Goal: Task Accomplishment & Management: Manage account settings

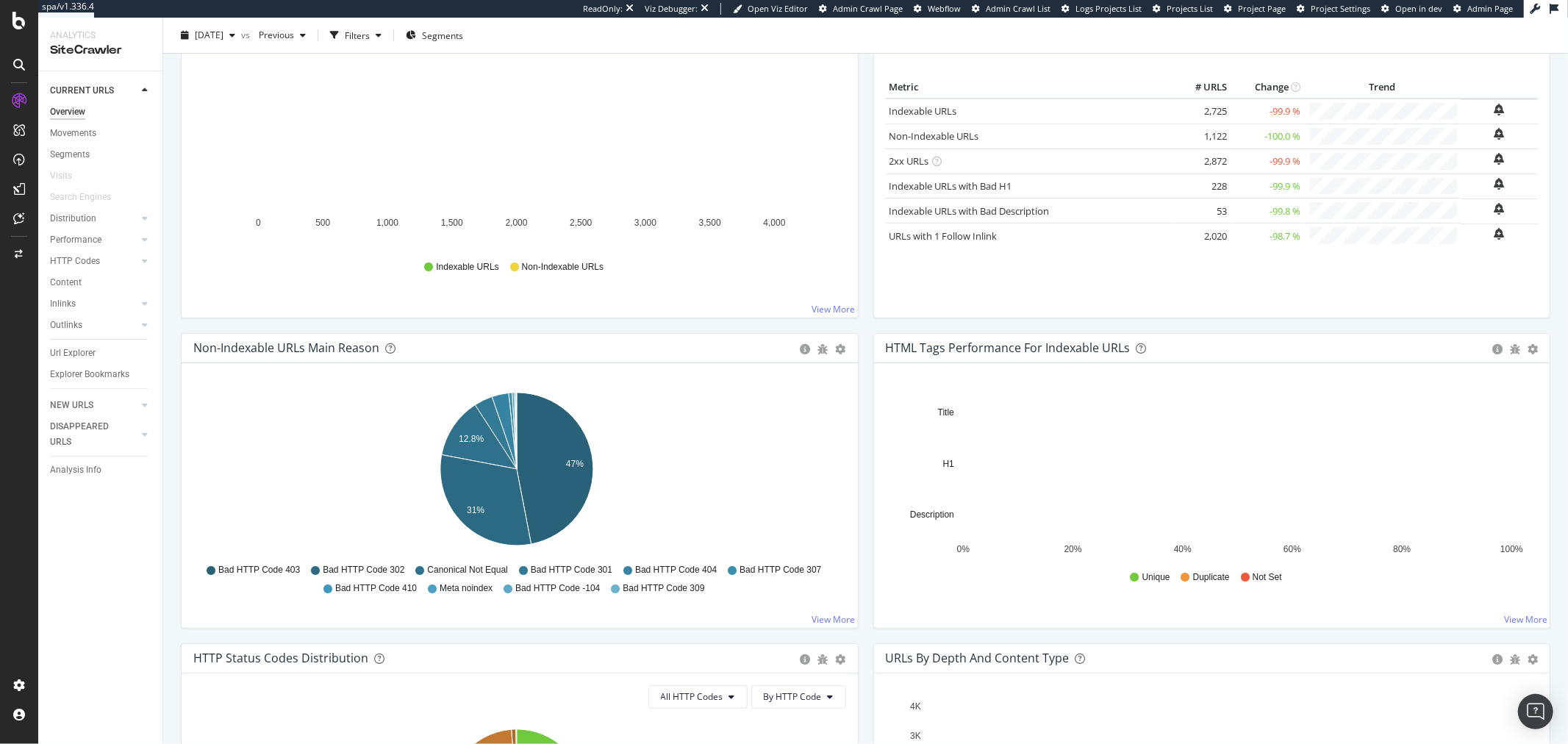
scroll to position [81, 0]
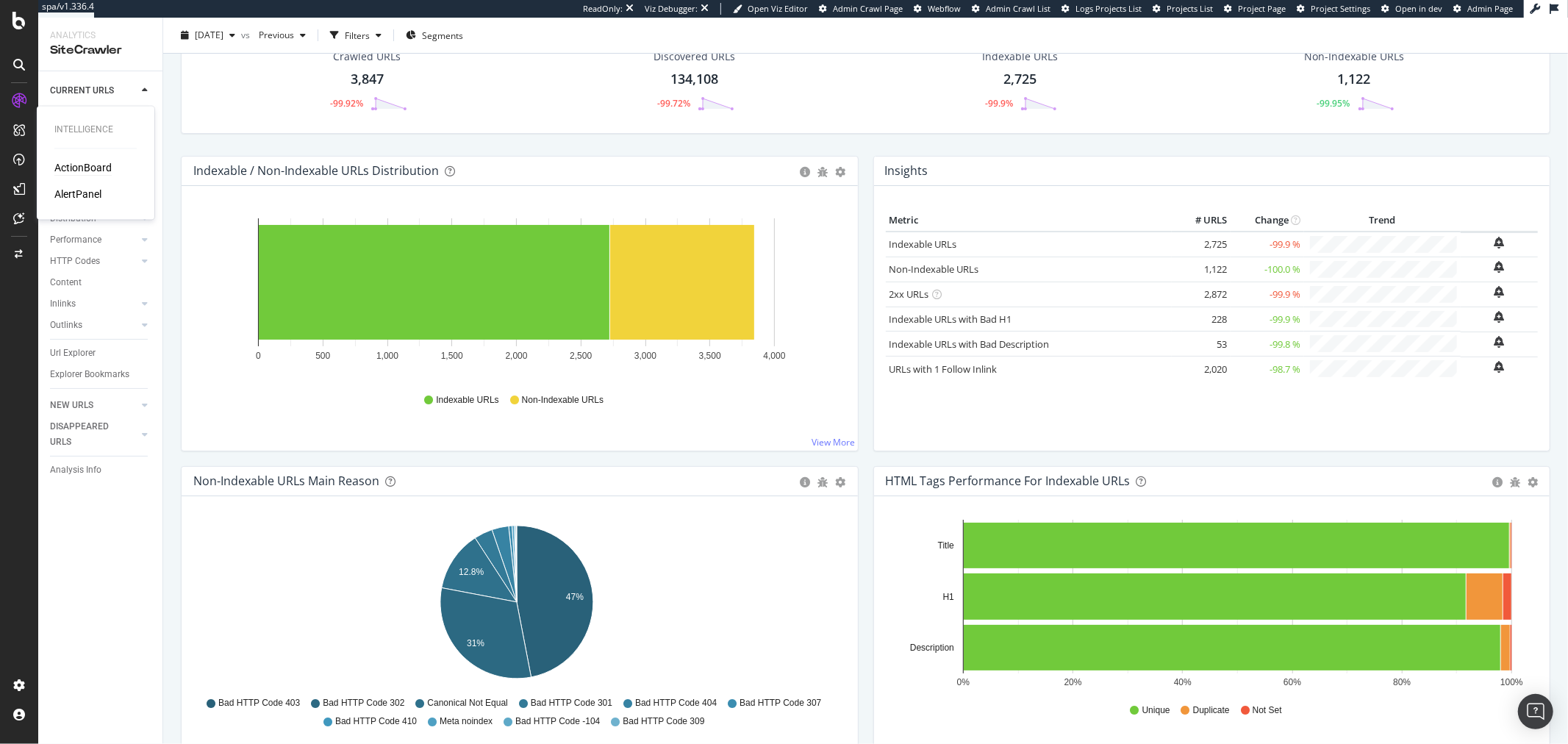
click at [67, 162] on div "ActionBoard" at bounding box center [83, 168] width 57 height 15
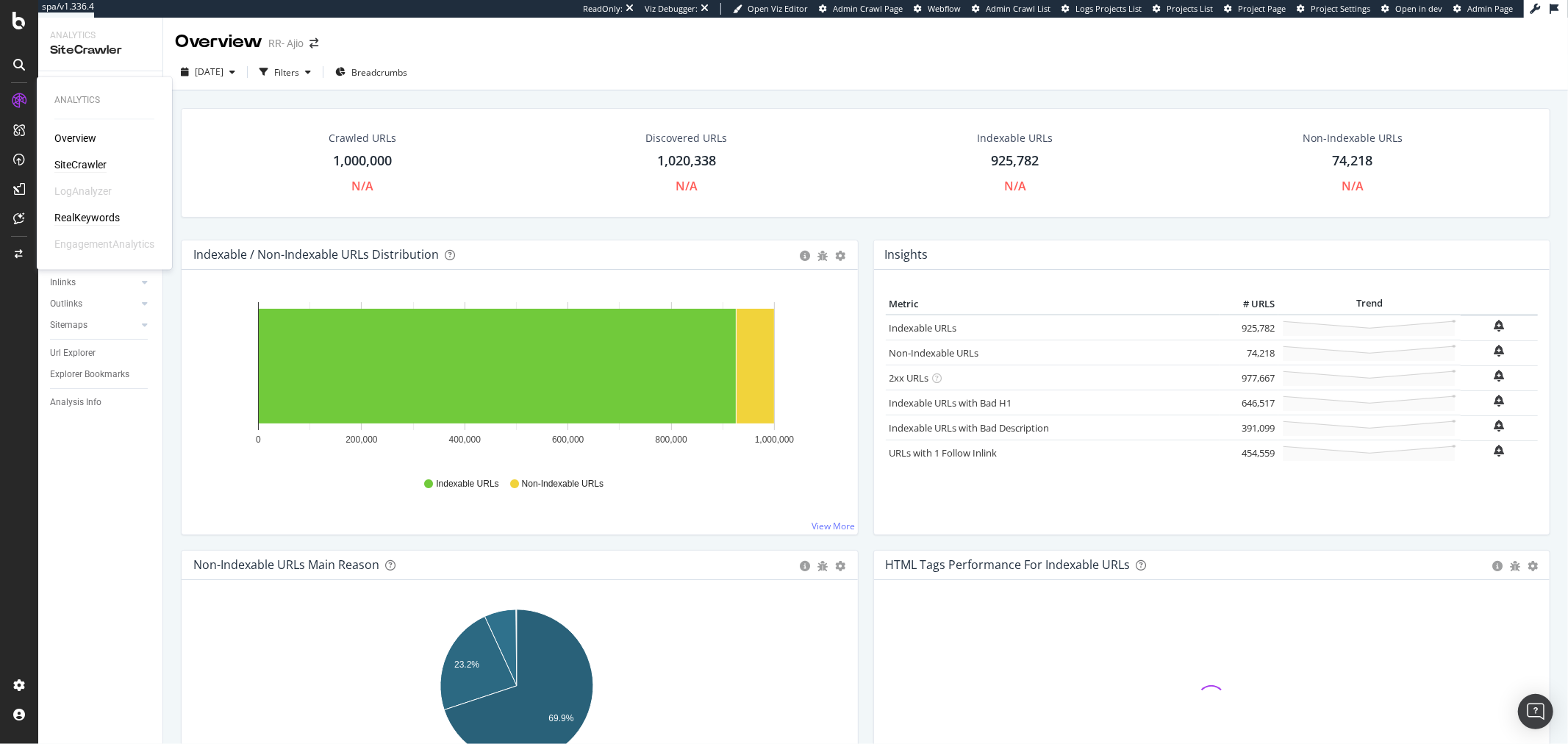
click at [71, 218] on div "RealKeywords" at bounding box center [87, 218] width 65 height 15
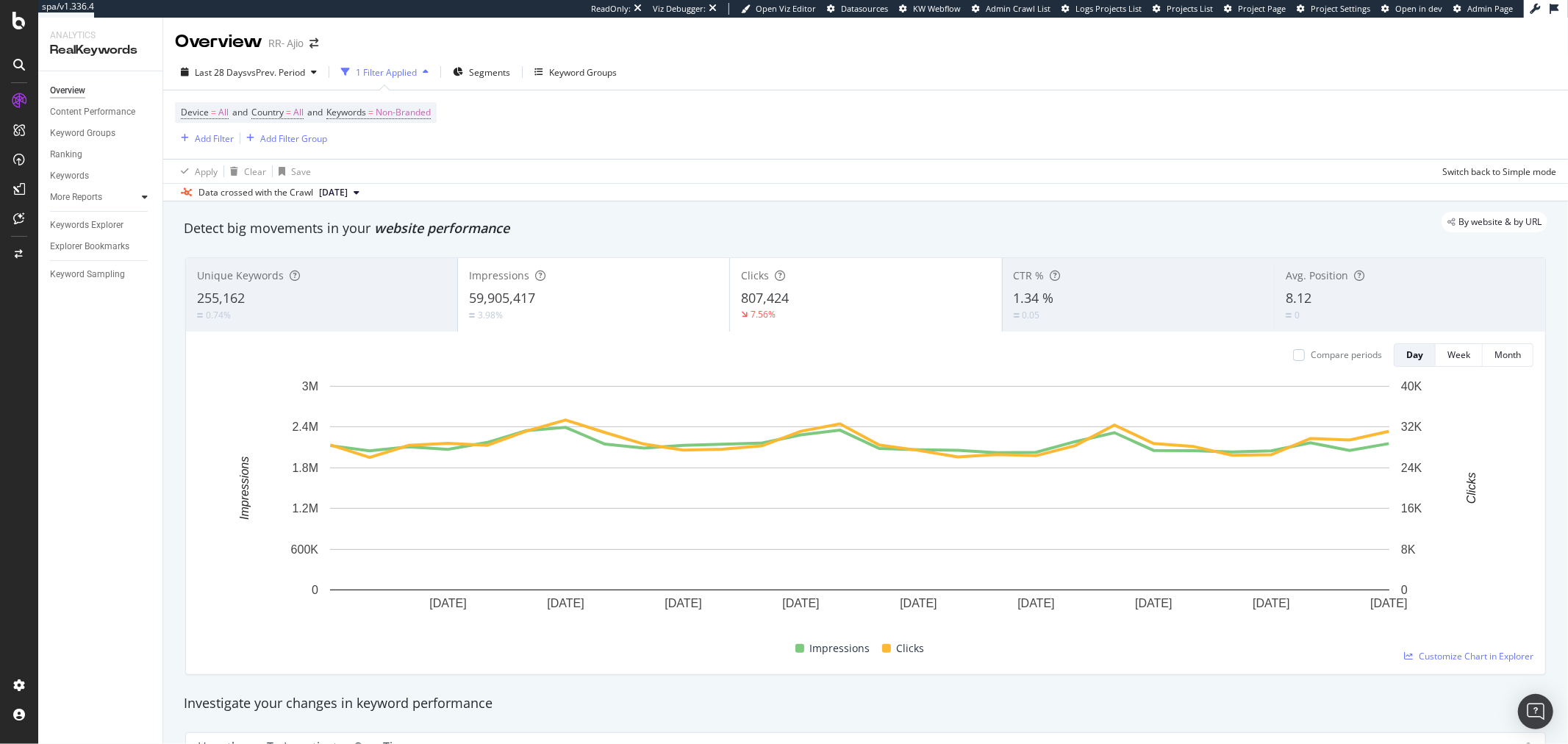
click at [143, 195] on icon at bounding box center [145, 197] width 6 height 9
click at [75, 256] on div "Explorer Bookmarks" at bounding box center [106, 247] width 112 height 22
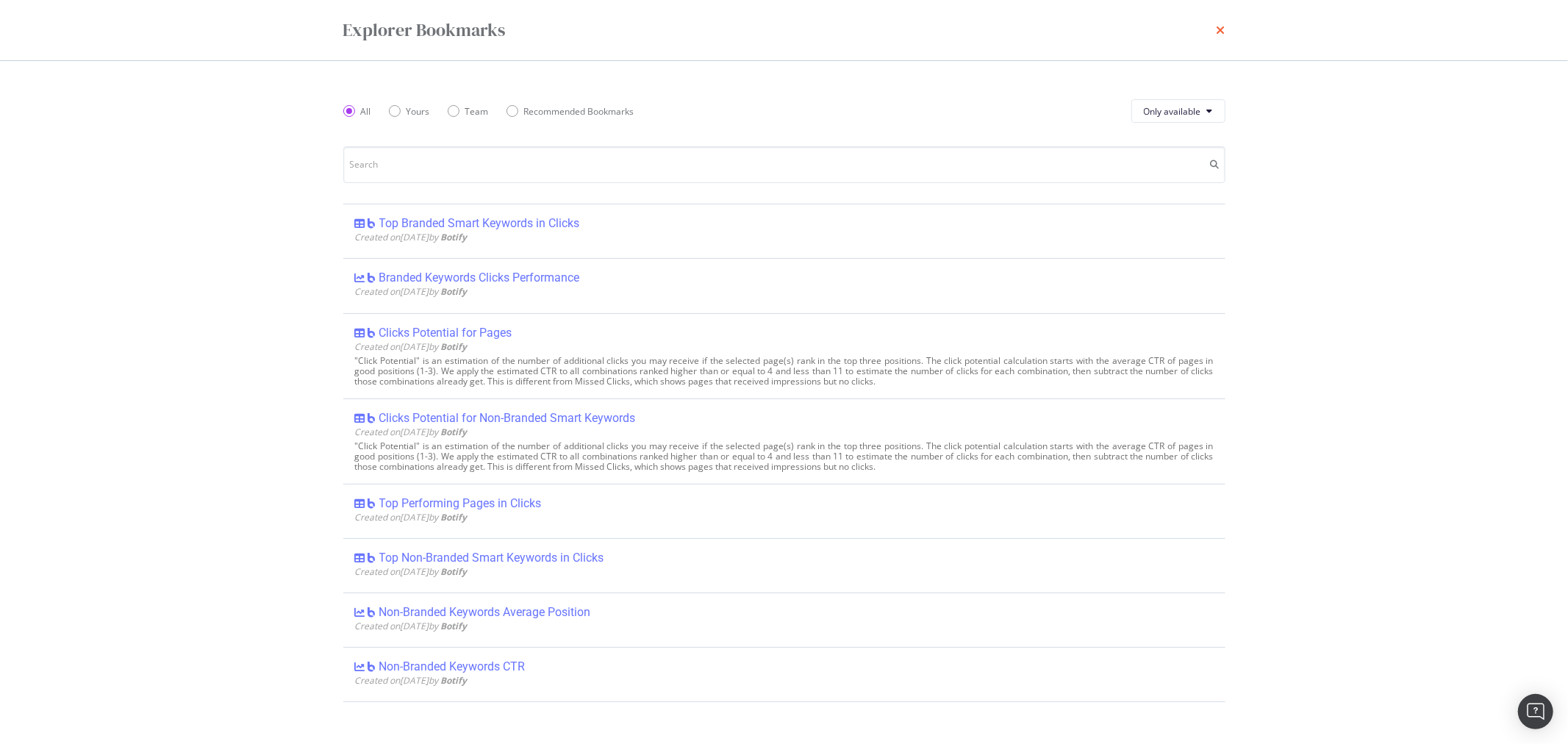
click at [1220, 24] on icon "times" at bounding box center [1221, 29] width 9 height 12
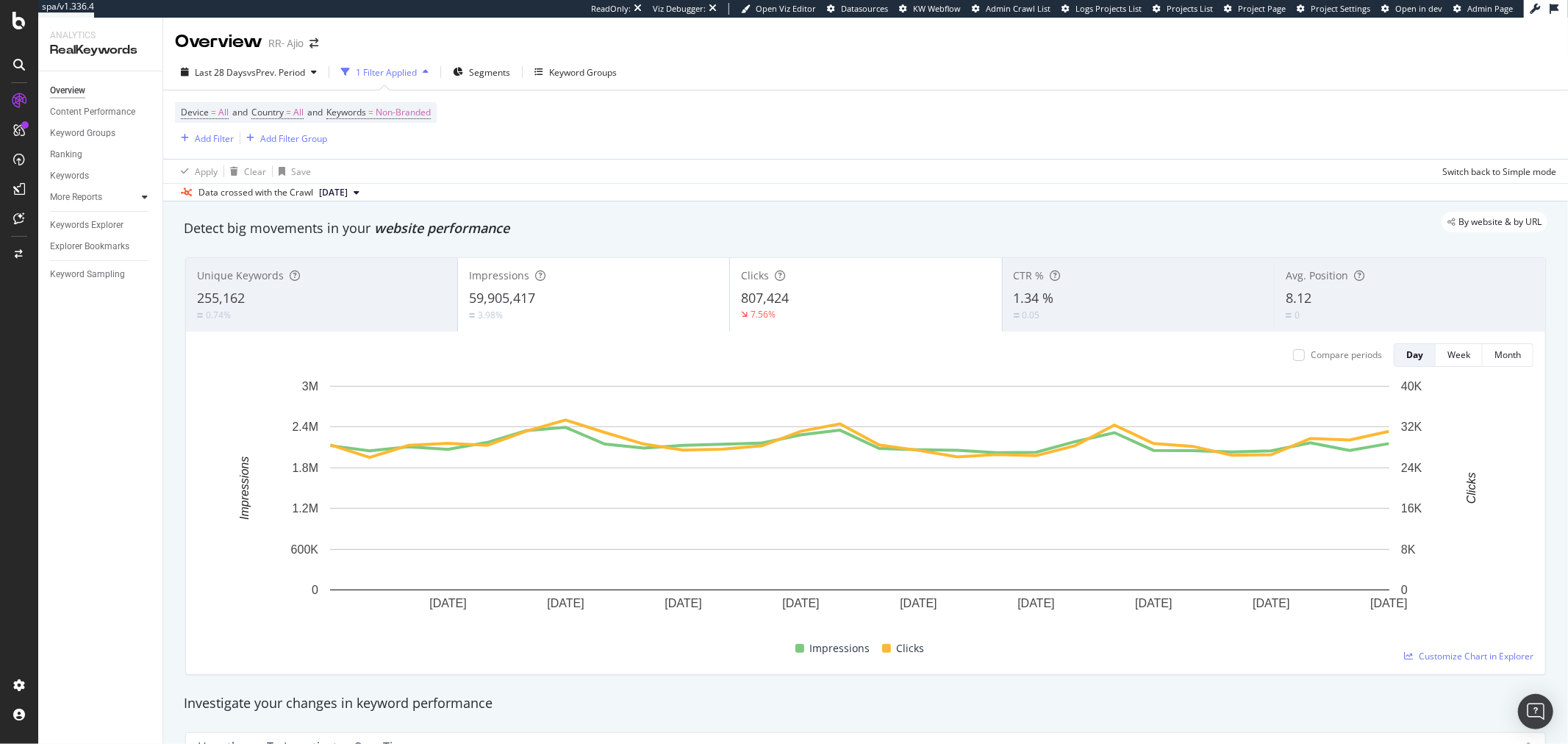
click at [138, 194] on div at bounding box center [144, 197] width 15 height 15
click at [74, 260] on div "Content" at bounding box center [72, 261] width 32 height 16
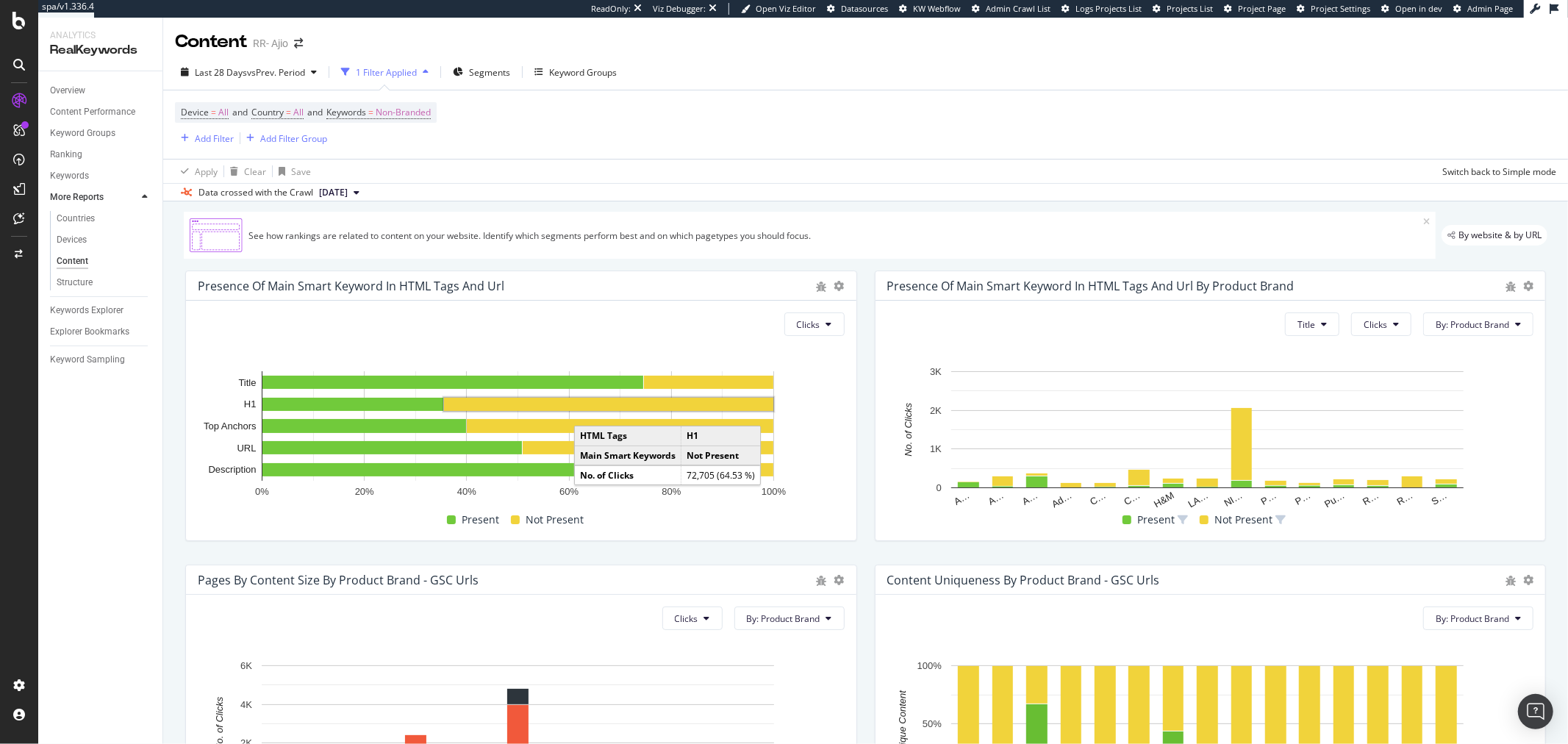
click at [729, 411] on rect "A chart." at bounding box center [608, 404] width 329 height 13
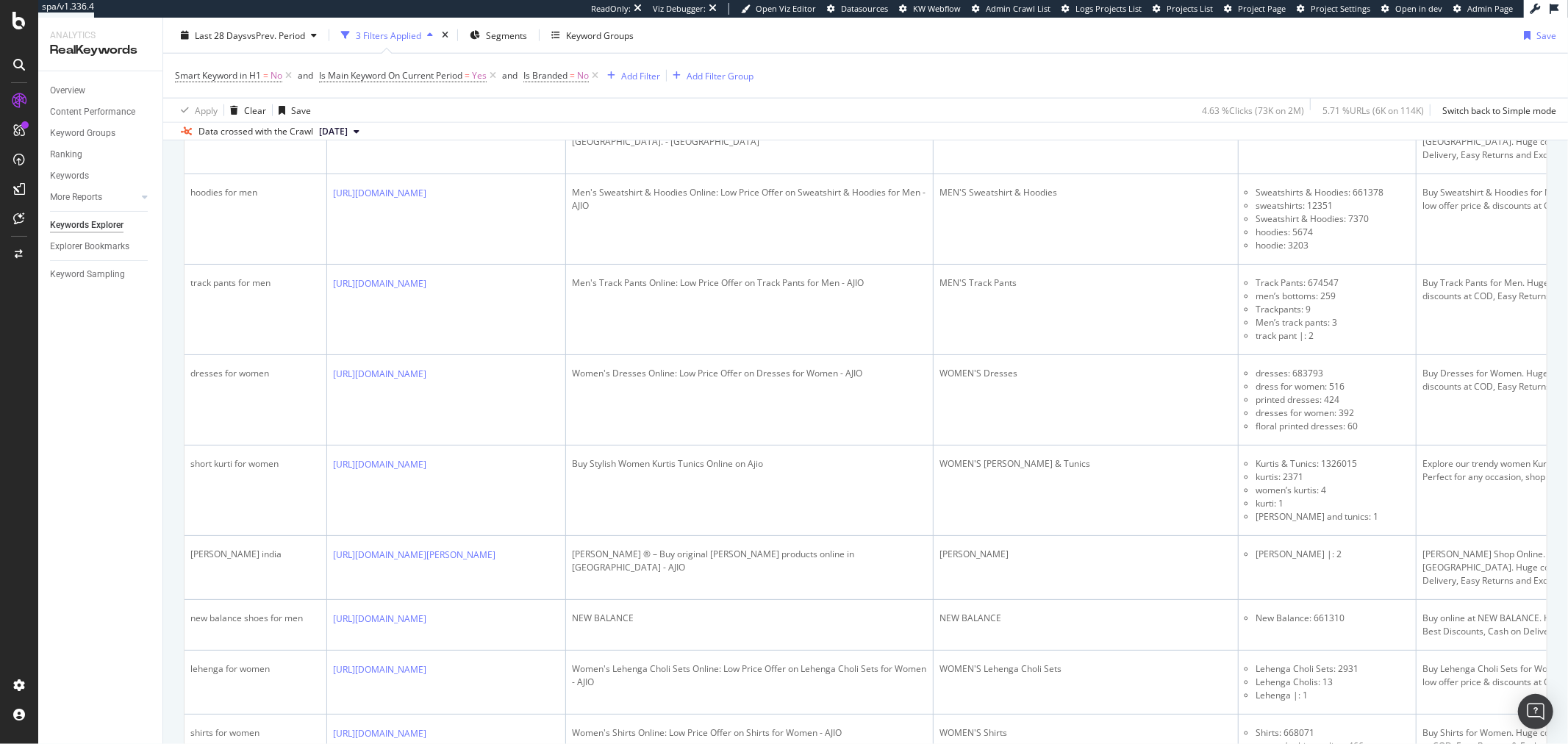
scroll to position [1307, 0]
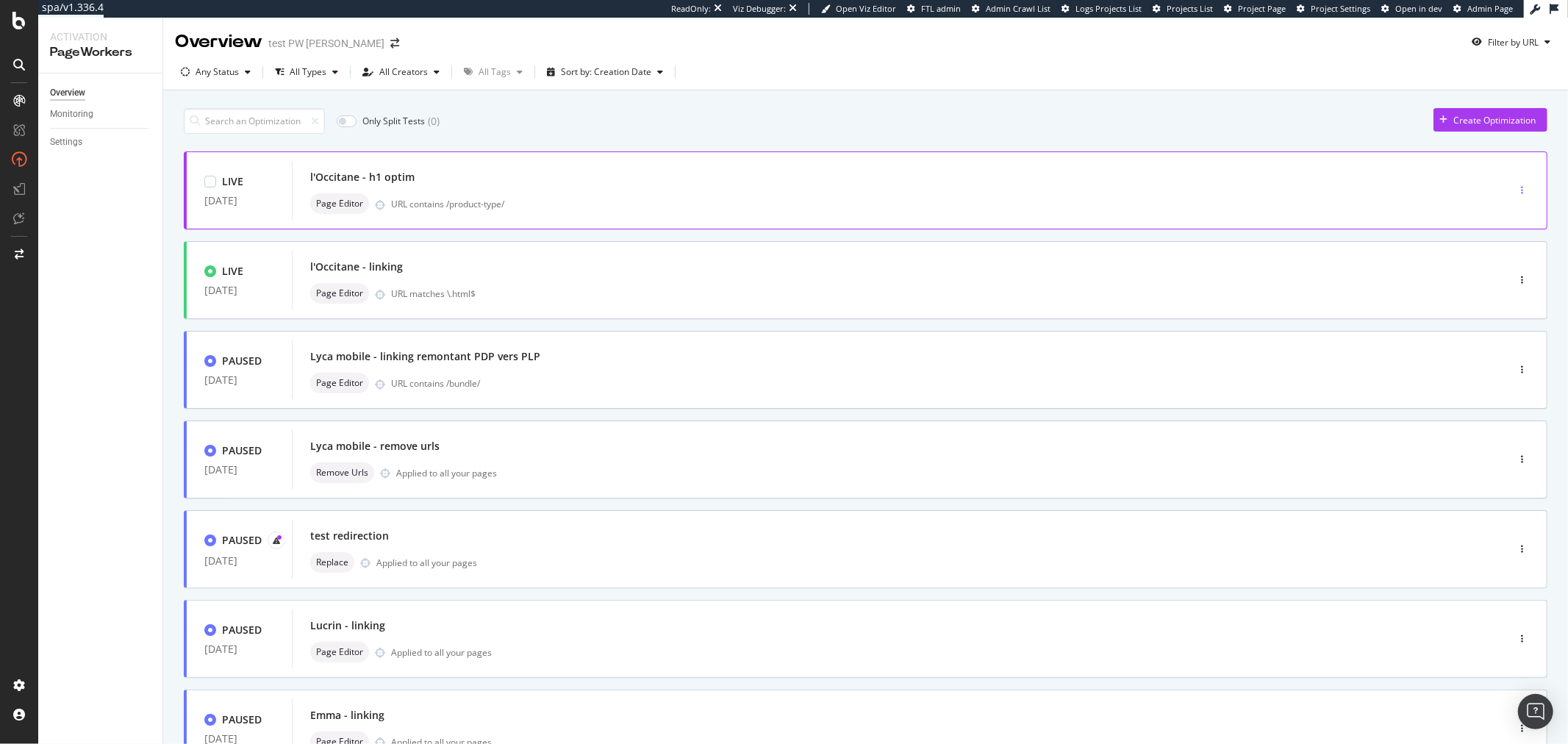
click at [1522, 187] on icon "button" at bounding box center [1522, 190] width 2 height 9
click at [1491, 243] on div "Pause" at bounding box center [1493, 243] width 25 height 12
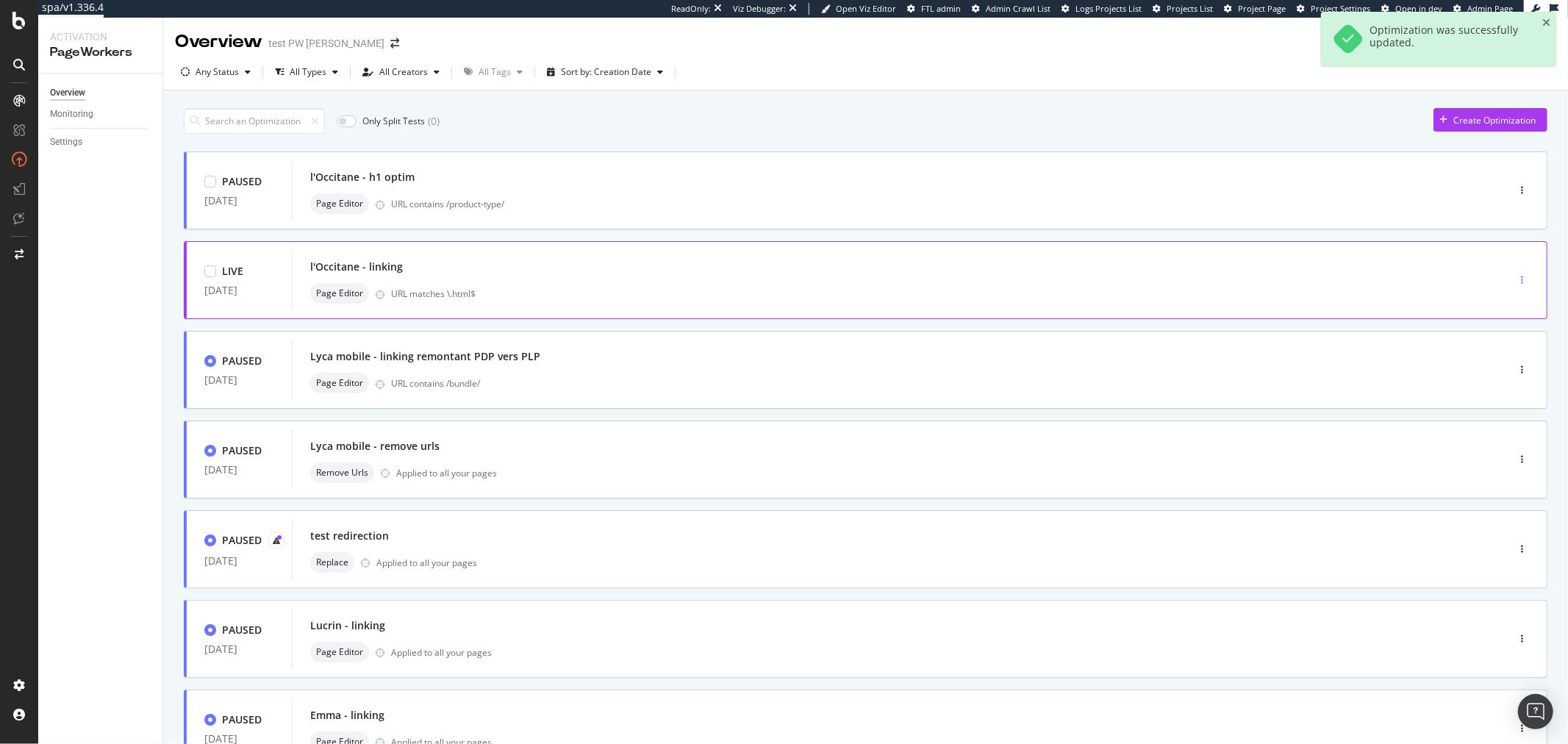
click at [1515, 278] on div "button" at bounding box center [1522, 280] width 14 height 9
click at [1496, 339] on div "Pause" at bounding box center [1485, 333] width 68 height 19
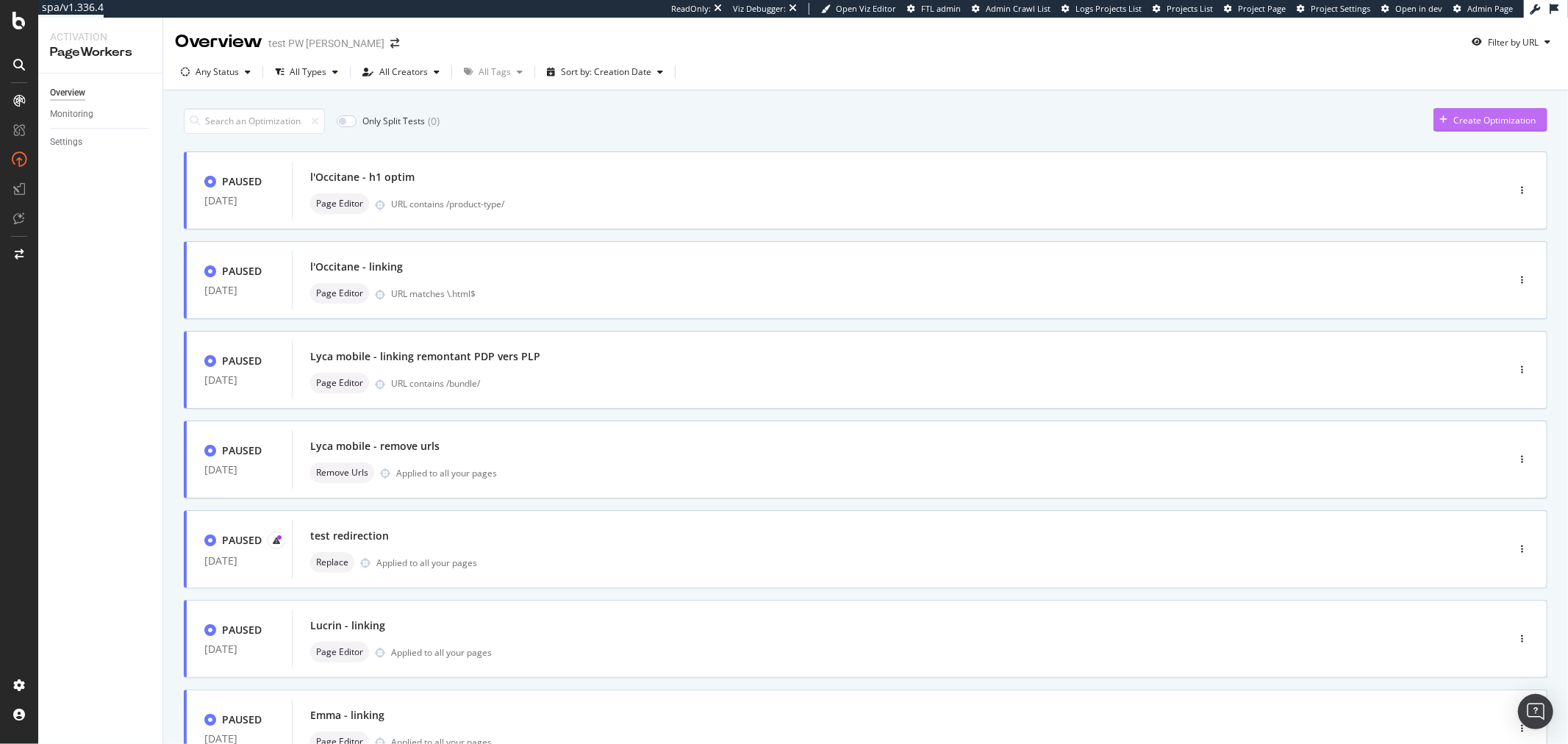
click at [1473, 131] on button "Create Optimization" at bounding box center [1491, 120] width 114 height 23
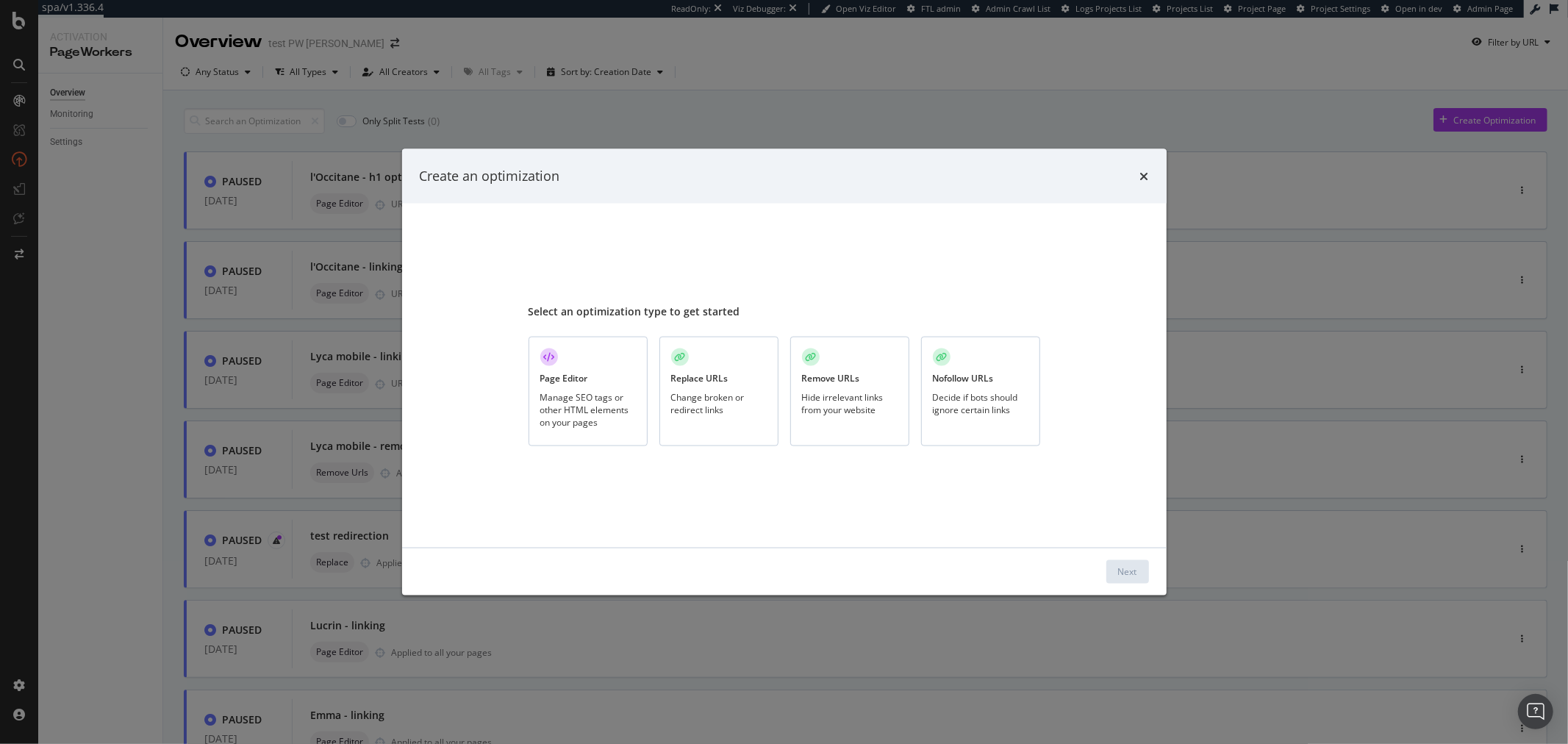
click at [605, 391] on div "Manage SEO tags or other HTML elements on your pages" at bounding box center [588, 409] width 95 height 37
click at [1112, 569] on button "Next" at bounding box center [1127, 571] width 43 height 23
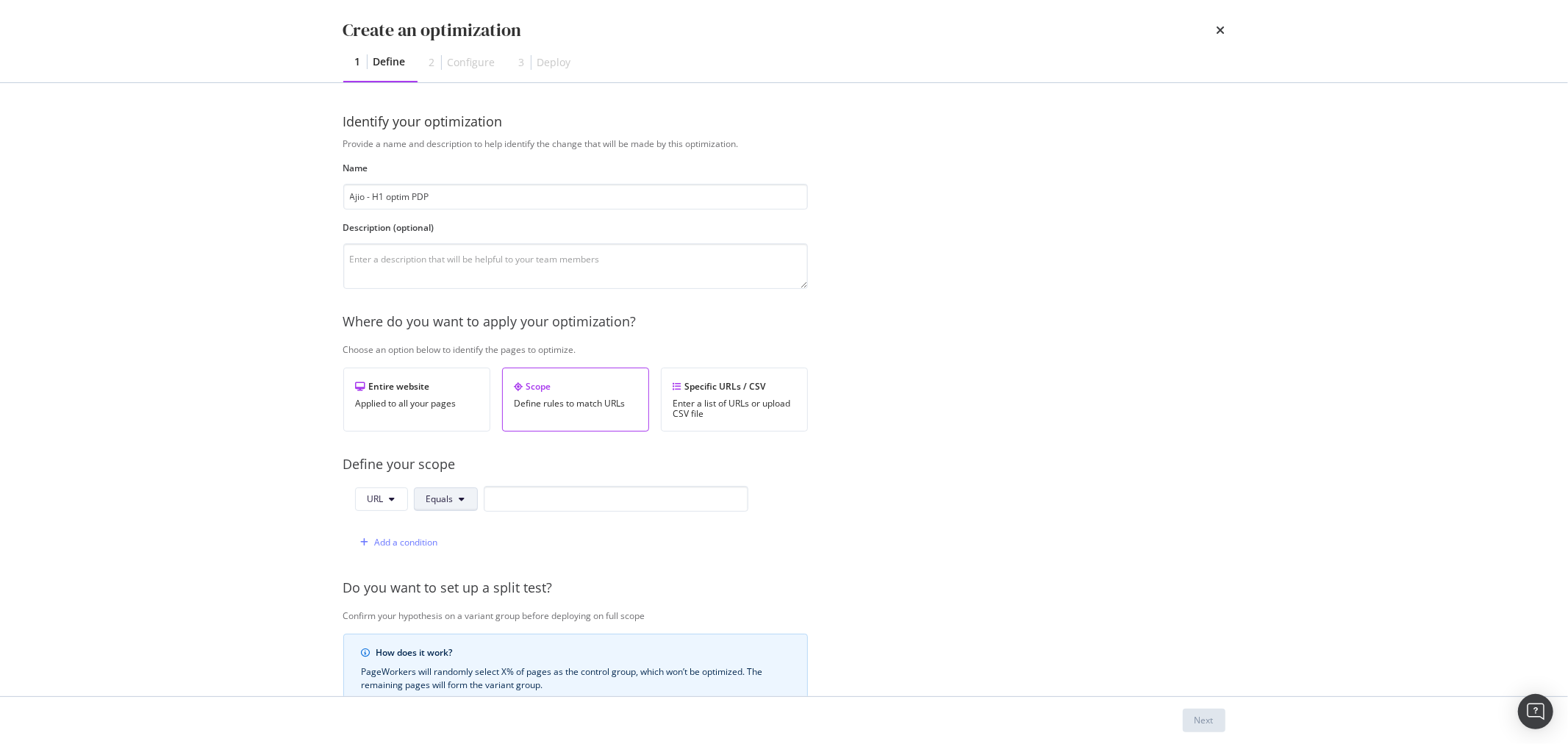
type input "Ajio - H1 optim PDP"
click at [441, 504] on span "Equals" at bounding box center [439, 499] width 27 height 12
click at [436, 310] on span "Contains" at bounding box center [469, 307] width 87 height 13
click at [545, 497] on input "modal" at bounding box center [625, 498] width 265 height 26
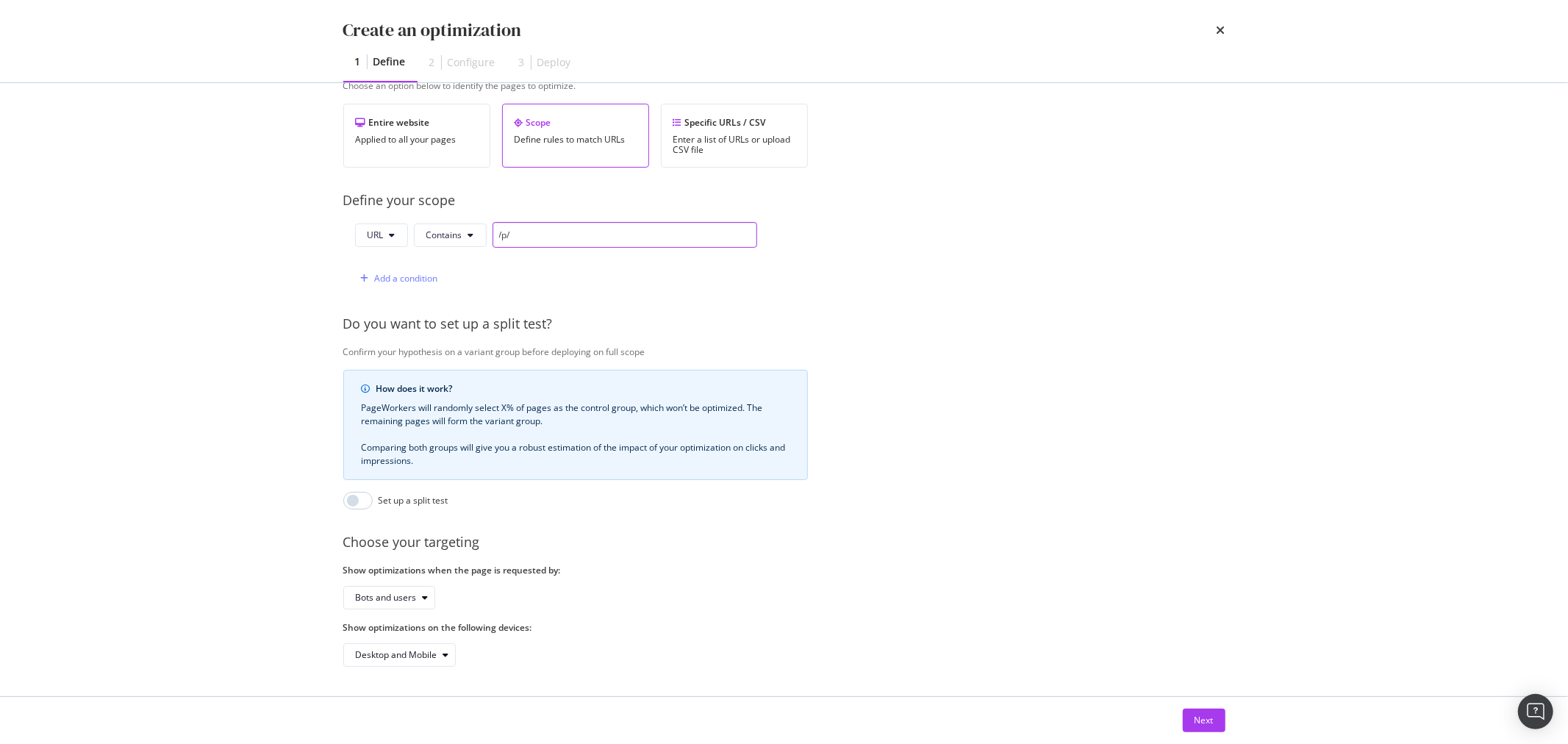
scroll to position [276, 0]
type input "/p/"
click at [1218, 725] on button "Next" at bounding box center [1204, 721] width 43 height 23
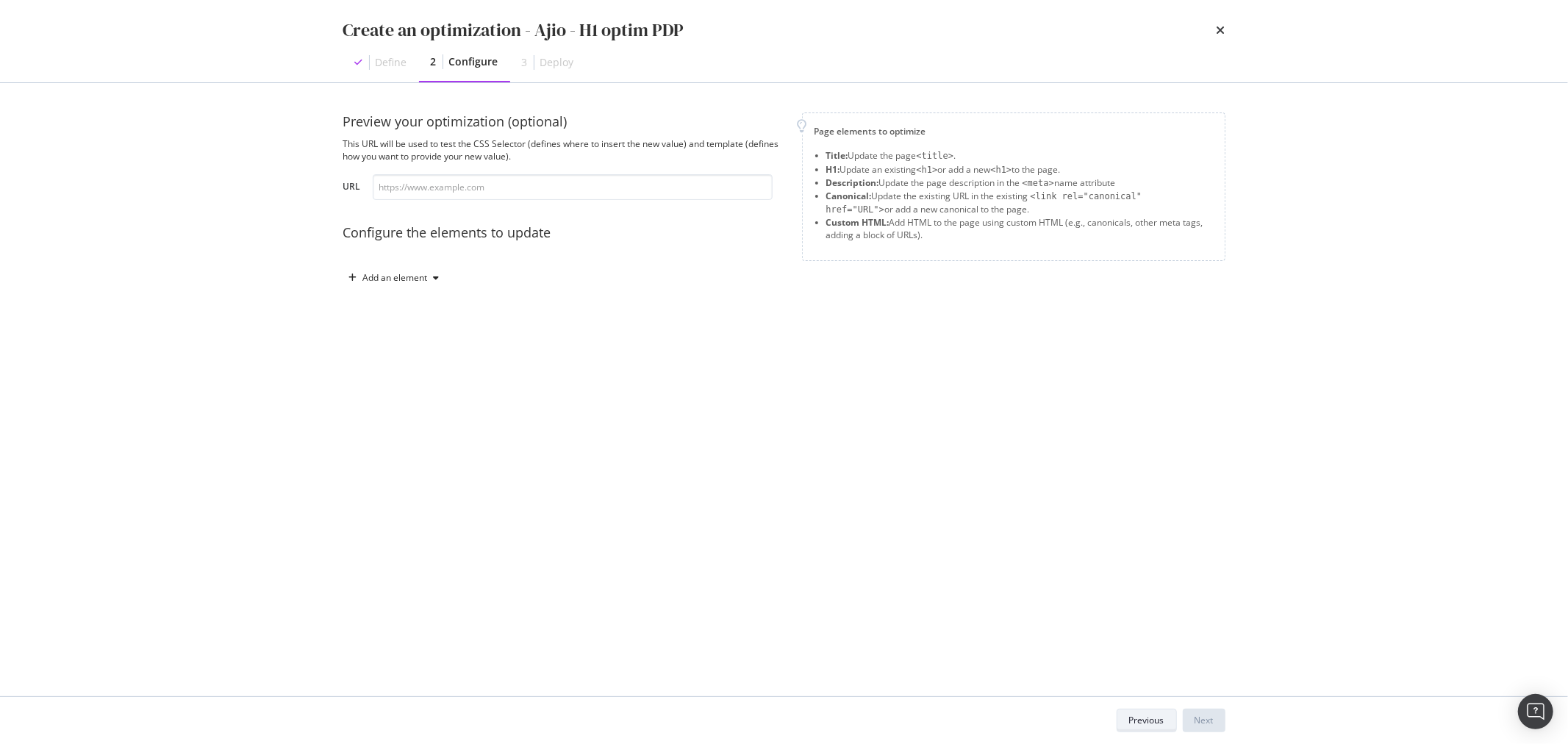
scroll to position [0, 0]
click at [378, 278] on div "Add an element" at bounding box center [396, 277] width 65 height 9
click at [401, 395] on div "Custom HTML" at bounding box center [402, 404] width 99 height 19
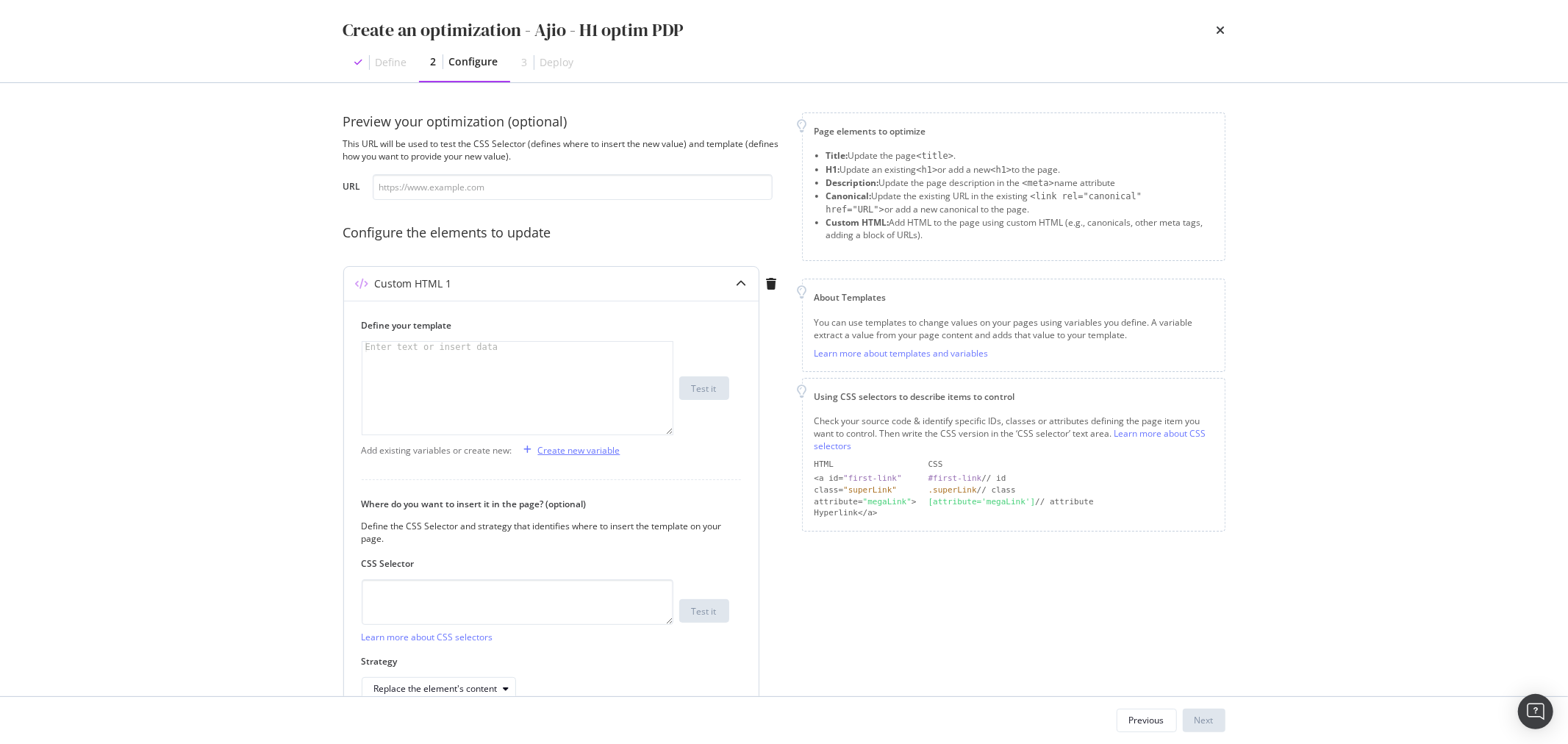
click at [579, 456] on div "Create new variable" at bounding box center [579, 450] width 82 height 12
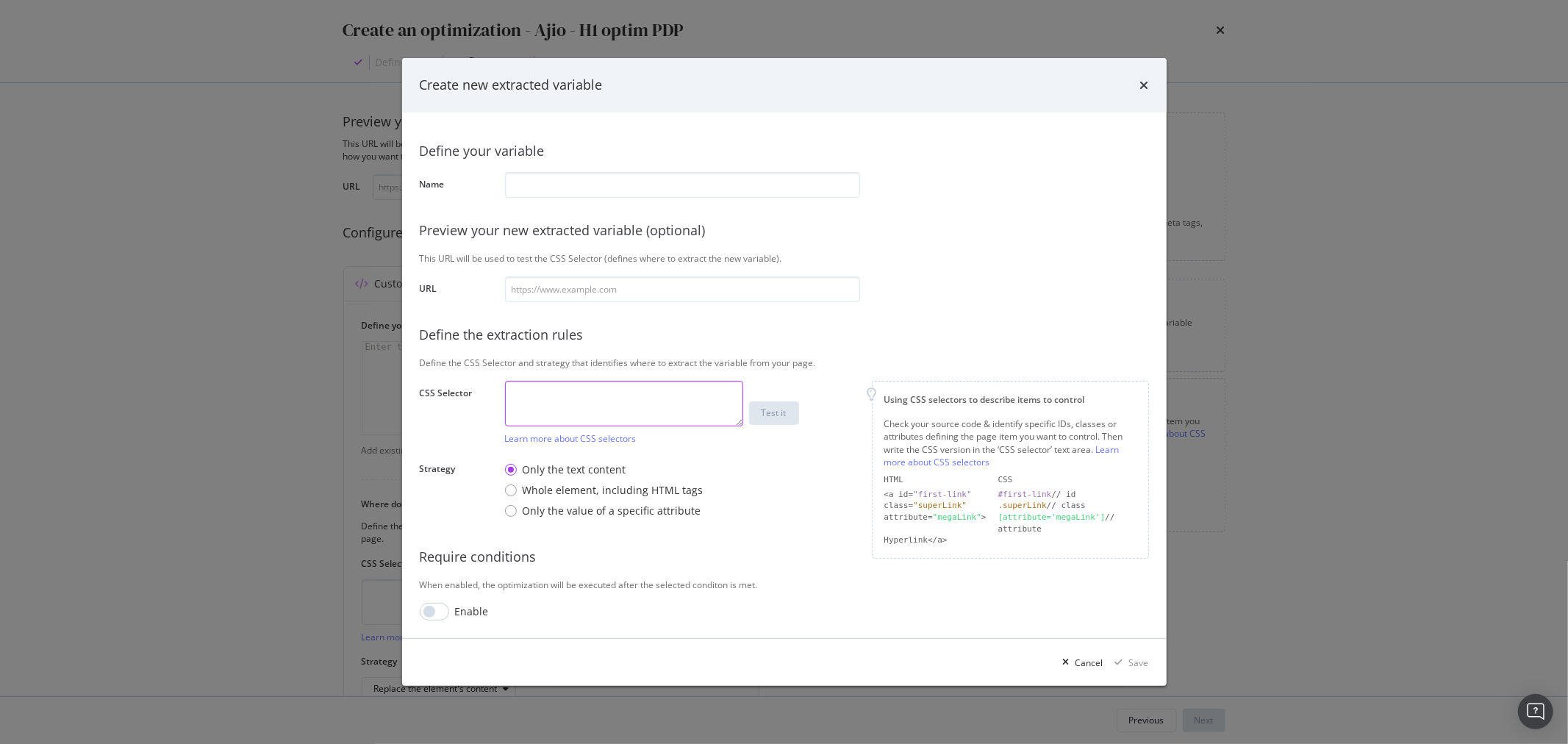
click at [609, 412] on textarea "modal" at bounding box center [624, 404] width 238 height 46
type textarea "h1"
click at [631, 184] on input "modal" at bounding box center [683, 184] width 355 height 26
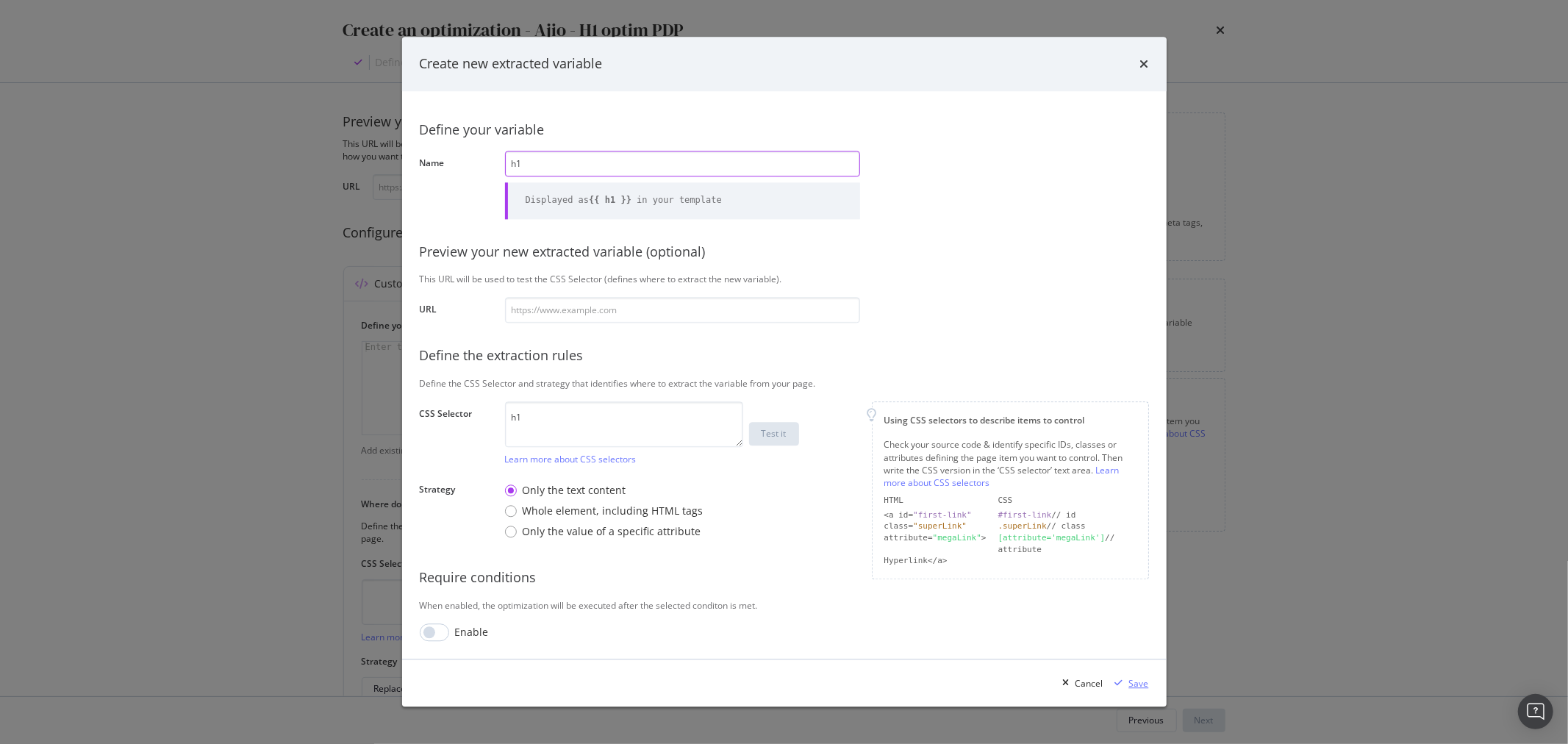
type input "h1"
click at [1134, 690] on div "Save" at bounding box center [1129, 684] width 40 height 22
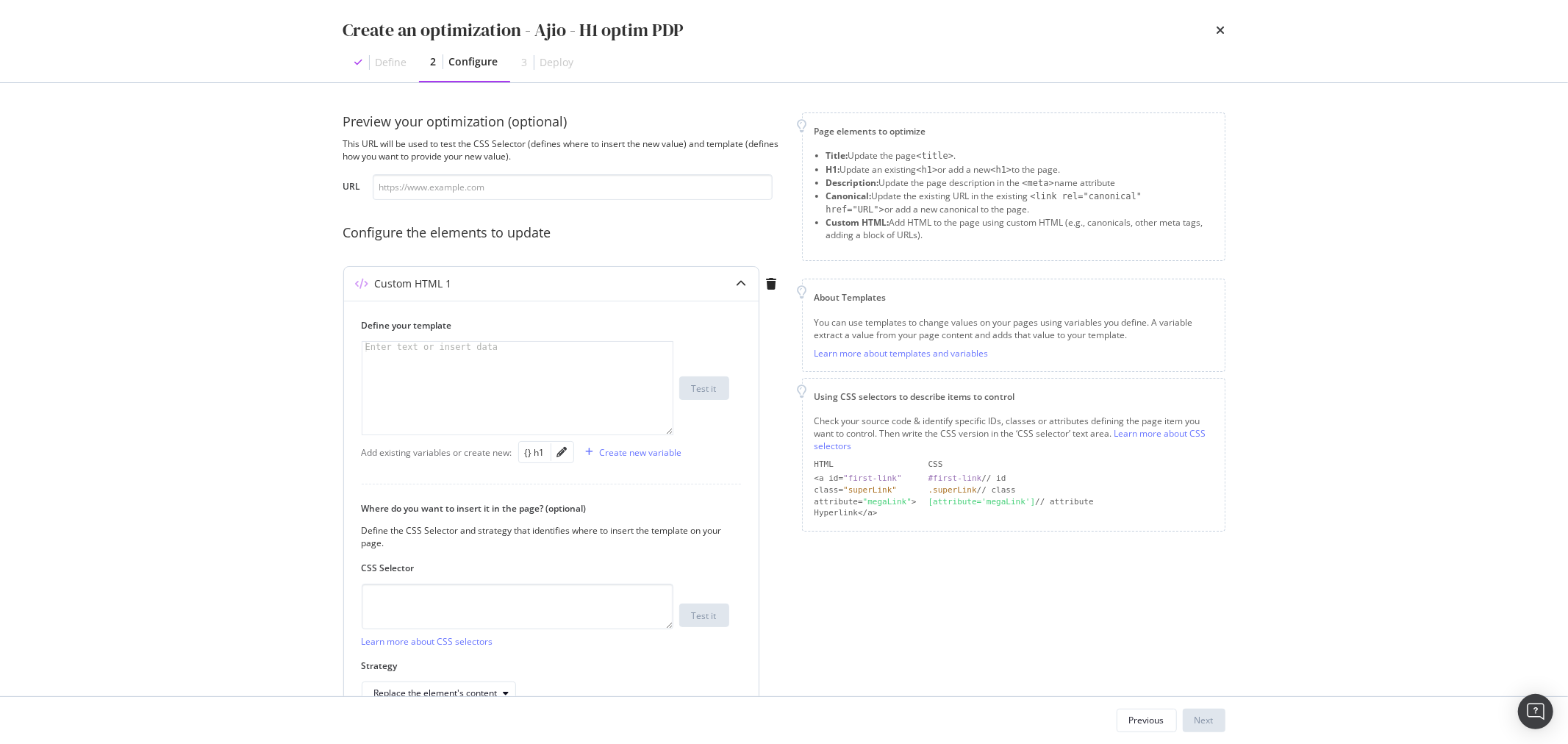
click at [451, 385] on div "modal" at bounding box center [518, 398] width 310 height 113
type textarea "h"
click at [612, 450] on div "Create new variable" at bounding box center [641, 453] width 82 height 12
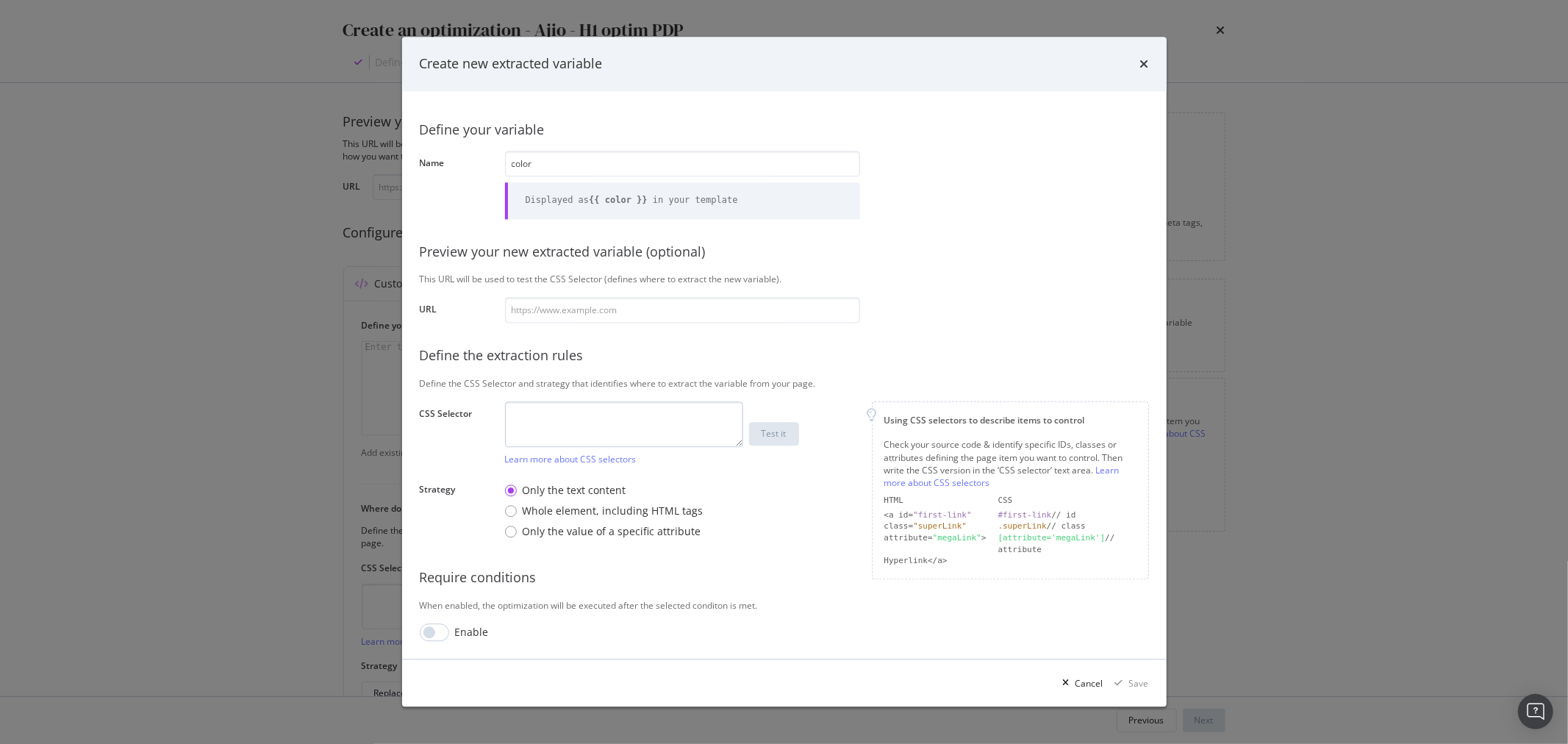
type input "color"
click at [613, 426] on textarea "modal" at bounding box center [624, 425] width 238 height 46
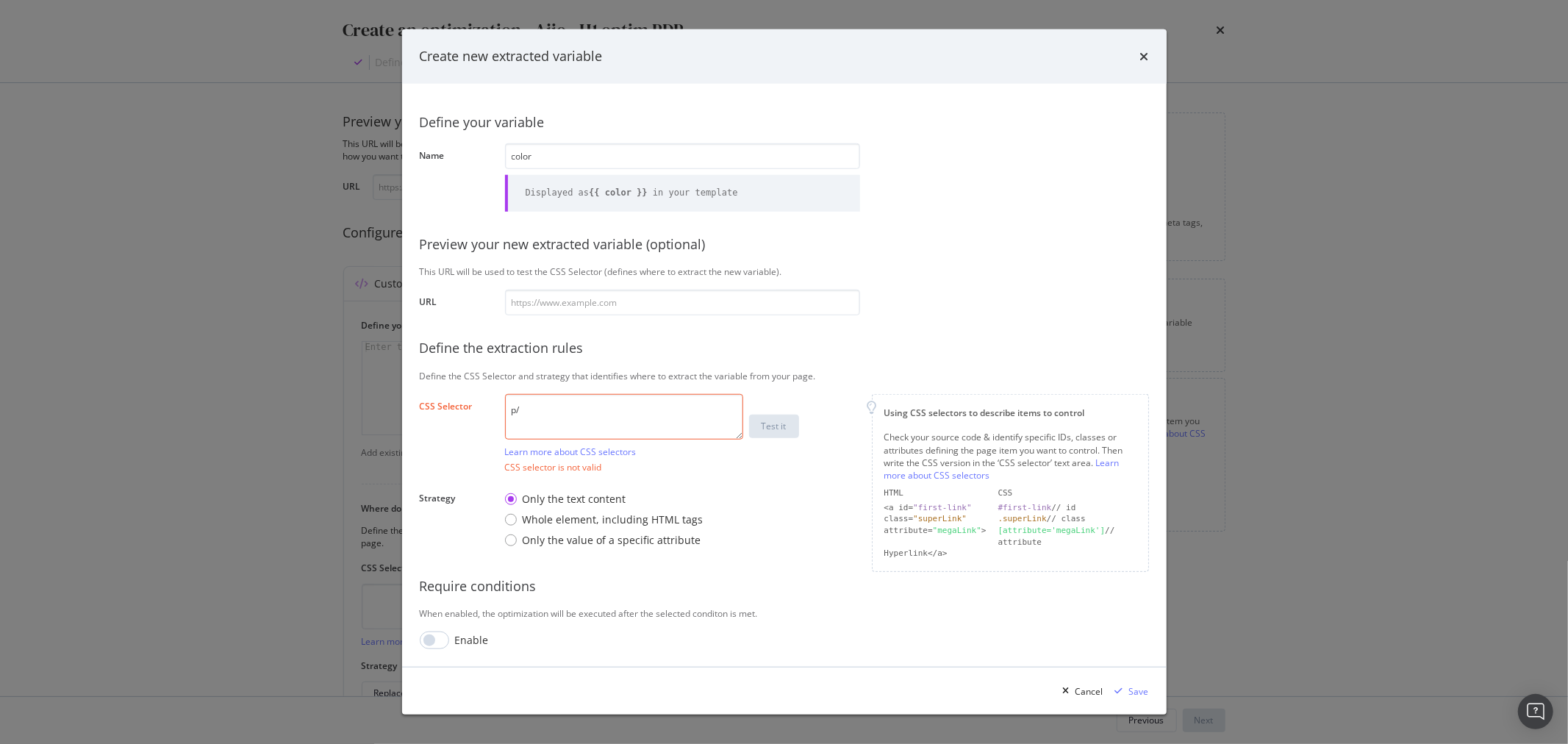
paste textarea "prod-color"
click at [520, 410] on textarea "p/prod-color" at bounding box center [624, 417] width 238 height 46
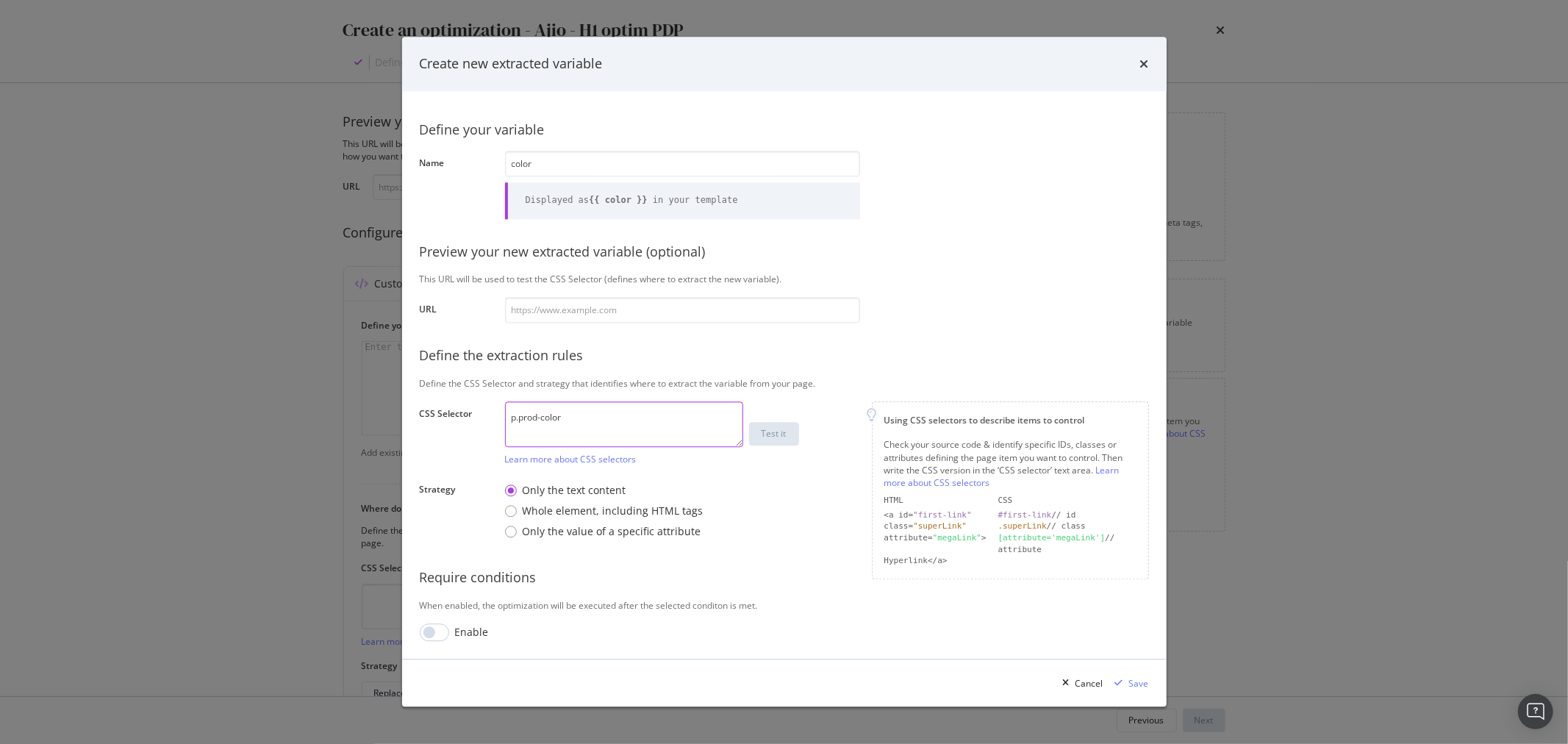
type textarea "p.prod-color"
click at [612, 138] on div "Define your variable" at bounding box center [784, 130] width 729 height 19
click at [554, 313] on input "modal" at bounding box center [683, 310] width 355 height 26
paste input "https://www.ajio.com/nyrika-women-embroidery-a-line-kurta/p/701221569_green?"
type input "https://www.ajio.com/nyrika-women-embroidery-a-line-kurta/p/701221569_green?"
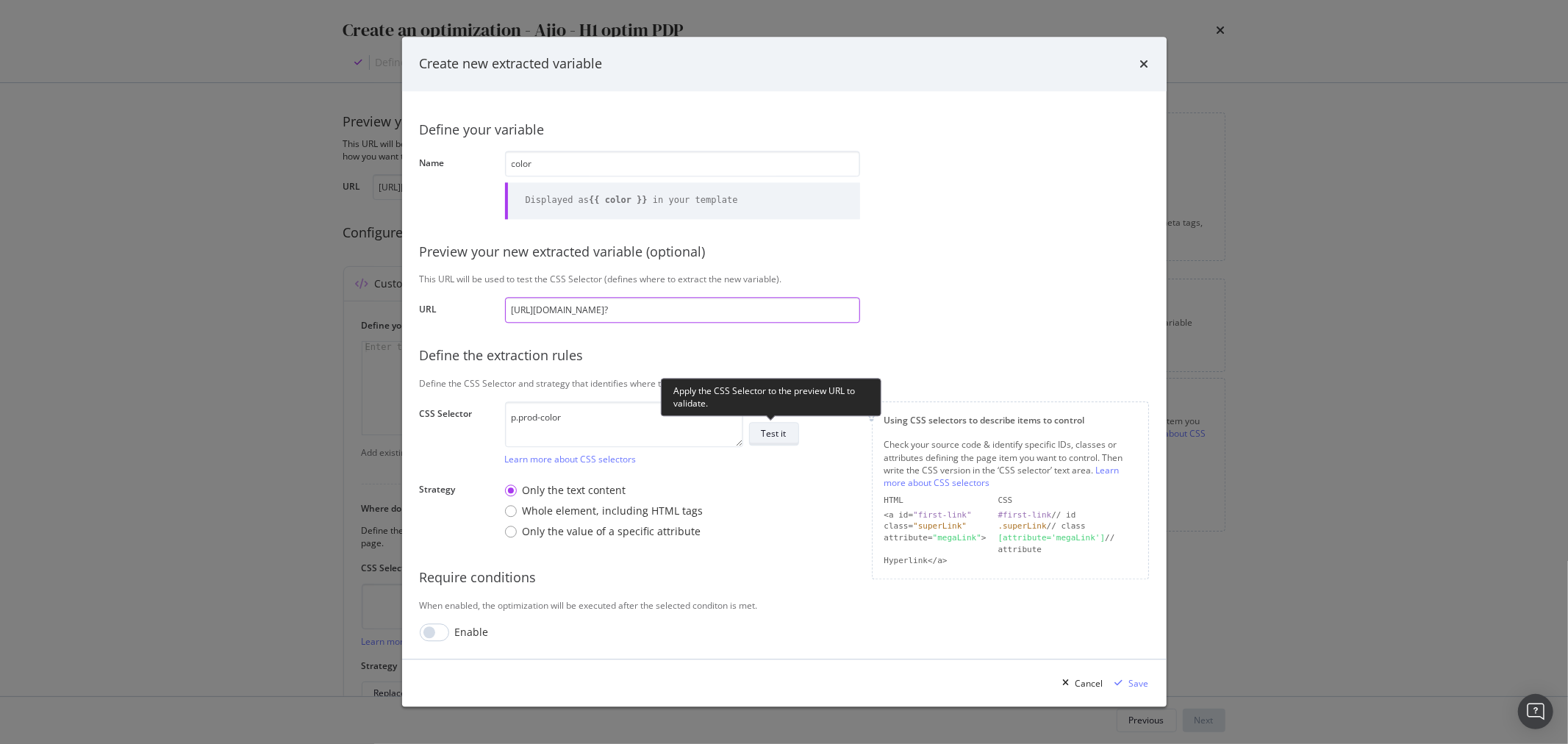
type input "https://www.ajio.com/nyrika-women-embroidery-a-line-kurta/p/701221569_green?"
click at [772, 437] on div "Test it" at bounding box center [774, 434] width 25 height 12
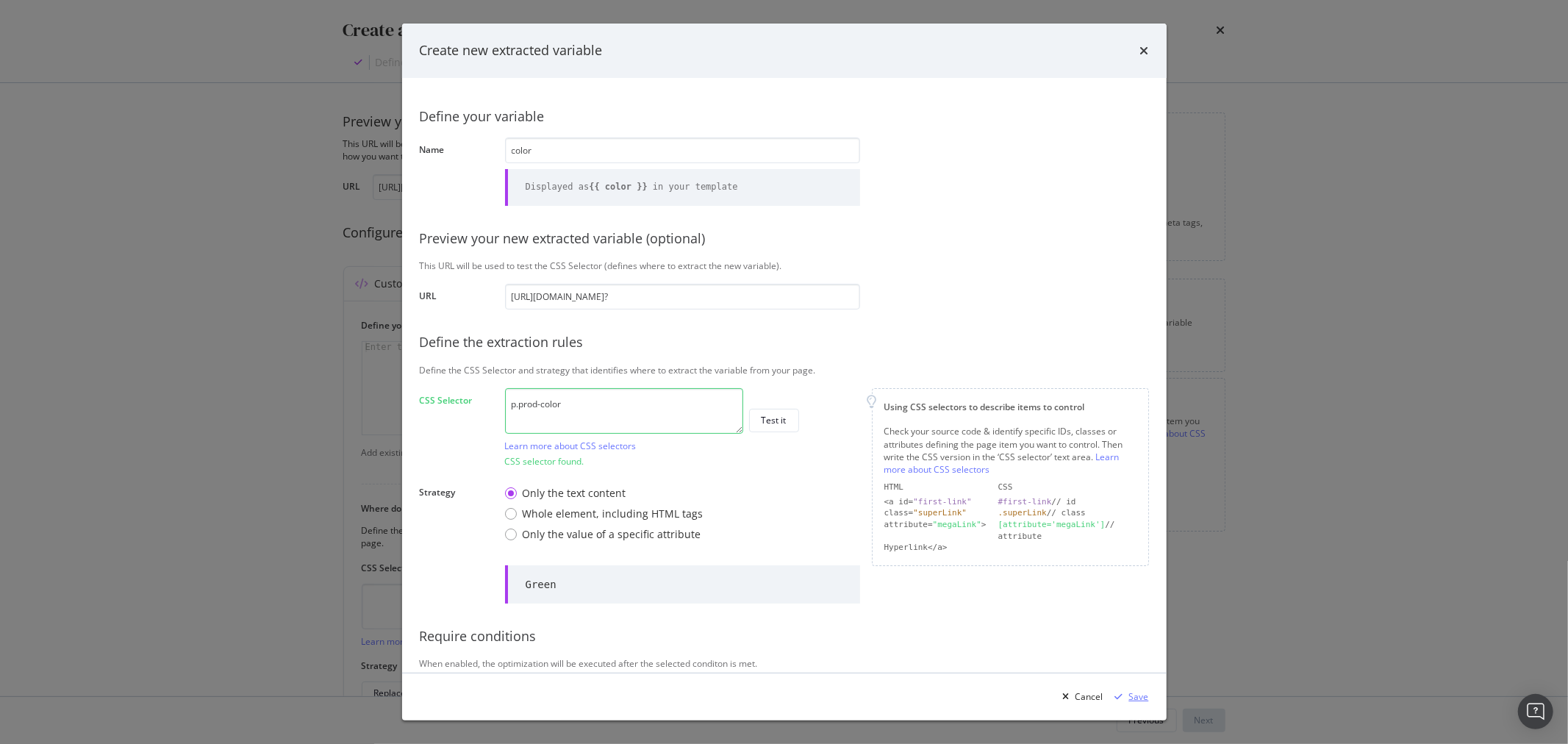
click at [1132, 701] on div "Save" at bounding box center [1140, 697] width 20 height 12
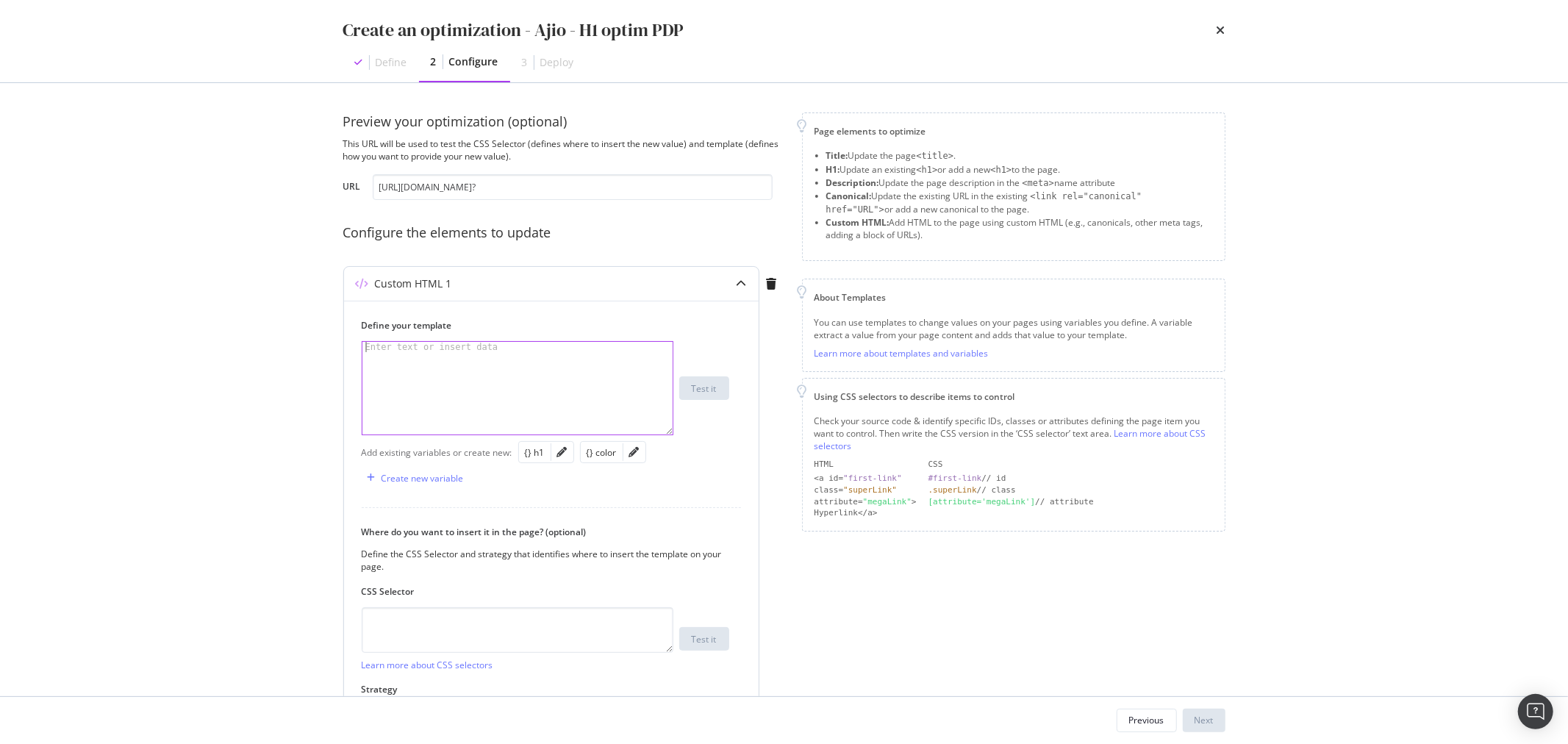
click at [540, 364] on div "modal" at bounding box center [518, 398] width 310 height 113
click at [531, 451] on div "{} h1" at bounding box center [535, 453] width 20 height 12
click at [603, 450] on div "{} color" at bounding box center [601, 453] width 30 height 12
type textarea "{{ h1 }} - {{ color }}"
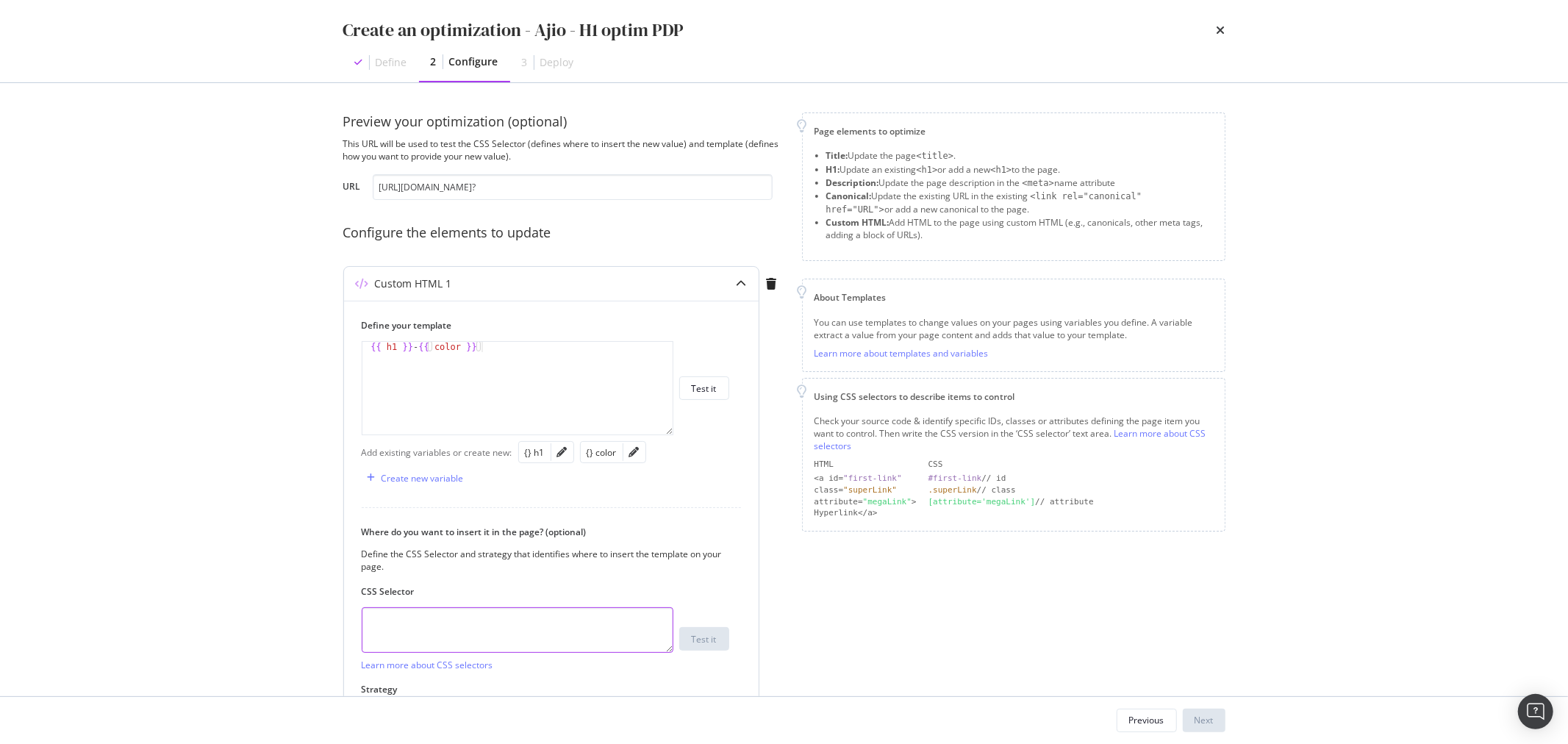
click at [554, 625] on textarea "modal" at bounding box center [518, 630] width 311 height 46
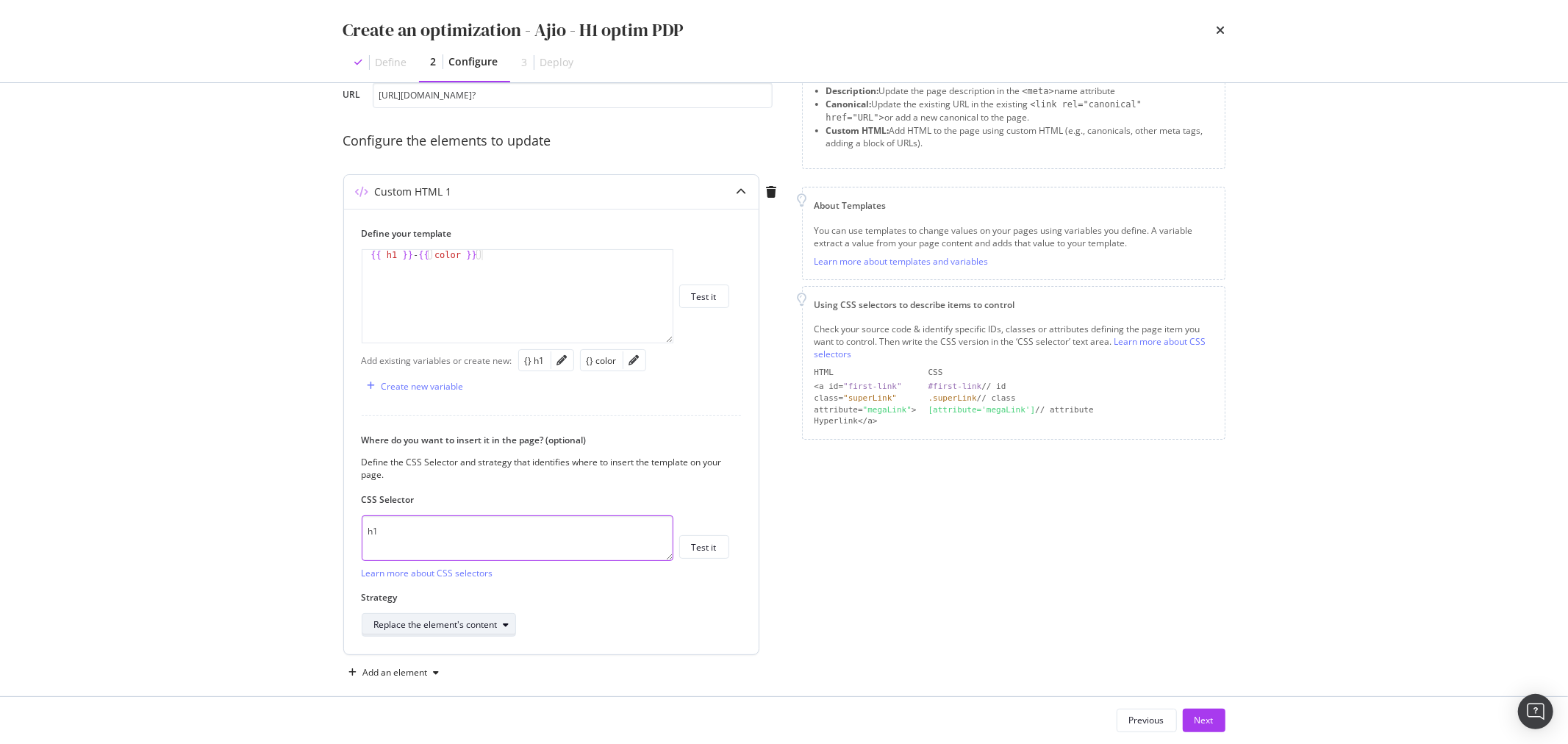
scroll to position [108, 0]
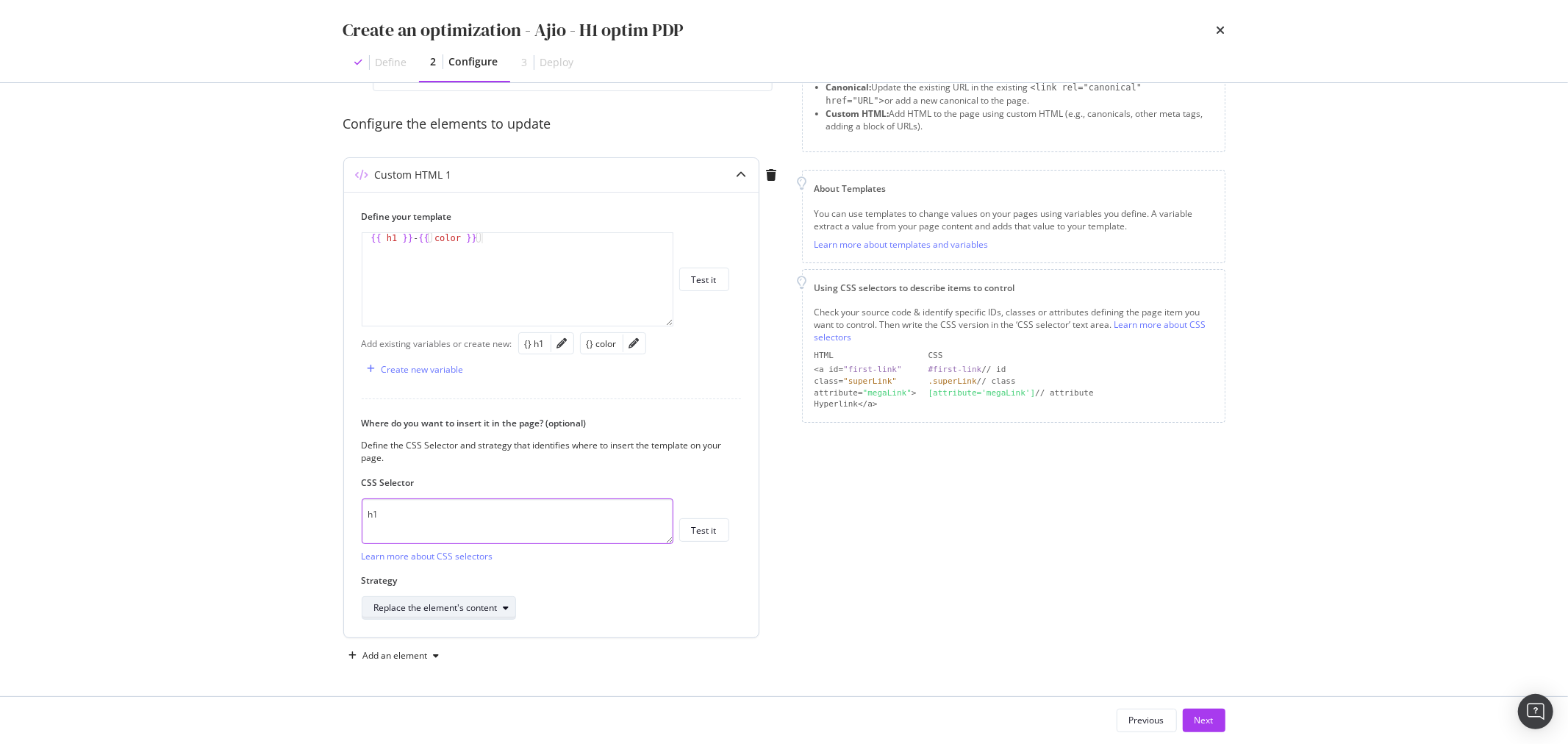
type textarea "h1"
click at [497, 609] on div "modal" at bounding box center [506, 608] width 18 height 9
click at [901, 624] on div "Page elements to optimize Title: Update the page <title> . H1: Update an existi…" at bounding box center [1013, 336] width 424 height 664
click at [1205, 714] on div "Next" at bounding box center [1204, 721] width 19 height 22
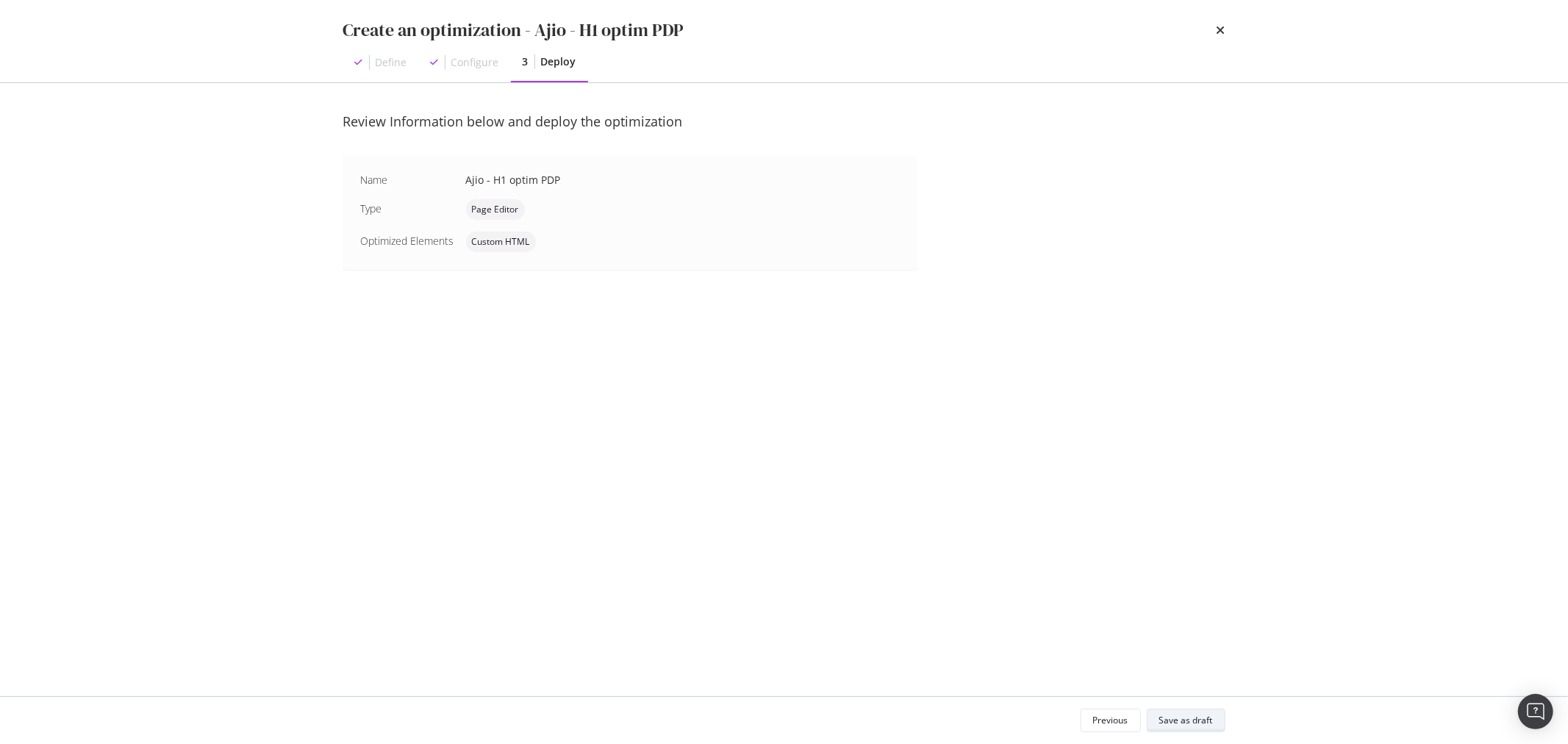
scroll to position [0, 0]
click at [1205, 714] on div "Save as draft" at bounding box center [1186, 721] width 53 height 21
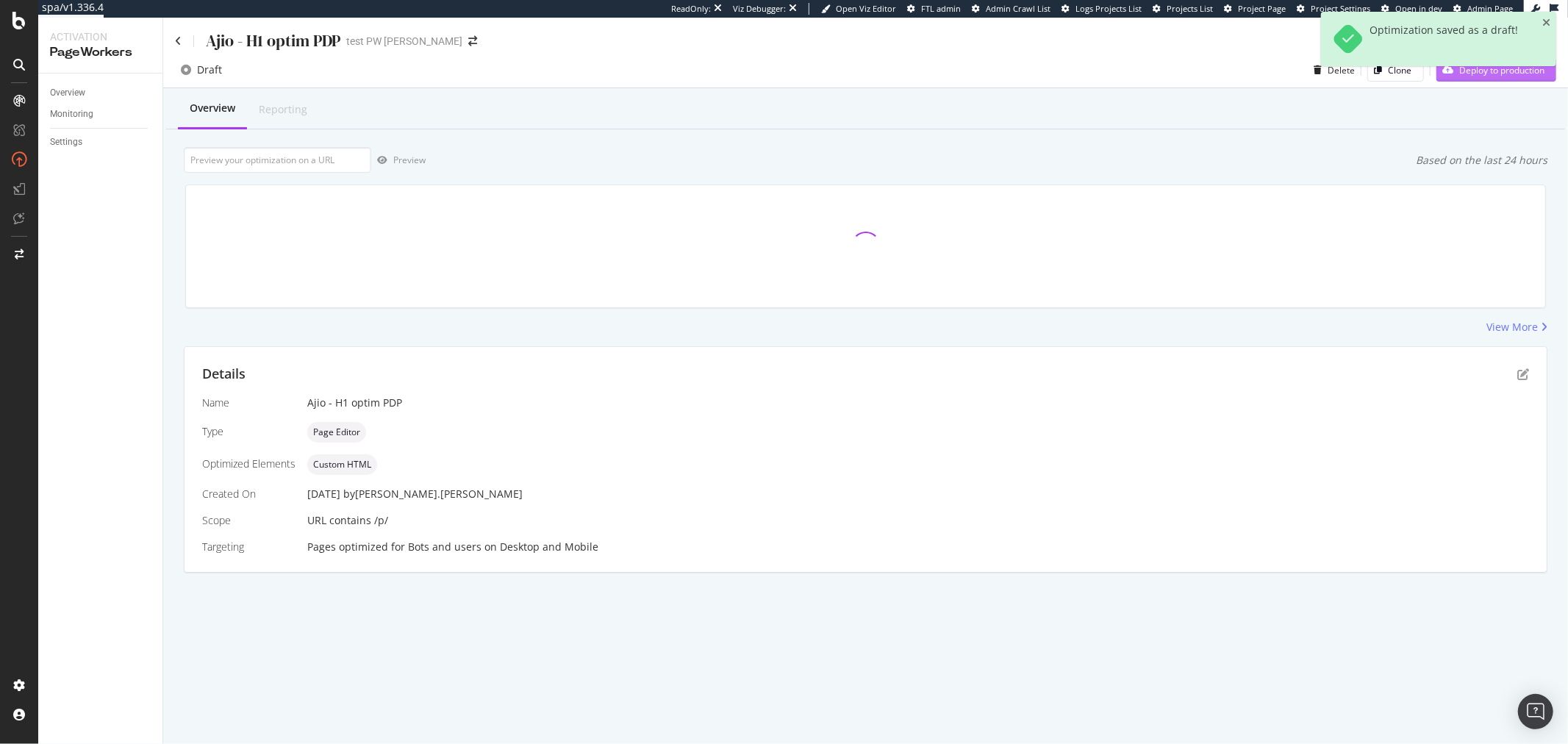
click at [1469, 81] on div "Deploy to production" at bounding box center [1491, 70] width 108 height 22
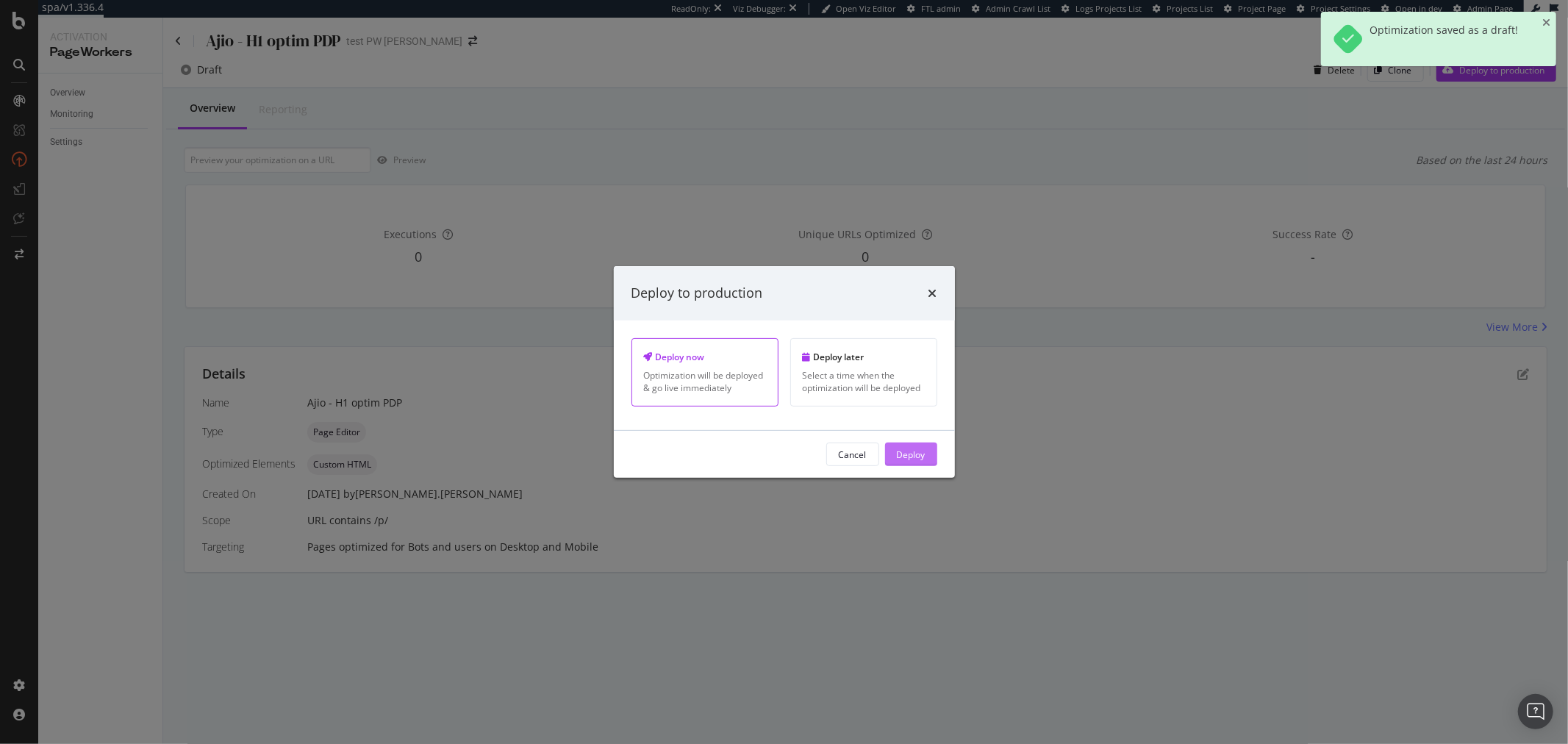
click at [910, 452] on div "Deploy" at bounding box center [911, 454] width 29 height 12
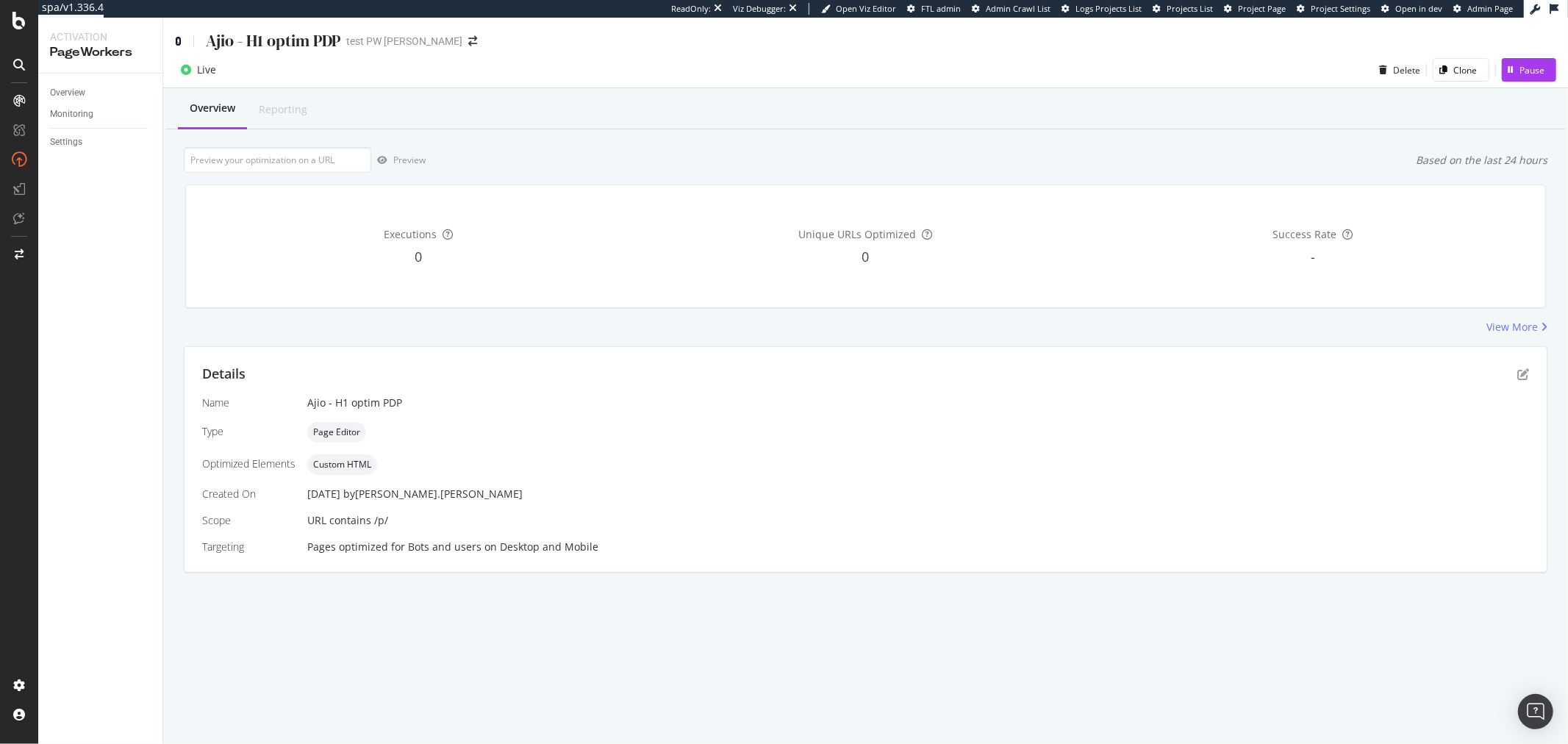
click at [175, 41] on icon at bounding box center [178, 41] width 7 height 10
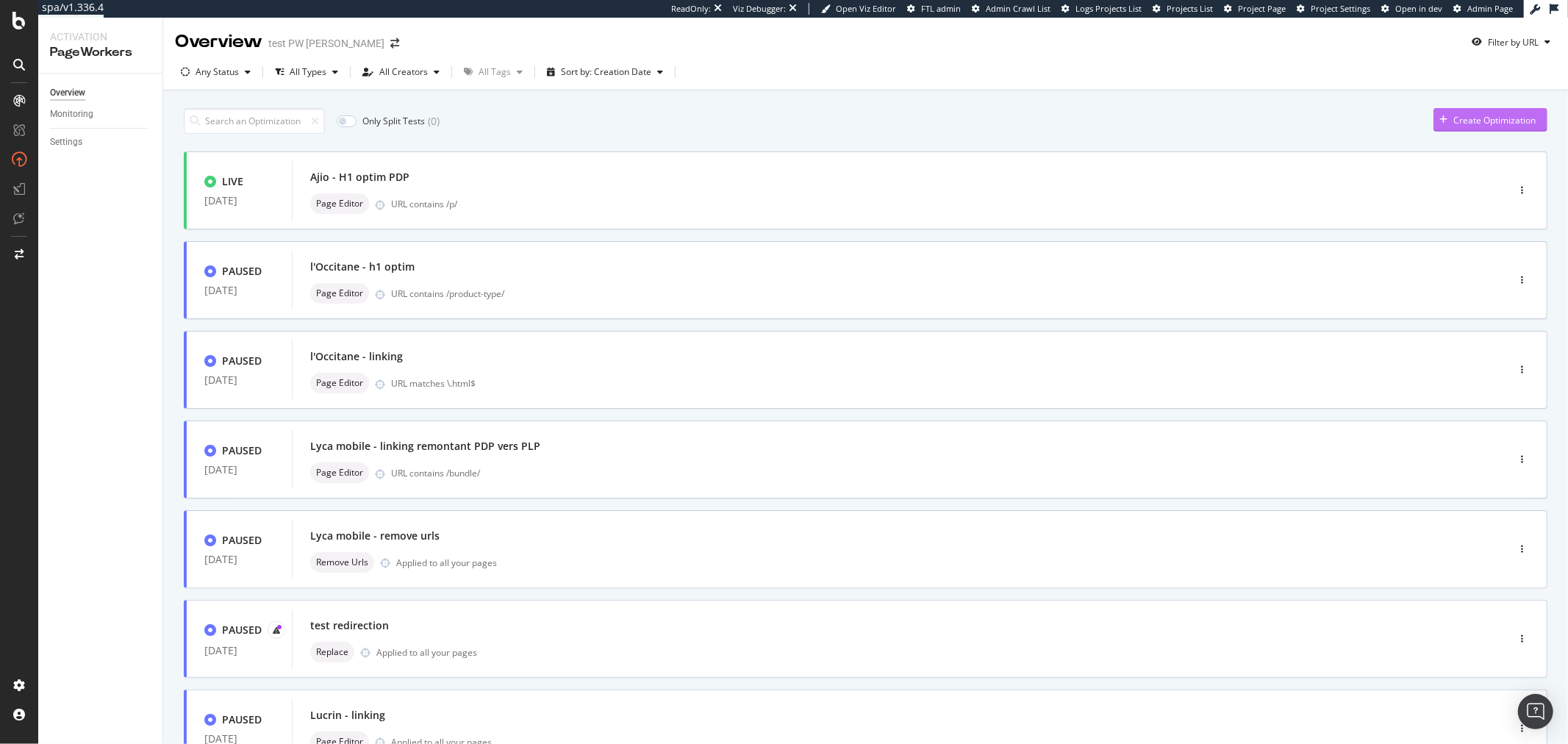
click at [1461, 123] on div "Create Optimization" at bounding box center [1494, 120] width 82 height 12
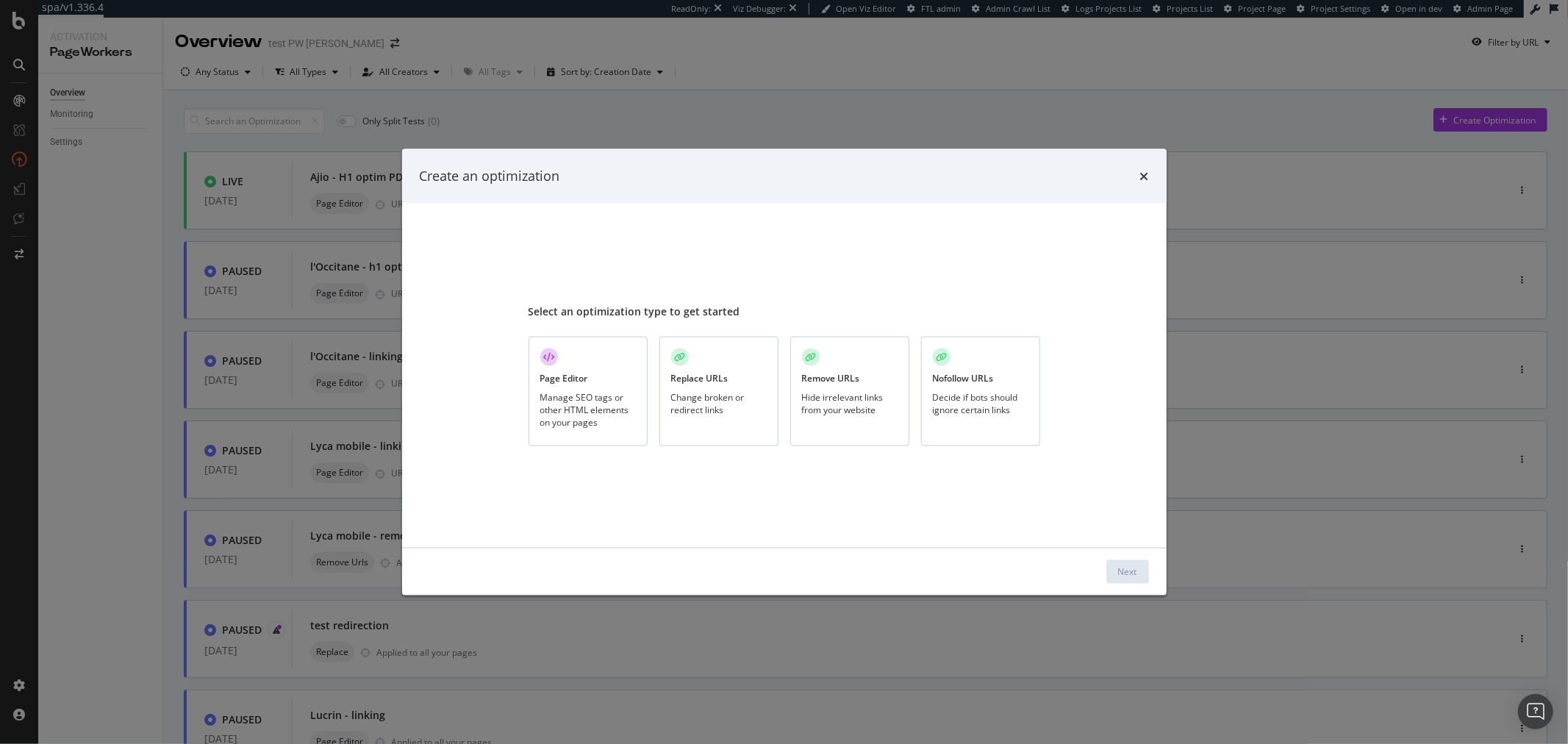
click at [559, 391] on div "Manage SEO tags or other HTML elements on your pages" at bounding box center [588, 409] width 95 height 37
click at [1109, 567] on button "Next" at bounding box center [1127, 571] width 43 height 23
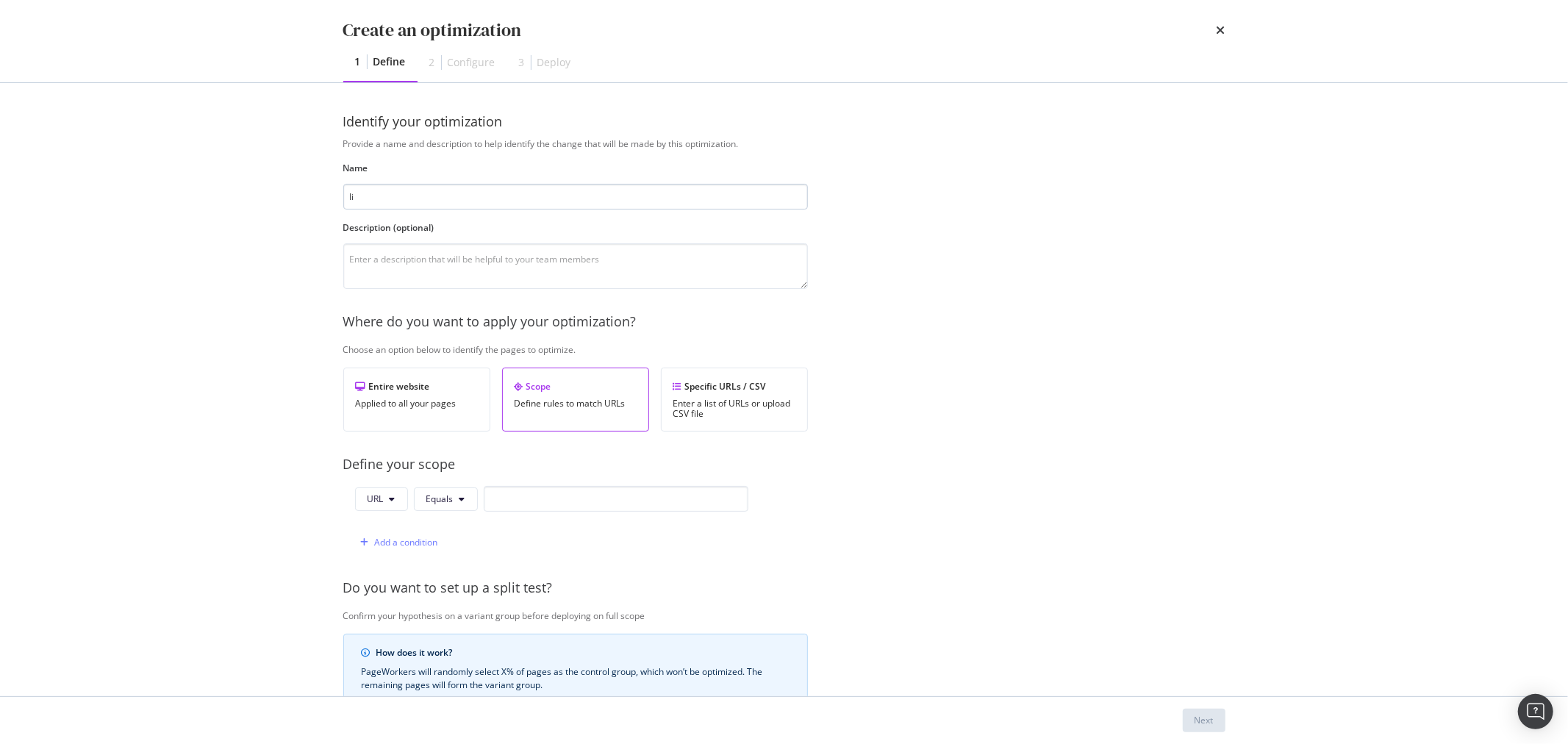
type input "l"
type input "Ajio - linking"
click at [463, 494] on button "Equals" at bounding box center [445, 499] width 64 height 23
click at [456, 313] on span "Contains" at bounding box center [469, 307] width 87 height 13
click at [531, 491] on input "modal" at bounding box center [625, 498] width 265 height 26
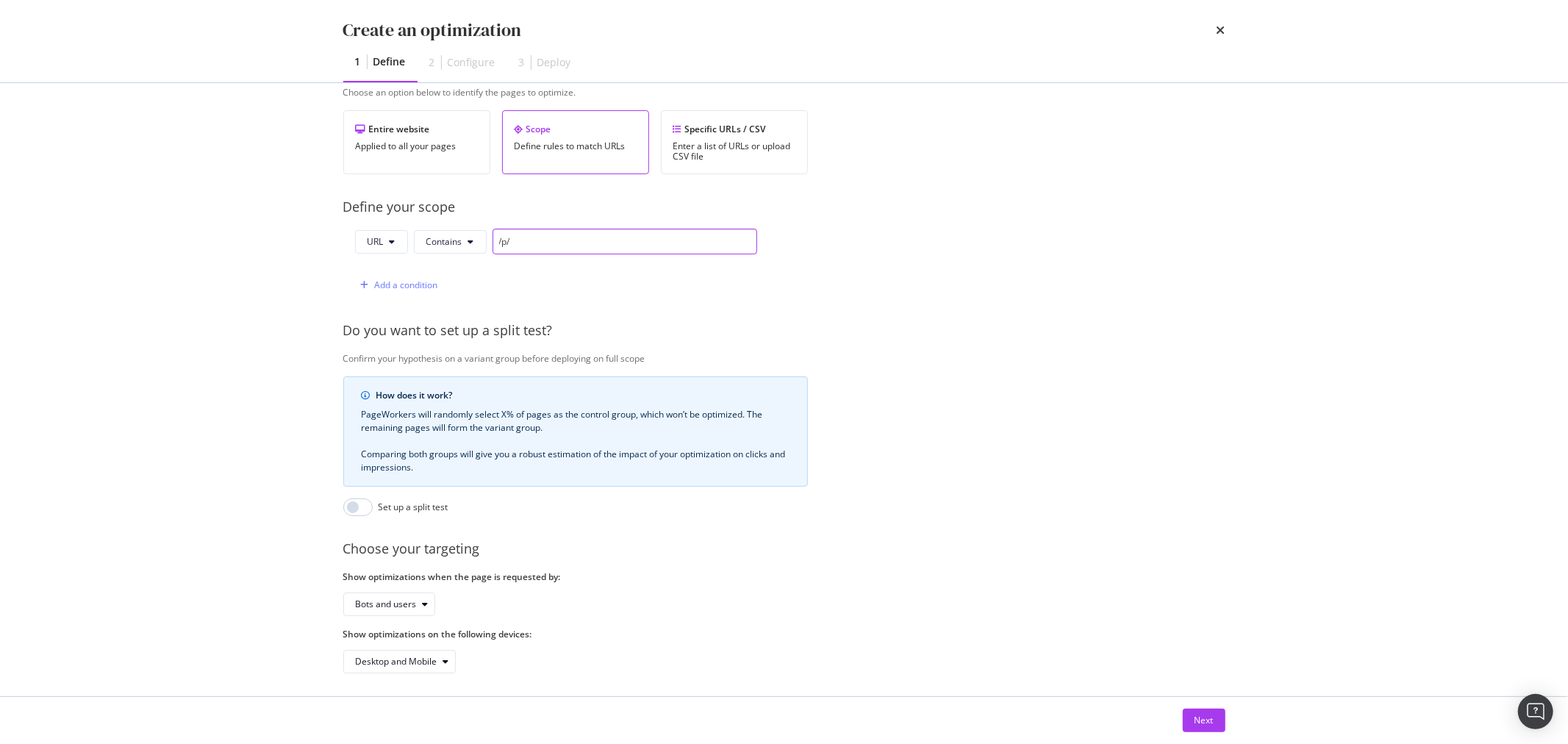
scroll to position [276, 0]
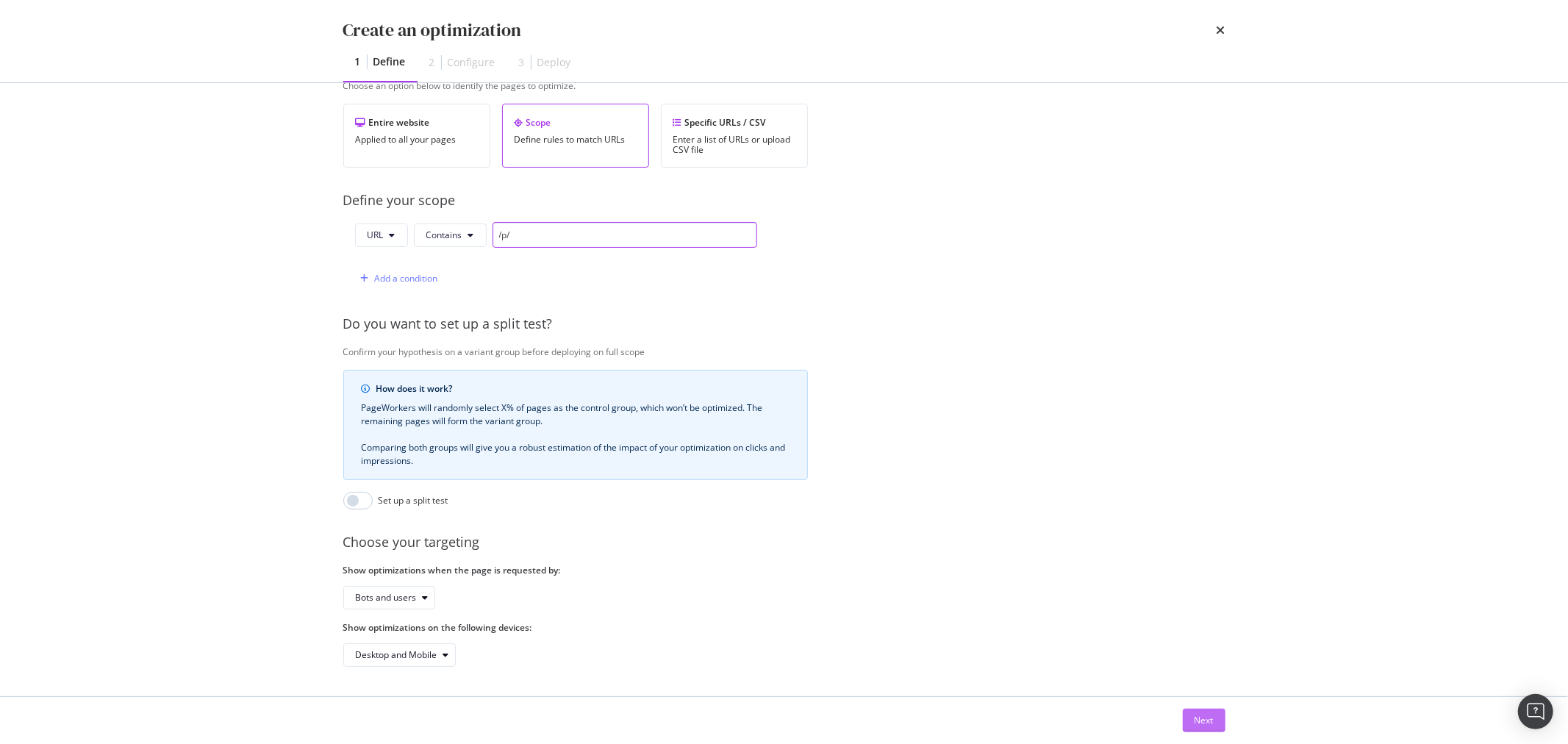
type input "/p/"
click at [1189, 710] on button "Next" at bounding box center [1204, 721] width 43 height 23
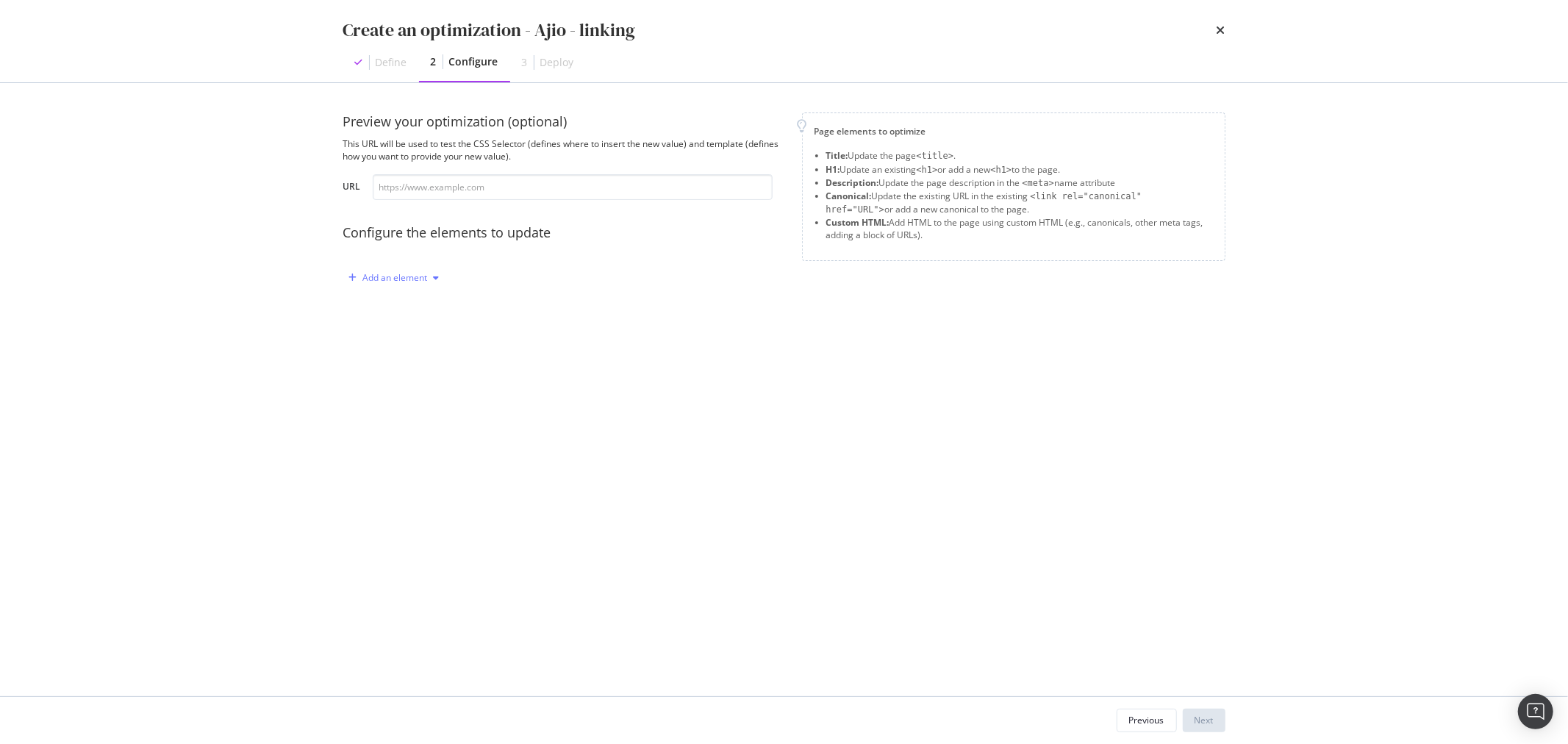
click at [401, 267] on div "Add an element" at bounding box center [394, 277] width 102 height 22
click at [421, 402] on div "Custom HTML" at bounding box center [411, 403] width 58 height 12
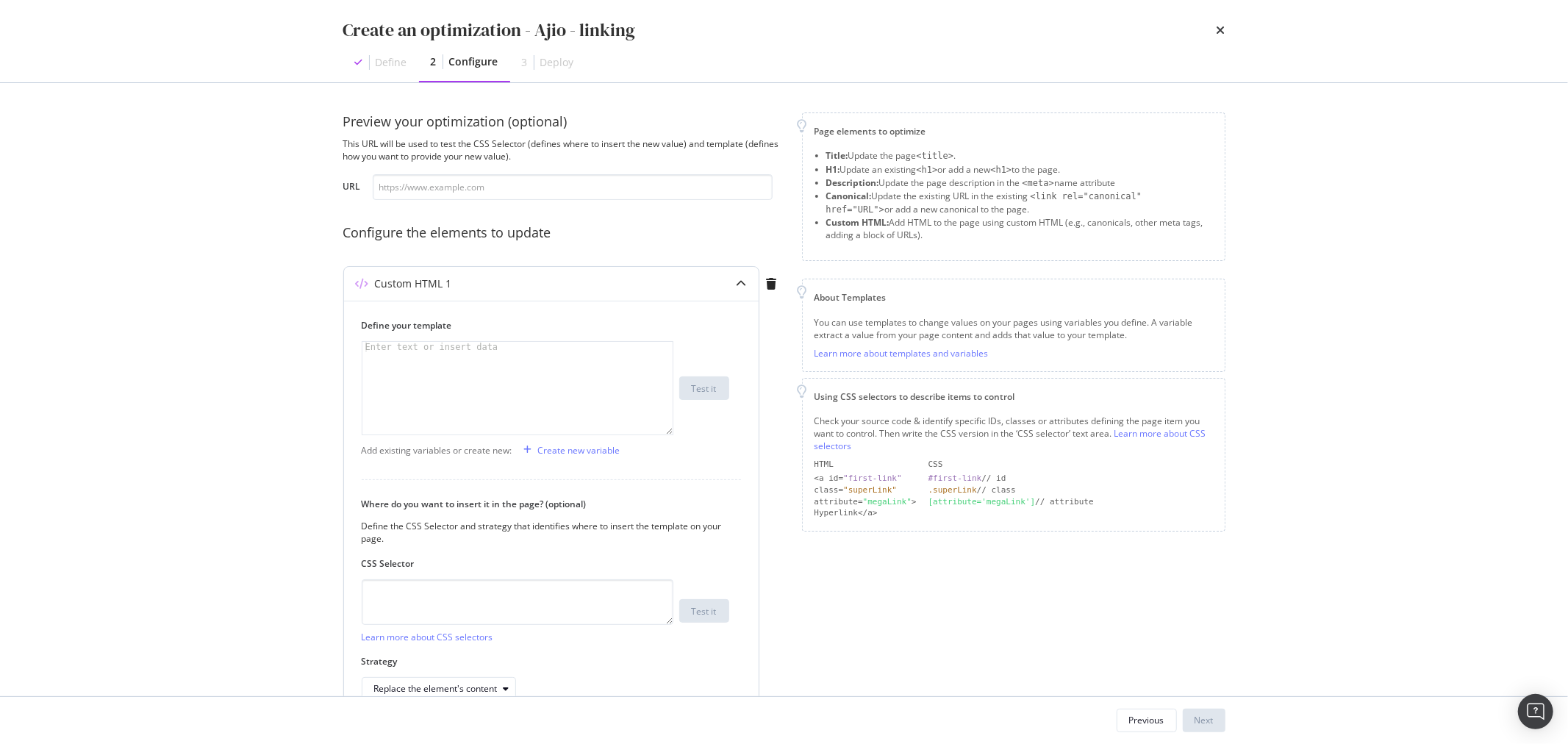
click at [531, 370] on div "modal" at bounding box center [518, 398] width 310 height 113
type textarea "i"
type textarea "{% if"
click at [566, 442] on div "Create new variable" at bounding box center [569, 450] width 102 height 22
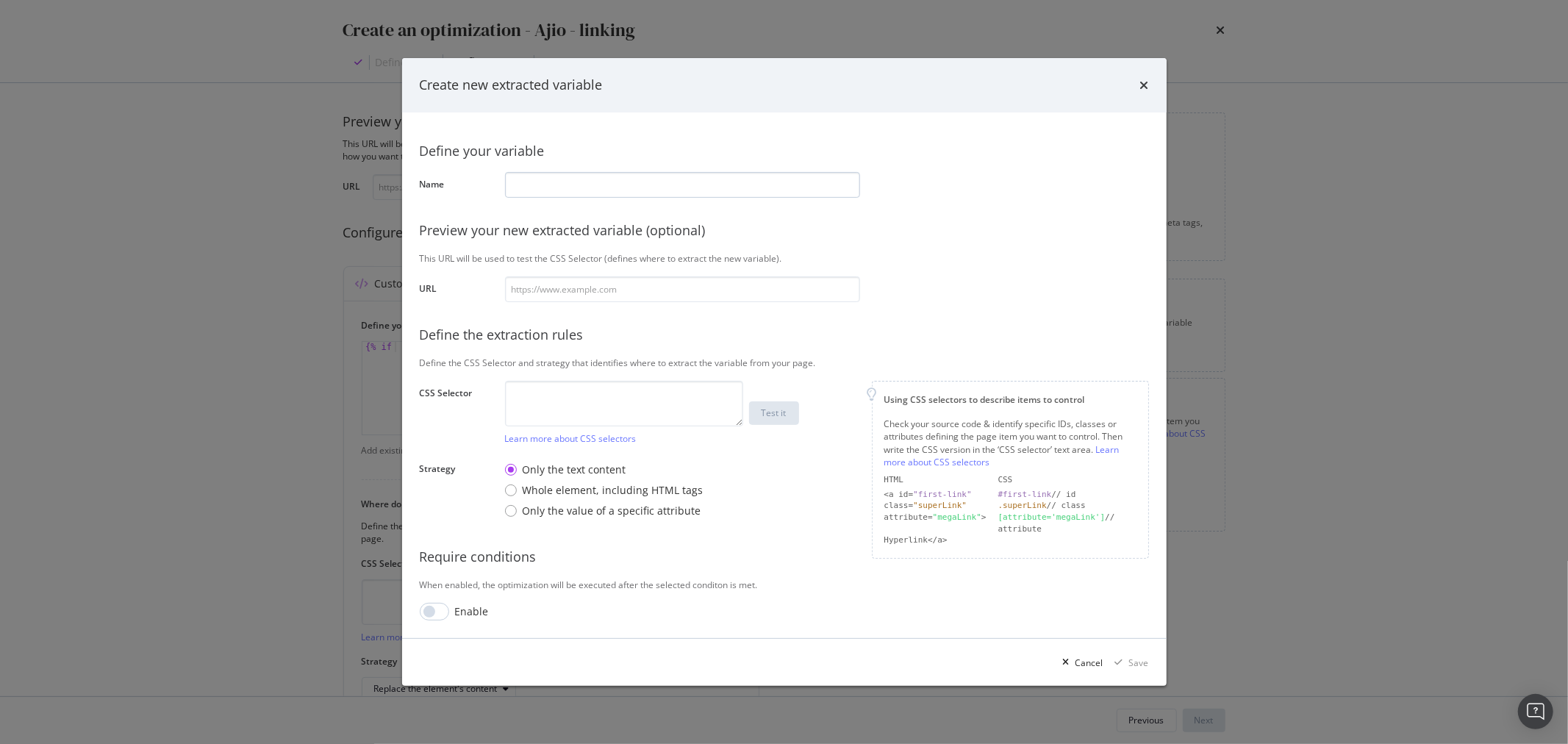
click at [573, 189] on input "modal" at bounding box center [683, 184] width 355 height 26
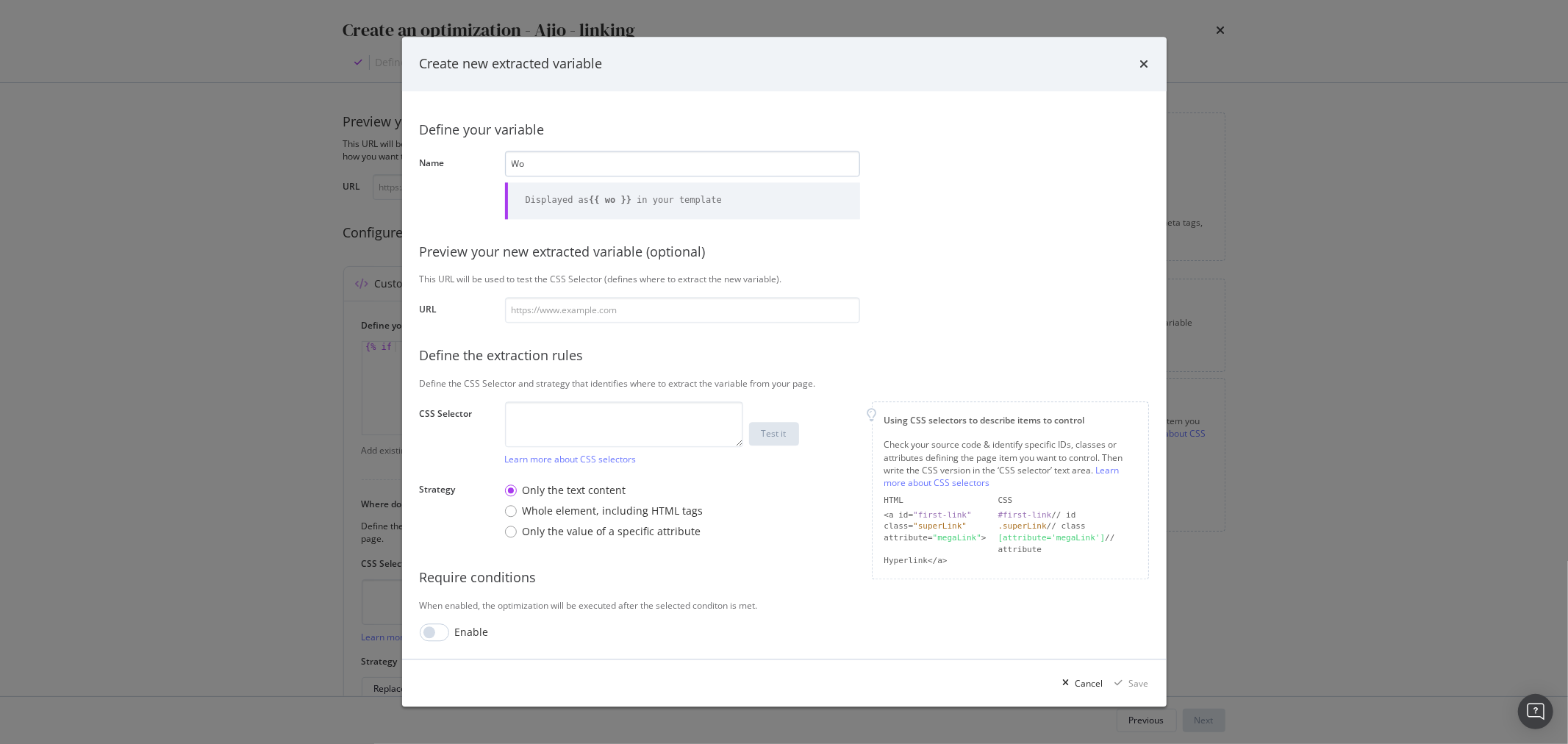
type input "W"
type input "breadcrumb-gender"
click at [560, 400] on div "Define your variable Name breadcrumb-gender Displayed as {{ breadcrumbgender }}…" at bounding box center [784, 375] width 729 height 533
click at [559, 408] on textarea "modal" at bounding box center [624, 425] width 238 height 46
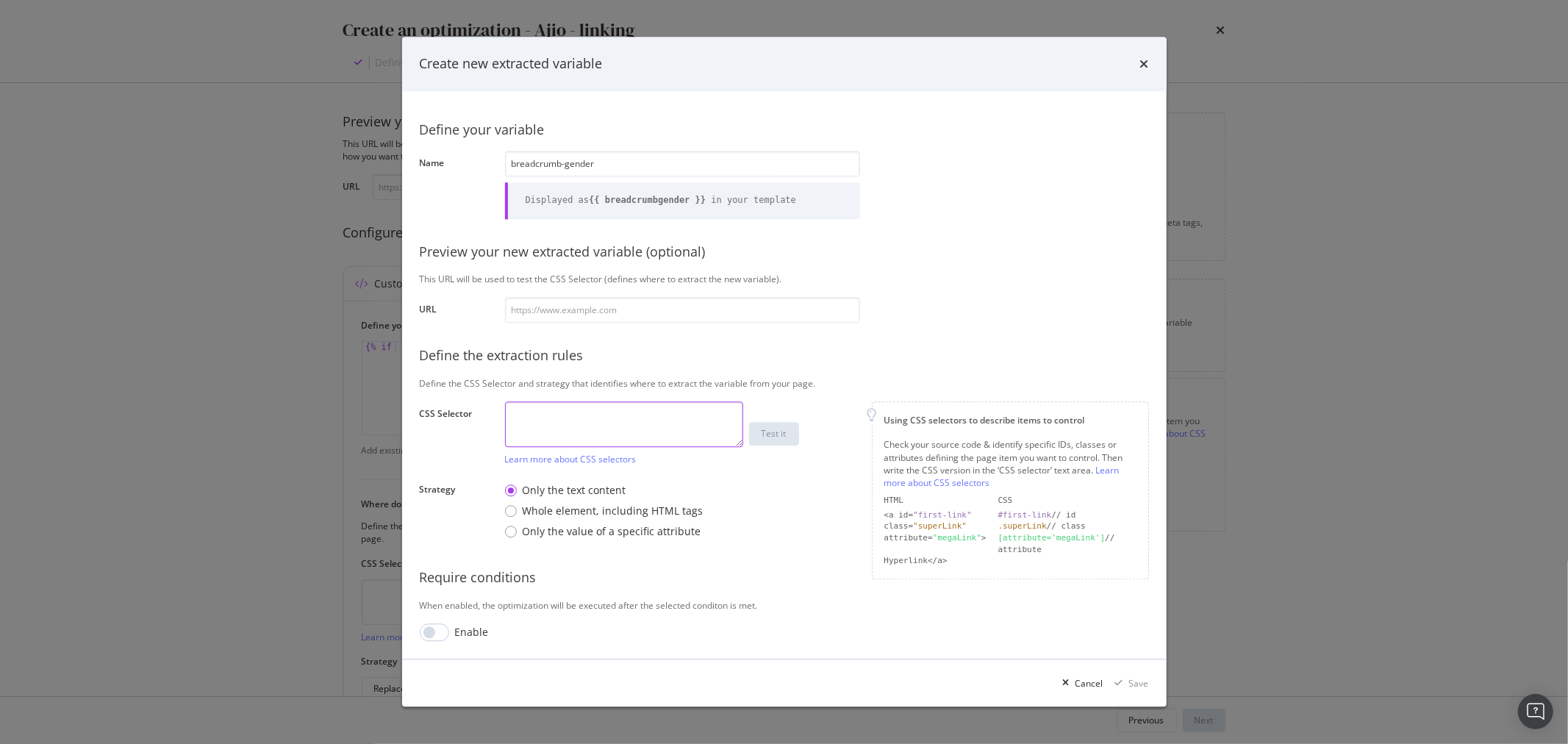
paste textarea "li.breadcrumb-list:nth-child(2) > a:nth-child(1)"
drag, startPoint x: 699, startPoint y: 421, endPoint x: 638, endPoint y: 422, distance: 61.0
click at [638, 422] on textarea "li.breadcrumb-list:nth-child(2) > a:nth-child(1)" at bounding box center [624, 425] width 238 height 46
type textarea "li.breadcrumb-list:nth-child(2)"
click at [658, 313] on input "modal" at bounding box center [683, 310] width 355 height 26
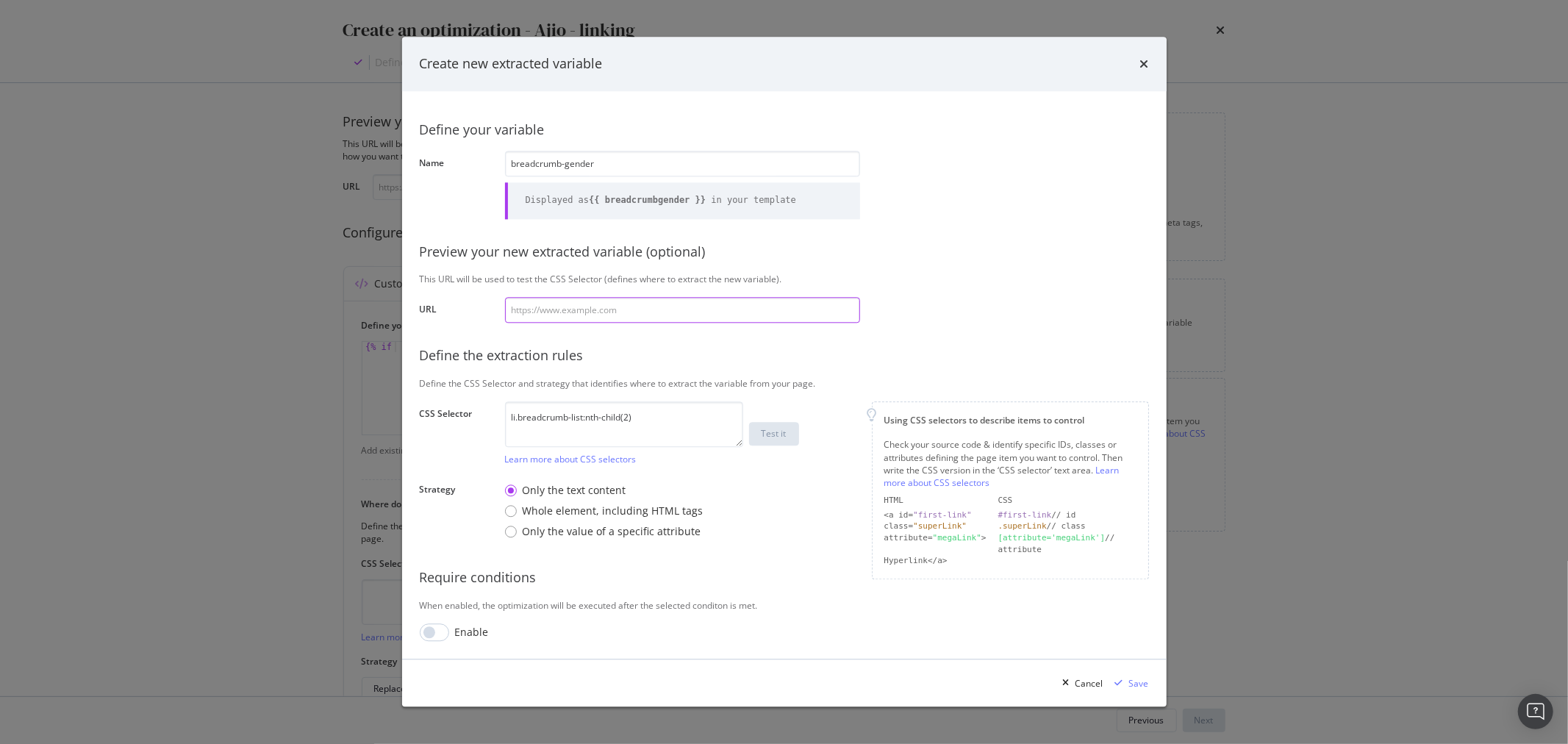
paste input "https://www.ajio.com/nyrika-women-embroidery-a-line-kurta/p/701221569_green?"
type input "https://www.ajio.com/nyrika-women-embroidery-a-line-kurta/p/701221569_green?"
click at [774, 434] on div "Test it" at bounding box center [774, 434] width 25 height 12
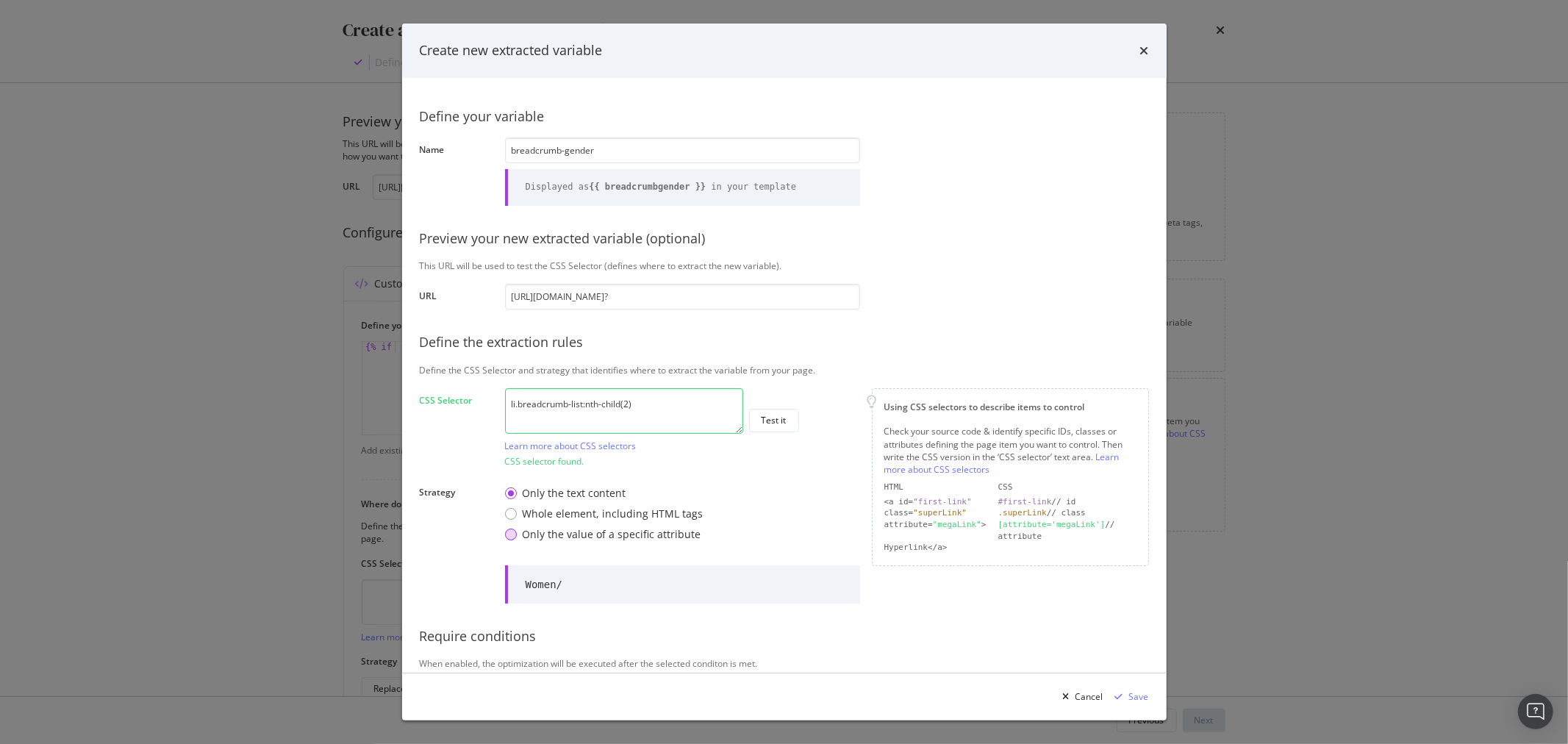
click at [567, 534] on div "Only the value of a specific attribute" at bounding box center [612, 534] width 179 height 15
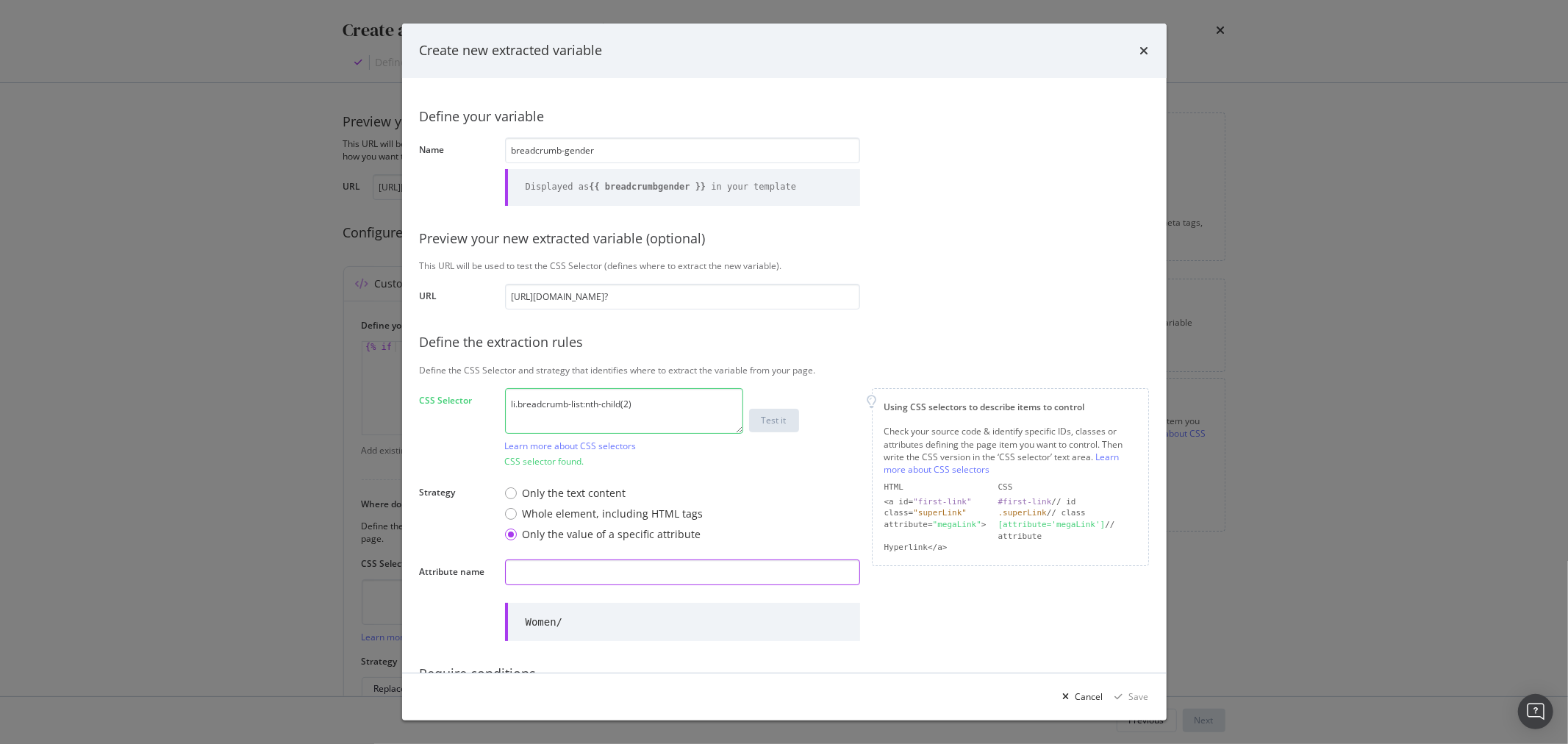
click at [570, 572] on input "modal" at bounding box center [683, 572] width 355 height 26
paste input "aria-label"
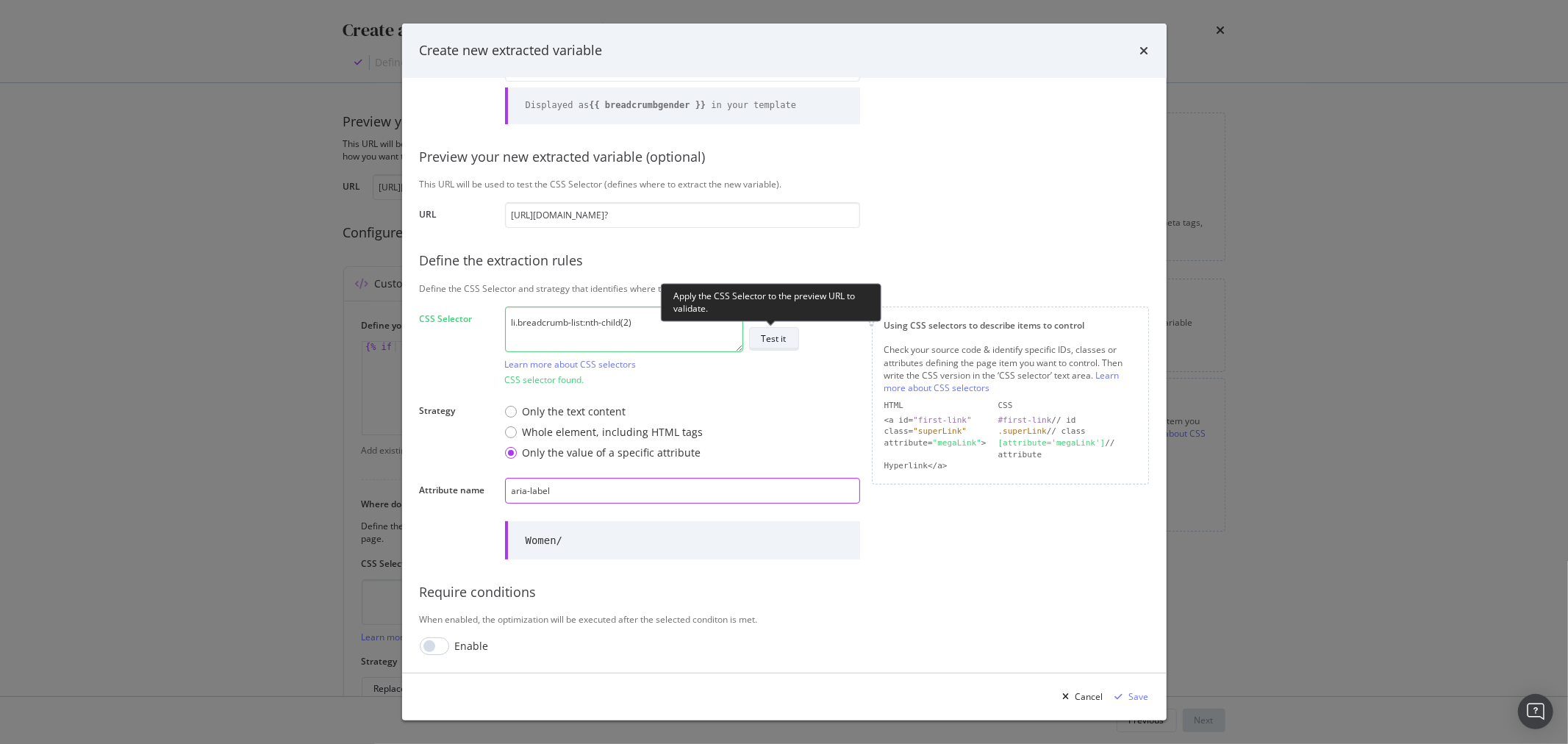
type input "aria-label"
click at [769, 339] on div "Test it" at bounding box center [774, 339] width 25 height 12
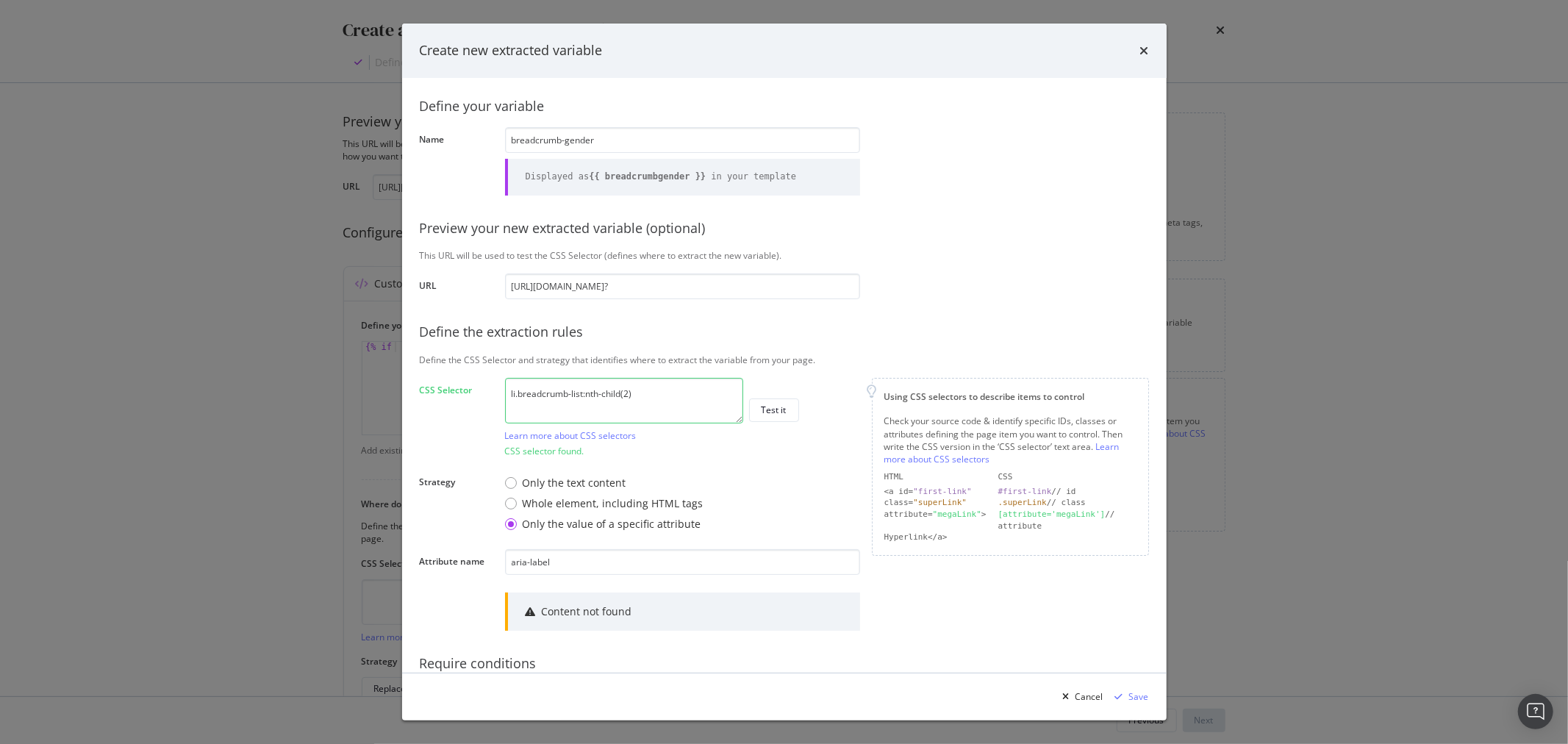
scroll to position [81, 0]
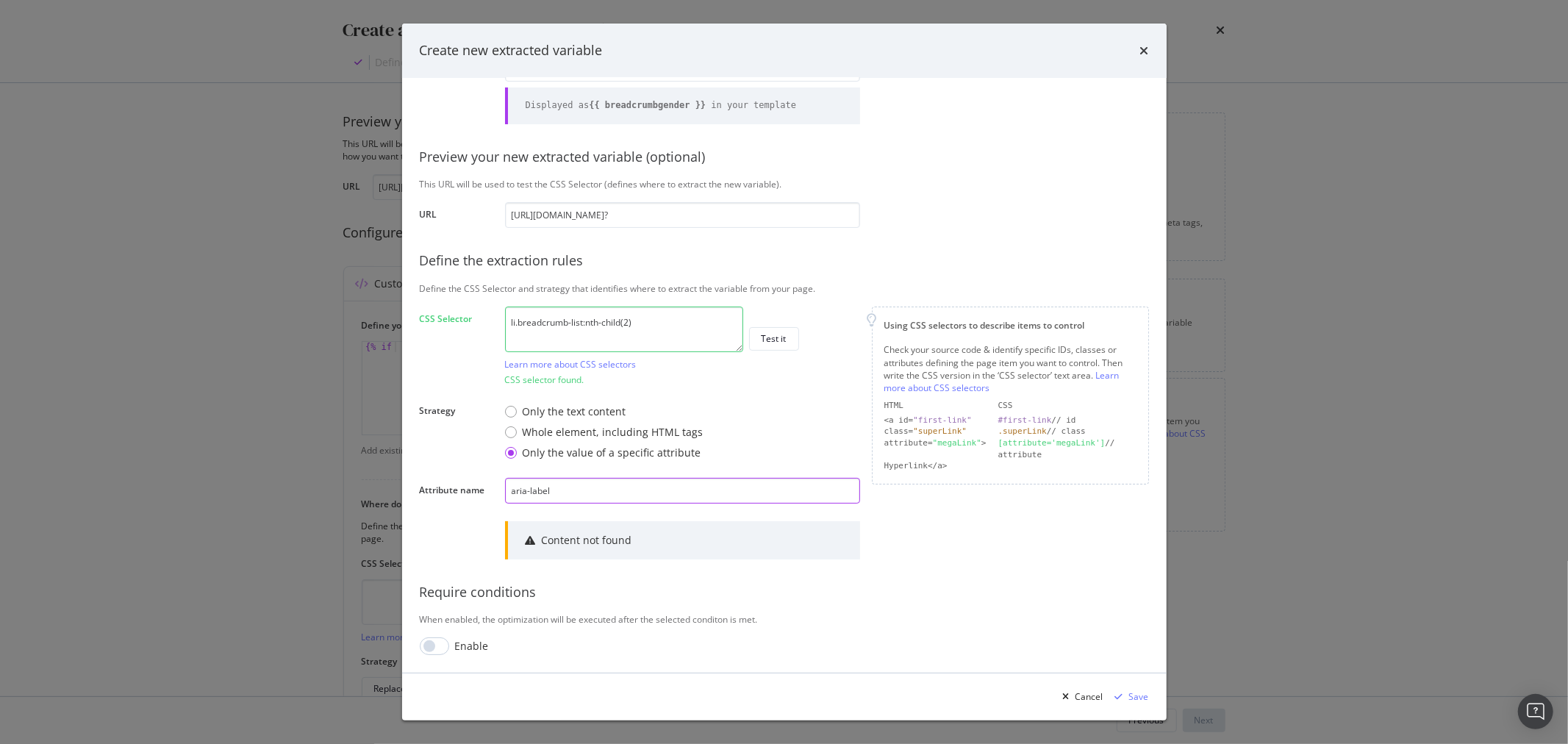
click at [768, 495] on input "aria-label" at bounding box center [683, 491] width 355 height 26
click at [662, 335] on textarea "li.breadcrumb-list:nth-child(2)" at bounding box center [624, 329] width 238 height 46
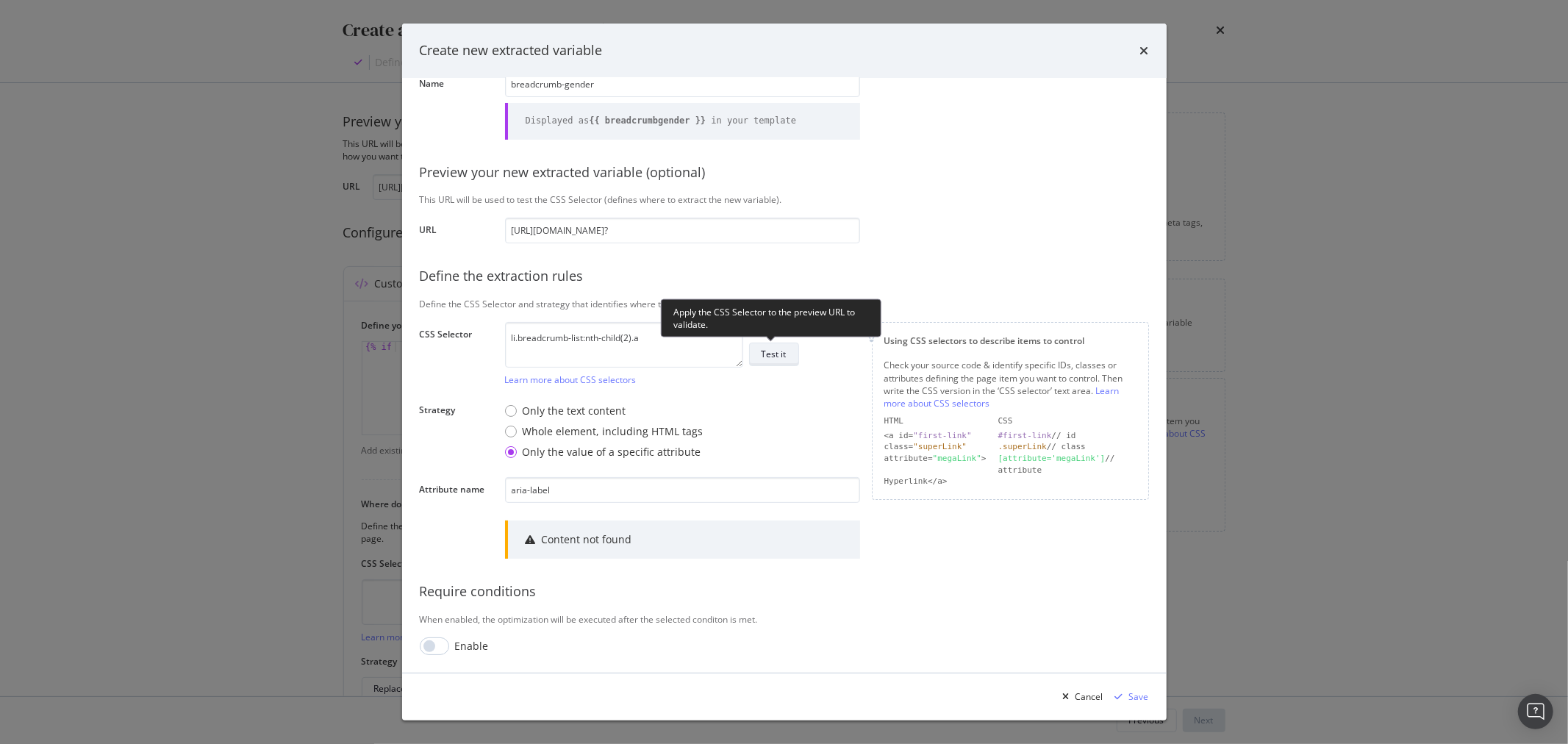
click at [789, 350] on button "Test it" at bounding box center [774, 354] width 50 height 23
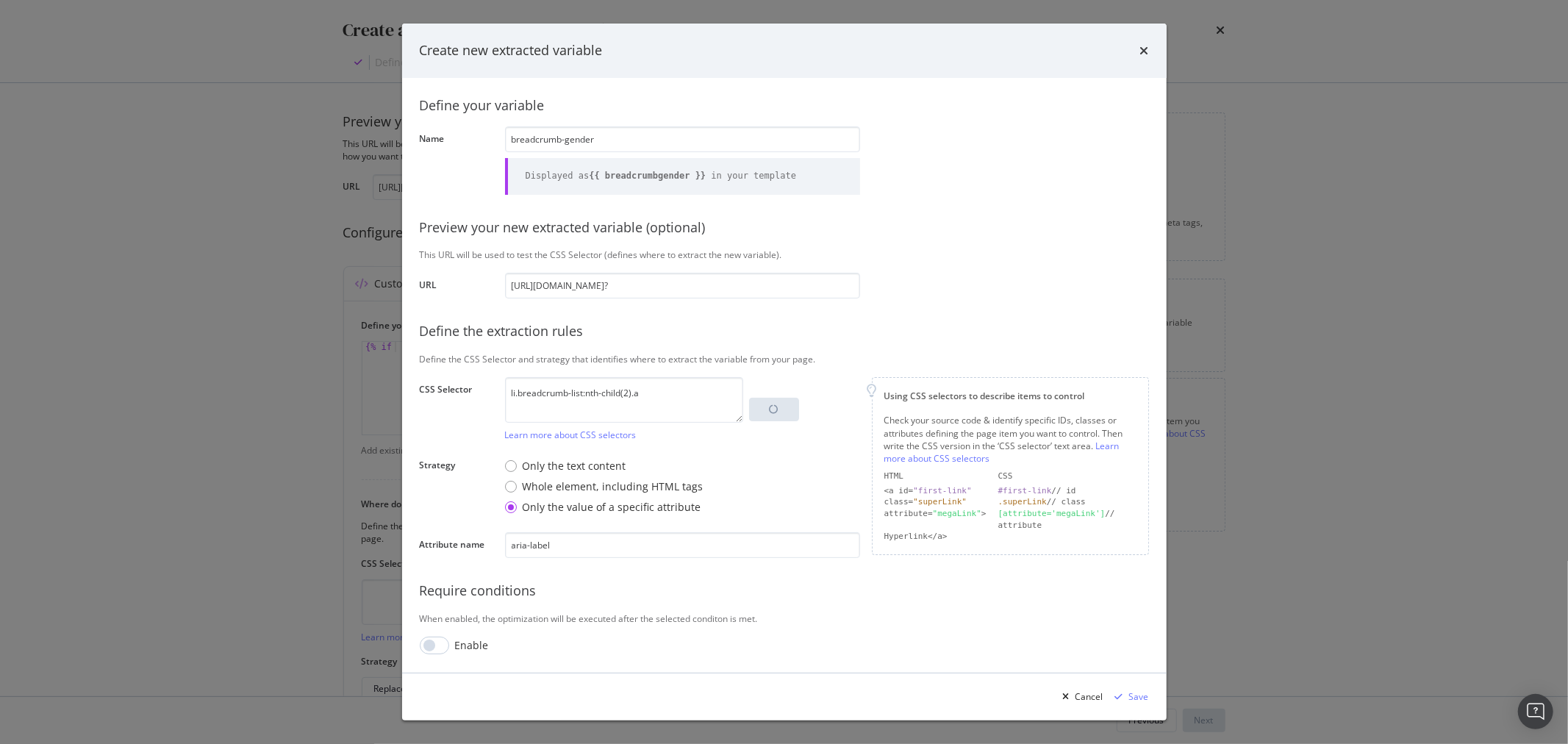
scroll to position [10, 0]
click at [505, 467] on div "Only the text content" at bounding box center [511, 467] width 12 height 12
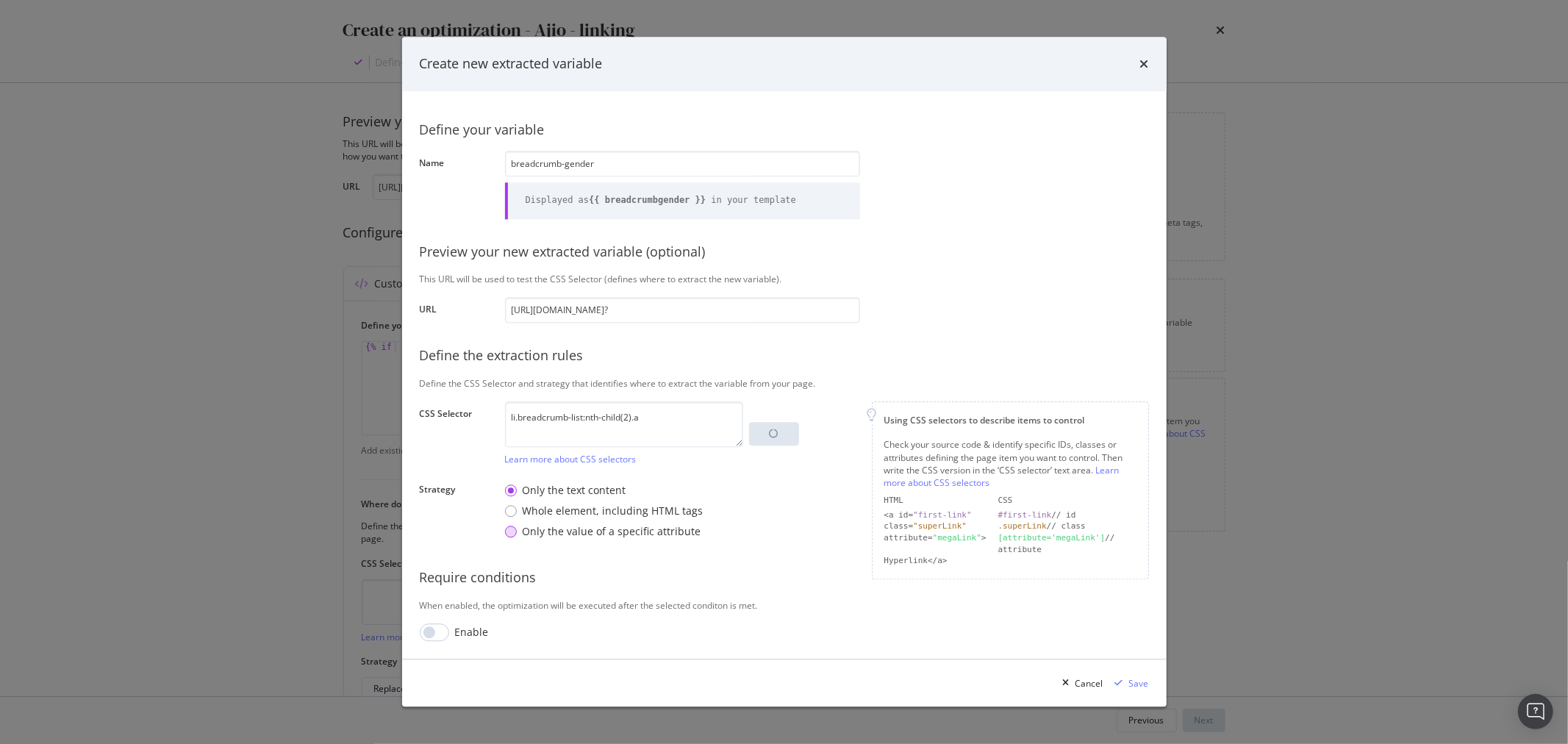
click at [505, 533] on div "Only the value of a specific attribute" at bounding box center [604, 532] width 198 height 15
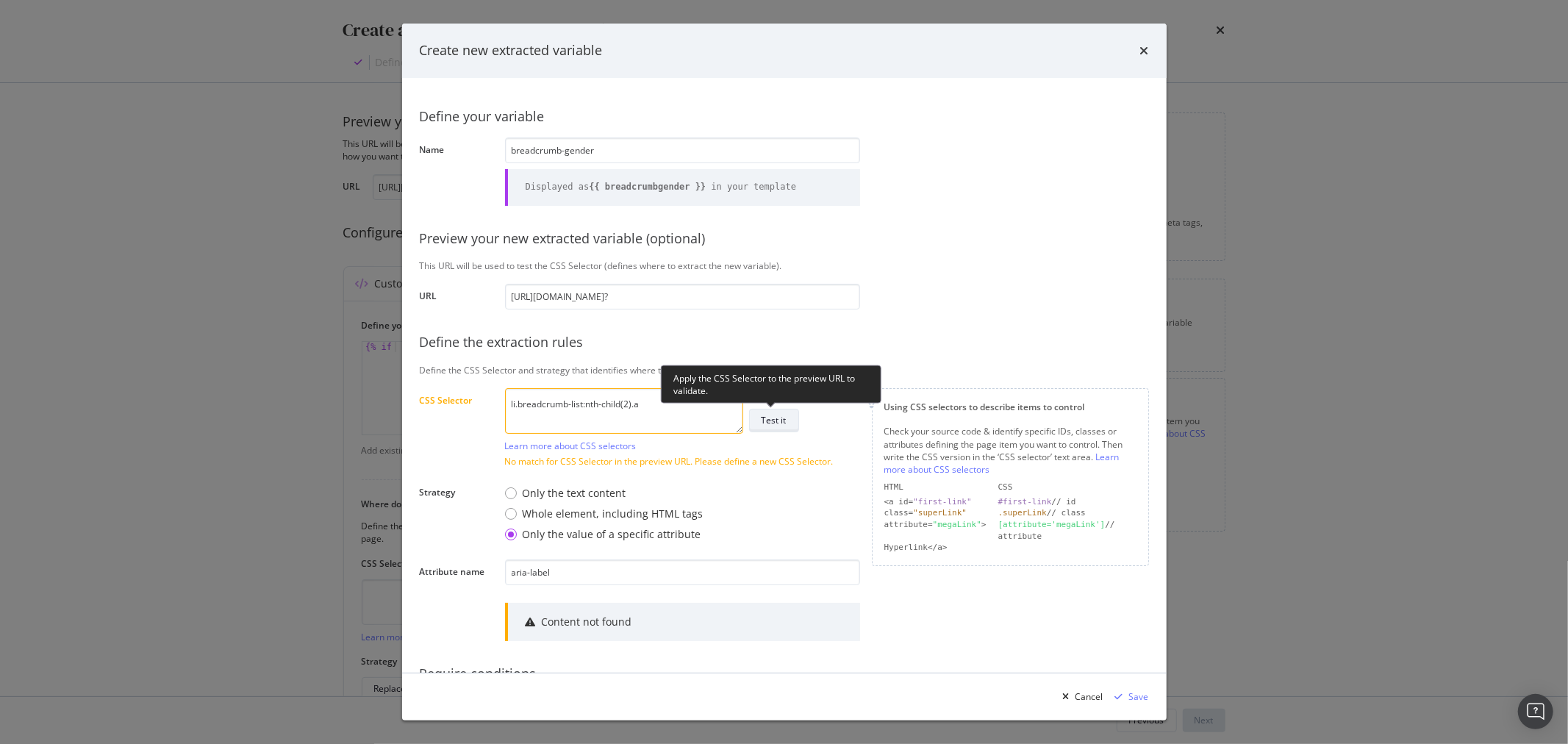
click at [791, 423] on button "Test it" at bounding box center [774, 421] width 50 height 23
click at [583, 498] on div "Only the text content" at bounding box center [575, 493] width 104 height 15
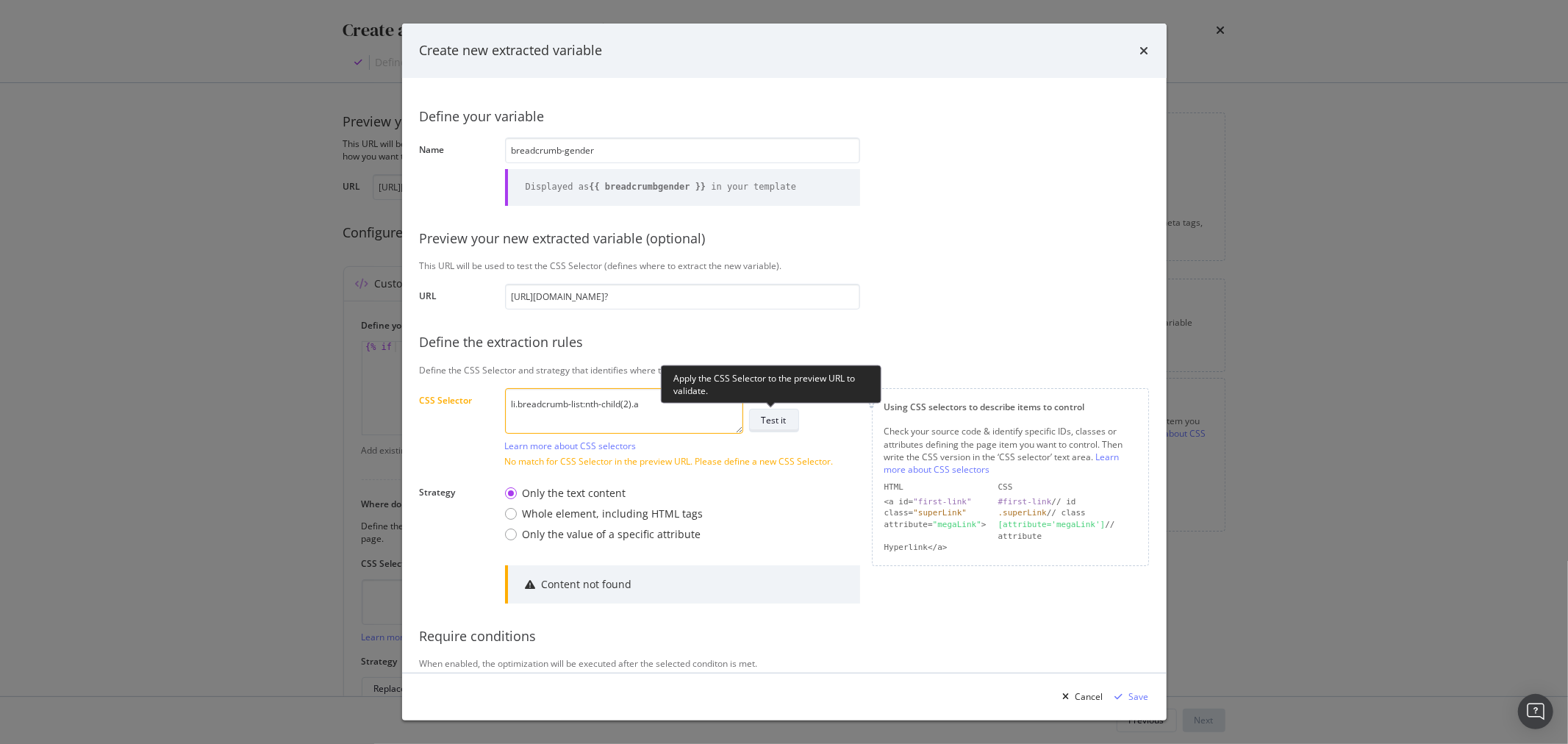
click at [775, 426] on div "Test it" at bounding box center [774, 420] width 25 height 12
click at [612, 426] on textarea "li.breadcrumb-list:nth-child(2).a" at bounding box center [624, 411] width 238 height 46
paste textarea "> a:nth-child(1)"
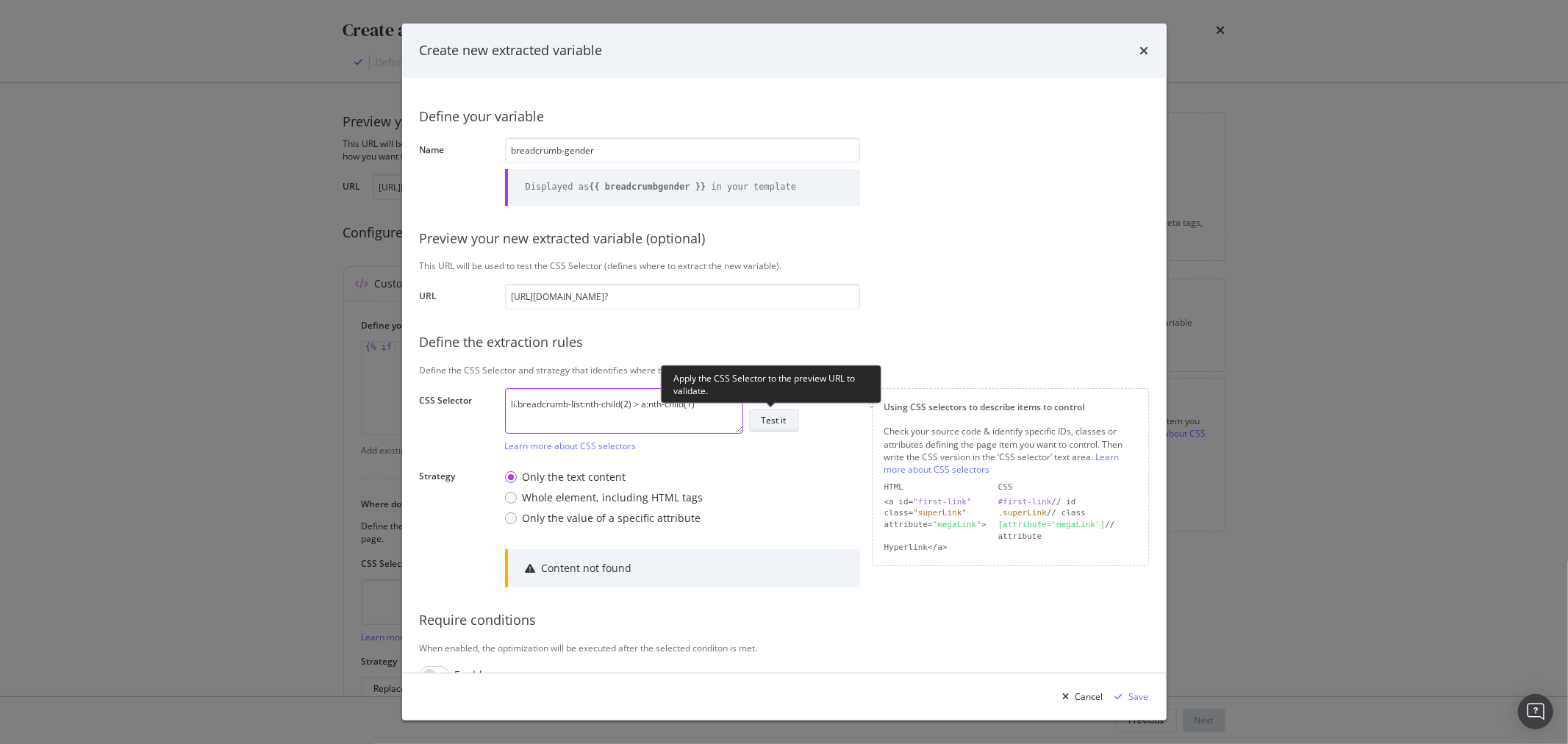
type textarea "li.breadcrumb-list:nth-child(2) > a:nth-child(1)"
click at [782, 418] on div "Test it" at bounding box center [774, 420] width 25 height 12
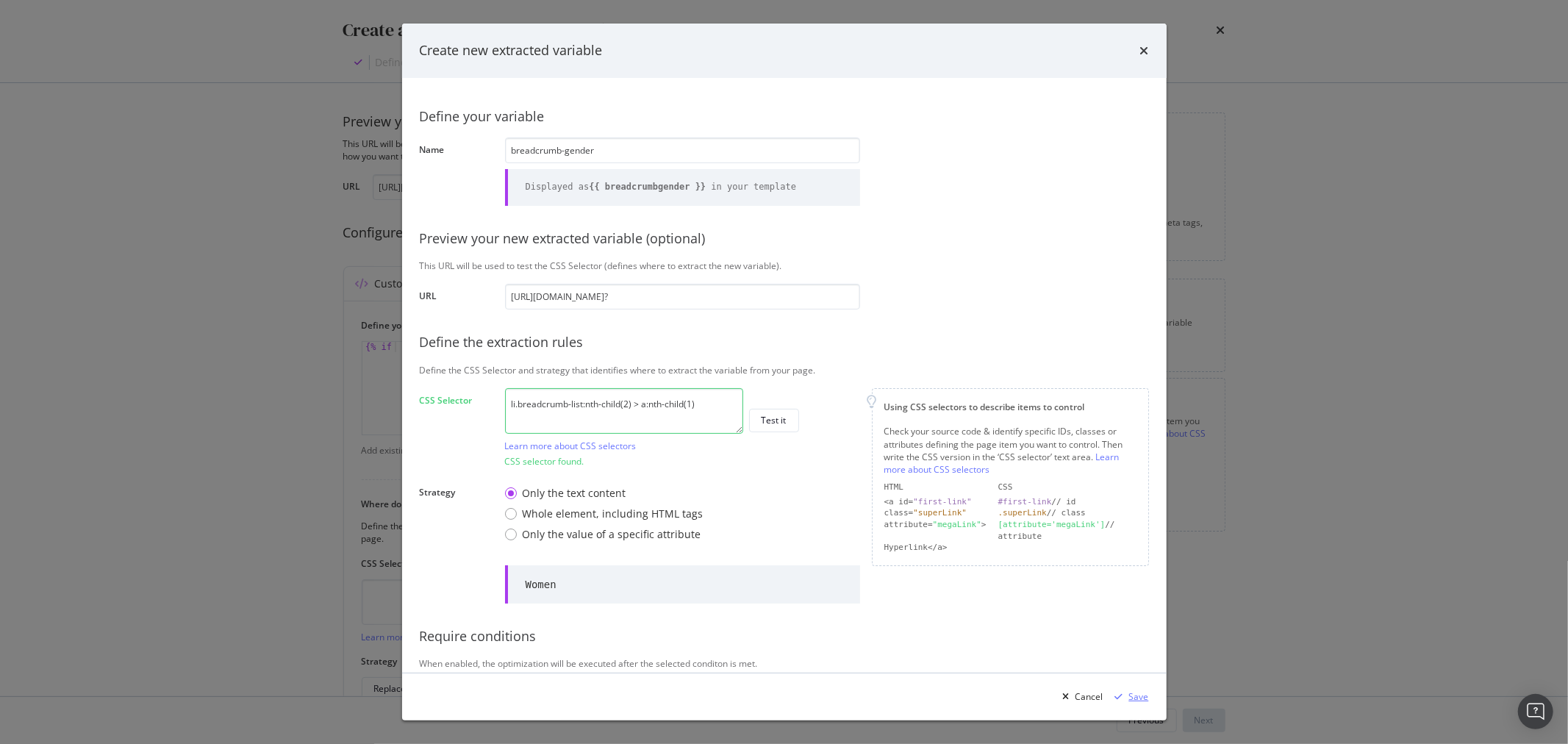
click at [1143, 699] on div "Save" at bounding box center [1140, 697] width 20 height 12
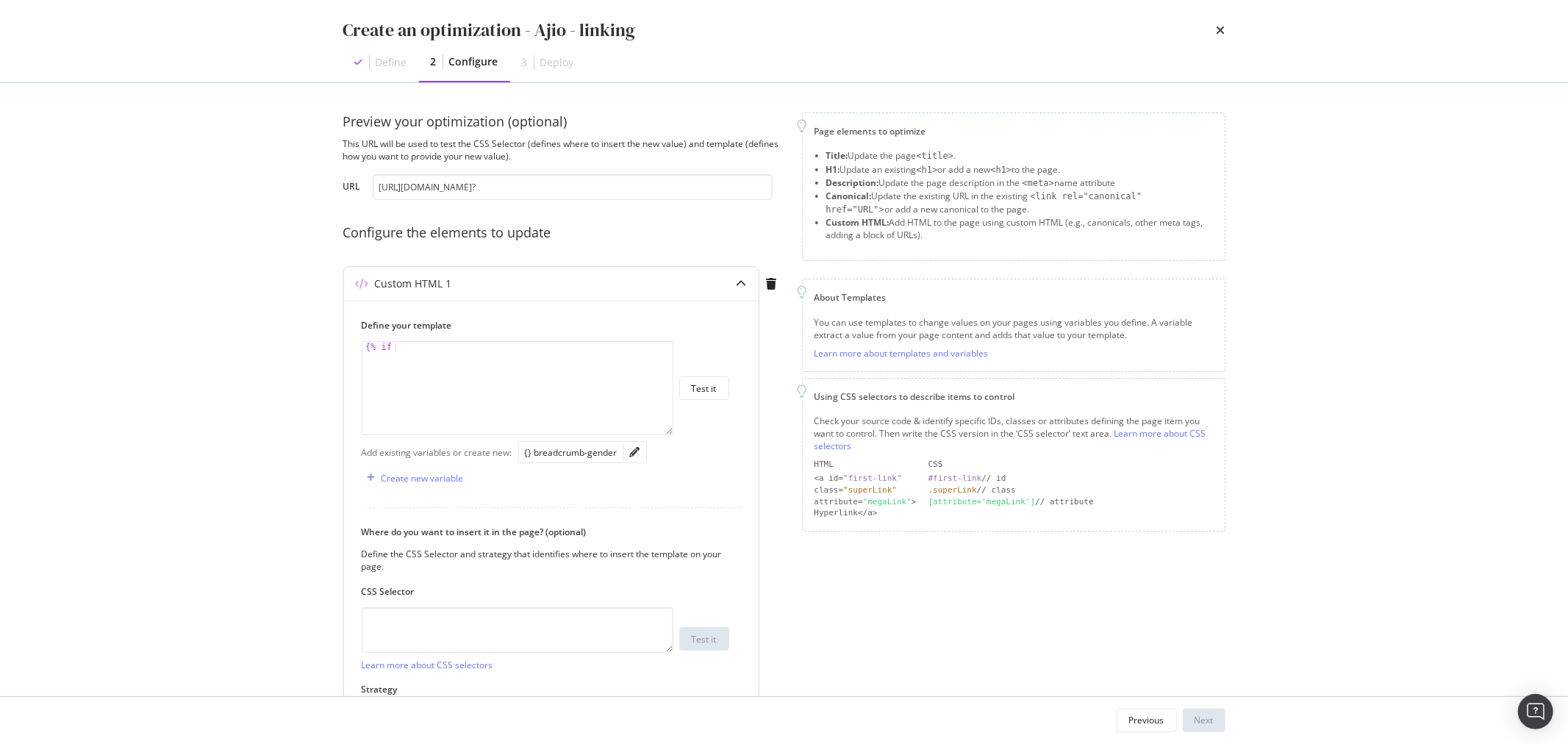
click at [540, 350] on div "{% if" at bounding box center [518, 398] width 310 height 113
click at [578, 446] on div "{} breadcrumb-gender" at bounding box center [572, 453] width 93 height 12
type textarea "{% if {{ breadcrumbgender }} == "Women" %}"
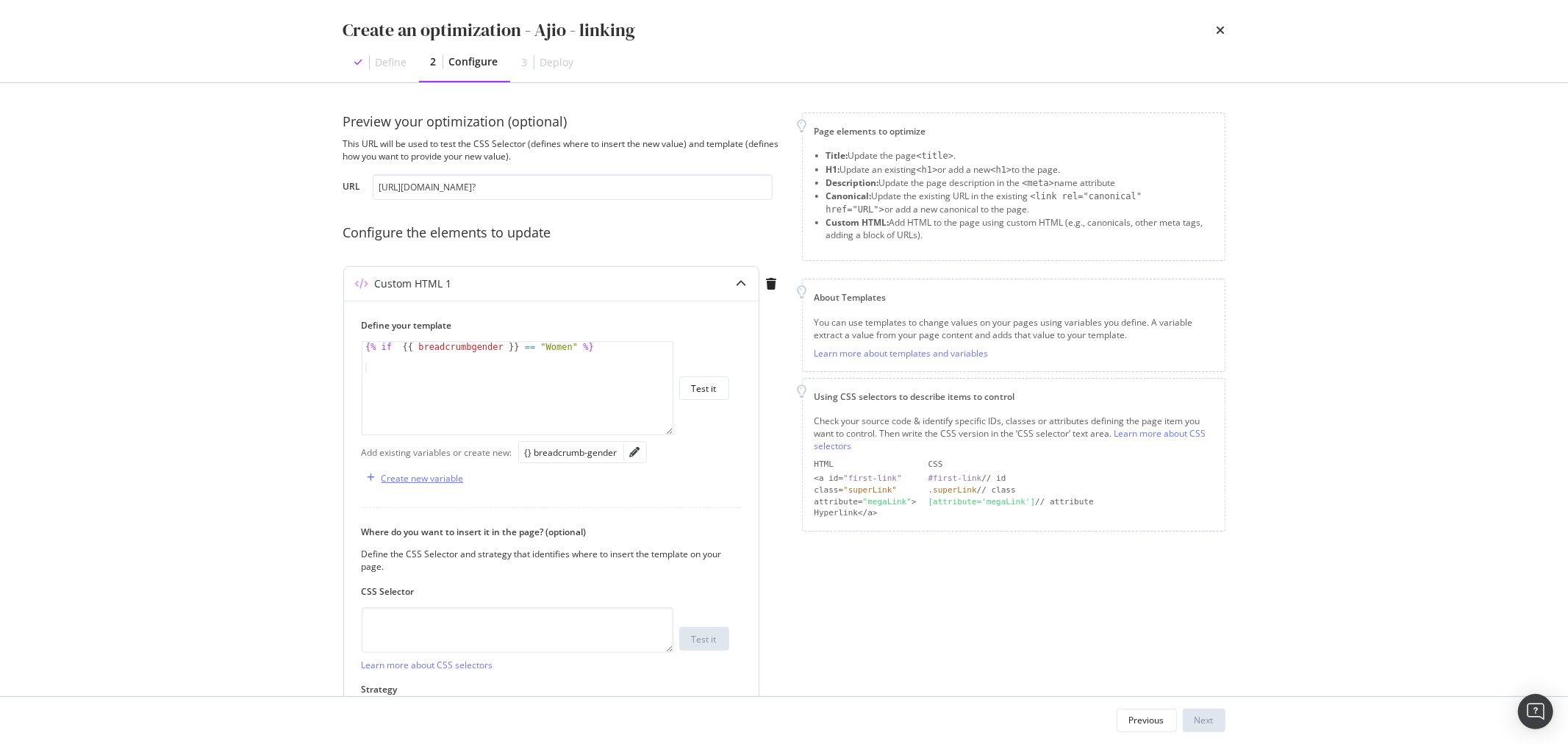
click at [449, 484] on div "Create new variable" at bounding box center [423, 478] width 82 height 12
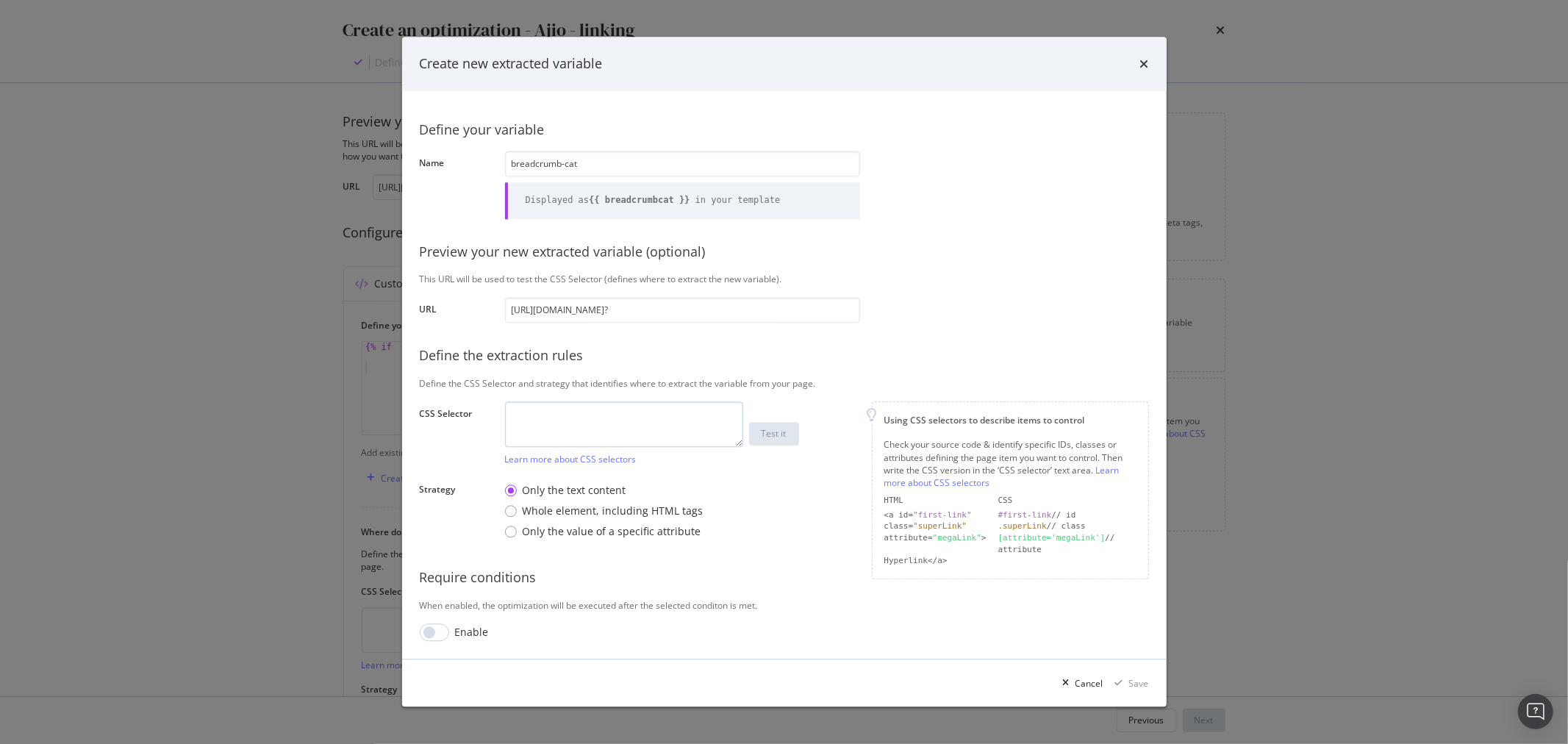
type input "breadcrumb-cat"
click at [610, 430] on textarea "modal" at bounding box center [624, 425] width 238 height 46
paste textarea "li.breadcrumb-list:nth-child(4) > a:nth-child(1)"
type textarea "li.breadcrumb-list:nth-child(4) > a:nth-child(1)"
click at [1142, 685] on div "Save" at bounding box center [1140, 684] width 20 height 12
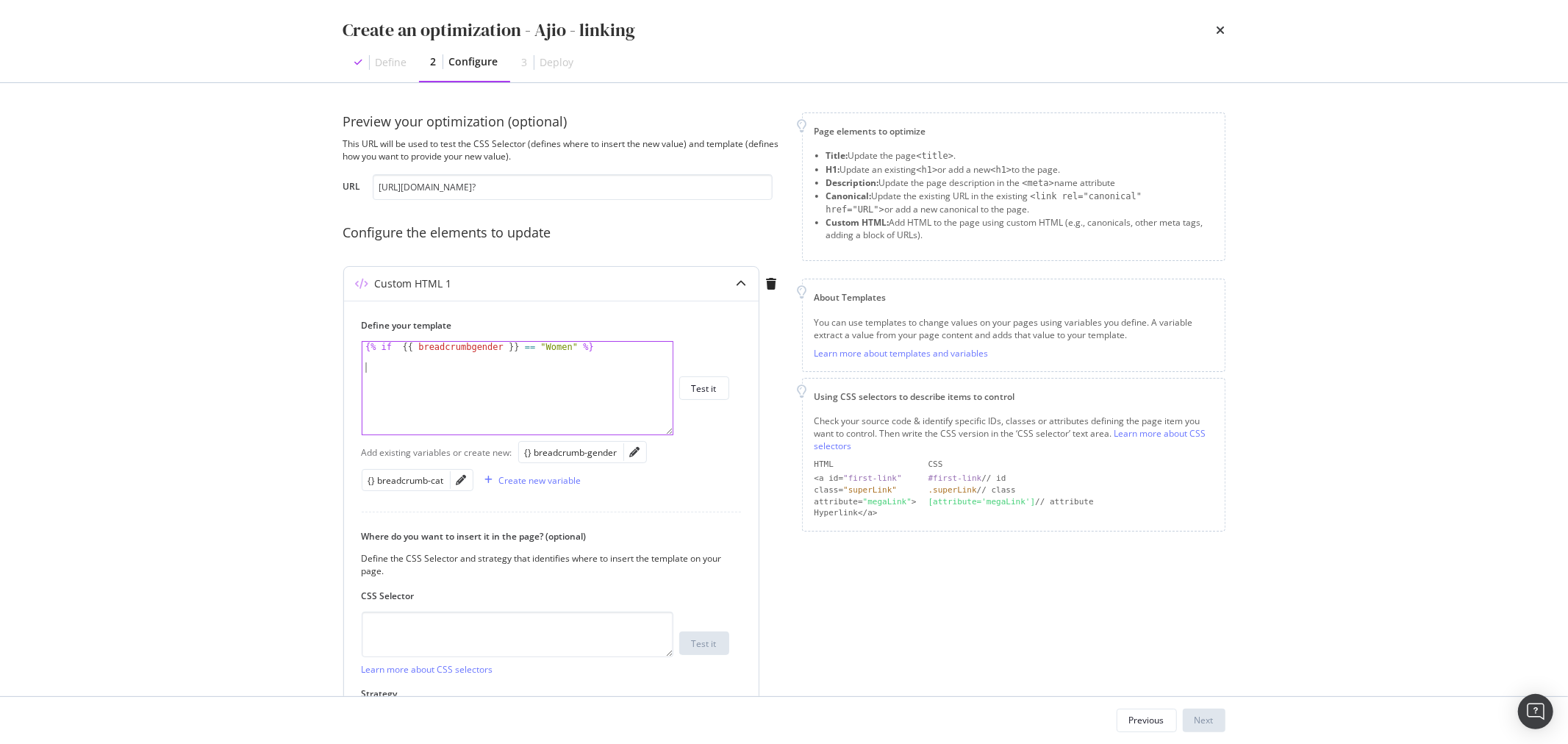
click at [421, 376] on div "{% if {{ breadcrumbgender }} == "Women" %}" at bounding box center [518, 398] width 310 height 113
click at [507, 343] on div "{% if {{ breadcrumbgender }} == "Women" %}" at bounding box center [518, 398] width 310 height 113
click at [413, 347] on div "{% if {{ breadcrumbgender == "Women" %}" at bounding box center [518, 398] width 310 height 113
type textarea "{% if breadcrumbgender == "Women" %}"
click at [443, 384] on div "{% if breadcrumbgender == "Women" %}" at bounding box center [518, 398] width 310 height 113
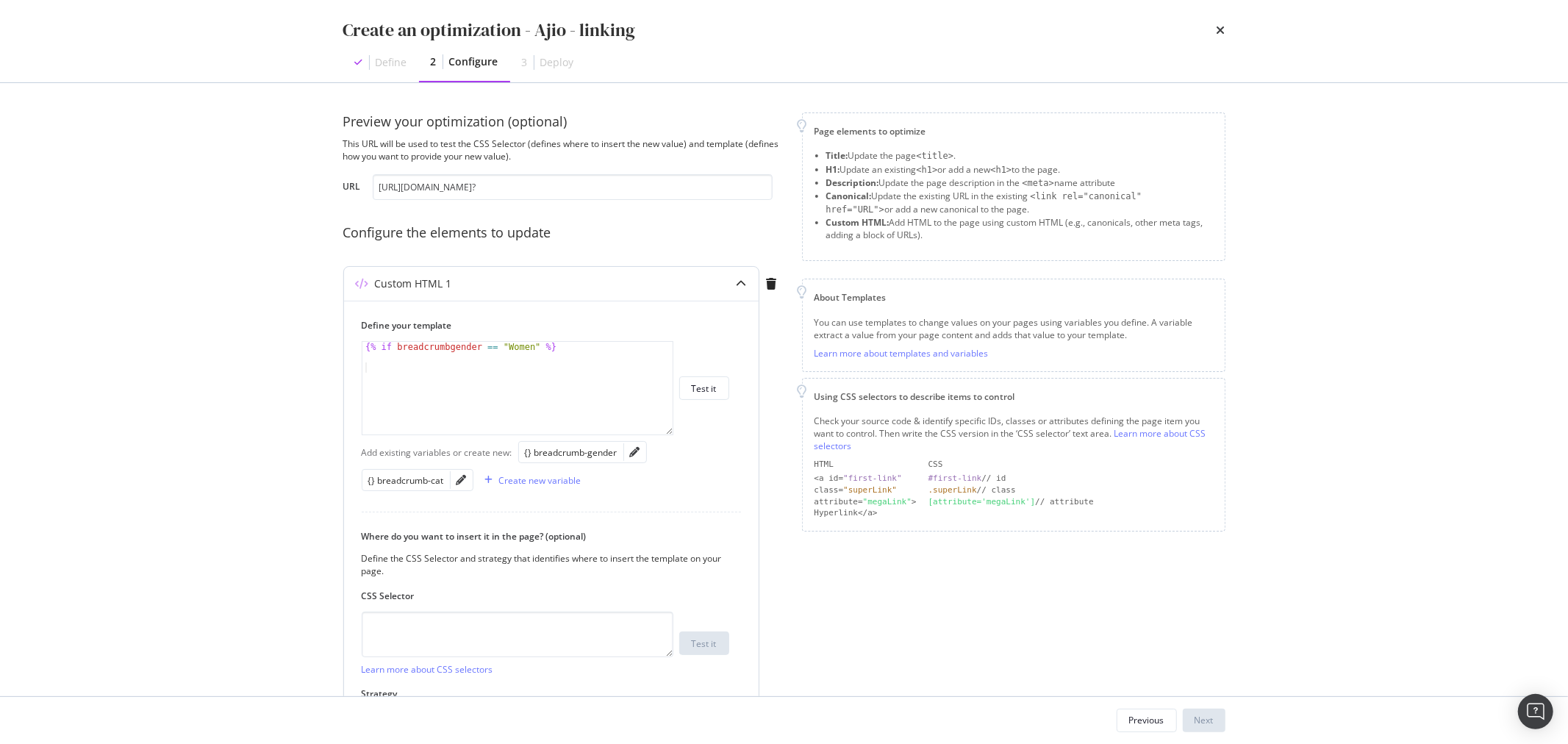
click at [414, 381] on div "{% if breadcrumbgender == "Women" %}" at bounding box center [518, 398] width 310 height 113
paste textarea "<a href="/c/830303011"><div class="store-link-btn" data-ga-event-category="PDP:…"
type textarea "<a href="/c/830303011"><div class="store-link-btn" data-ga-event-category="PDP:…"
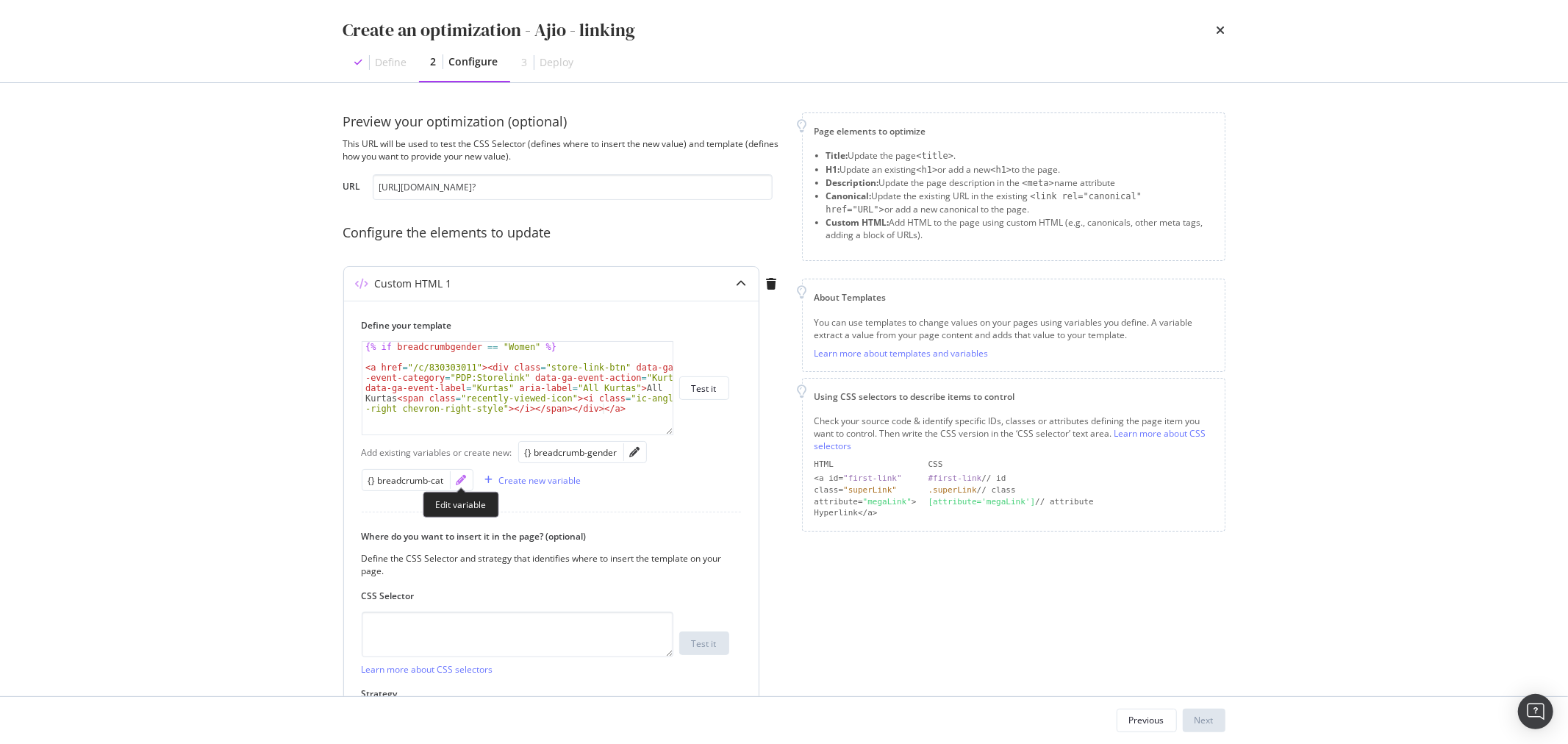
click at [461, 481] on icon "pencil" at bounding box center [461, 480] width 10 height 10
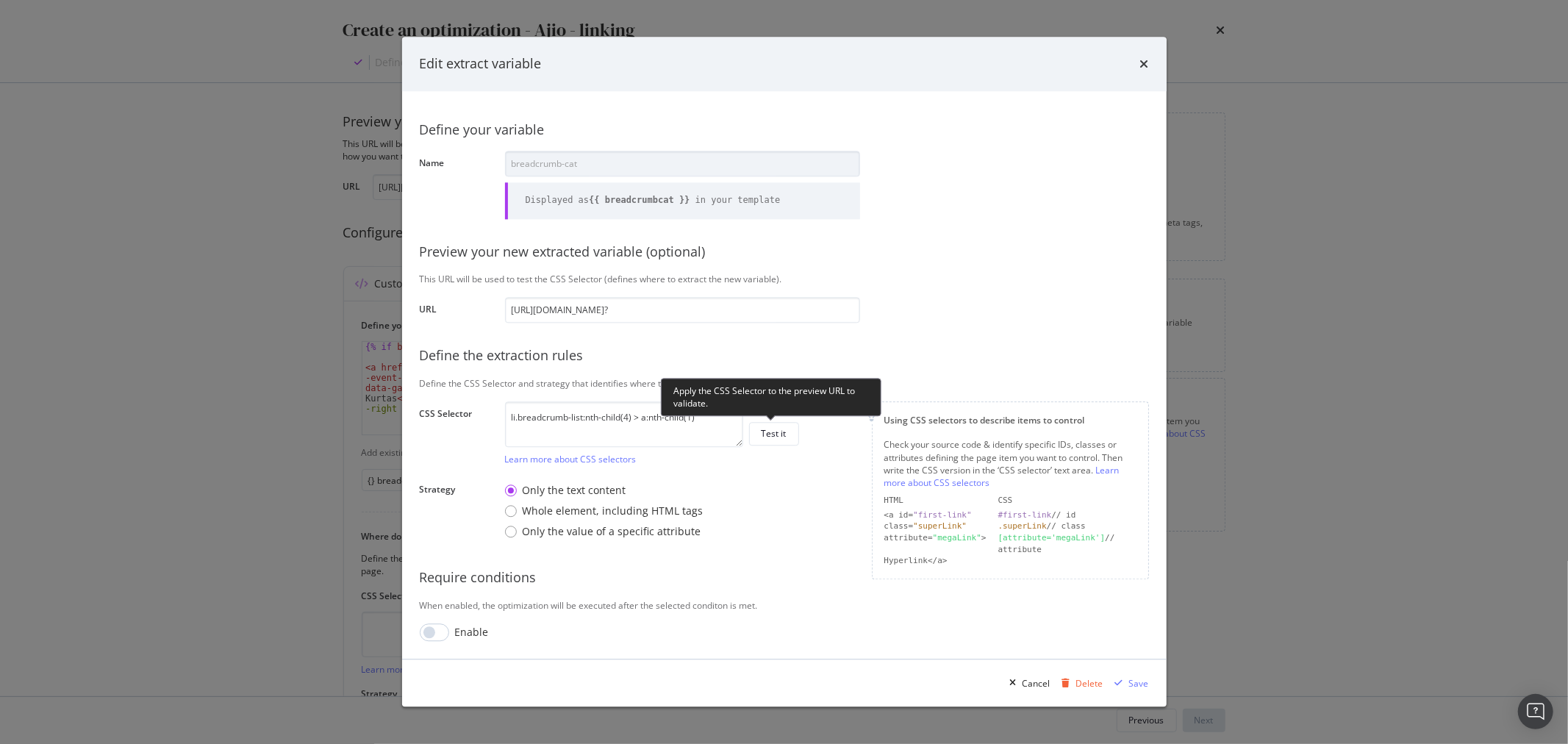
click at [706, 412] on div "Apply the CSS Selector to the preview URL to validate." at bounding box center [771, 397] width 221 height 38
click at [614, 422] on textarea "li.breadcrumb-list:nth-child(4) > a:nth-child(1)" at bounding box center [624, 425] width 238 height 46
click at [1037, 681] on div "Cancel" at bounding box center [1037, 684] width 28 height 12
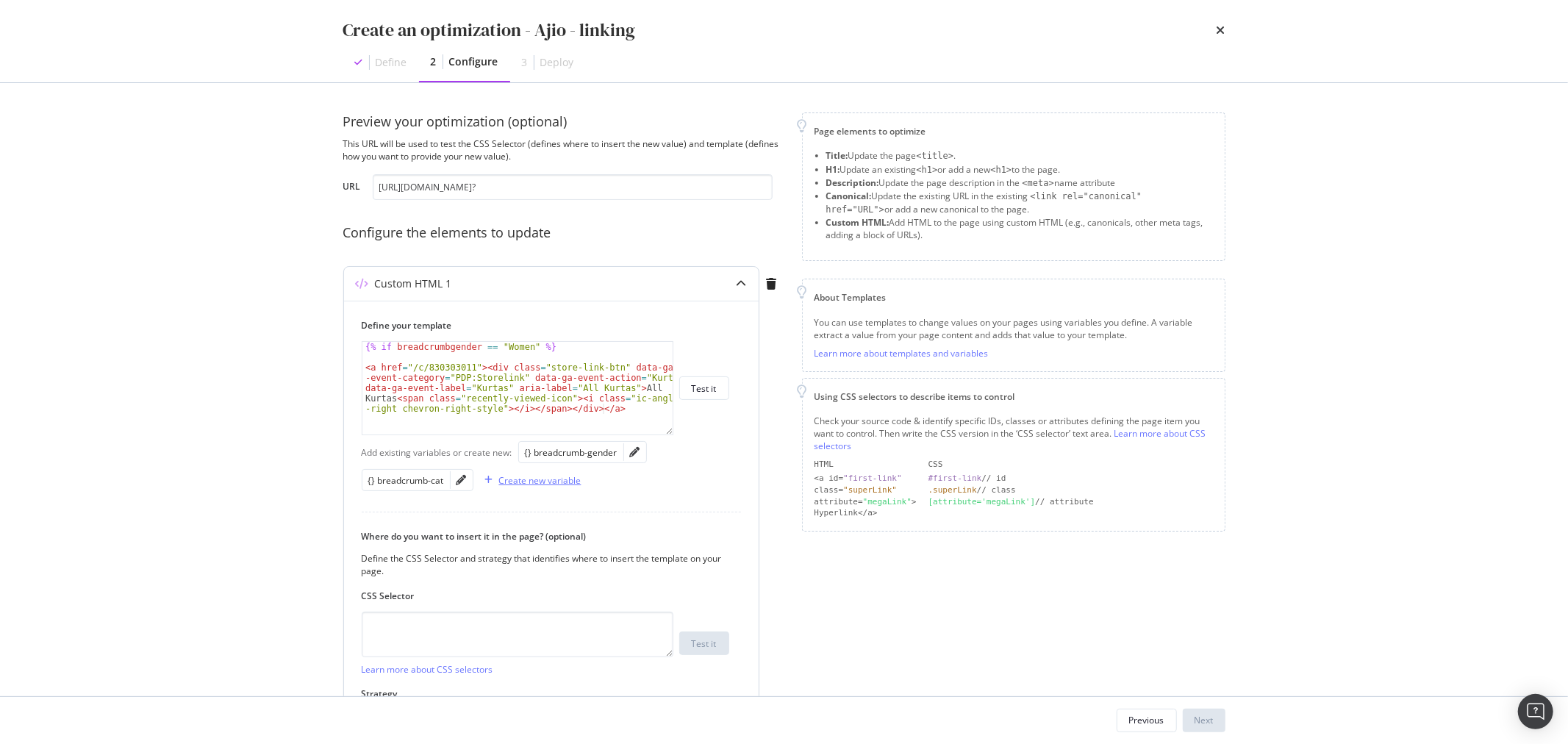
click at [522, 480] on div "Create new variable" at bounding box center [540, 480] width 82 height 12
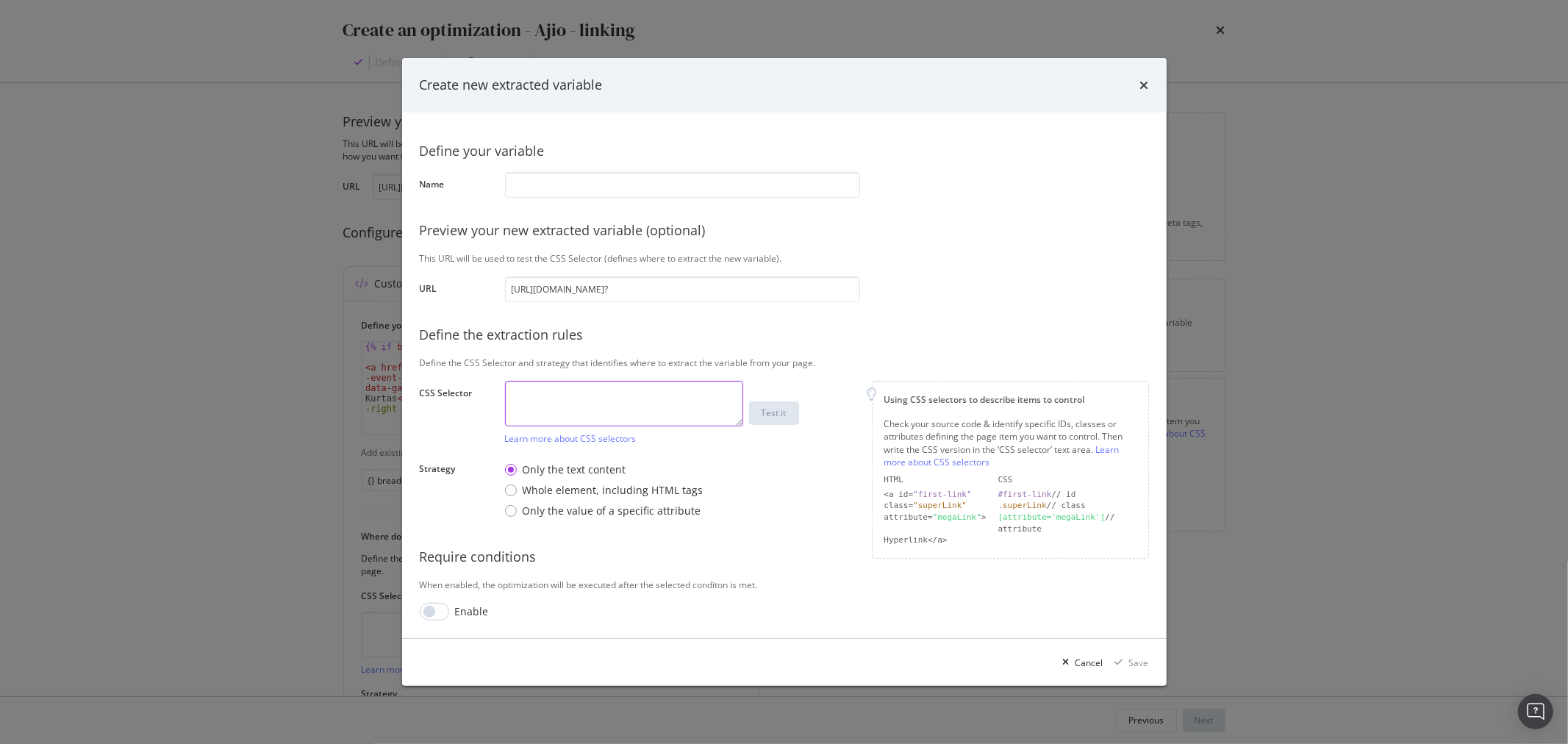
click at [594, 410] on textarea "modal" at bounding box center [624, 404] width 238 height 46
paste textarea "li.breadcrumb-list:nth-child(4) > a:nth-child(1)"
type textarea "li.breadcrumb-list:nth-child(4) > a:nth-child(1)"
click at [611, 190] on input "modal" at bounding box center [683, 184] width 355 height 26
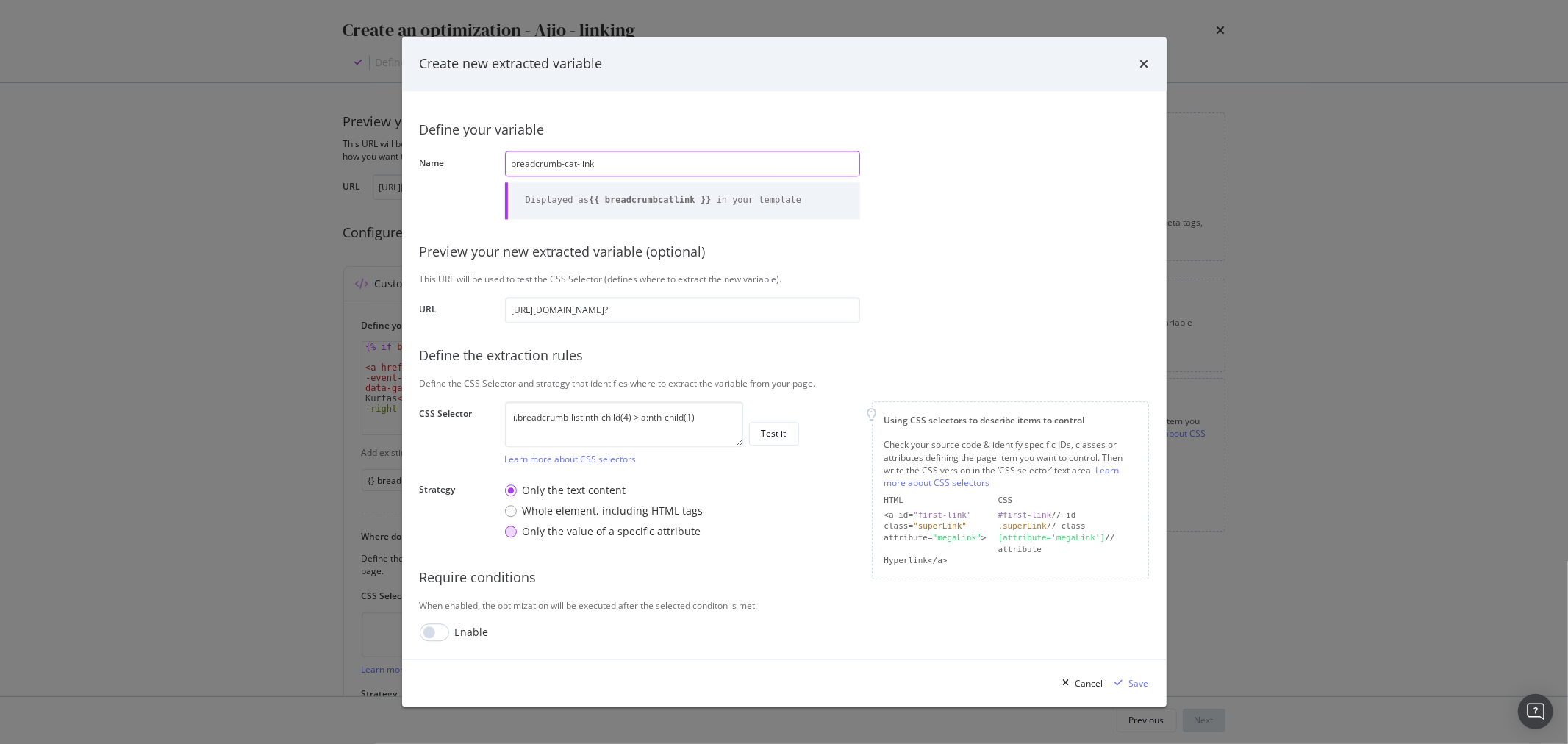
type input "breadcrumb-cat-link"
click at [561, 539] on div "Only the value of a specific attribute" at bounding box center [612, 532] width 179 height 15
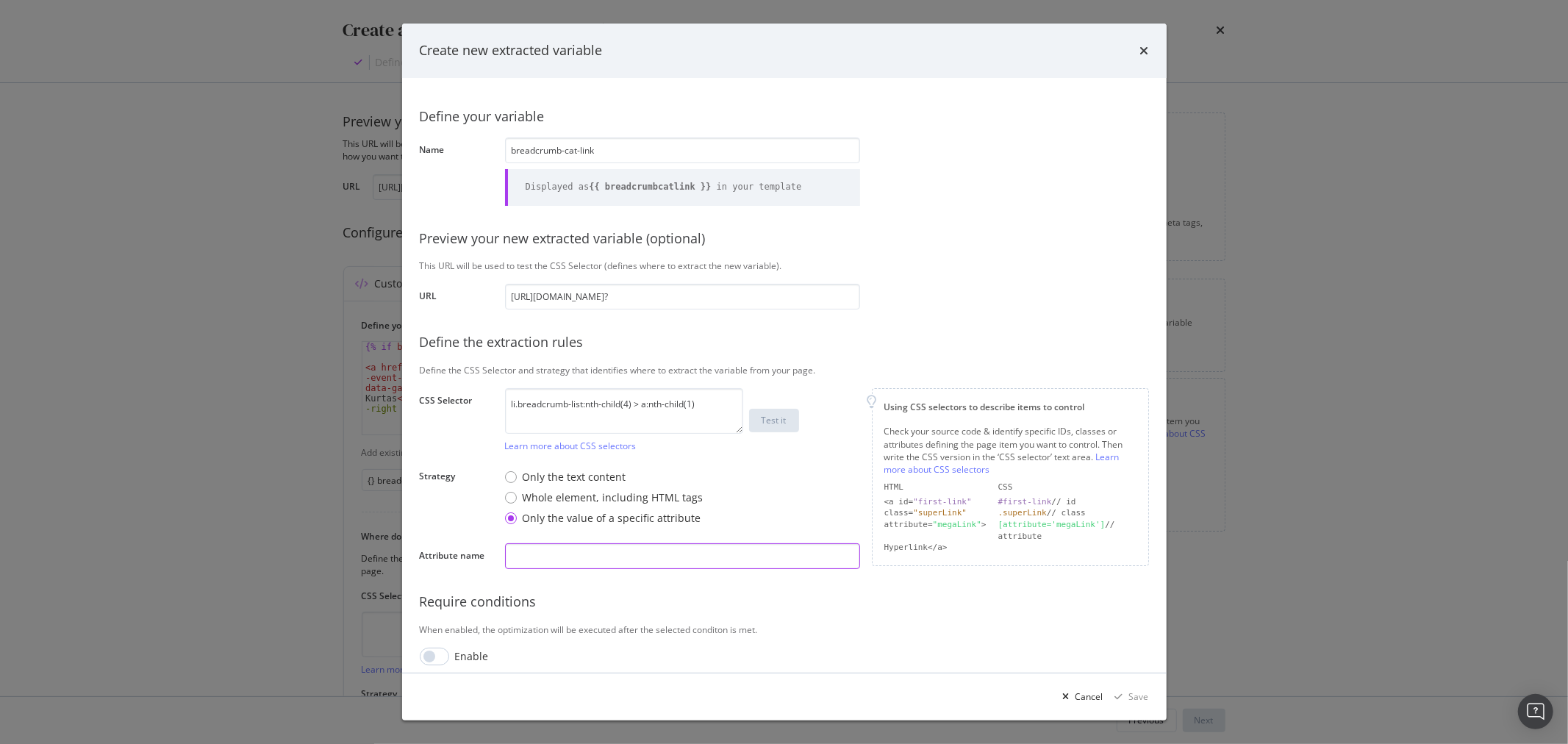
click at [561, 546] on input "modal" at bounding box center [683, 556] width 355 height 26
type input "href"
click at [789, 425] on button "Test it" at bounding box center [774, 421] width 50 height 23
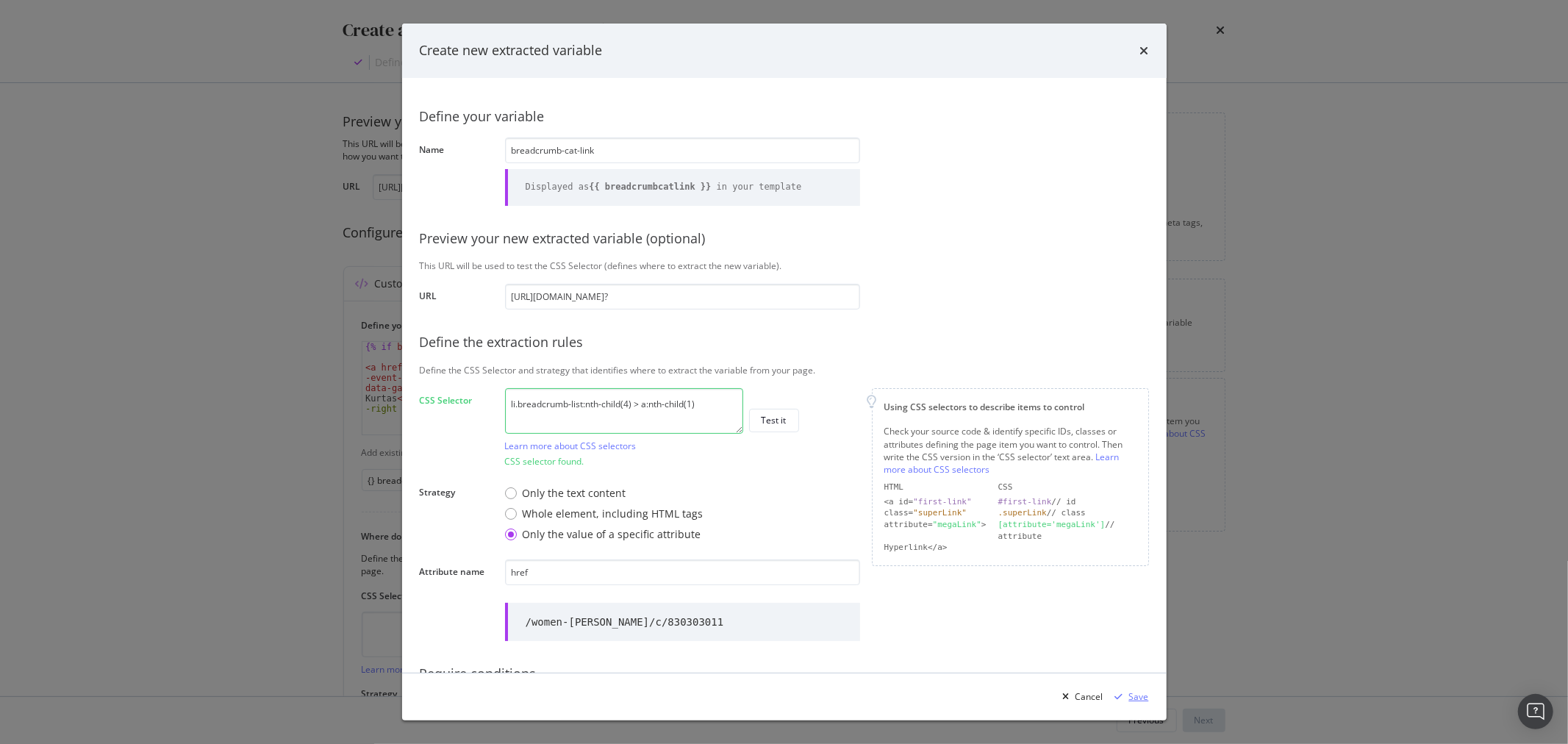
click at [1136, 694] on div "Save" at bounding box center [1140, 697] width 20 height 12
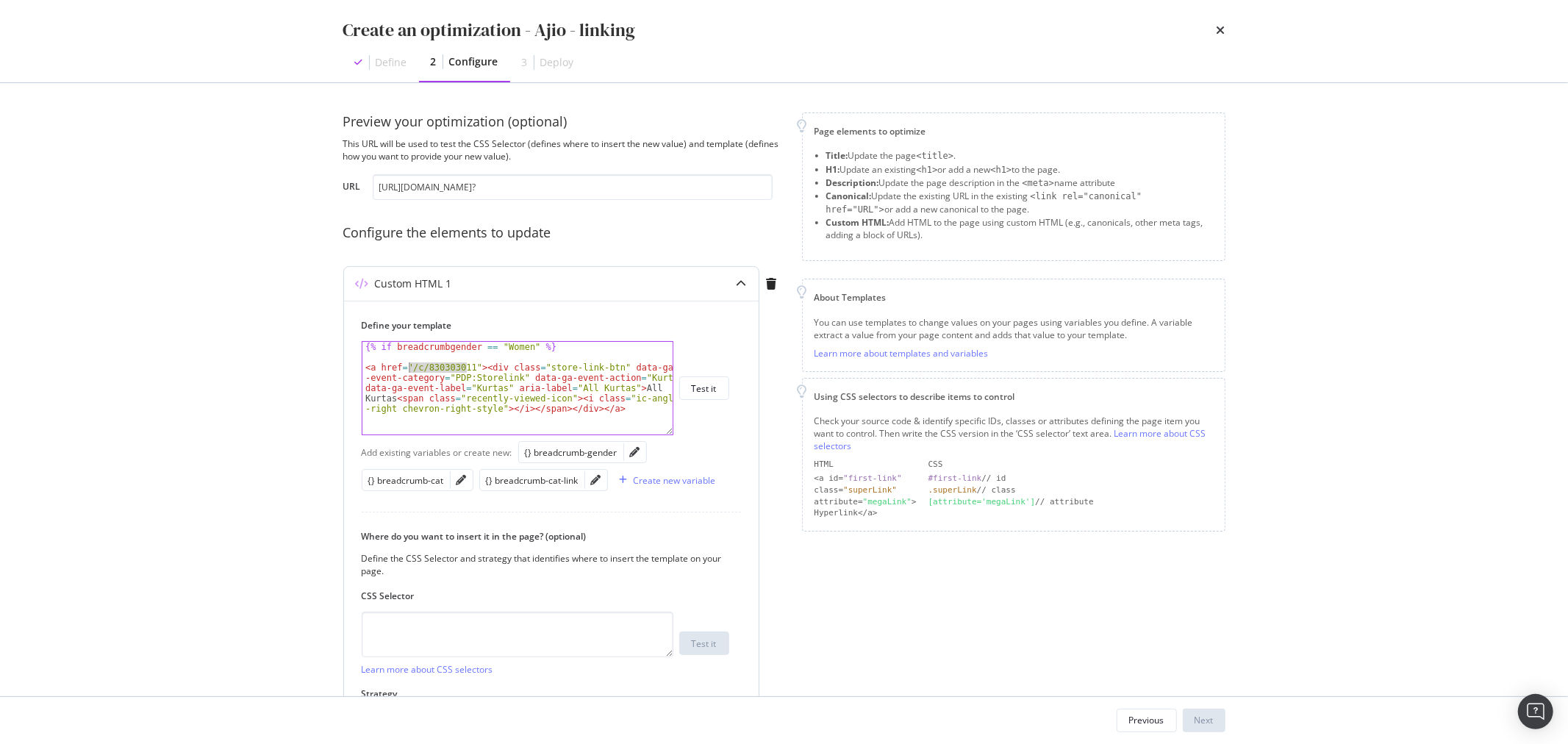
drag, startPoint x: 467, startPoint y: 364, endPoint x: 407, endPoint y: 367, distance: 60.1
click at [407, 367] on div "{% if breadcrumbgender == "Women" %} < a href = "/c/830303011" > < div class = …" at bounding box center [518, 418] width 310 height 154
click at [538, 476] on div "{} breadcrumb-cat-link" at bounding box center [532, 480] width 93 height 12
drag, startPoint x: 665, startPoint y: 387, endPoint x: 471, endPoint y: 387, distance: 194.0
click at [471, 387] on div "{% if breadcrumbgender == "Women" %} < a href = " {{ breadcrumbcatlink }} " > <…" at bounding box center [518, 418] width 310 height 154
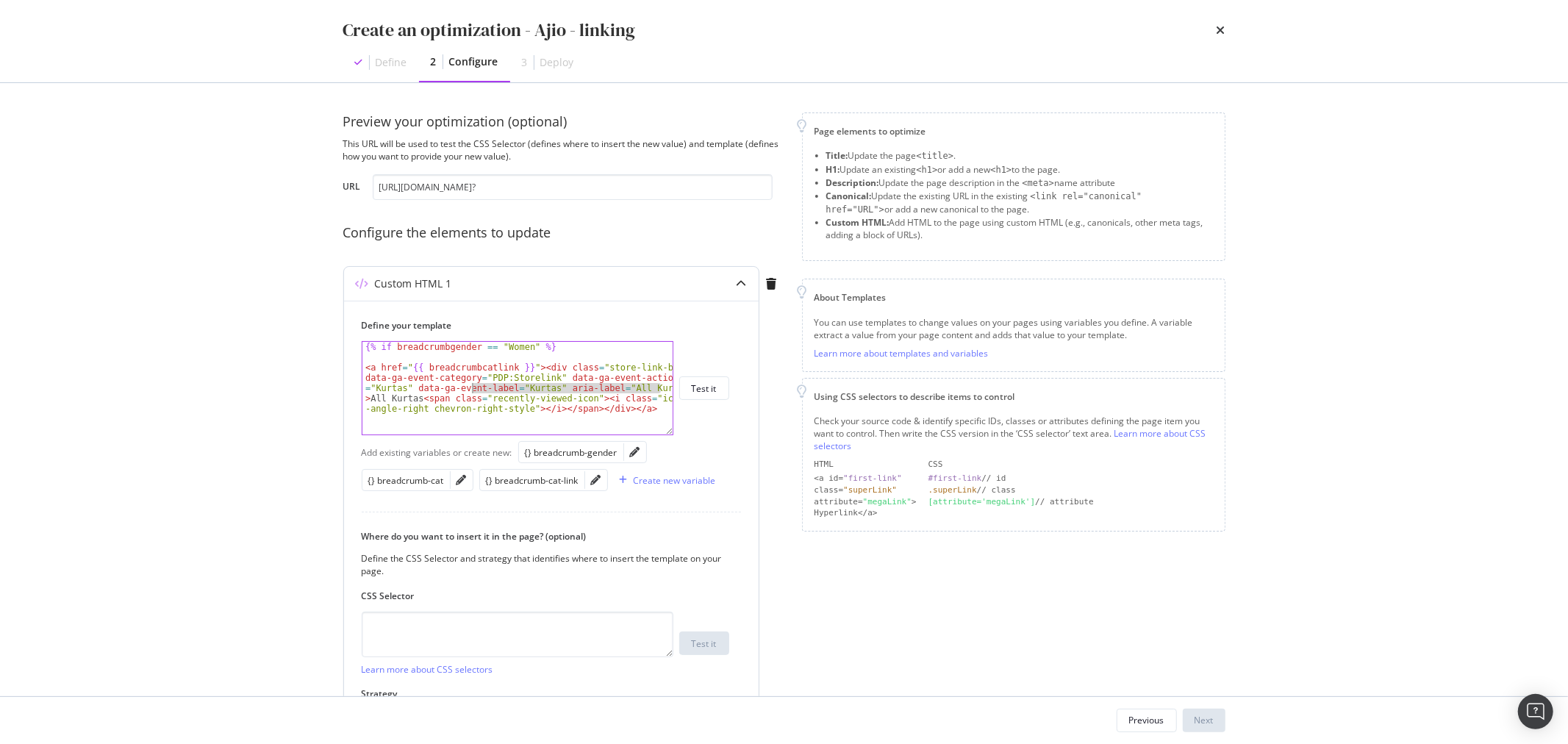
click at [665, 384] on div "{% if breadcrumbgender == "Women" %} < a href = " {{ breadcrumbcatlink }} " > <…" at bounding box center [518, 388] width 310 height 93
click at [665, 387] on div "{% if breadcrumbgender == "Women" %} < a href = " {{ breadcrumbcatlink }} " > <…" at bounding box center [518, 418] width 310 height 154
click at [666, 387] on div "{% if breadcrumbgender == "Women" %} < a href = " {{ breadcrumbcatlink }} " > <…" at bounding box center [518, 418] width 310 height 154
click at [665, 385] on div "{% if breadcrumbgender == "Women" %} < a href = " {{ breadcrumbcatlink }} " > <…" at bounding box center [518, 418] width 310 height 154
drag, startPoint x: 665, startPoint y: 385, endPoint x: 641, endPoint y: 385, distance: 24.0
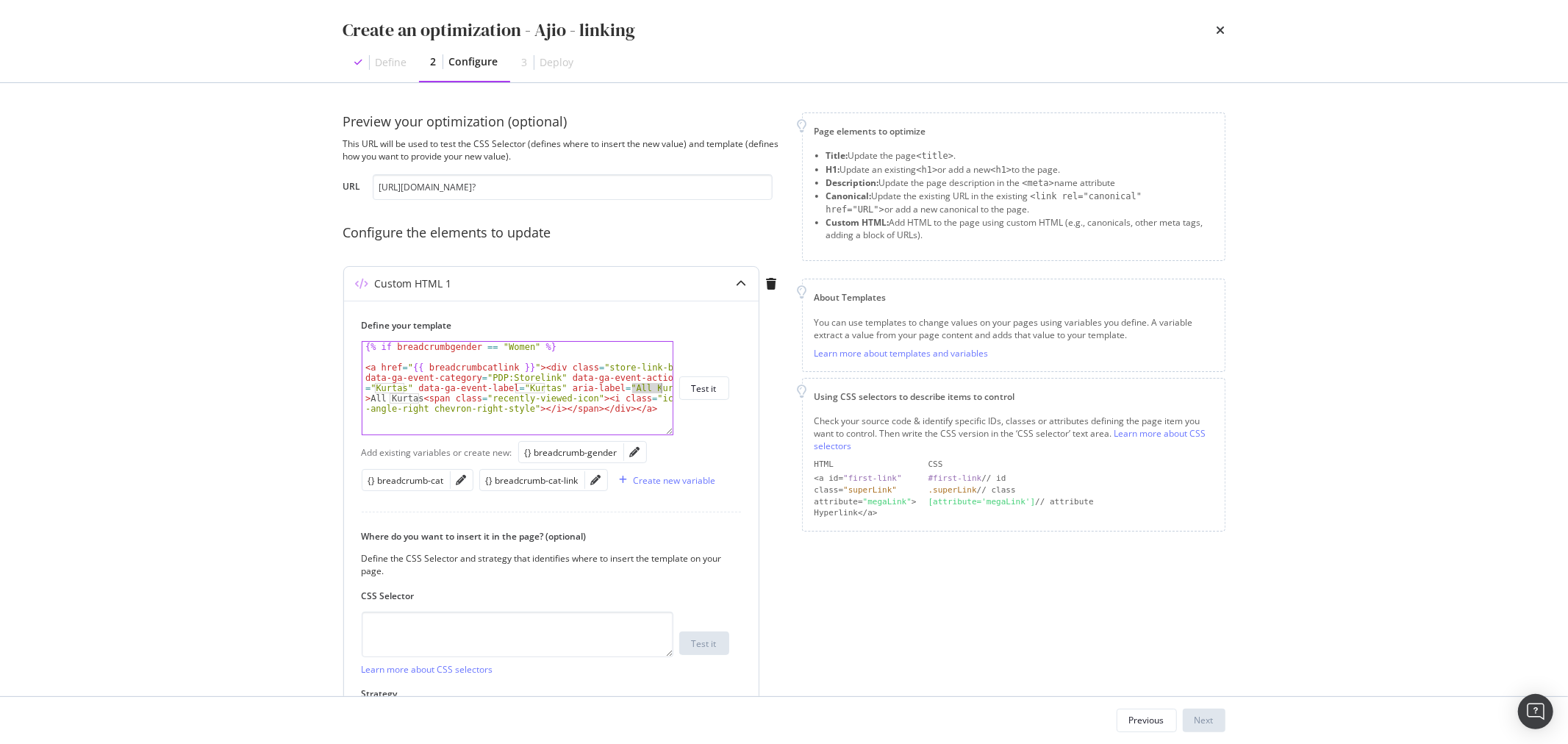
click at [641, 385] on div "{% if breadcrumbgender == "Women" %} < a href = " {{ breadcrumbcatlink }} " > <…" at bounding box center [518, 418] width 310 height 154
click at [634, 386] on div "{% if breadcrumbgender == "Women" %} < a href = " {{ breadcrumbcatlink }} " > <…" at bounding box center [518, 388] width 310 height 93
click at [548, 387] on div "{% if breadcrumbgender == "Women" %} < a href = " {{ breadcrumbcatlink }} " > <…" at bounding box center [518, 418] width 310 height 154
drag, startPoint x: 545, startPoint y: 387, endPoint x: 518, endPoint y: 387, distance: 27.0
click at [518, 387] on div "{% if breadcrumbgender == "Women" %} < a href = " {{ breadcrumbcatlink }} " > <…" at bounding box center [518, 418] width 310 height 154
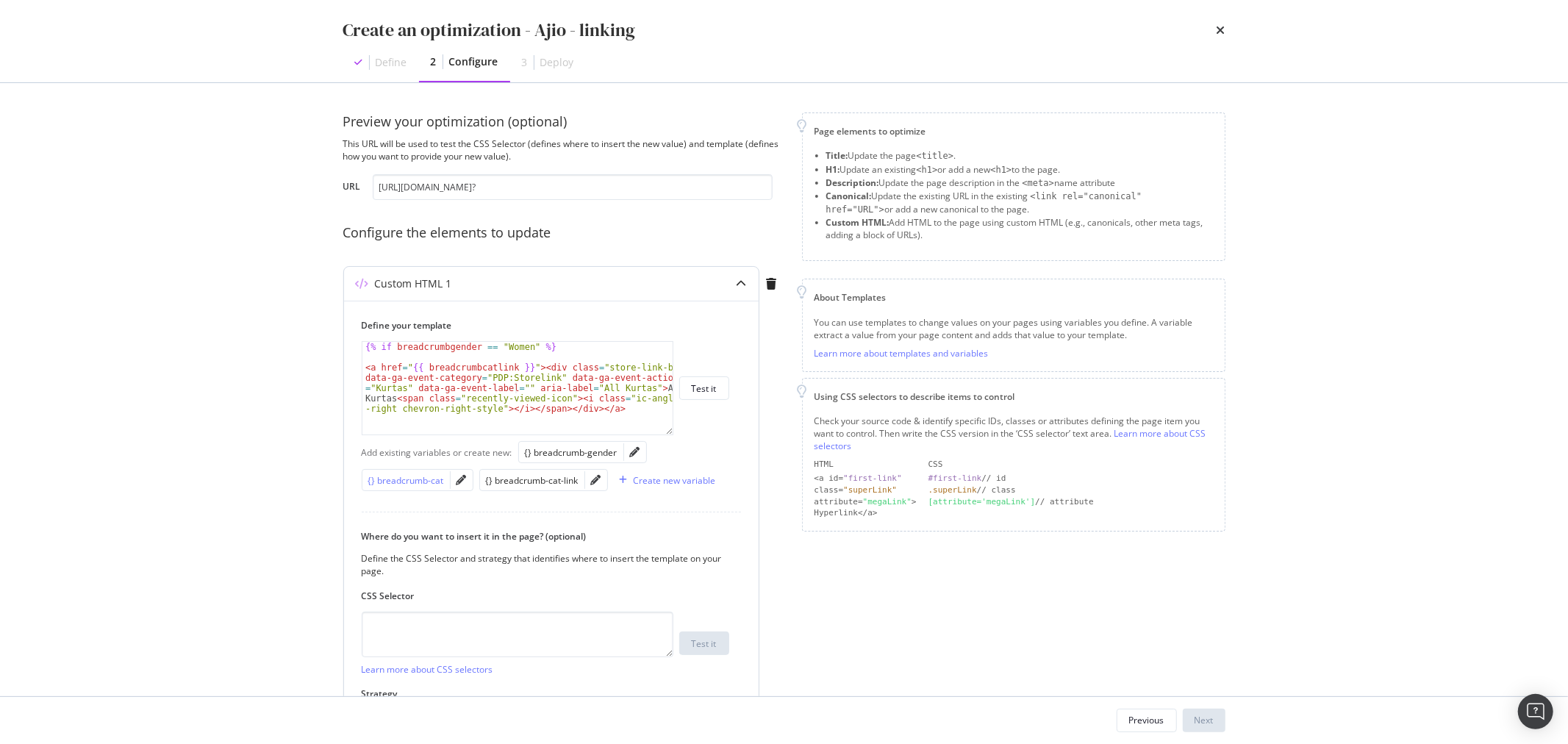
click at [417, 481] on div "{} breadcrumb-cat" at bounding box center [406, 480] width 76 height 12
drag, startPoint x: 454, startPoint y: 398, endPoint x: 425, endPoint y: 400, distance: 29.1
click at [425, 400] on div "{% if breadcrumbgender == "Women" %} < a href = " {{ breadcrumbcatlink }} " > <…" at bounding box center [518, 424] width 310 height 165
click at [415, 474] on div "{} breadcrumb-cat" at bounding box center [406, 480] width 76 height 12
drag, startPoint x: 578, startPoint y: 398, endPoint x: 550, endPoint y: 398, distance: 28.0
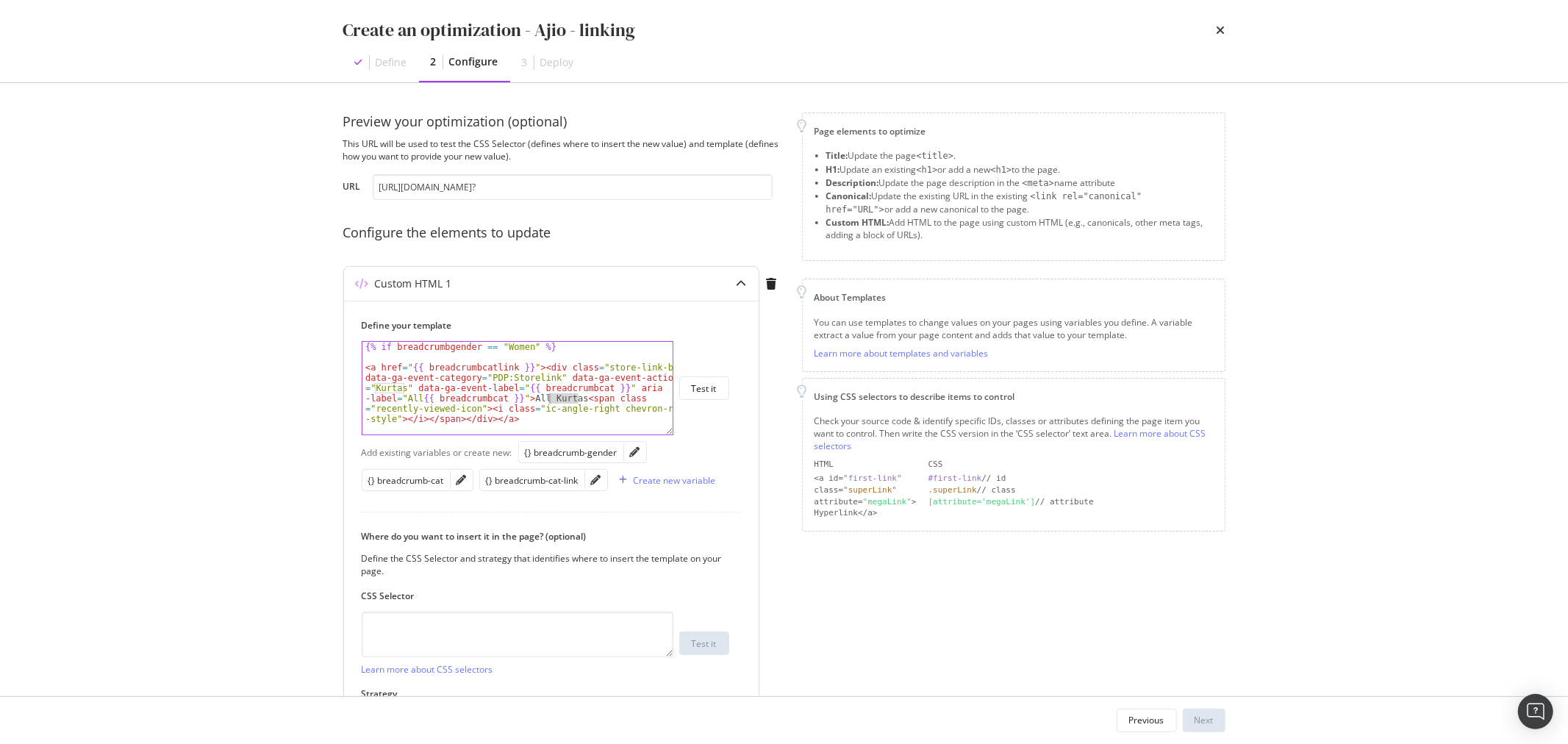
click at [550, 398] on div "{% if breadcrumbgender == "Women" %} < a href = " {{ breadcrumbcatlink }} " > <…" at bounding box center [518, 424] width 310 height 165
click at [422, 477] on div "{} breadcrumb-cat" at bounding box center [406, 480] width 76 height 12
click at [552, 398] on div "{% if breadcrumbgender == "Women" %} < a href = " {{ breadcrumbcatlink }} " > <…" at bounding box center [518, 424] width 310 height 165
click at [621, 398] on div "{% if breadcrumbgender == "Women" %} < a href = " {{ breadcrumbcatlink }} " > <…" at bounding box center [518, 424] width 310 height 165
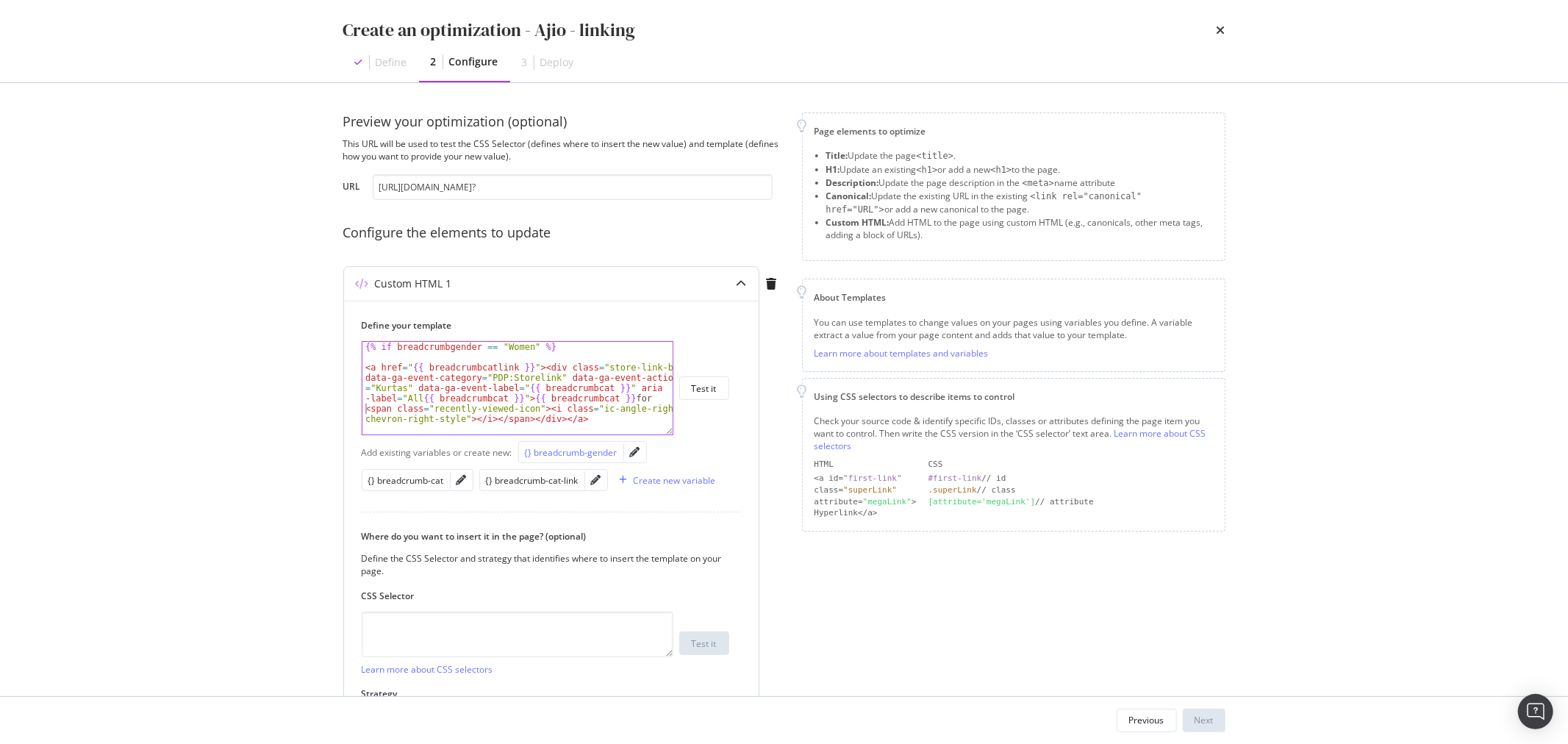
click at [585, 450] on div "{} breadcrumb-gender" at bounding box center [572, 453] width 93 height 12
type textarea "<a href=" {{ breadcrumbcatlink }}"><div class="store-link-btn" data-ga-event-ca…"
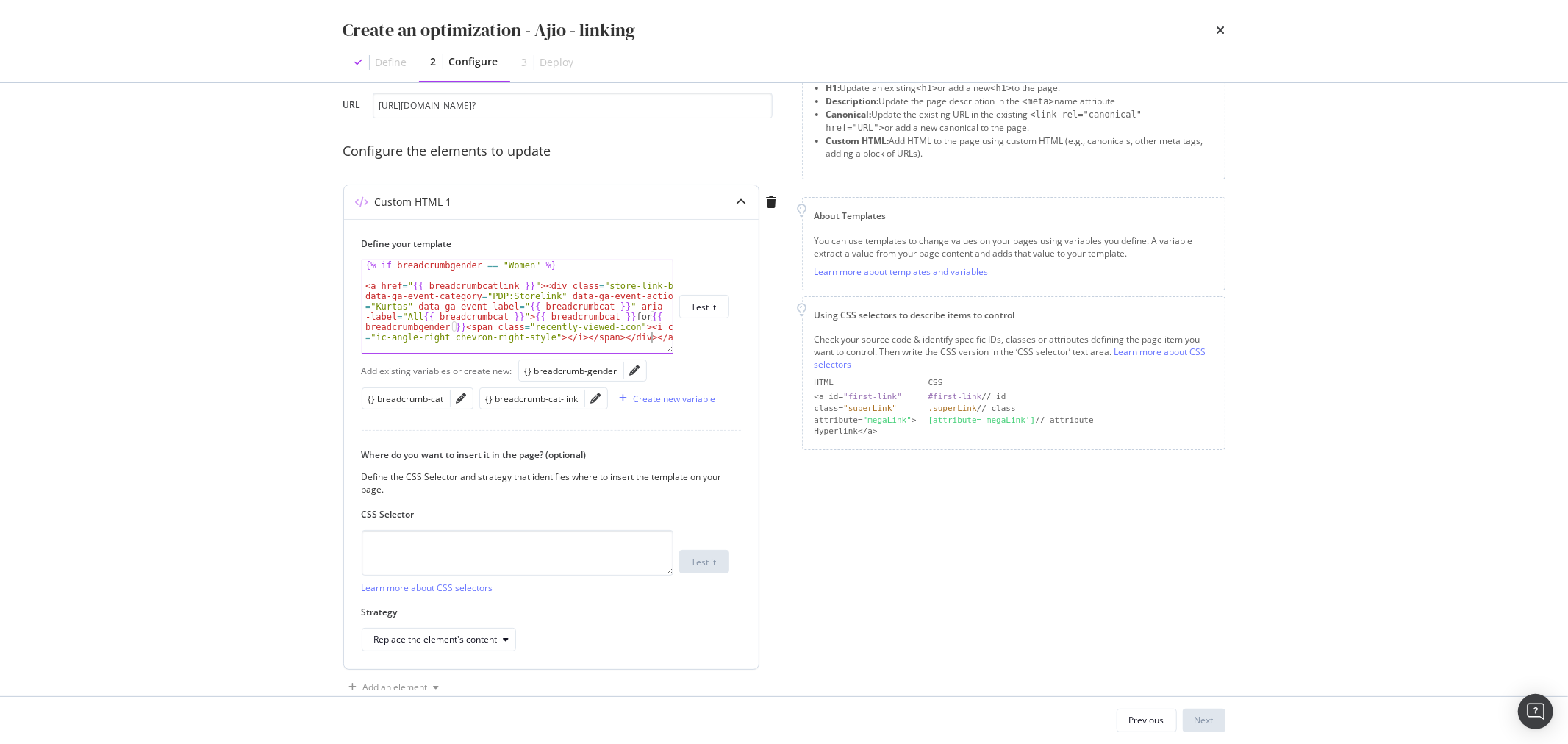
click at [658, 340] on div "{% if breadcrumbgender == "Women" %} < a href = " {{ breadcrumbcatlink }} " > <…" at bounding box center [518, 343] width 310 height 165
click at [555, 265] on div "{% if breadcrumbgender == "Women" %} < a href = " {{ breadcrumbcatlink }} " > <…" at bounding box center [511, 317] width 297 height 113
type textarea "{% if breadcrumbgender == "Women" %}"
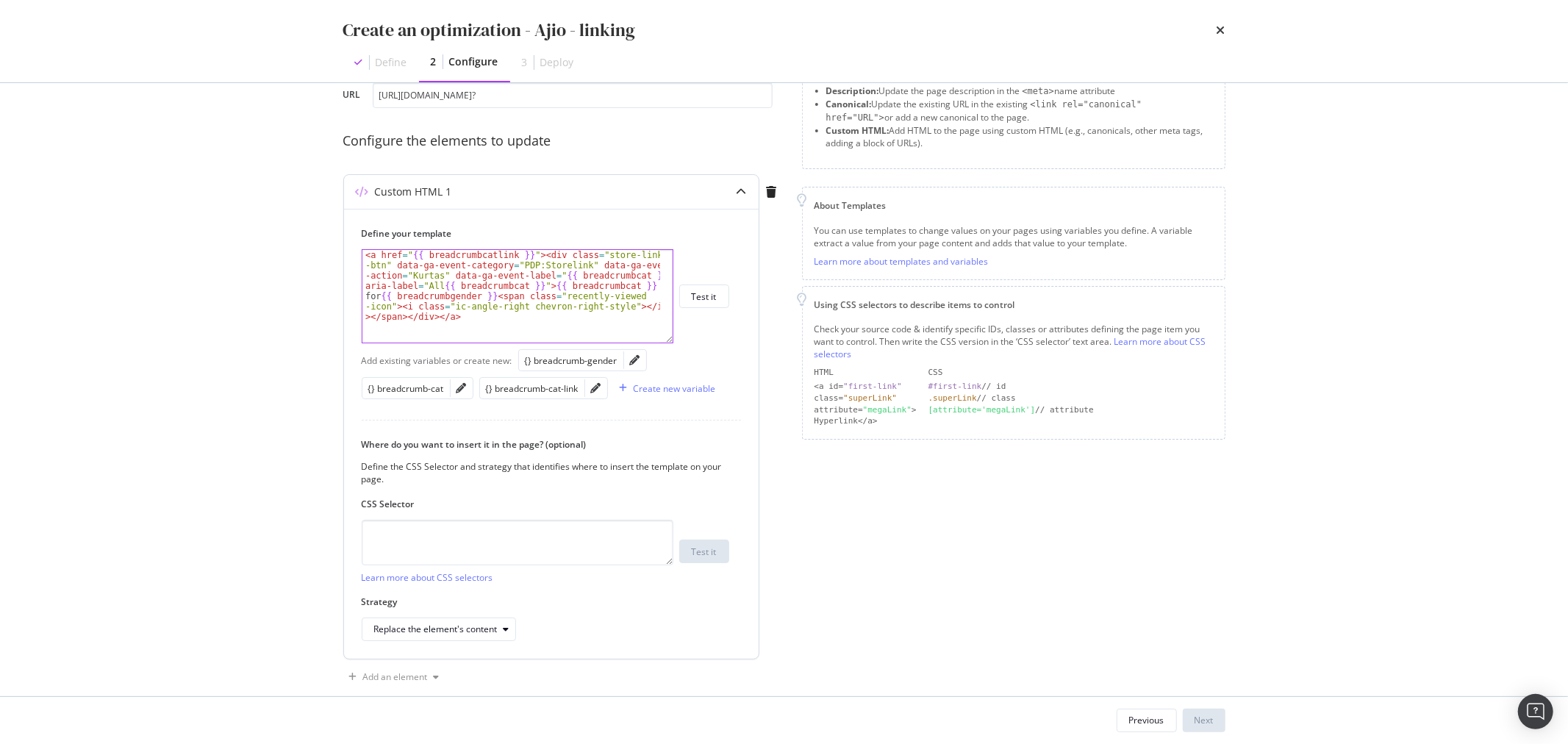
scroll to position [114, 0]
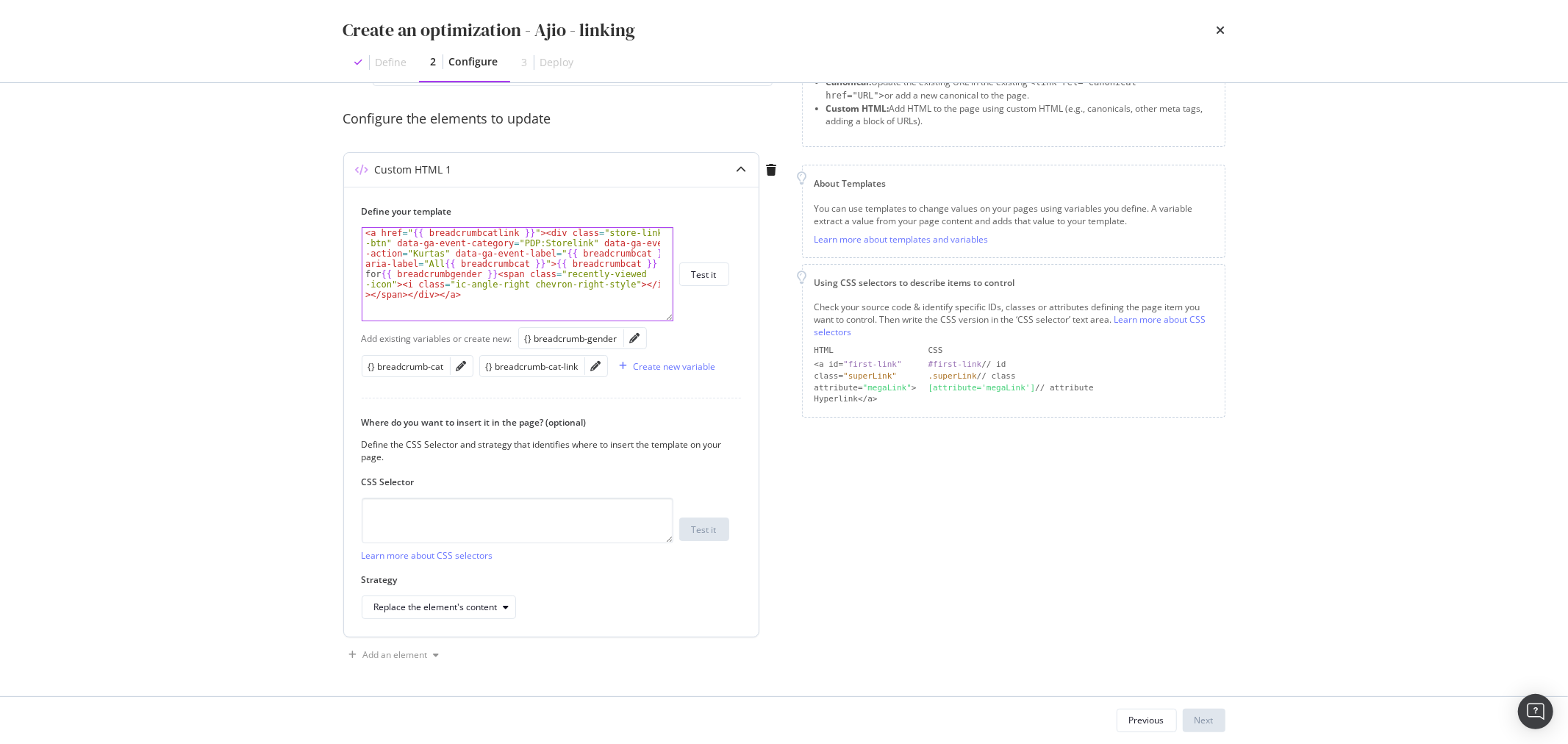
click at [453, 310] on div "< a href = " {{ breadcrumbcatlink }} " > < div class = "store-link -btn" data-g…" at bounding box center [511, 315] width 297 height 175
click at [447, 313] on div "< a href = " {{ breadcrumbcatlink }} " > < div class = "store-link -btn" data-g…" at bounding box center [511, 315] width 297 height 175
paste textarea "{% if breadcrumbgender == "Women" %}"
click at [518, 311] on div "< a href = " {{ breadcrumbcatlink }} " > < div class = "store-link -btn" data-g…" at bounding box center [511, 315] width 297 height 175
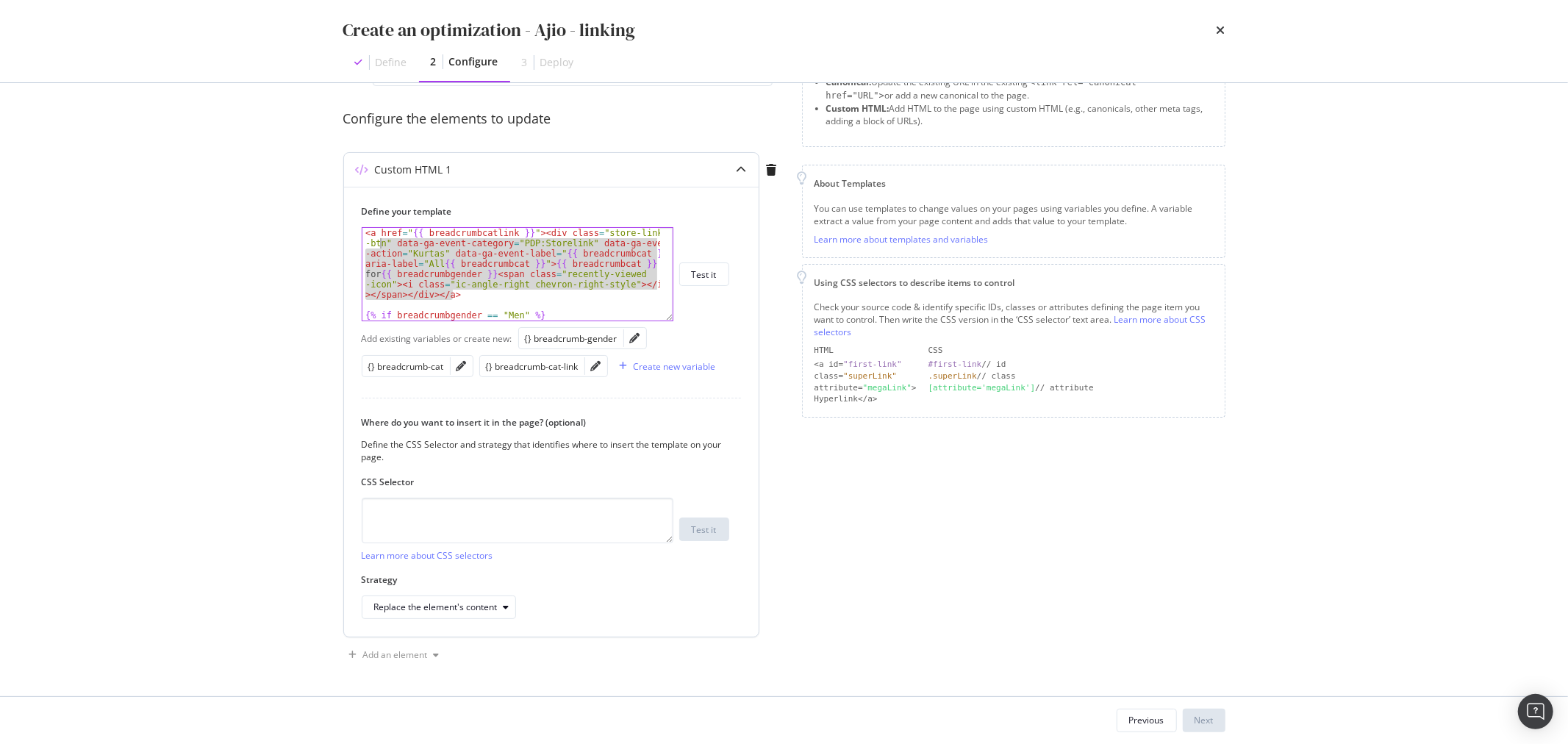
scroll to position [0, 0]
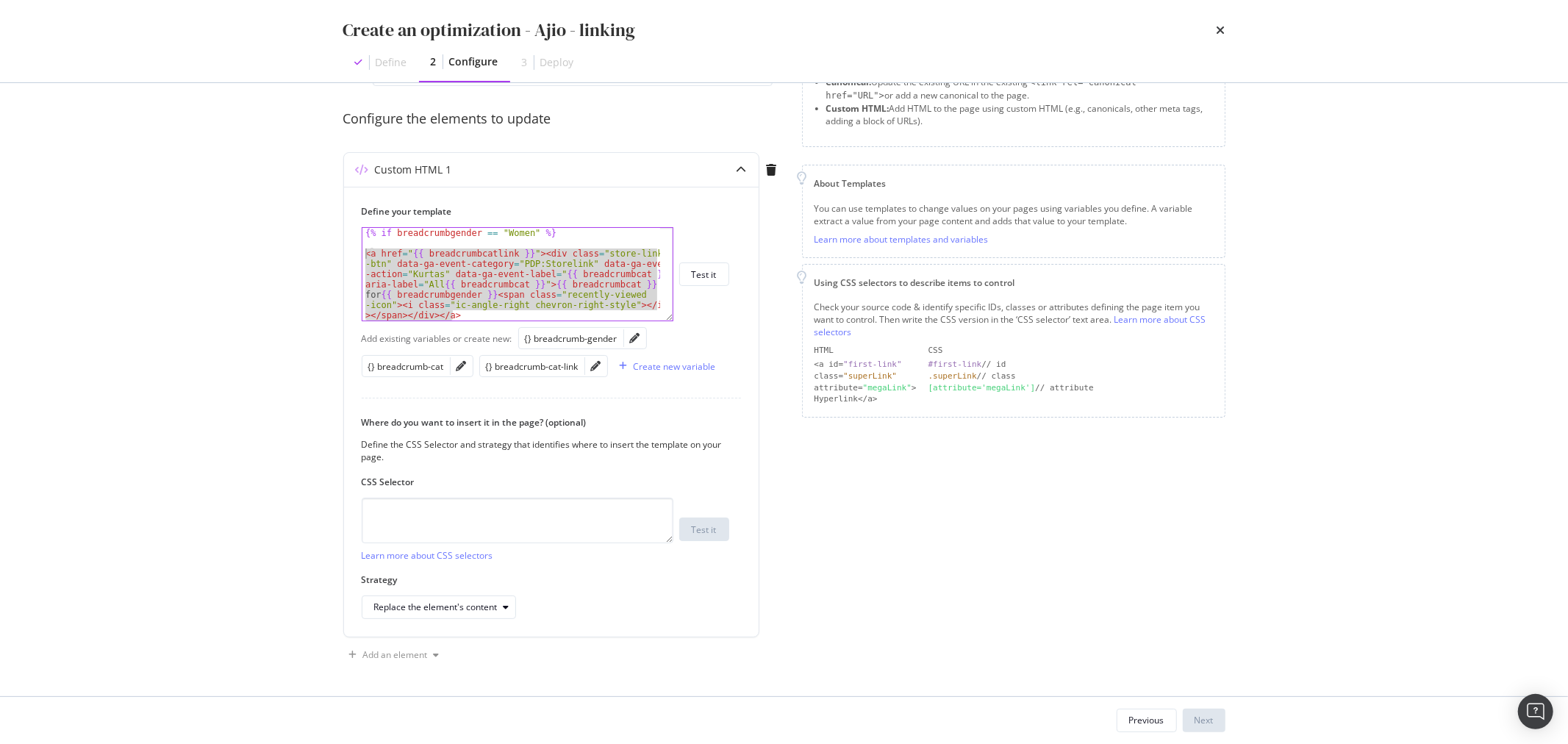
drag, startPoint x: 508, startPoint y: 296, endPoint x: 339, endPoint y: 250, distance: 175.1
click at [339, 250] on div "Preview your optimization (optional) This URL will be used to test the CSS Sele…" at bounding box center [784, 389] width 941 height 613
type textarea "<a href=" {{ breadcrumbcatlink }}"><div class="store-link-btn" data-ga-event-ca…"
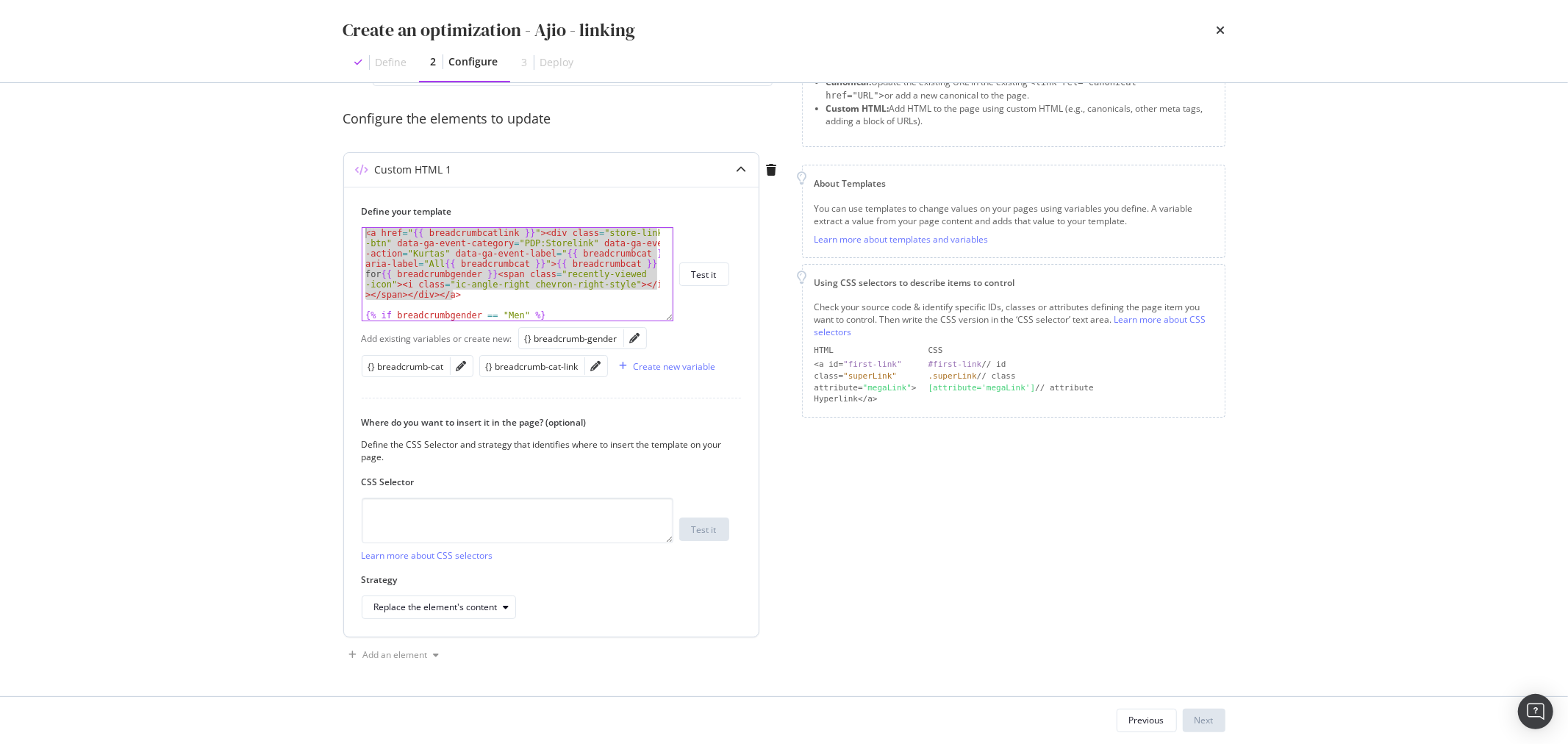
click at [552, 309] on div "< a href = " {{ breadcrumbcatlink }} " > < div class = "store-link -btn" data-g…" at bounding box center [511, 315] width 297 height 175
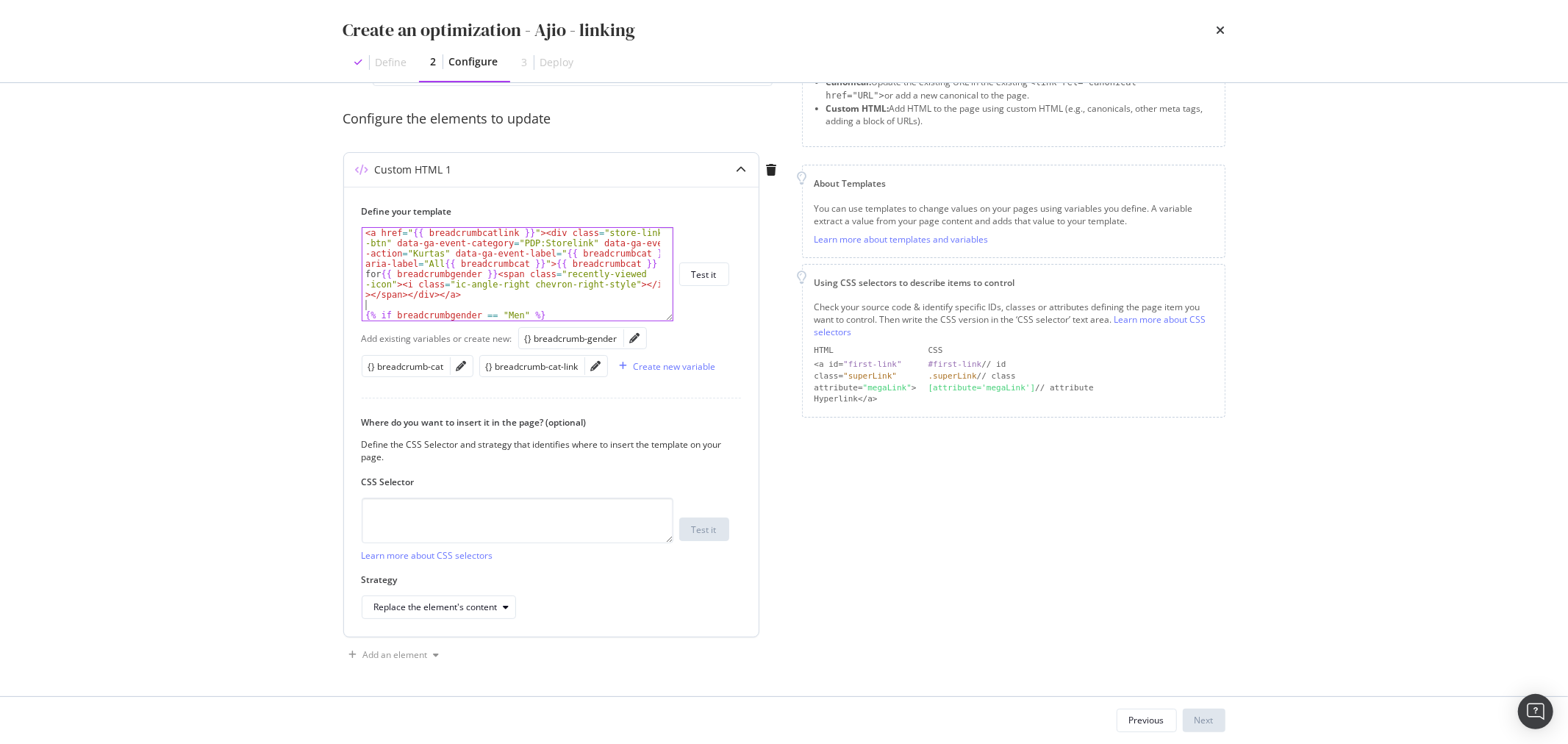
scroll to position [0, 0]
click at [546, 314] on div "< a href = " {{ breadcrumbcatlink }} " > < div class = "store-link -btn" data-g…" at bounding box center [511, 315] width 297 height 175
type textarea "{% if breadcrumbgender == "Men" %}"
paste textarea "<a href=" {{ breadcrumbcatlink }}"><div class="store-link-btn" data-ga-event-ca…"
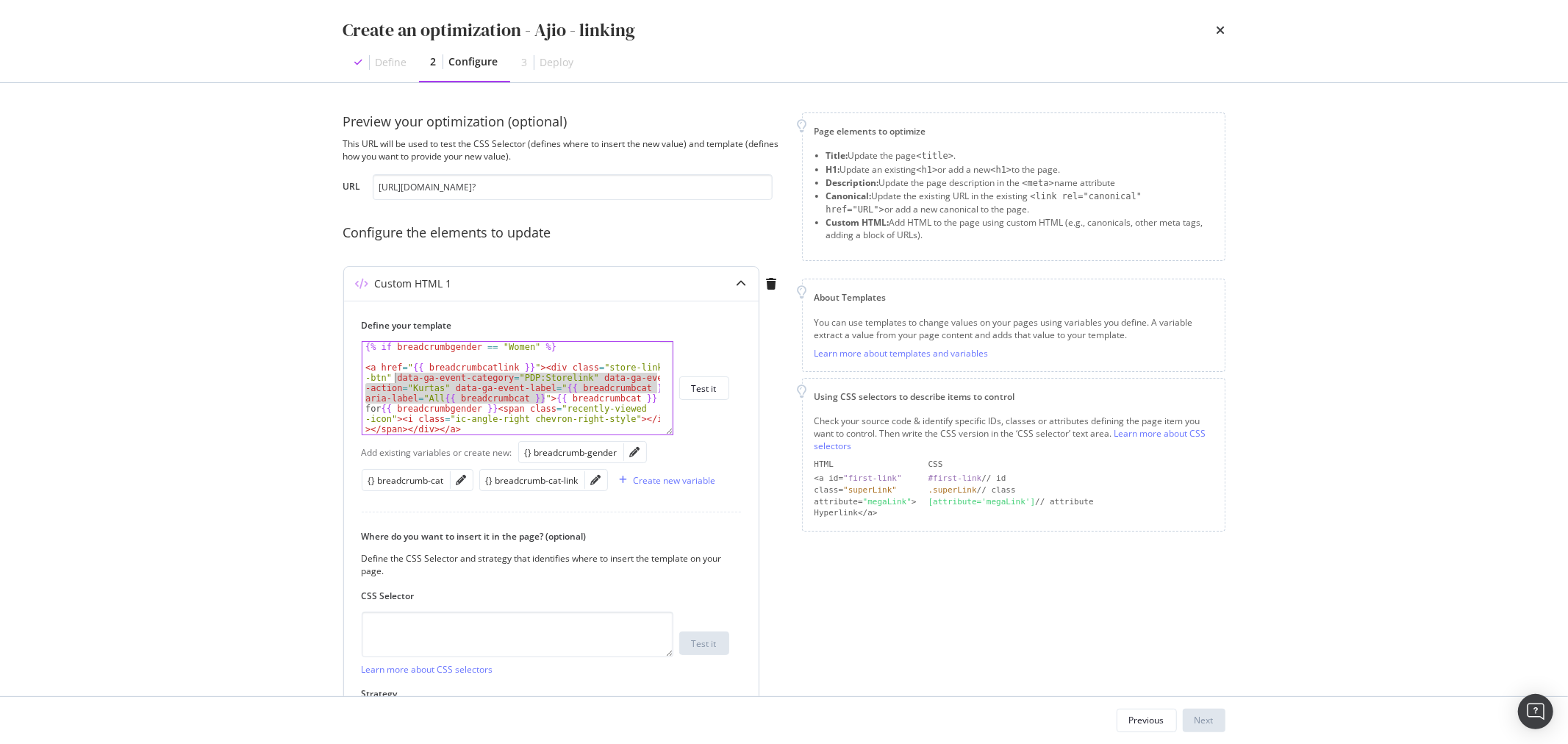
drag, startPoint x: 545, startPoint y: 398, endPoint x: 394, endPoint y: 377, distance: 152.5
click at [394, 377] on div "{% if breadcrumbgender == "Women" %} < a href = " {{ breadcrumbcatlink }} " > <…" at bounding box center [511, 398] width 297 height 113
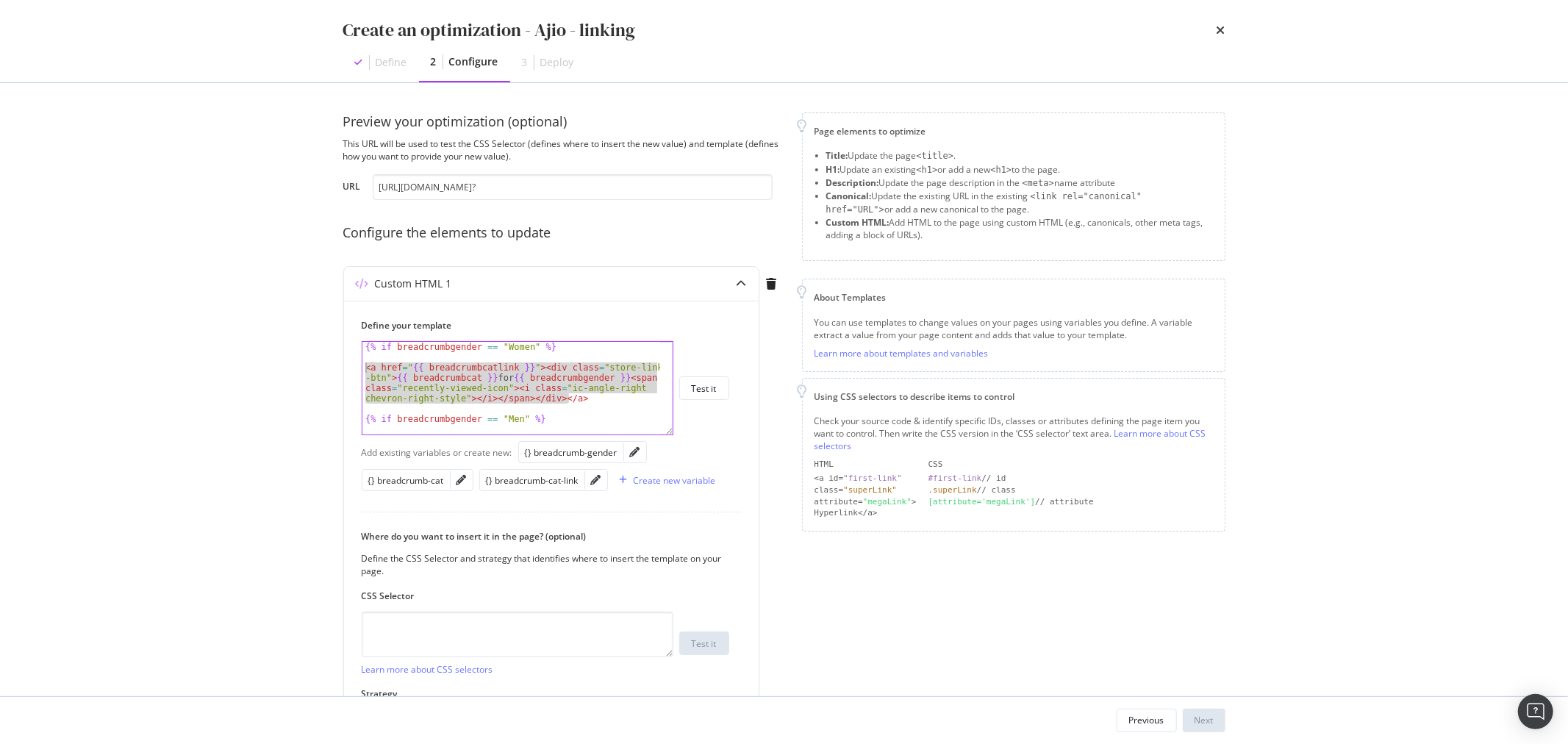
drag, startPoint x: 576, startPoint y: 398, endPoint x: 318, endPoint y: 368, distance: 259.7
click at [318, 368] on div "Preview your optimization (optional) This URL will be used to test the CSS Sele…" at bounding box center [784, 389] width 941 height 613
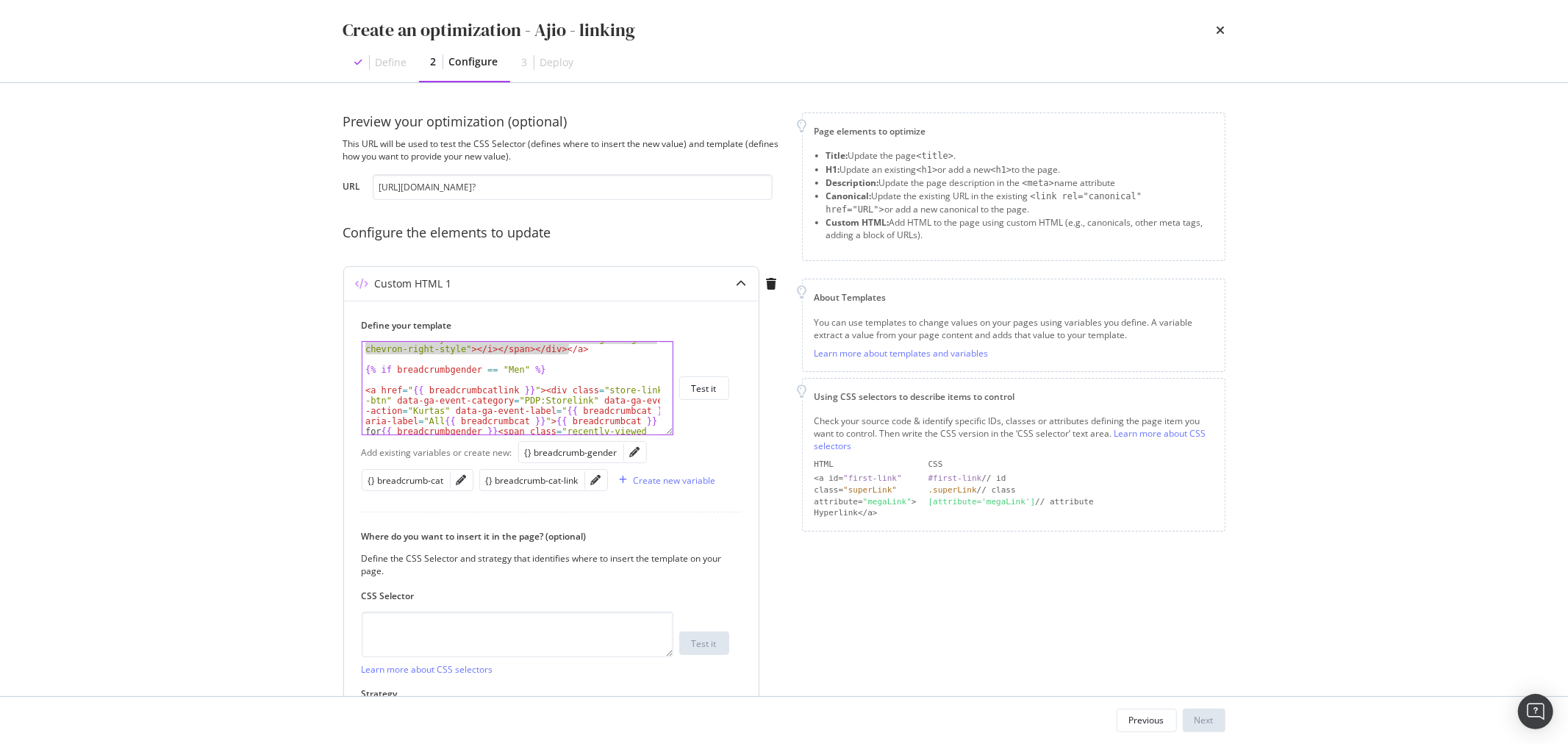
scroll to position [71, 0]
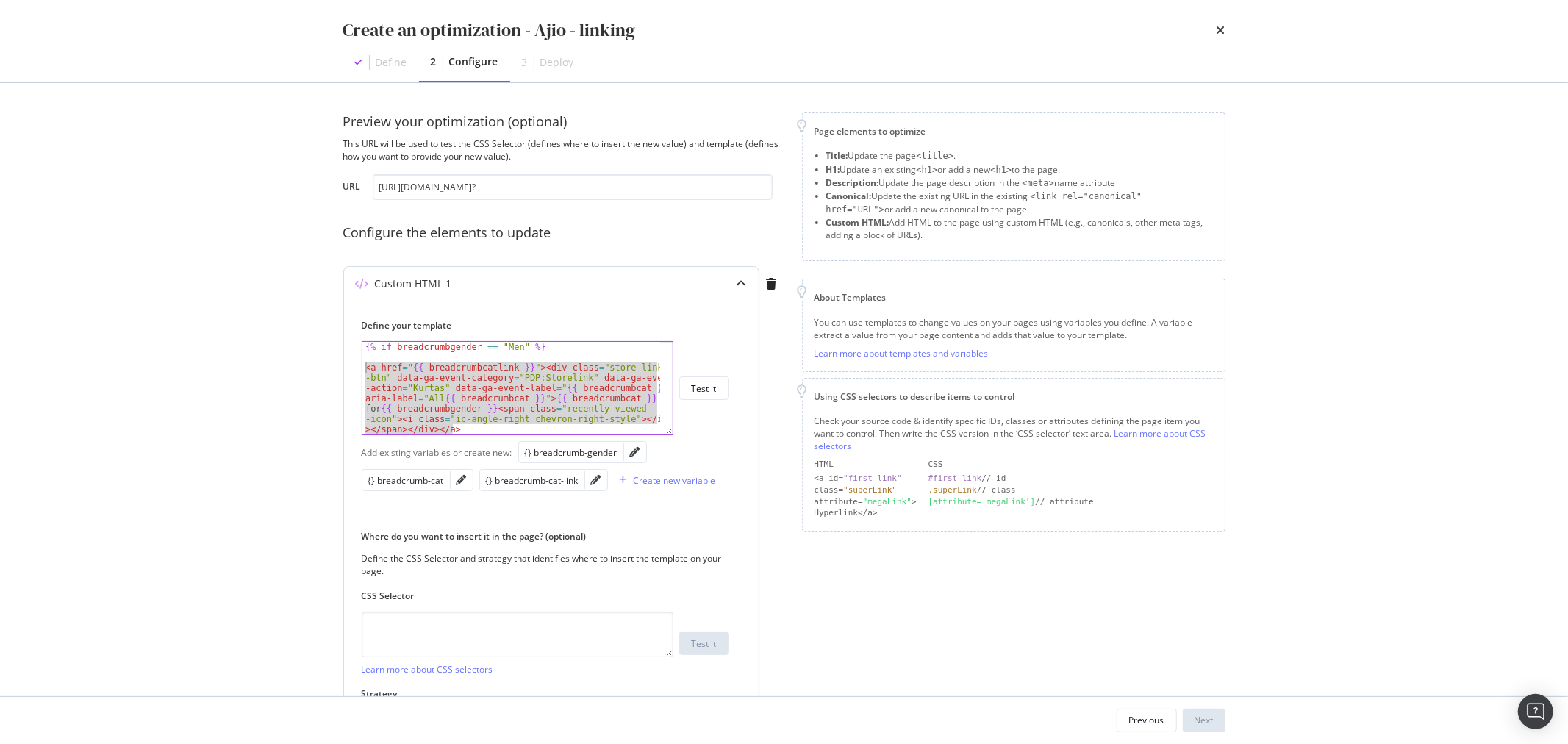
drag, startPoint x: 486, startPoint y: 425, endPoint x: 343, endPoint y: 365, distance: 155.1
click at [344, 365] on div "Define your template <a href=" {{ breadcrumbcatlink }}"><div class="store-link-…" at bounding box center [551, 525] width 414 height 450
paste textarea "Cursor at row 7"
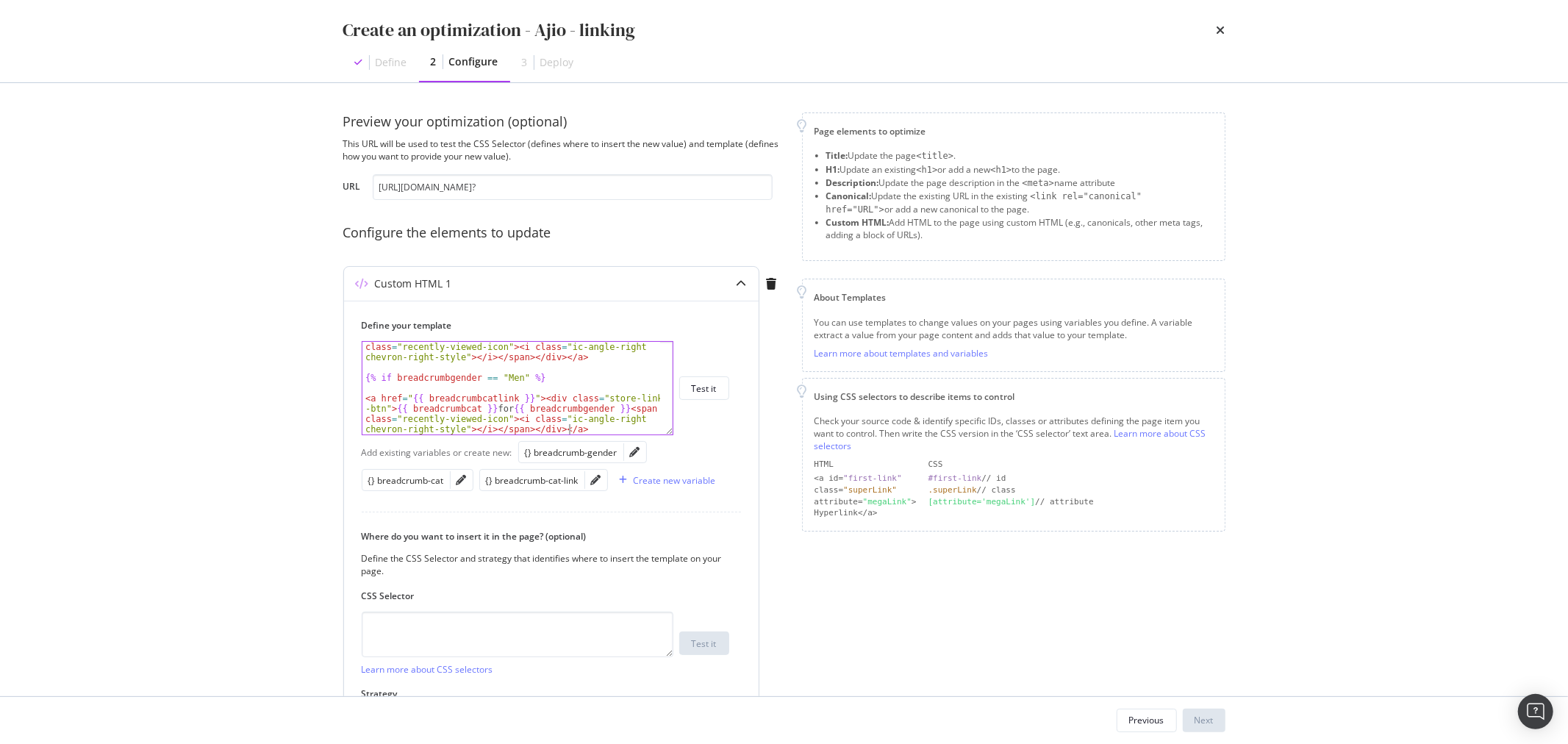
click at [511, 405] on div "< a href = " {{ breadcrumbcatlink }} " > < div class = "store-link -btn" > {{ b…" at bounding box center [511, 409] width 297 height 175
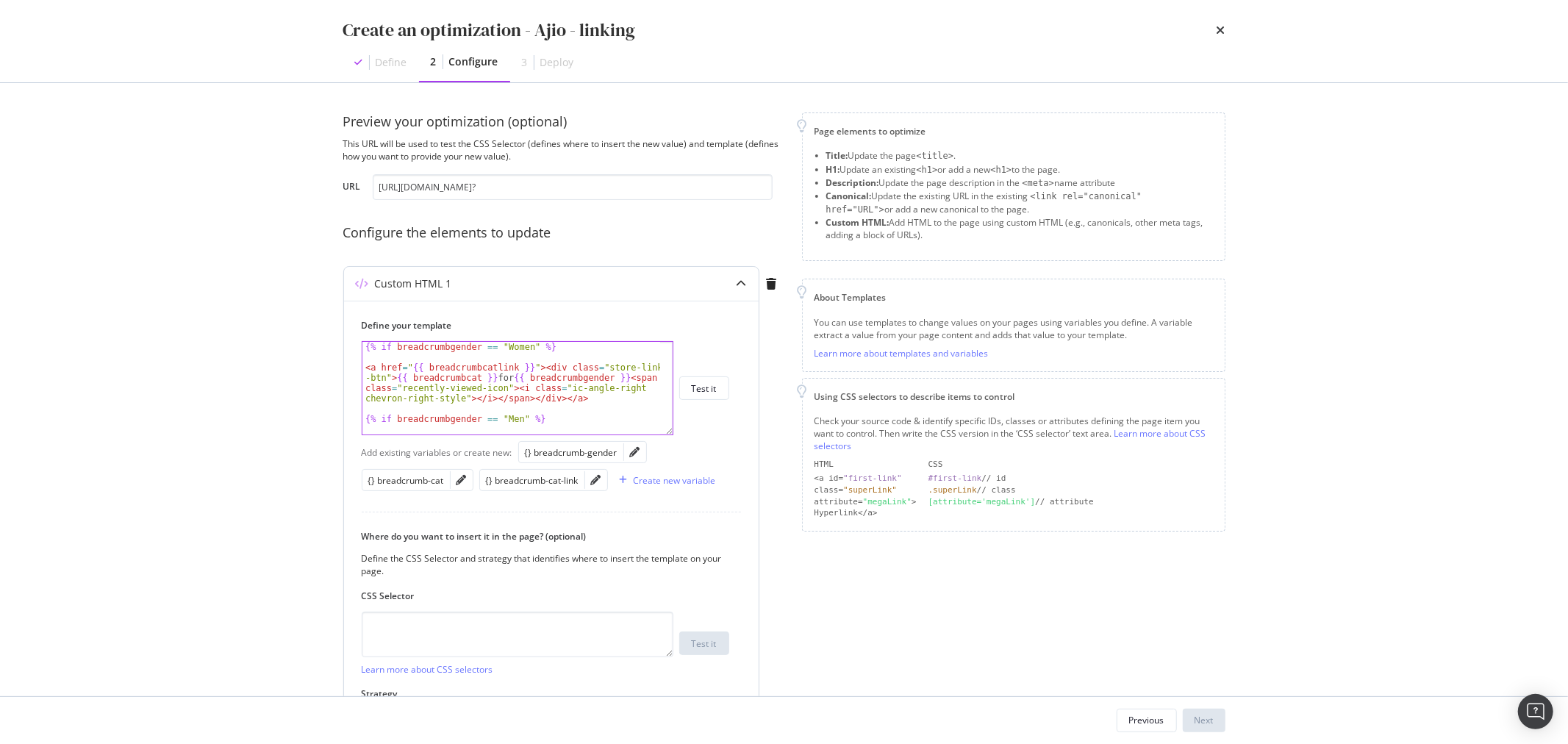
scroll to position [0, 0]
click at [514, 377] on div "{% if breadcrumbgender == "Women" %} < a href = " {{ breadcrumbcatlink }} " > <…" at bounding box center [511, 414] width 297 height 144
type textarea "<a href=" {{ breadcrumbcatlink }}"><div class="store-link-btn">{{ breadcrumbcat…"
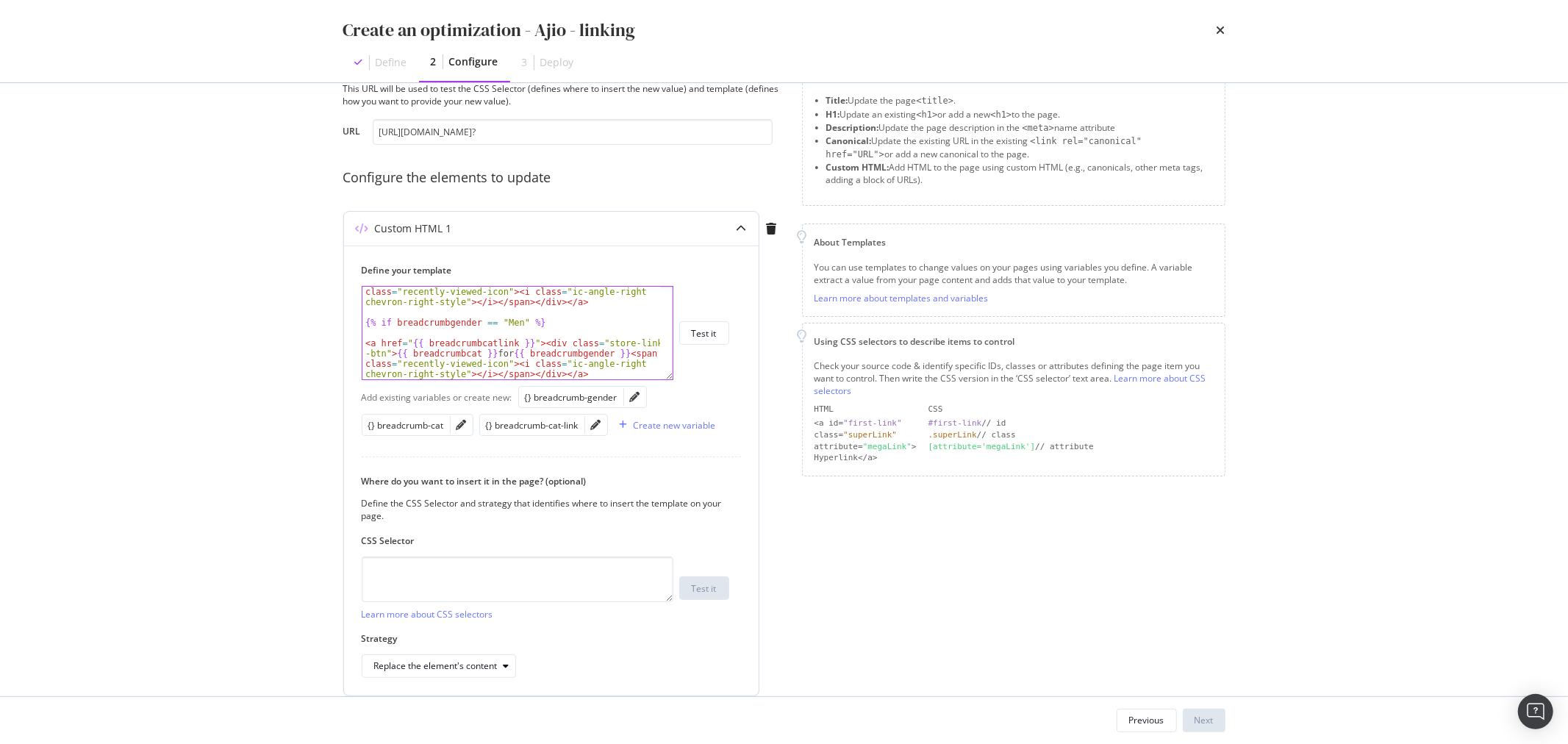
scroll to position [114, 0]
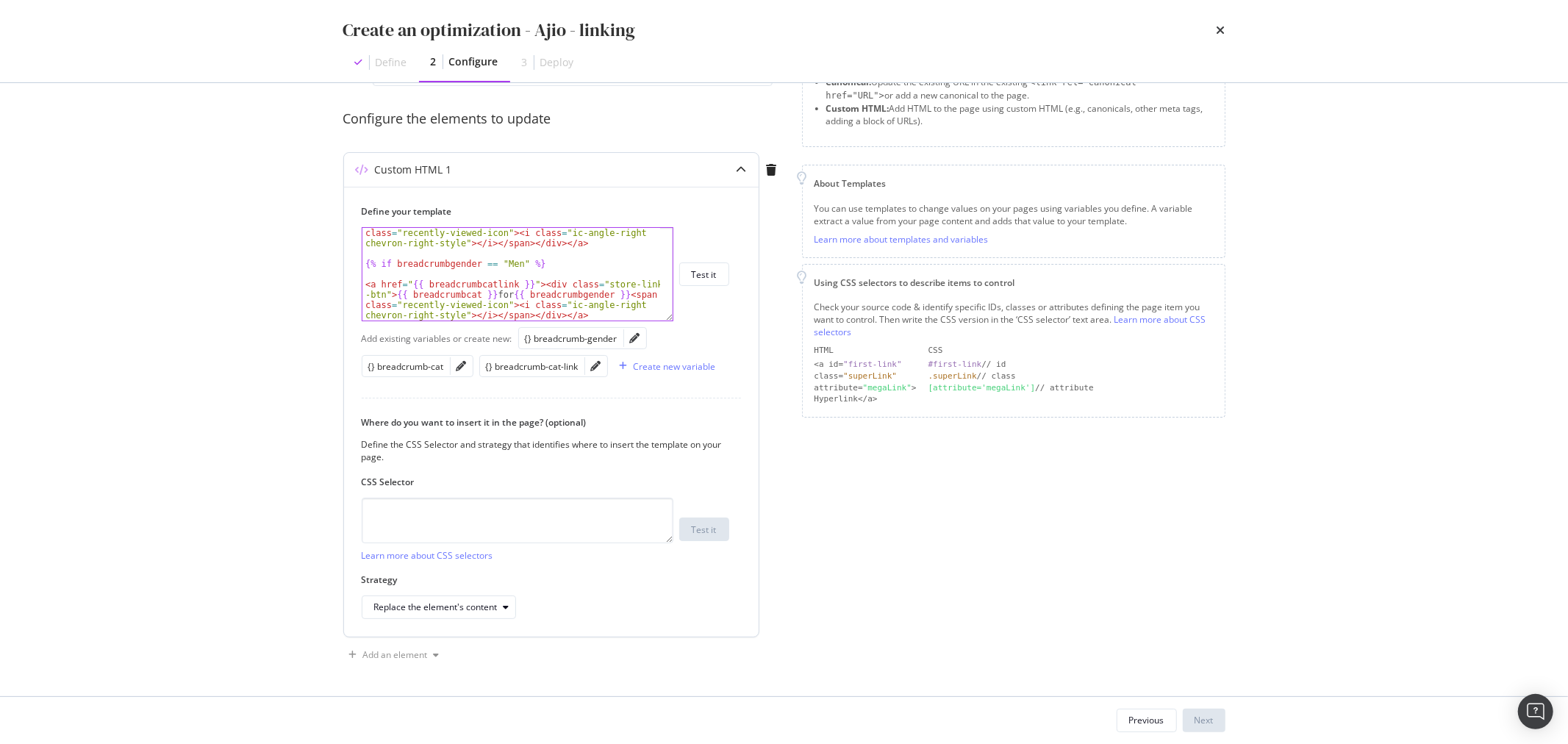
click at [577, 313] on div "< a href = " {{ breadcrumbcatlink }} " > < div class = "store-link -btn" > {{ b…" at bounding box center [511, 295] width 297 height 175
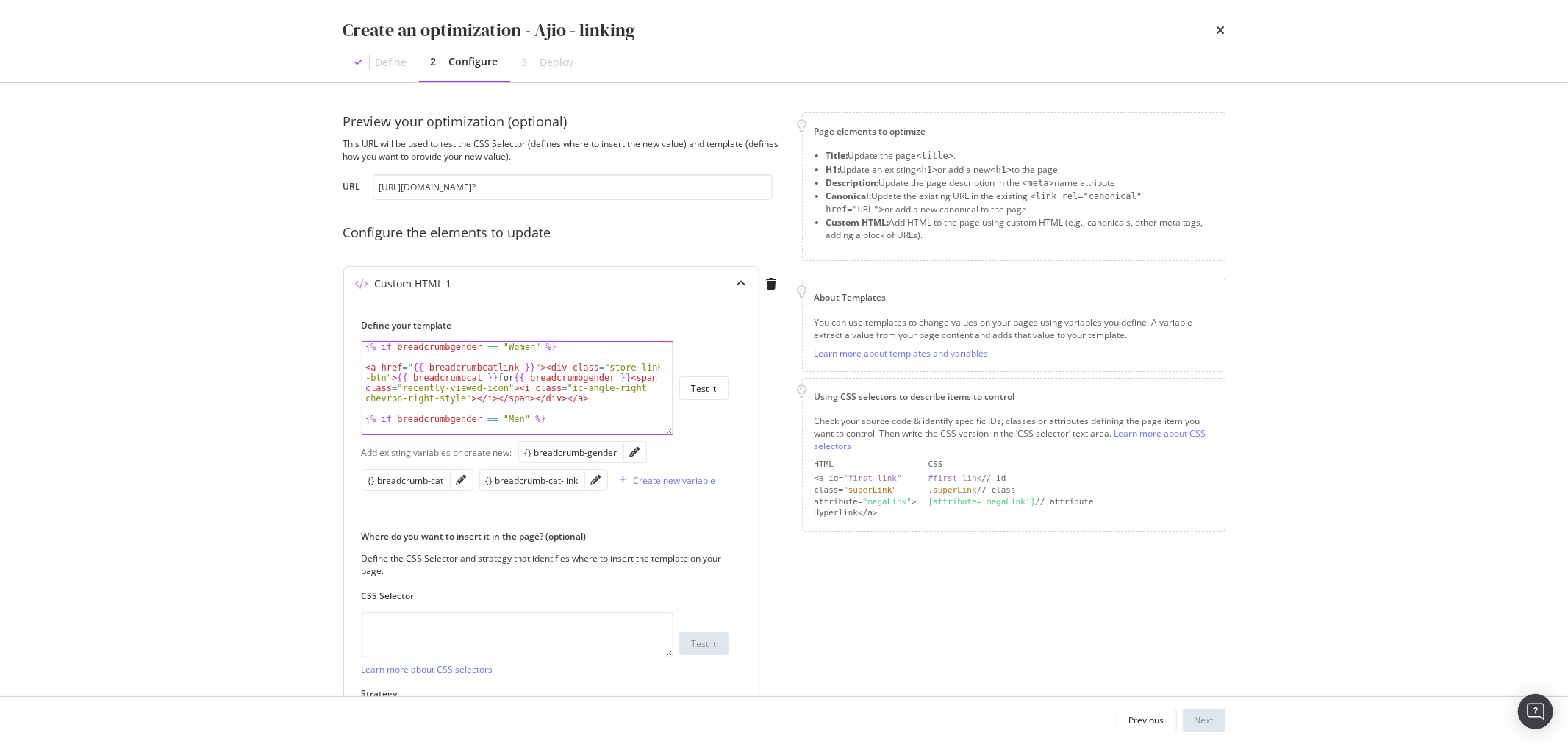
scroll to position [49, 0]
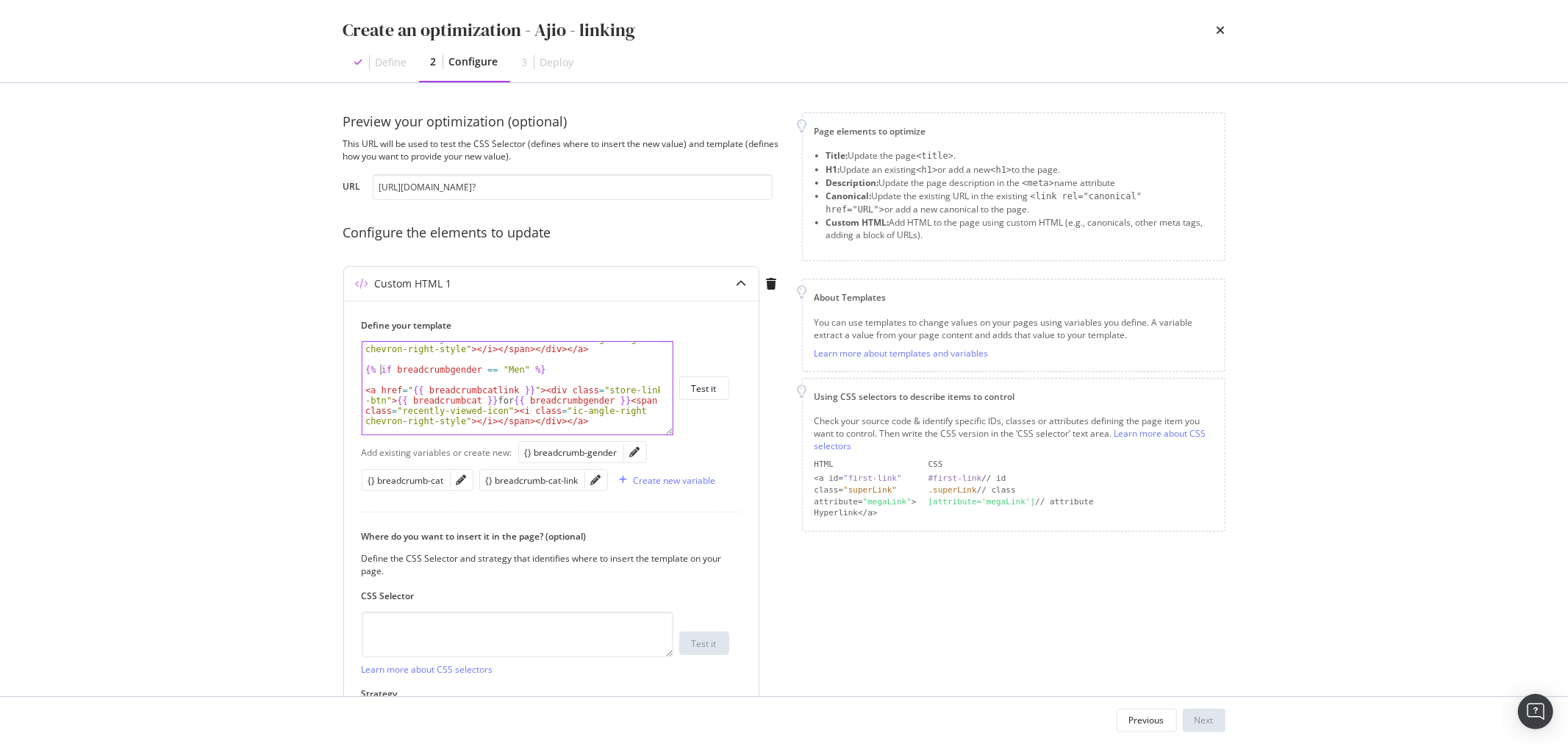
click at [381, 368] on div "< a href = " {{ breadcrumbcatlink }} " > < div class = "store-link -btn" > {{ b…" at bounding box center [511, 385] width 297 height 144
click at [706, 393] on div "Test it" at bounding box center [704, 388] width 25 height 12
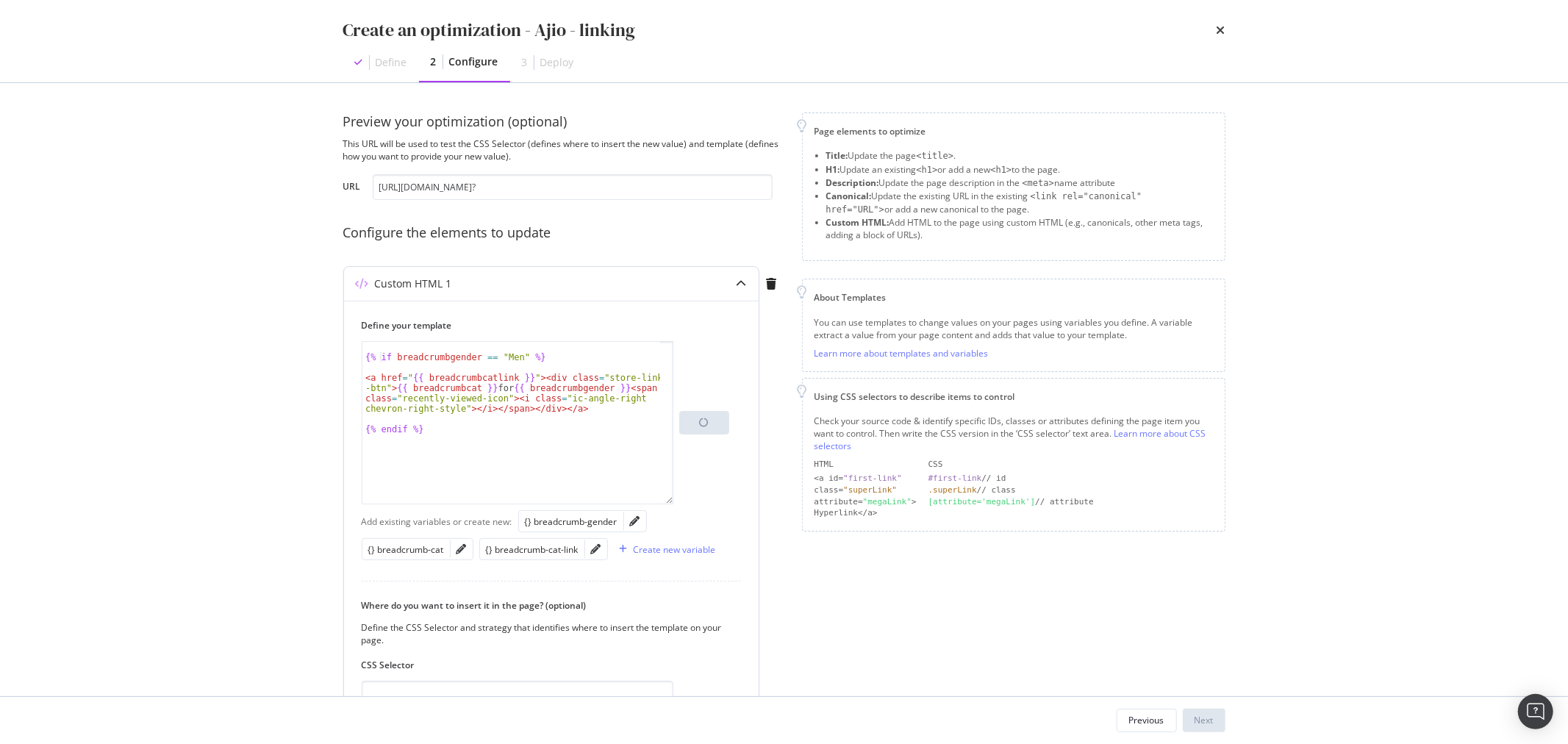
scroll to position [62, 0]
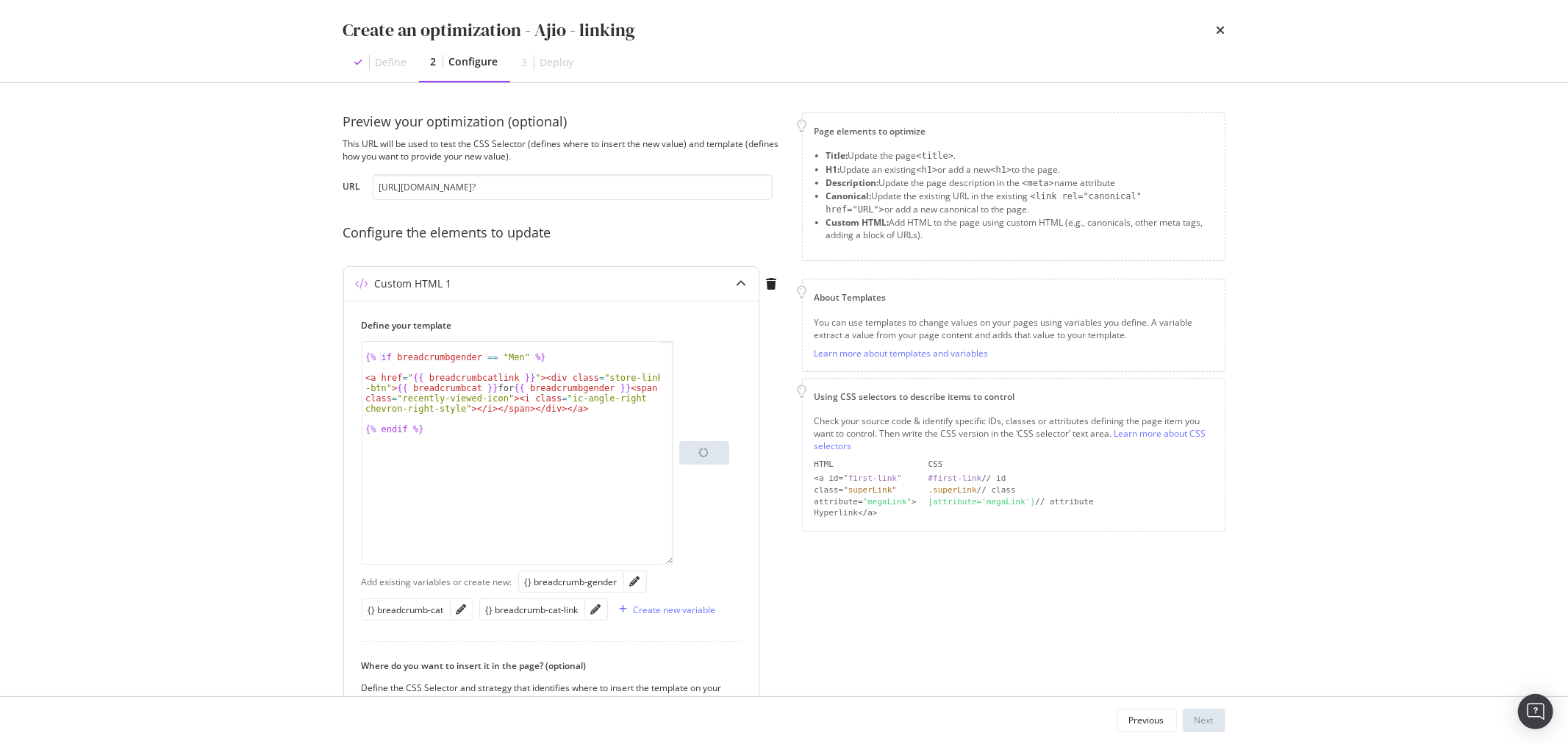
drag, startPoint x: 668, startPoint y: 432, endPoint x: 693, endPoint y: 563, distance: 133.4
click at [693, 563] on div "{% if breadcrumbgender == "Men" %} {% if breadcrumbgender == "Men" %} < a href …" at bounding box center [545, 453] width 368 height 224
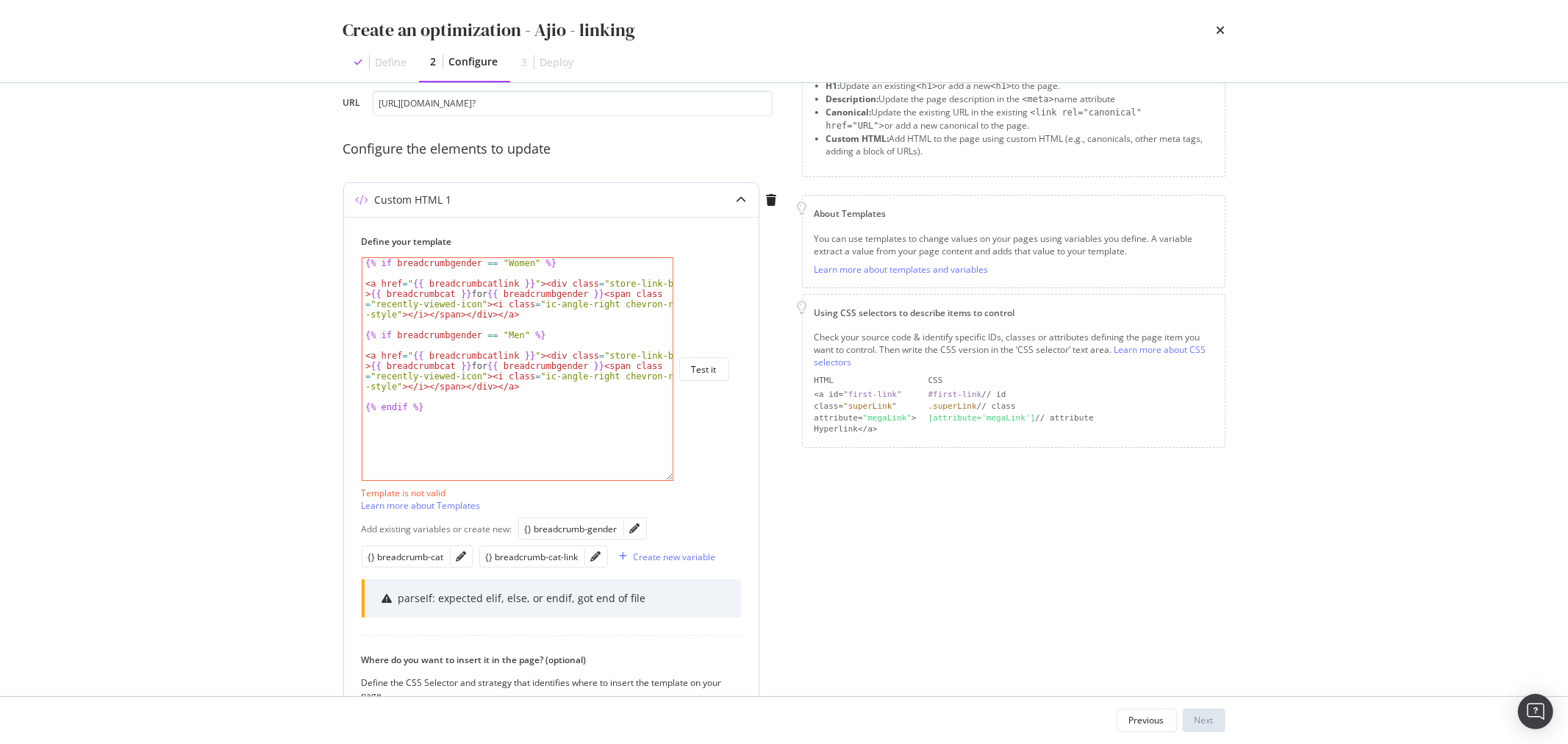
scroll to position [164, 0]
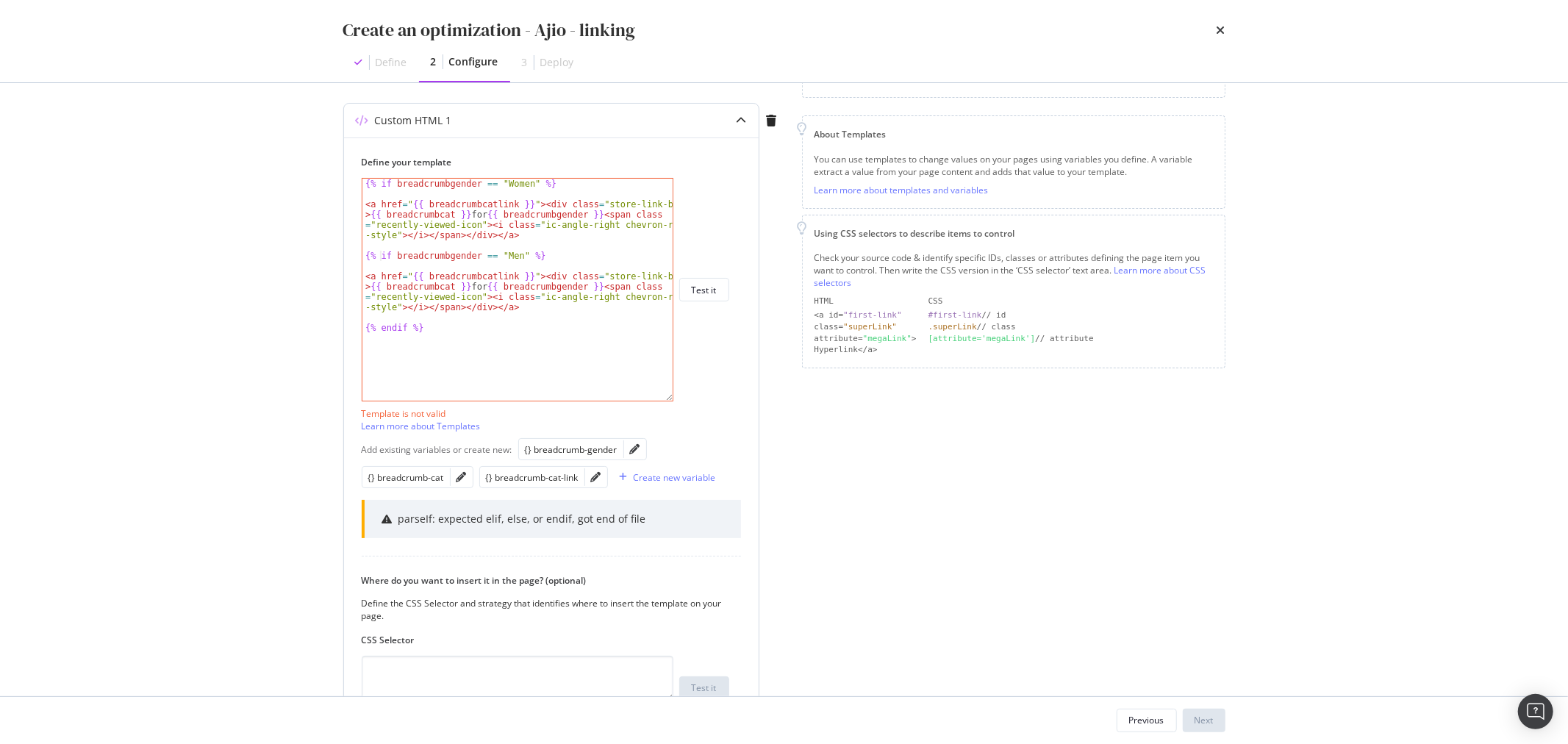
click at [382, 255] on div "{% if breadcrumbgender == "Women" %} < a href = " {{ breadcrumbcatlink }} " > <…" at bounding box center [518, 300] width 310 height 243
click at [692, 296] on div "Test it" at bounding box center [704, 290] width 25 height 21
click at [399, 326] on div "{% if breadcrumbgender == "Women" %} < a href = " {{ breadcrumbcatlink }} " > <…" at bounding box center [518, 300] width 310 height 243
click at [497, 332] on div "{% if breadcrumbgender == "Women" %} < a href = " {{ breadcrumbcatlink }} " > <…" at bounding box center [518, 300] width 310 height 243
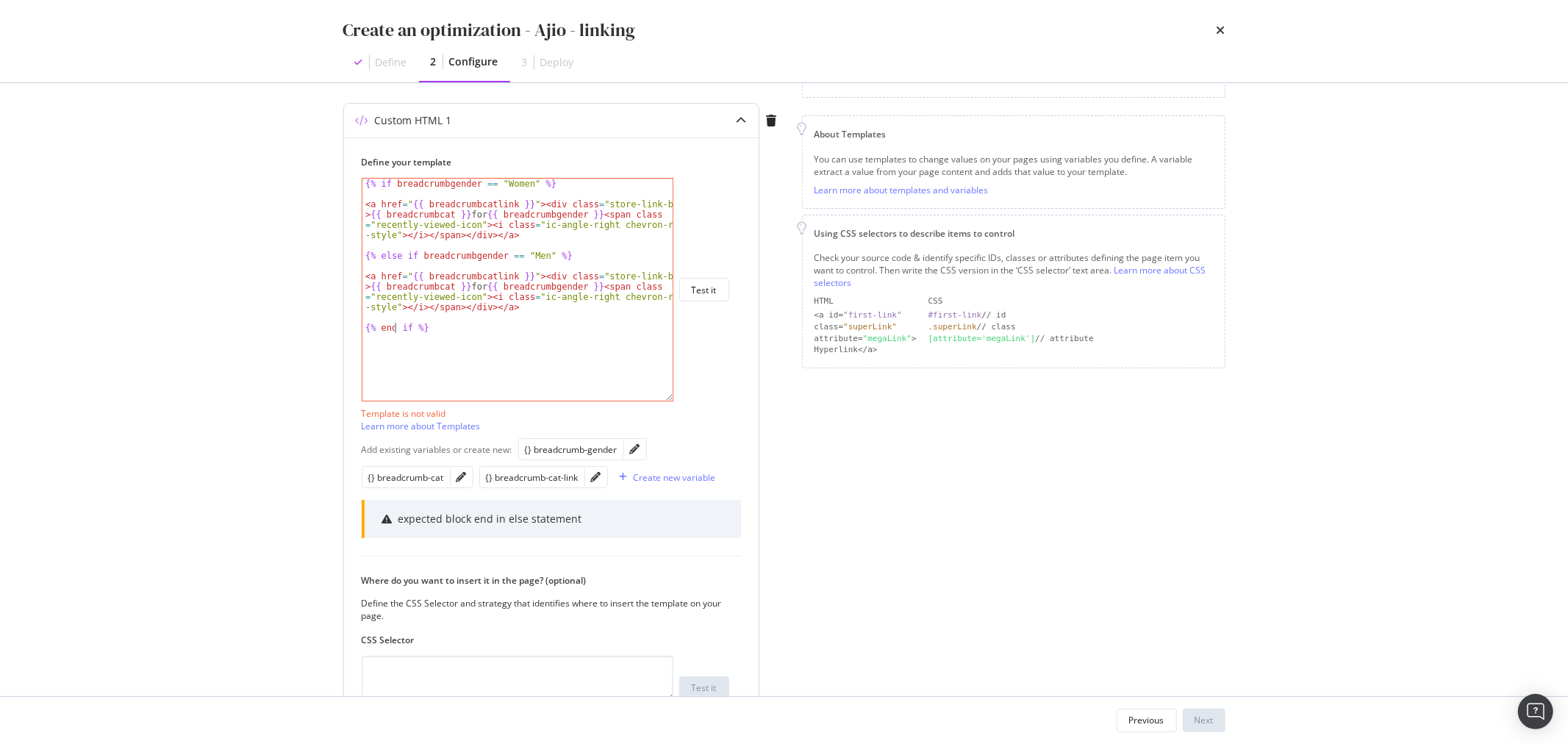
click at [394, 324] on div "{% if breadcrumbgender == "Women" %} < a href = " {{ breadcrumbcatlink }} " > <…" at bounding box center [518, 300] width 310 height 243
click at [397, 325] on div "{% if breadcrumbgender == "Women" %} < a href = " {{ breadcrumbcatlink }} " > <…" at bounding box center [518, 300] width 310 height 243
click at [404, 254] on div "{% if breadcrumbgender == "Women" %} < a href = " {{ breadcrumbcatlink }} " > <…" at bounding box center [518, 300] width 310 height 243
type textarea "{% elif breadcrumbgender == "Men" %}"
click at [695, 290] on div "Test it" at bounding box center [704, 290] width 25 height 12
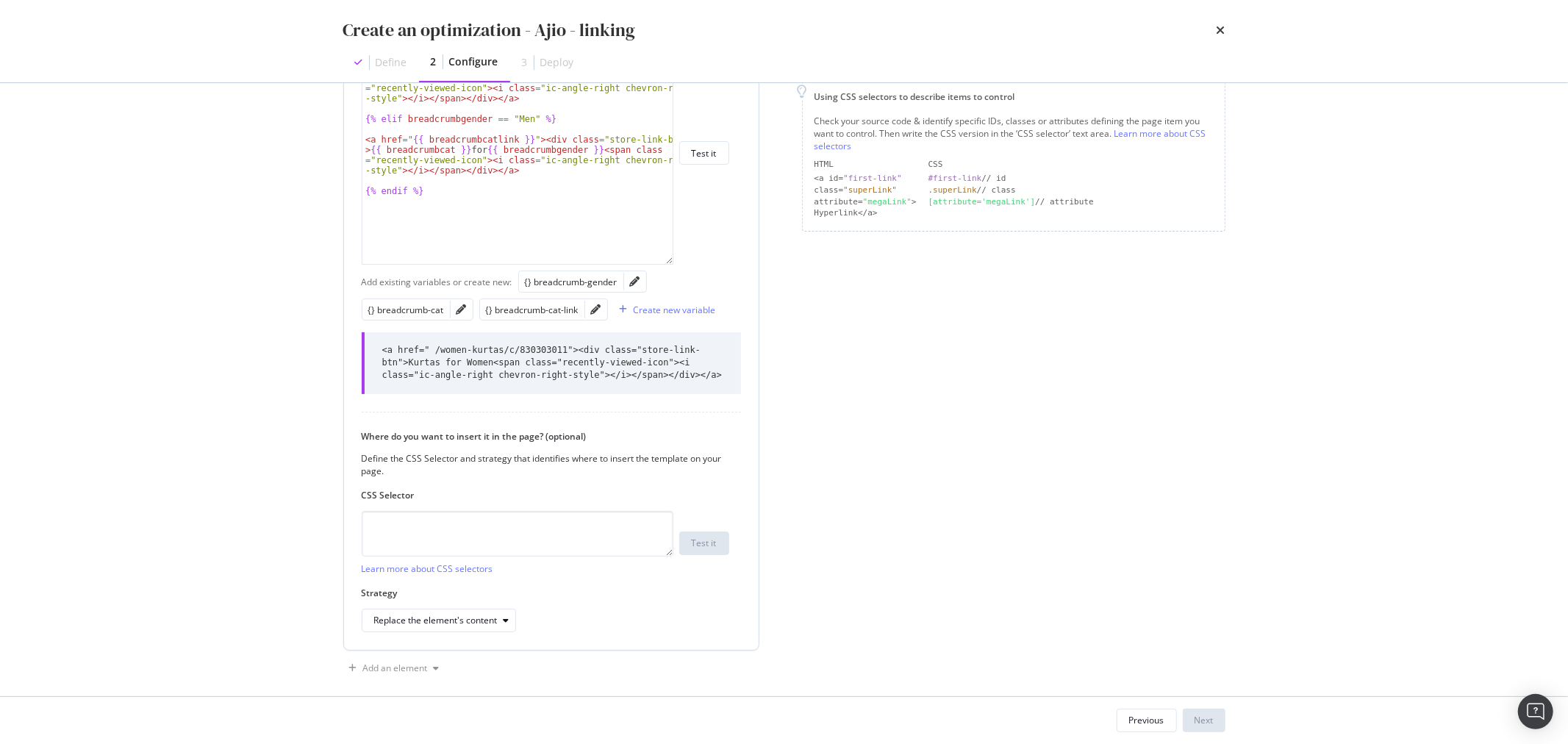
scroll to position [313, 0]
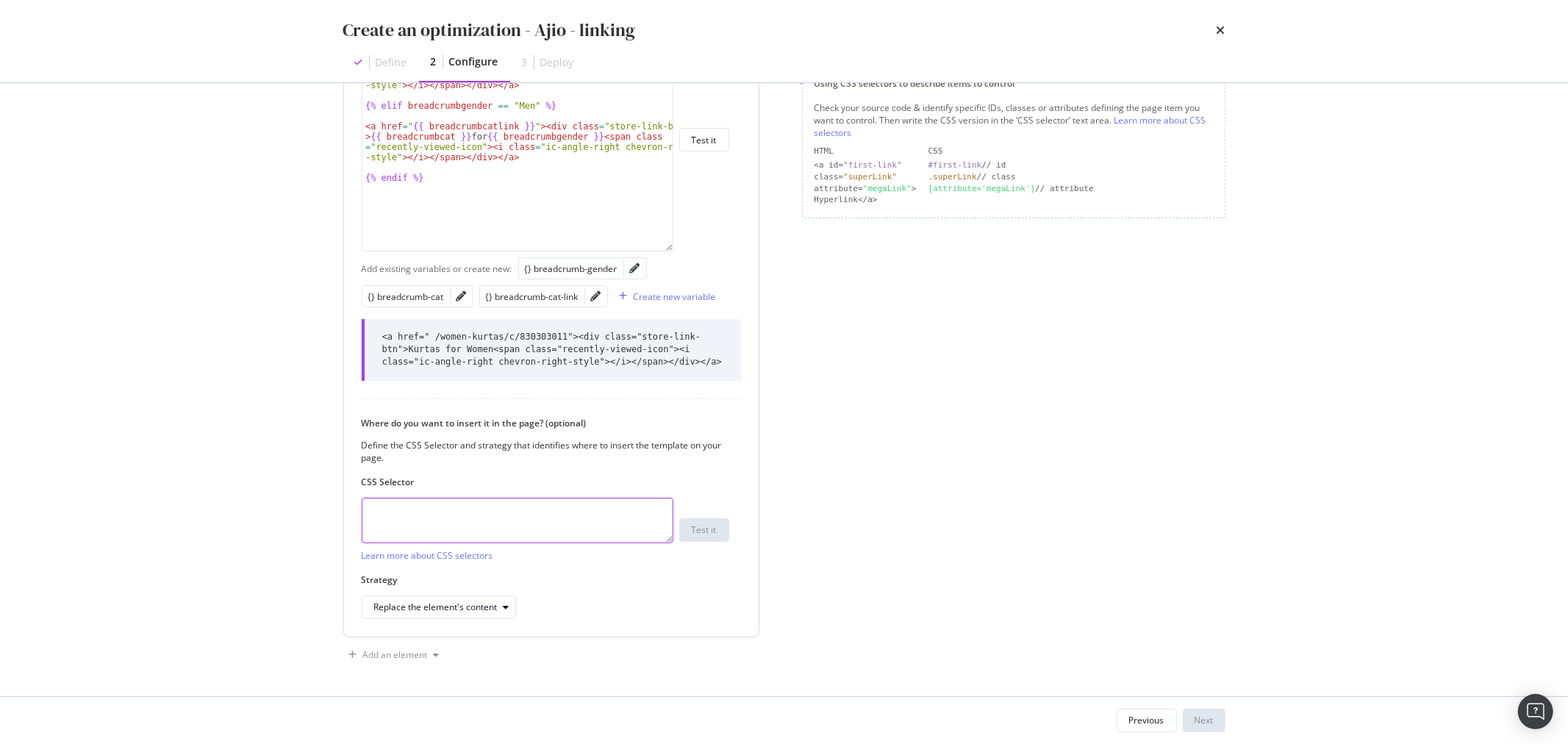
click at [514, 505] on textarea "modal" at bounding box center [518, 520] width 311 height 46
paste textarea "p.align-center"
click at [366, 518] on textarea "p.align-center" at bounding box center [518, 520] width 311 height 46
paste textarea "#storeLinks"
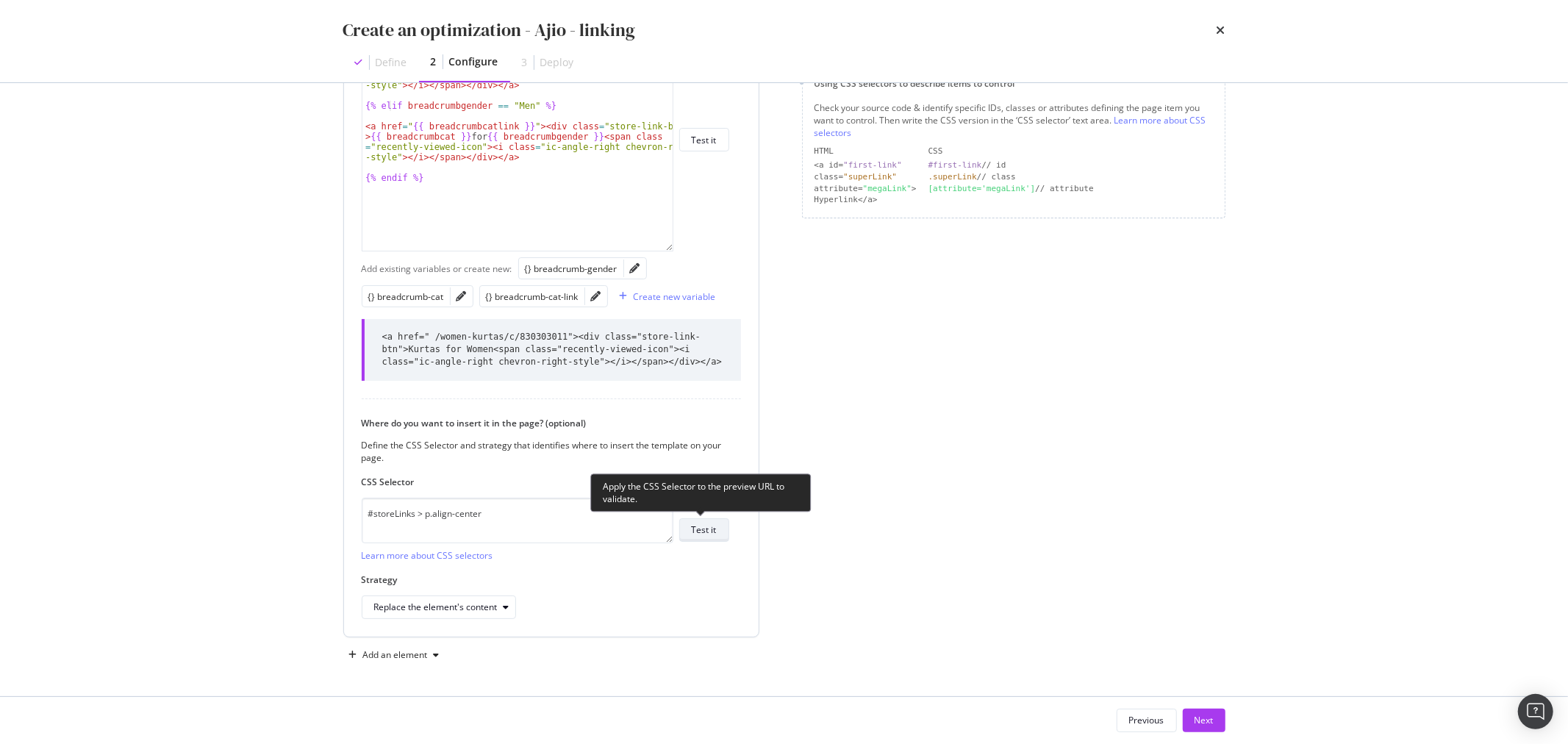
click at [725, 526] on button "Test it" at bounding box center [704, 530] width 50 height 23
click at [490, 604] on div "Replace the element's content" at bounding box center [435, 607] width 123 height 9
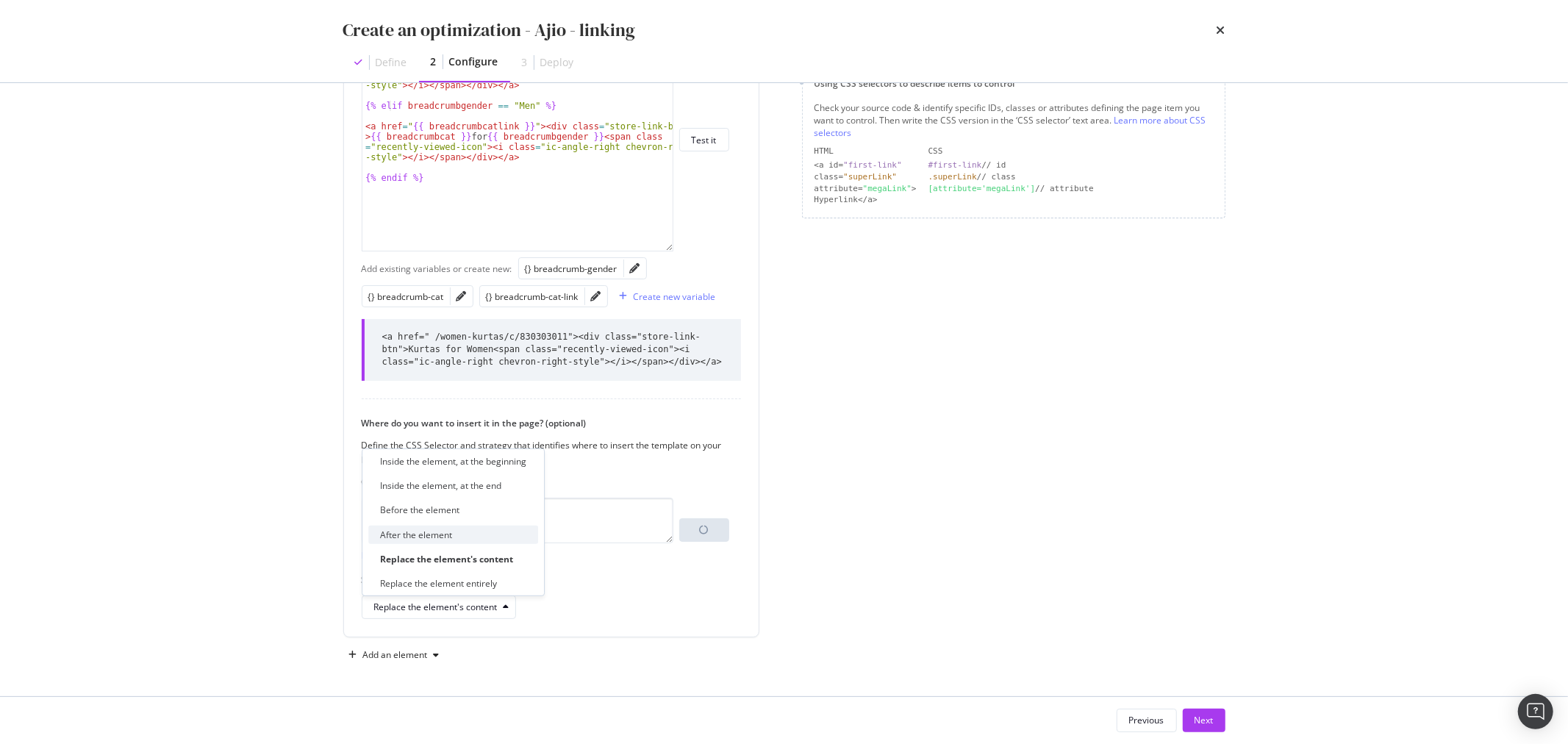
click at [466, 526] on div "After the element" at bounding box center [452, 535] width 170 height 19
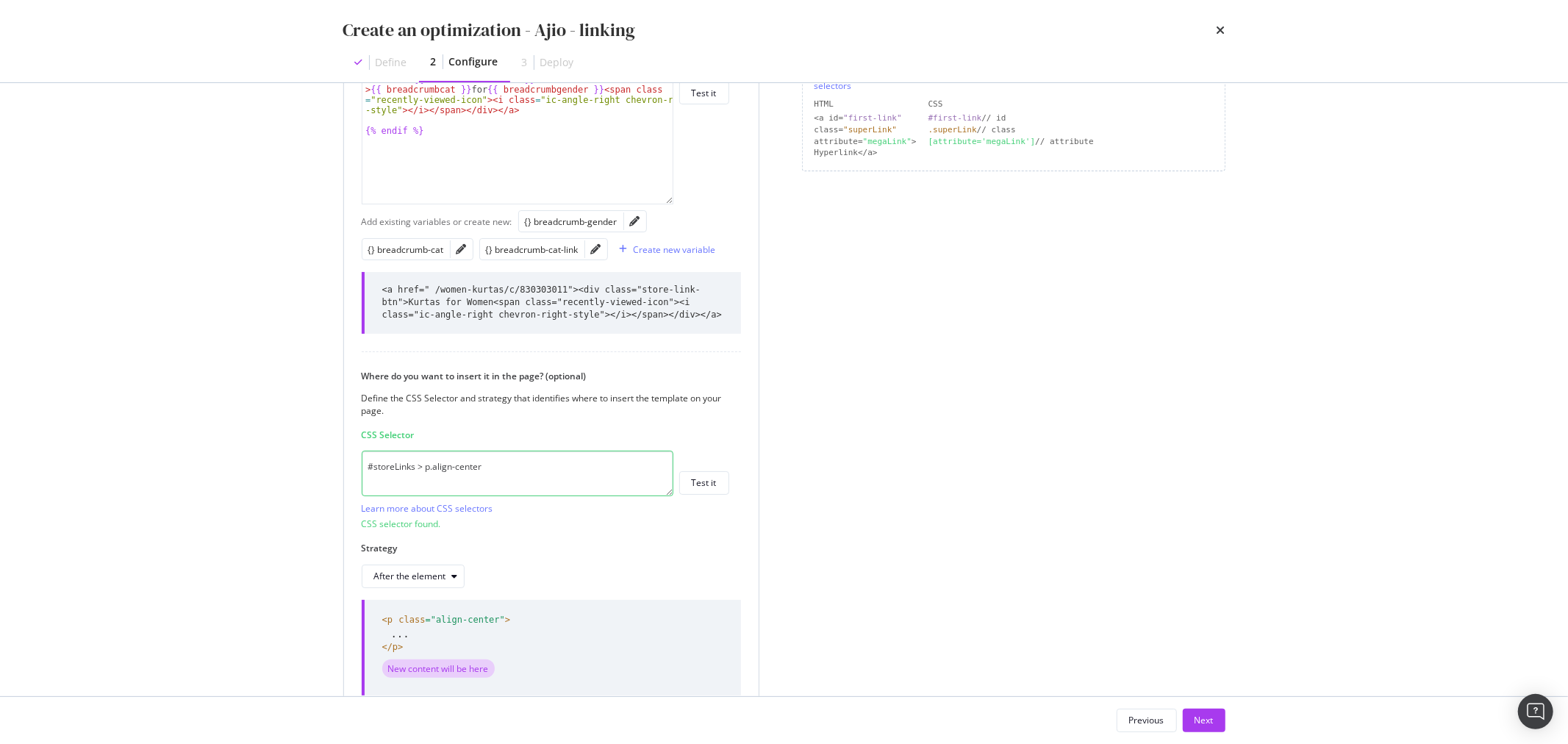
scroll to position [395, 0]
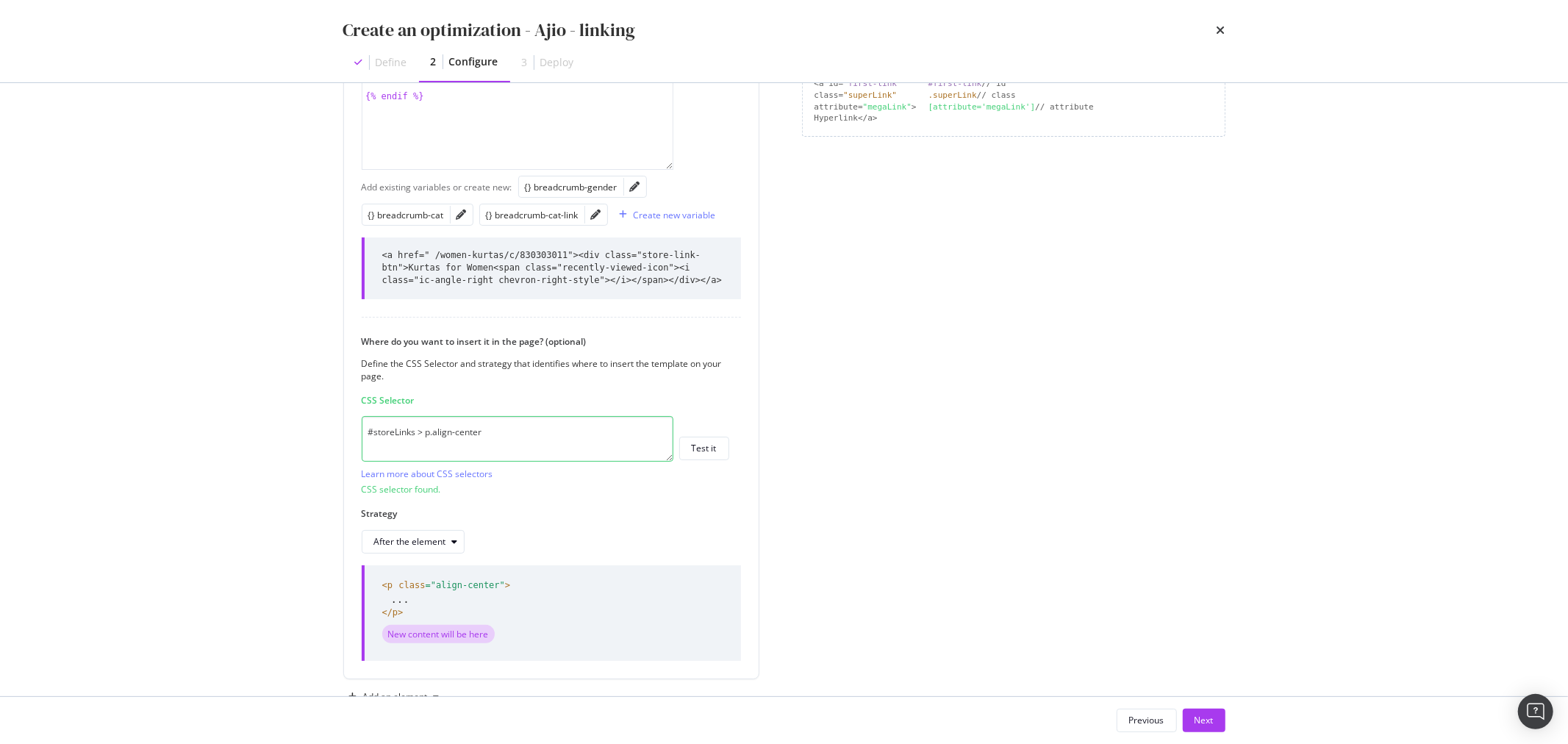
drag, startPoint x: 557, startPoint y: 435, endPoint x: 325, endPoint y: 428, distance: 232.1
click at [325, 428] on div "Preview your optimization (optional) This URL will be used to test the CSS Sele…" at bounding box center [784, 389] width 941 height 613
paste textarea "div:nth-child(2)"
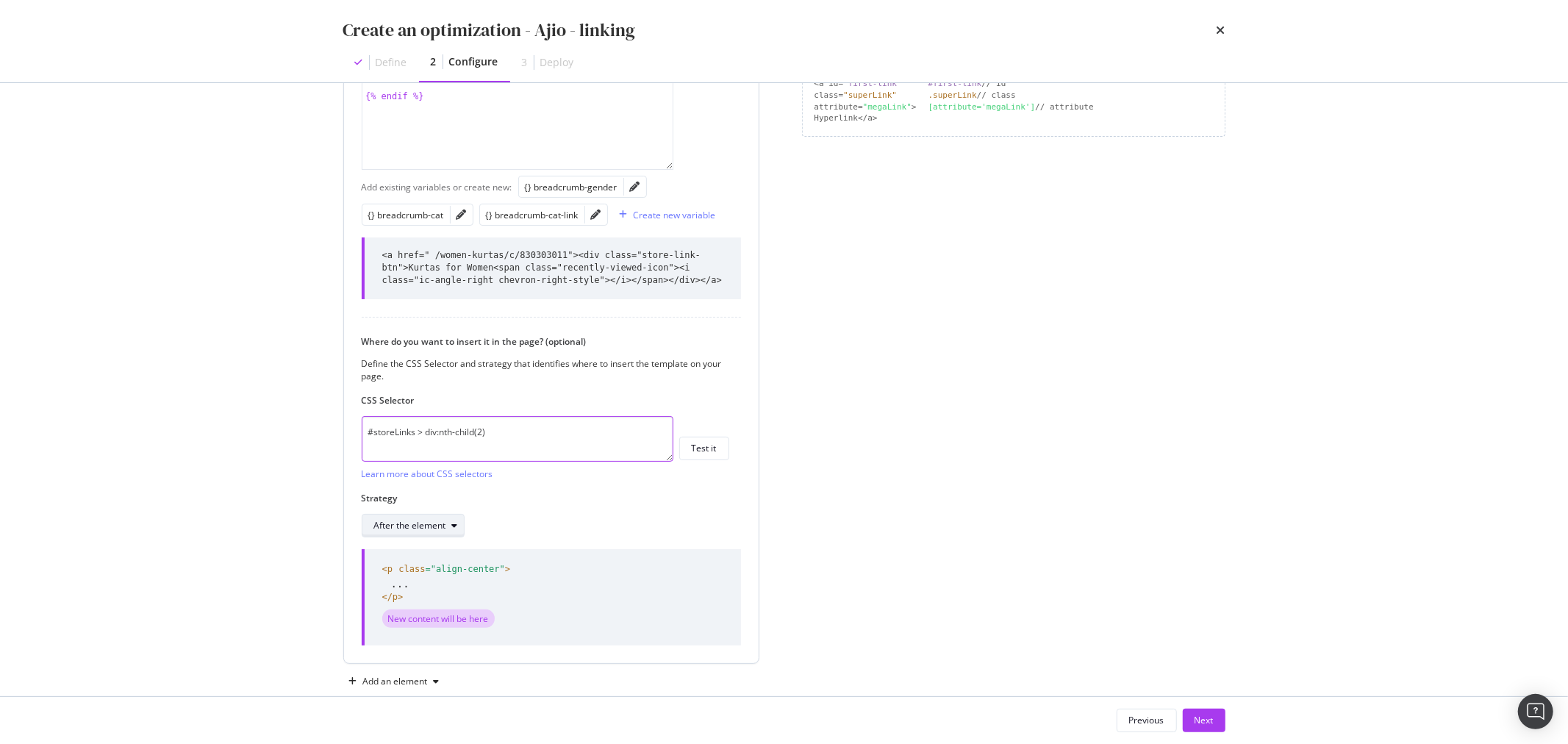
type textarea "#storeLinks > div:nth-child(2)"
click at [418, 525] on div "After the element" at bounding box center [410, 525] width 72 height 9
click at [429, 567] on div "Inside the element, at the end" at bounding box center [452, 575] width 170 height 19
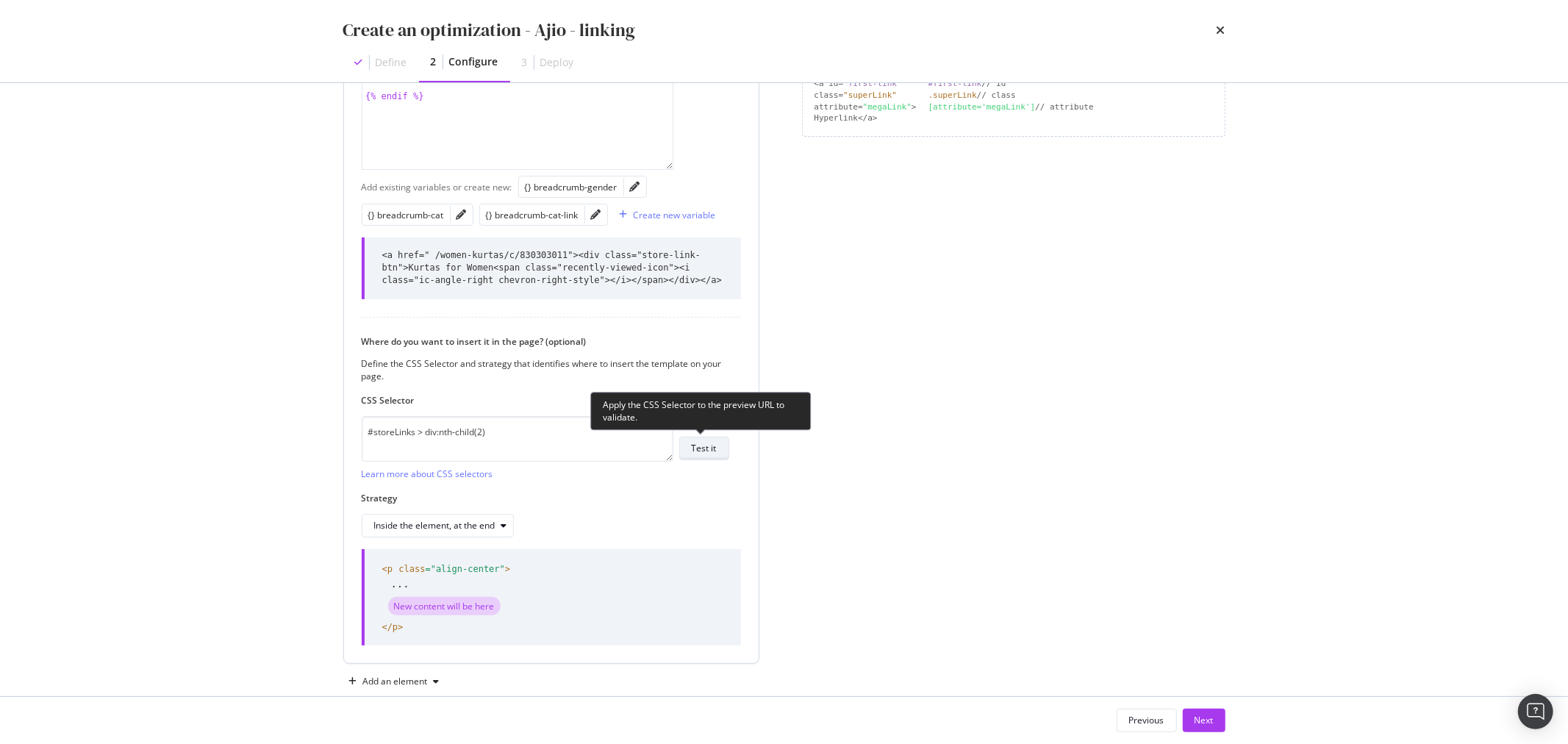
click at [707, 449] on div "Test it" at bounding box center [704, 448] width 25 height 12
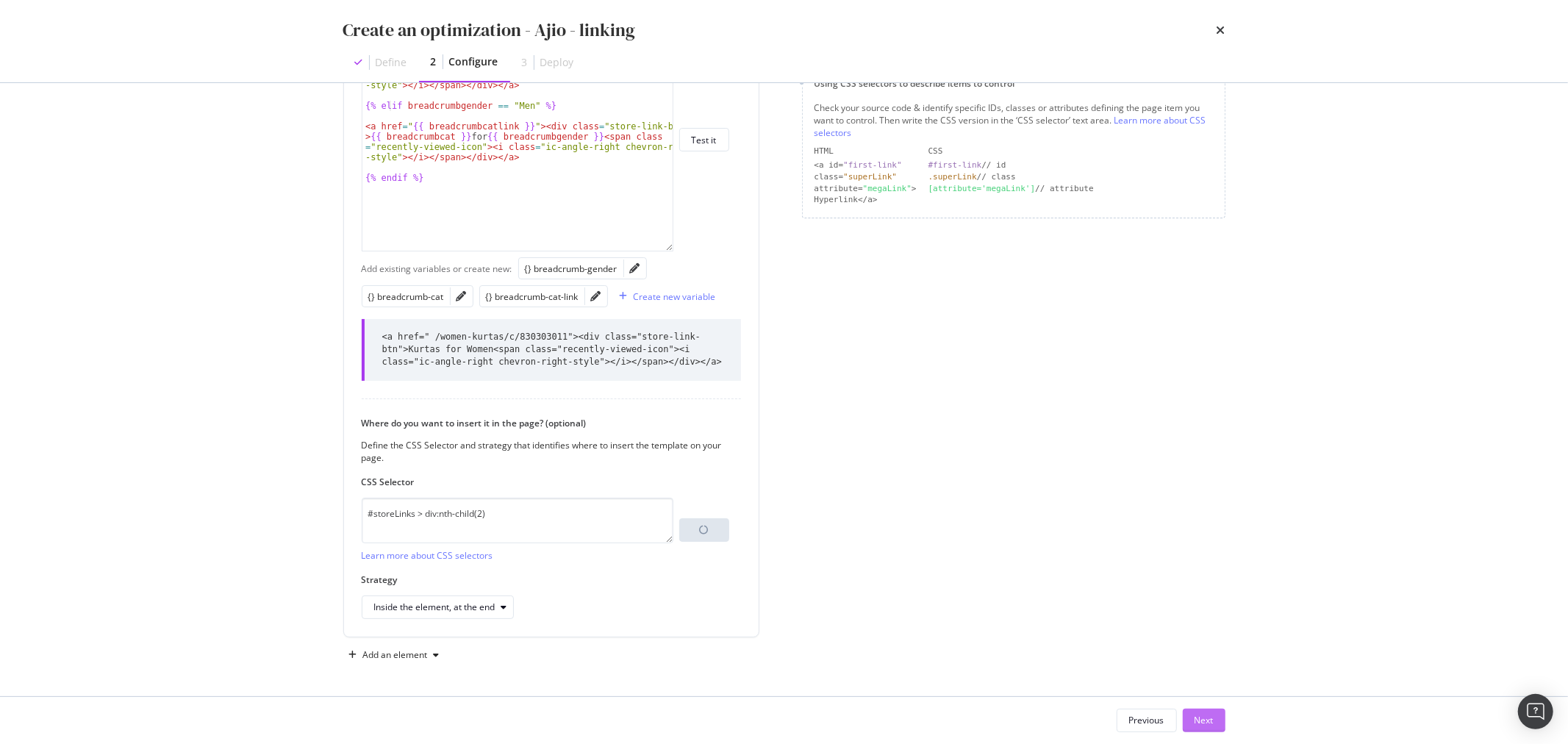
click at [1214, 726] on button "Next" at bounding box center [1204, 721] width 43 height 23
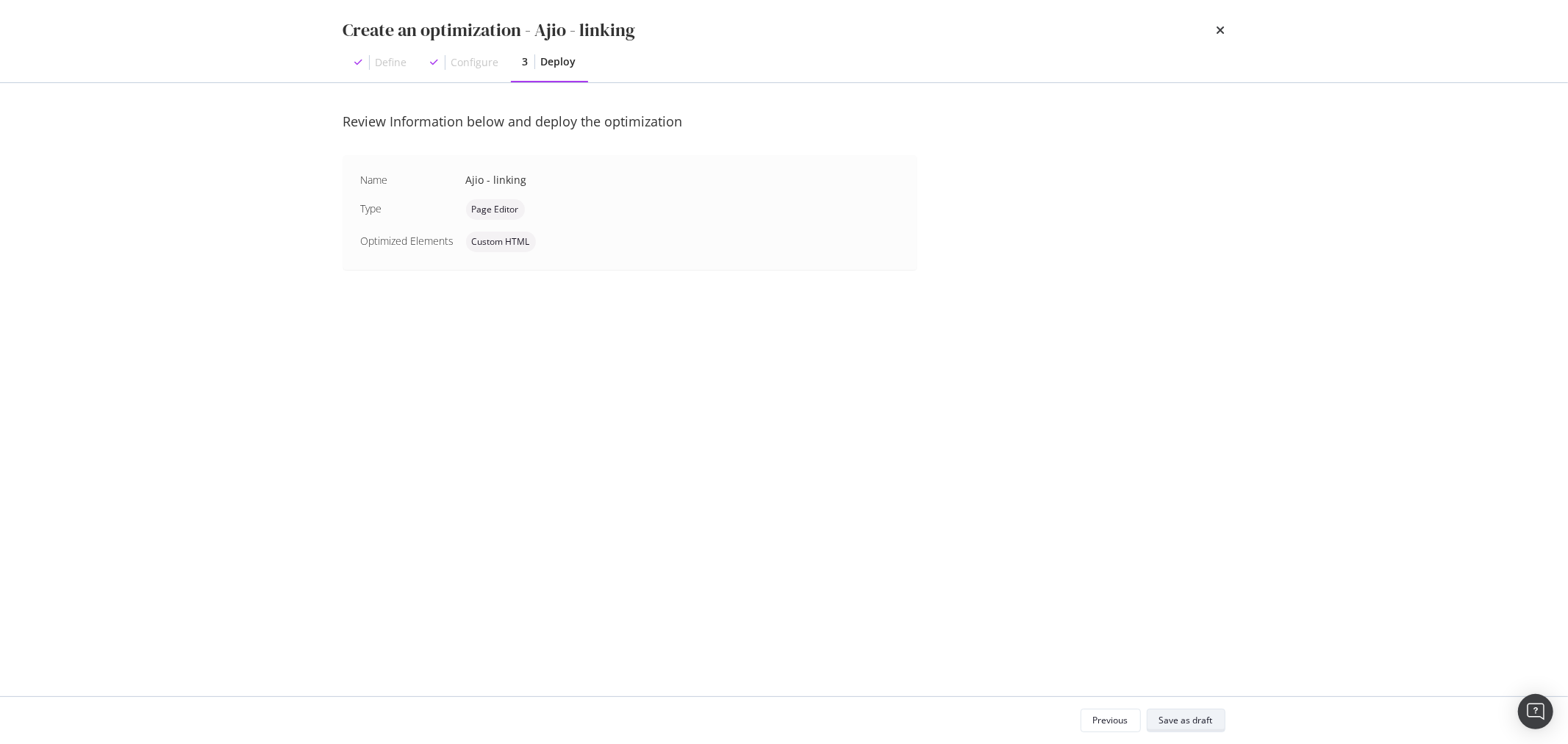
scroll to position [0, 0]
click at [1209, 723] on div "Save as draft" at bounding box center [1186, 721] width 53 height 12
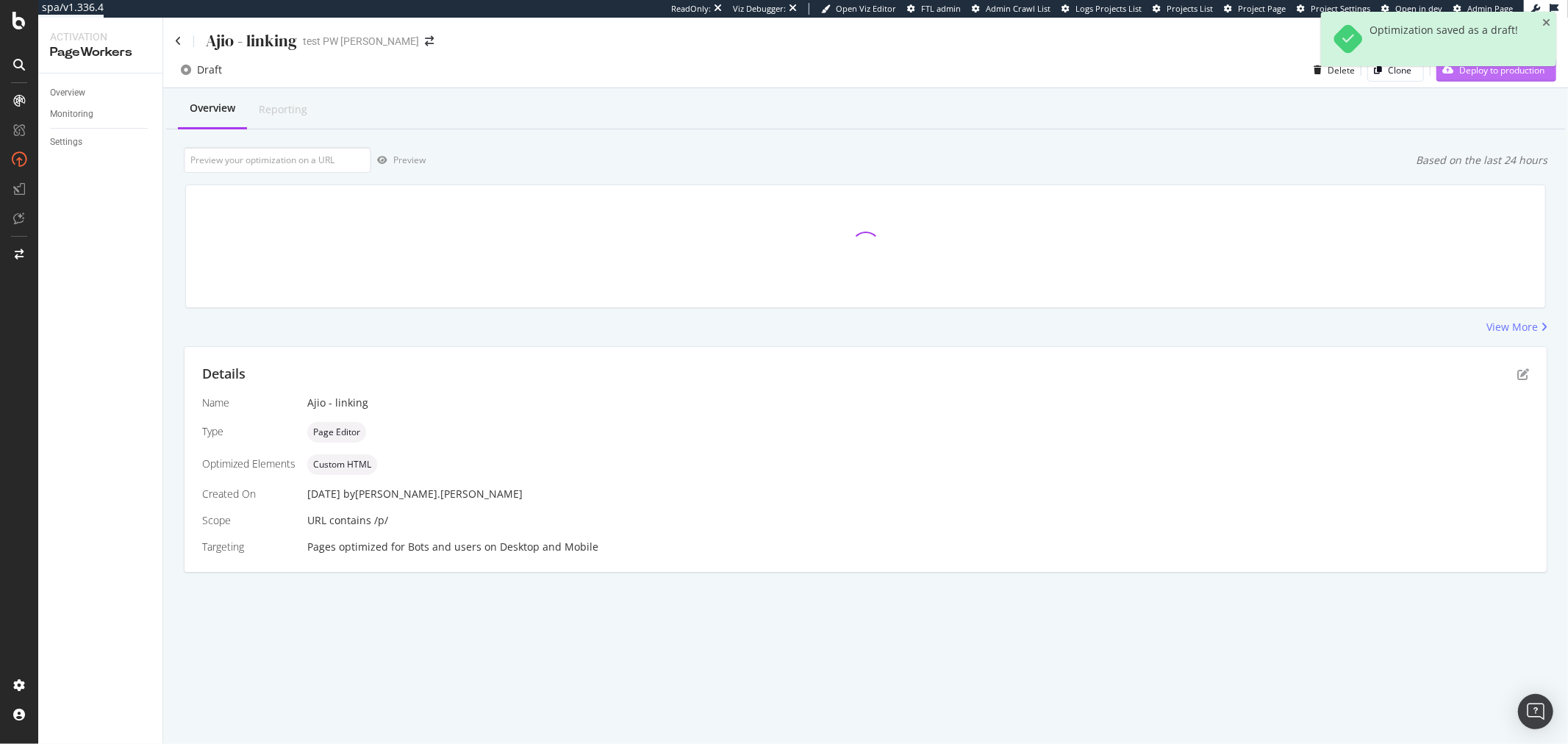
click at [1460, 79] on div "Deploy to production" at bounding box center [1491, 70] width 108 height 22
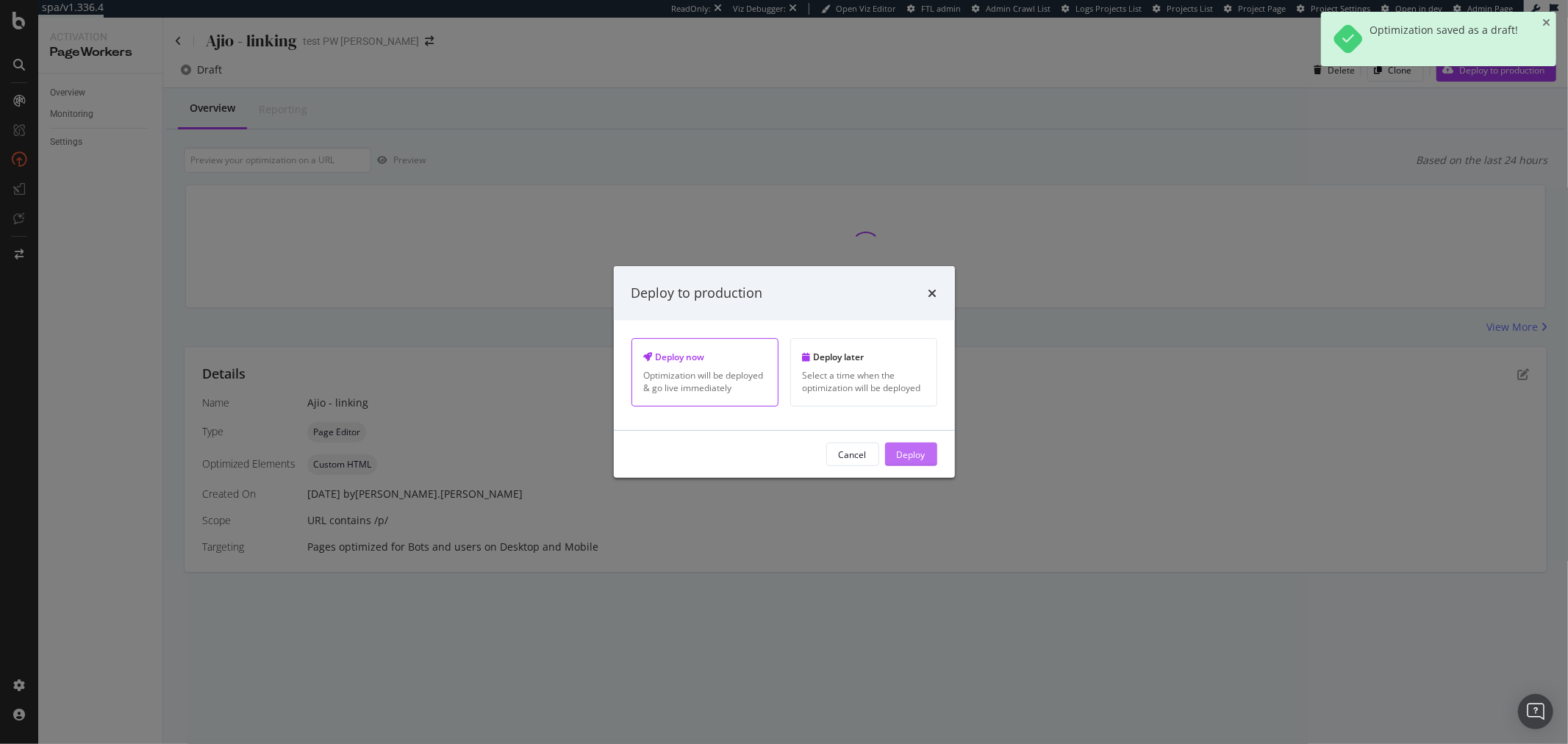
click at [923, 453] on div "Deploy" at bounding box center [911, 454] width 29 height 12
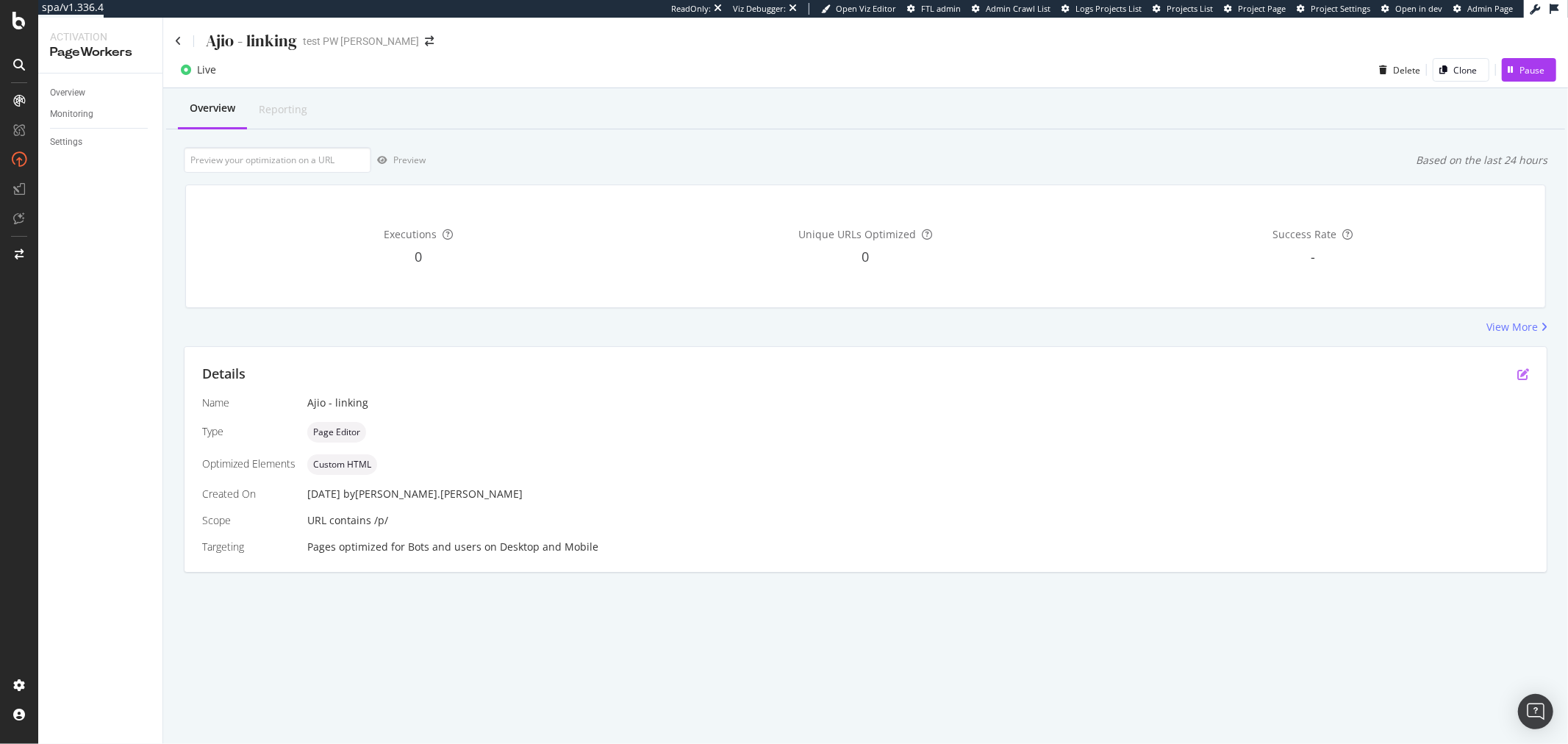
click at [1525, 370] on icon "pen-to-square" at bounding box center [1523, 374] width 12 height 12
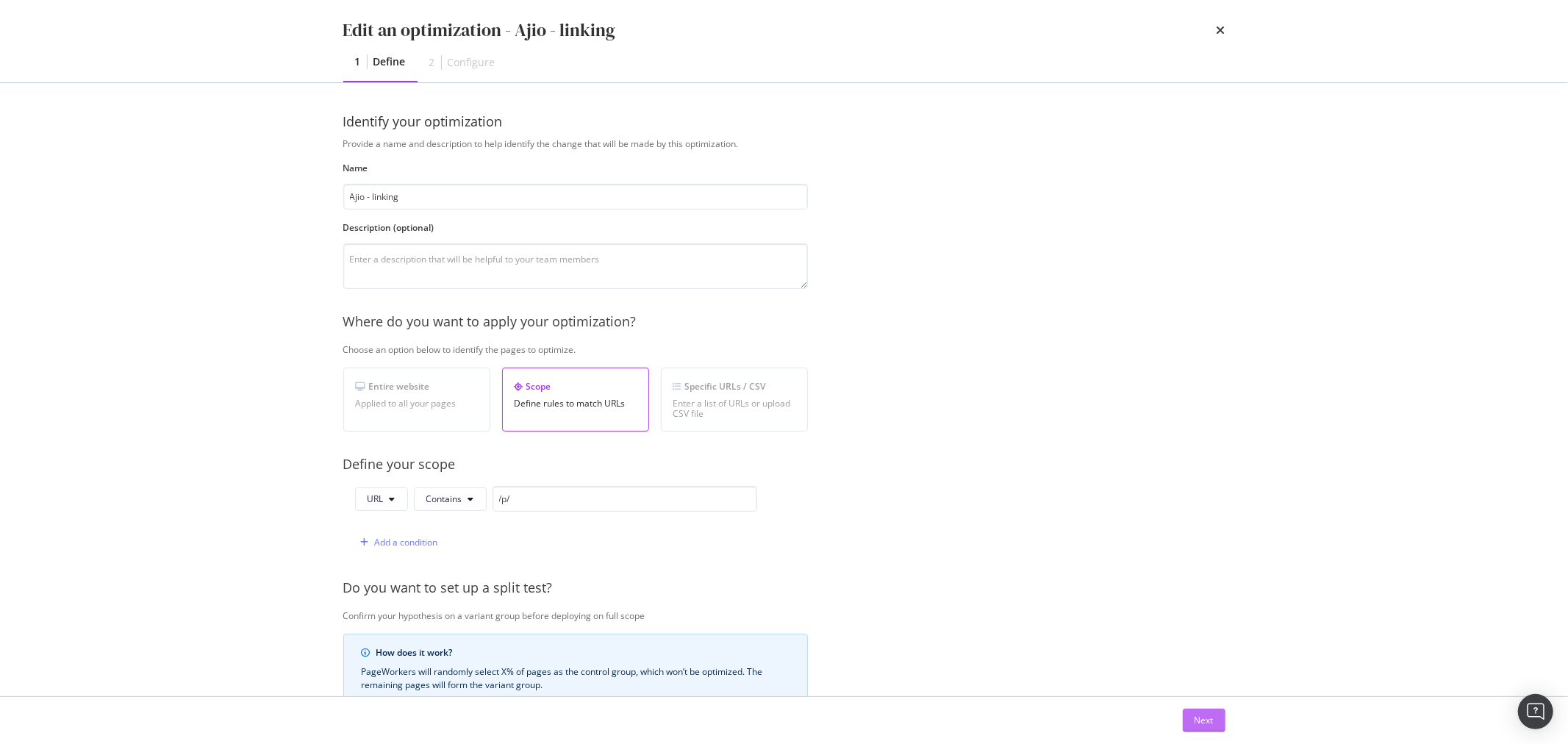
click at [1220, 724] on button "Next" at bounding box center [1204, 721] width 43 height 23
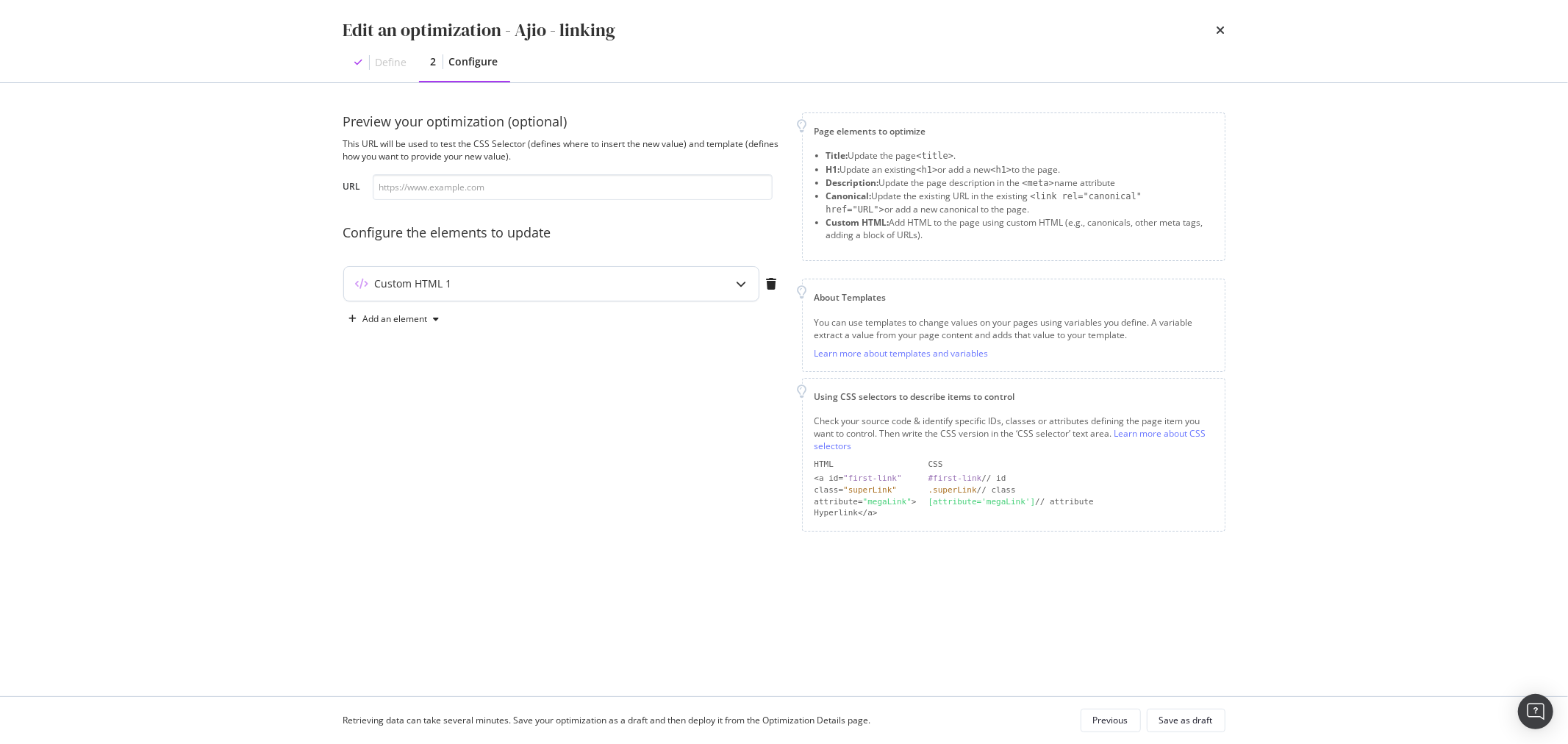
click at [641, 282] on div "Custom HTML 1" at bounding box center [522, 284] width 356 height 15
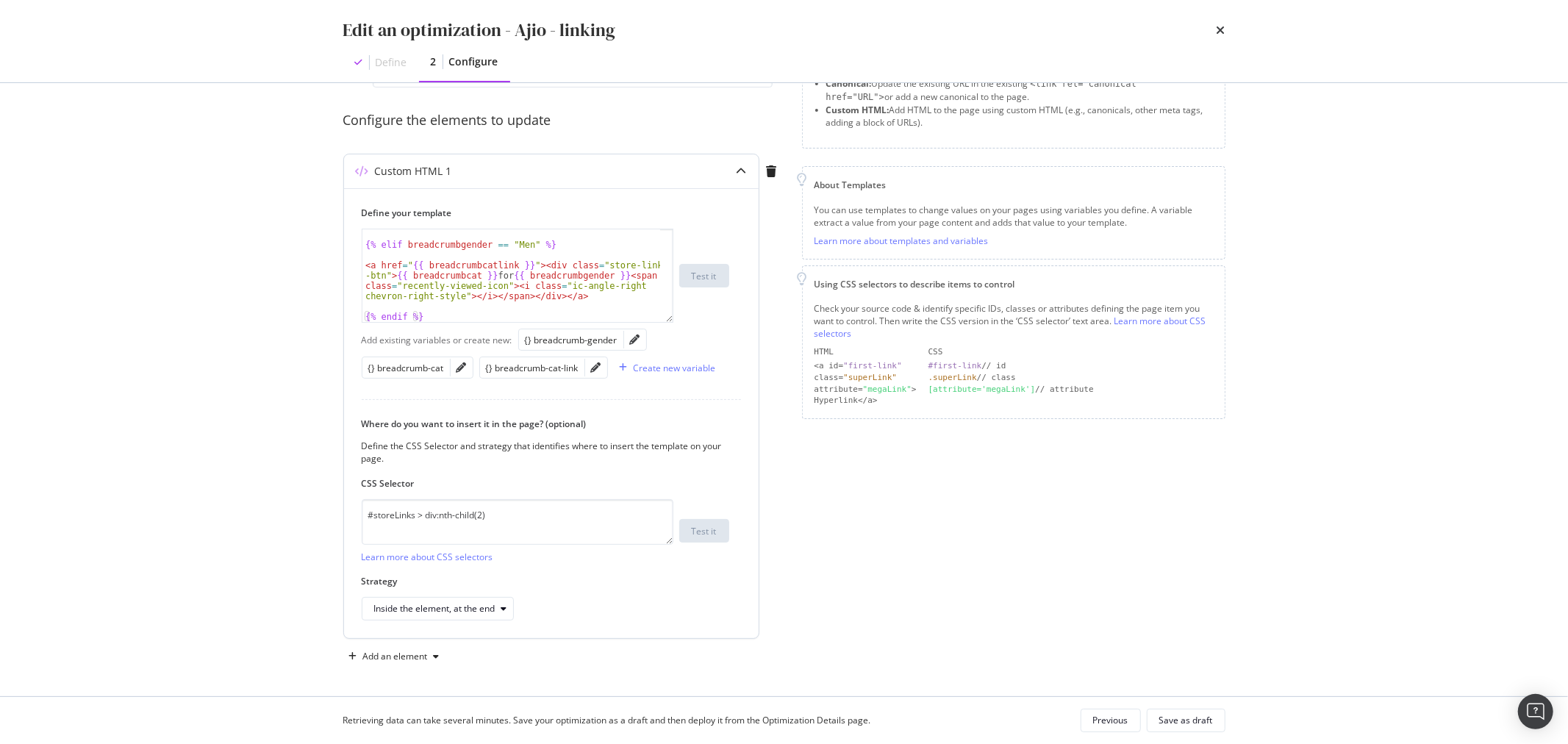
scroll to position [114, 0]
click at [485, 605] on div "Inside the element, at the end" at bounding box center [435, 607] width 122 height 9
click at [454, 518] on div "Before the element" at bounding box center [452, 509] width 170 height 19
click at [1204, 724] on div "Save as draft" at bounding box center [1186, 721] width 53 height 12
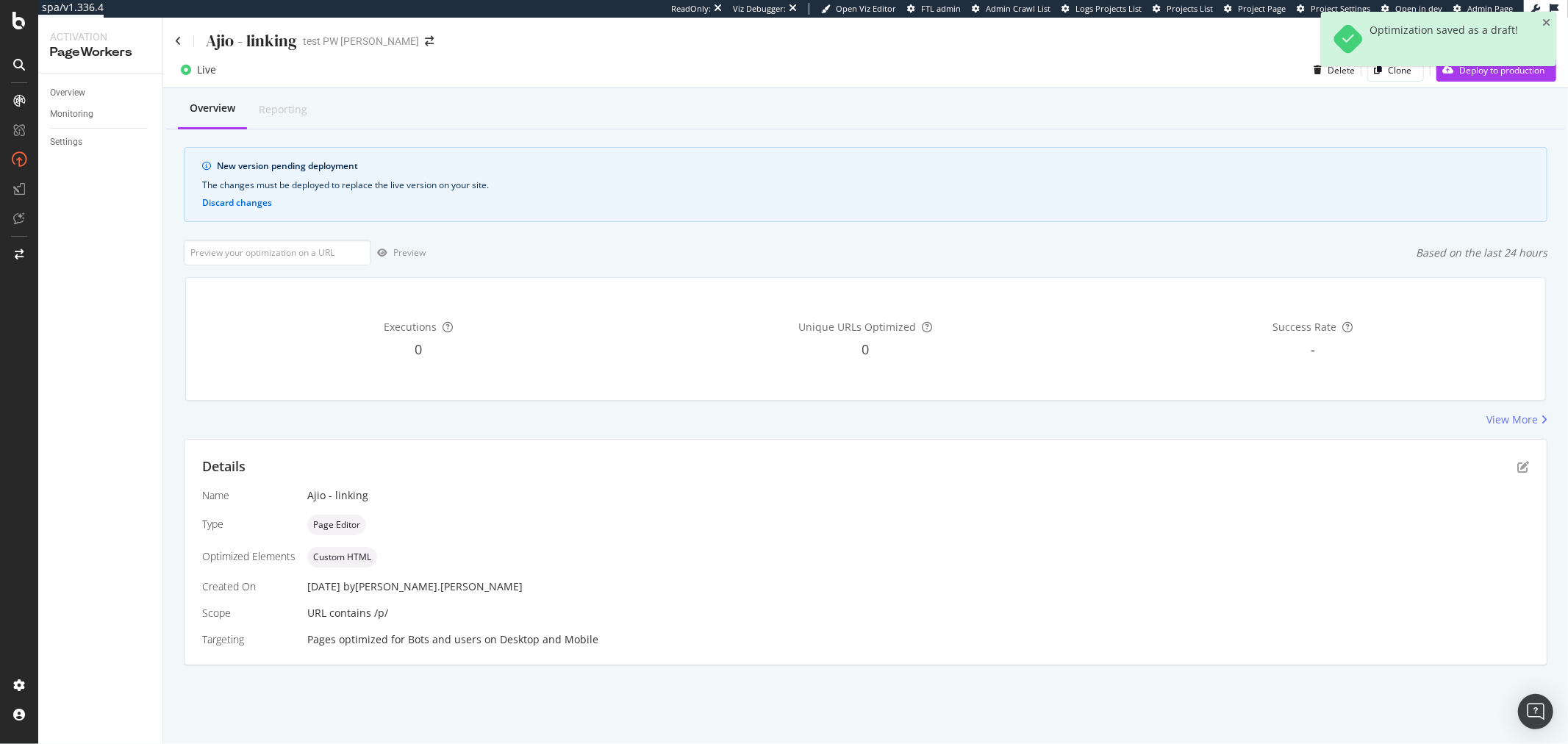
click at [1509, 76] on div "Optimization saved as a draft!" at bounding box center [1439, 44] width 236 height 66
click at [1493, 78] on div "Deploy to production" at bounding box center [1491, 70] width 108 height 22
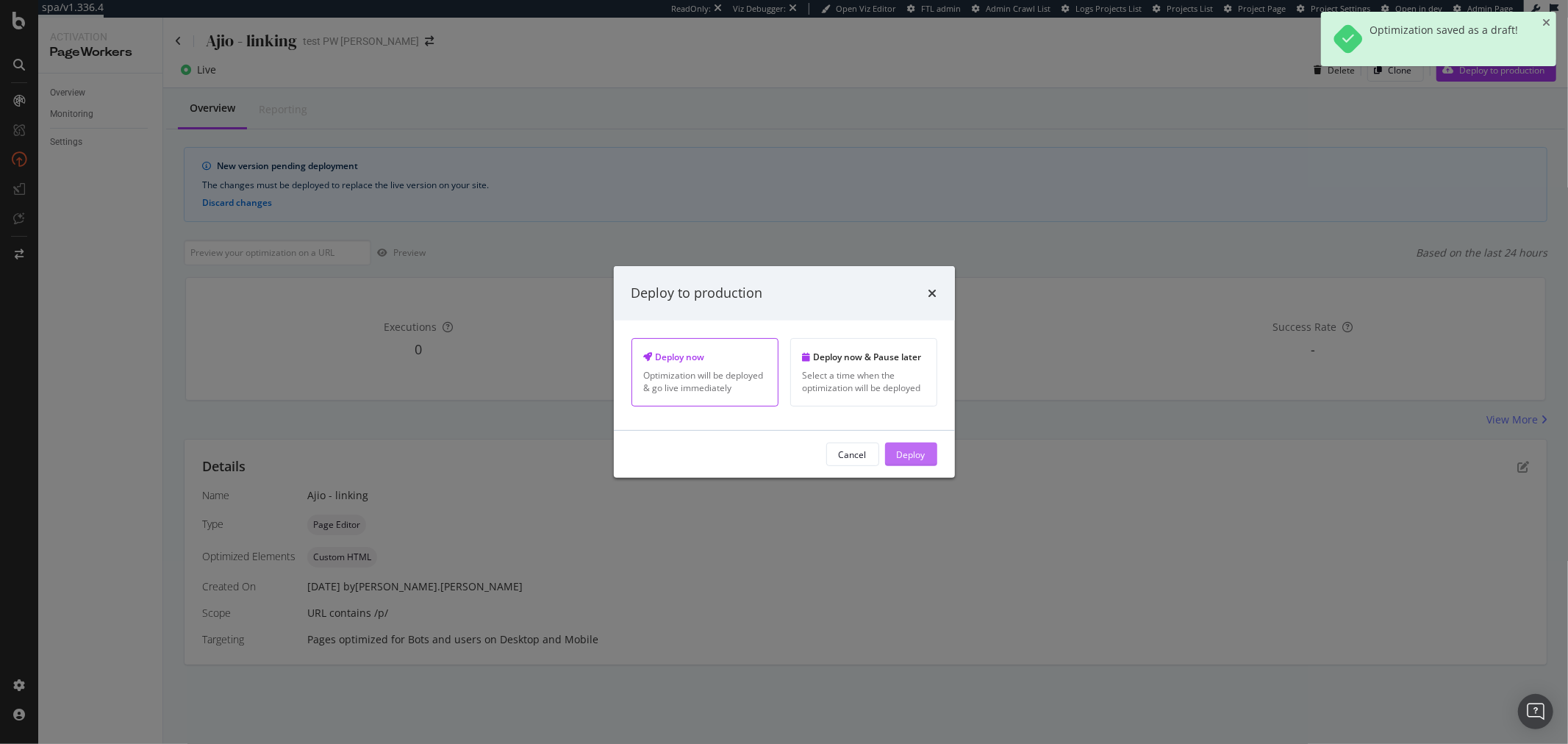
click at [923, 454] on div "Deploy" at bounding box center [911, 454] width 29 height 12
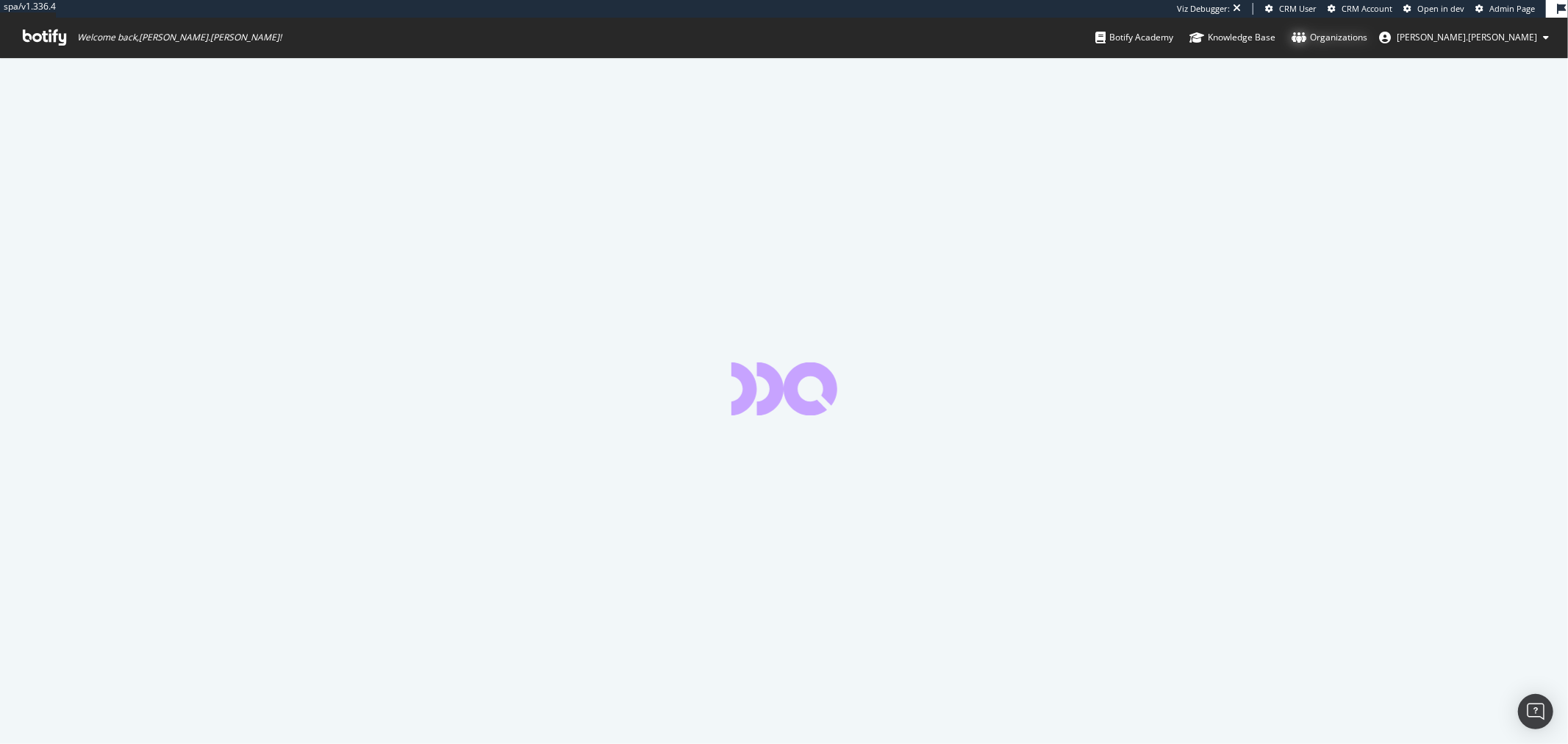
click at [1367, 39] on div "Organizations" at bounding box center [1329, 37] width 76 height 15
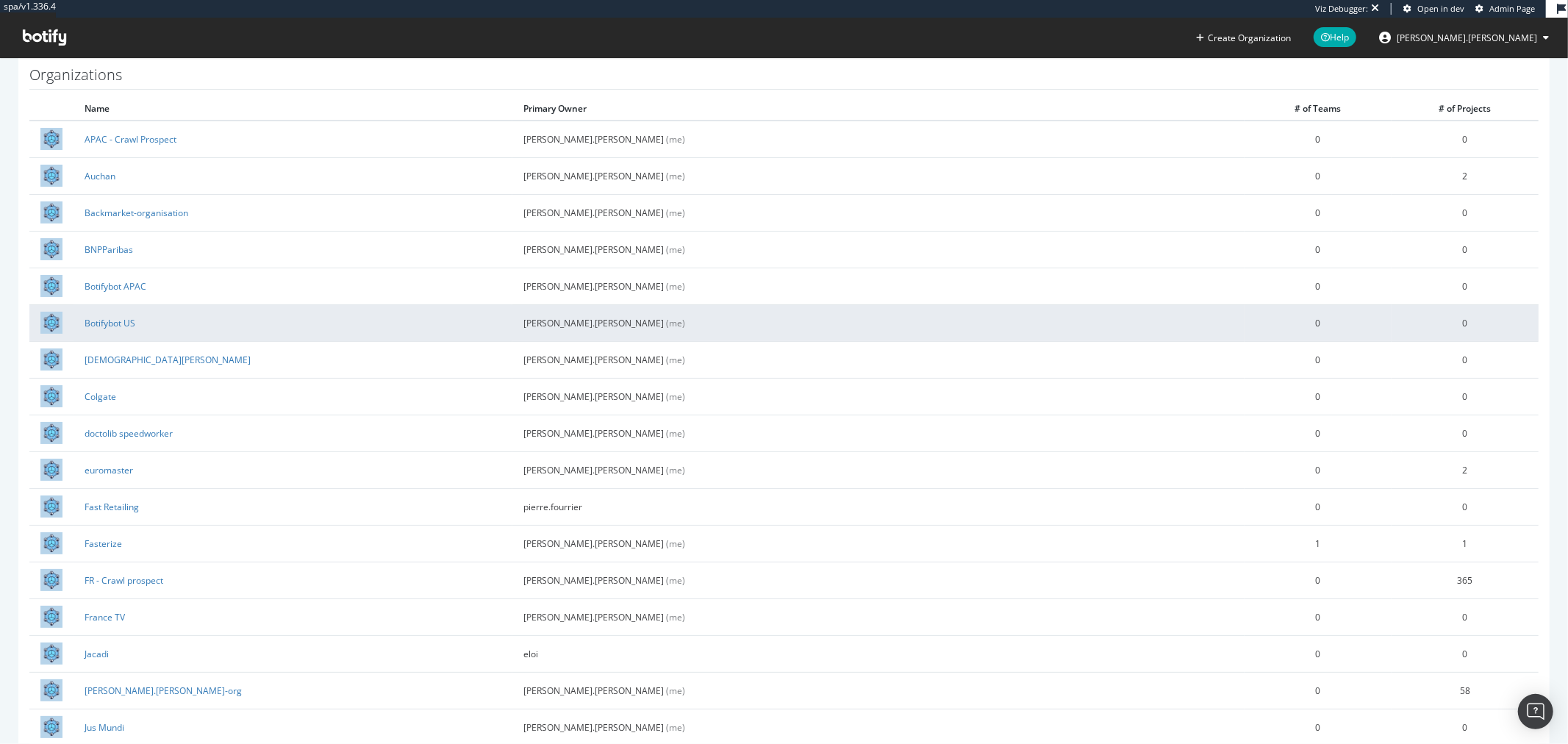
scroll to position [7, 0]
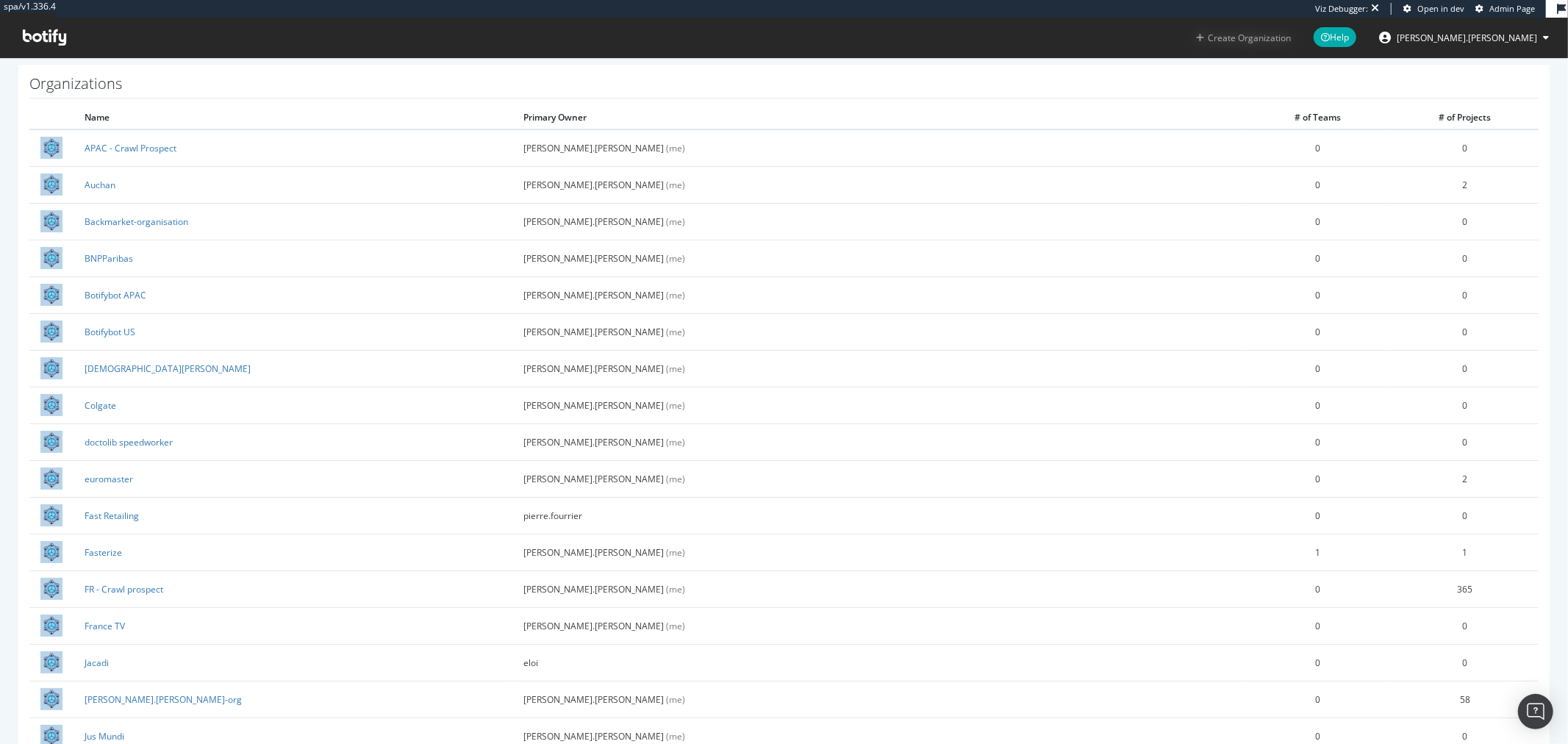
click at [1291, 42] on button "Create Organization" at bounding box center [1243, 38] width 96 height 14
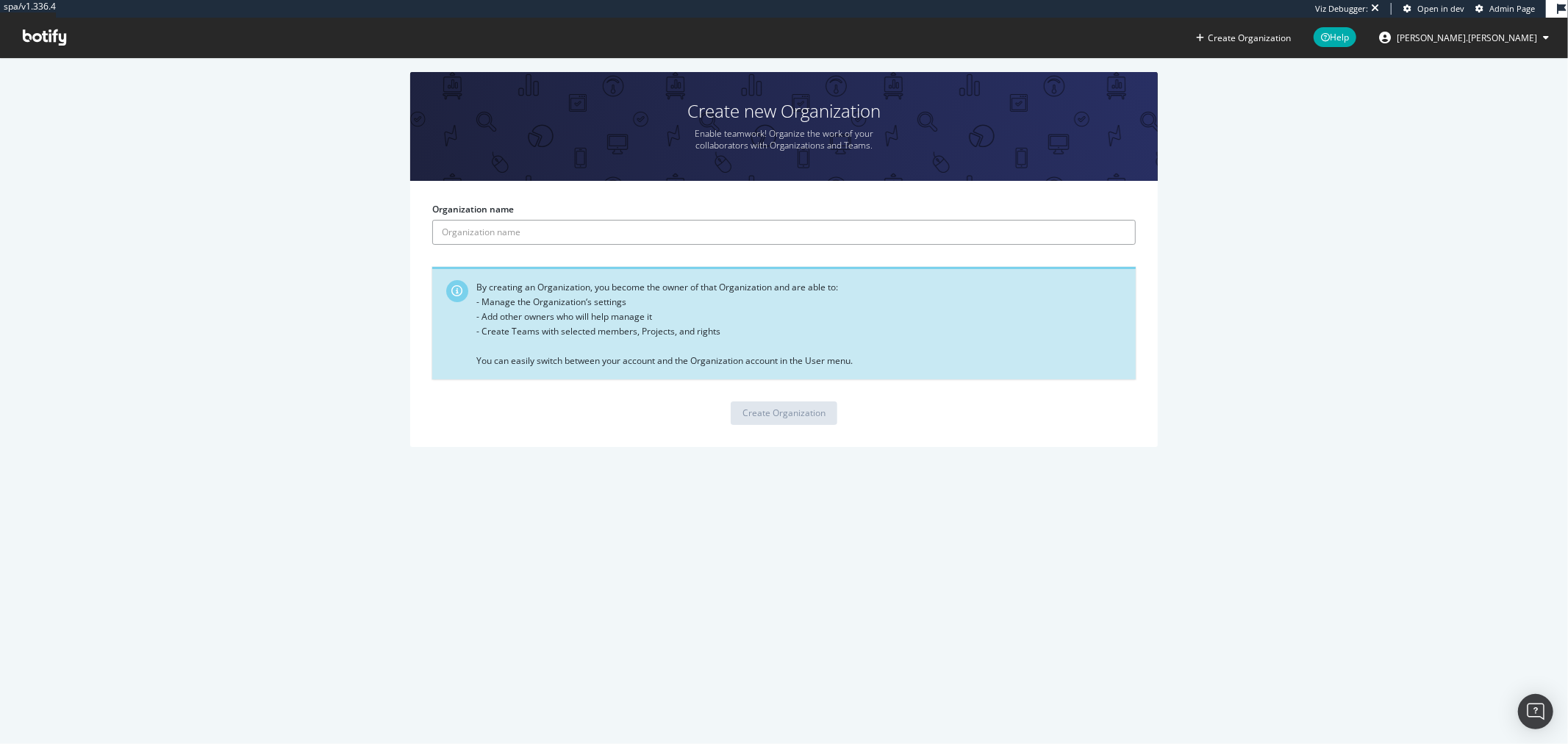
click at [626, 222] on input "Organization name" at bounding box center [784, 232] width 703 height 25
paste input "Beiersdorf"
type input "Beiersdorf"
click at [782, 410] on div "Create Organization" at bounding box center [784, 413] width 83 height 12
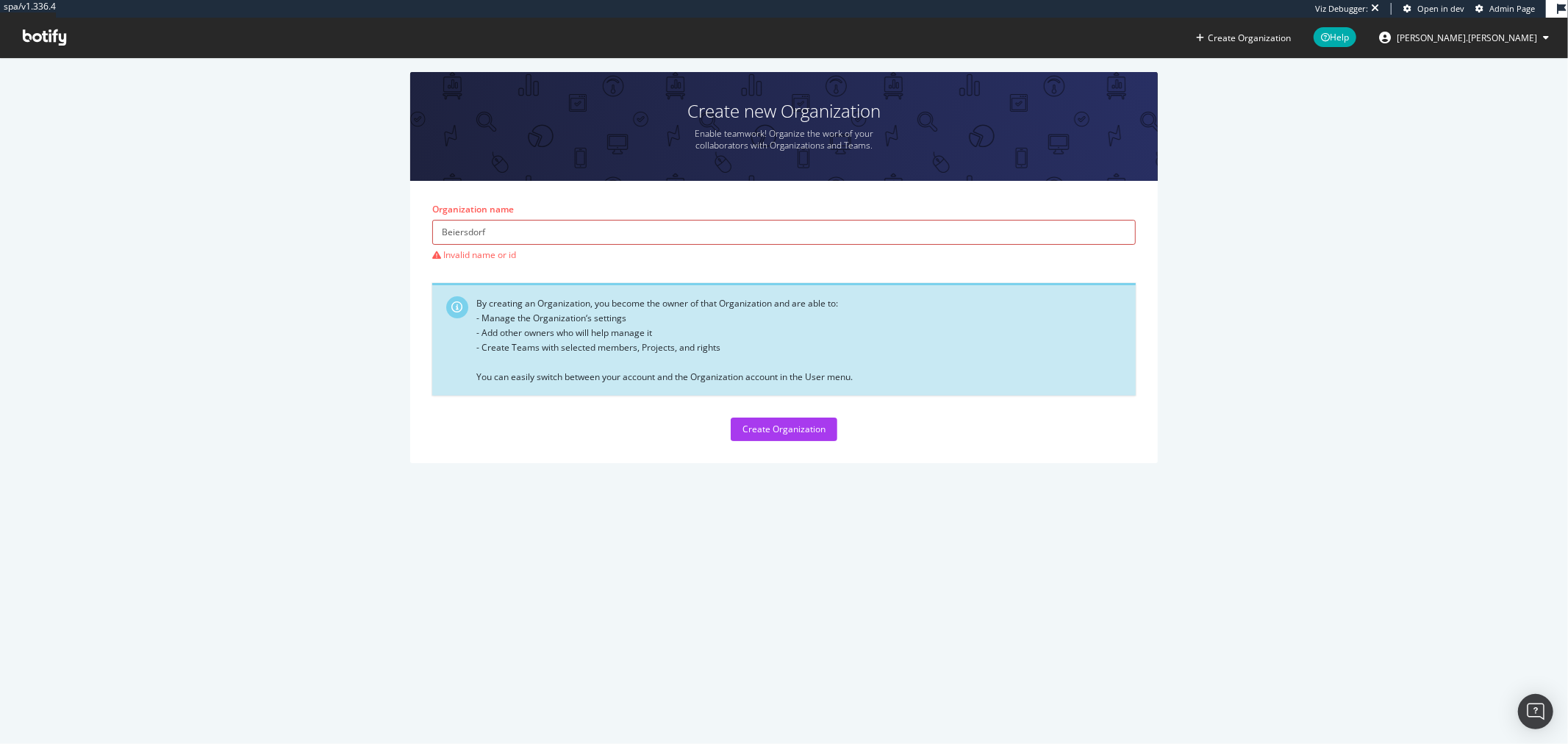
click at [544, 240] on input "Beiersdorf" at bounding box center [784, 232] width 703 height 25
click at [1522, 5] on span "Admin Page" at bounding box center [1512, 9] width 46 height 11
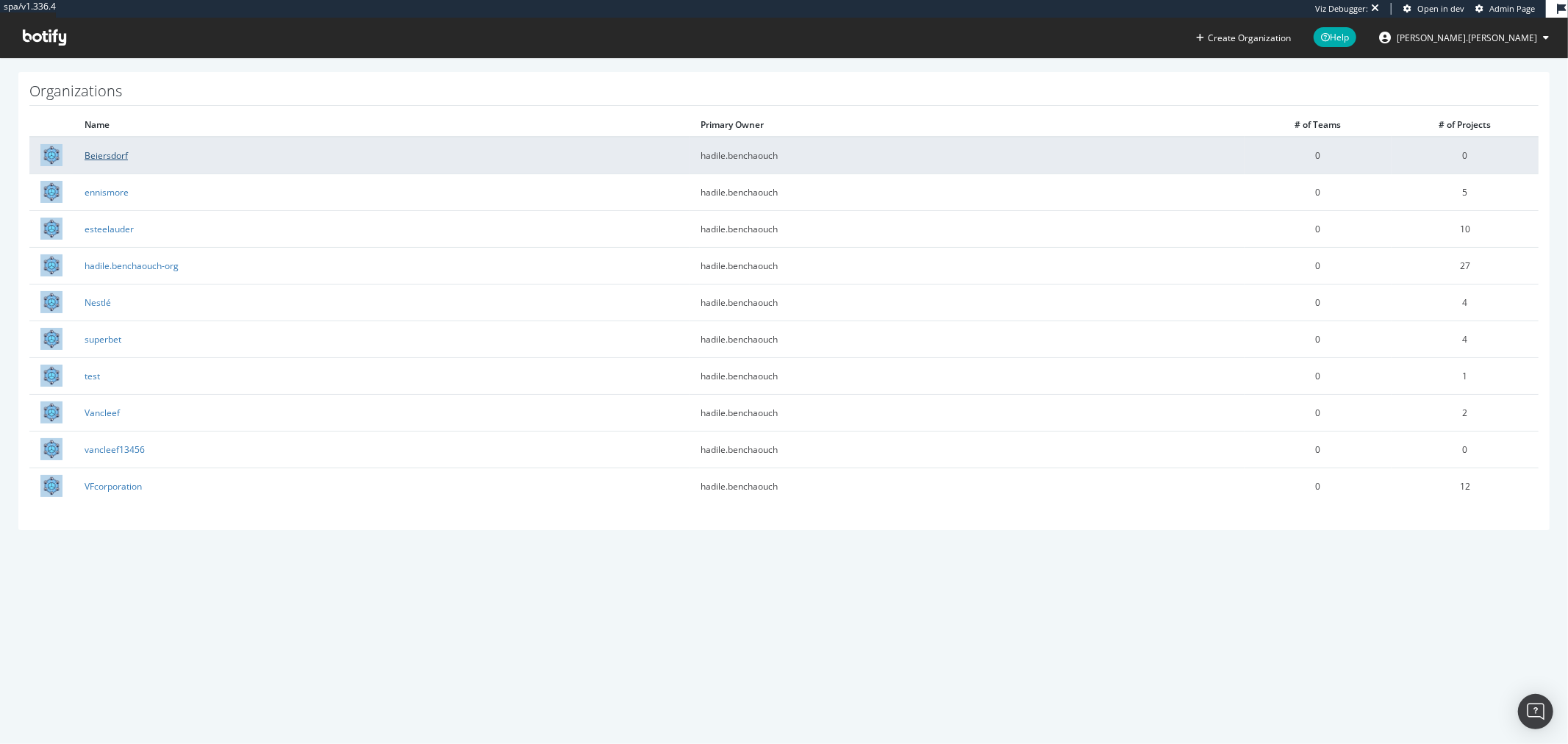
click at [105, 153] on link "Beiersdorf" at bounding box center [106, 156] width 43 height 12
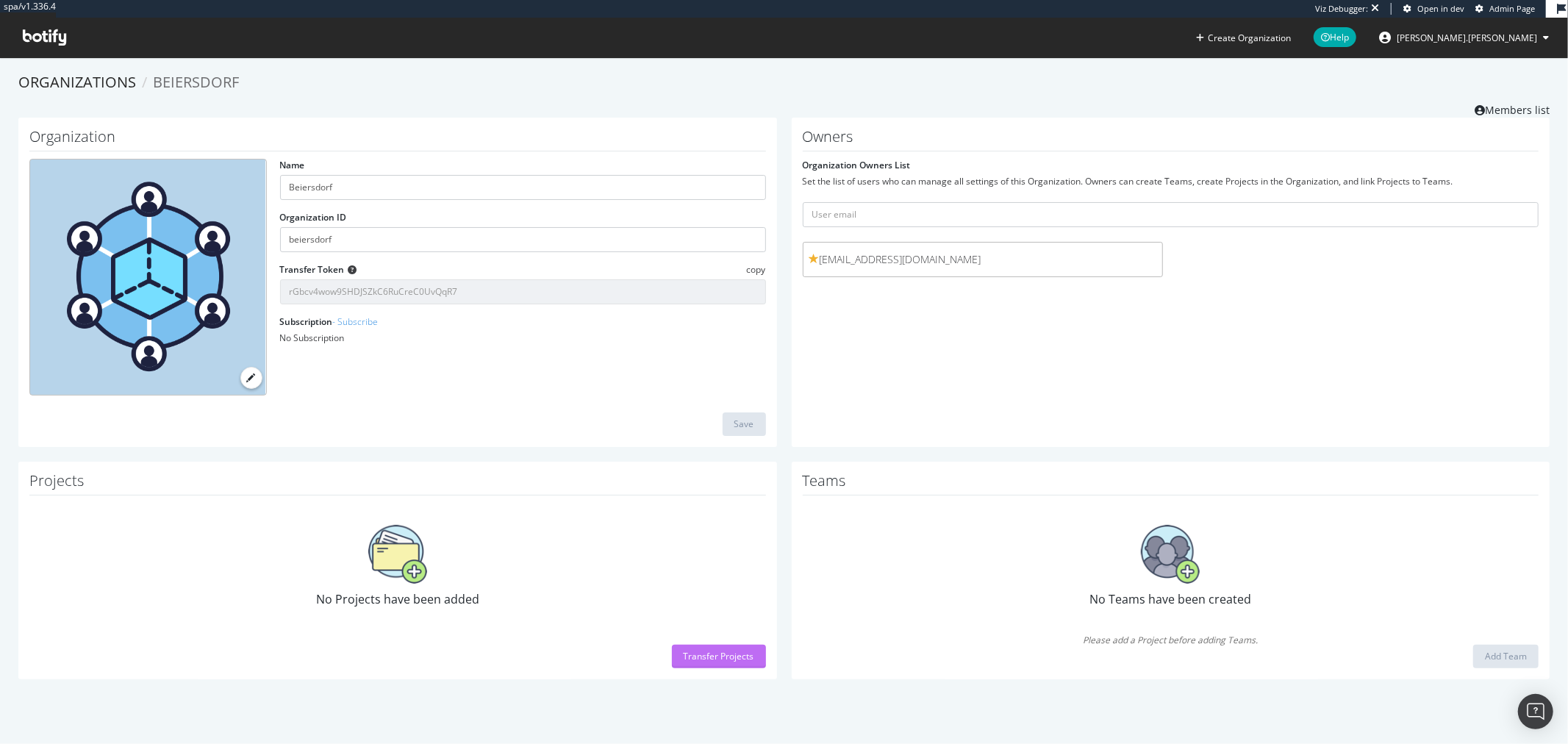
click at [693, 655] on div "Transfer Projects" at bounding box center [719, 656] width 70 height 12
click at [717, 657] on div "Transfer Projects" at bounding box center [719, 656] width 70 height 12
click at [1236, 215] on input "text" at bounding box center [1171, 215] width 737 height 25
type input "[PERSON_NAME][EMAIL_ADDRESS][DOMAIN_NAME]"
click at [1514, 202] on button "submit" at bounding box center [1526, 215] width 25 height 25
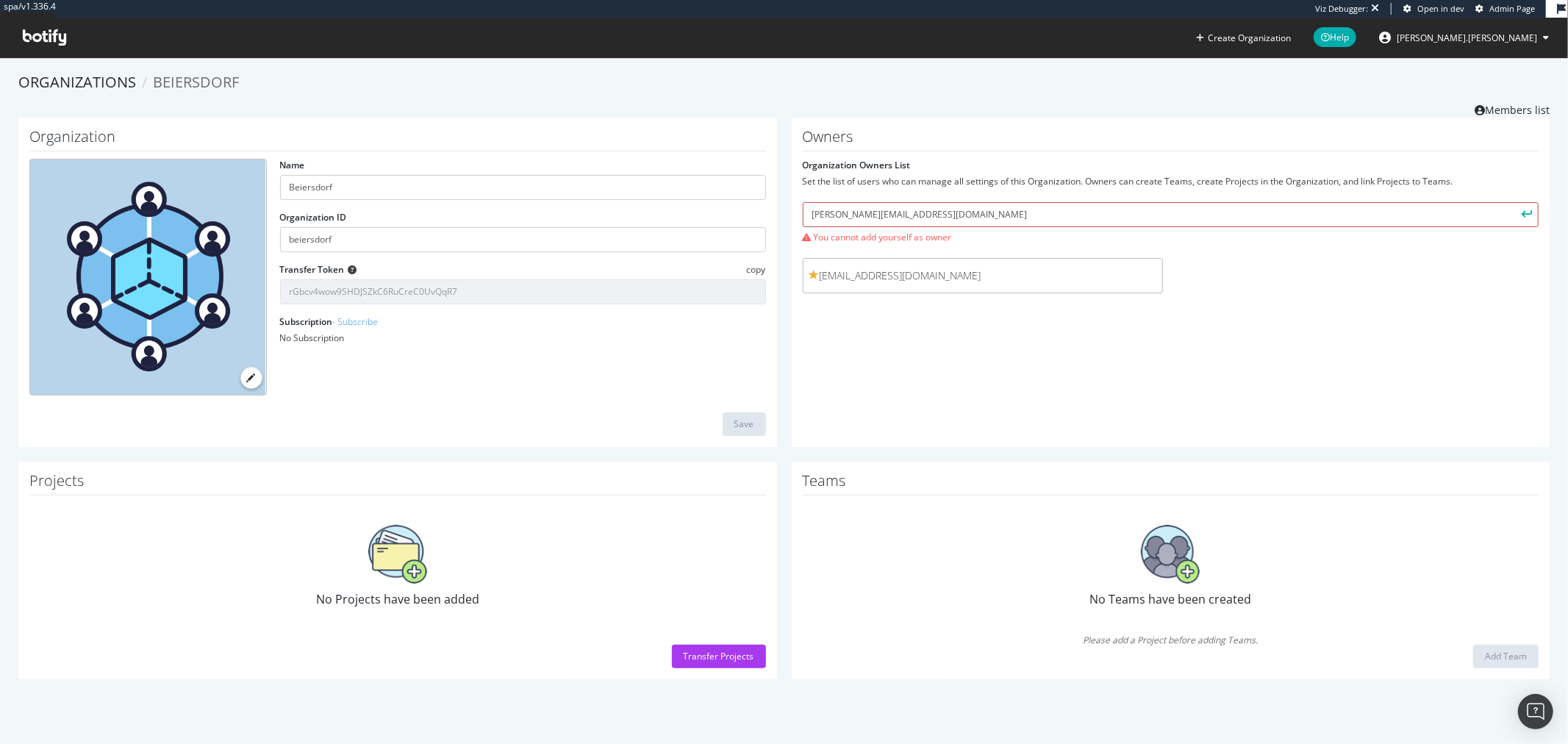
click at [833, 212] on input "[PERSON_NAME][EMAIL_ADDRESS][DOMAIN_NAME]" at bounding box center [1171, 215] width 737 height 25
click at [362, 239] on input "beiersdorf" at bounding box center [523, 239] width 486 height 25
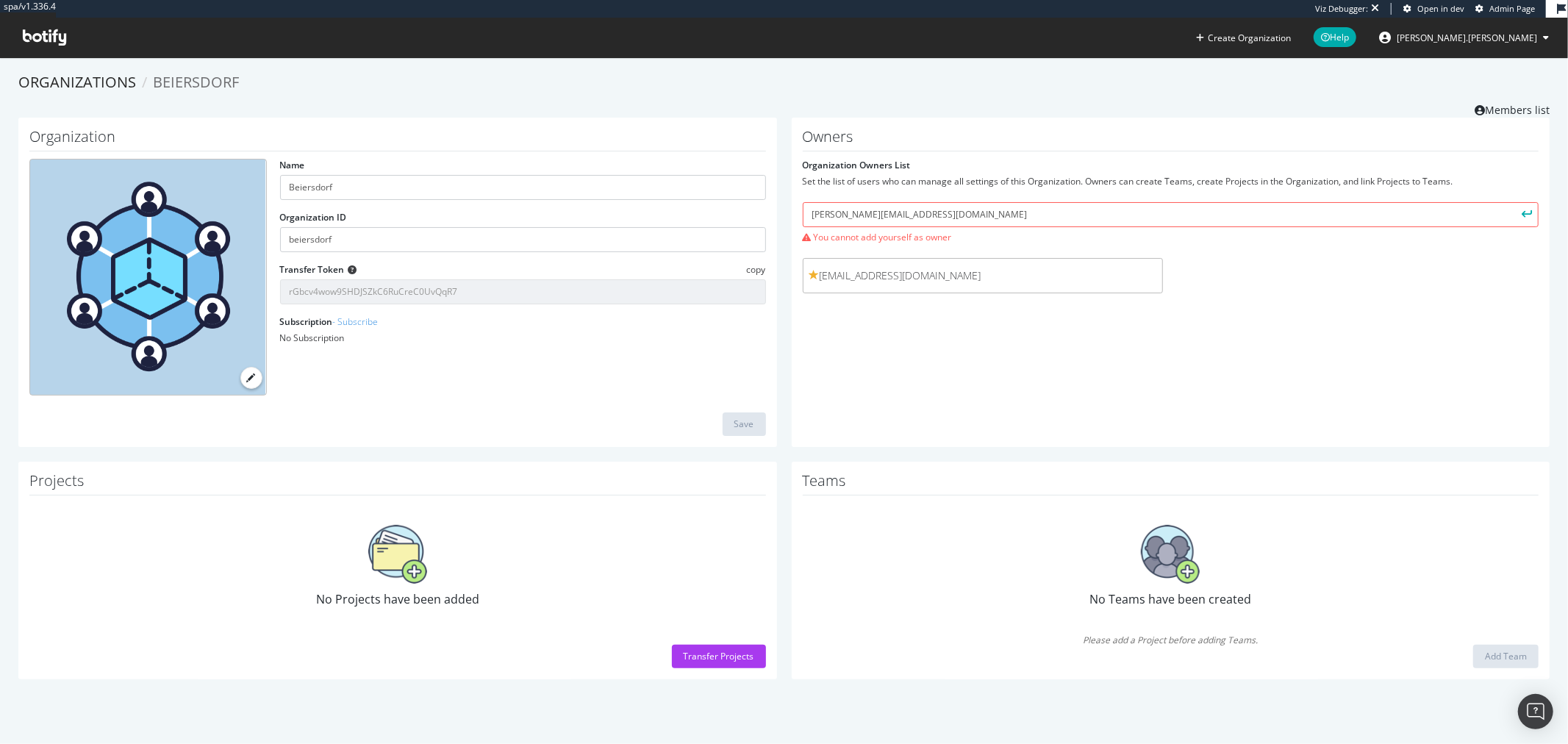
click at [765, 81] on ol "Organizations Beiersdorf" at bounding box center [784, 83] width 1532 height 22
click at [684, 659] on div "Transfer Projects" at bounding box center [719, 656] width 70 height 12
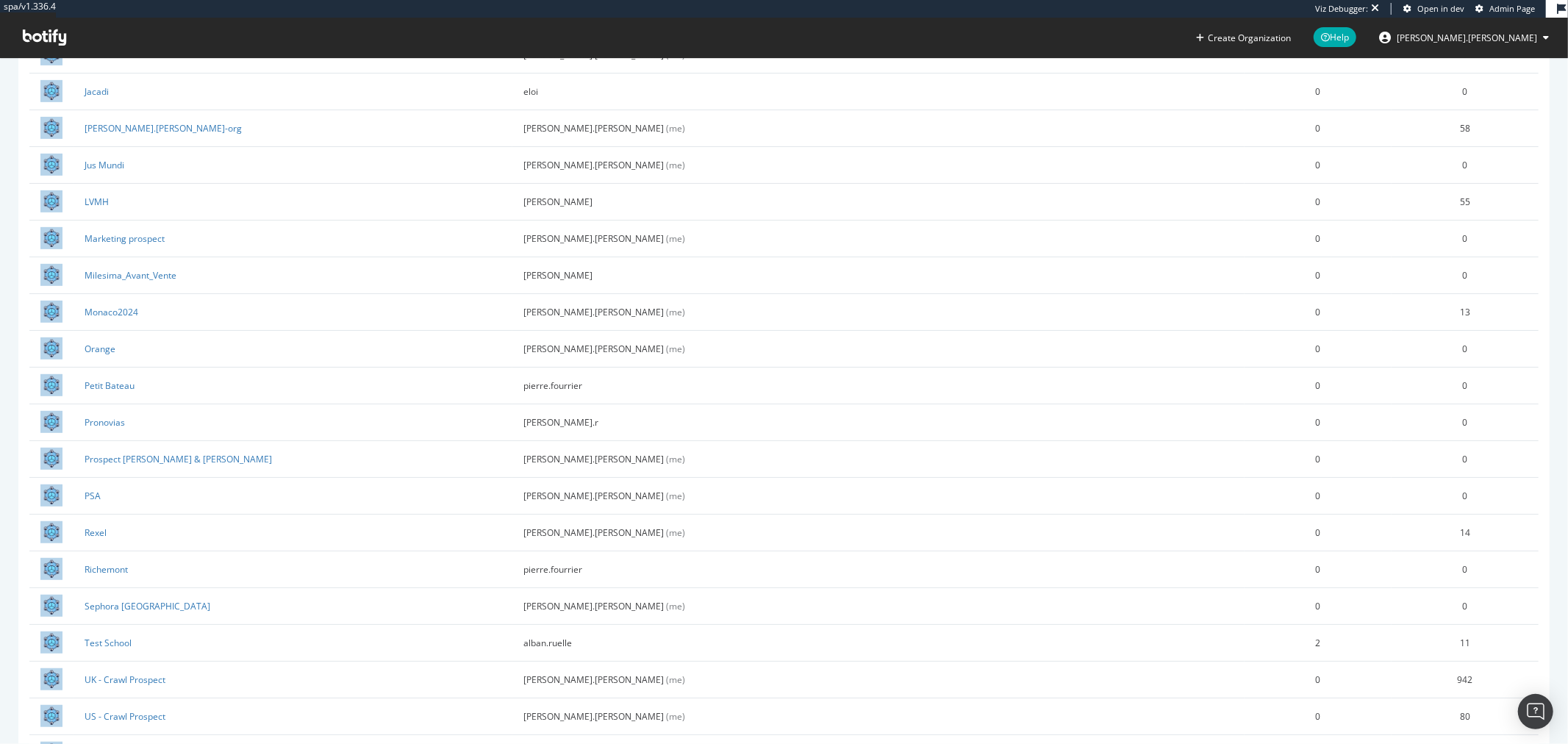
scroll to position [660, 0]
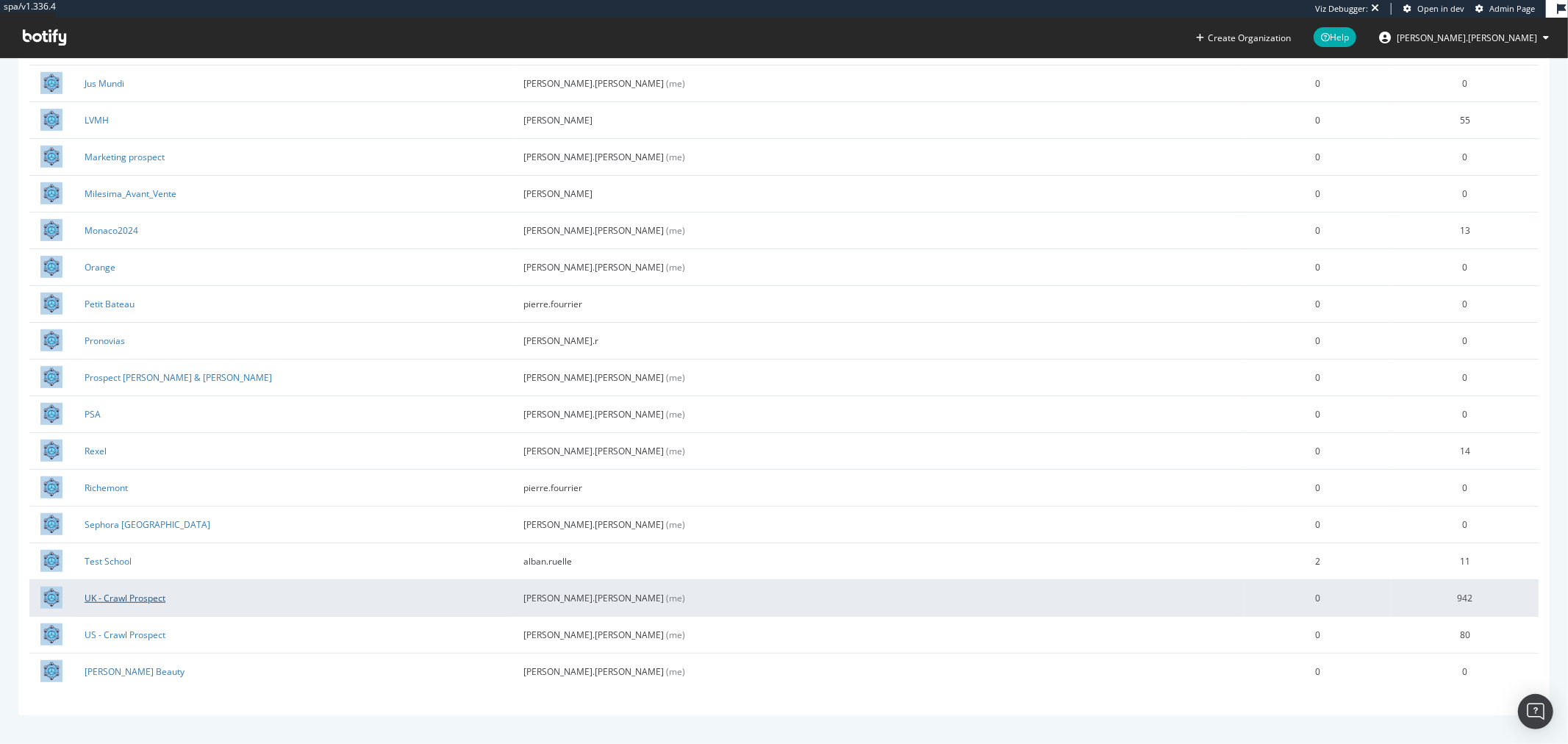
click at [141, 599] on link "UK - Crawl Prospect" at bounding box center [125, 598] width 81 height 12
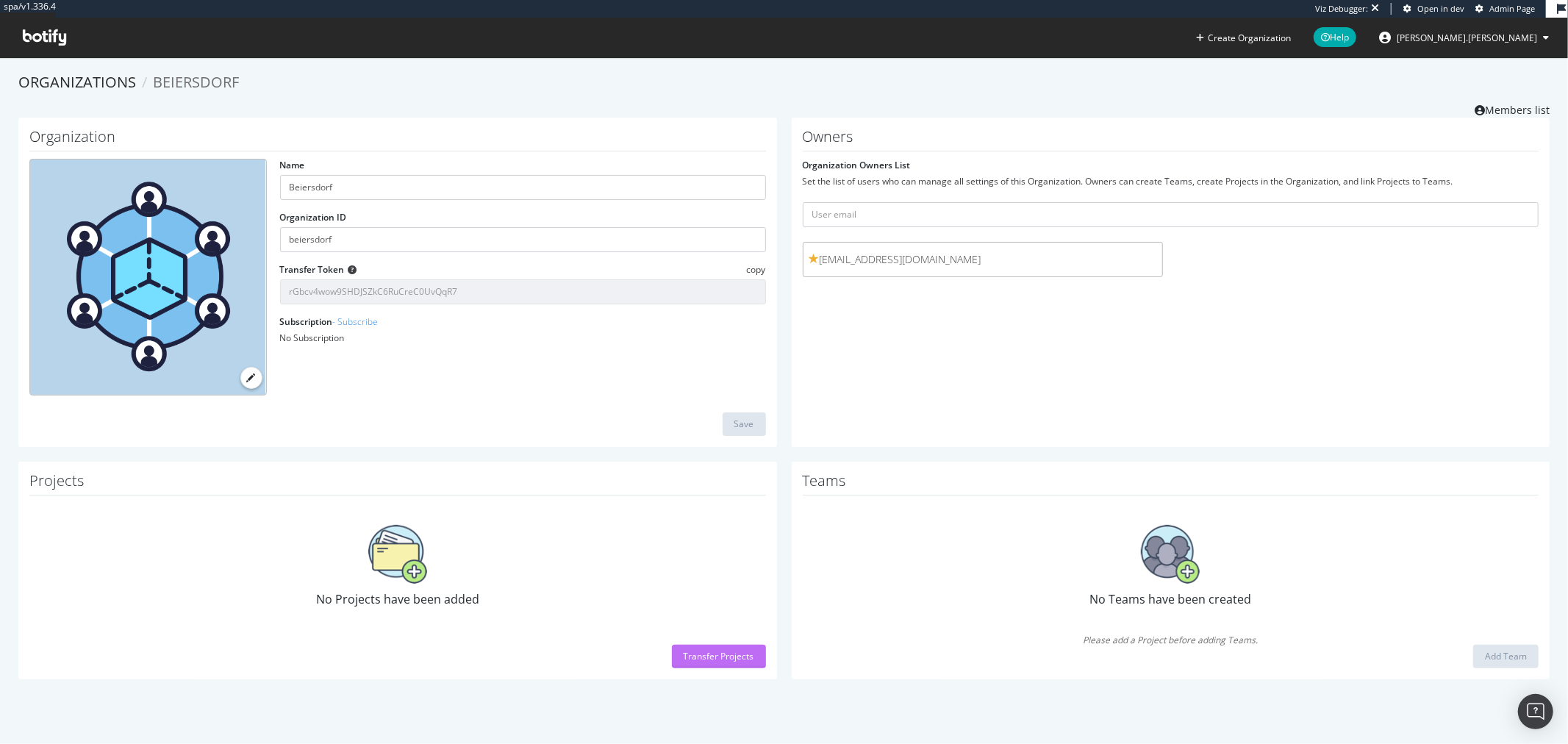
click at [729, 650] on div "Transfer Projects" at bounding box center [719, 656] width 70 height 12
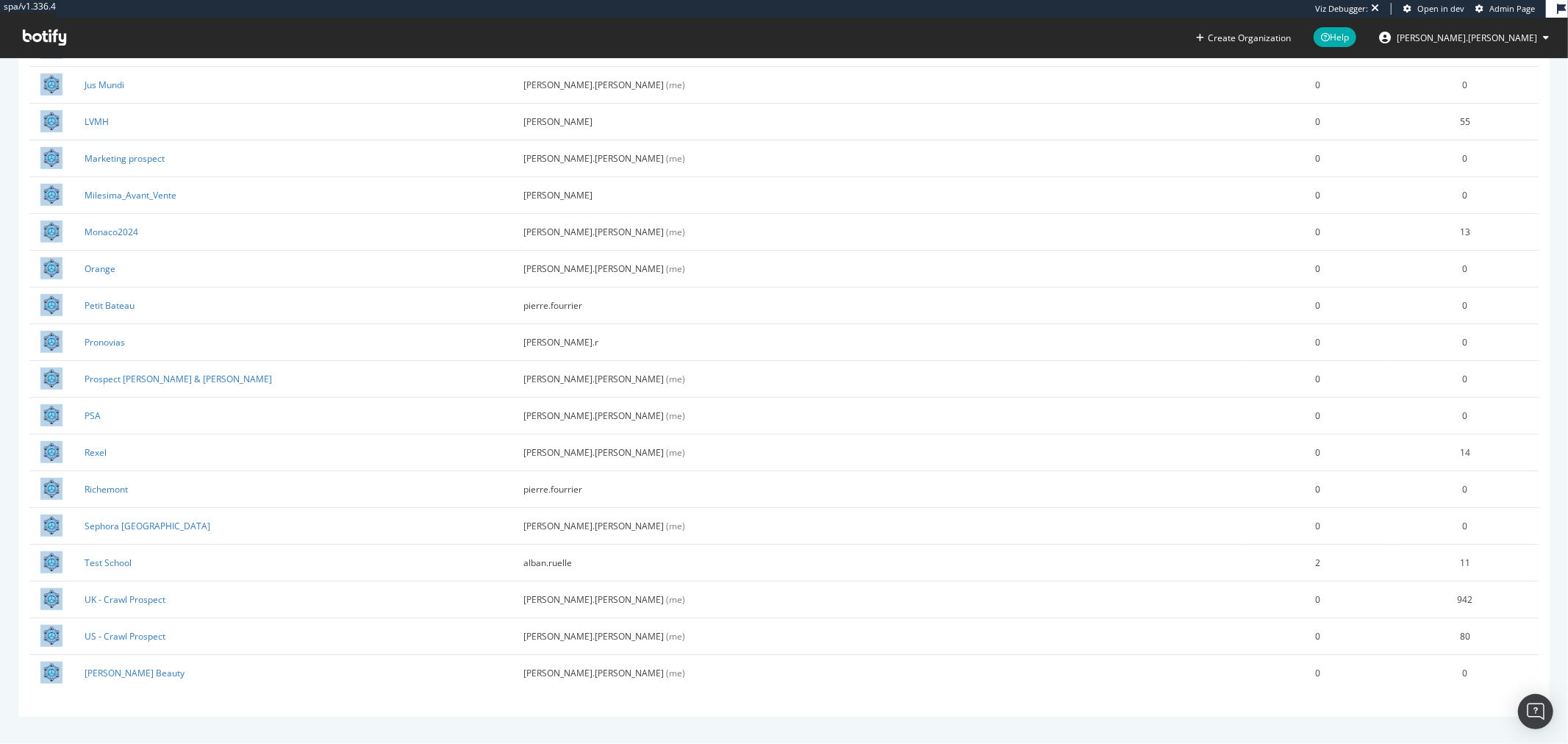
scroll to position [660, 0]
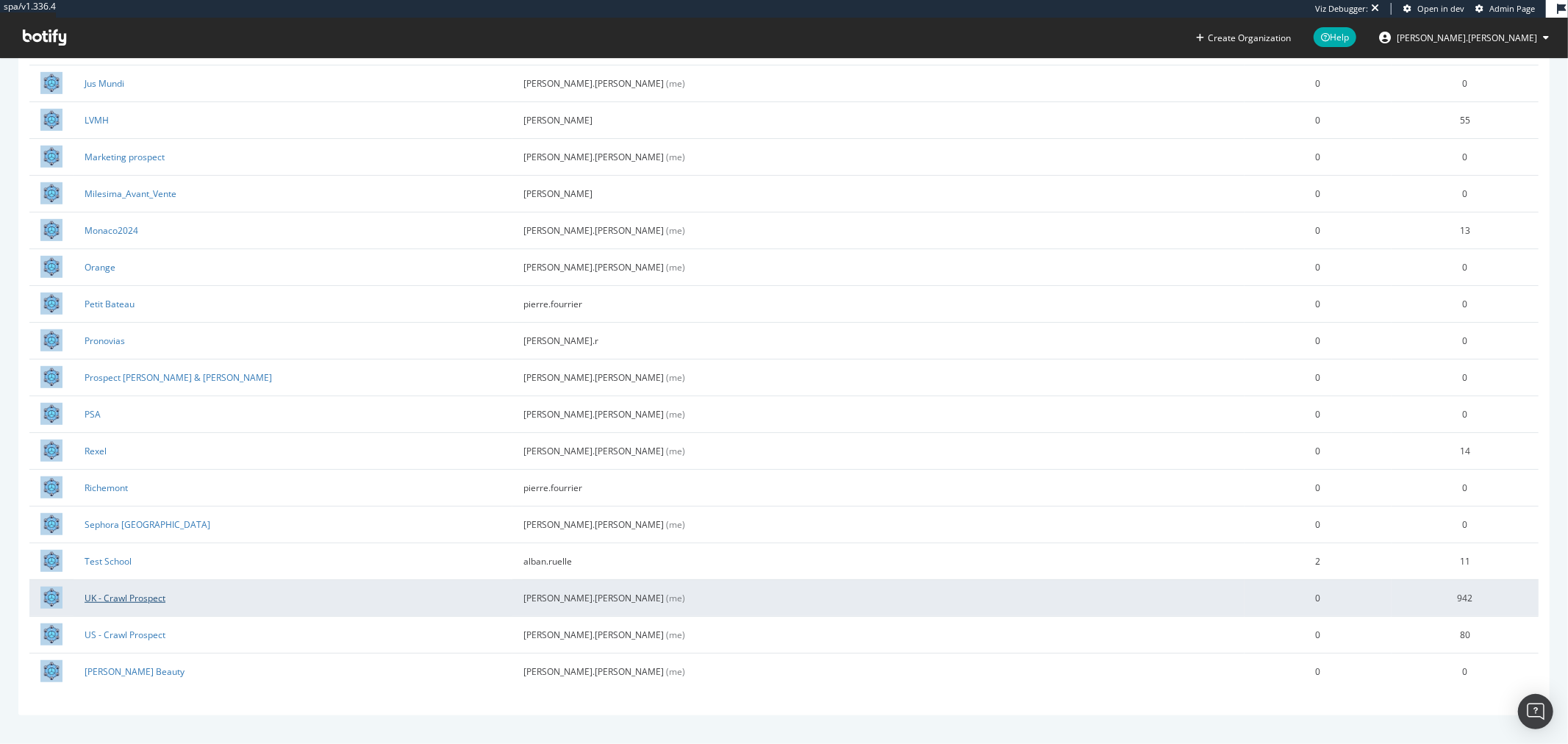
click at [133, 598] on link "UK - Crawl Prospect" at bounding box center [125, 598] width 81 height 12
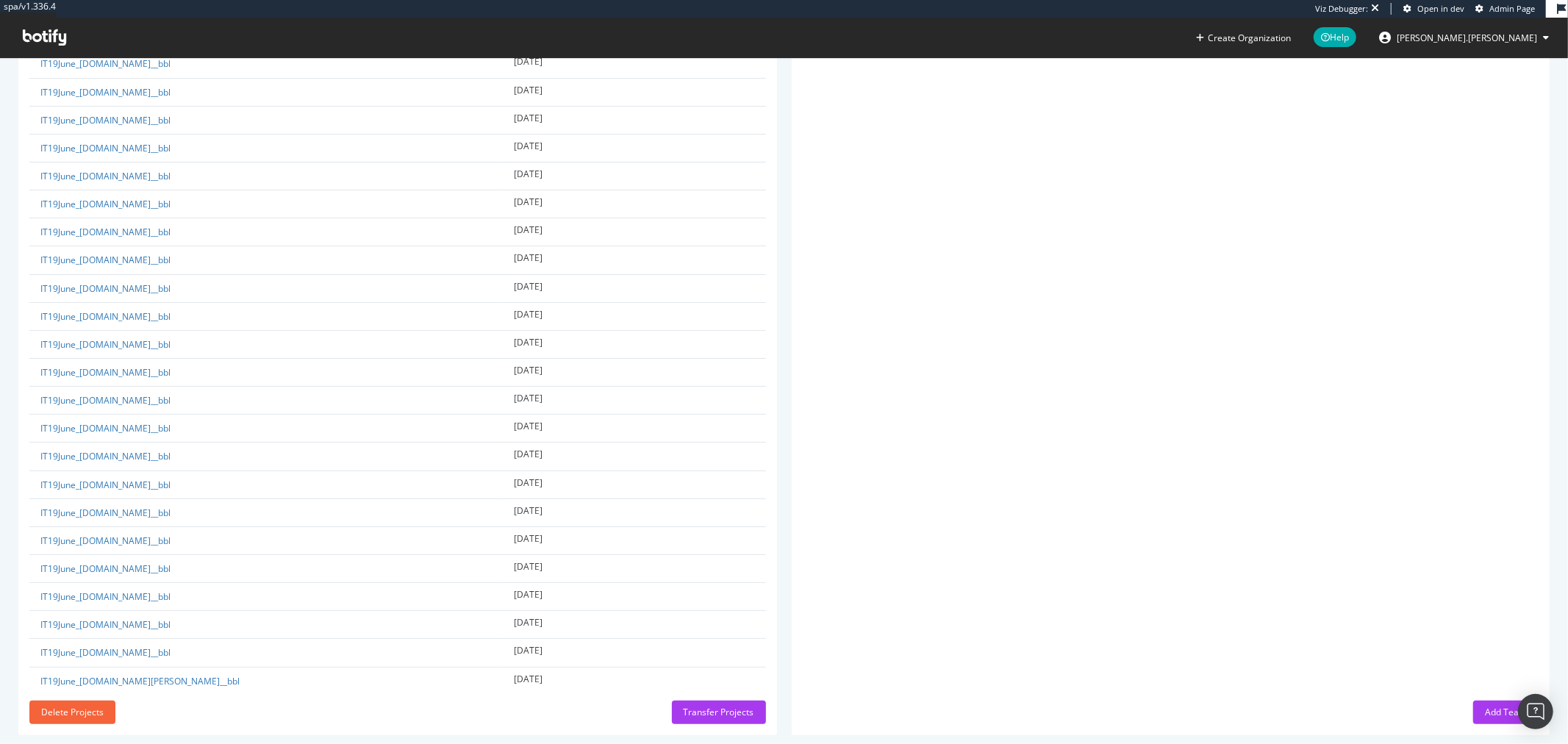
scroll to position [26348, 0]
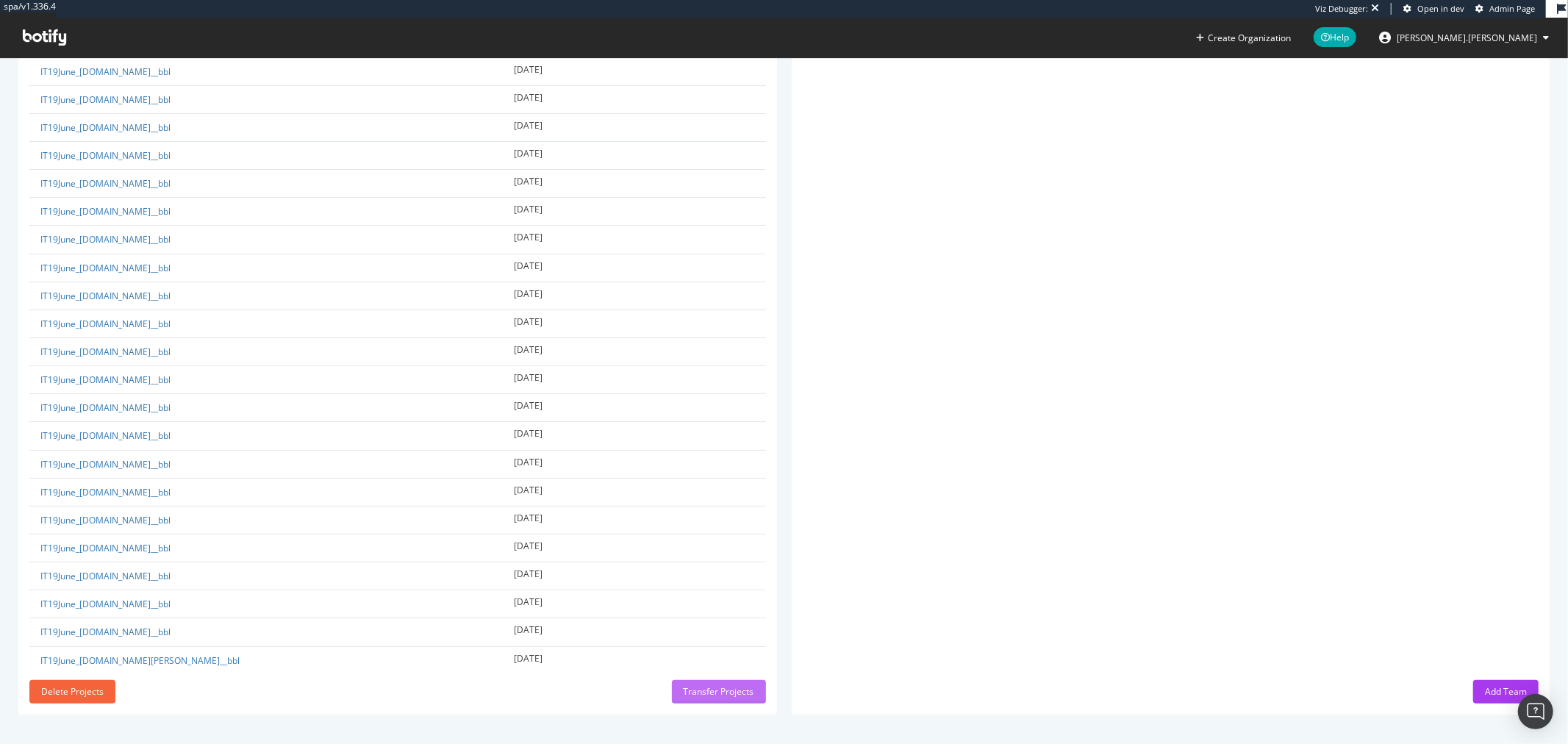
click at [715, 694] on div "Transfer Projects" at bounding box center [719, 691] width 70 height 12
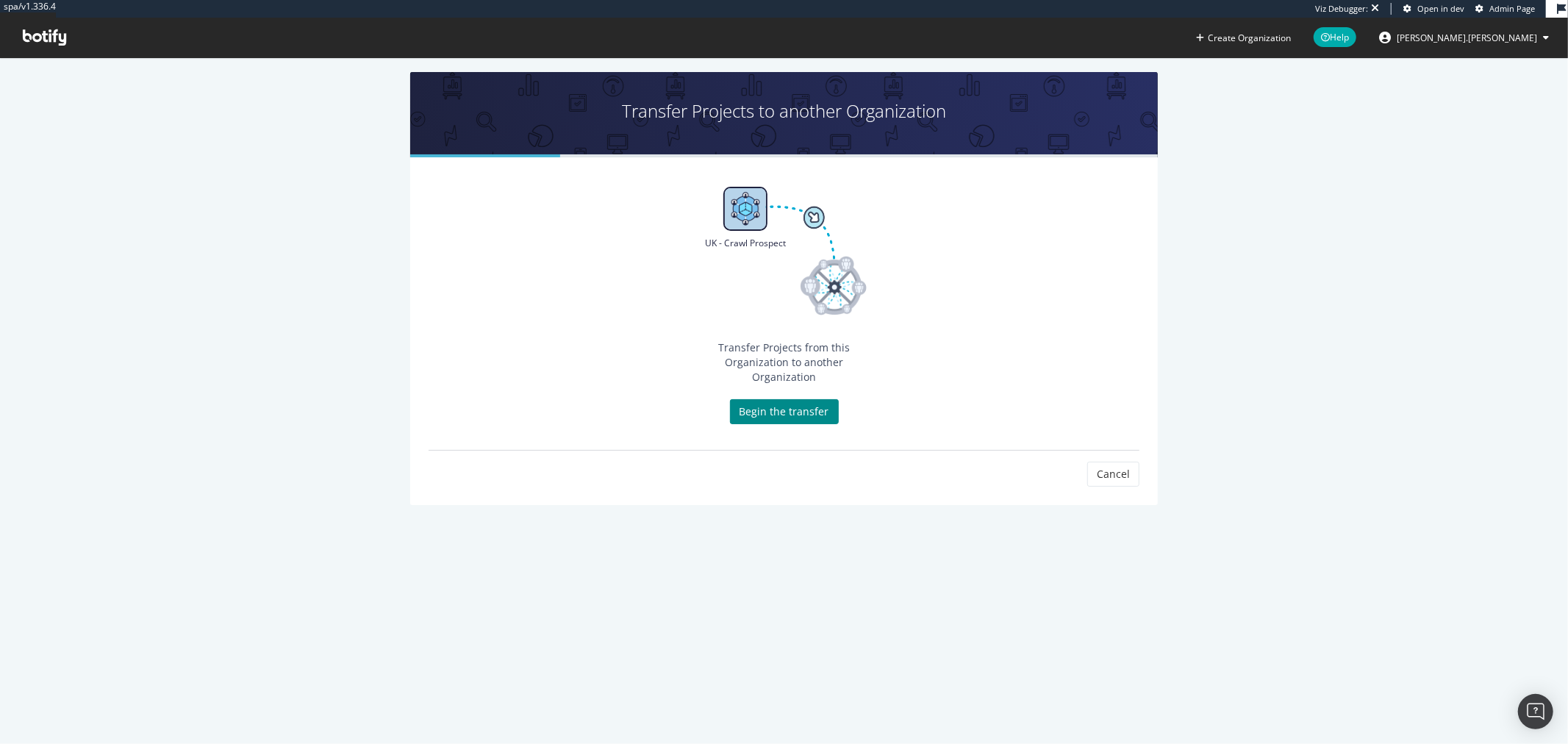
click at [782, 401] on link "Begin the transfer" at bounding box center [784, 412] width 108 height 25
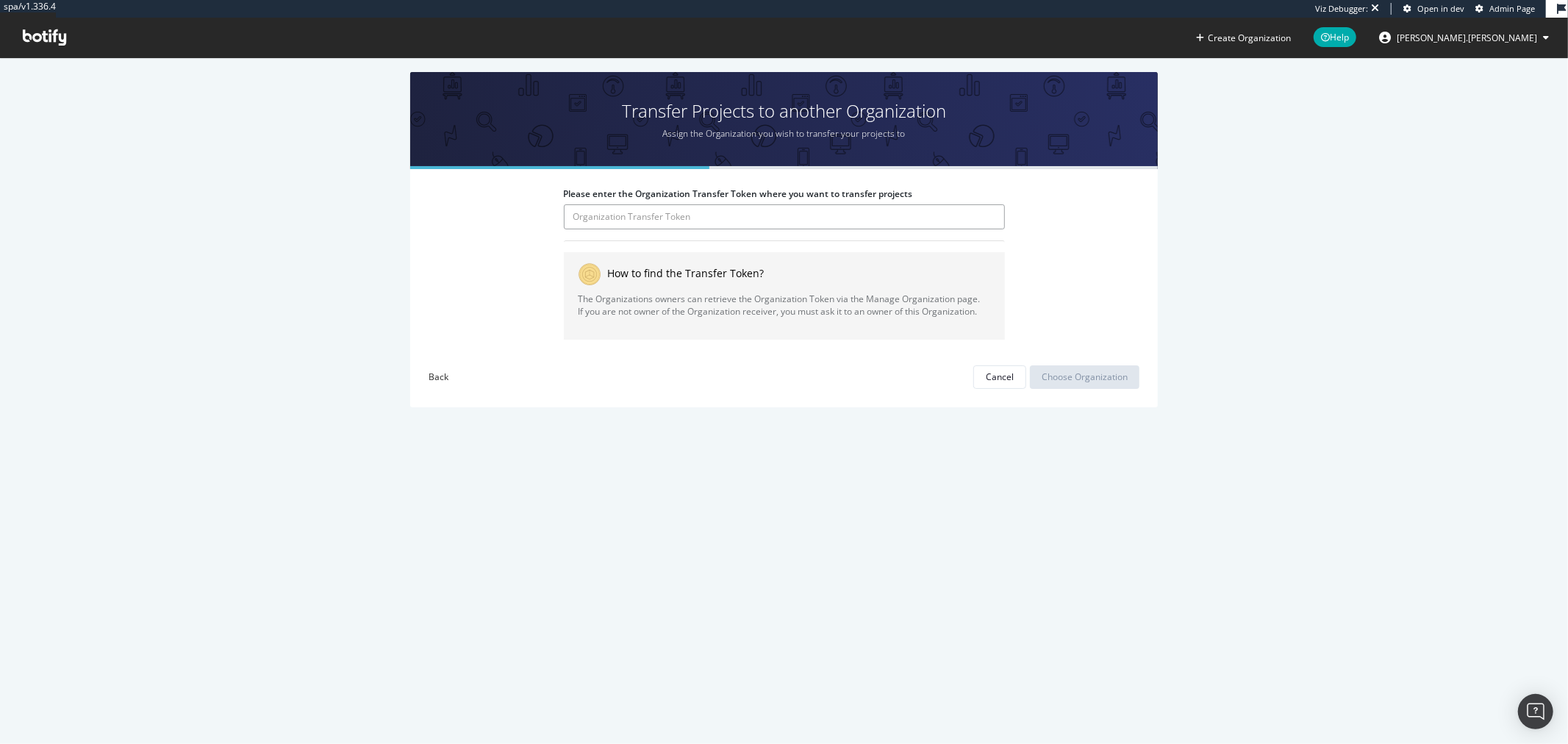
click at [712, 219] on input "Please enter the Organization Transfer Token where you want to transfer projects" at bounding box center [784, 217] width 441 height 25
paste input "rGbcv4wow9SHDJSZkC6RuCreC0UvQqR7"
type input "rGbcv4wow9SHDJSZkC6RuCreC0UvQqR7"
click at [1064, 379] on div "Choose Organization" at bounding box center [1085, 377] width 86 height 12
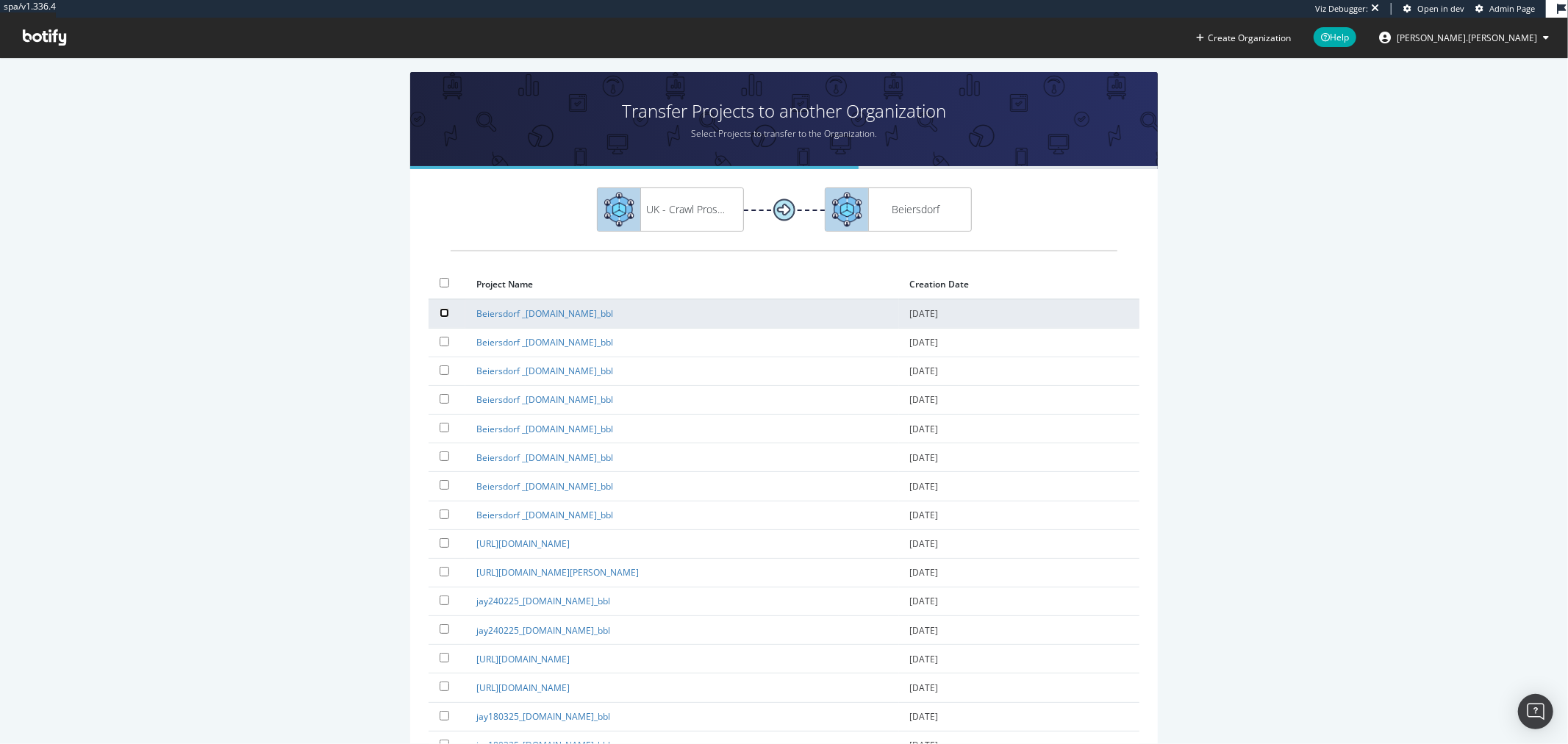
click at [440, 311] on input "checkbox" at bounding box center [445, 313] width 9 height 9
checkbox input "true"
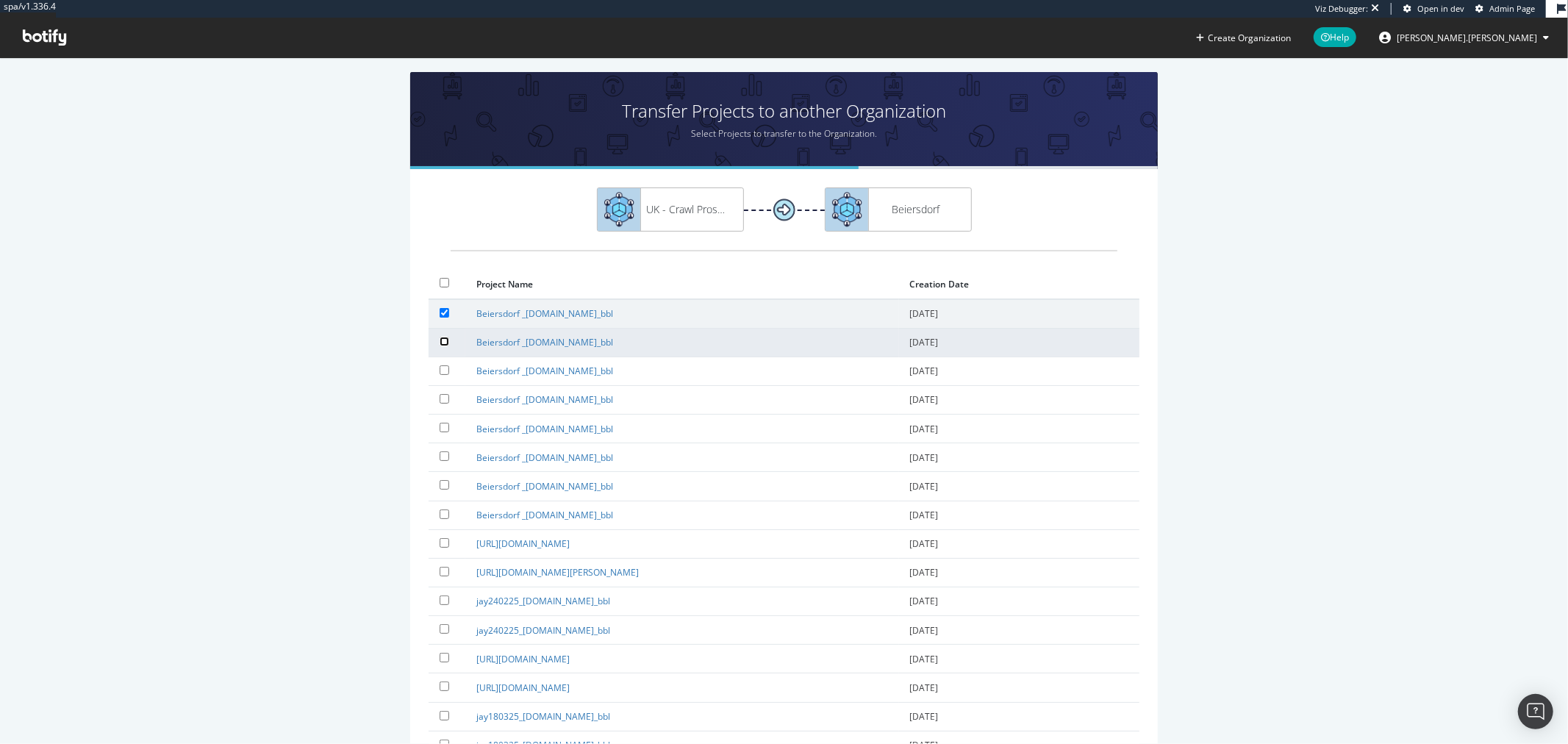
click at [442, 337] on input "checkbox" at bounding box center [445, 342] width 9 height 9
checkbox input "true"
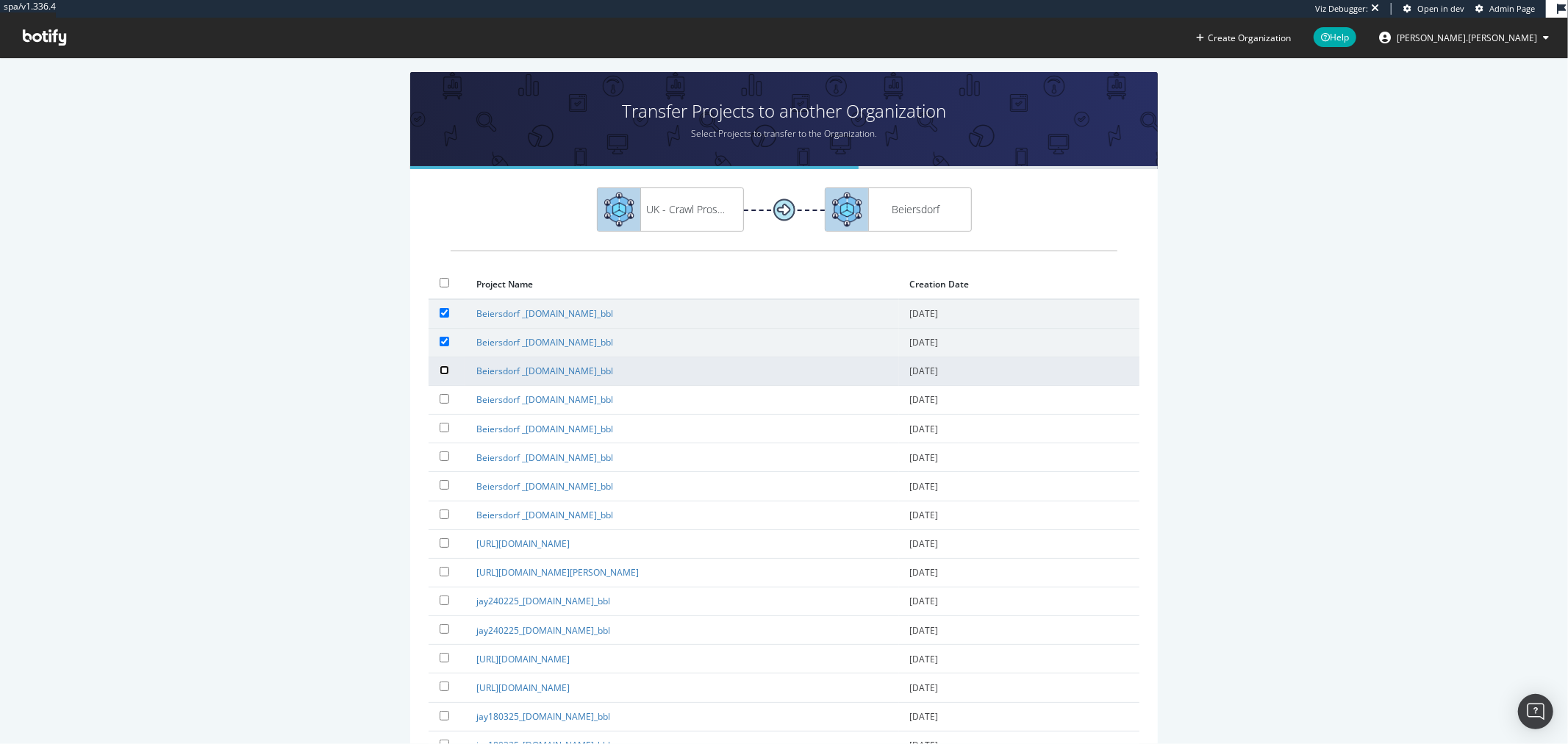
click at [442, 367] on input "checkbox" at bounding box center [445, 370] width 9 height 9
checkbox input "true"
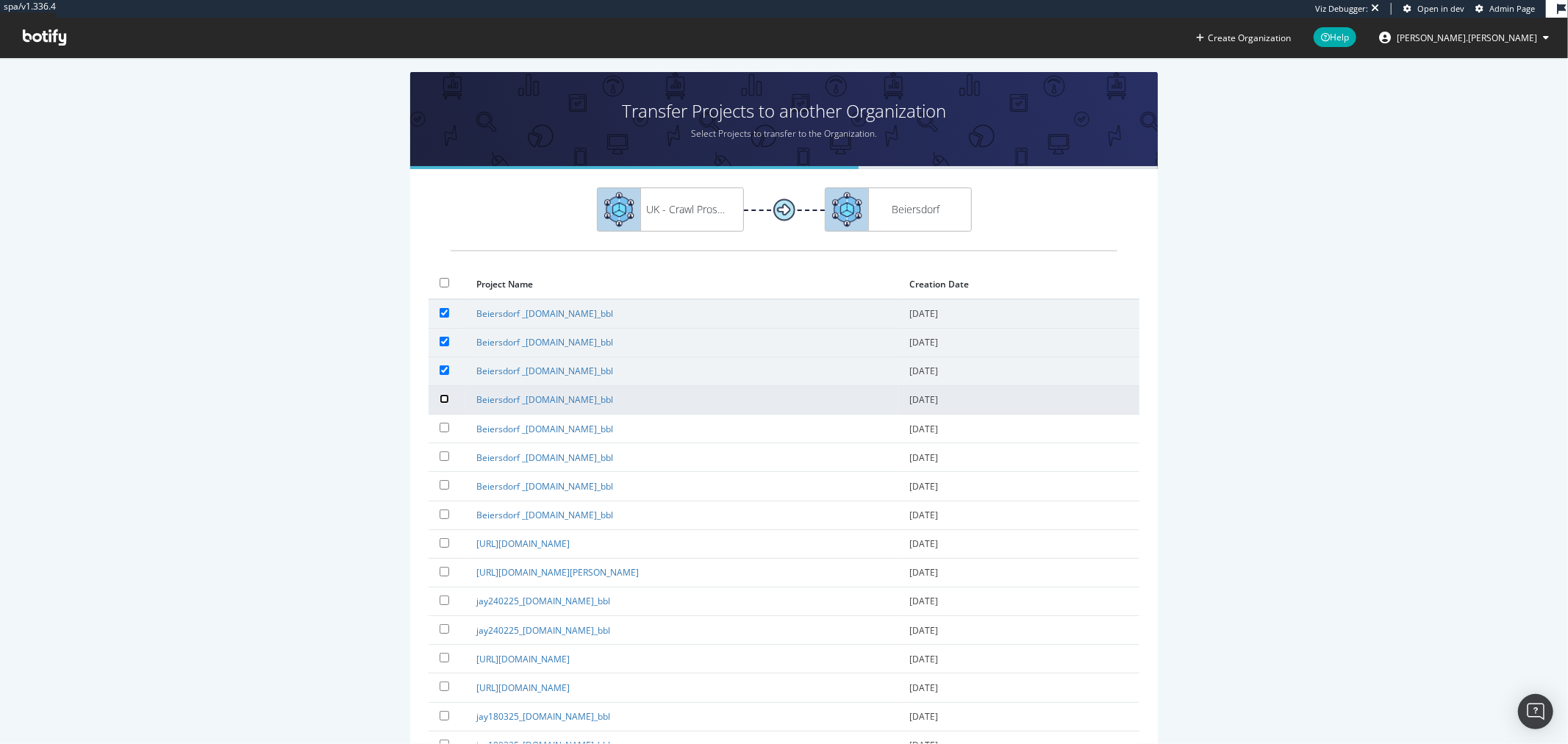
click at [441, 398] on input "checkbox" at bounding box center [445, 399] width 9 height 9
checkbox input "true"
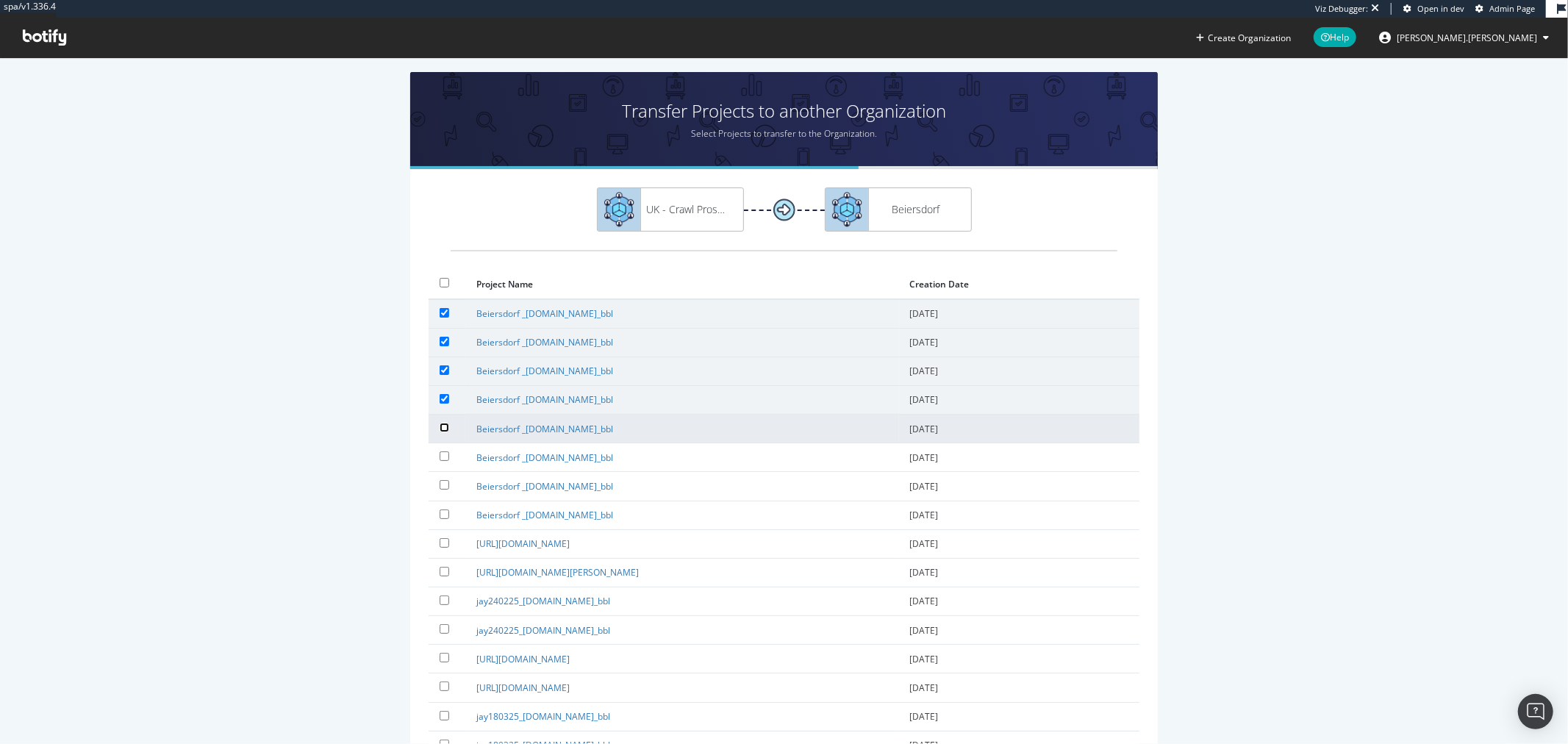
click at [440, 424] on input "checkbox" at bounding box center [445, 428] width 9 height 9
checkbox input "true"
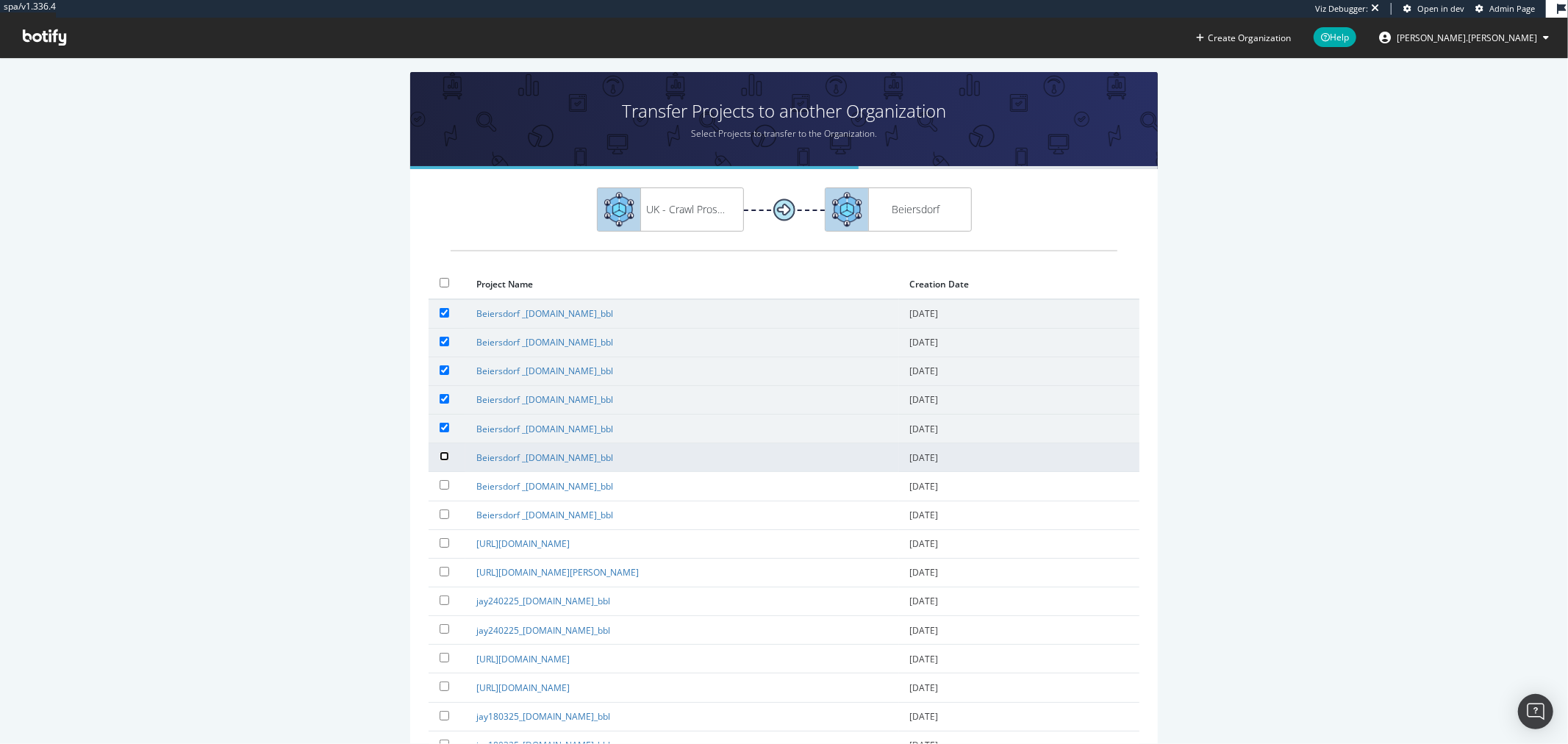
click at [440, 452] on input "checkbox" at bounding box center [445, 456] width 9 height 9
checkbox input "true"
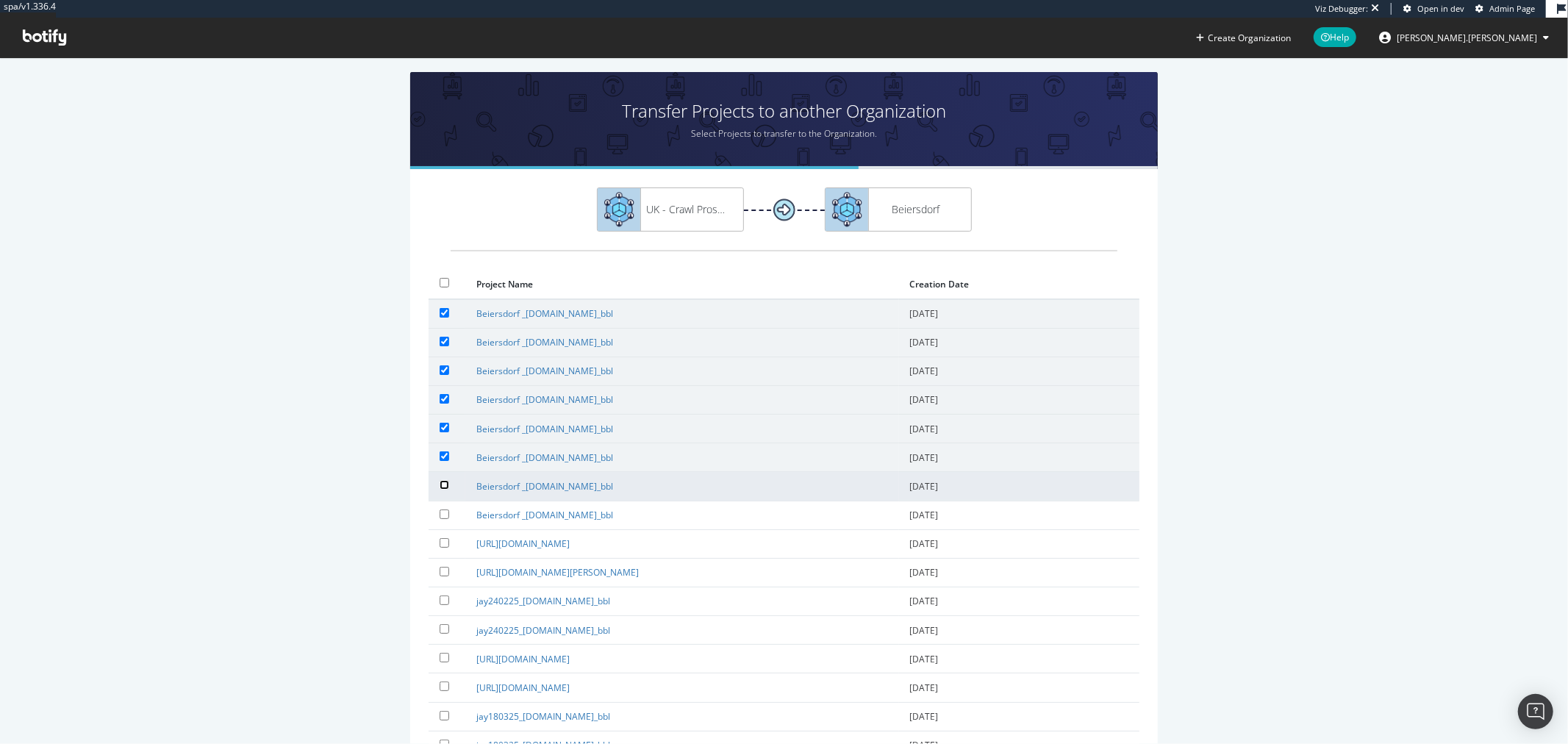
click at [440, 481] on input "checkbox" at bounding box center [445, 485] width 9 height 9
checkbox input "true"
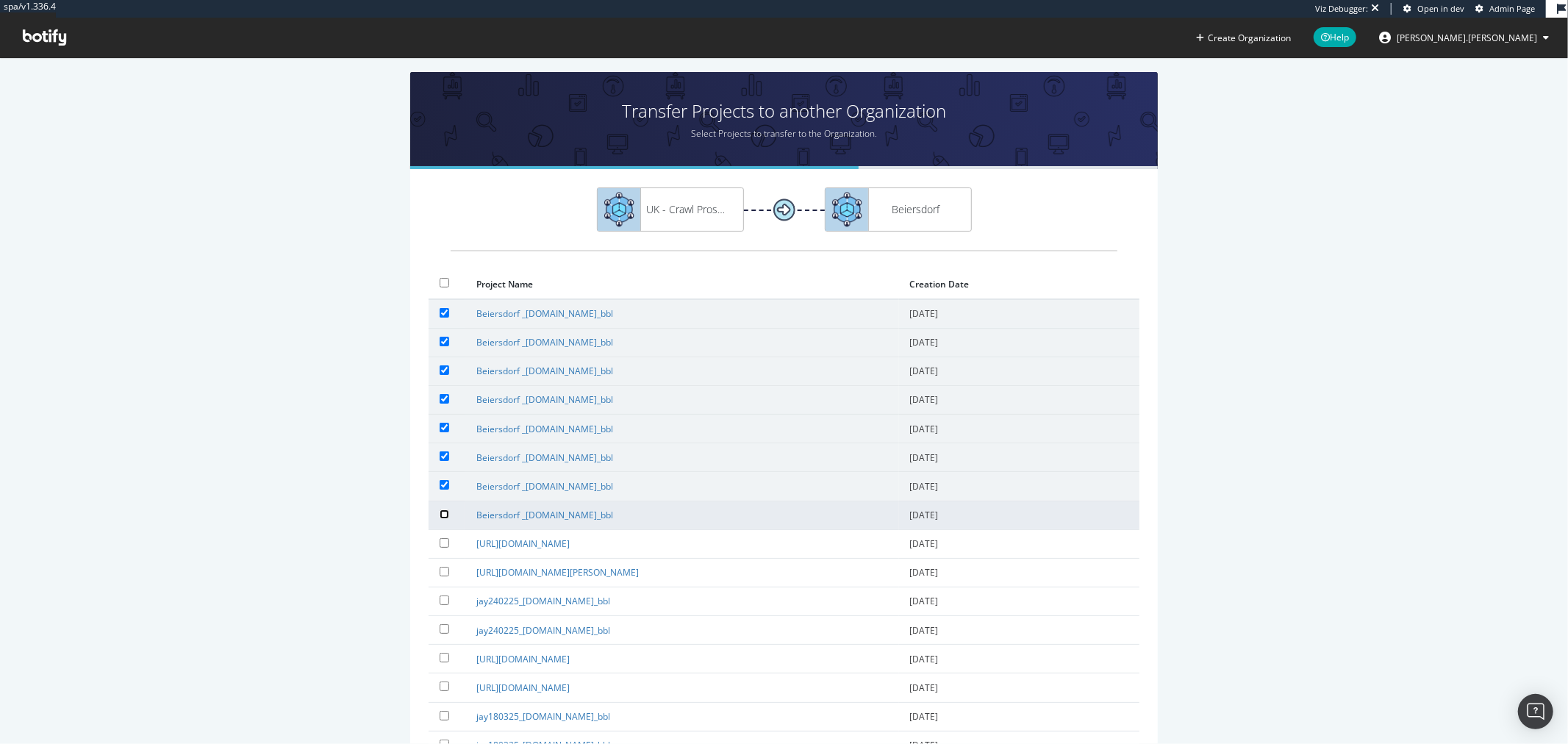
click at [440, 510] on input "checkbox" at bounding box center [445, 515] width 9 height 9
checkbox input "true"
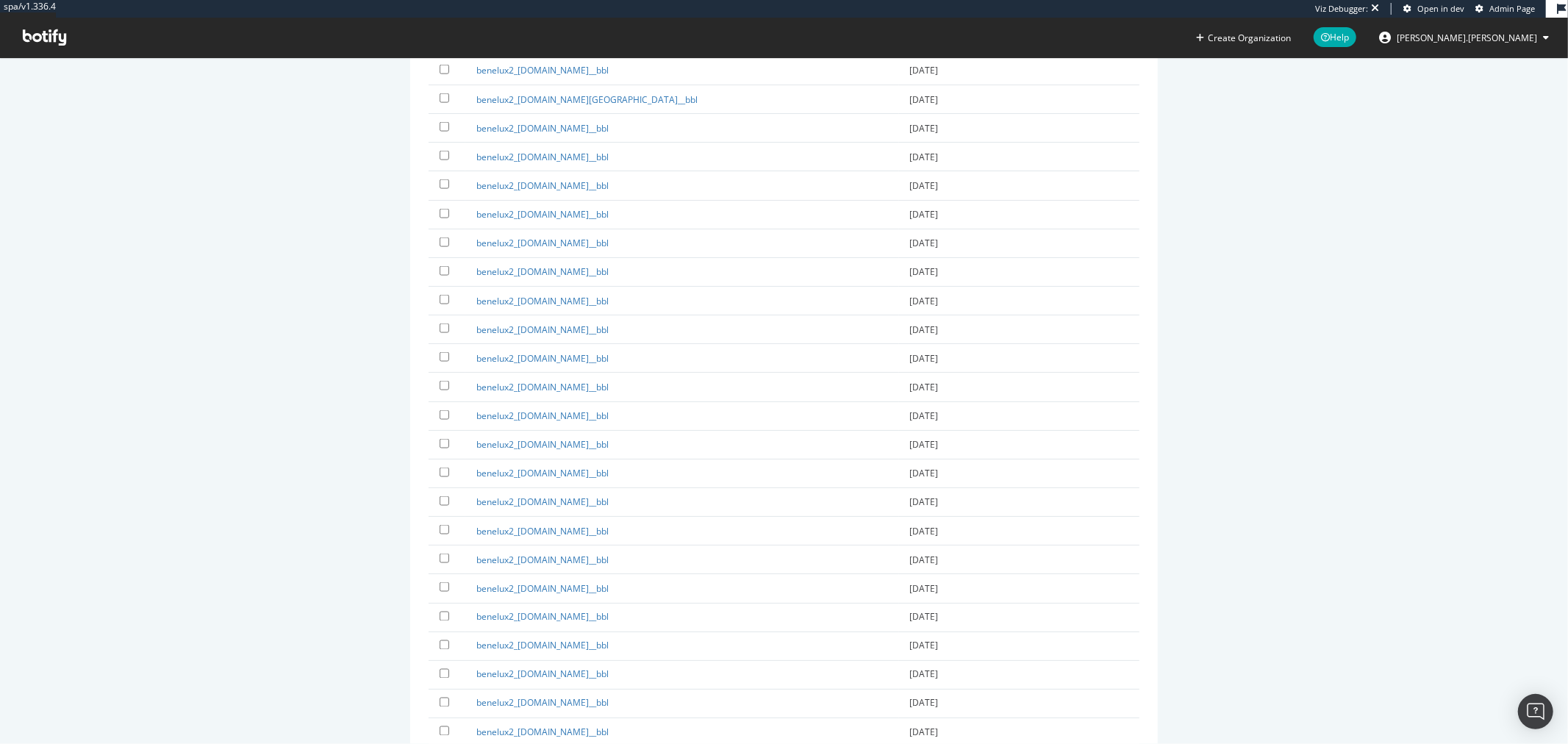
scroll to position [26594, 0]
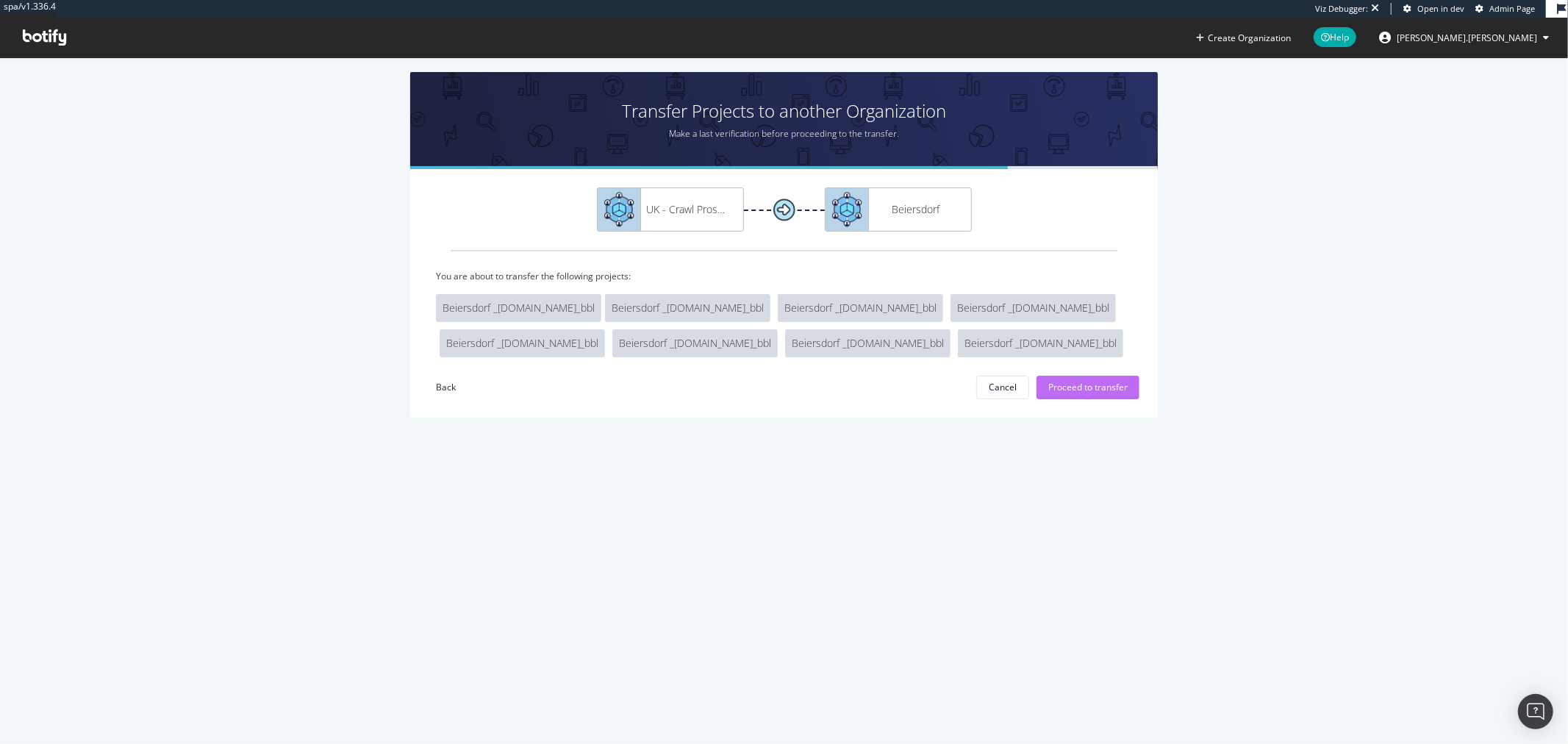
click at [1083, 388] on div "Proceed to transfer" at bounding box center [1088, 388] width 79 height 12
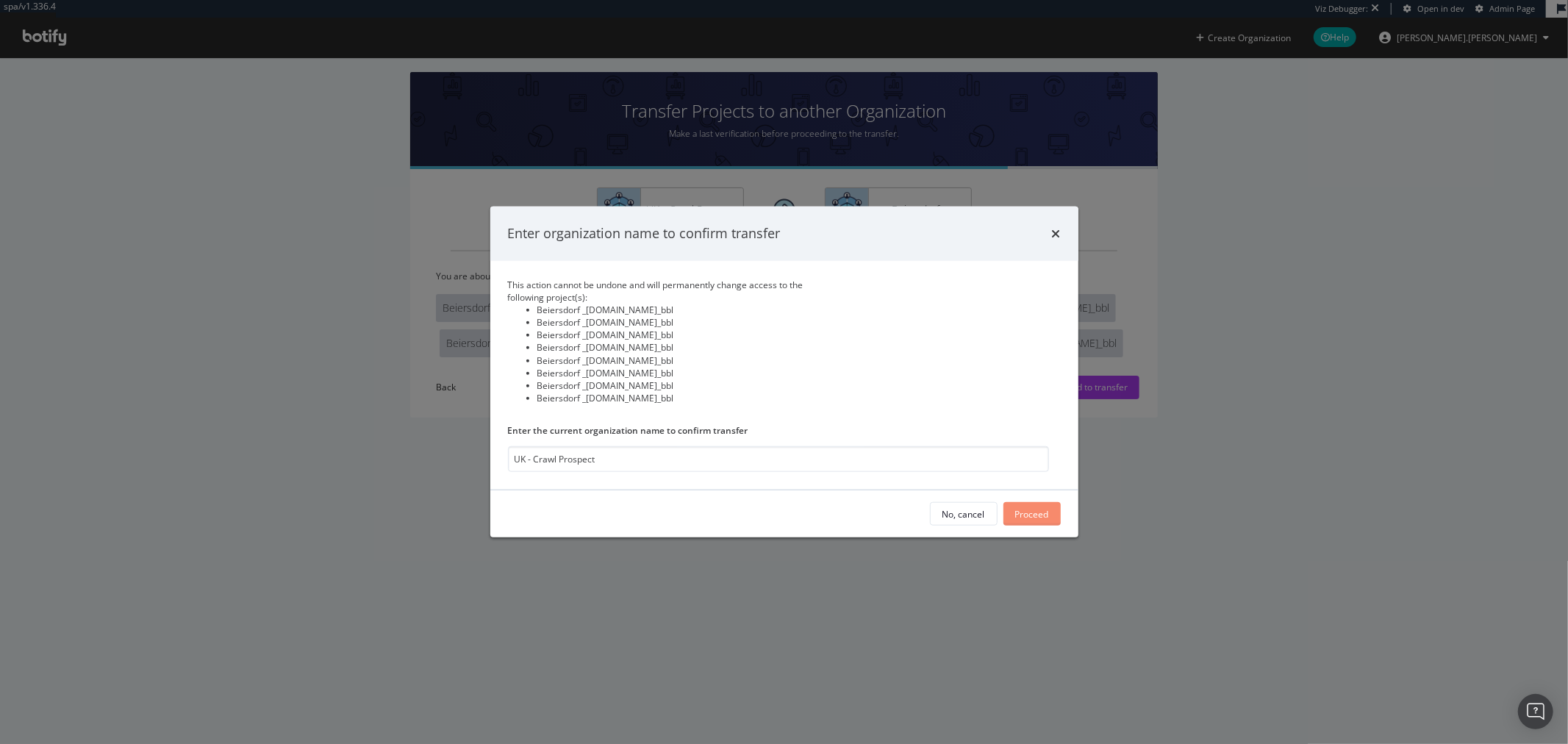
type input "UK - Crawl Prospect"
click at [1037, 522] on div "Proceed" at bounding box center [1033, 514] width 34 height 22
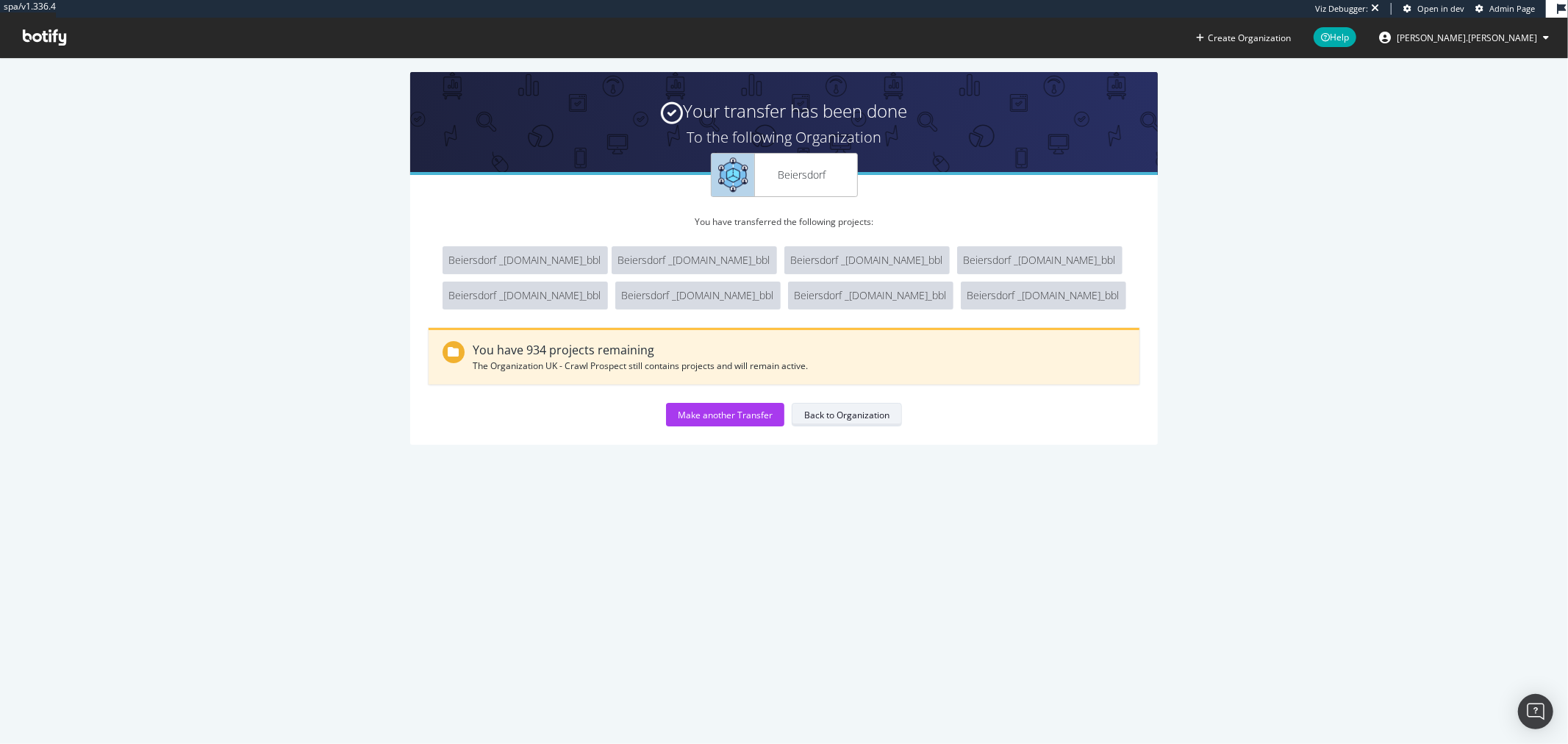
click at [843, 415] on div "Back to Organization" at bounding box center [847, 415] width 85 height 12
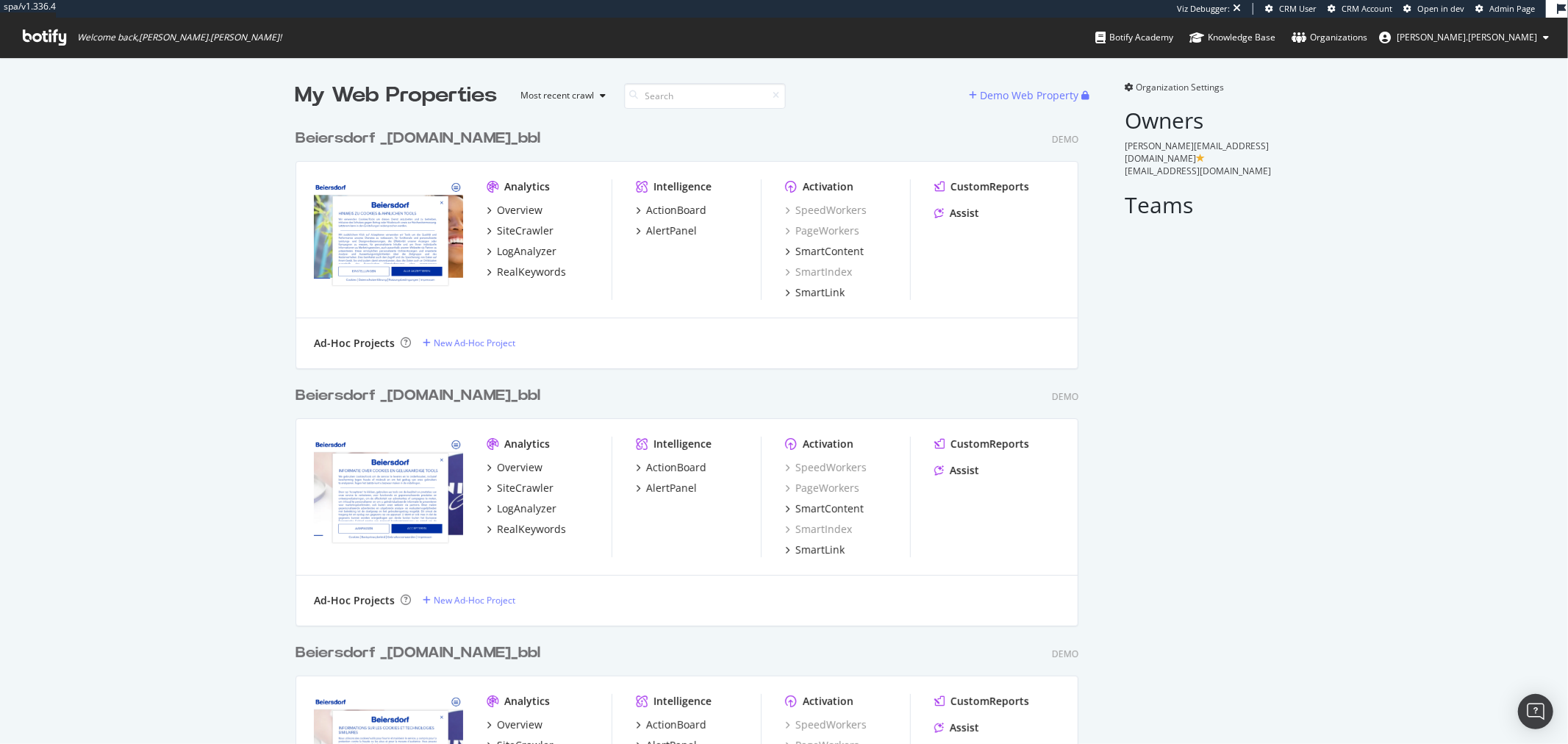
scroll to position [23832, 782]
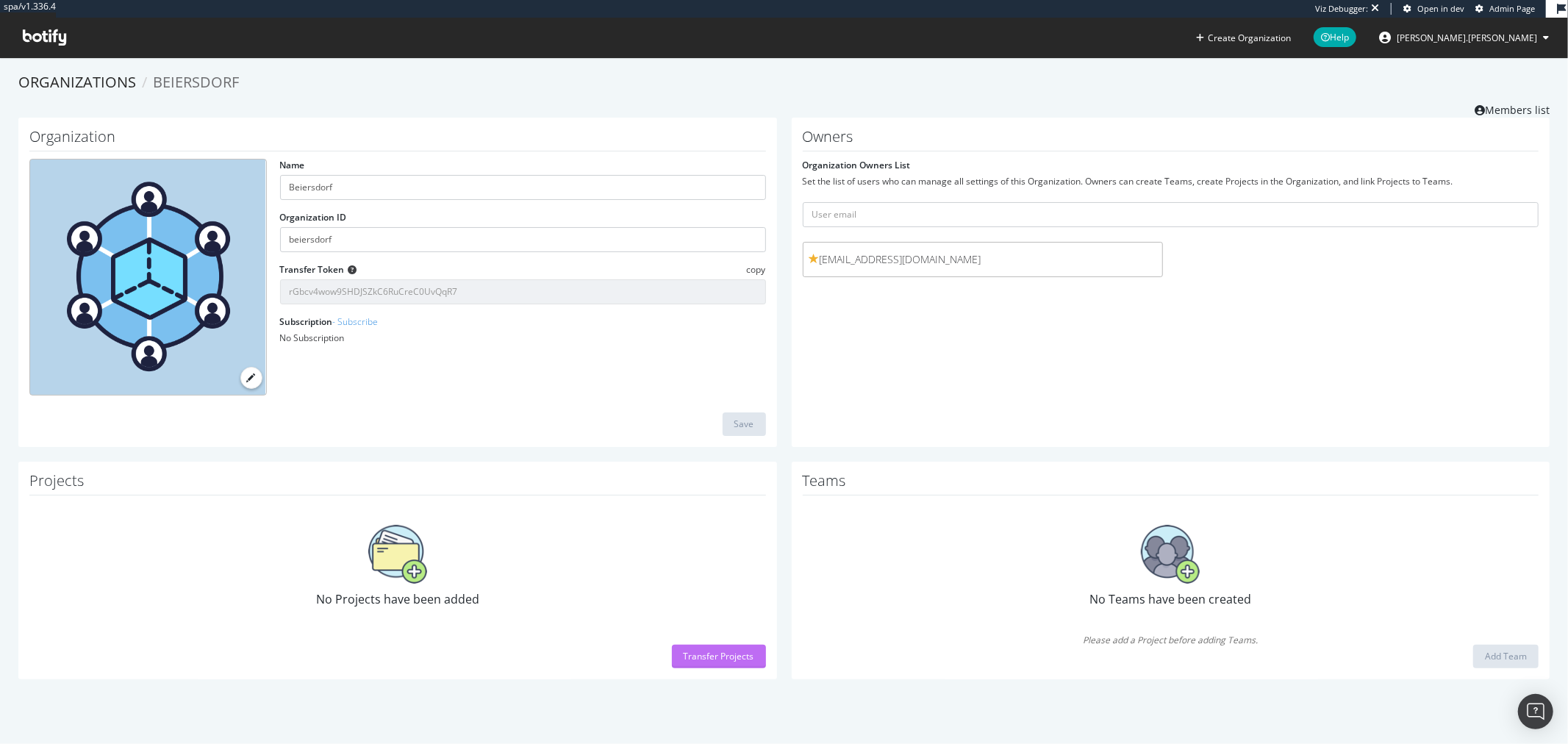
click at [708, 650] on div "Transfer Projects" at bounding box center [719, 656] width 70 height 12
click at [380, 239] on input "beiersdorf" at bounding box center [523, 239] width 486 height 25
type input "beiersdorf"
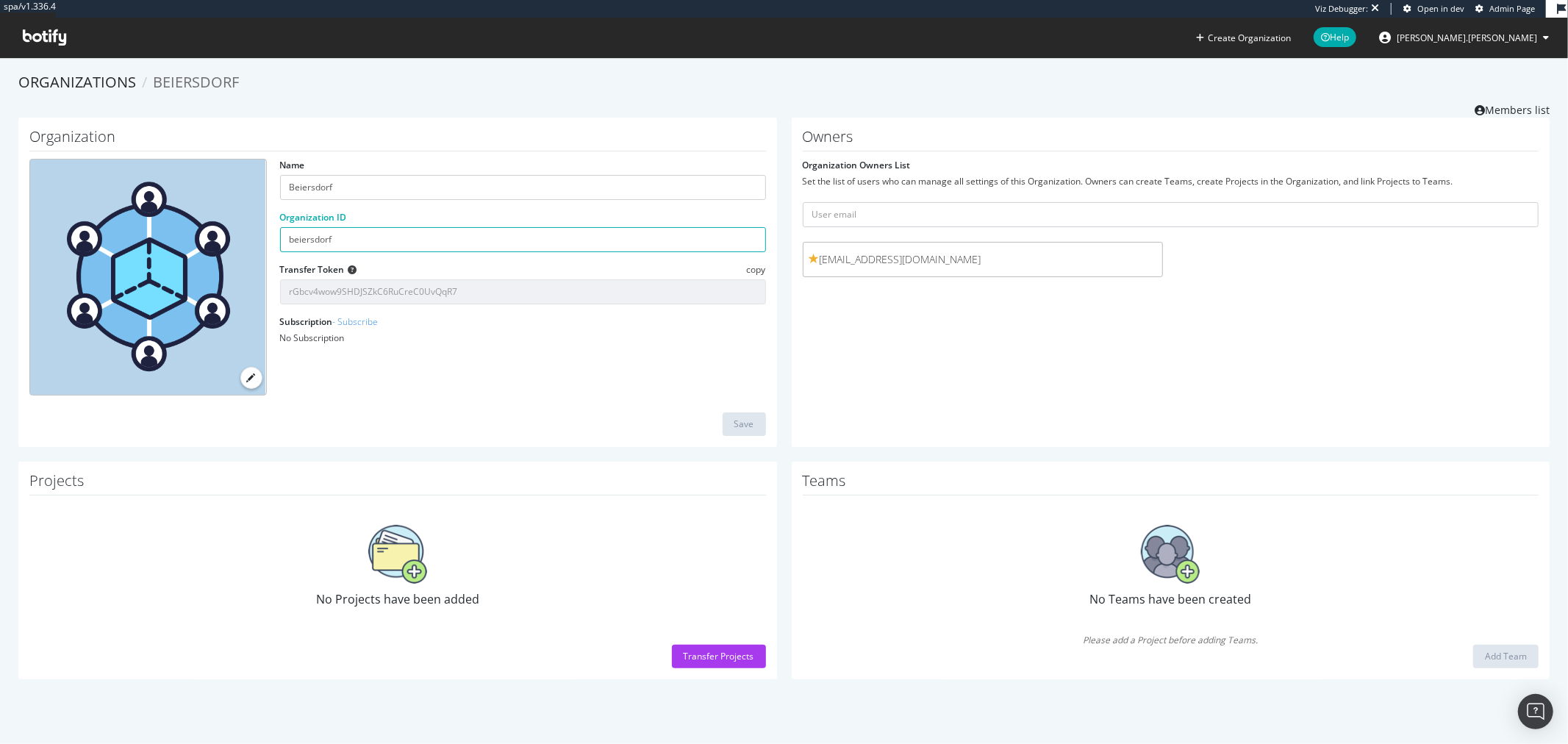
click at [458, 292] on input "rGbcv4wow9SHDJSZkC6RuCreC0UvQqR7" at bounding box center [523, 292] width 486 height 25
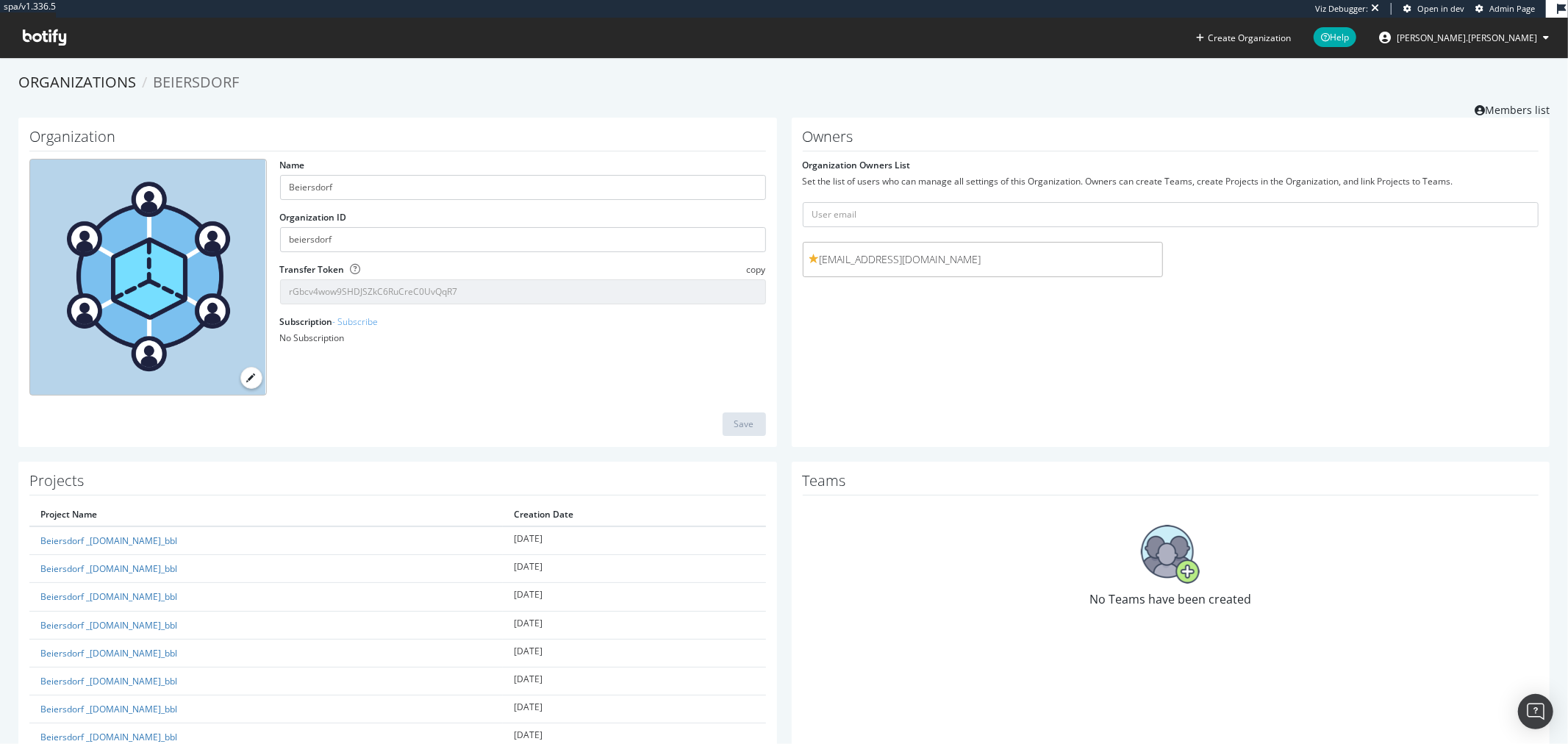
scroll to position [74, 0]
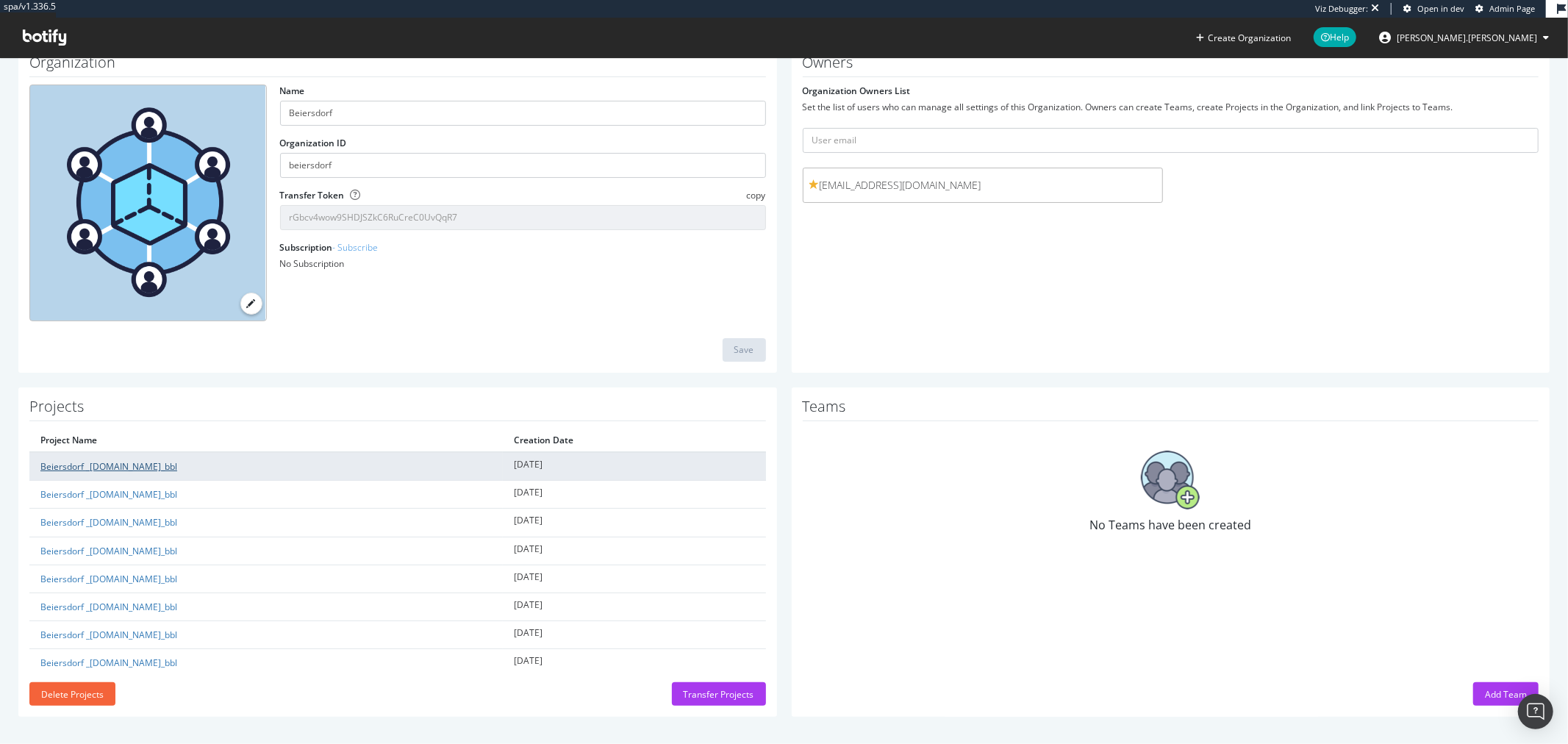
click at [144, 461] on link "Beiersdorf _[DOMAIN_NAME]_bbl" at bounding box center [108, 467] width 137 height 12
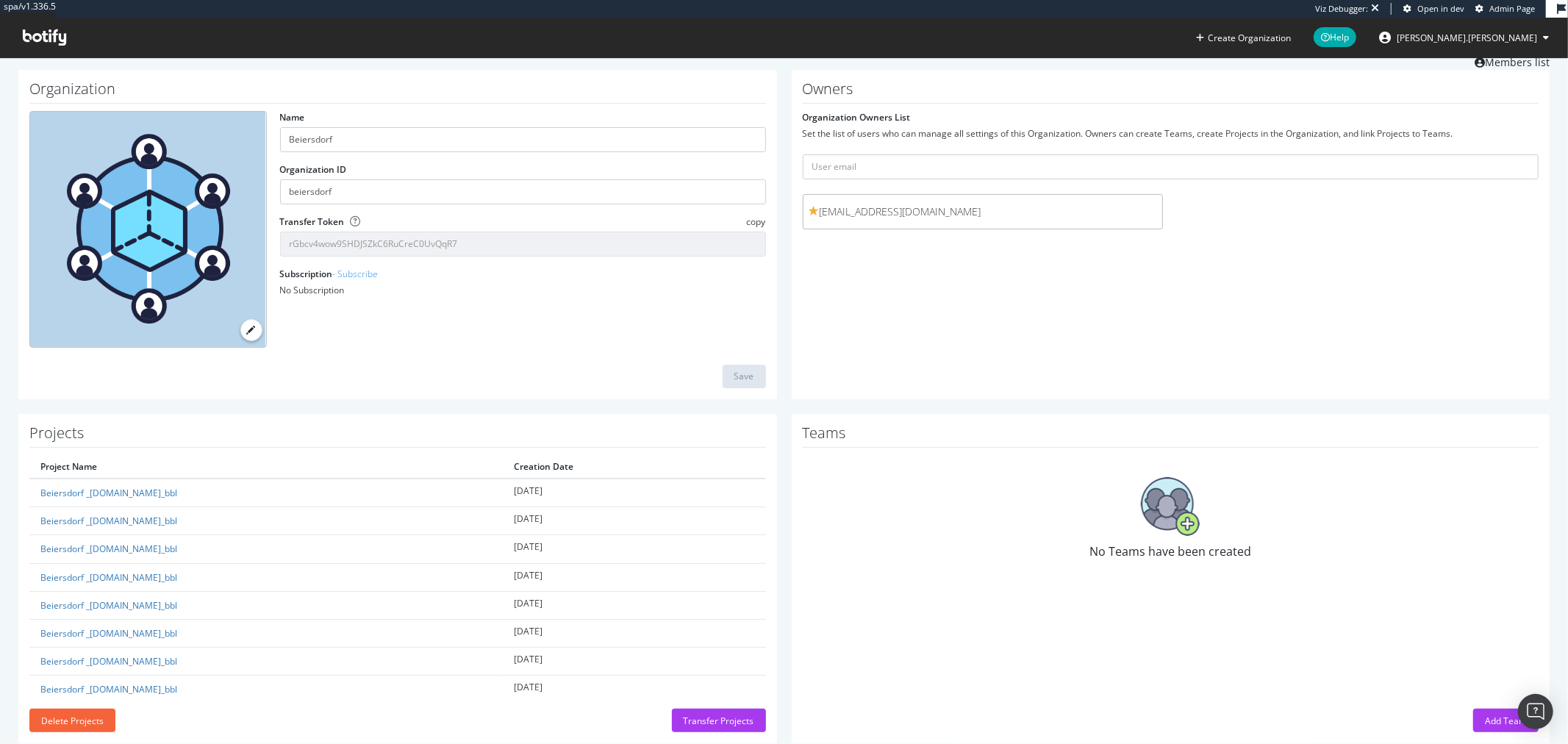
scroll to position [74, 0]
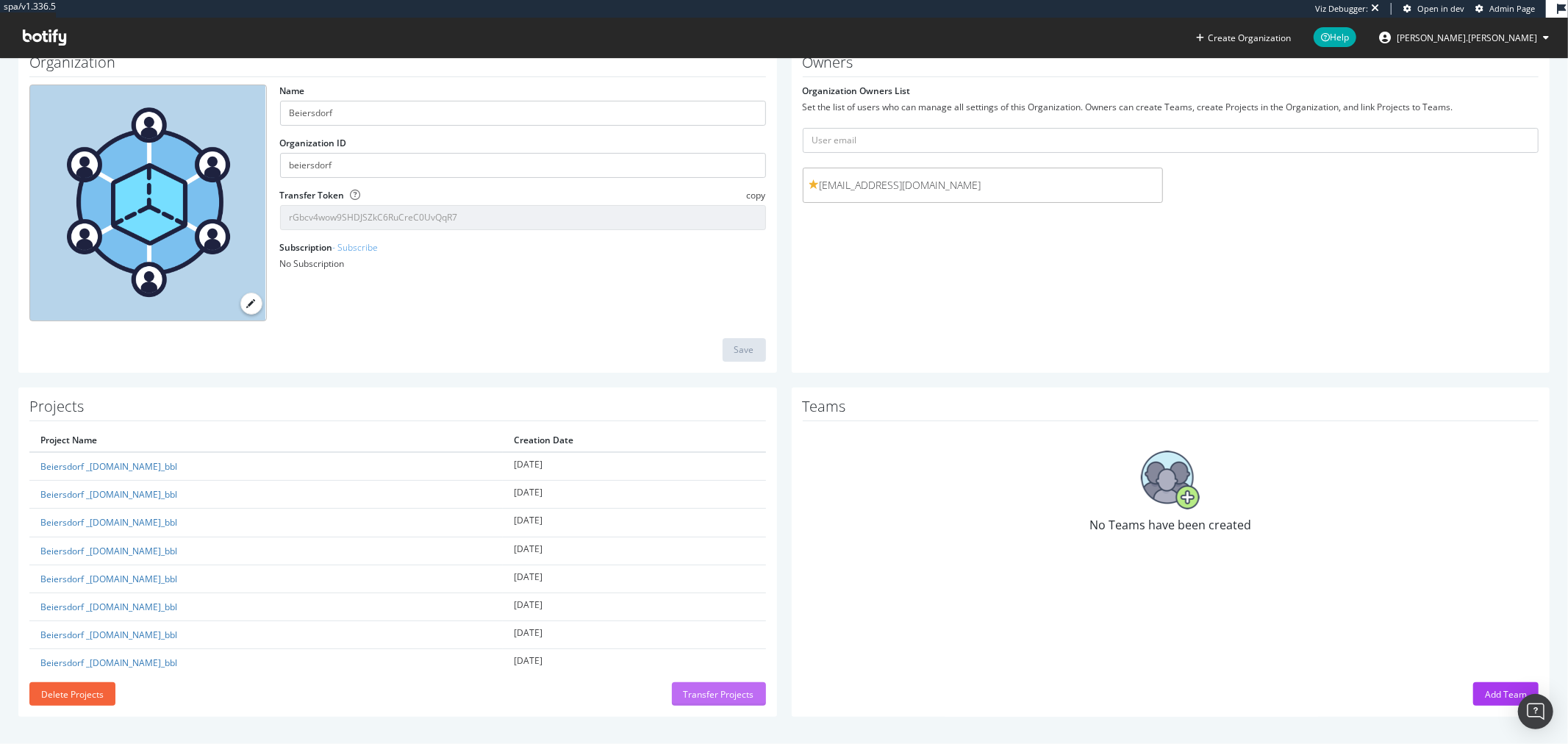
click at [710, 694] on div "Transfer Projects" at bounding box center [719, 694] width 70 height 12
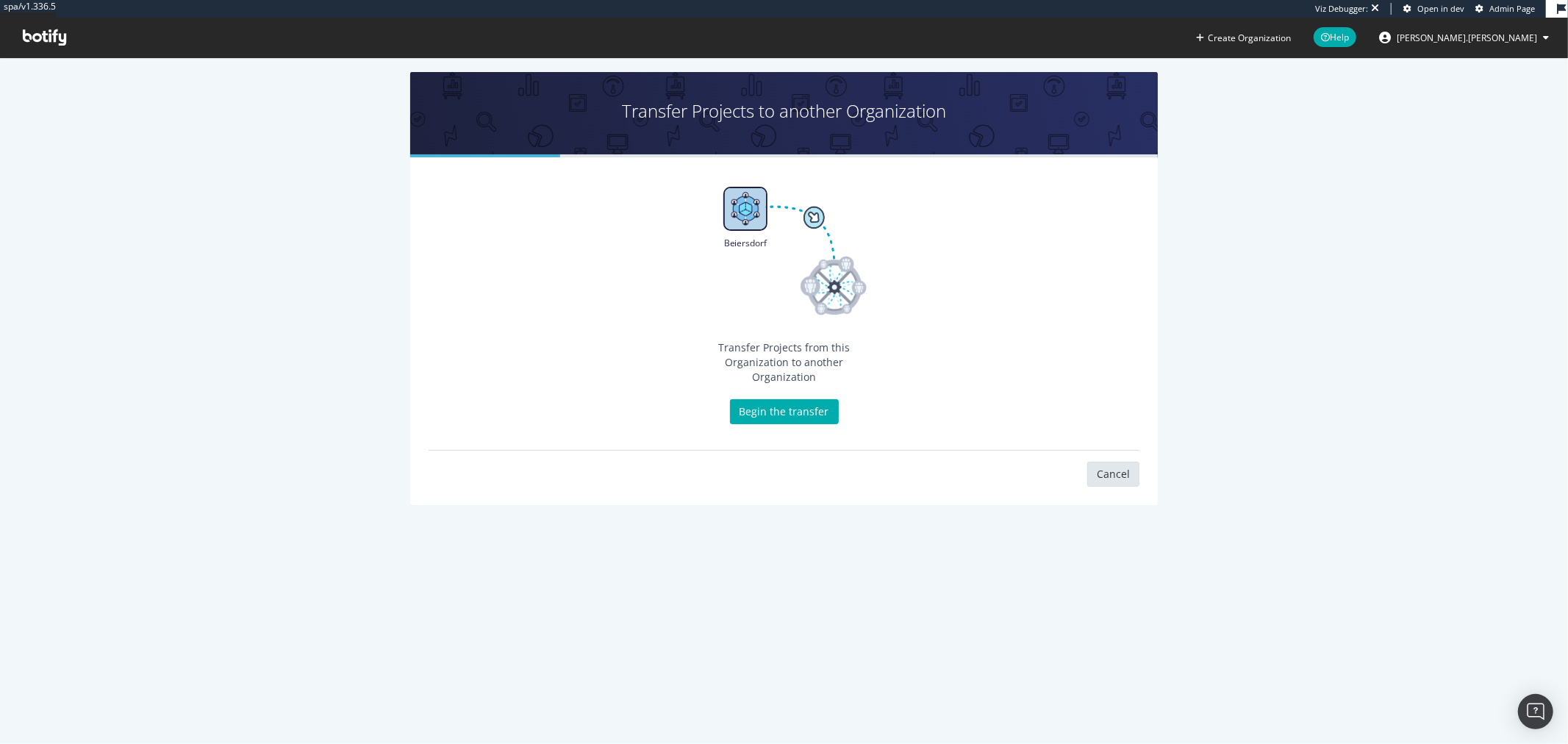
click at [1092, 462] on link "Cancel" at bounding box center [1113, 474] width 52 height 25
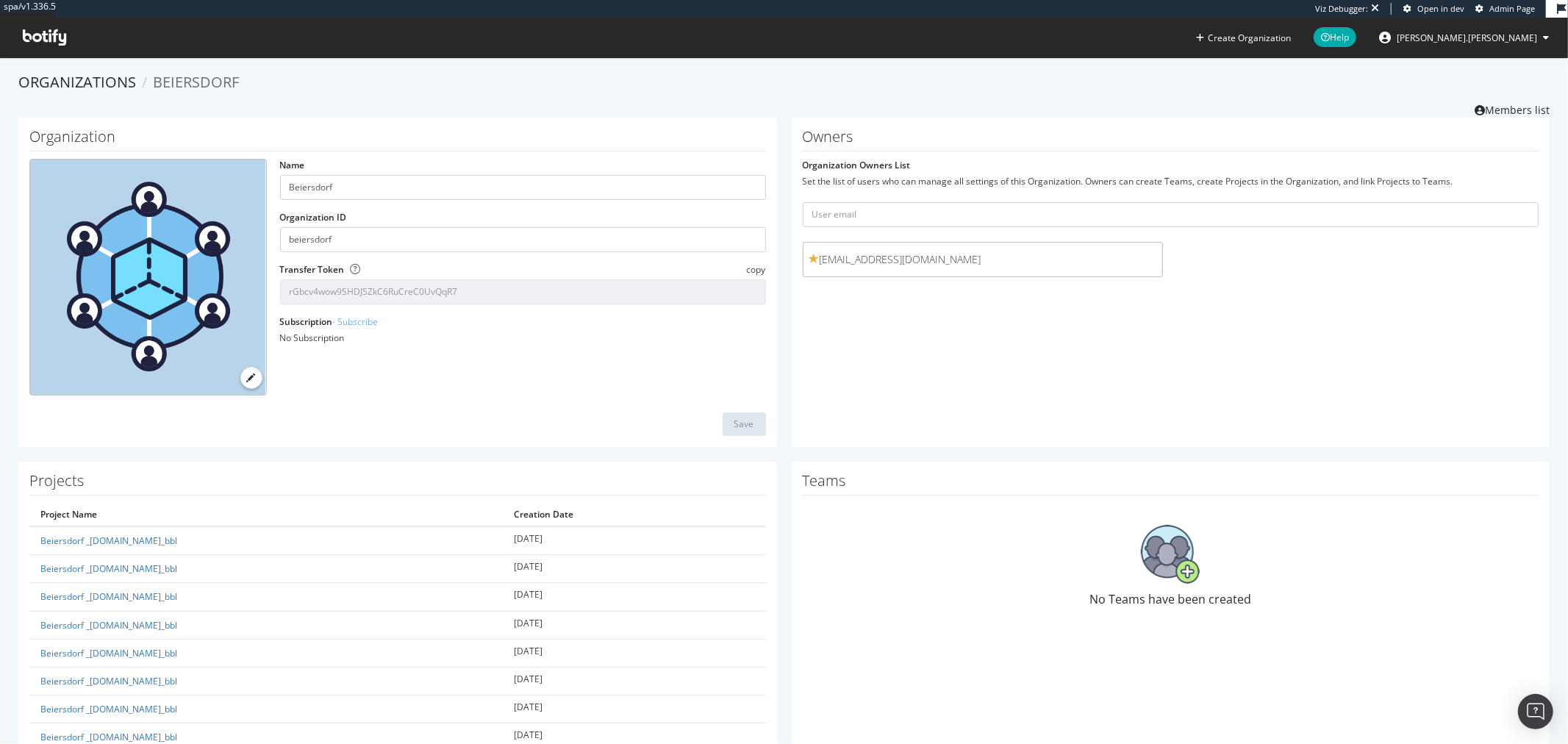
click at [385, 274] on div "Transfer Token copy rGbcv4wow9SHDJSZkC6RuCreC0UvQqR7" at bounding box center [523, 284] width 486 height 41
click at [380, 301] on input "rGbcv4wow9SHDJSZkC6RuCreC0UvQqR7" at bounding box center [523, 292] width 486 height 25
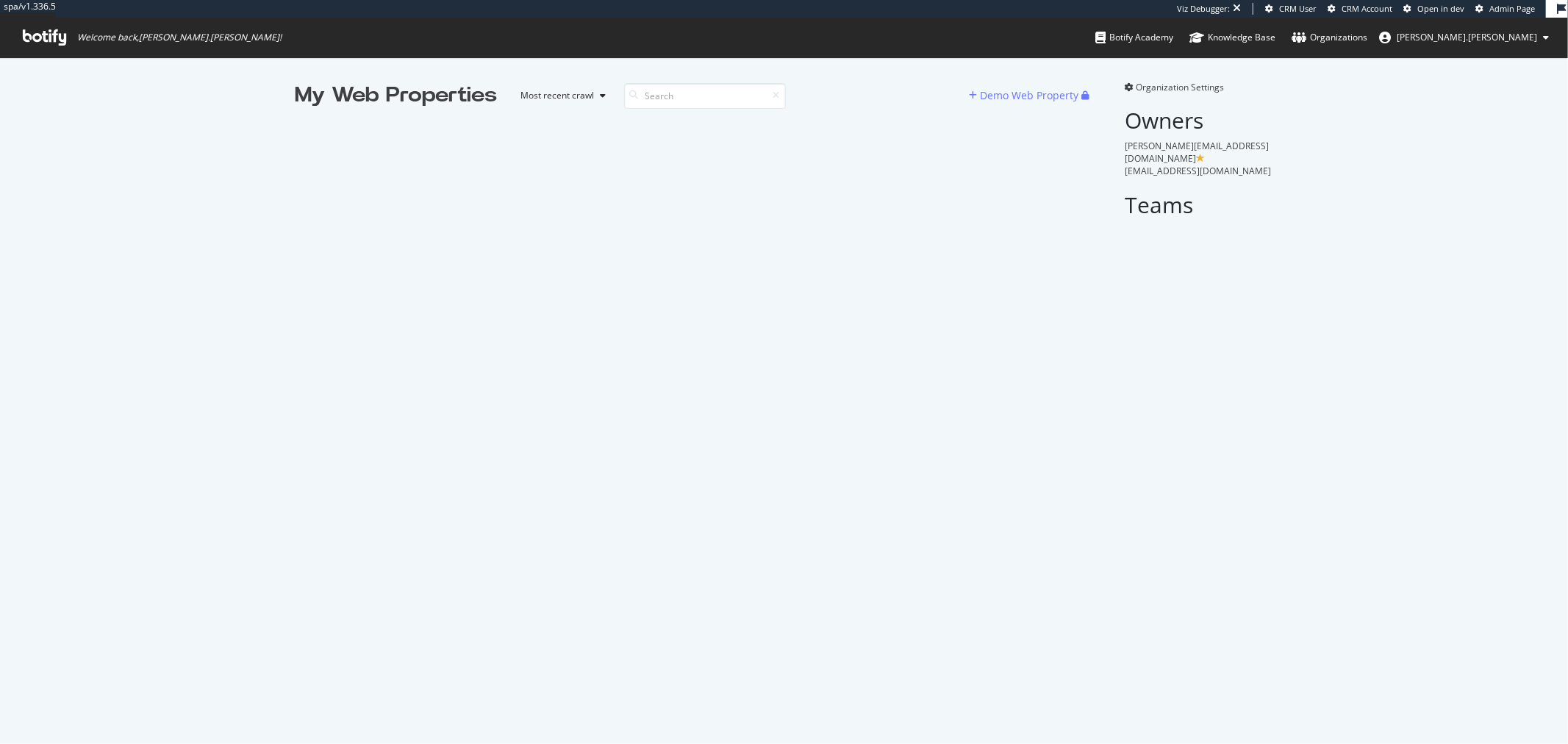
scroll to position [732, 1544]
type input "b"
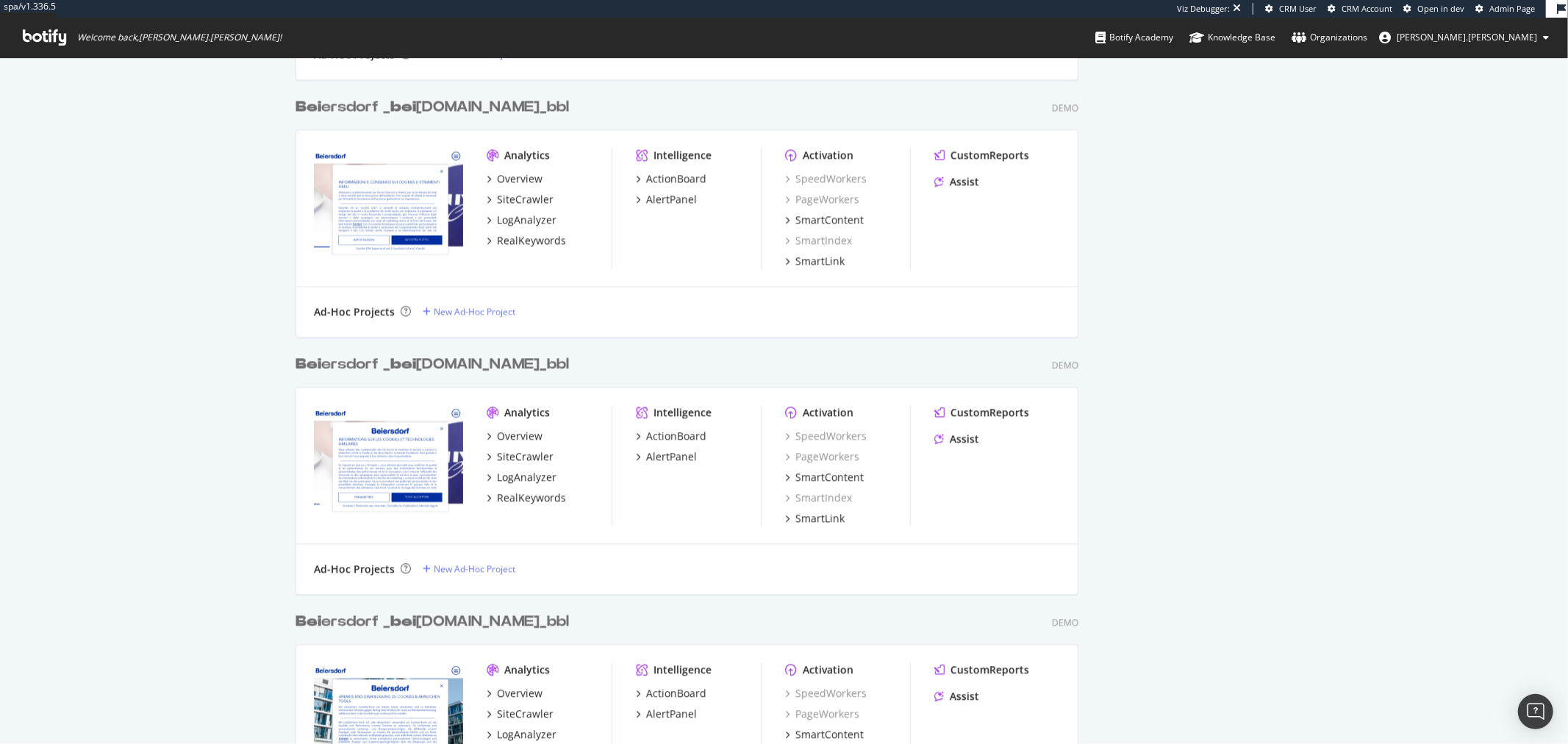
scroll to position [2736, 0]
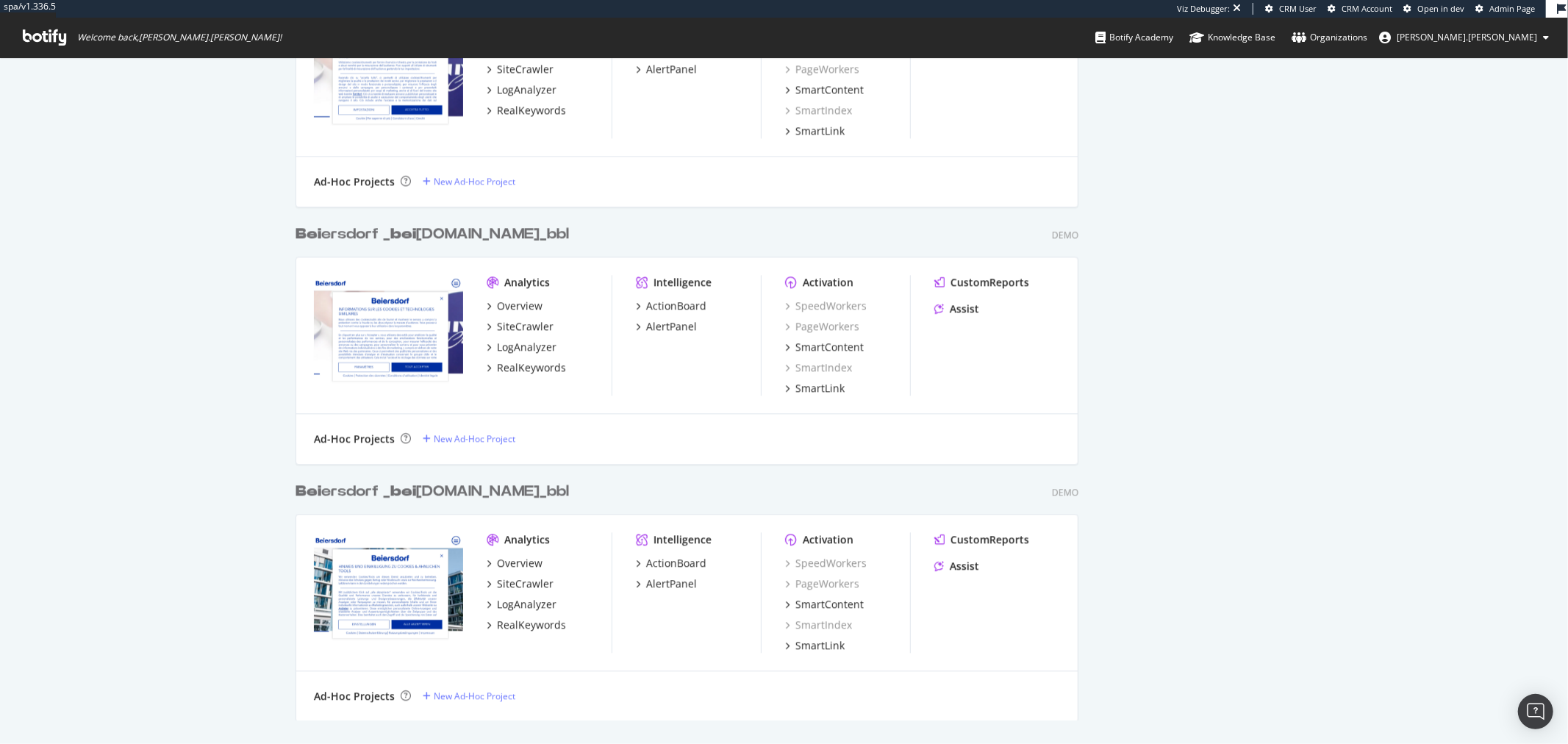
type input "Bei"
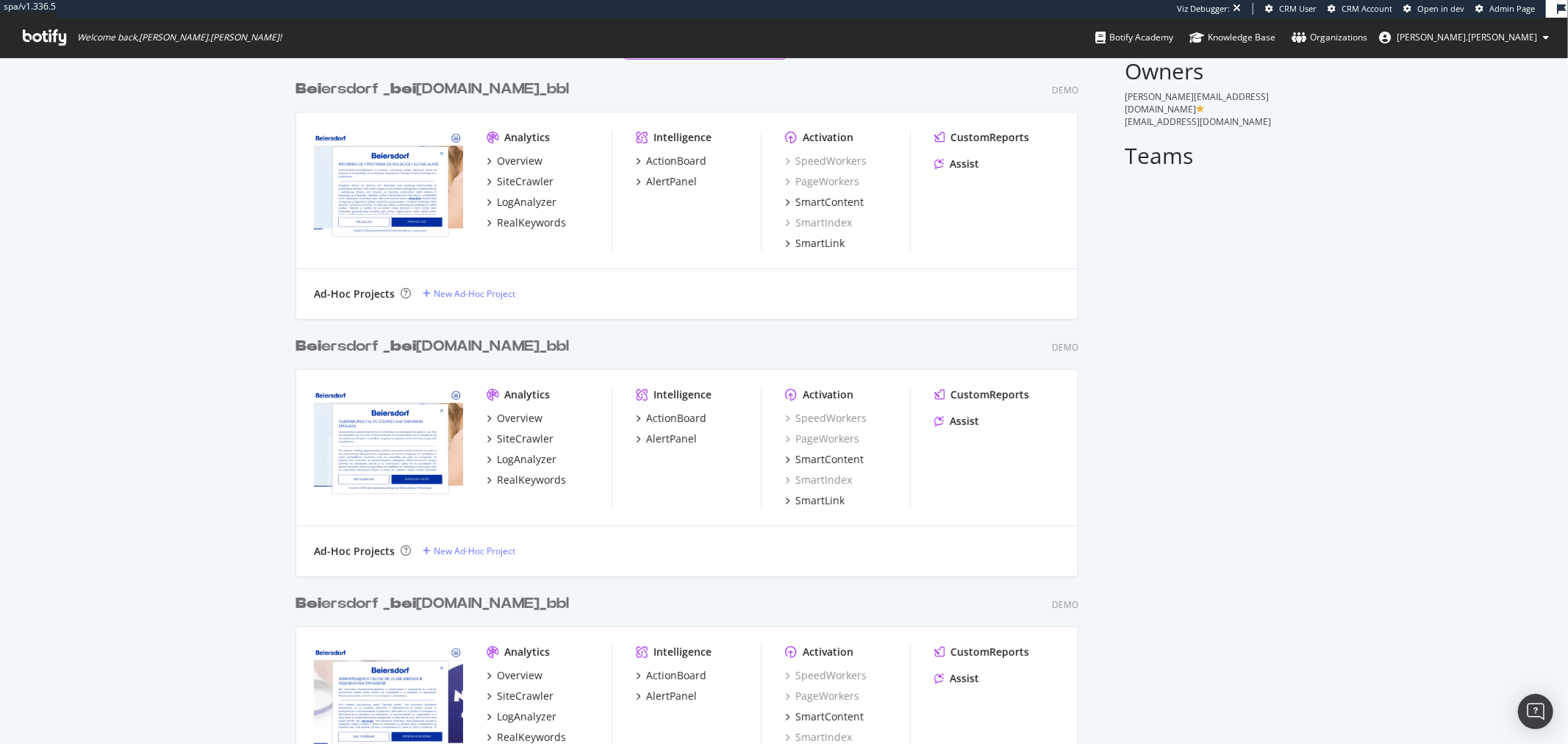
scroll to position [0, 0]
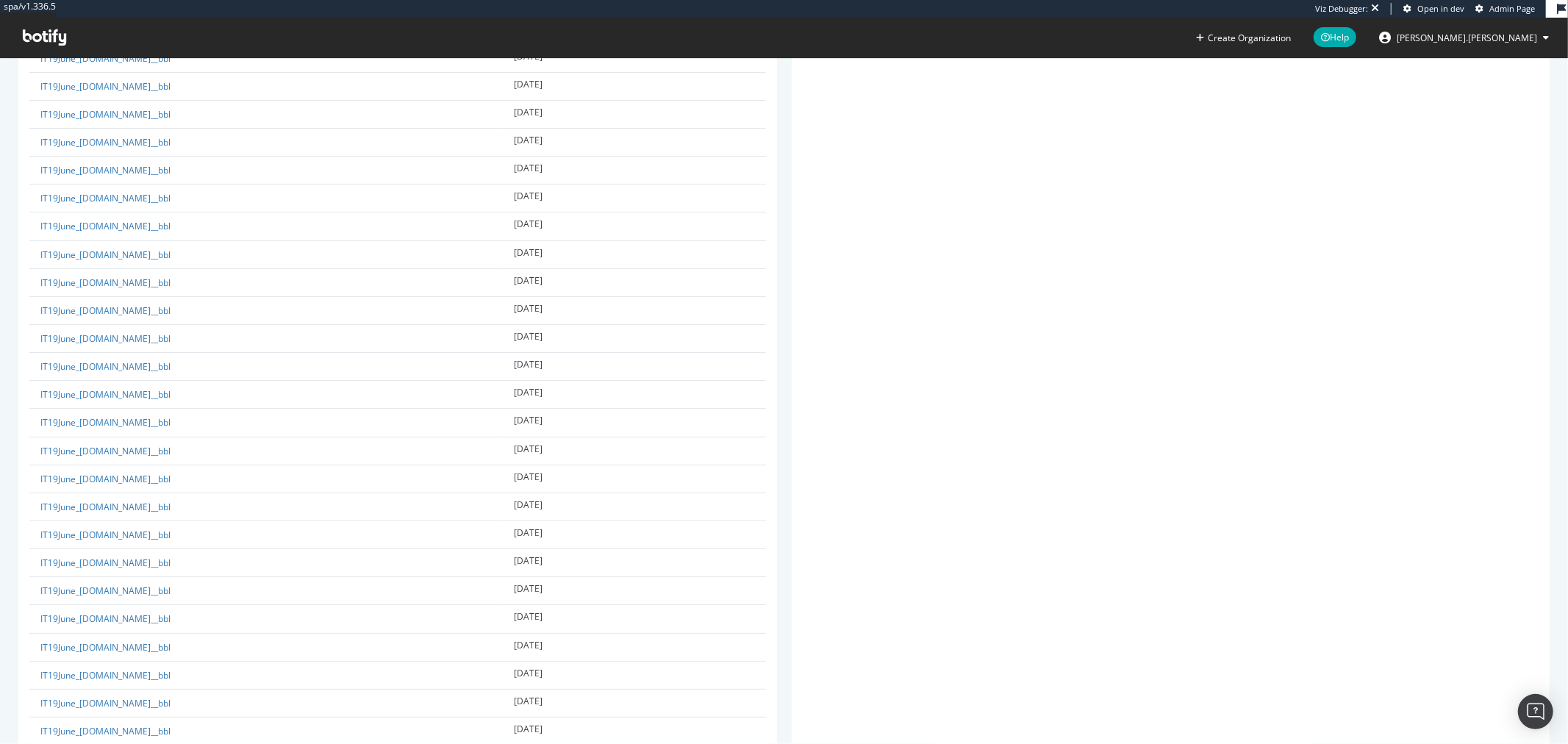
scroll to position [26122, 0]
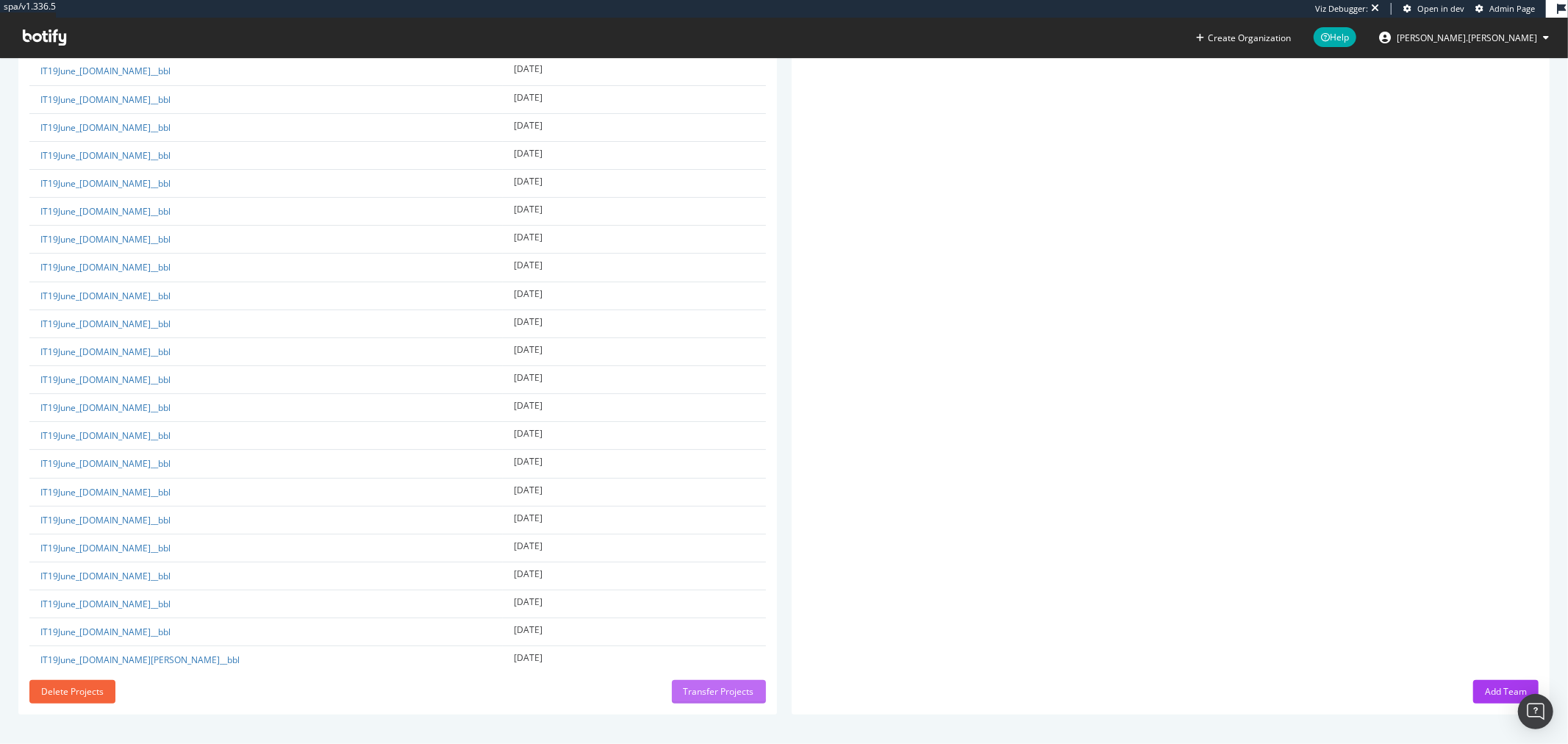
click at [714, 692] on div "Transfer Projects" at bounding box center [719, 691] width 70 height 12
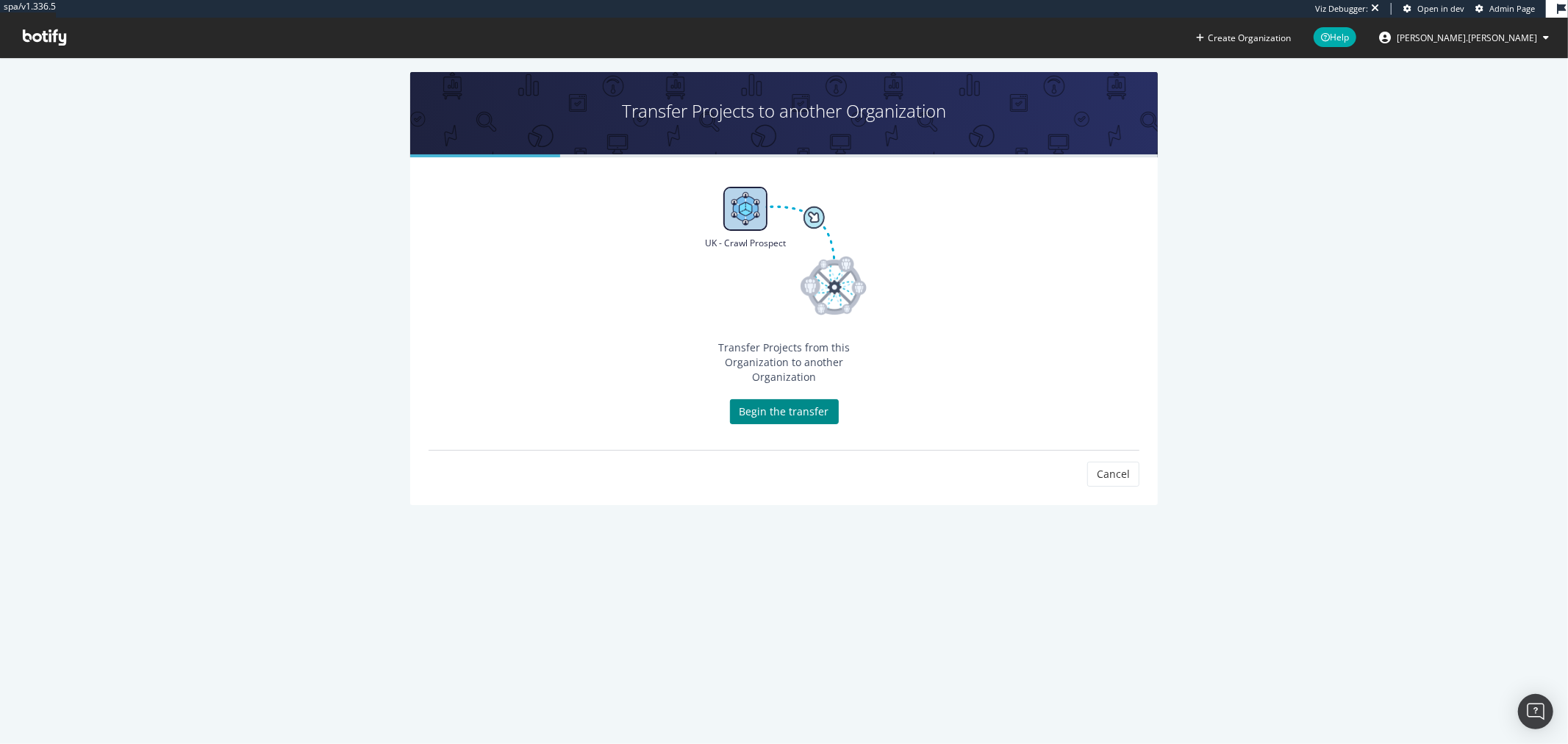
click at [779, 399] on link "Begin the transfer" at bounding box center [784, 412] width 108 height 25
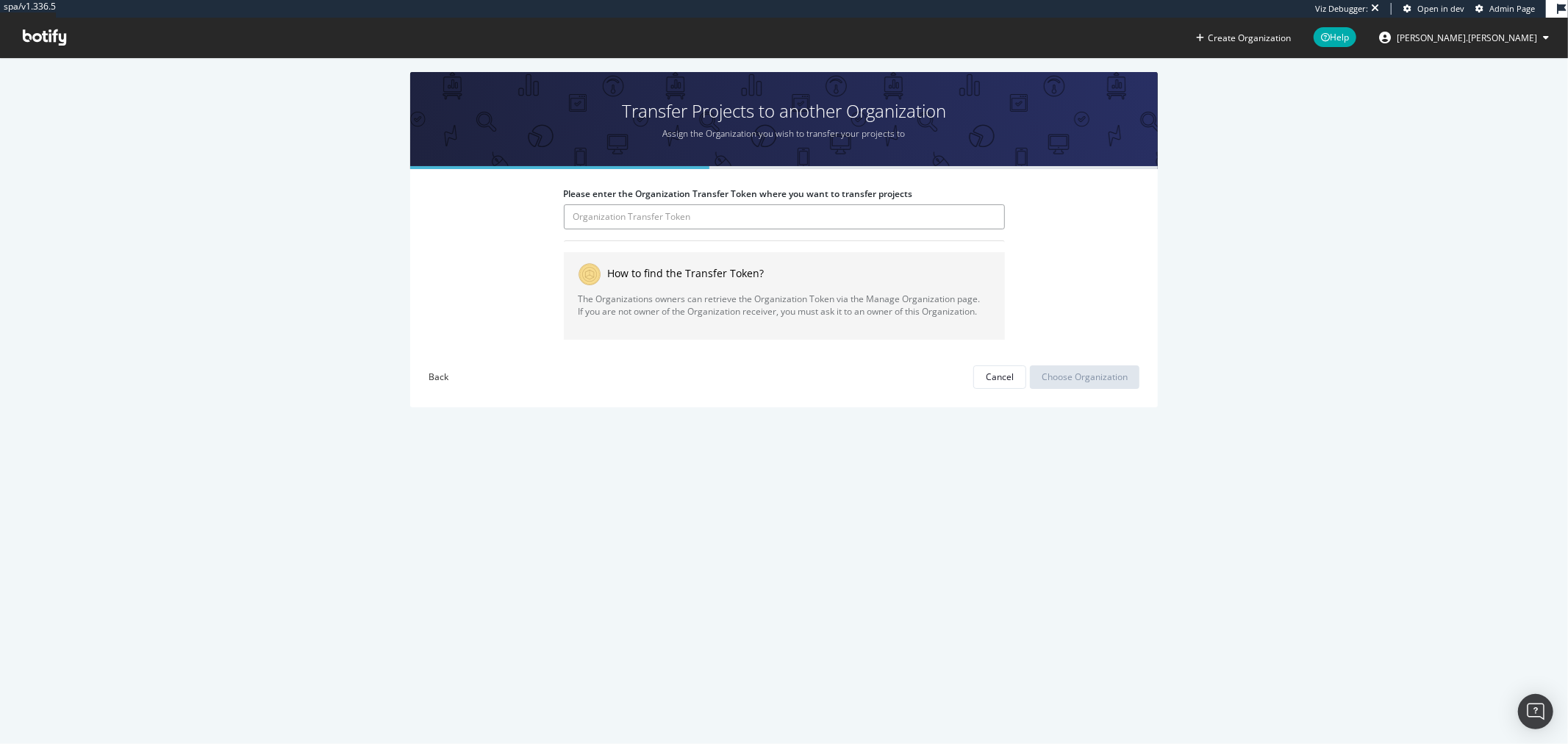
click at [748, 226] on input "Please enter the Organization Transfer Token where you want to transfer projects" at bounding box center [784, 217] width 441 height 25
paste input "rGbcv4wow9SHDJSZkC6RuCreC0UvQqR7"
type input "rGbcv4wow9SHDJSZkC6RuCreC0UvQqR7"
click at [1096, 377] on div "Choose Organization" at bounding box center [1085, 377] width 86 height 12
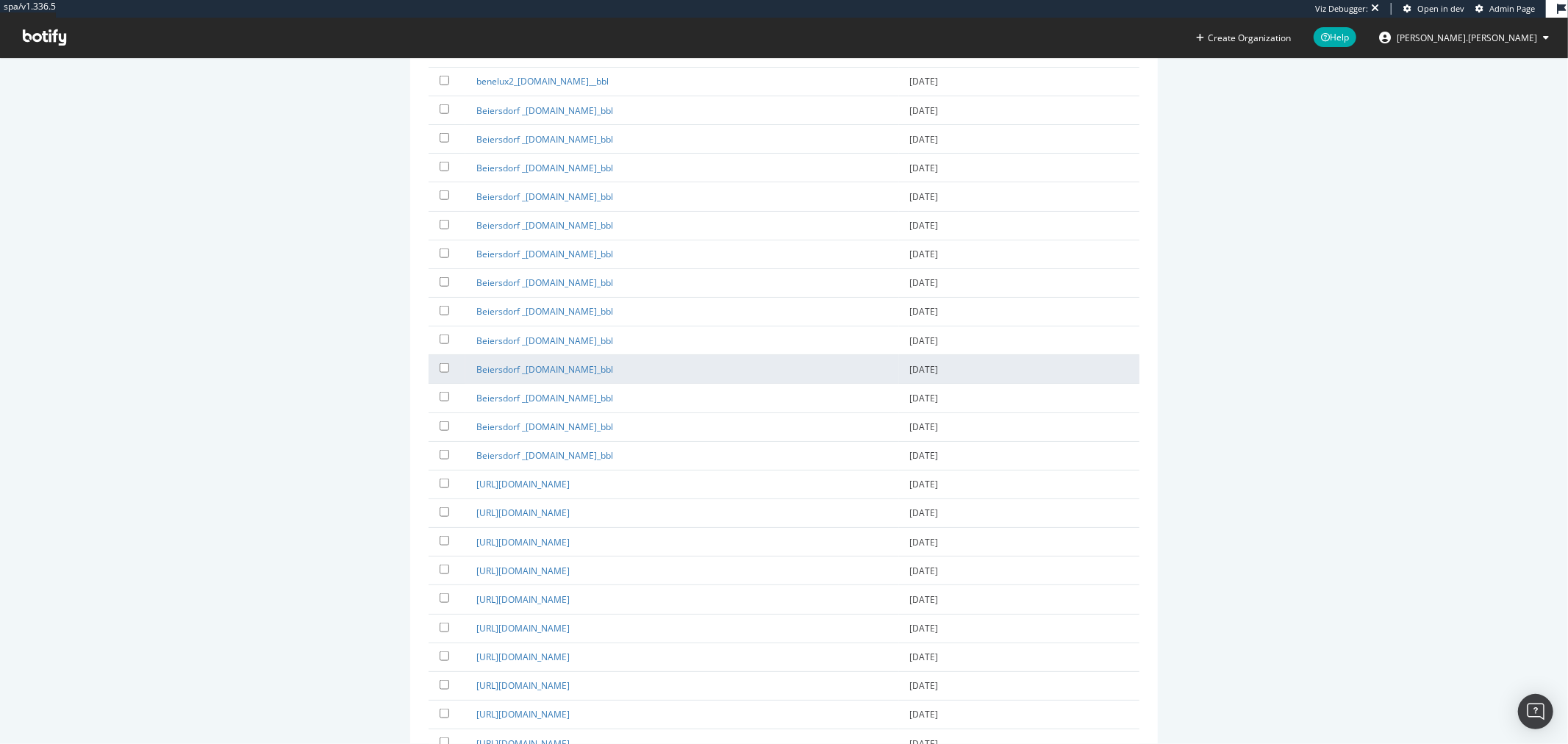
scroll to position [10658, 0]
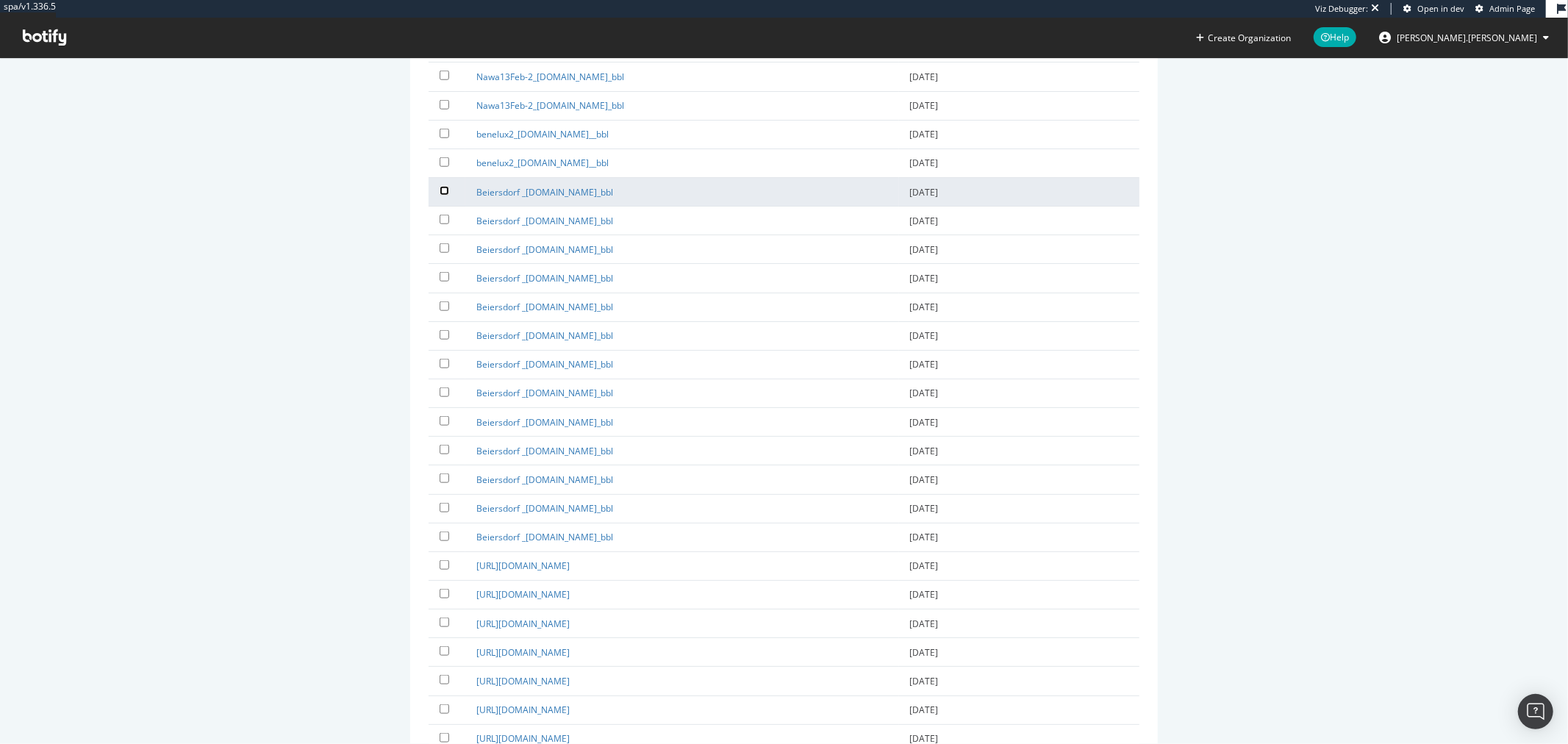
click at [441, 186] on input "checkbox" at bounding box center [445, 191] width 9 height 9
checkbox input "true"
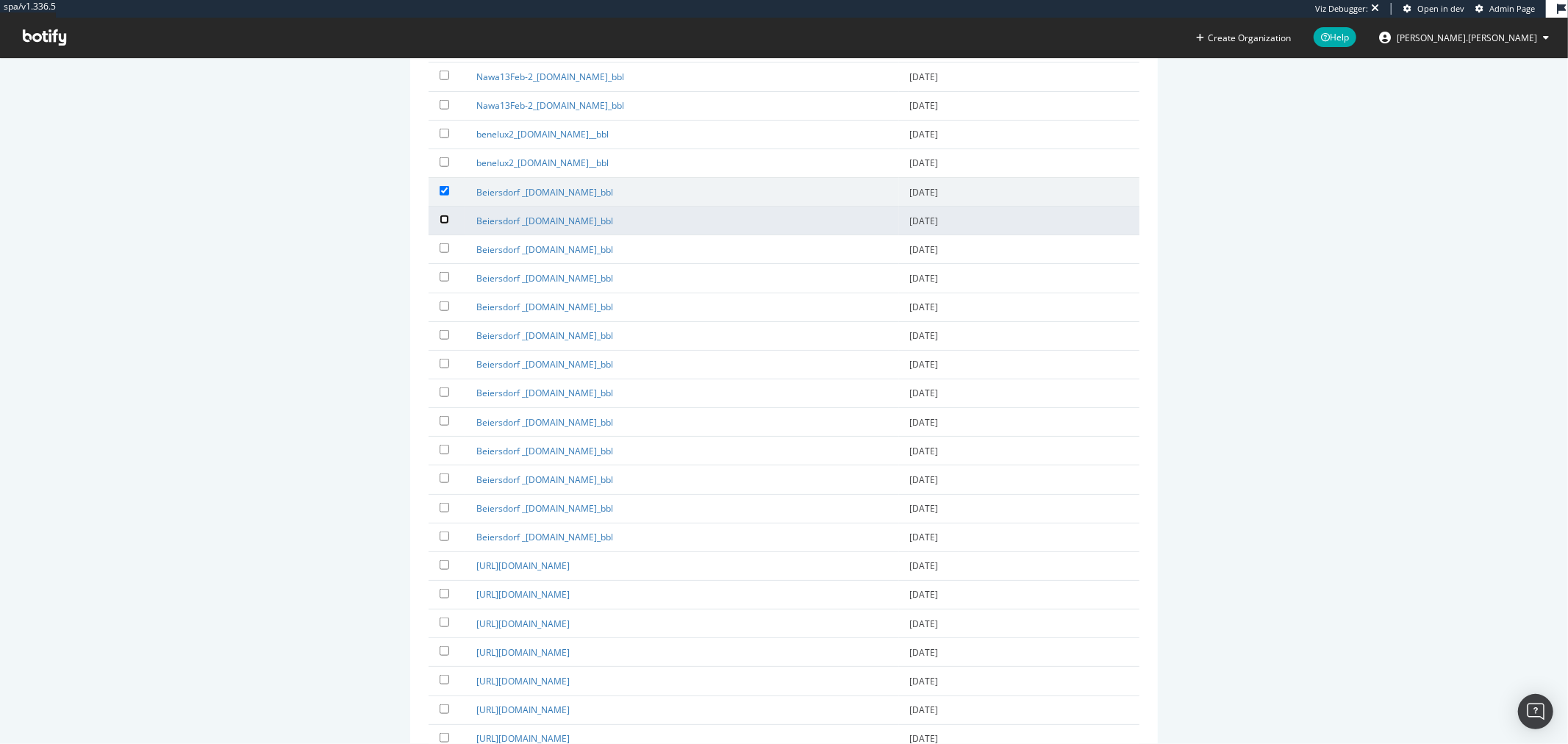
click at [440, 215] on input "checkbox" at bounding box center [445, 219] width 9 height 9
checkbox input "true"
click at [442, 243] on input "checkbox" at bounding box center [445, 248] width 9 height 9
checkbox input "true"
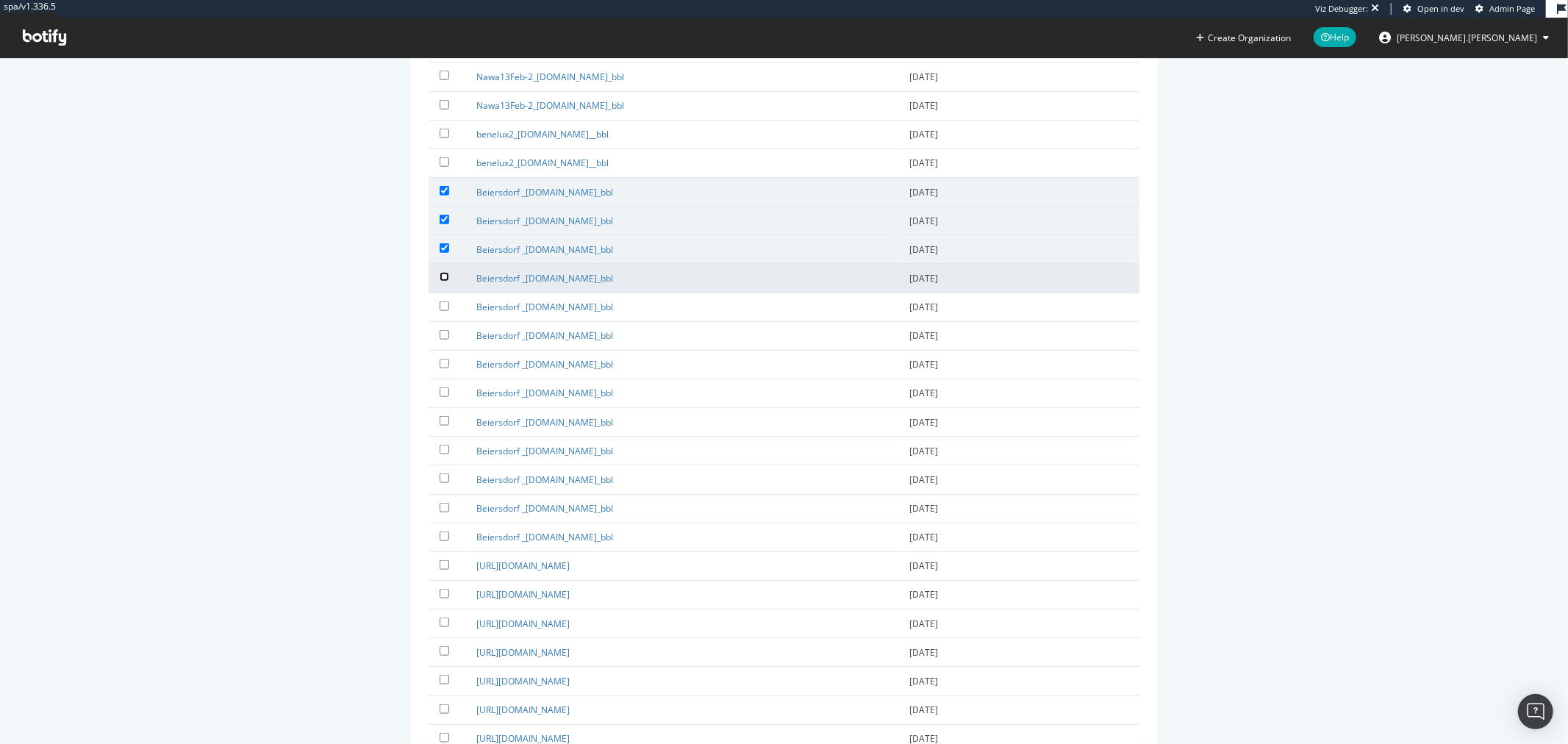
click at [440, 272] on input "checkbox" at bounding box center [445, 277] width 9 height 9
checkbox input "true"
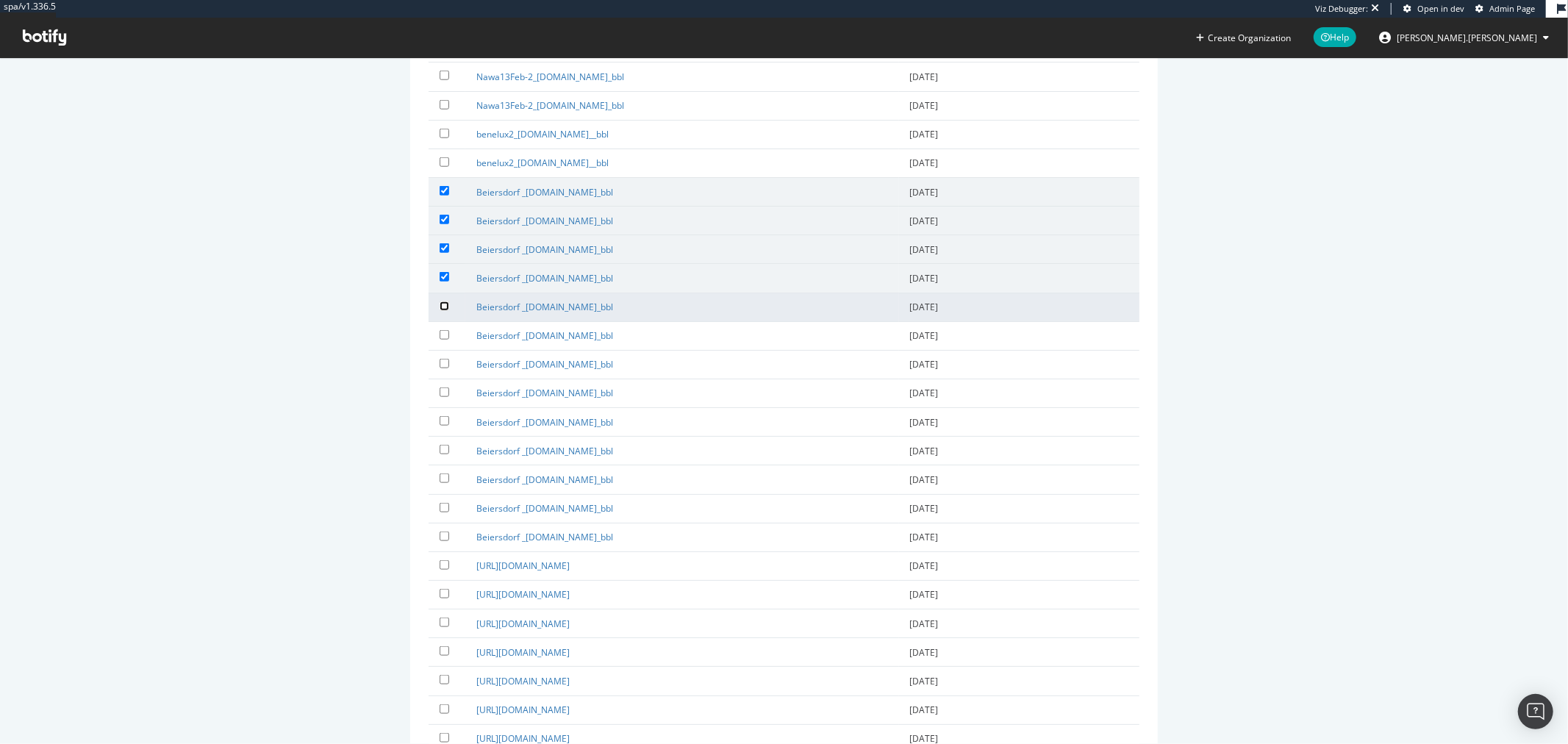
click at [441, 301] on input "checkbox" at bounding box center [445, 306] width 9 height 9
checkbox input "true"
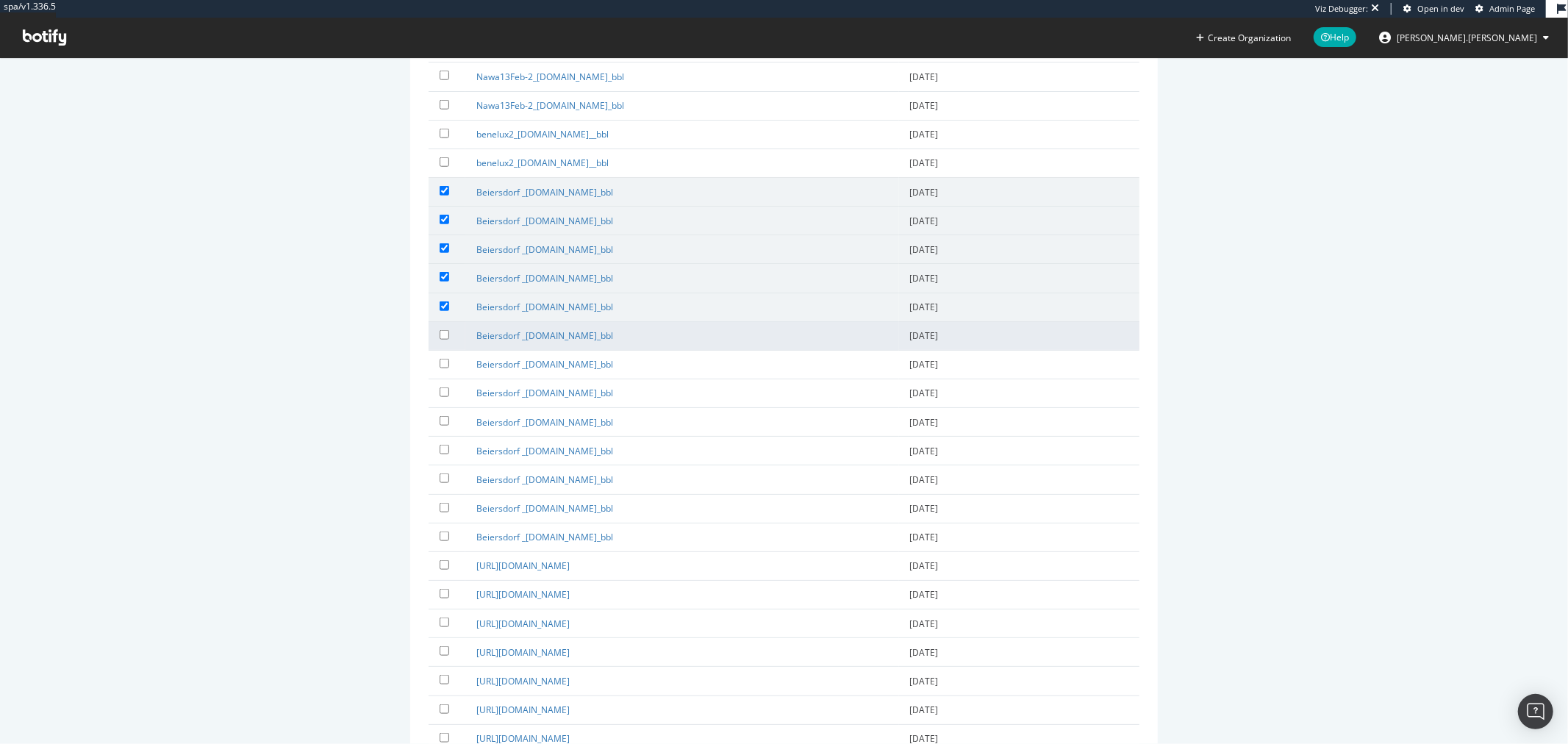
click at [442, 327] on div at bounding box center [447, 336] width 15 height 18
click at [442, 330] on input "checkbox" at bounding box center [445, 335] width 9 height 9
checkbox input "true"
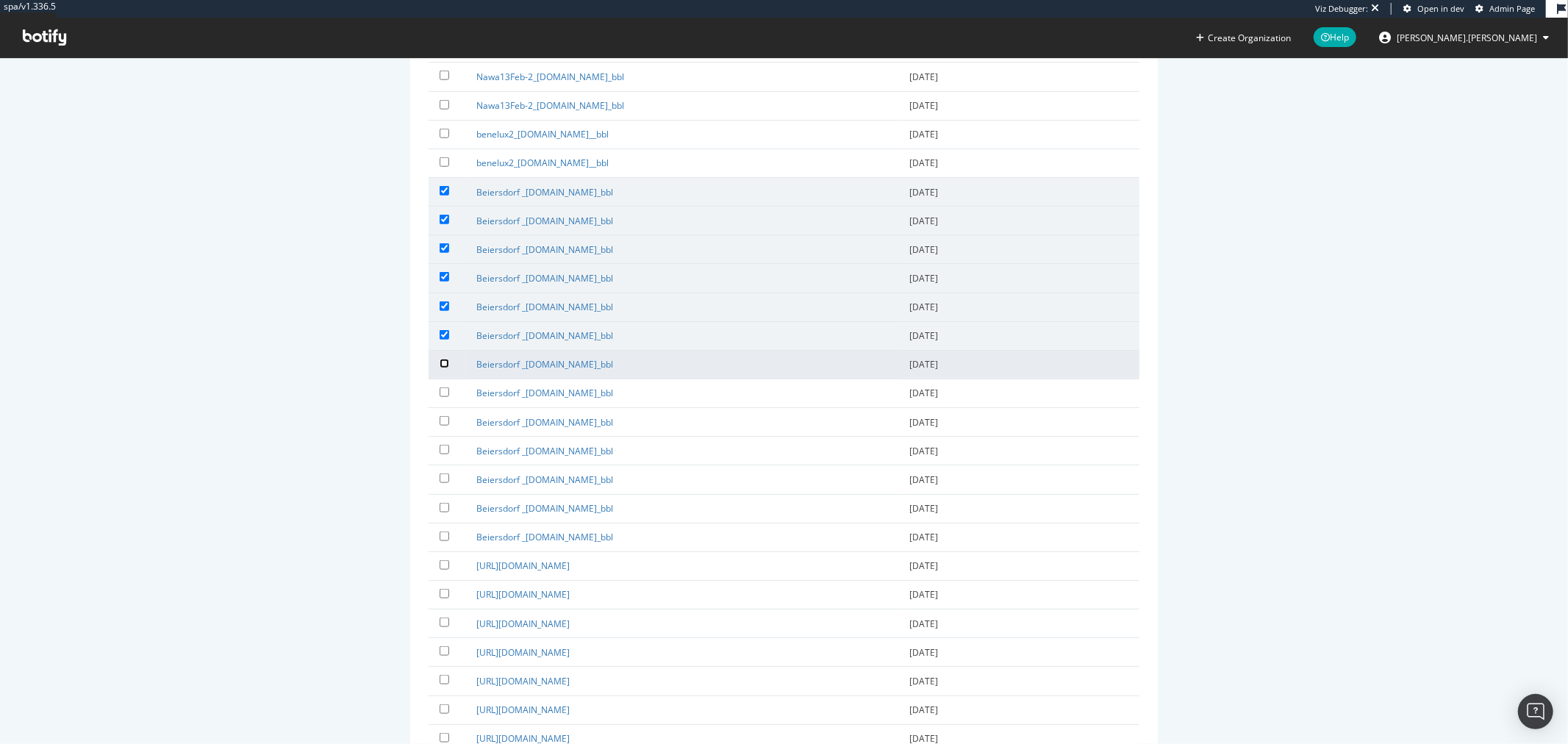
click at [443, 359] on input "checkbox" at bounding box center [445, 363] width 9 height 9
checkbox input "true"
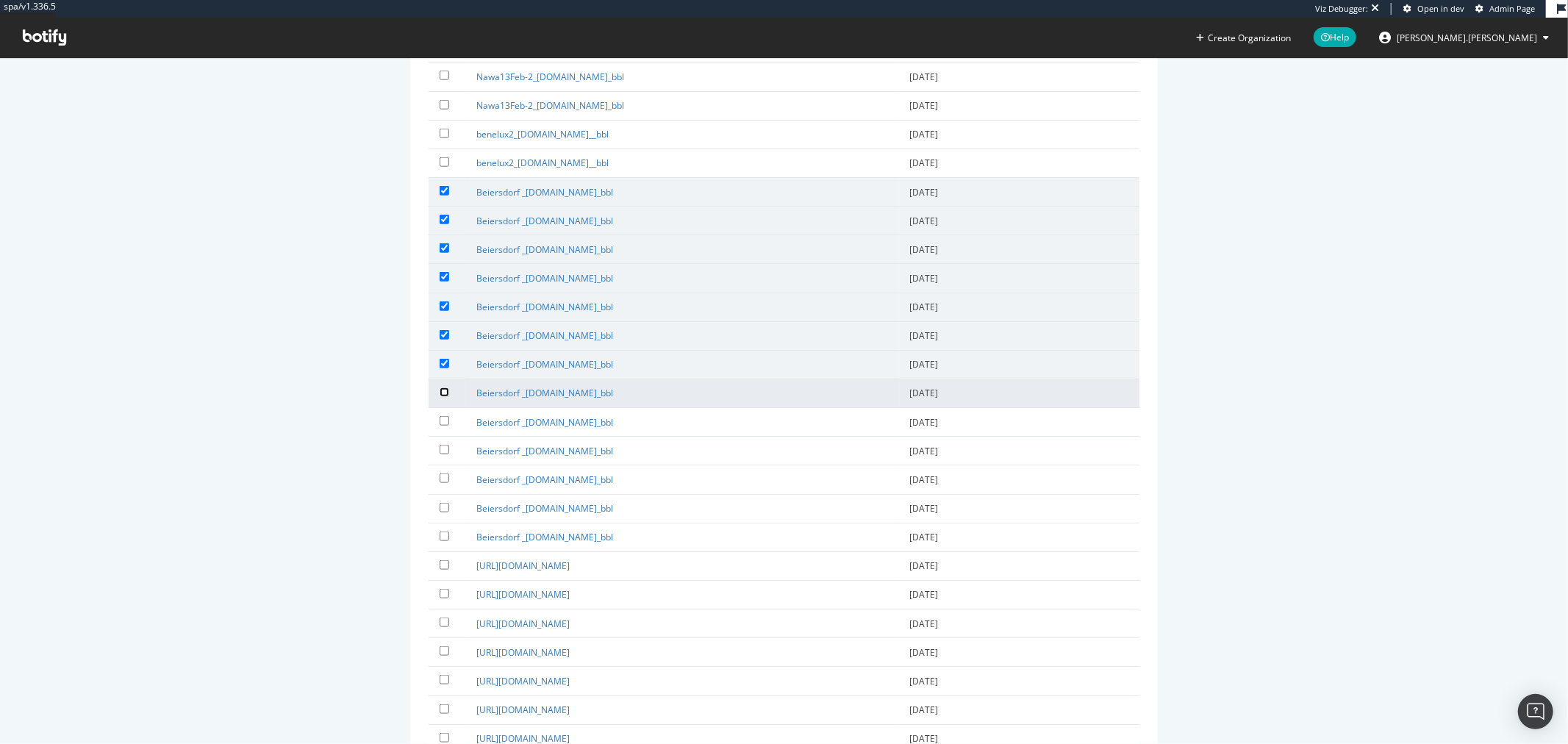
click at [441, 388] on input "checkbox" at bounding box center [445, 392] width 9 height 9
checkbox input "true"
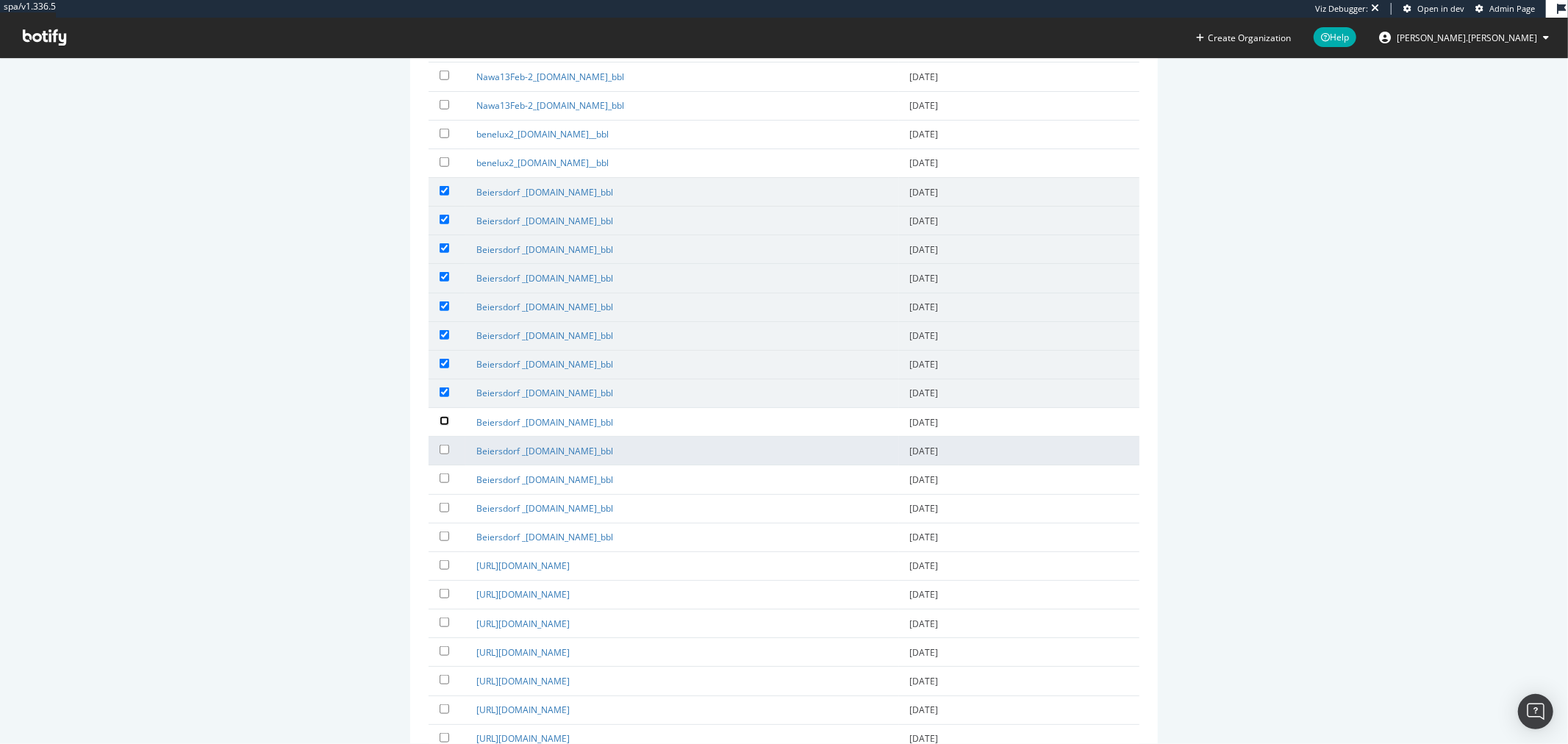
click at [442, 416] on input "checkbox" at bounding box center [445, 421] width 9 height 9
checkbox input "true"
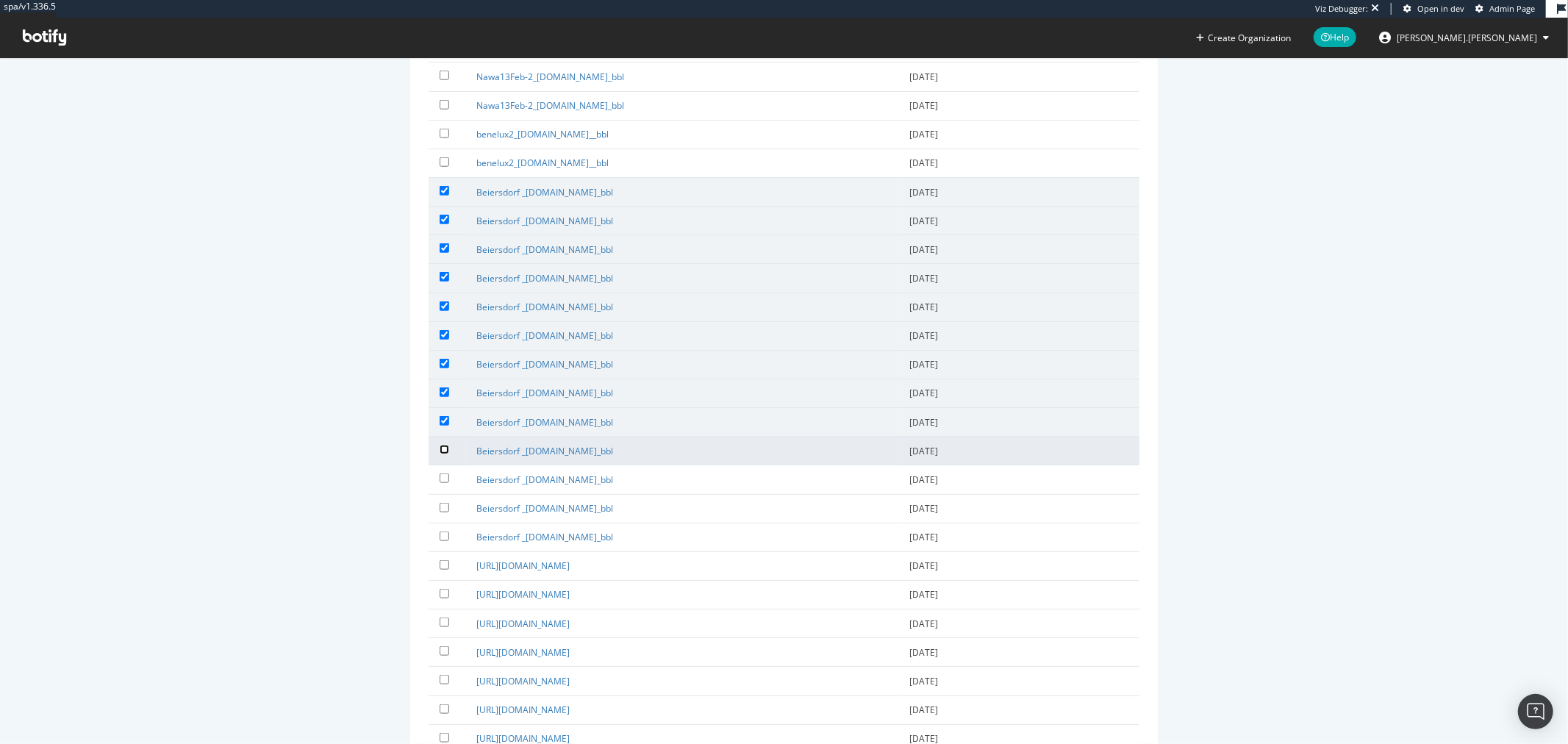
click at [442, 445] on input "checkbox" at bounding box center [445, 450] width 9 height 9
checkbox input "true"
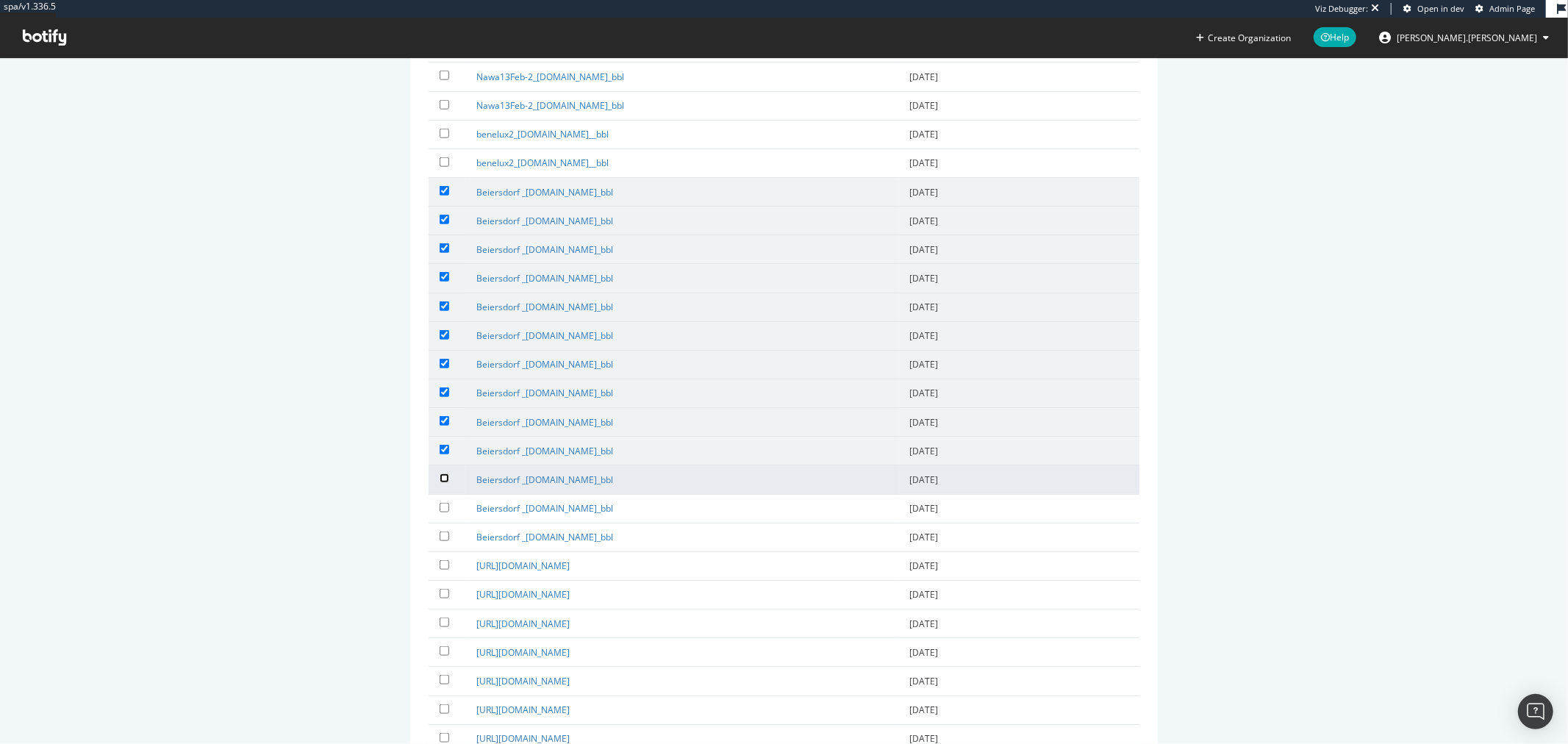
click at [441, 474] on input "checkbox" at bounding box center [445, 478] width 9 height 9
checkbox input "true"
click at [441, 503] on input "checkbox" at bounding box center [445, 508] width 9 height 9
checkbox input "true"
click at [441, 532] on input "checkbox" at bounding box center [445, 536] width 9 height 9
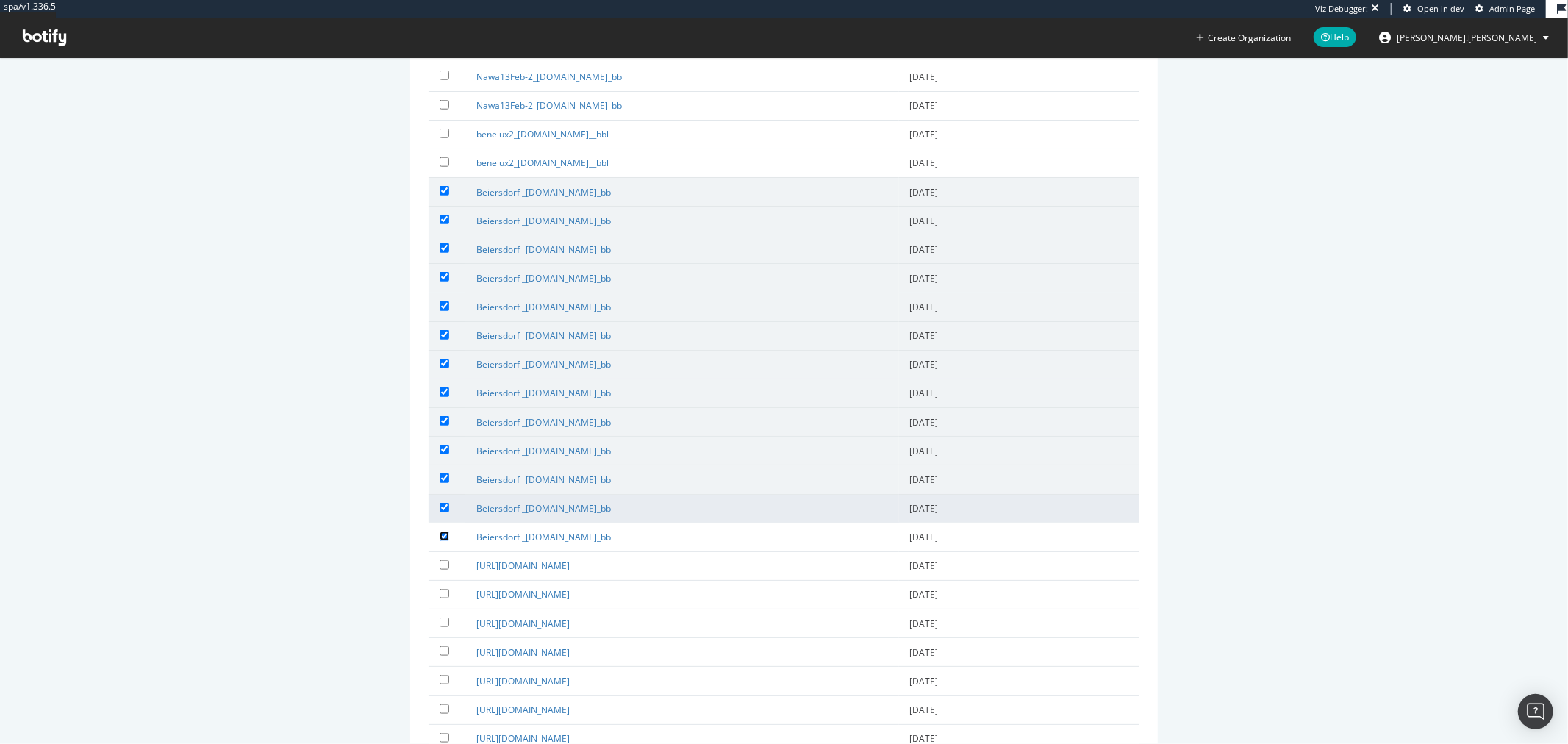
checkbox input "true"
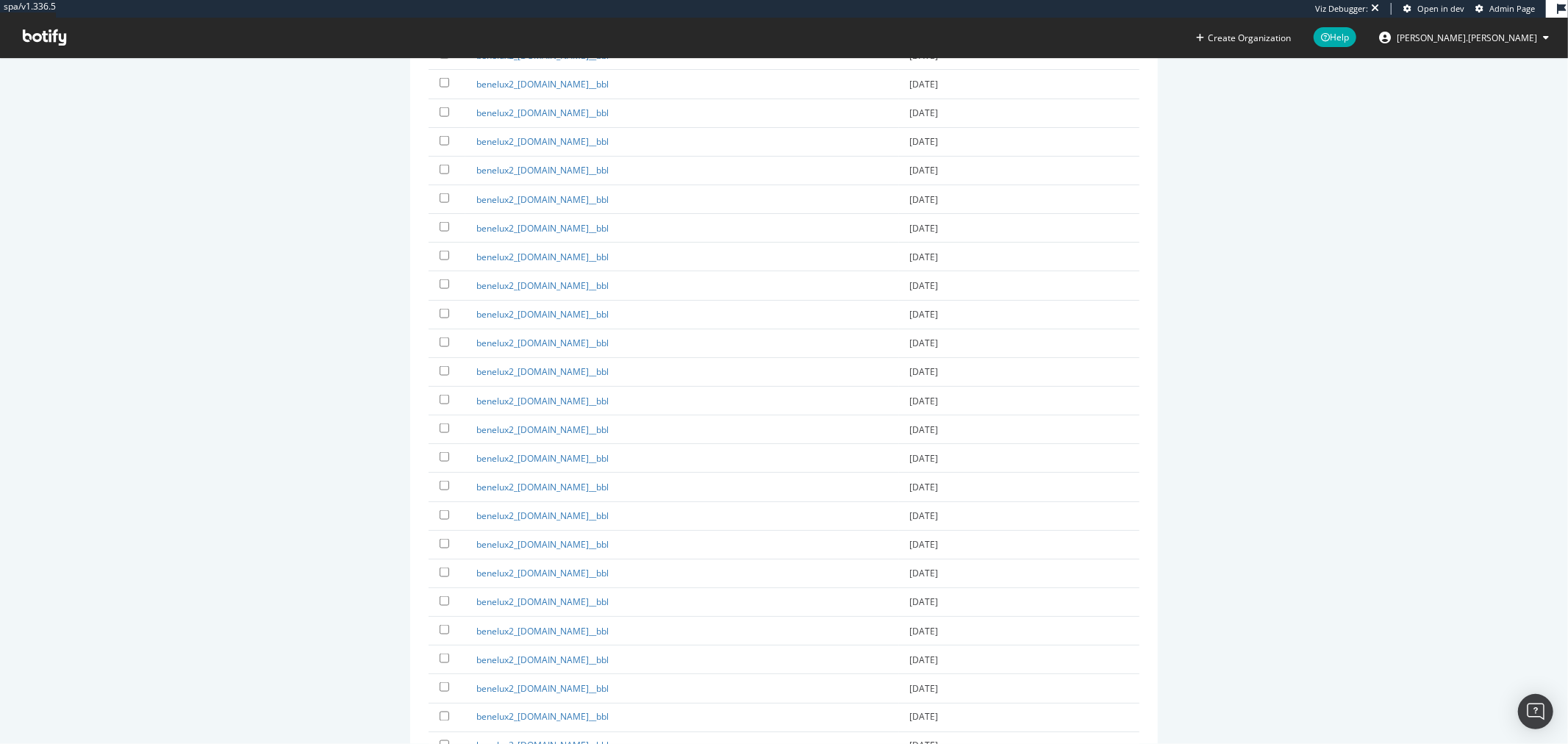
scroll to position [26366, 0]
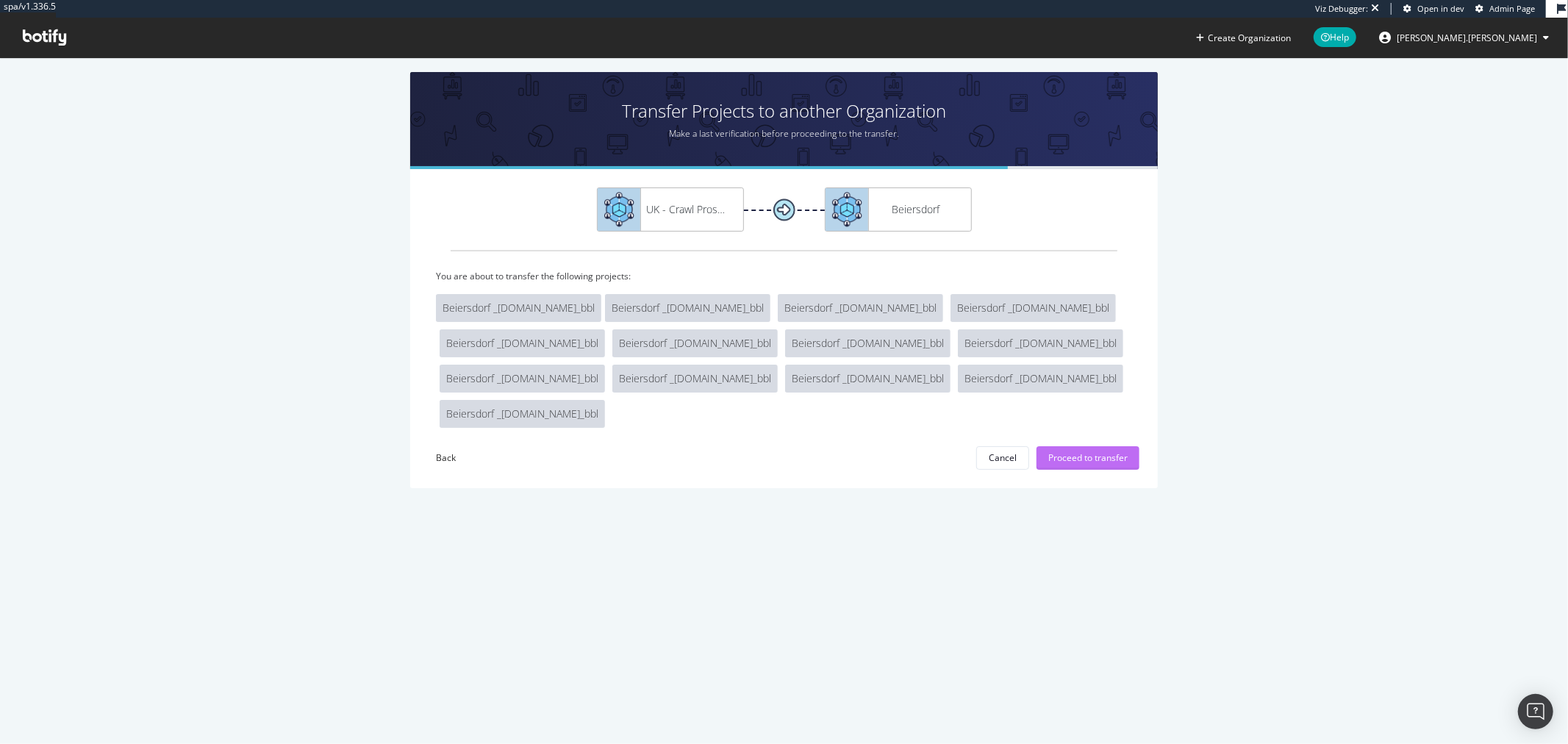
click at [1105, 452] on div "Proceed to transfer" at bounding box center [1088, 458] width 79 height 12
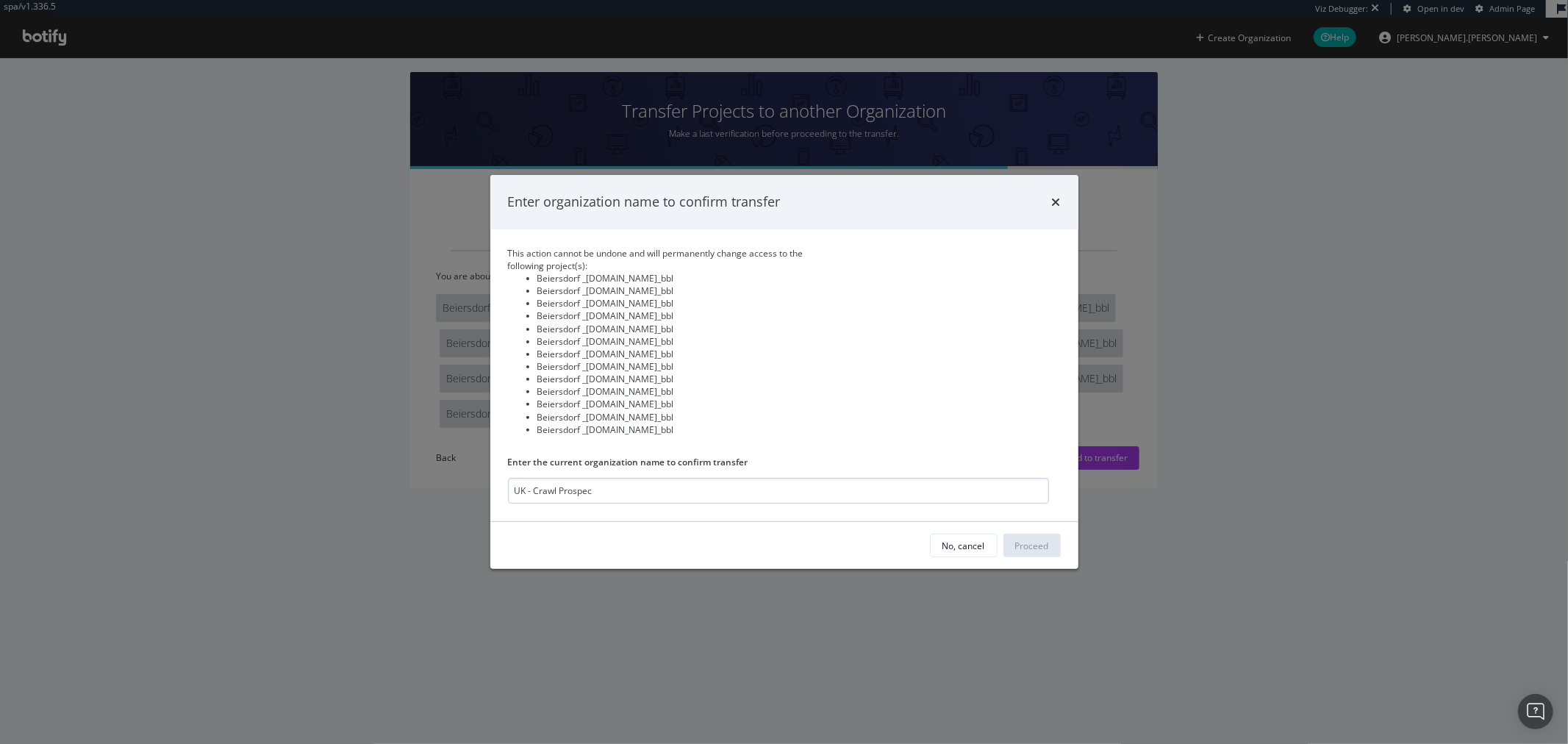
type input "UK - Crawl Prospect"
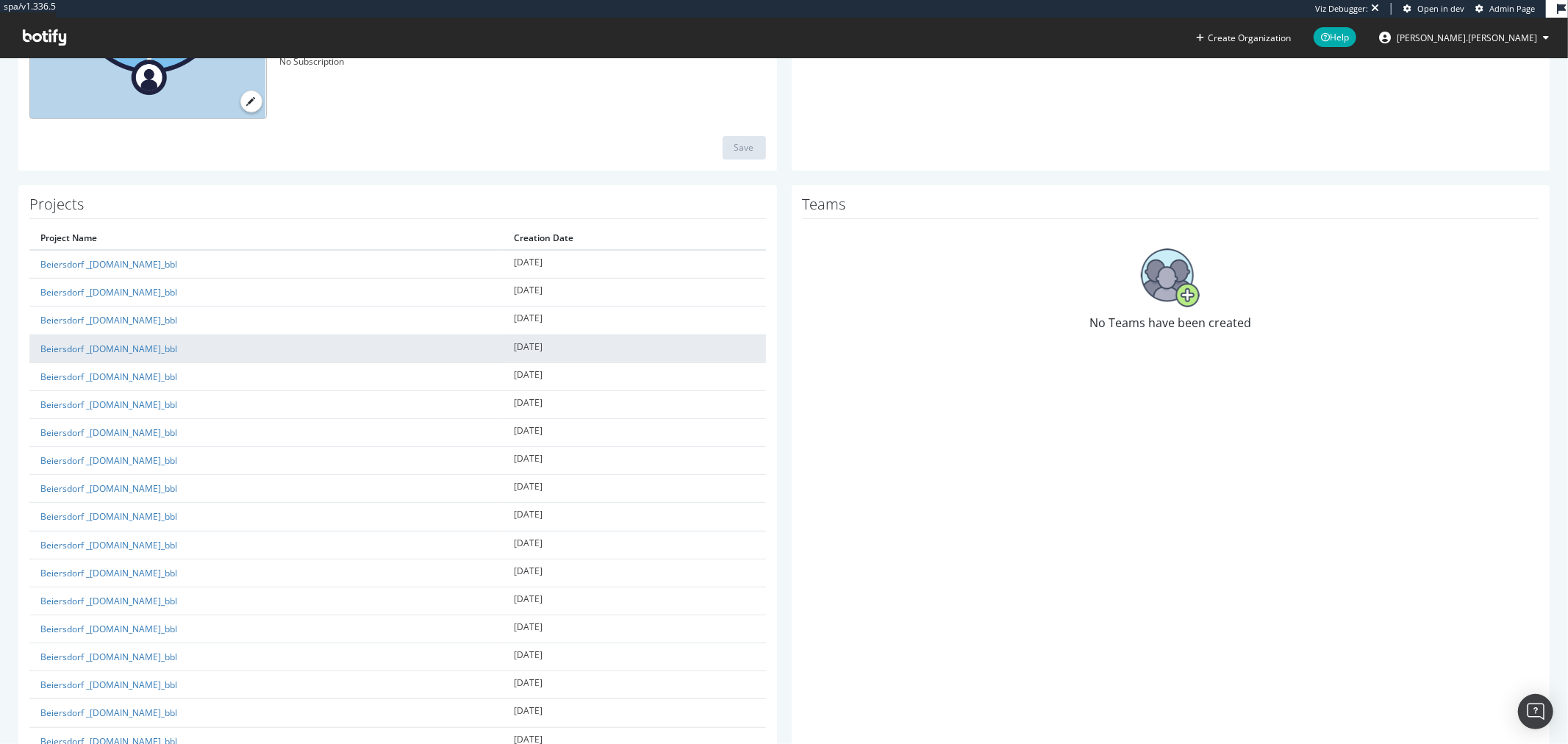
scroll to position [358, 0]
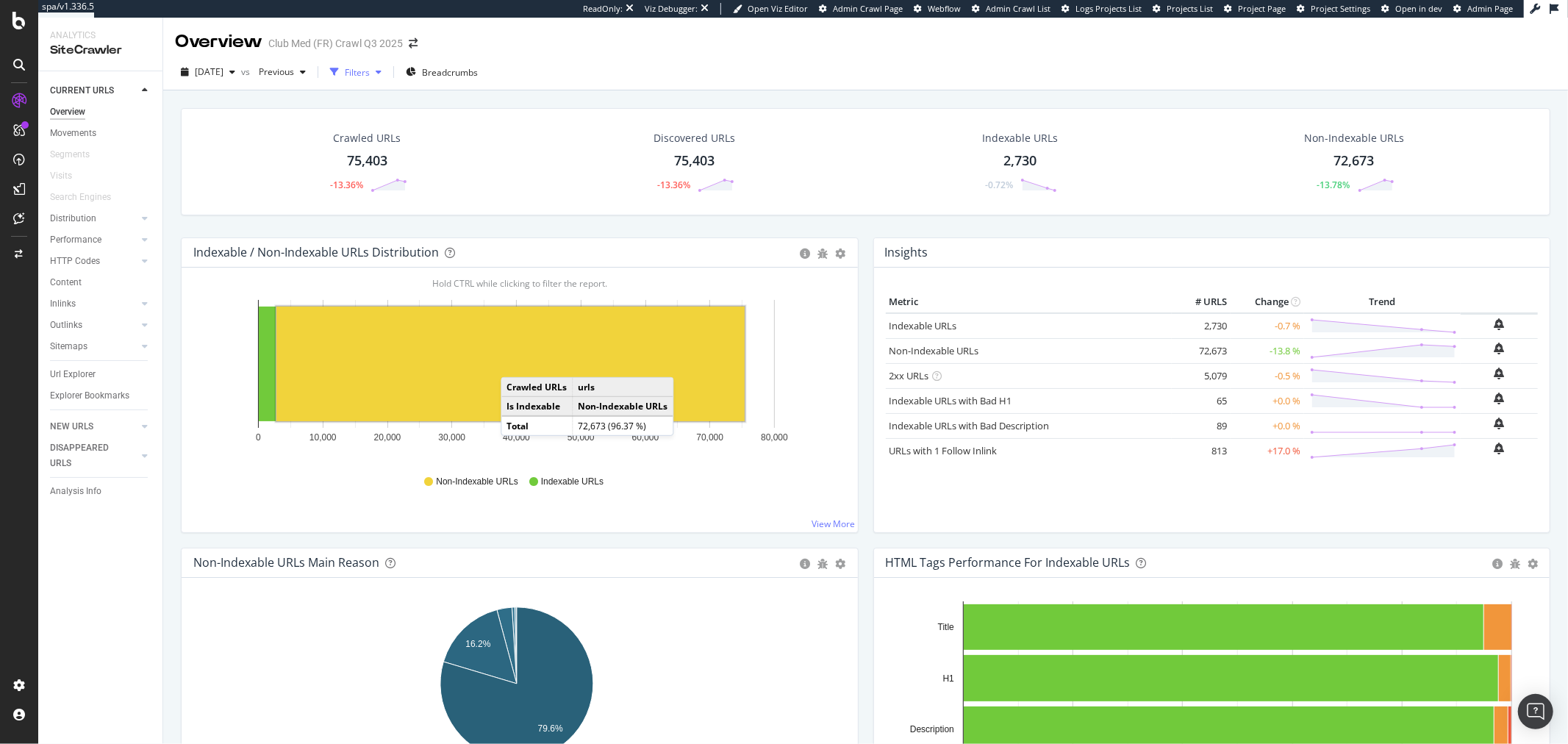
click at [370, 74] on div "Filters" at bounding box center [357, 72] width 25 height 12
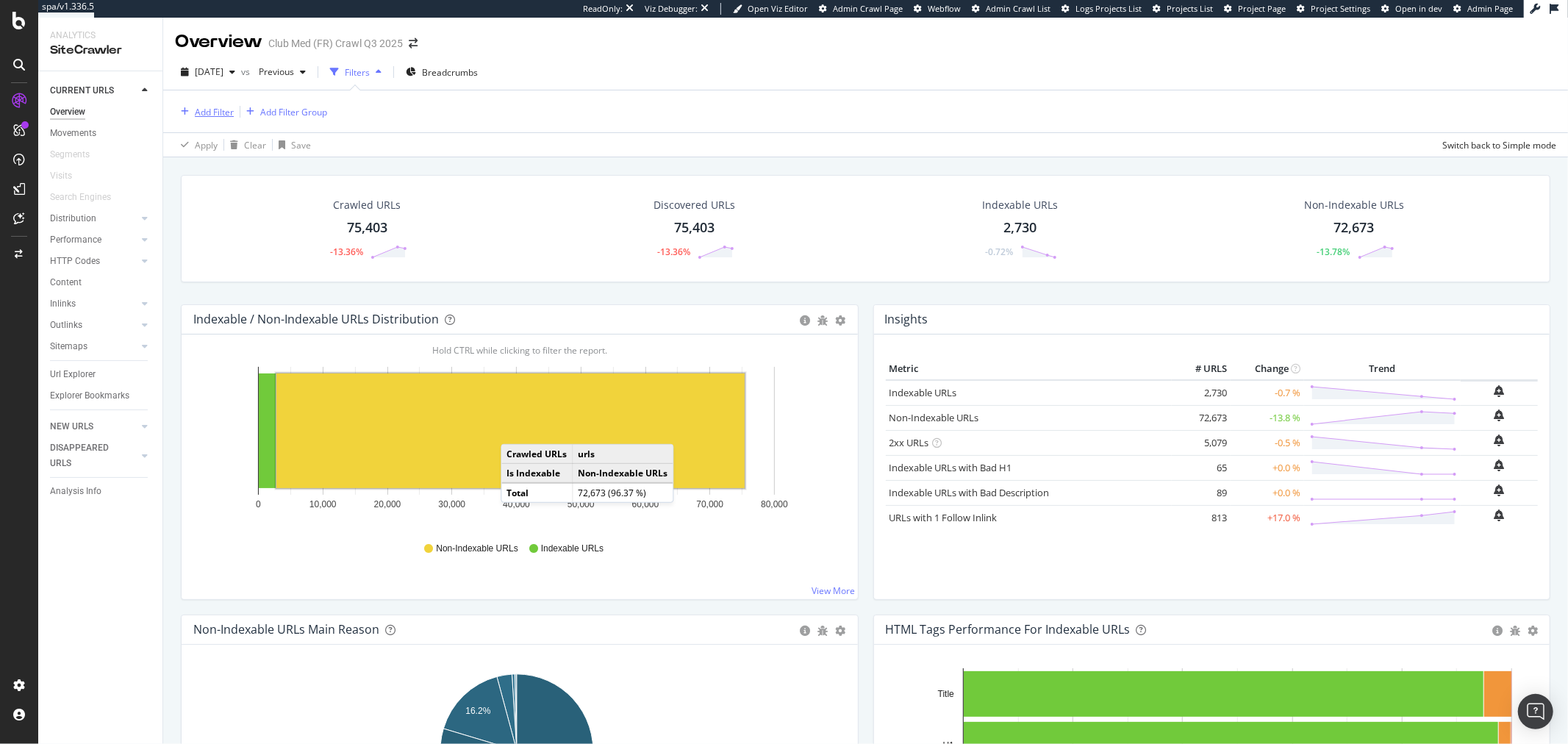
click at [188, 110] on div "button" at bounding box center [185, 112] width 20 height 9
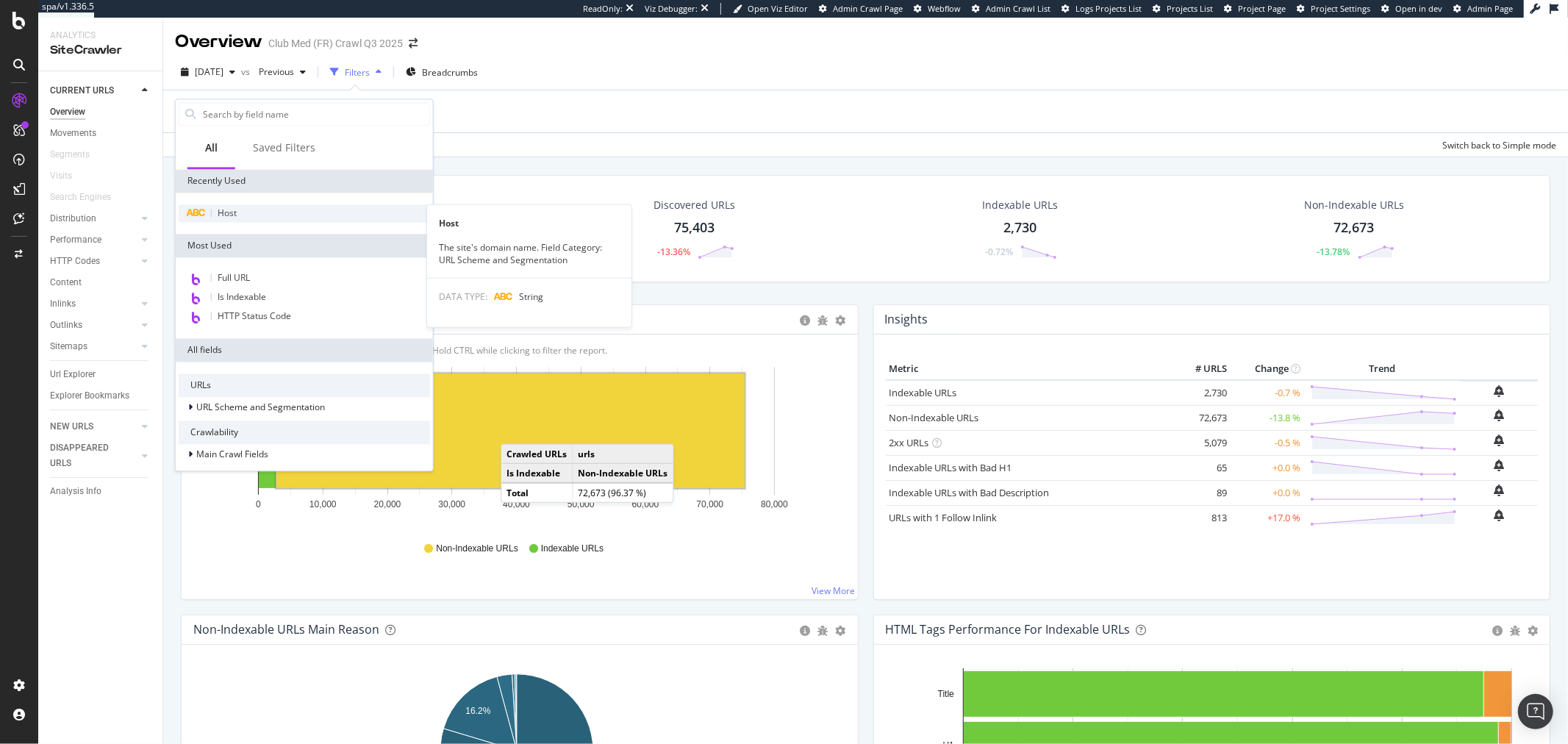
click at [243, 219] on div "Host" at bounding box center [304, 213] width 252 height 18
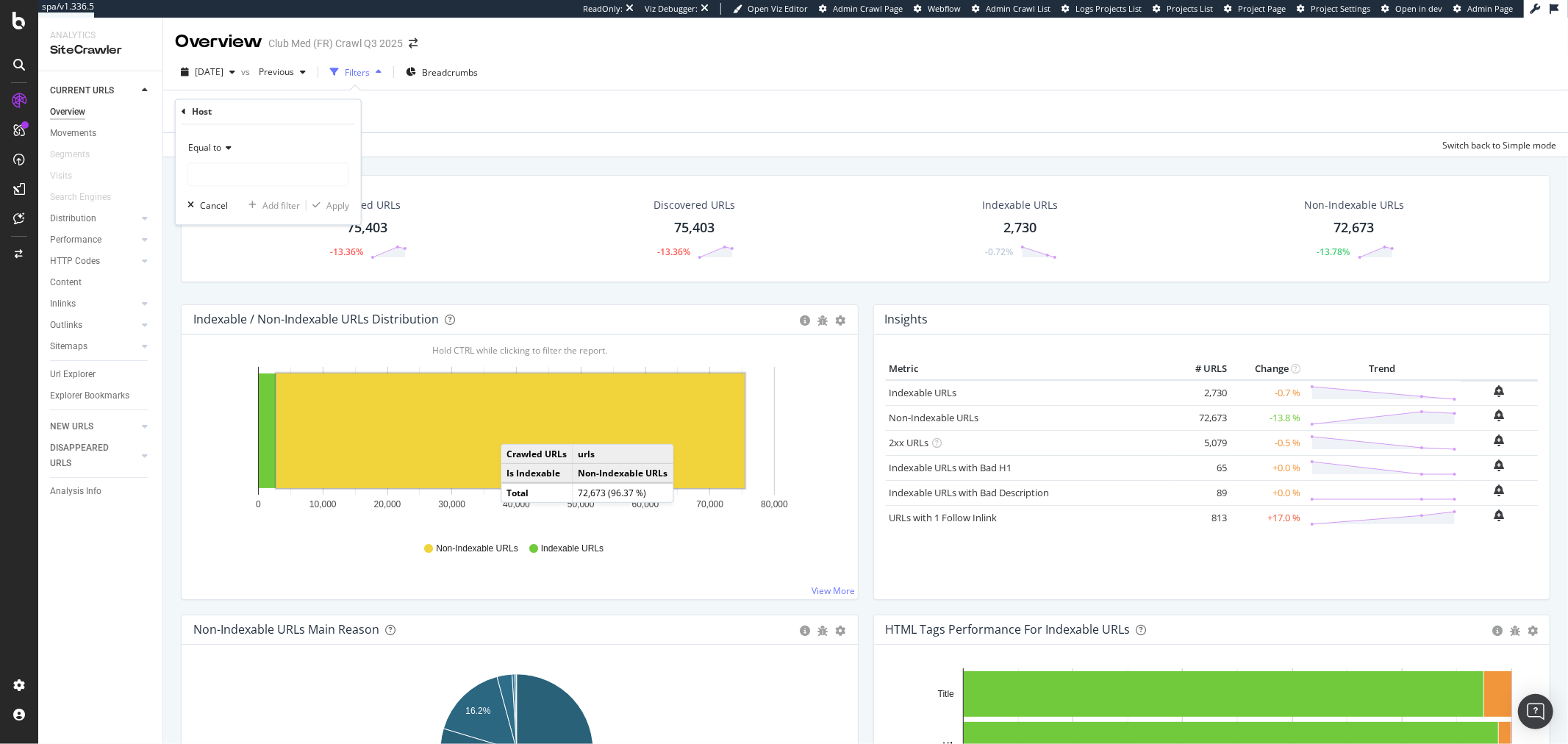
click at [219, 147] on span "Equal to" at bounding box center [205, 148] width 33 height 12
click at [263, 291] on div "Contains" at bounding box center [270, 293] width 157 height 19
click at [239, 174] on input "text" at bounding box center [268, 175] width 160 height 23
click at [213, 140] on div "Contains" at bounding box center [268, 149] width 162 height 23
click at [242, 180] on div "Equal to" at bounding box center [270, 178] width 157 height 19
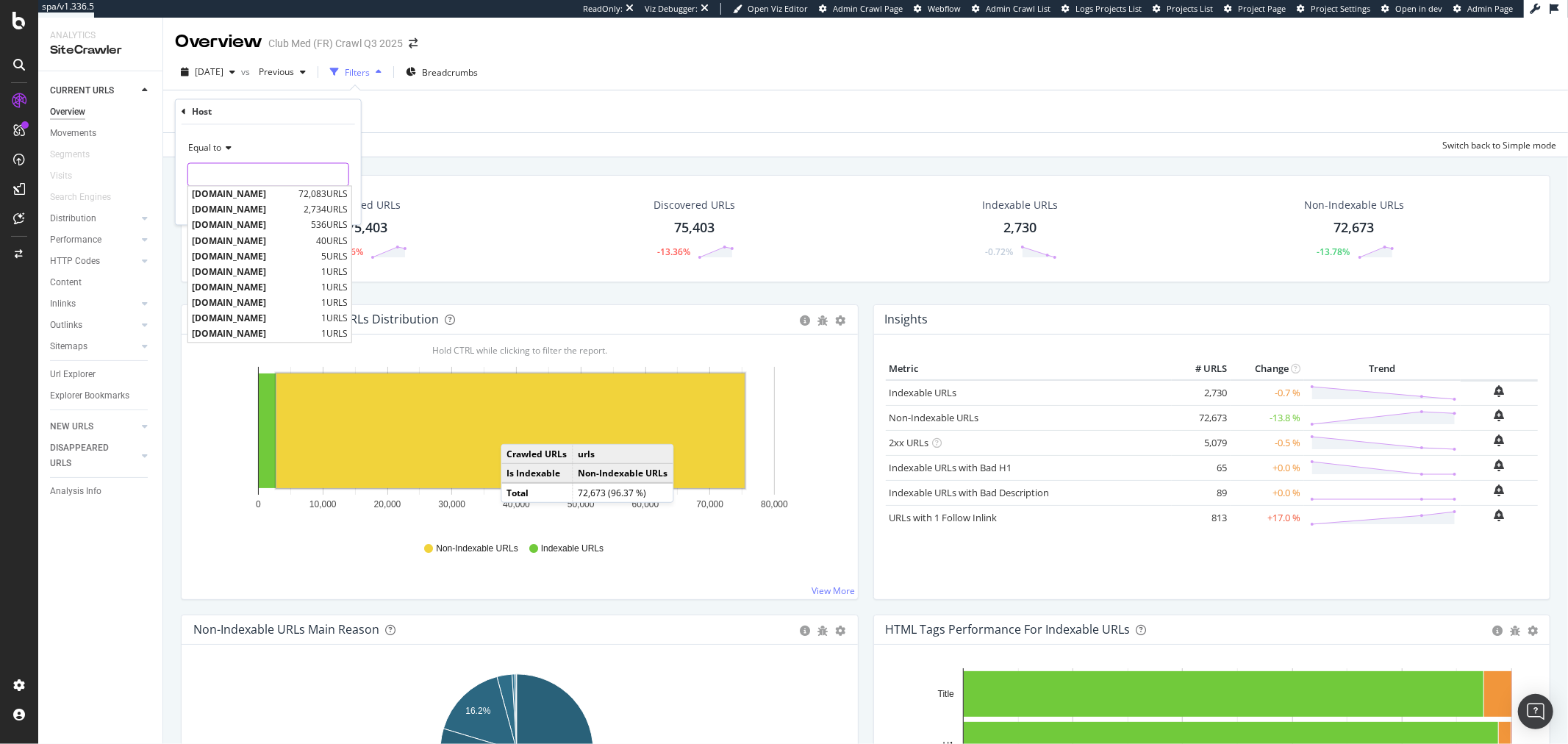
click at [280, 181] on input "text" at bounding box center [268, 175] width 160 height 23
click at [277, 192] on span "[DOMAIN_NAME]" at bounding box center [243, 195] width 103 height 12
type input "[DOMAIN_NAME]"
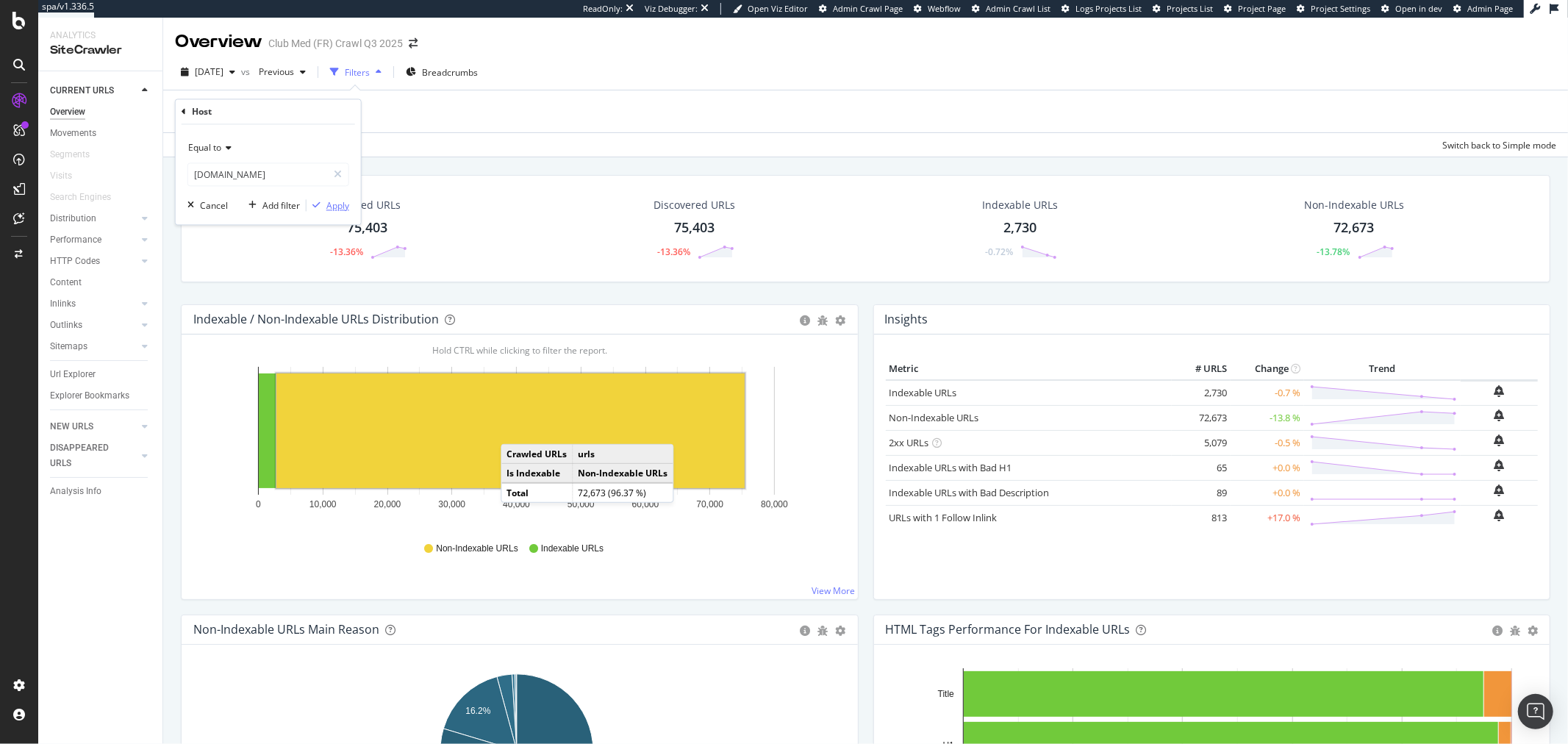
click at [339, 209] on div "Apply" at bounding box center [337, 205] width 22 height 12
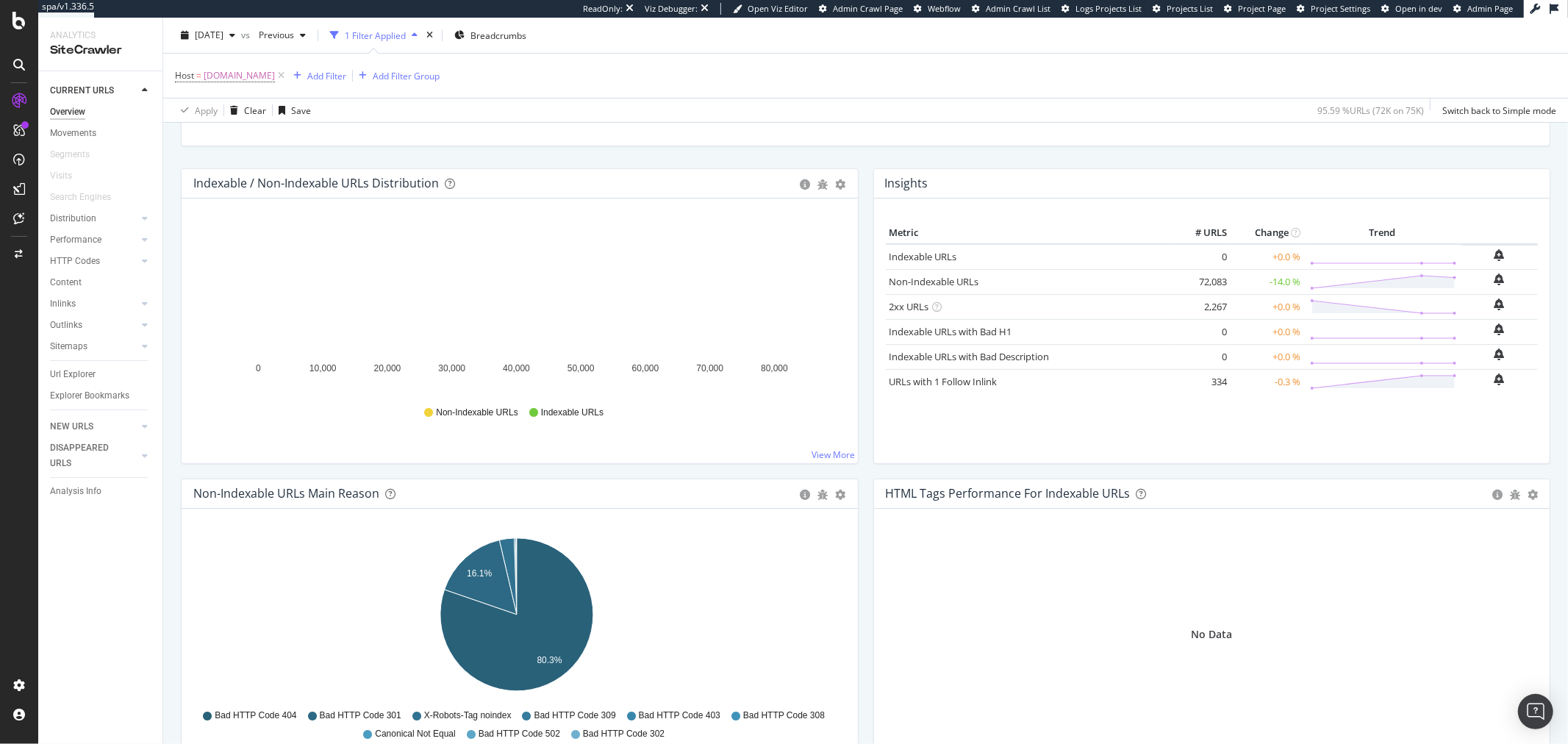
scroll to position [164, 0]
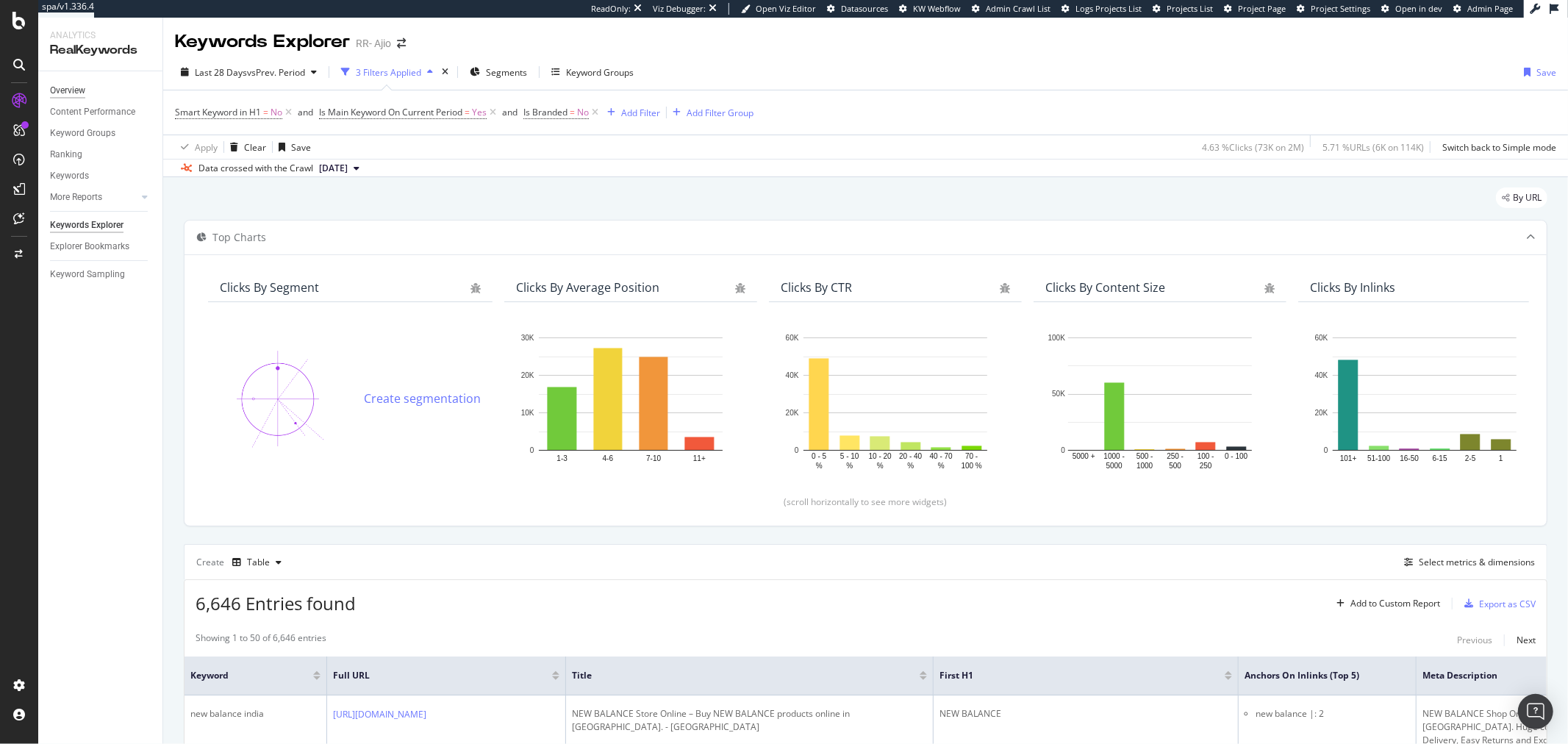
click at [67, 89] on div "Overview" at bounding box center [68, 91] width 36 height 16
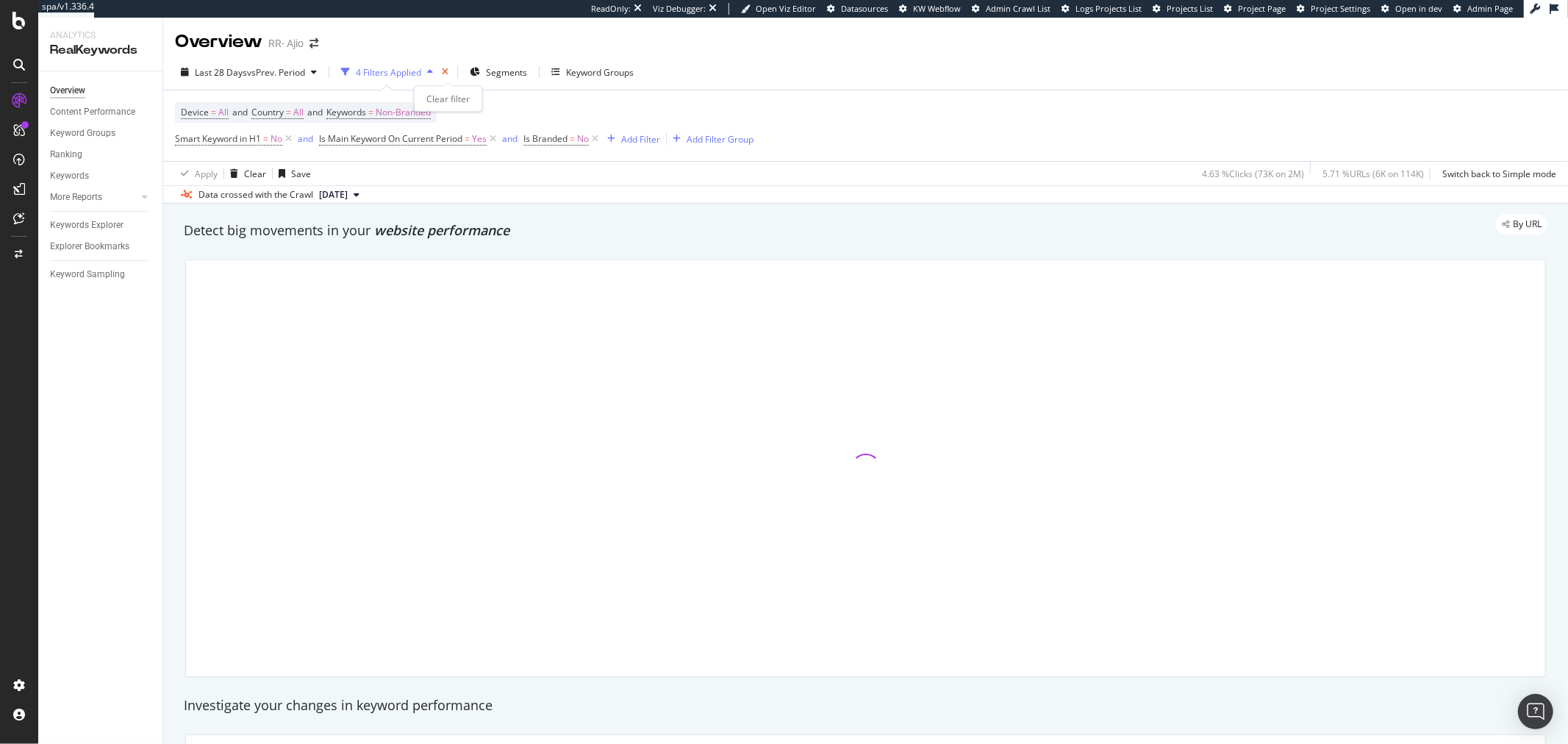
click at [449, 70] on icon "times" at bounding box center [445, 71] width 7 height 9
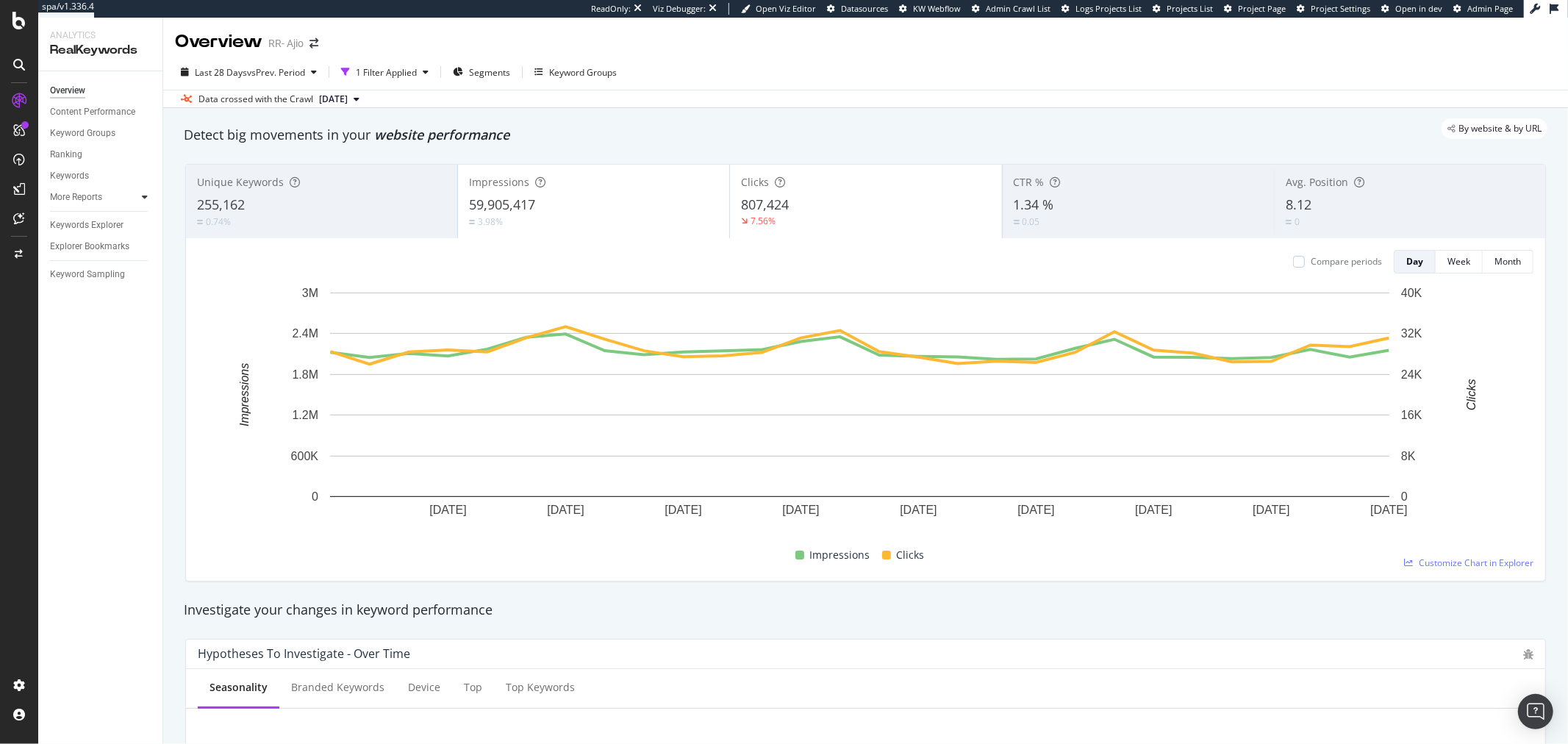
click at [145, 200] on icon at bounding box center [145, 197] width 6 height 9
click at [72, 262] on div "Content" at bounding box center [72, 261] width 32 height 16
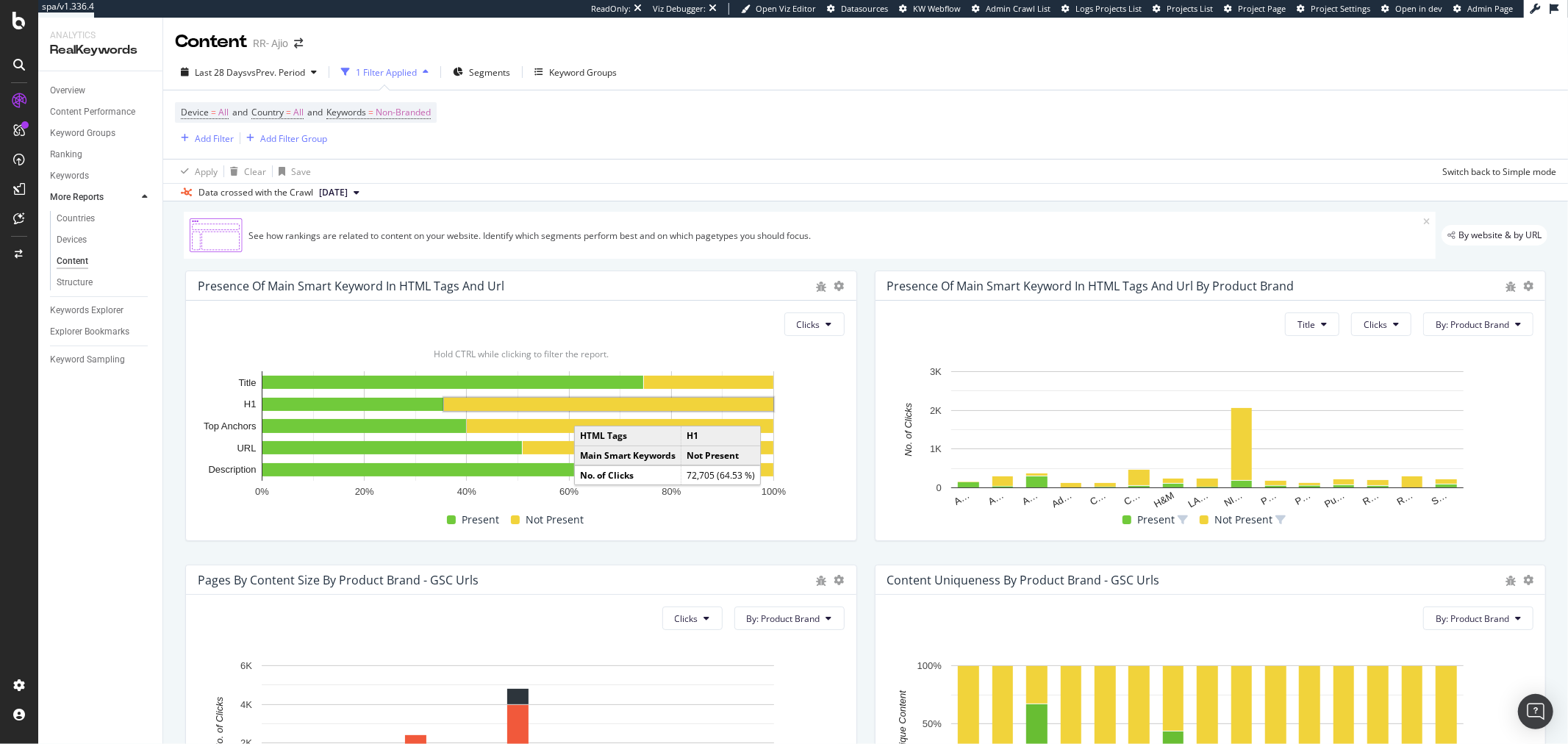
click at [631, 407] on rect "A chart." at bounding box center [608, 404] width 329 height 13
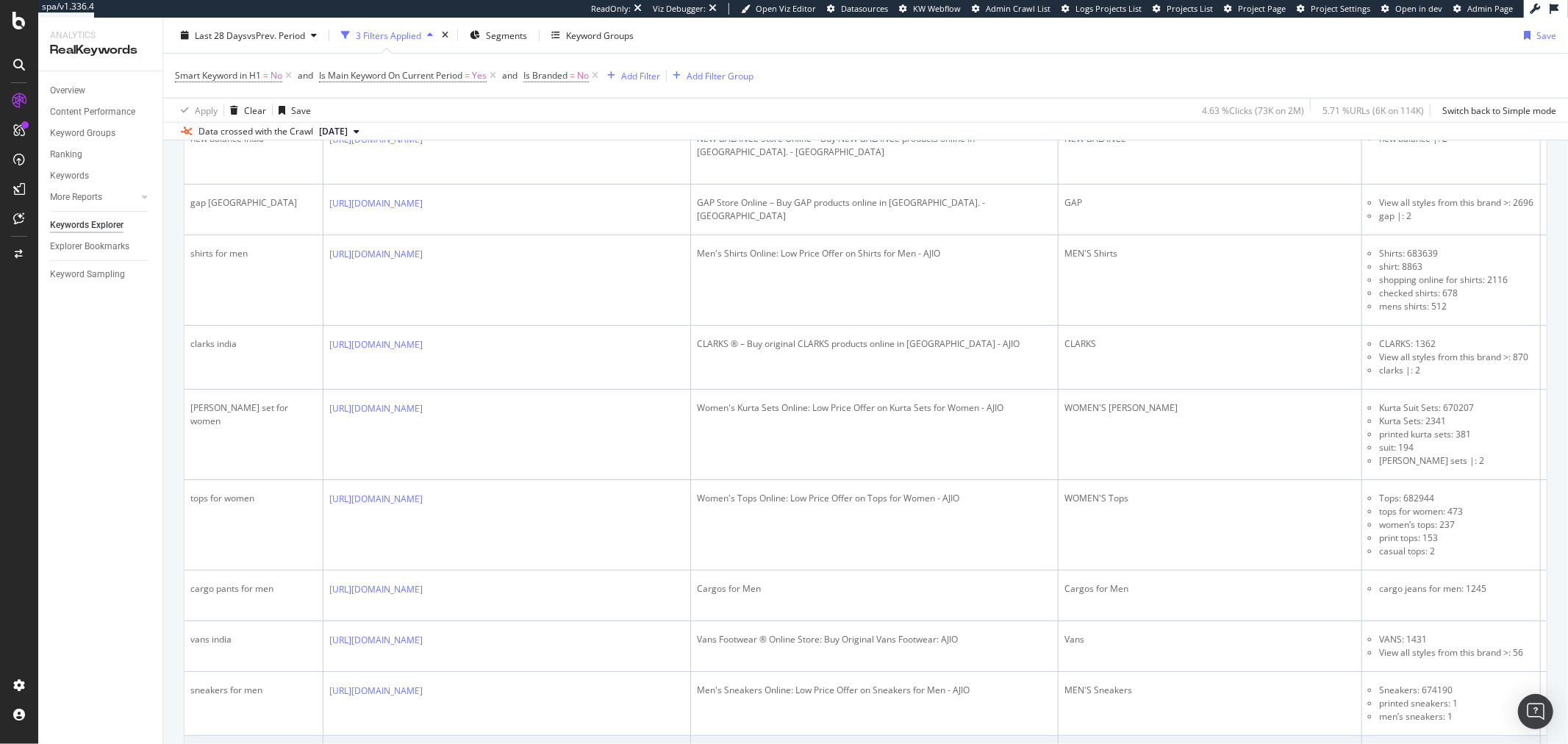
scroll to position [517, 0]
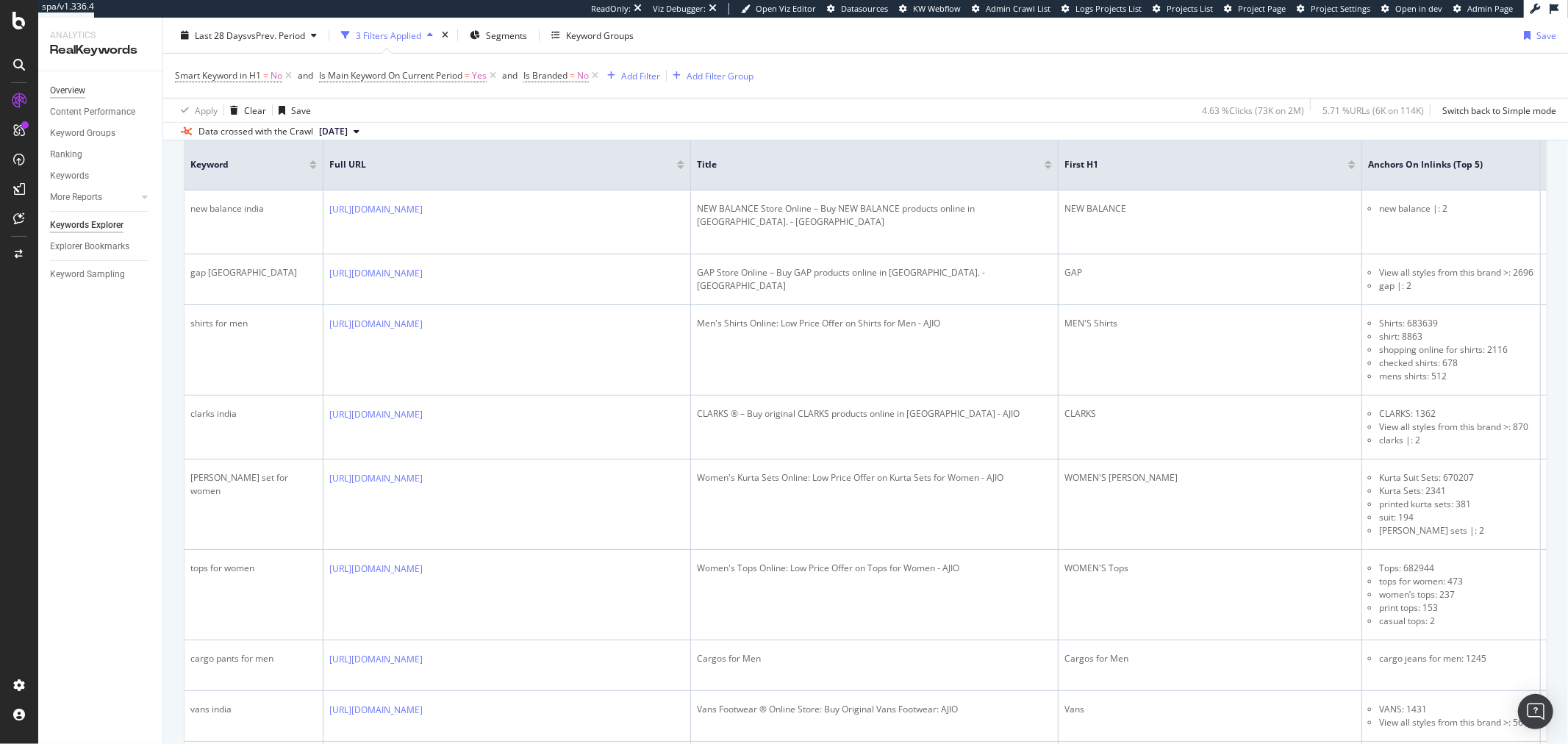
click at [71, 91] on div "Overview" at bounding box center [68, 91] width 36 height 16
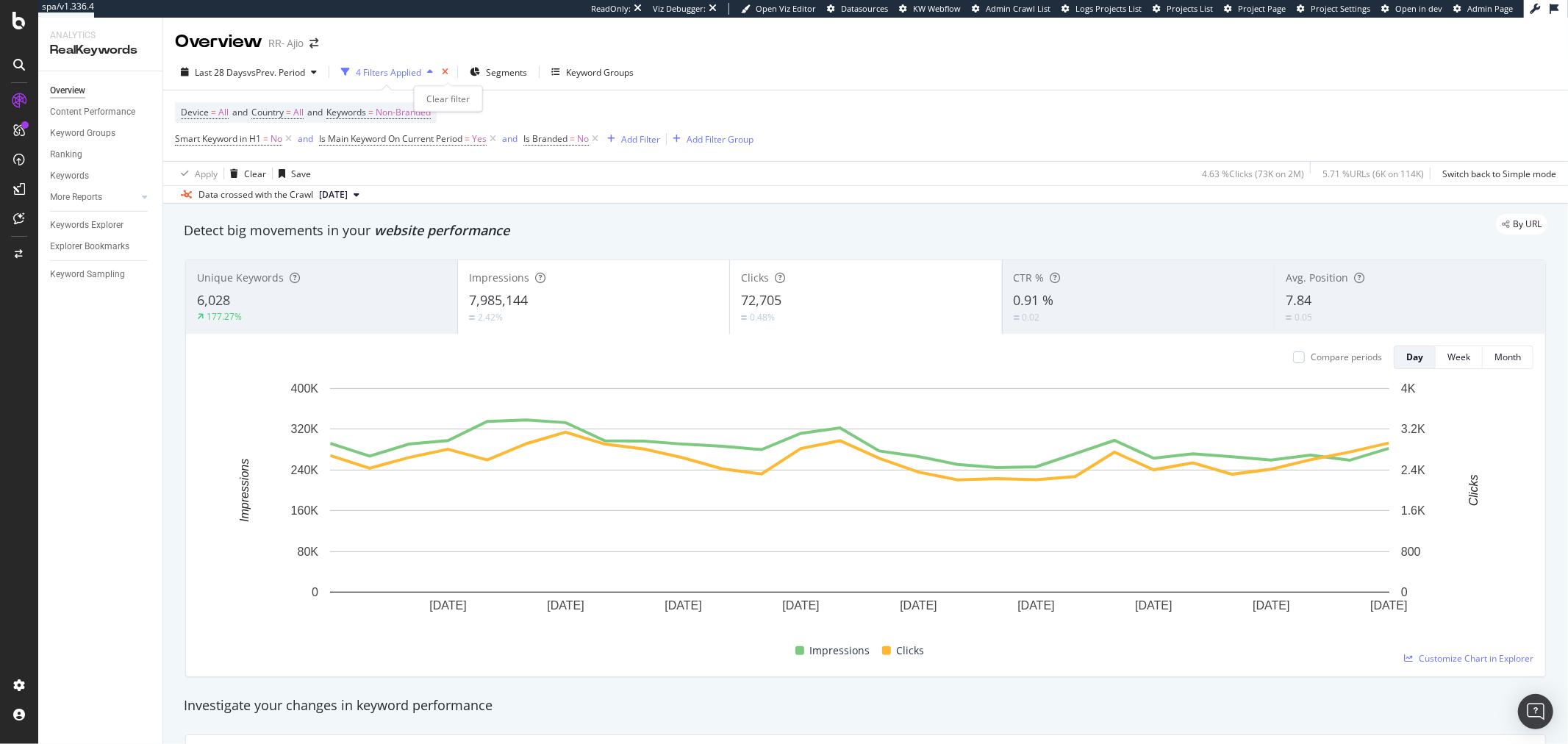
click at [446, 71] on icon "times" at bounding box center [445, 71] width 7 height 9
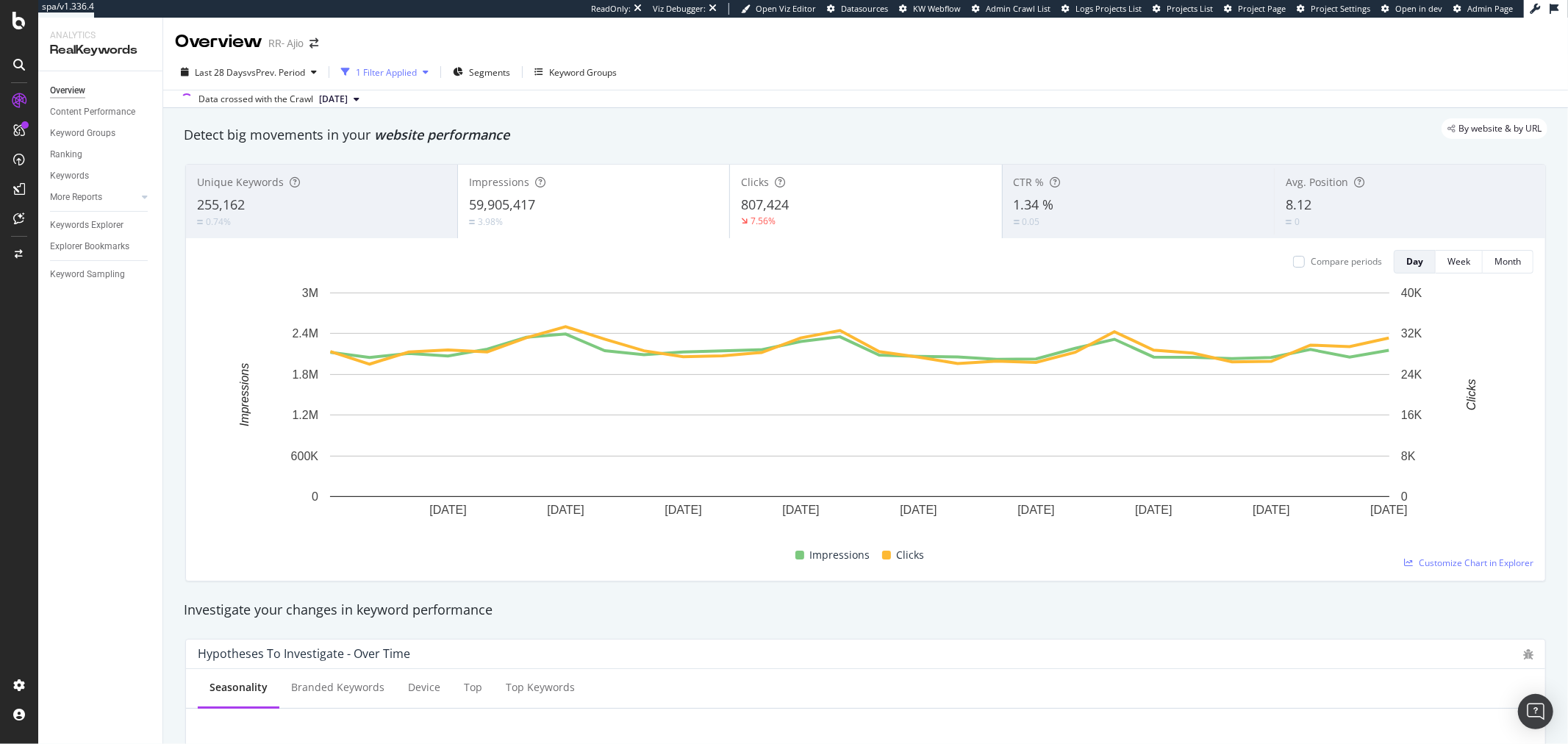
click at [398, 78] on div "1 Filter Applied" at bounding box center [386, 72] width 61 height 12
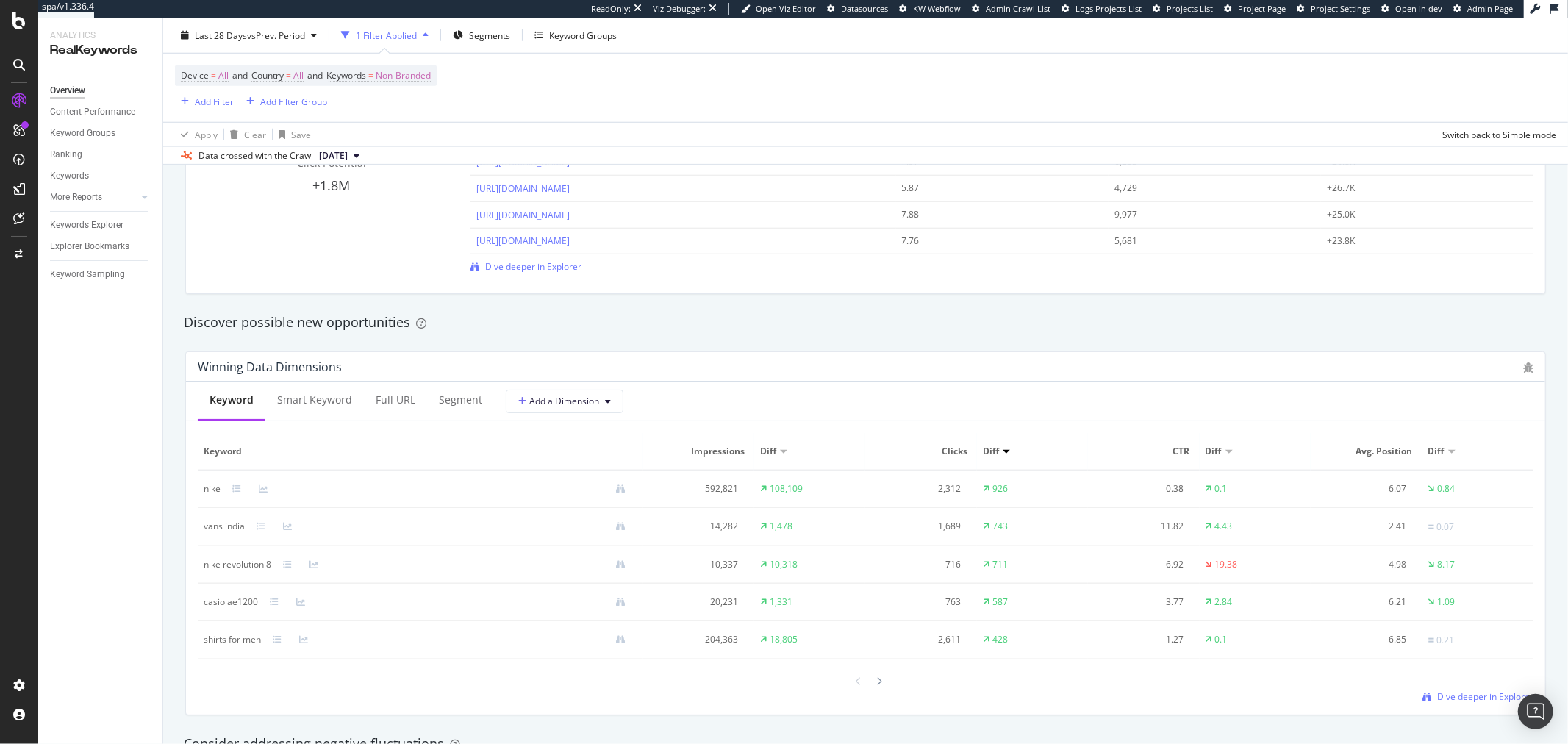
scroll to position [1225, 0]
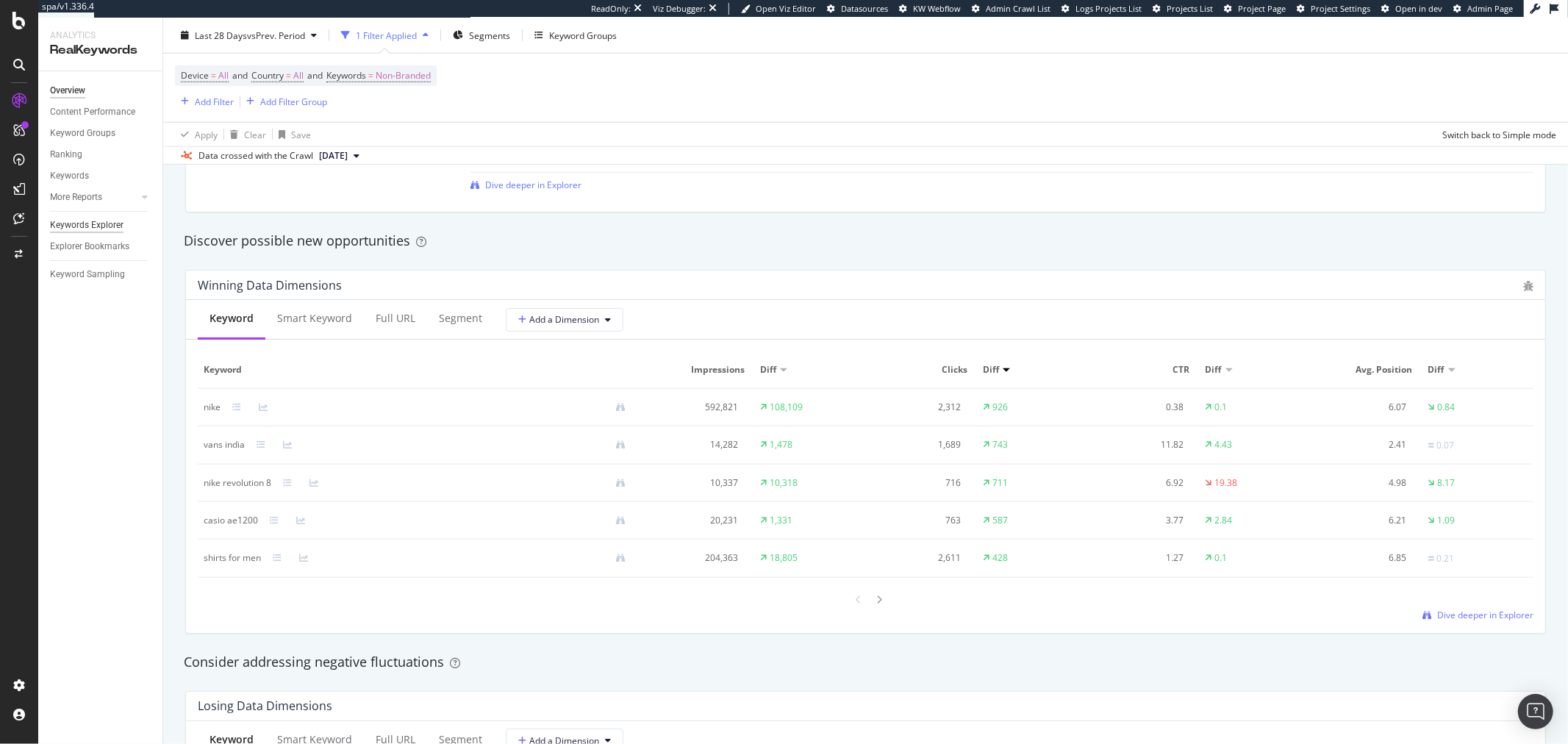
click at [101, 222] on div "Keywords Explorer" at bounding box center [87, 226] width 74 height 16
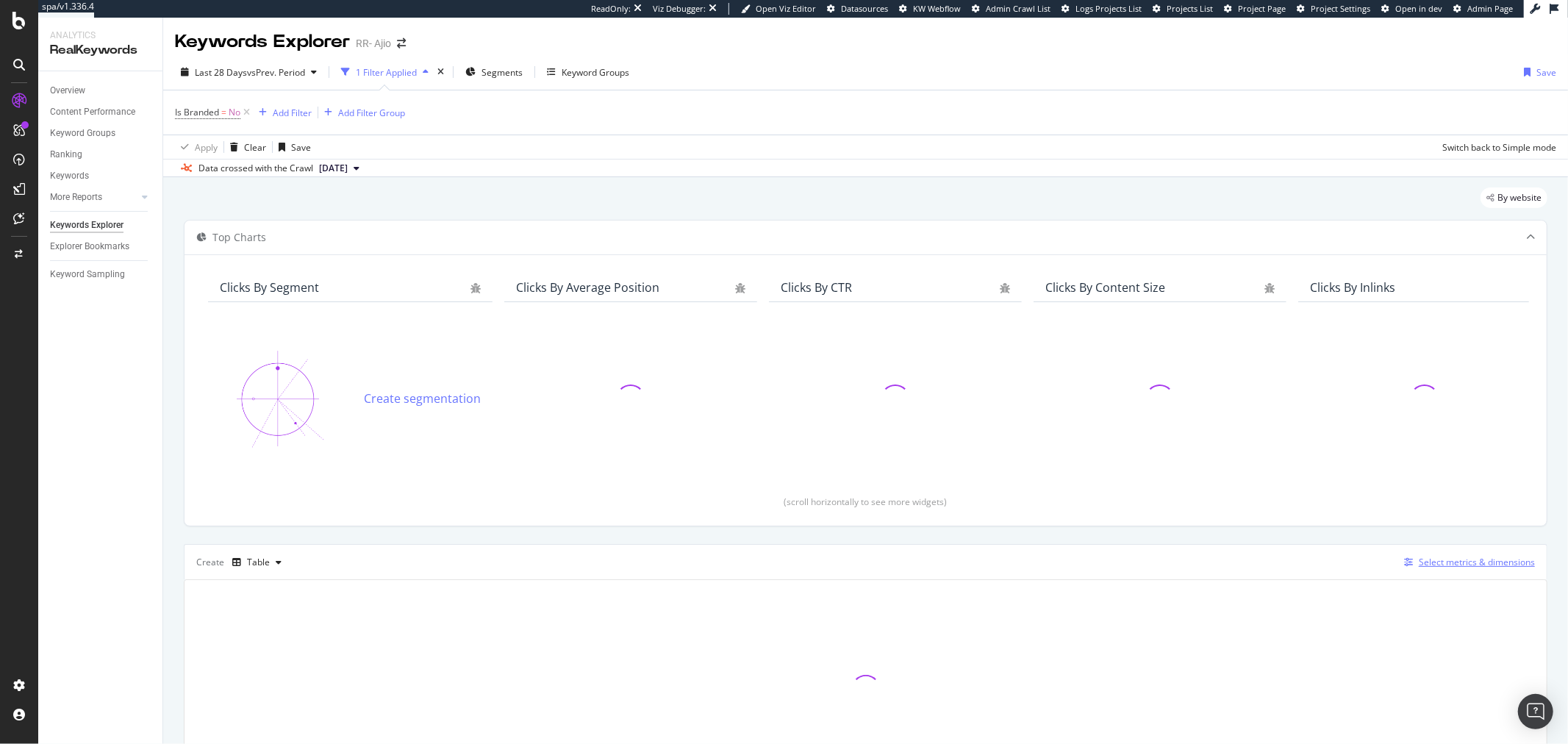
click at [1428, 567] on div "Select metrics & dimensions" at bounding box center [1477, 562] width 116 height 12
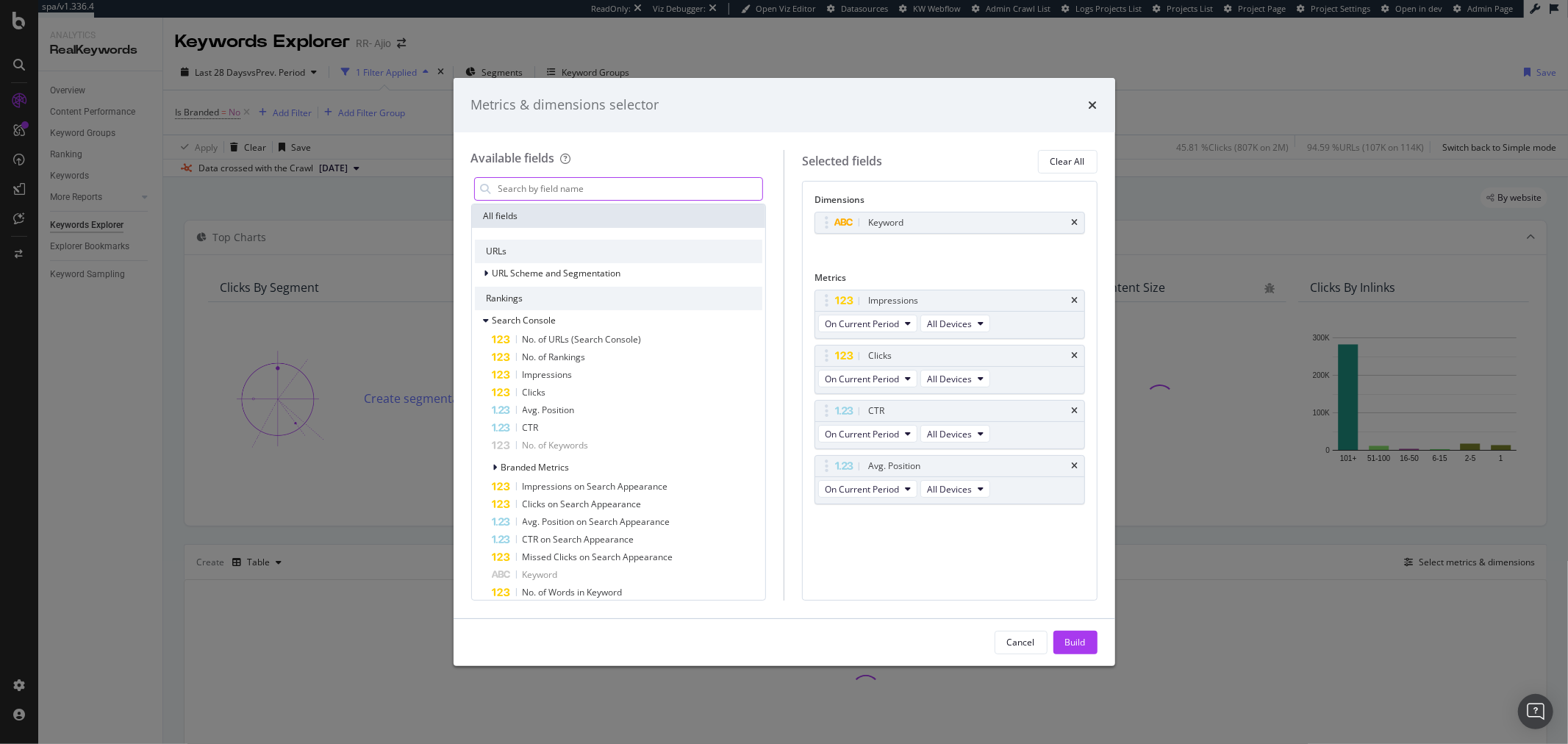
click at [678, 179] on input "modal" at bounding box center [631, 189] width 266 height 22
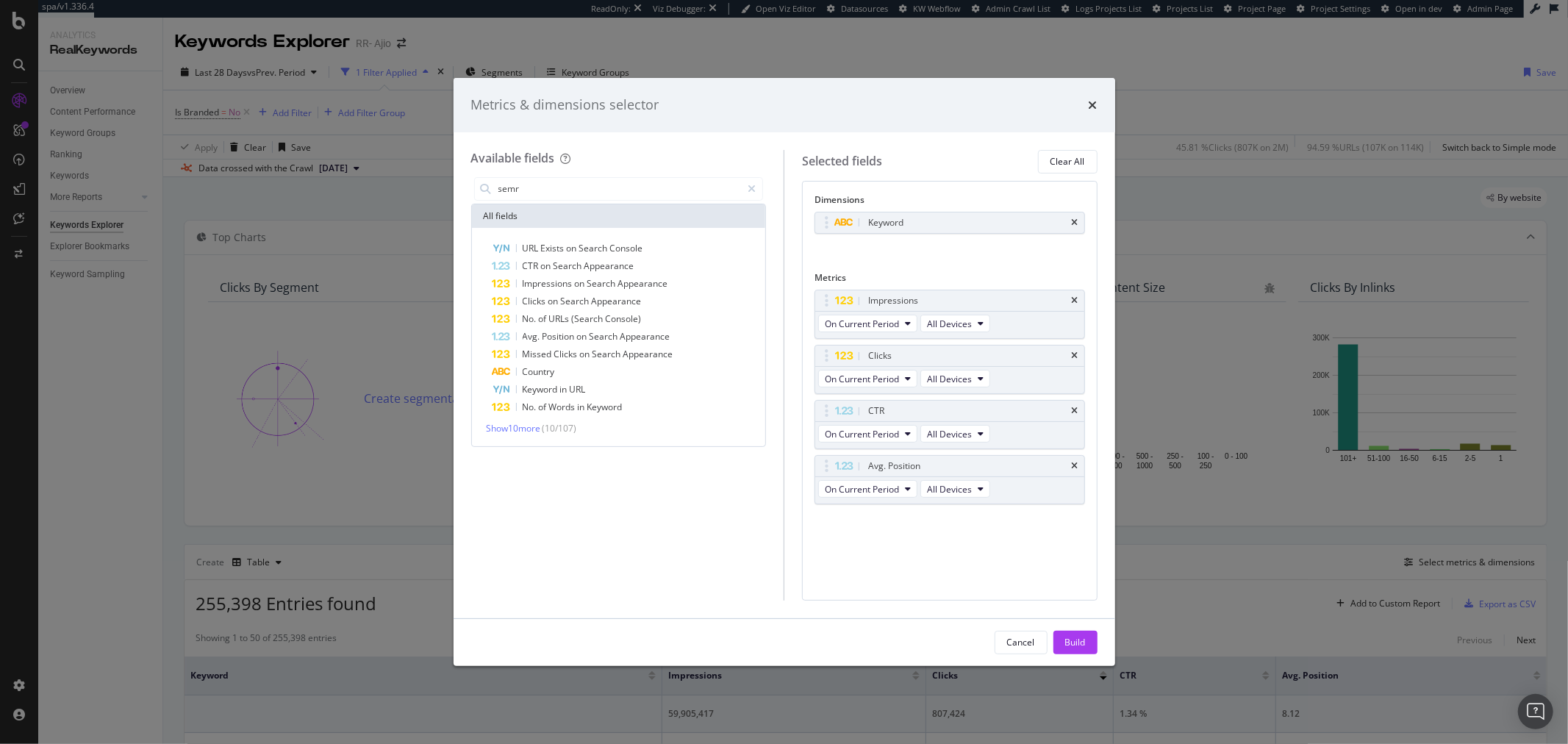
type input "semr"
click at [1090, 107] on icon "times" at bounding box center [1093, 105] width 9 height 12
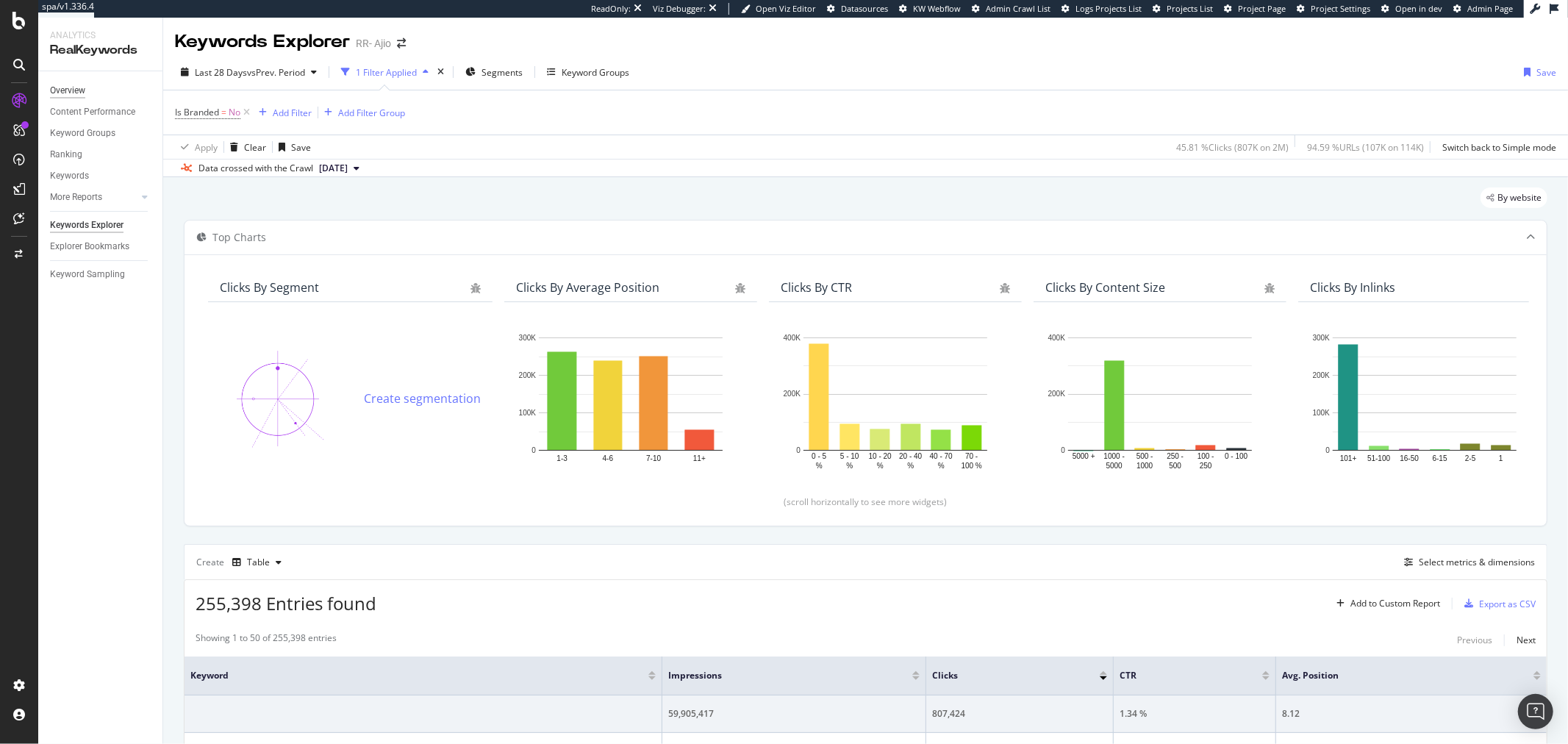
click at [78, 94] on div "Overview" at bounding box center [68, 91] width 36 height 16
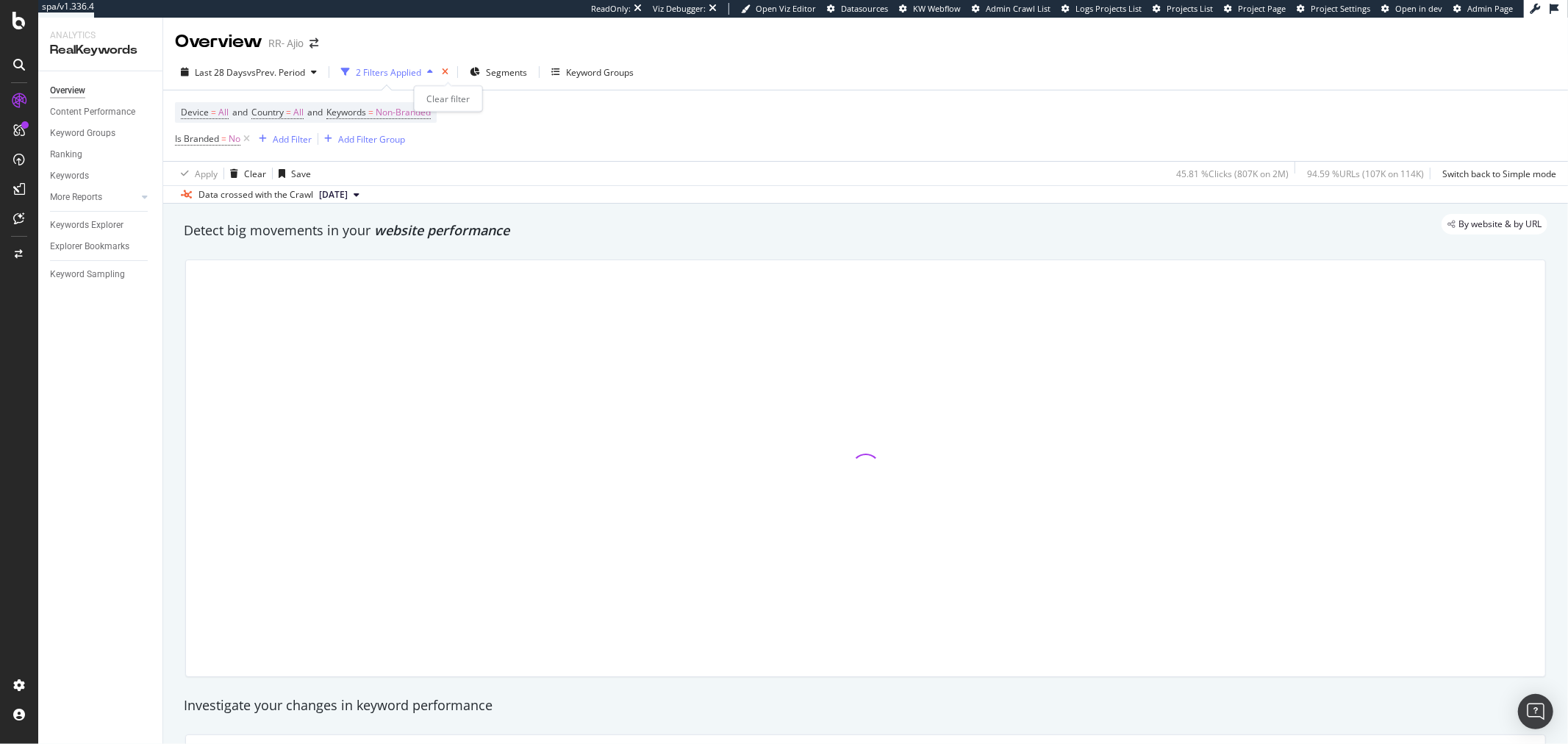
click at [449, 74] on icon "times" at bounding box center [445, 71] width 7 height 9
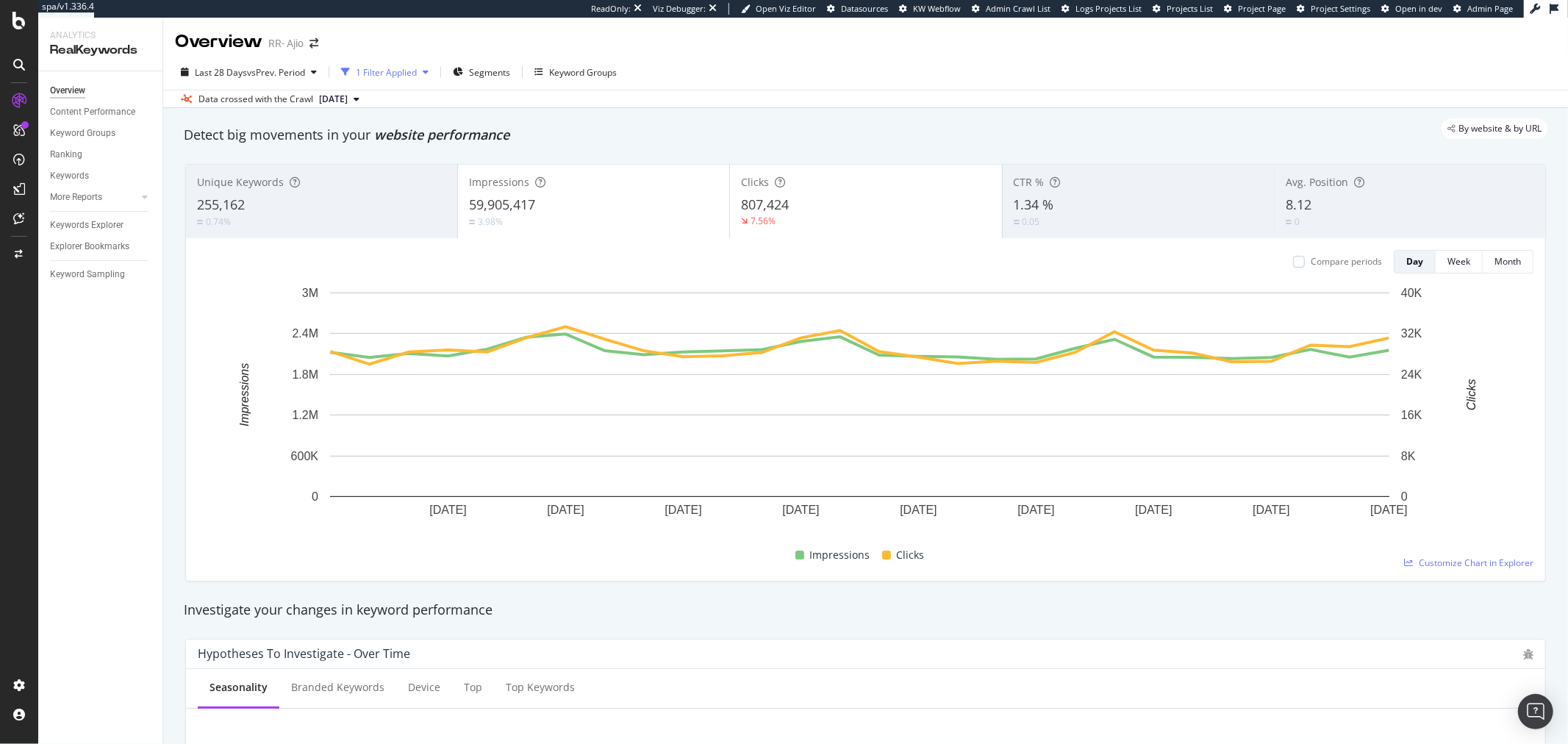
click at [408, 76] on div "1 Filter Applied" at bounding box center [386, 72] width 61 height 12
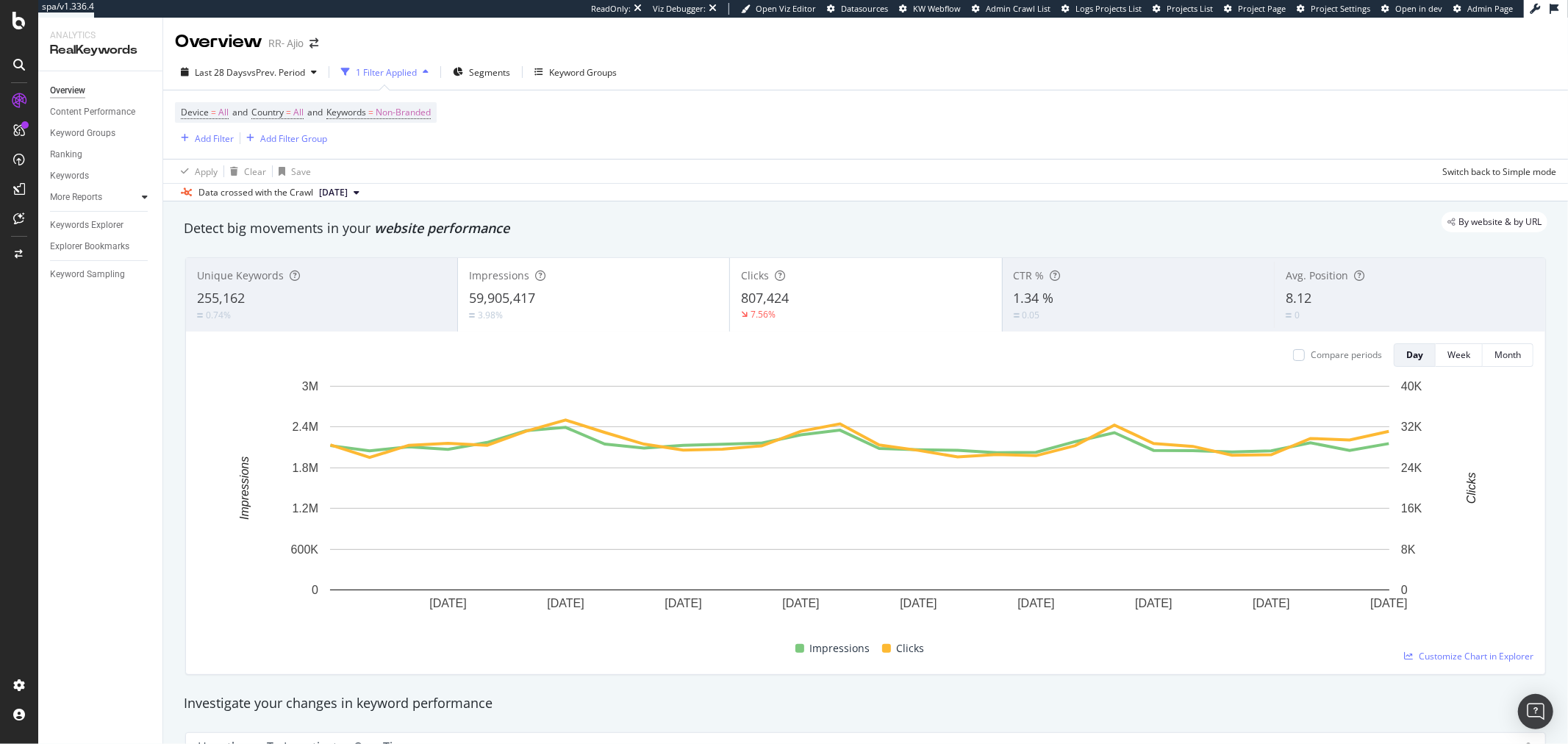
click at [148, 194] on div at bounding box center [144, 197] width 15 height 15
click at [79, 258] on div "Content" at bounding box center [72, 261] width 32 height 16
click at [65, 262] on div "Content" at bounding box center [72, 261] width 32 height 16
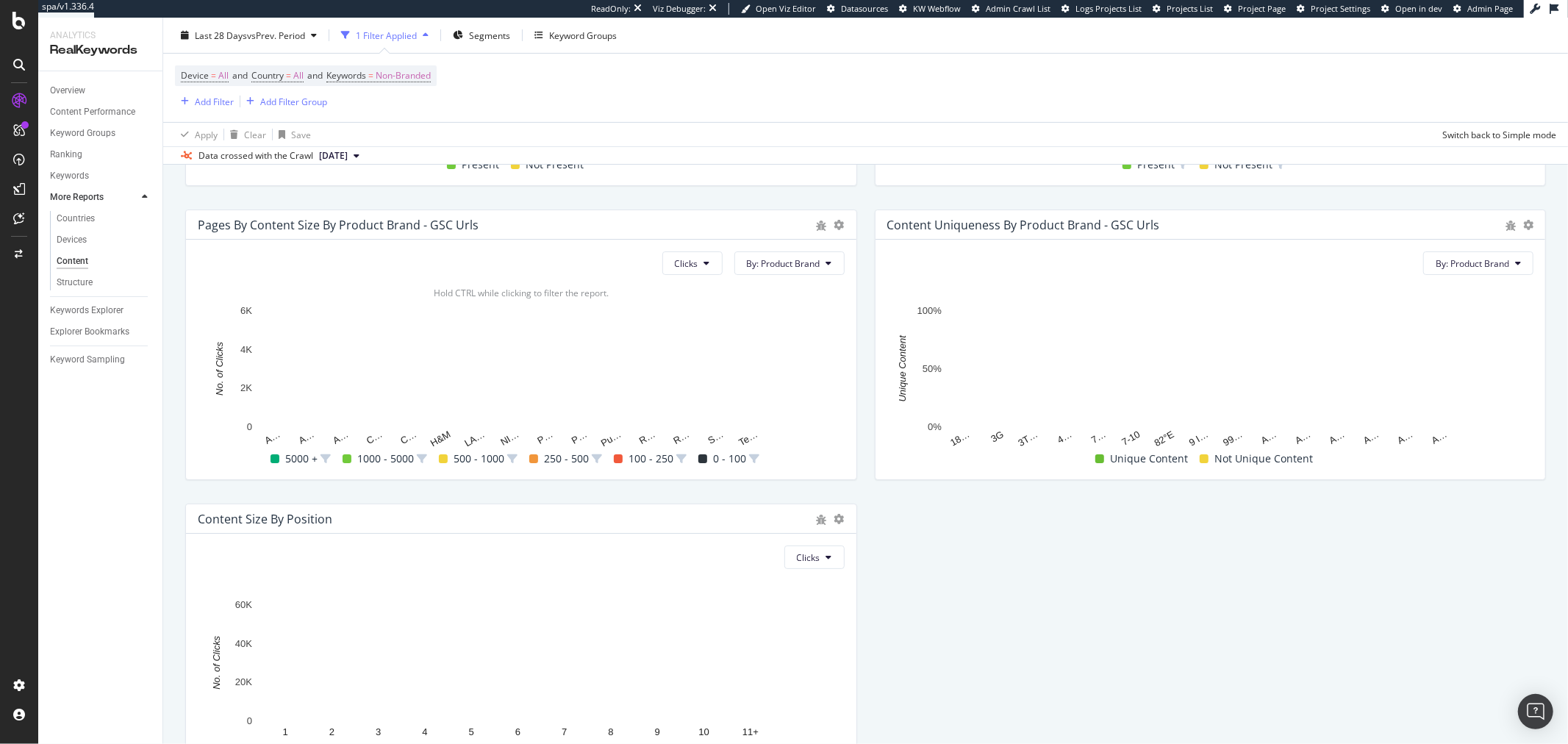
scroll to position [326, 0]
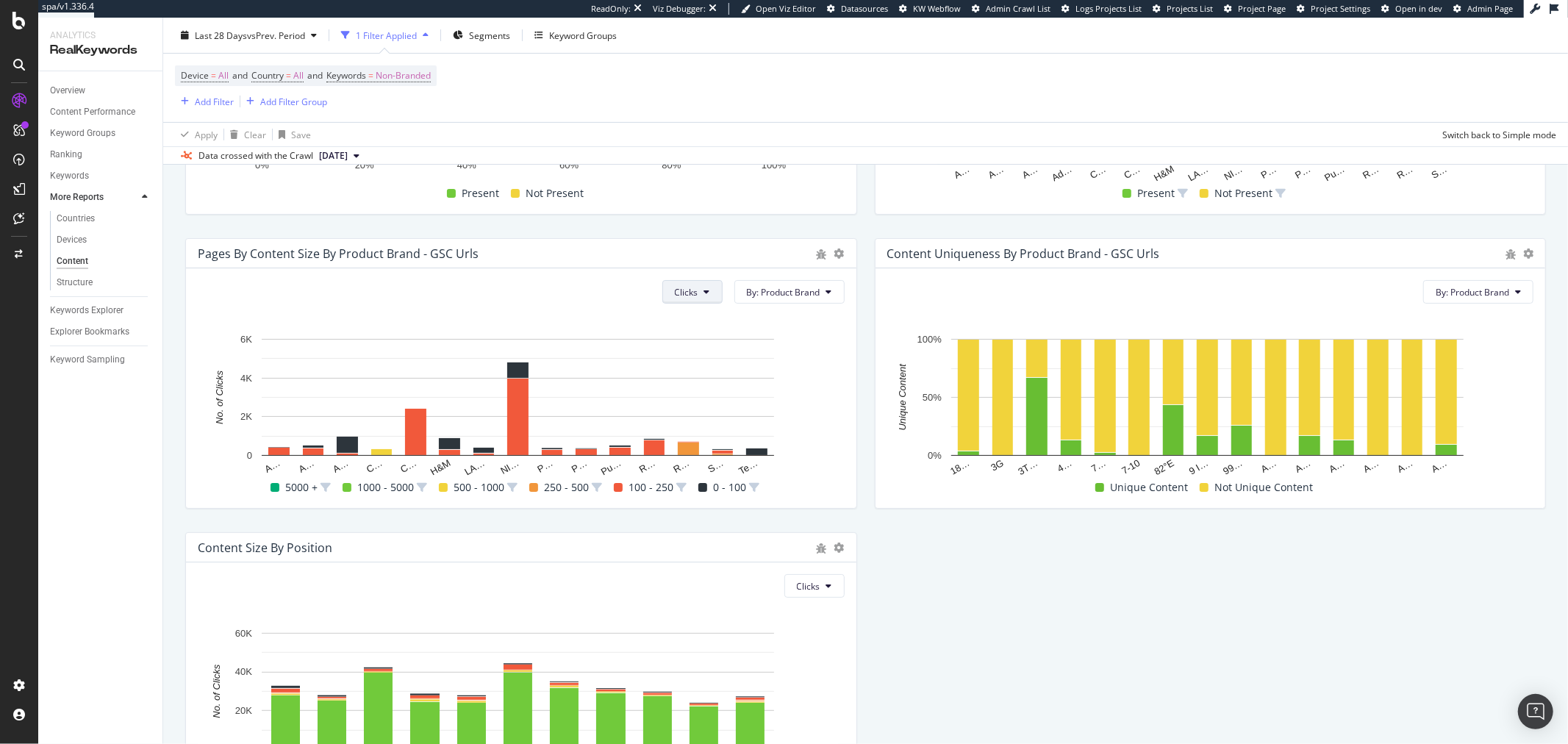
click at [707, 293] on button "Clicks" at bounding box center [693, 292] width 60 height 23
click at [717, 322] on span "Rankings" at bounding box center [696, 322] width 55 height 13
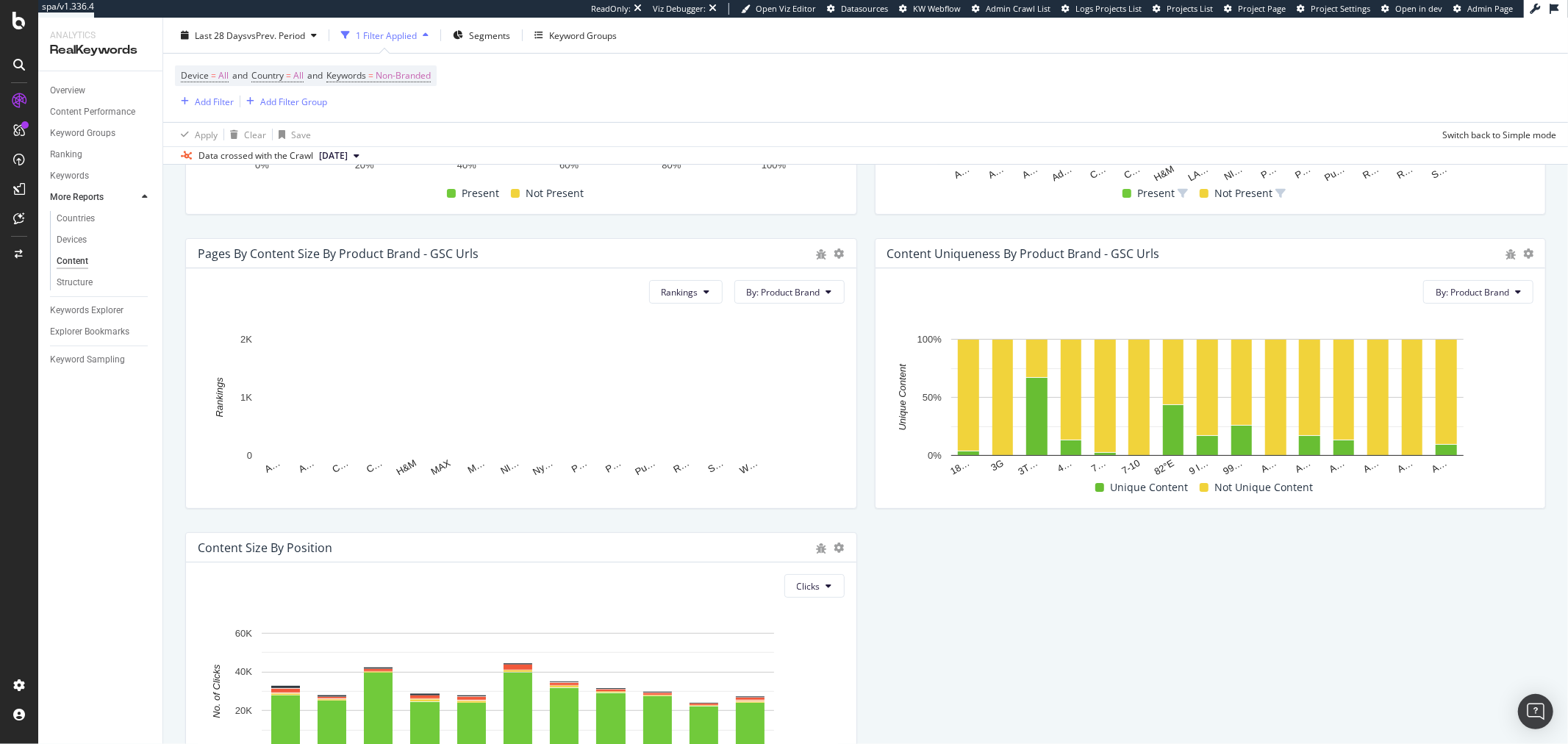
scroll to position [450, 0]
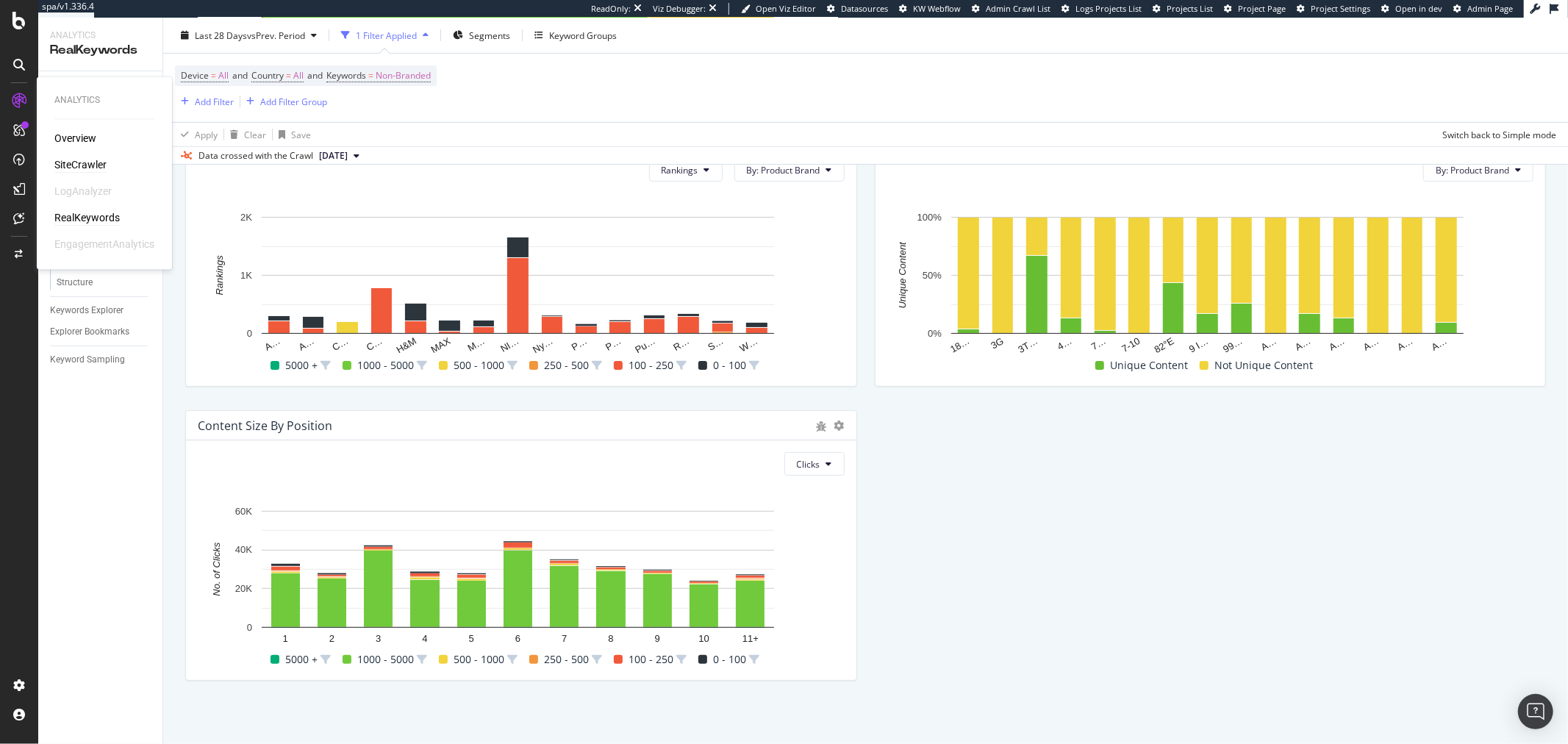
click at [84, 166] on div "SiteCrawler" at bounding box center [80, 165] width 52 height 15
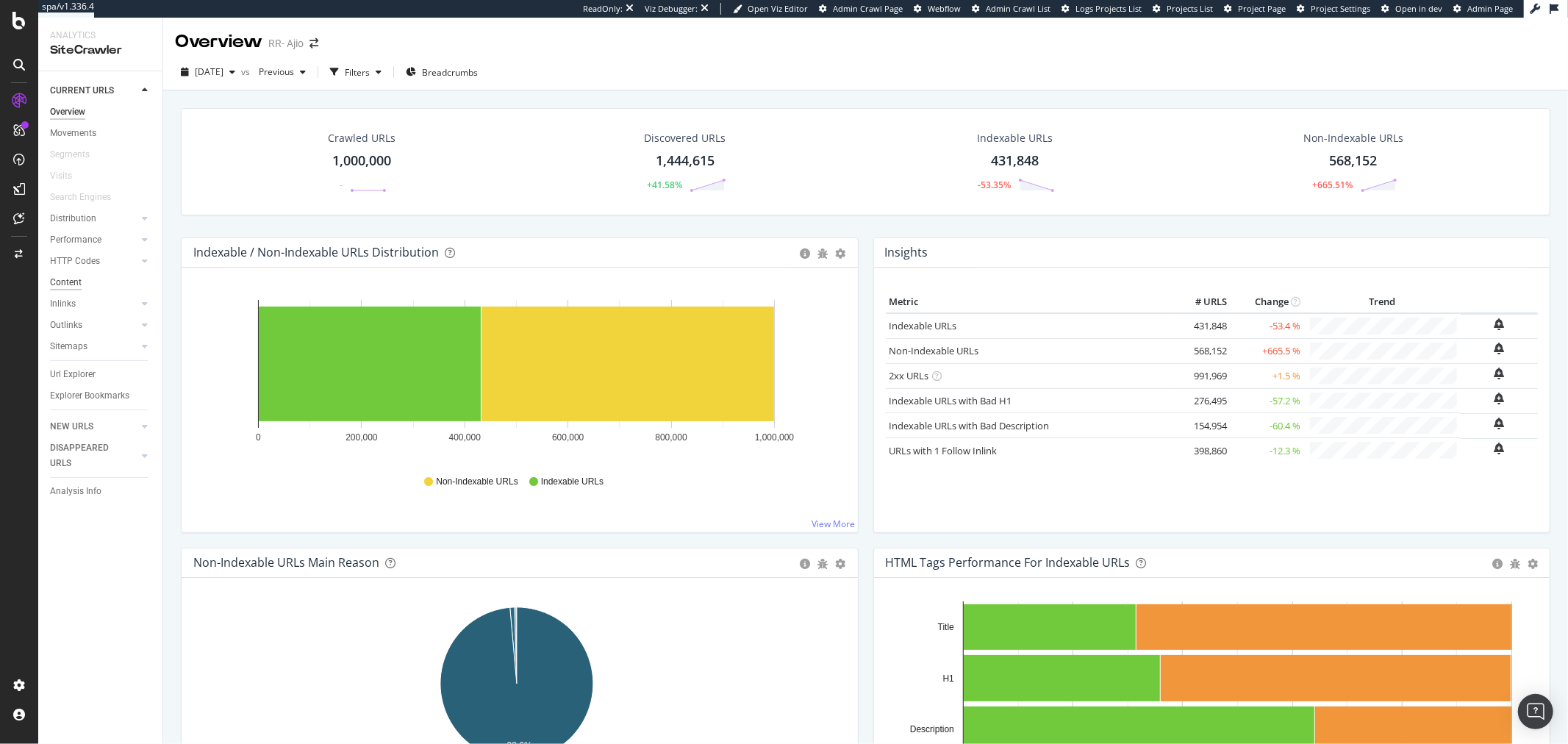
click at [60, 282] on div "Content" at bounding box center [66, 283] width 32 height 16
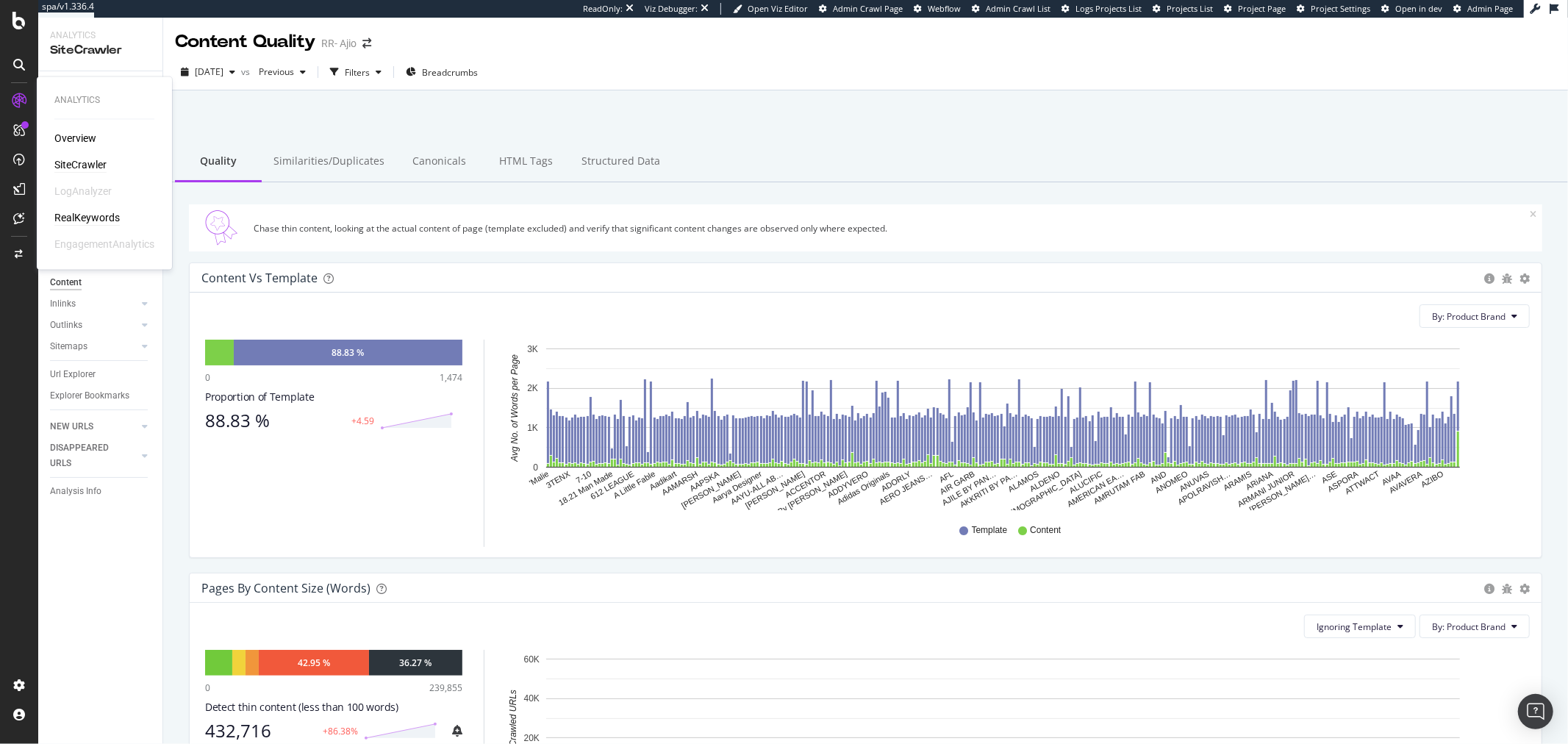
click at [83, 214] on div "RealKeywords" at bounding box center [87, 218] width 65 height 15
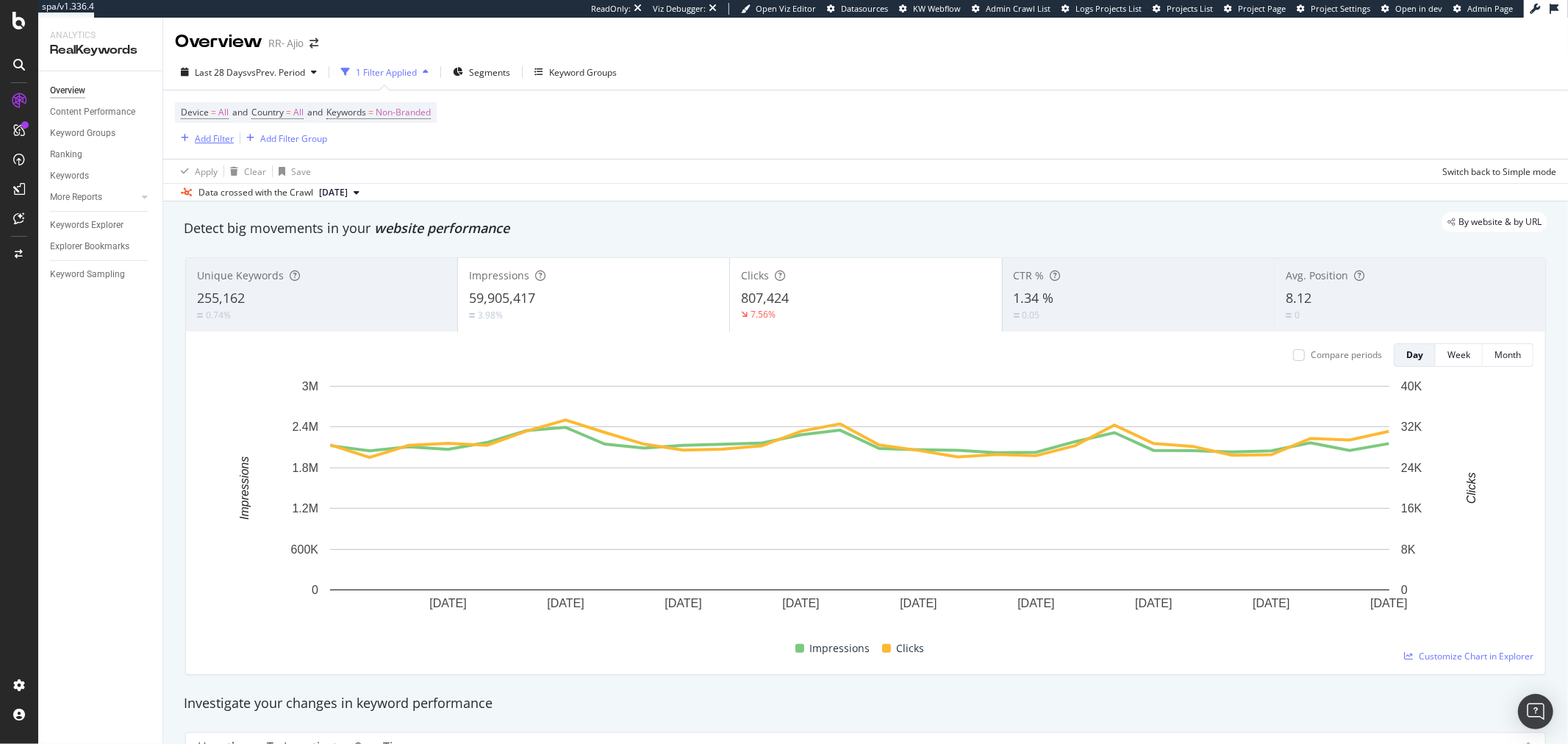
click at [213, 138] on div "Add Filter" at bounding box center [214, 139] width 39 height 12
click at [583, 67] on div "Keyword Groups" at bounding box center [583, 72] width 67 height 12
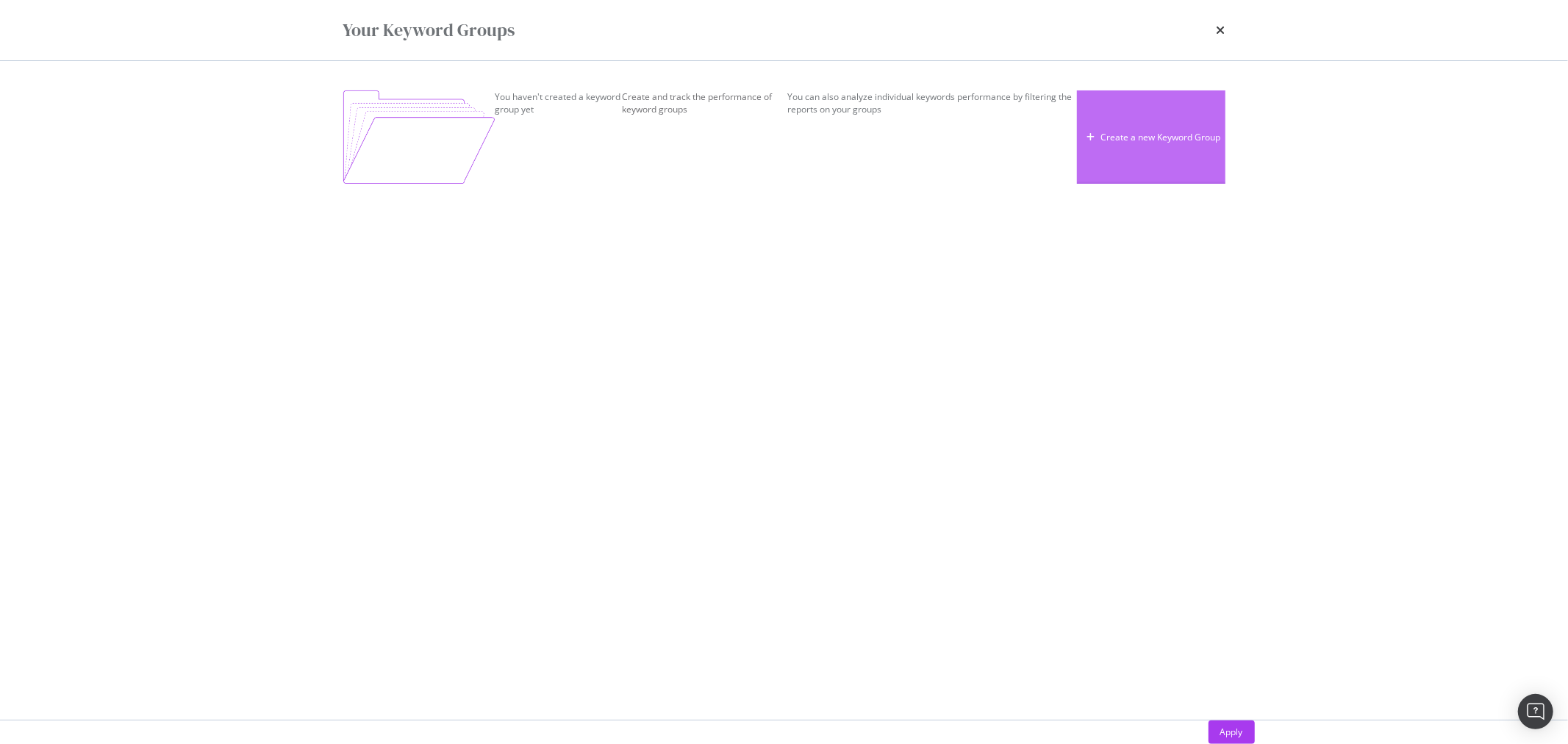
click at [1102, 143] on div "Create a new Keyword Group" at bounding box center [1161, 137] width 120 height 12
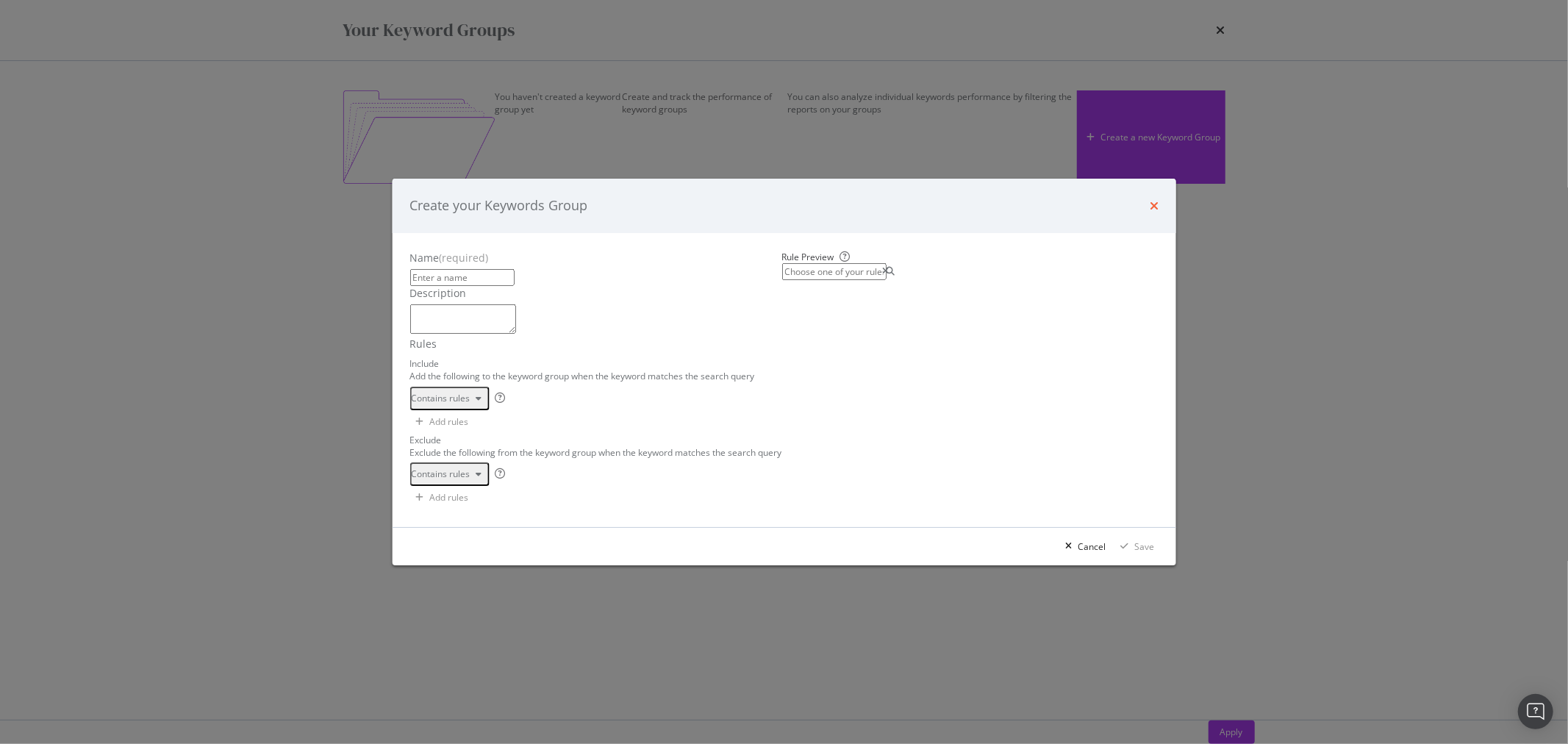
click at [1150, 200] on icon "times" at bounding box center [1154, 205] width 9 height 12
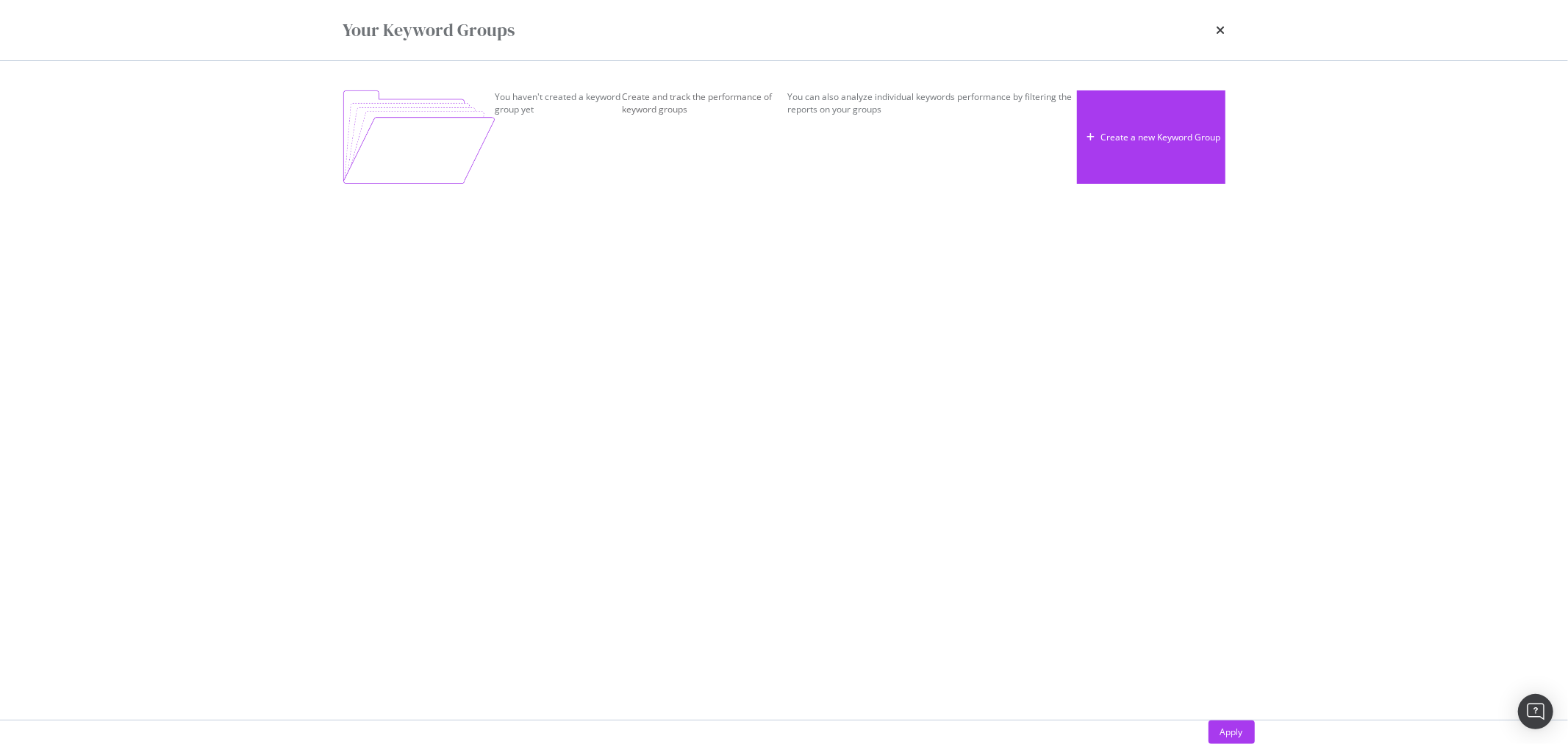
click at [1214, 32] on div "Your Keyword Groups" at bounding box center [784, 30] width 882 height 25
click at [1218, 30] on icon "times" at bounding box center [1221, 29] width 9 height 12
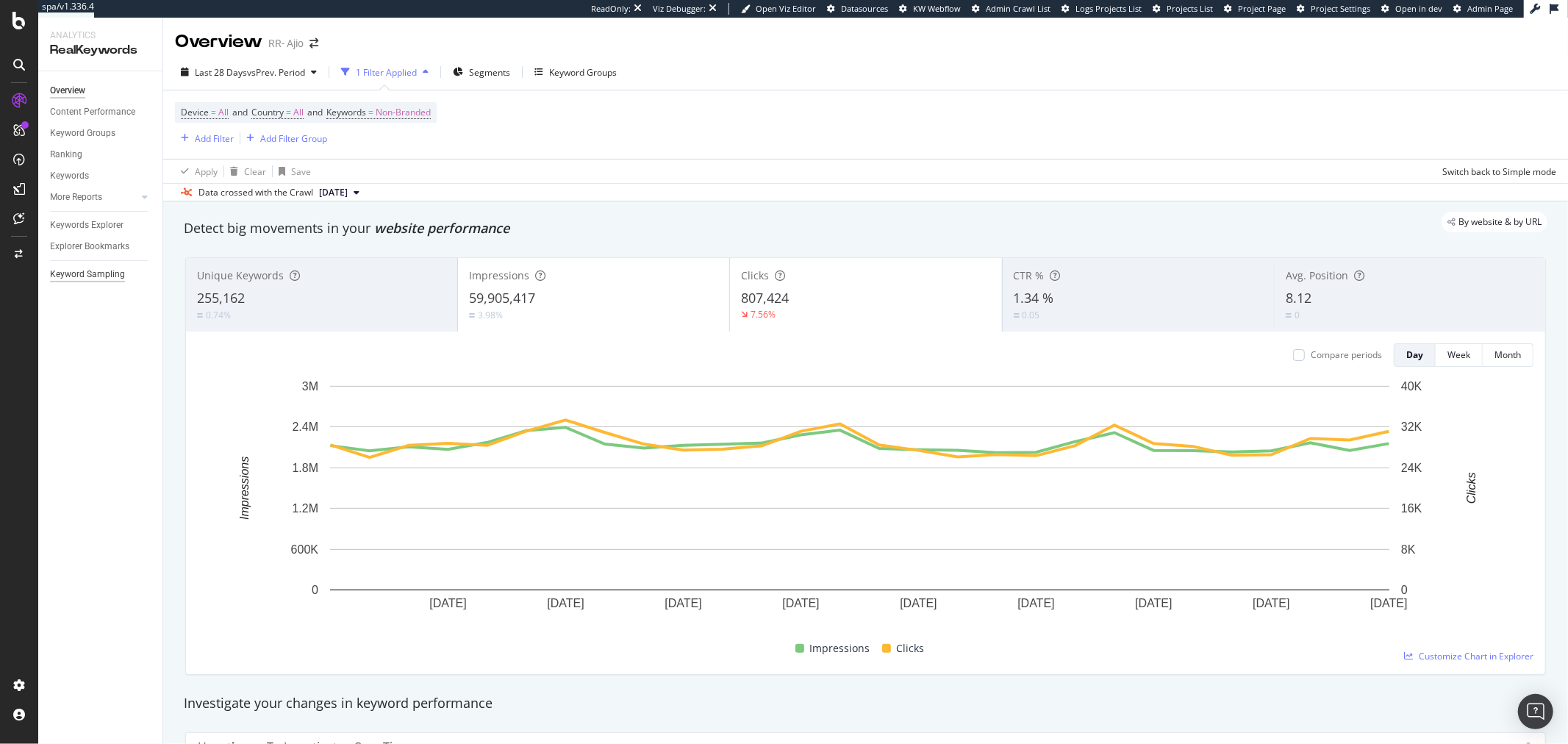
click at [103, 273] on div "Keyword Sampling" at bounding box center [88, 274] width 75 height 16
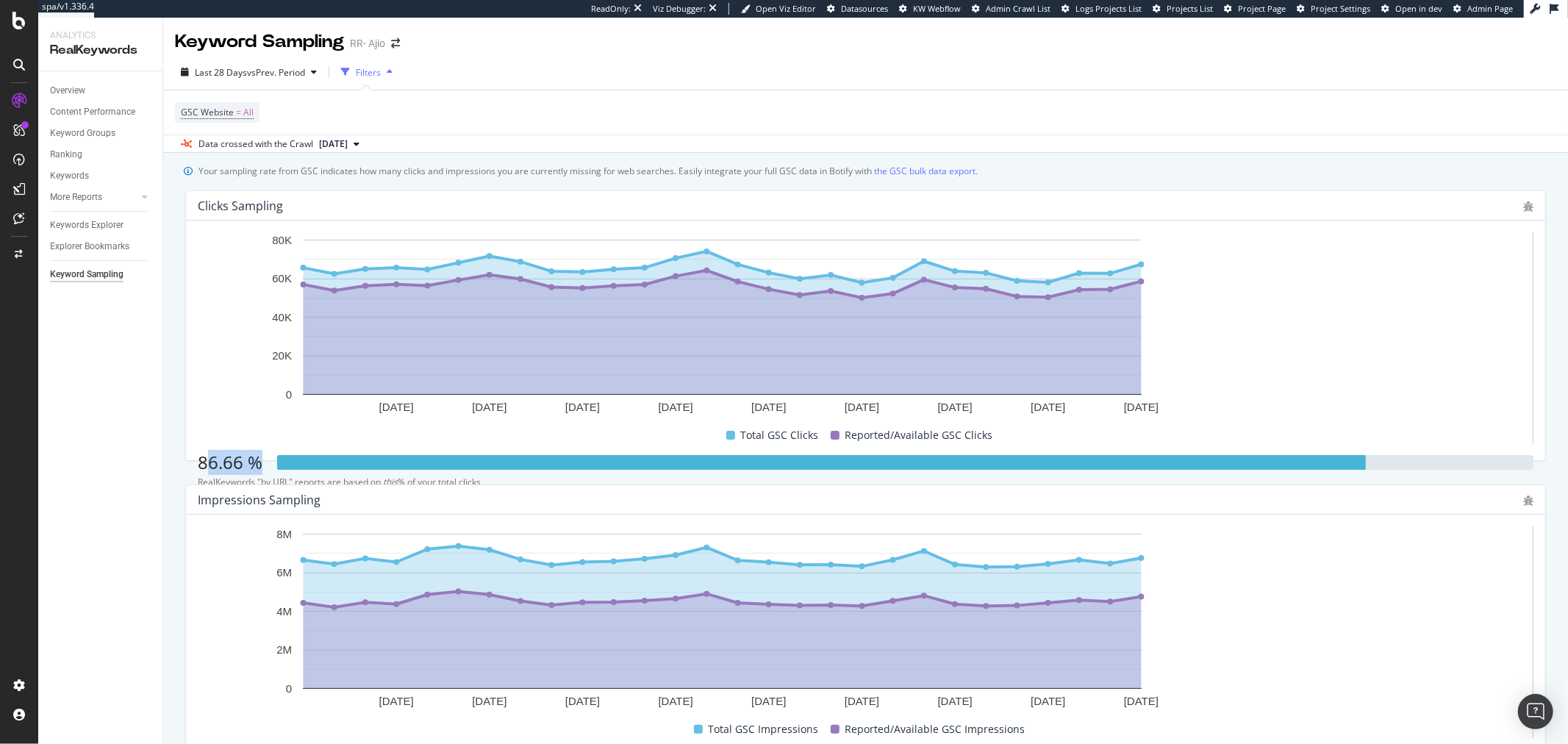
drag, startPoint x: 1267, startPoint y: 253, endPoint x: 1319, endPoint y: 254, distance: 52.0
click at [263, 450] on div "86.66 %" at bounding box center [230, 463] width 65 height 25
drag, startPoint x: 1263, startPoint y: 256, endPoint x: 1319, endPoint y: 259, distance: 56.1
click at [263, 450] on div "86.66 %" at bounding box center [230, 463] width 65 height 25
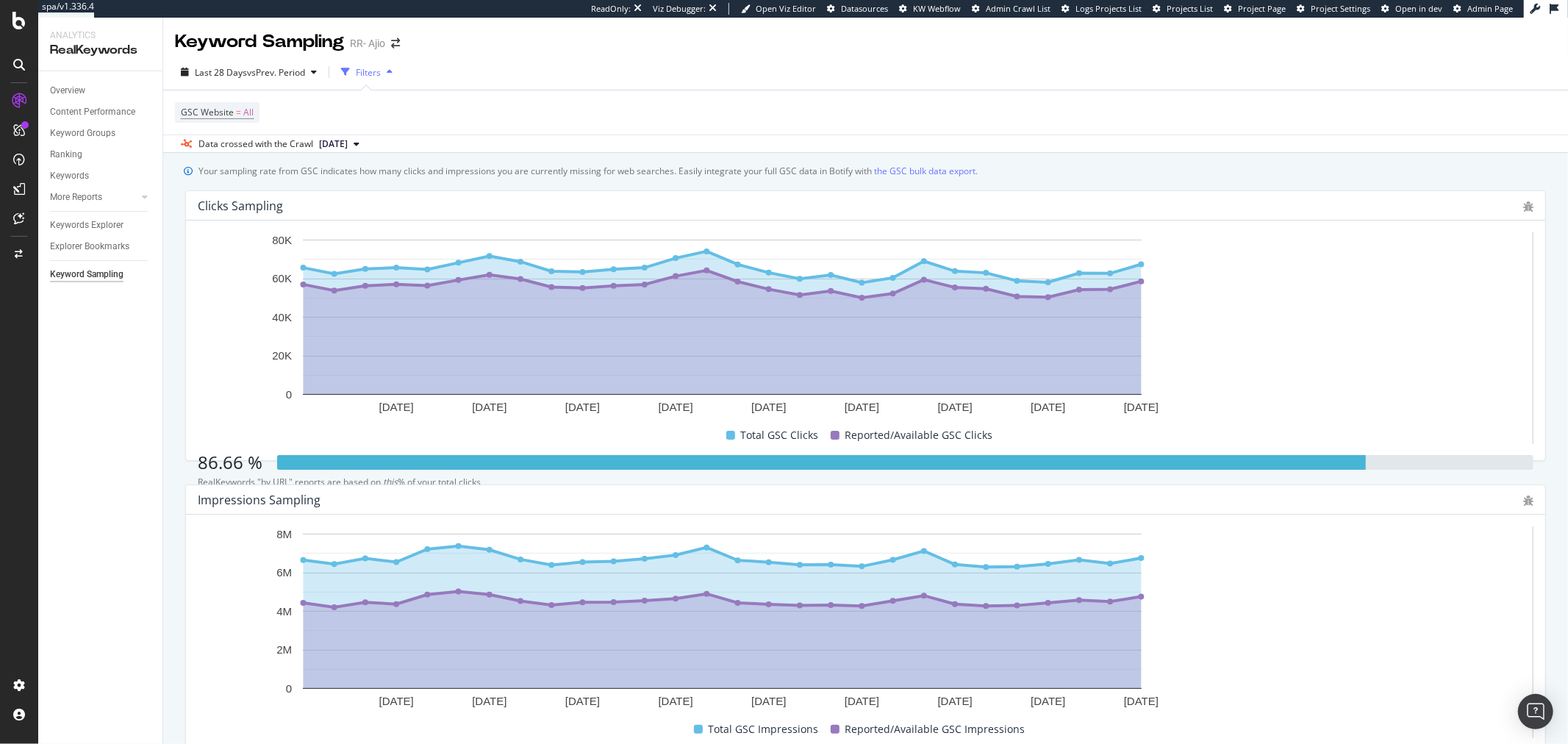
click at [1415, 450] on div "86.66 %" at bounding box center [865, 463] width 1336 height 25
click at [84, 87] on div "Overview" at bounding box center [68, 91] width 36 height 16
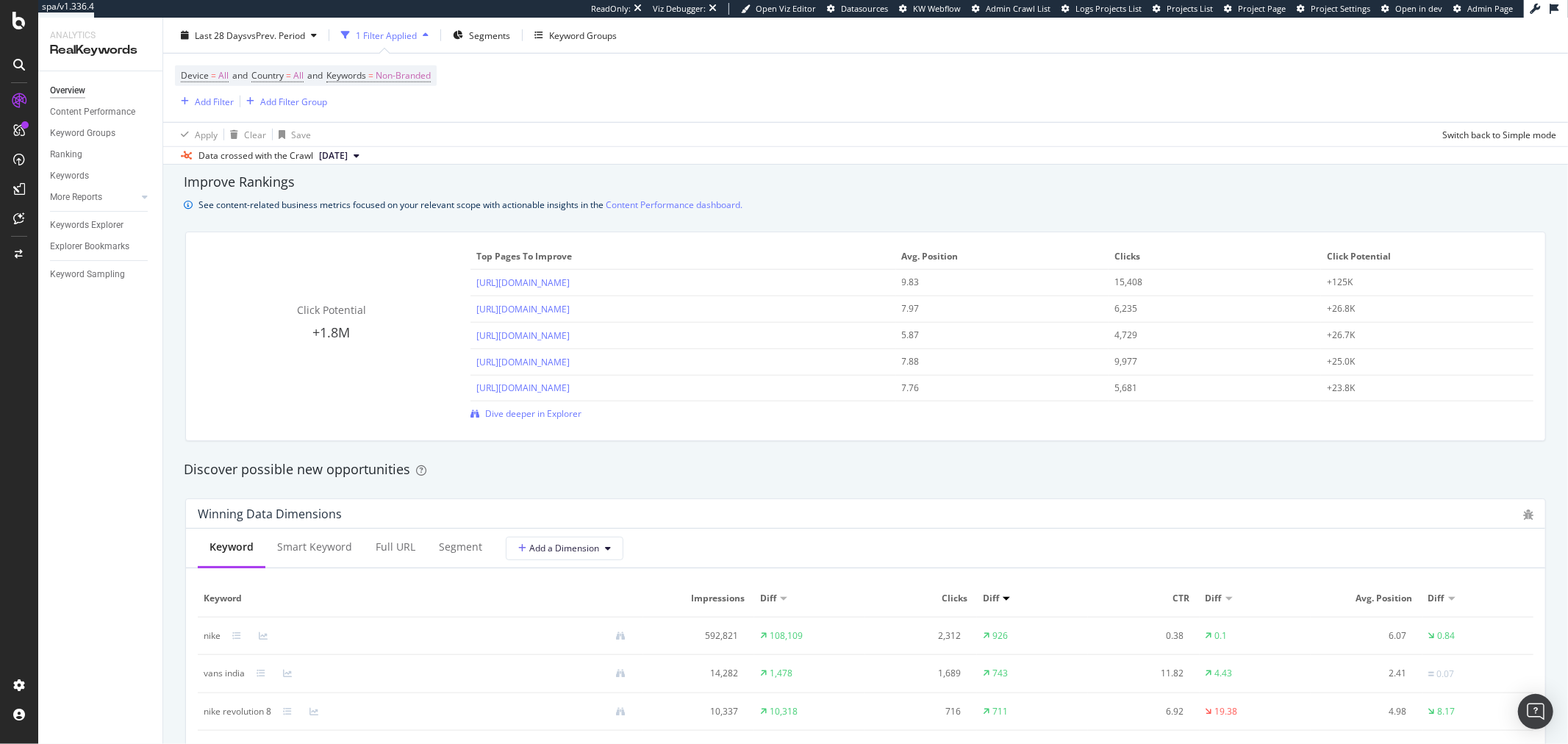
scroll to position [1090, 0]
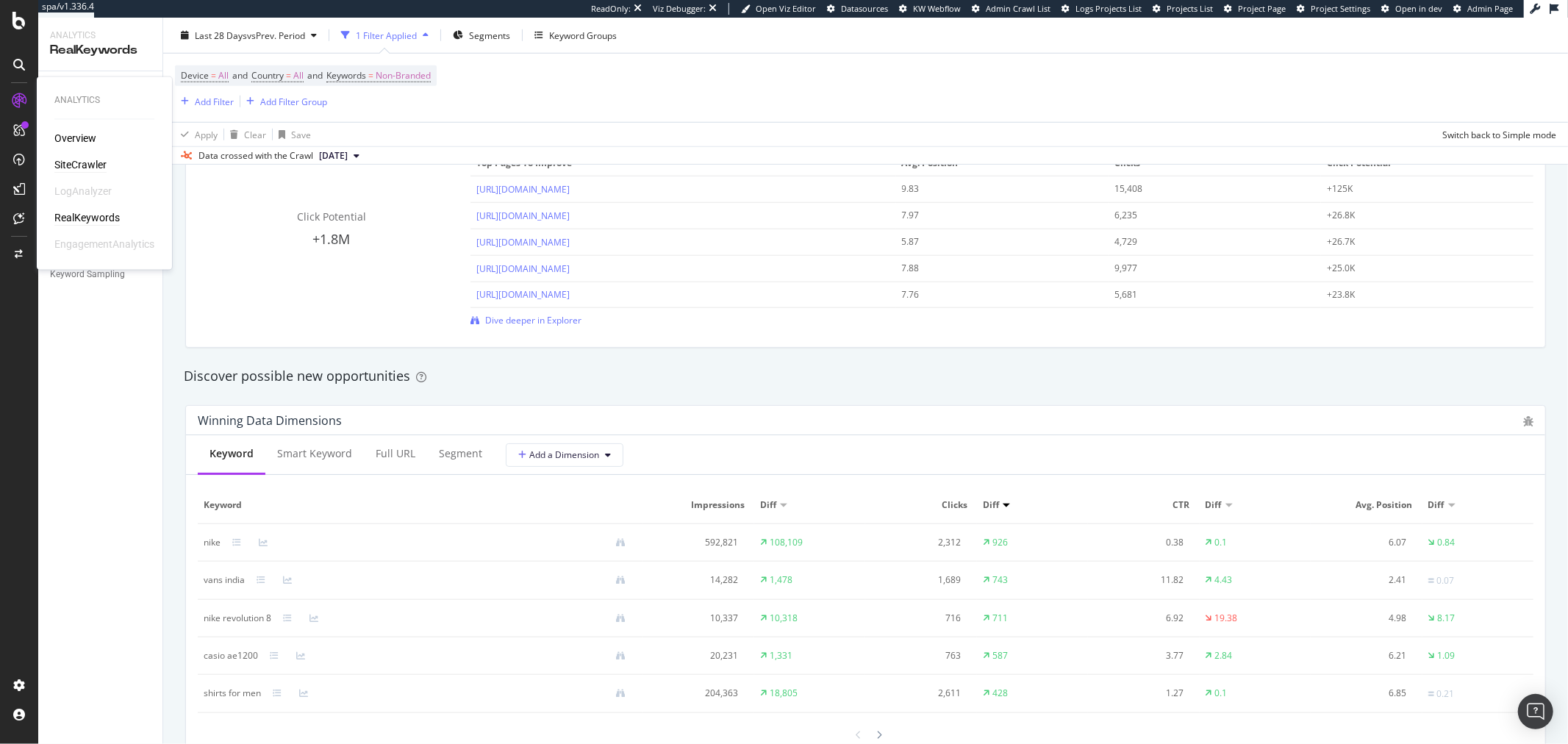
click at [96, 162] on div "SiteCrawler" at bounding box center [80, 165] width 52 height 15
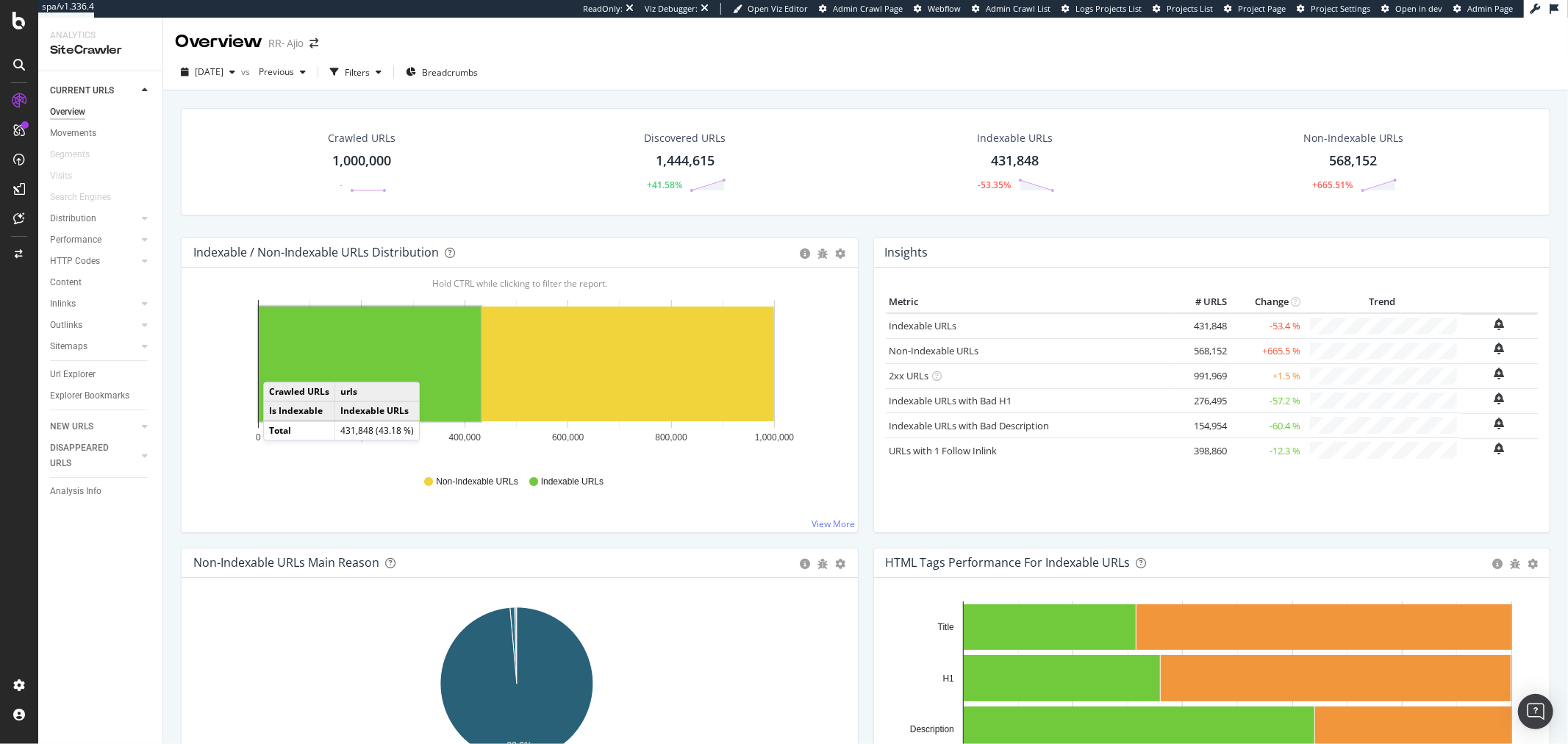
click at [858, 218] on div "Crawled URLs 1,000,000 - Discovered URLs 1,444,615 +41.58% Indexable URLs 431,8…" at bounding box center [865, 173] width 1384 height 129
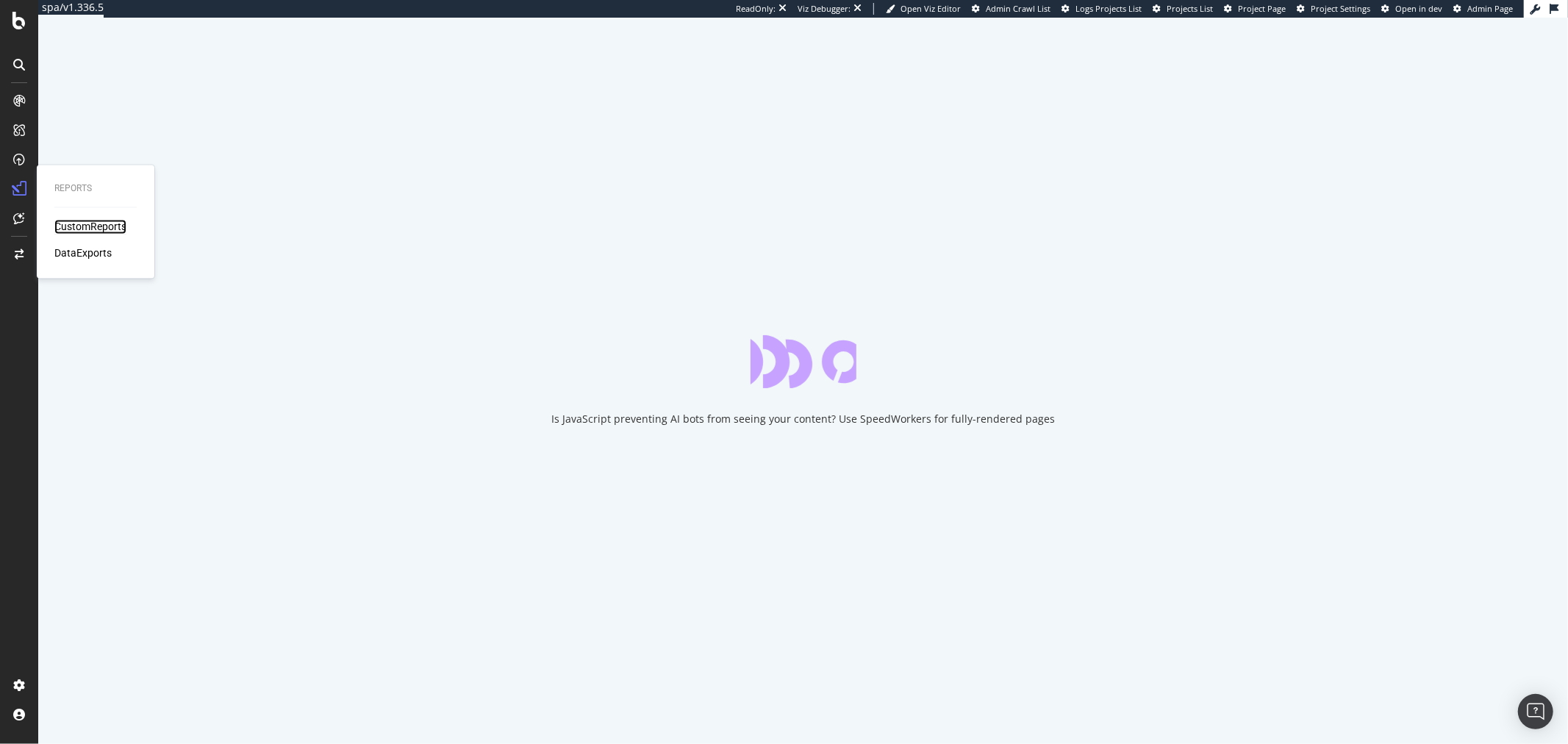
click at [94, 225] on div "CustomReports" at bounding box center [90, 227] width 72 height 15
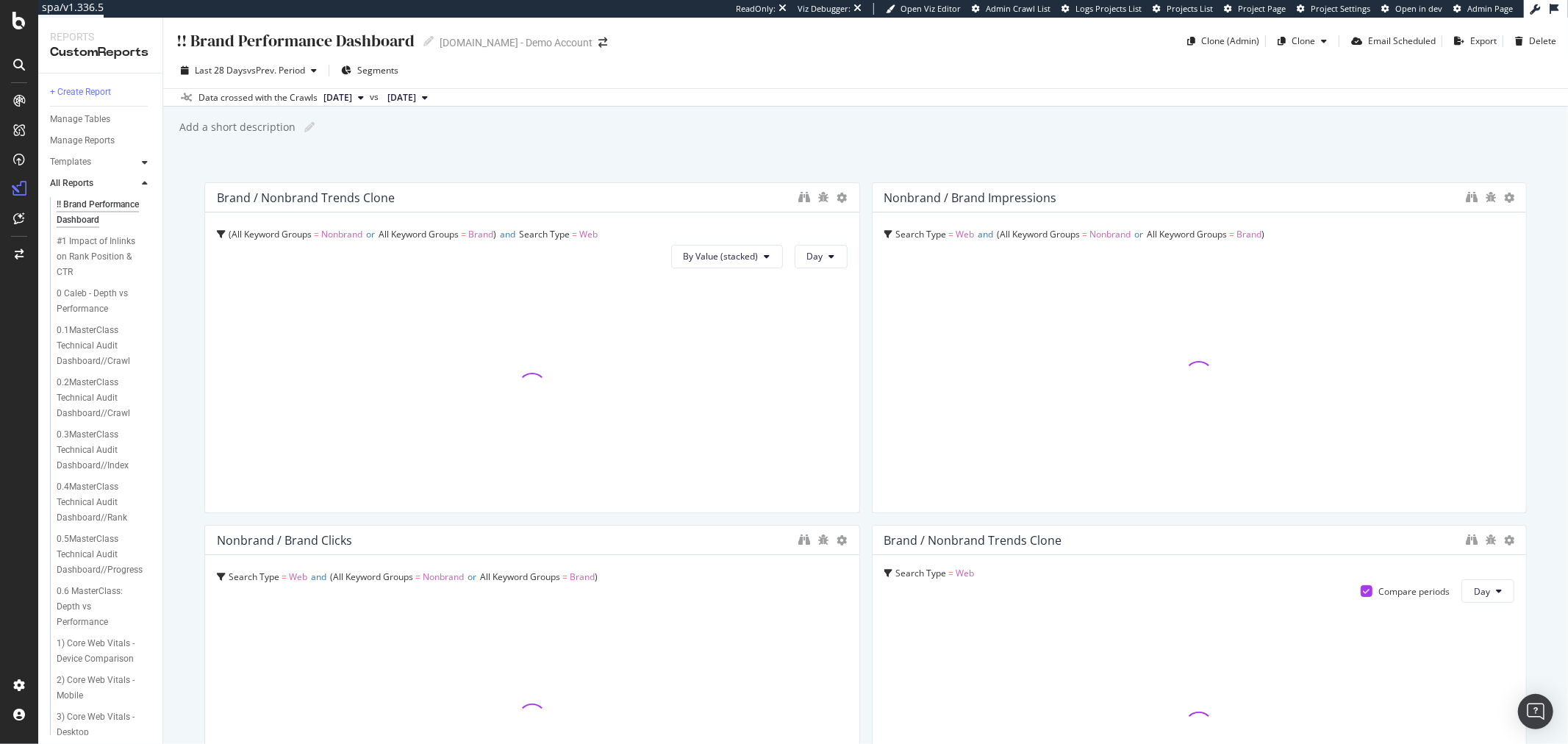
click at [143, 159] on icon at bounding box center [145, 162] width 6 height 9
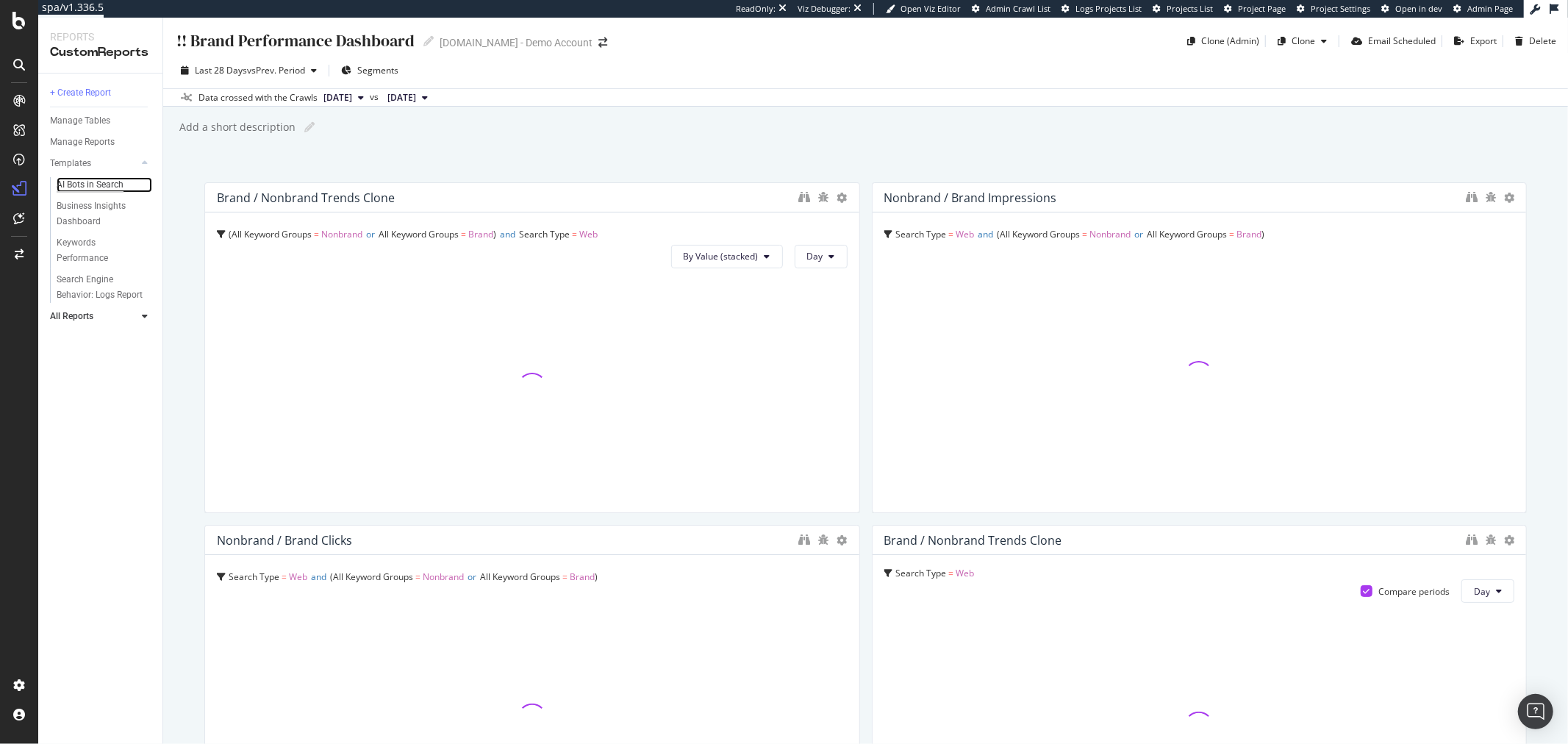
click at [99, 189] on div "AI Bots in Search" at bounding box center [90, 185] width 67 height 16
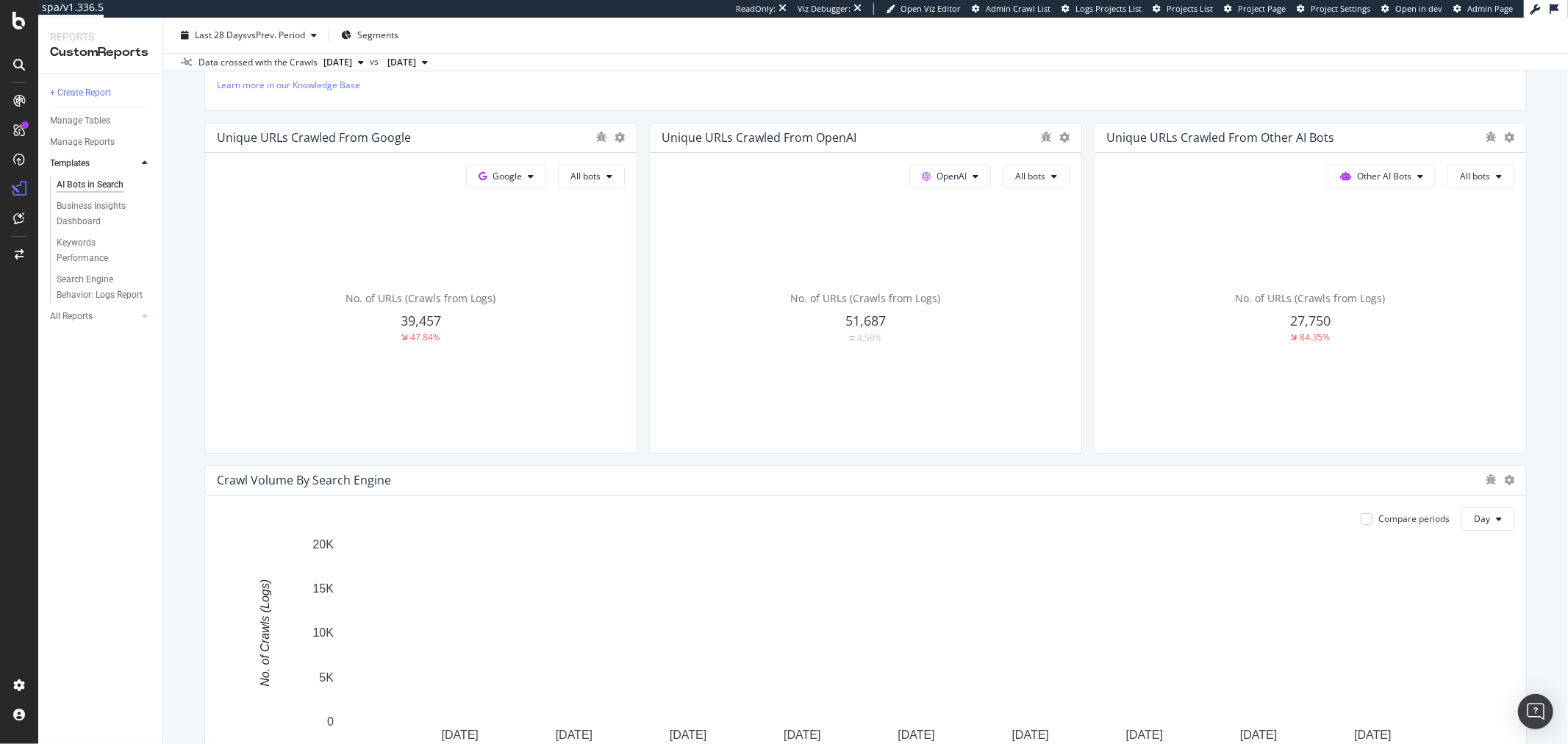
scroll to position [326, 0]
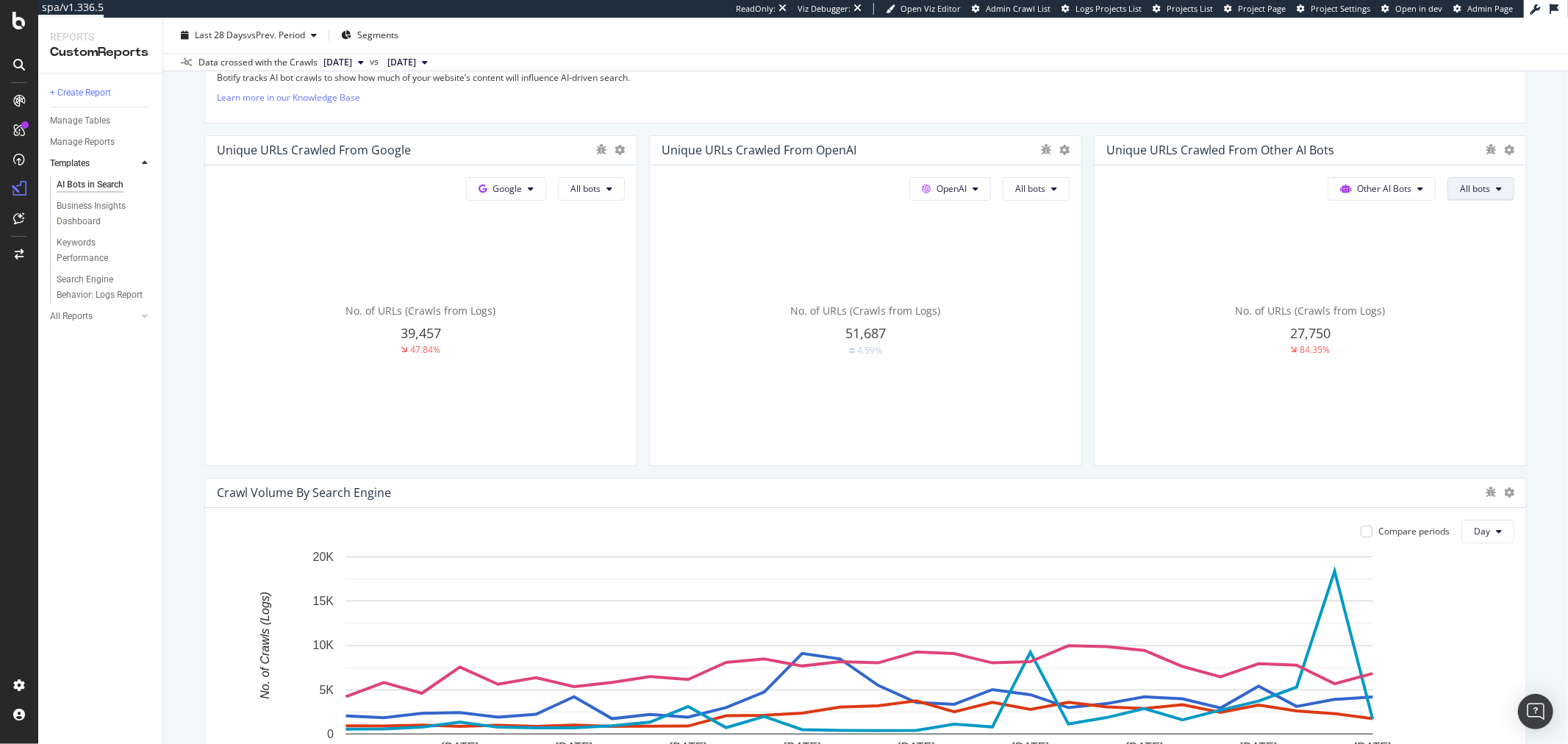
click at [625, 187] on button "All bots" at bounding box center [591, 189] width 67 height 23
click at [1532, 181] on div "AI Bots in Search AI Bots in Search [DOMAIN_NAME] - Demo Account Clone Schedule…" at bounding box center [866, 381] width 1405 height 727
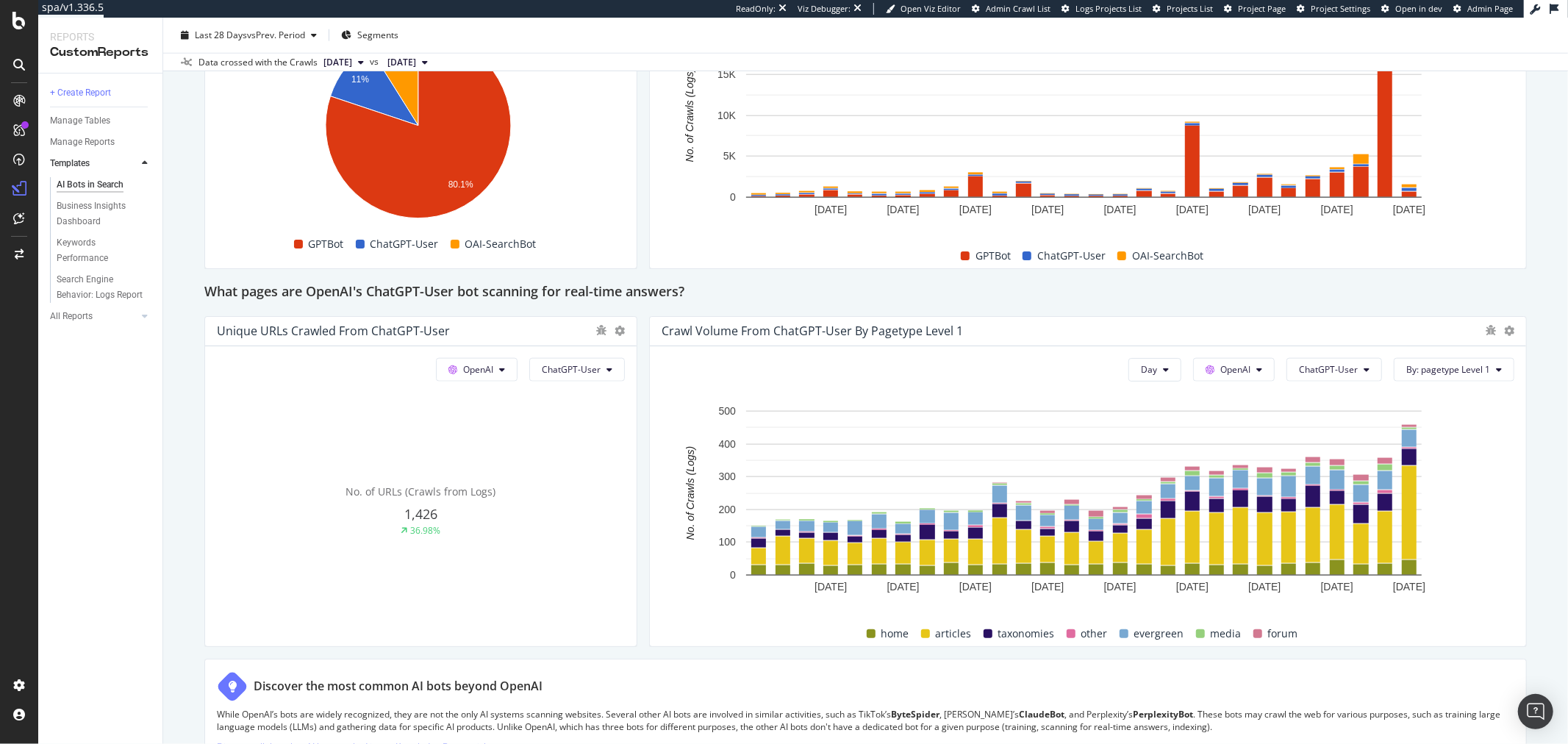
scroll to position [1471, 0]
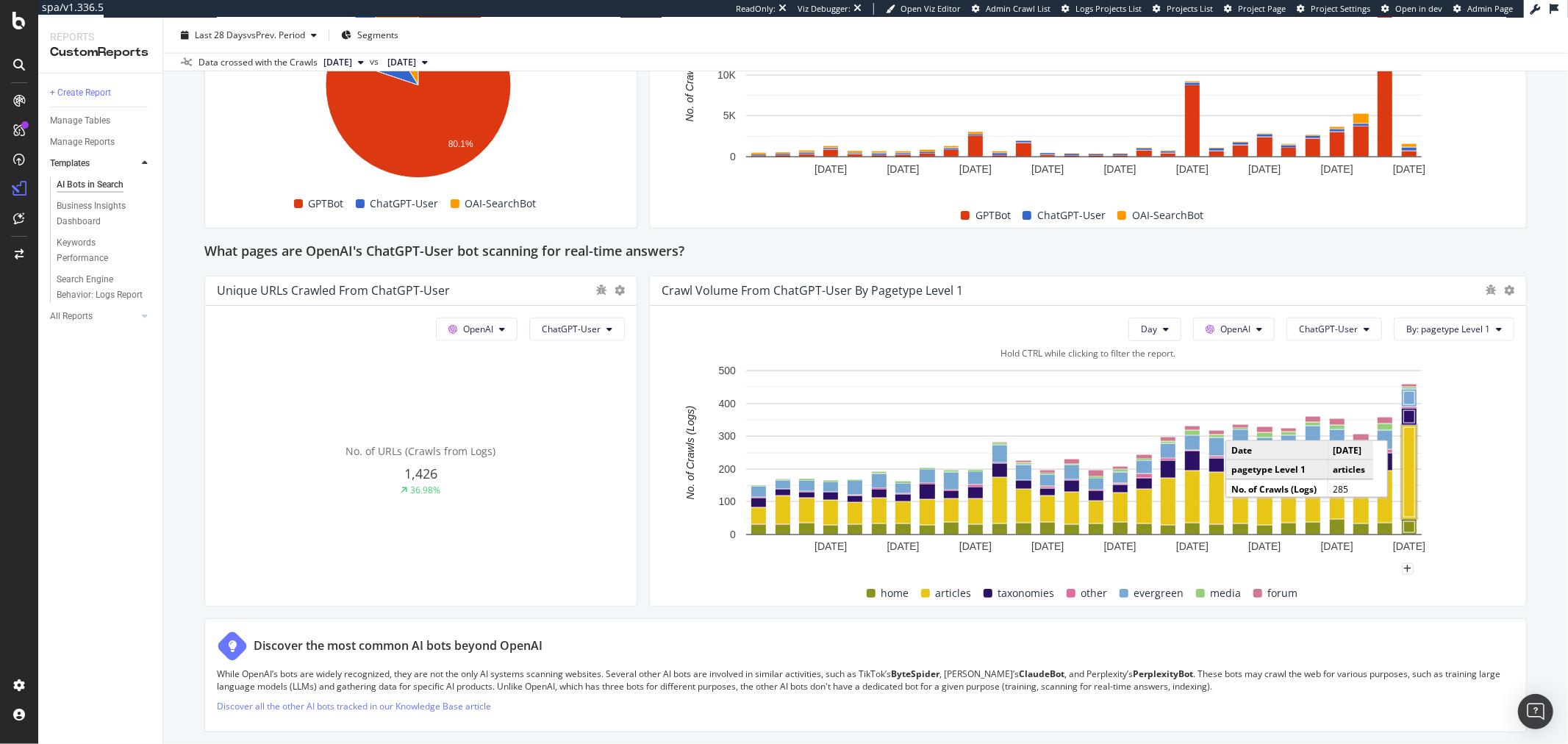
click at [1408, 491] on rect "A chart." at bounding box center [1410, 472] width 11 height 90
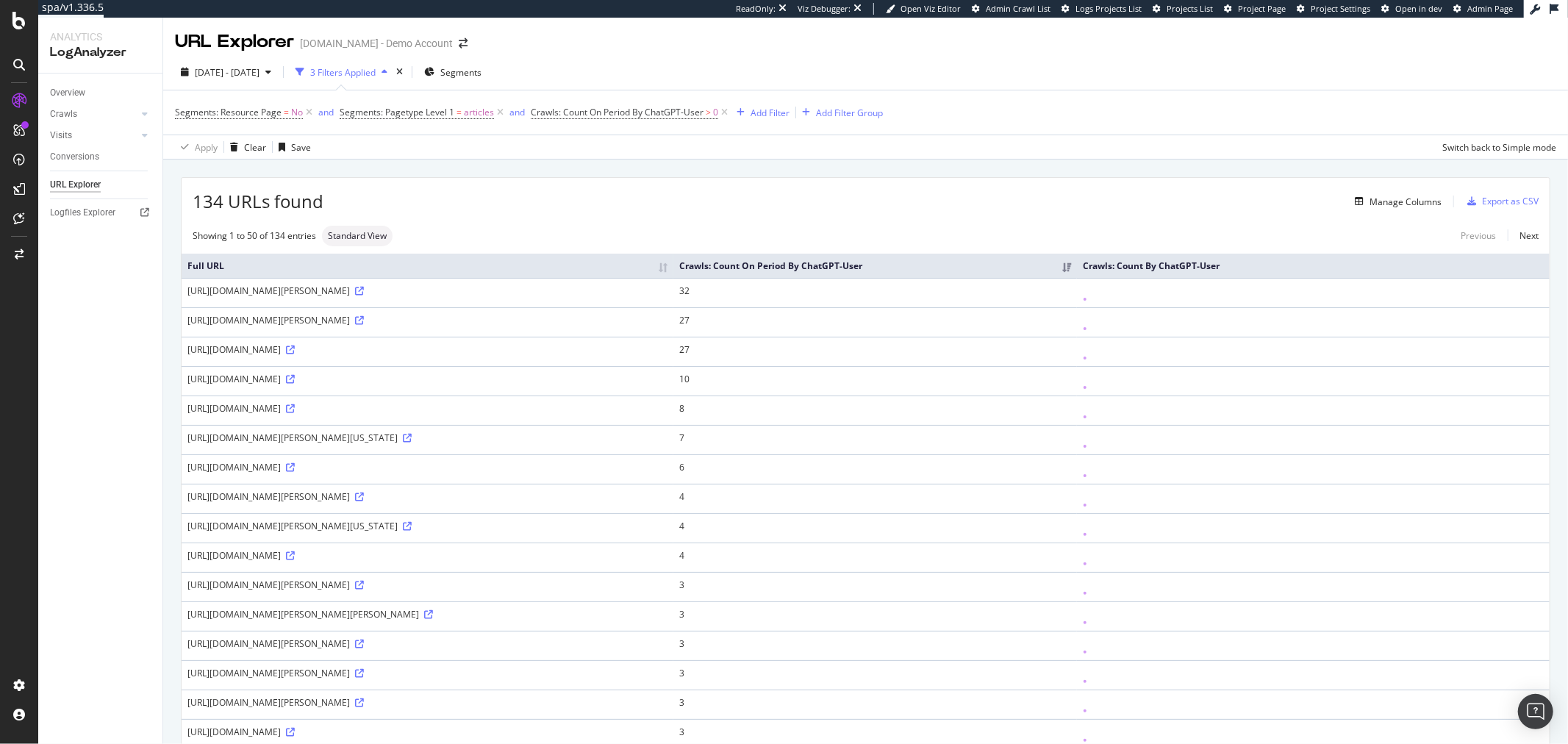
drag, startPoint x: 310, startPoint y: 293, endPoint x: 486, endPoint y: 287, distance: 176.1
click at [486, 287] on div "[URL][DOMAIN_NAME][PERSON_NAME]" at bounding box center [428, 291] width 480 height 12
click at [954, 291] on td "32" at bounding box center [875, 293] width 404 height 29
drag, startPoint x: 961, startPoint y: 290, endPoint x: 938, endPoint y: 293, distance: 23.2
click at [938, 293] on td "32" at bounding box center [875, 293] width 404 height 29
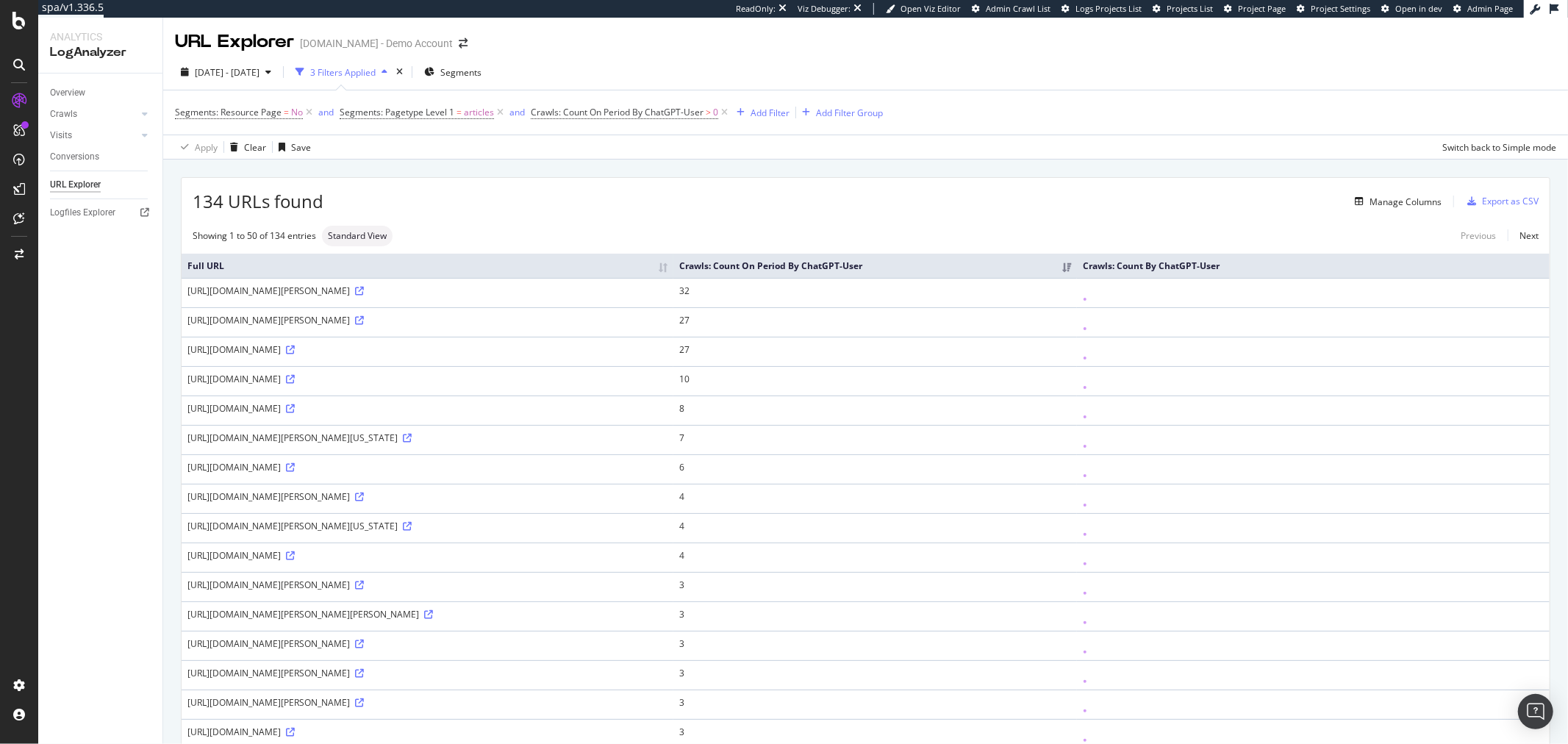
click at [956, 322] on td "27" at bounding box center [875, 322] width 404 height 29
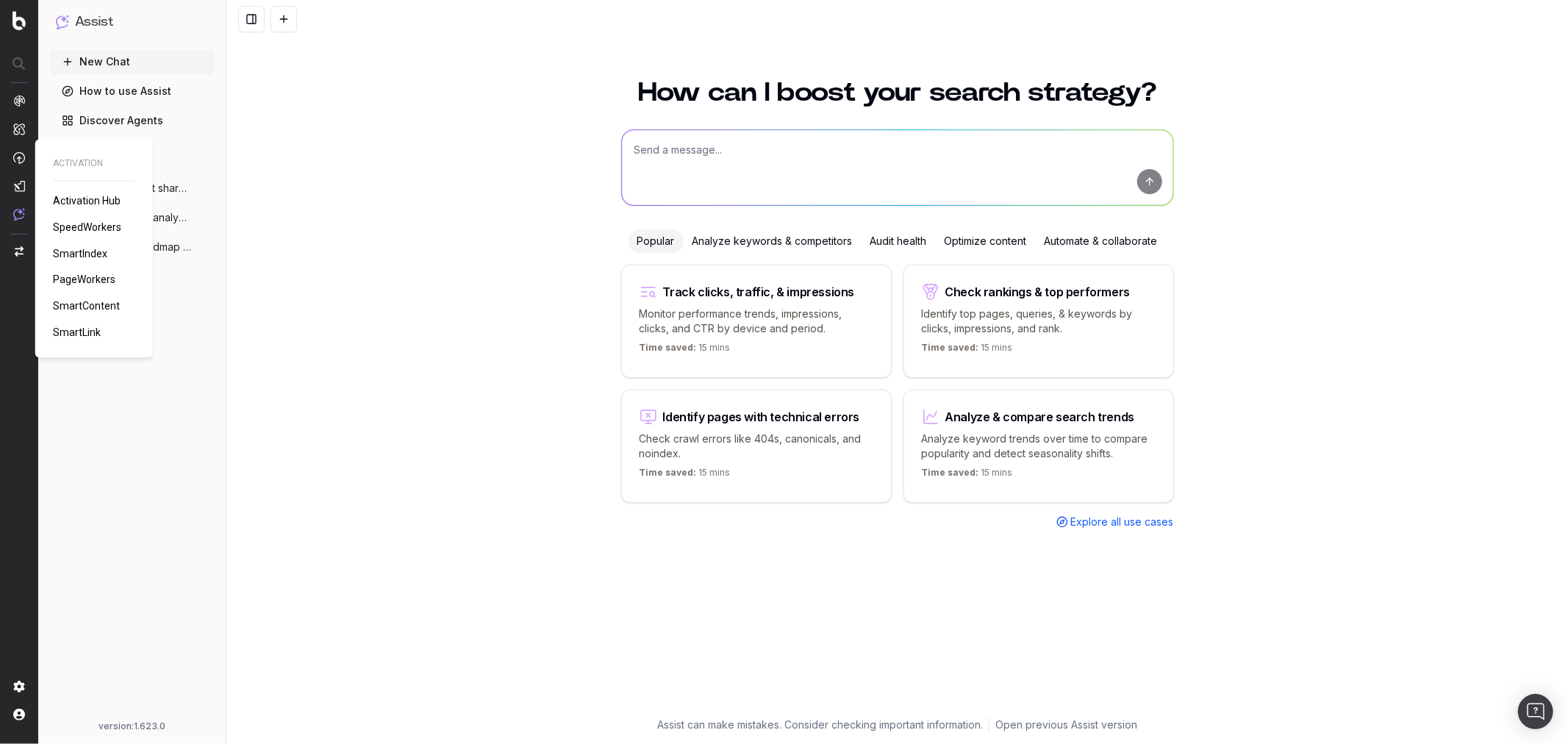
click at [89, 310] on span "SmartContent" at bounding box center [86, 306] width 67 height 12
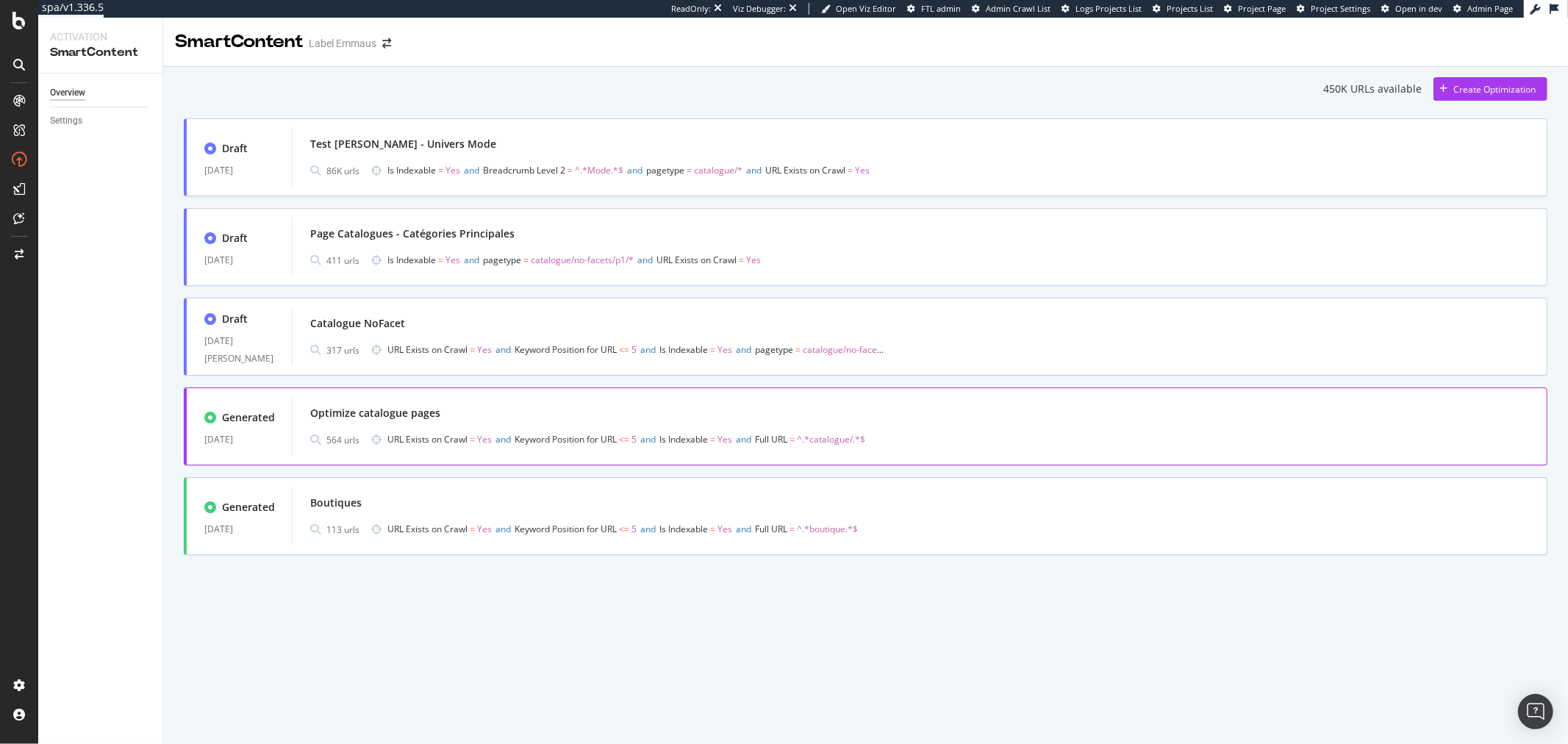
click at [597, 429] on span "URL Exists on Crawl = Yes and Keyword Position for URL <= 5 and Is Indexable = …" at bounding box center [635, 439] width 497 height 21
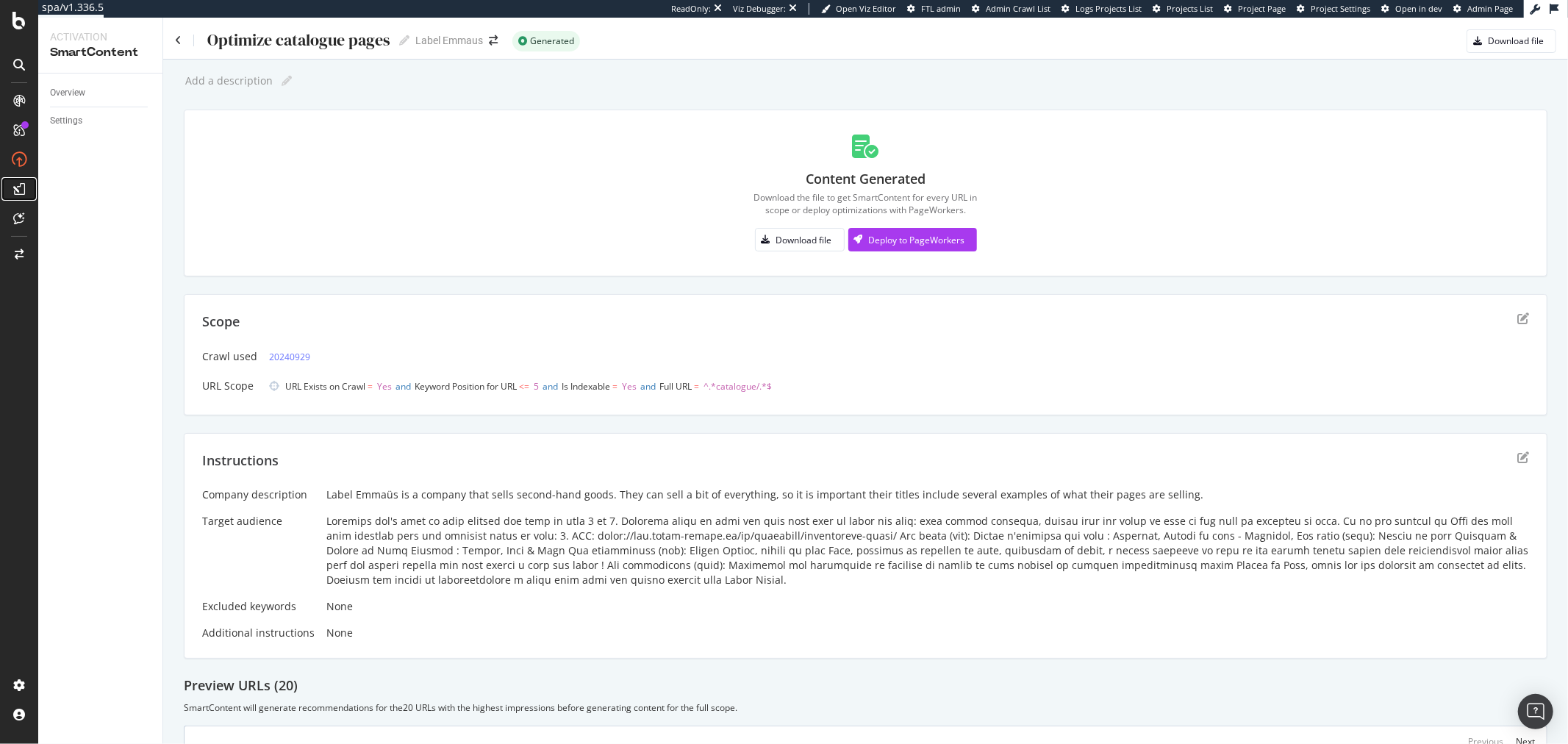
click at [18, 184] on icon at bounding box center [19, 188] width 12 height 12
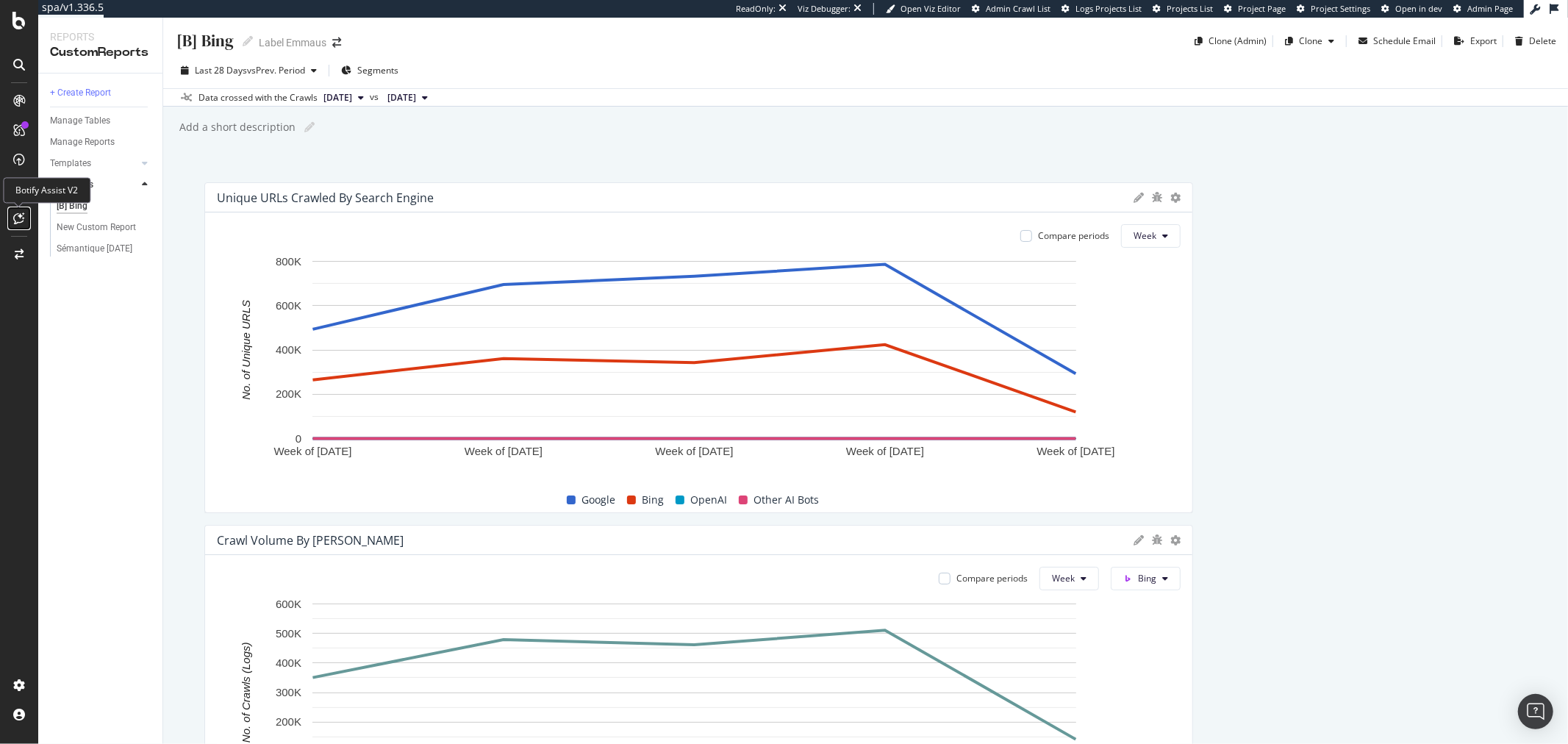
click at [10, 222] on div at bounding box center [19, 219] width 23 height 23
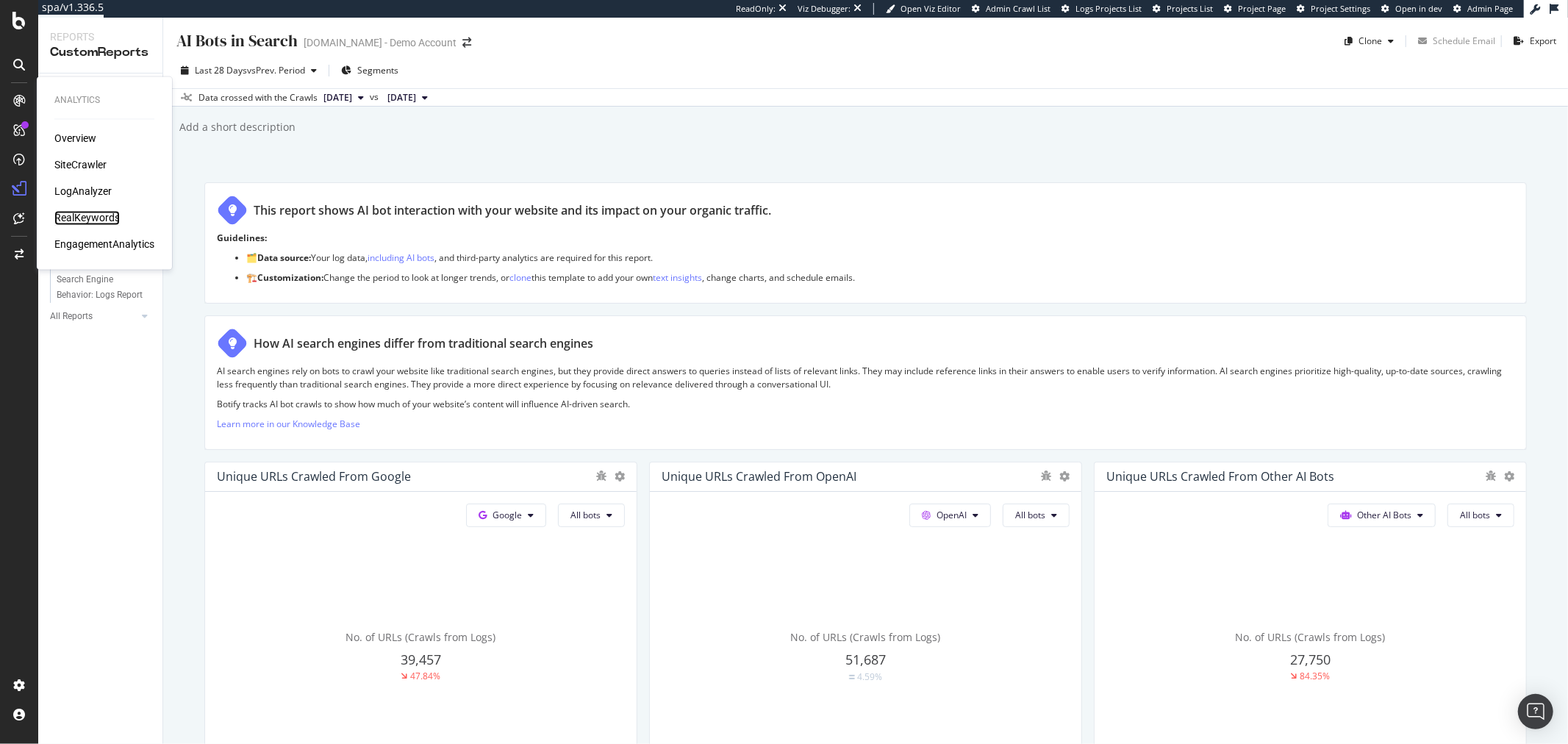
click at [82, 214] on div "RealKeywords" at bounding box center [87, 218] width 65 height 15
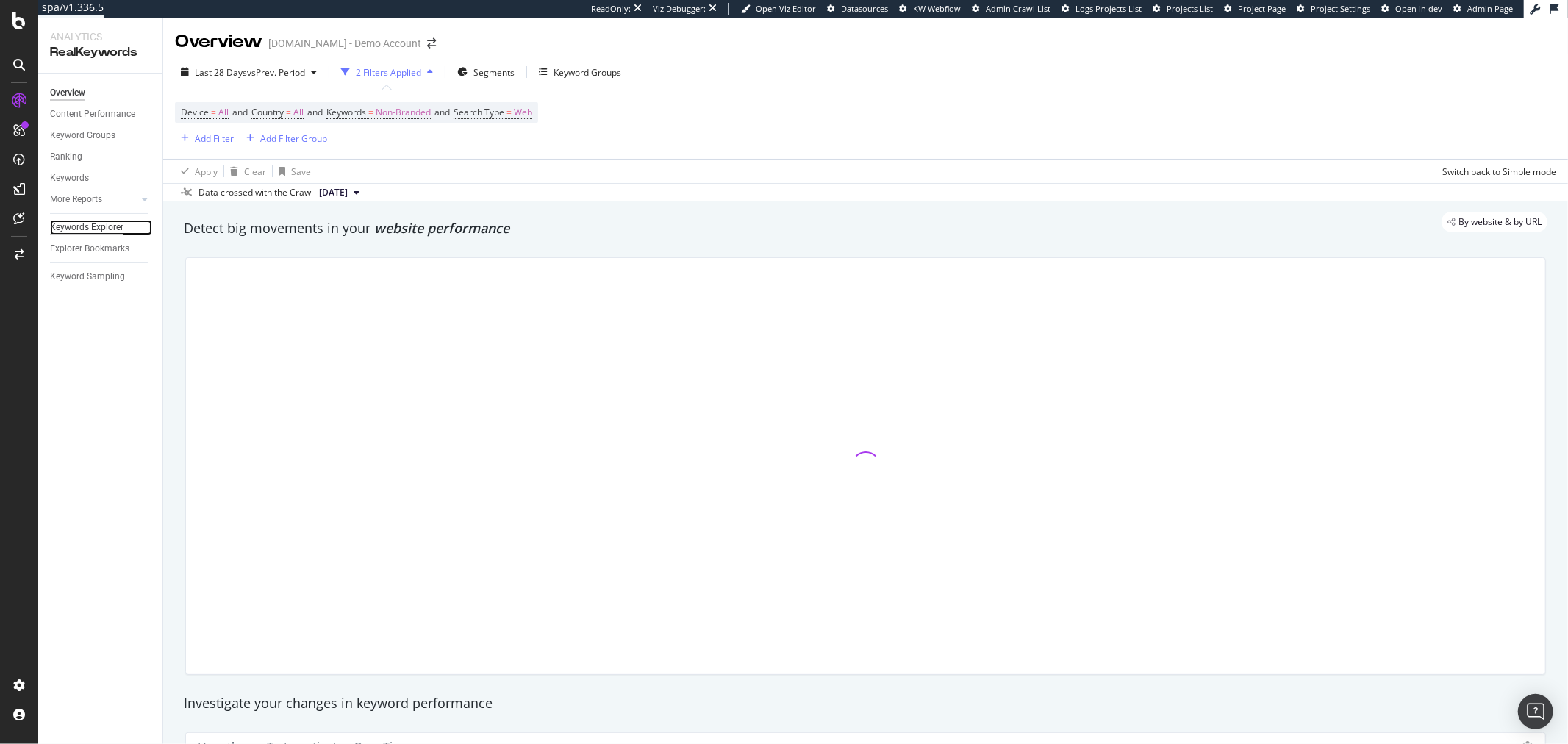
click at [104, 229] on div "Keywords Explorer" at bounding box center [87, 228] width 74 height 16
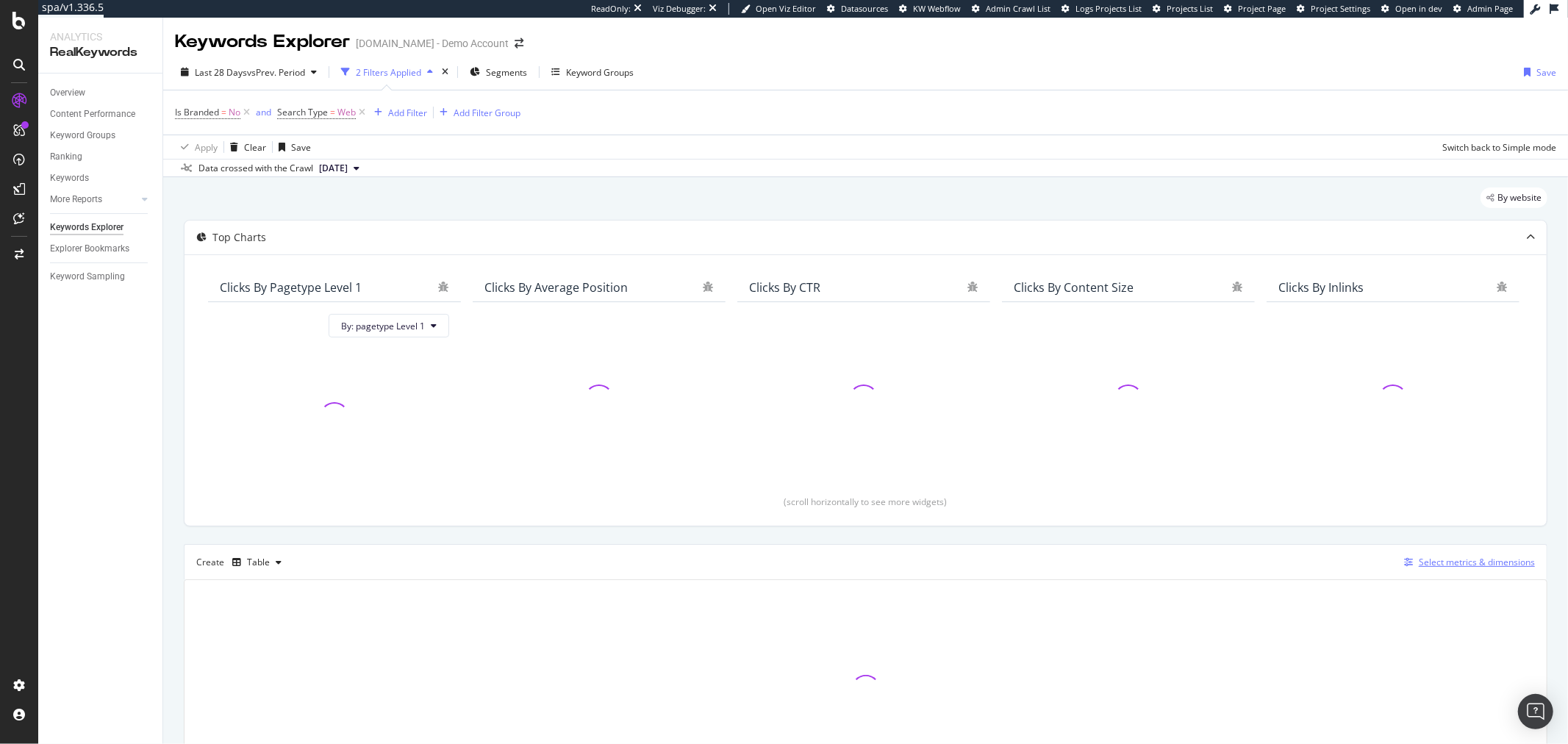
click at [1422, 563] on div "Select metrics & dimensions" at bounding box center [1477, 562] width 116 height 12
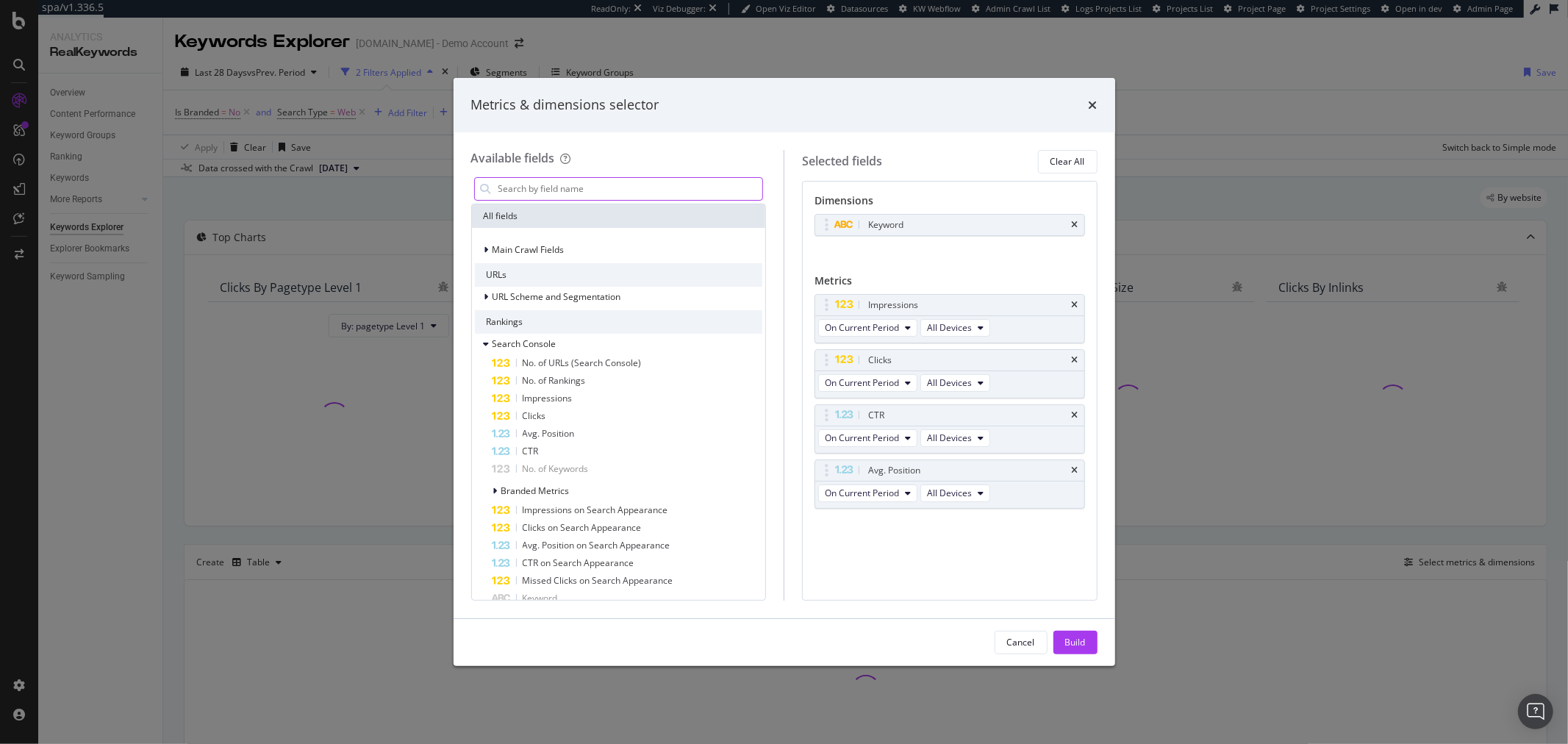
click at [593, 191] on input "modal" at bounding box center [631, 189] width 266 height 22
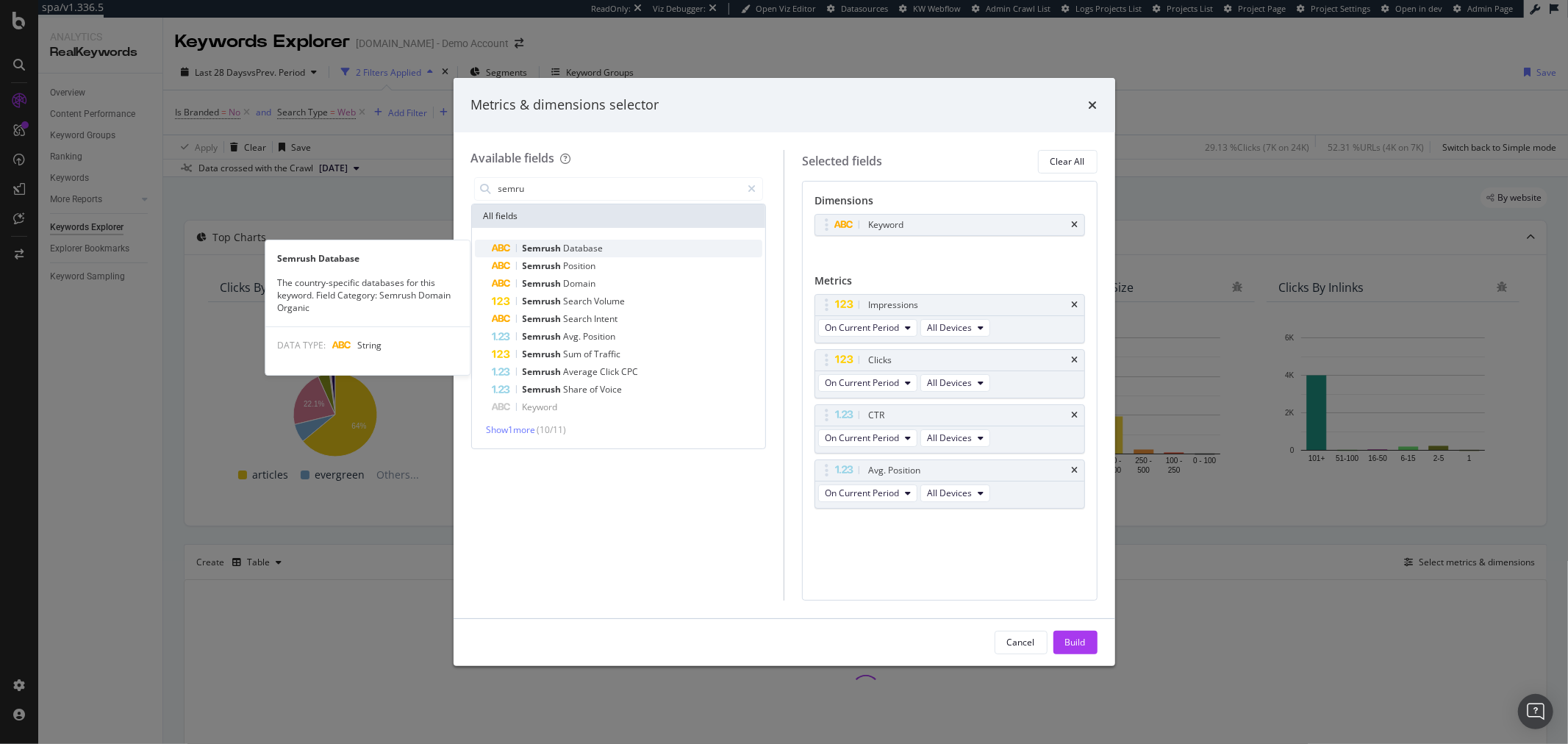
type input "semru"
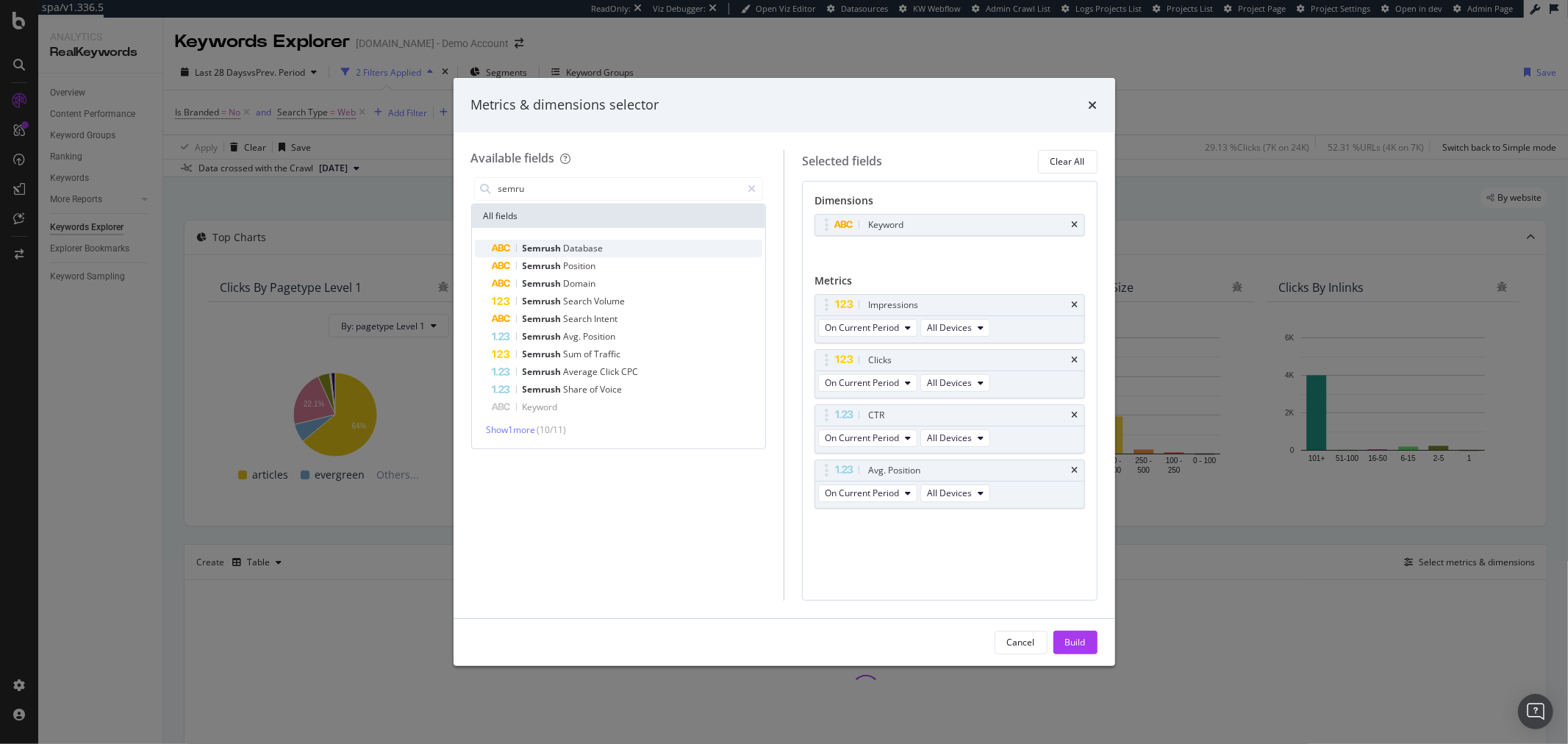
click at [590, 243] on span "Database" at bounding box center [583, 248] width 40 height 12
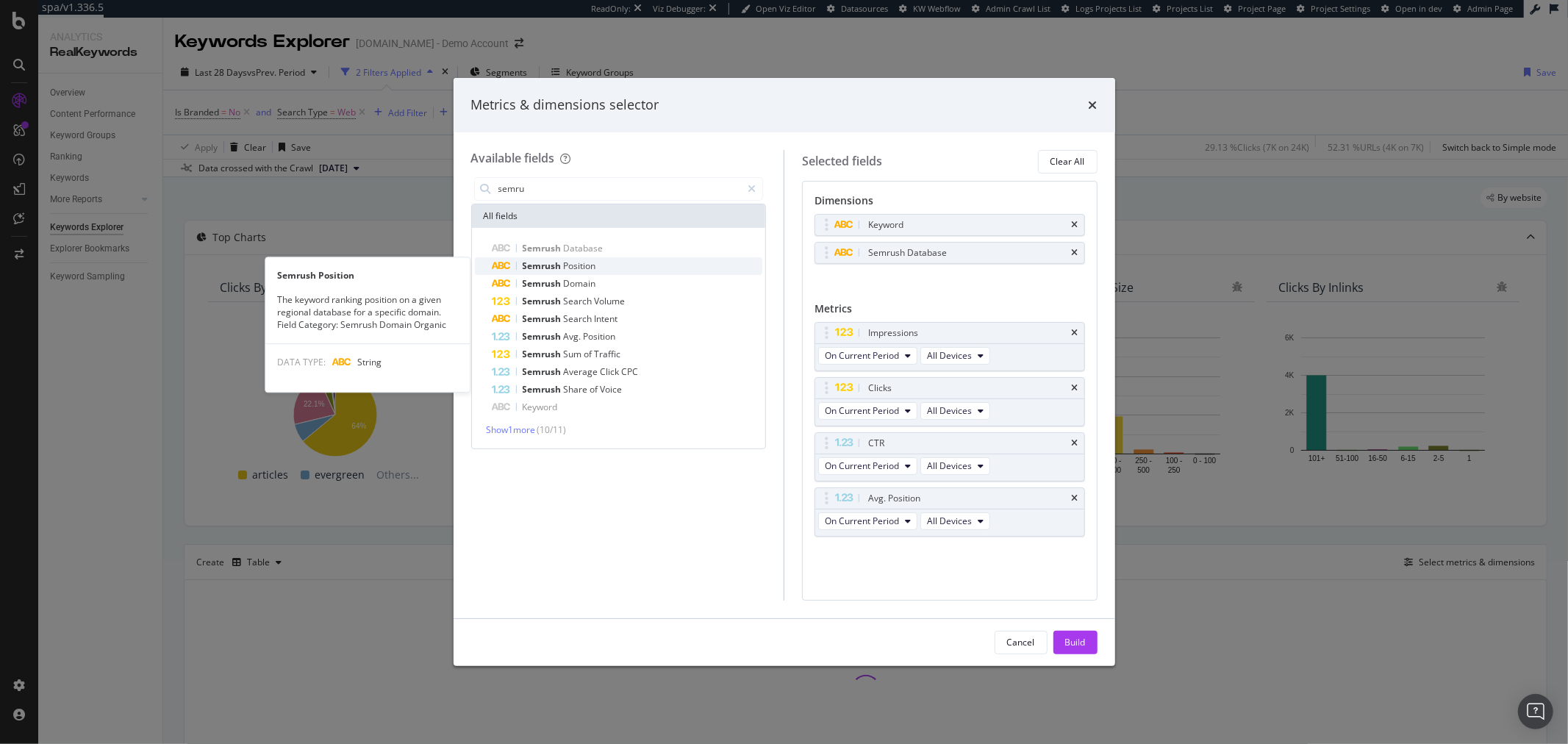
click at [582, 262] on span "Position" at bounding box center [580, 266] width 33 height 12
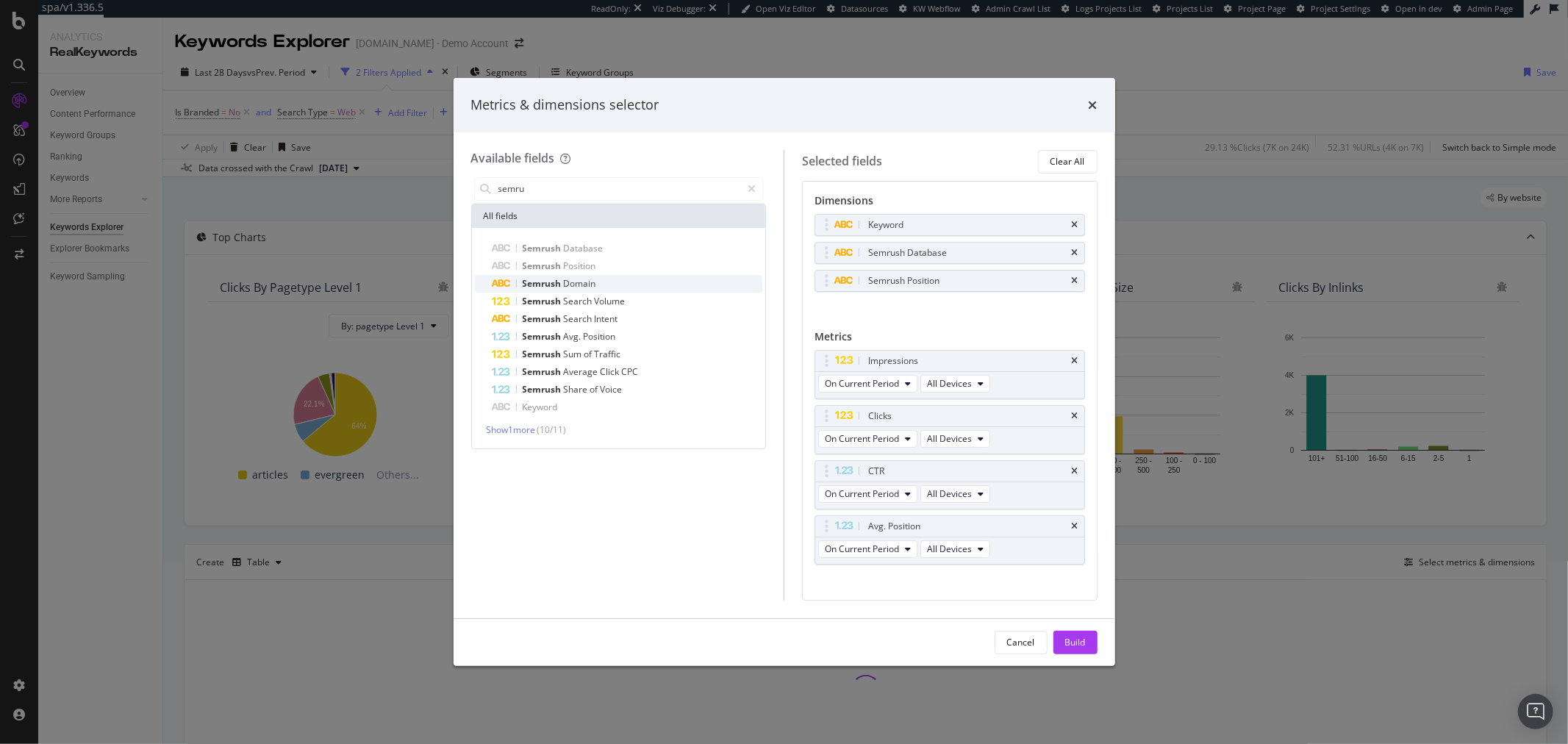
click at [573, 283] on span "Domain" at bounding box center [580, 284] width 33 height 12
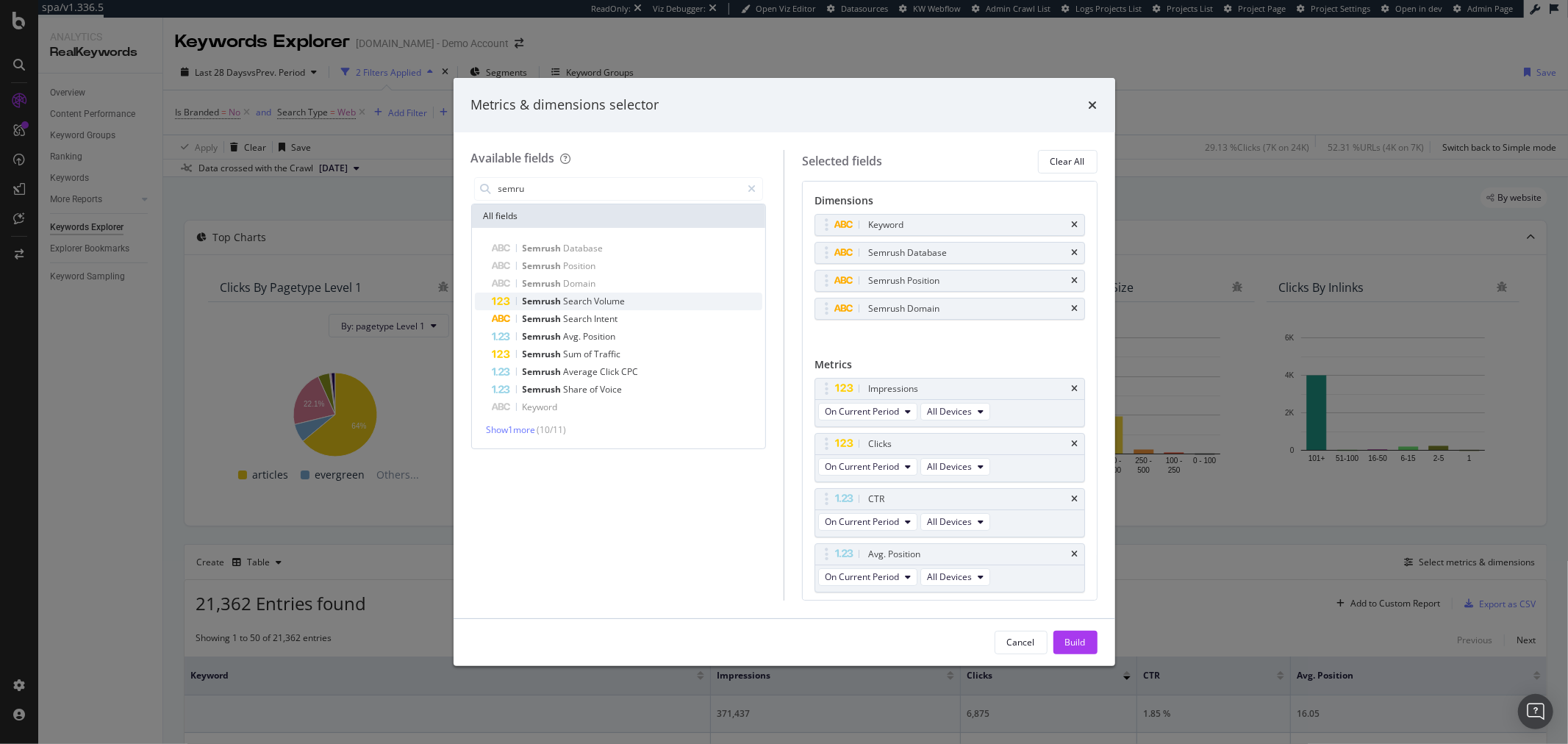
click at [568, 305] on span "Search" at bounding box center [579, 301] width 31 height 12
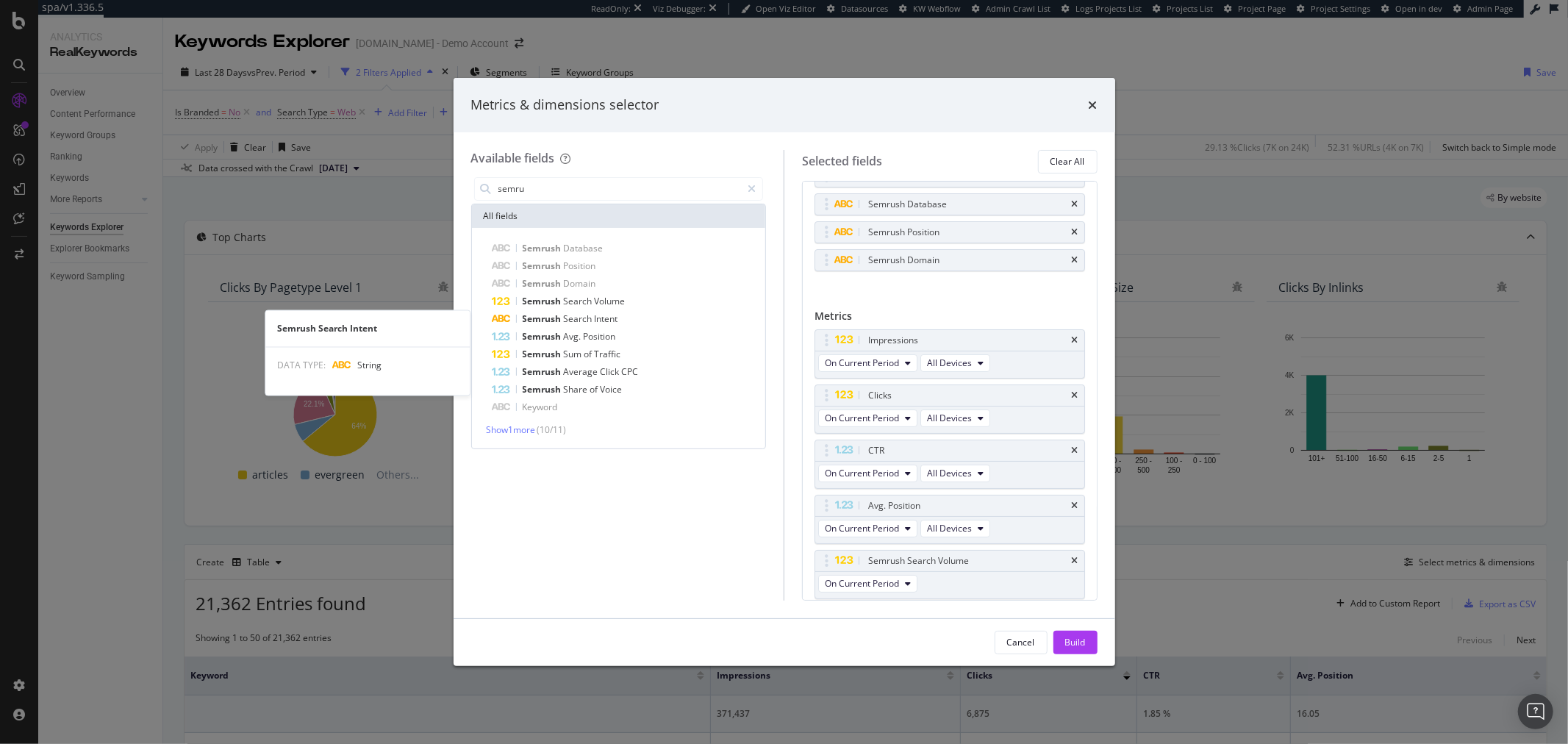
click at [567, 321] on span "Search" at bounding box center [579, 319] width 31 height 12
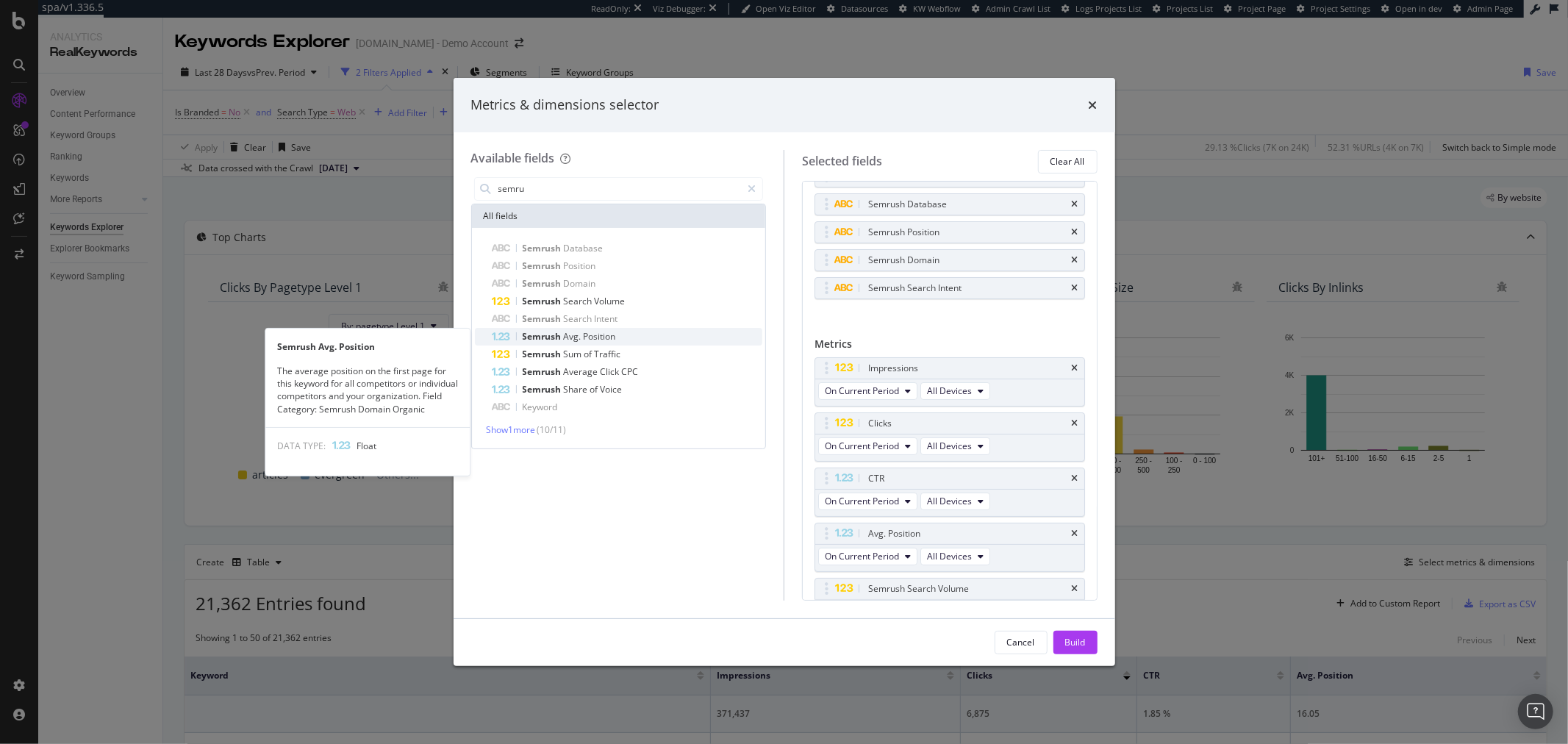
click at [567, 339] on span "Avg." at bounding box center [574, 336] width 20 height 12
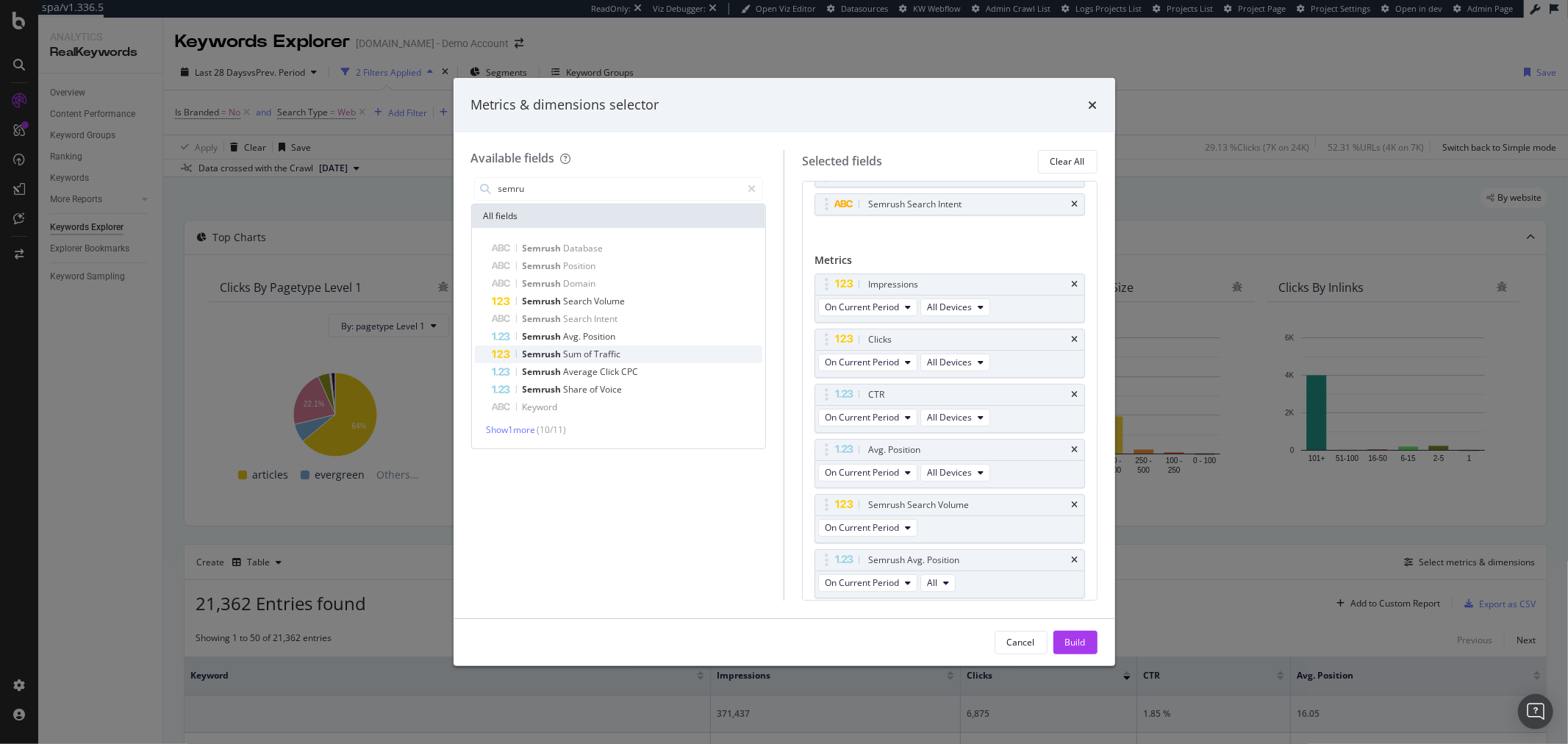
click at [569, 354] on span "Sum" at bounding box center [574, 354] width 21 height 12
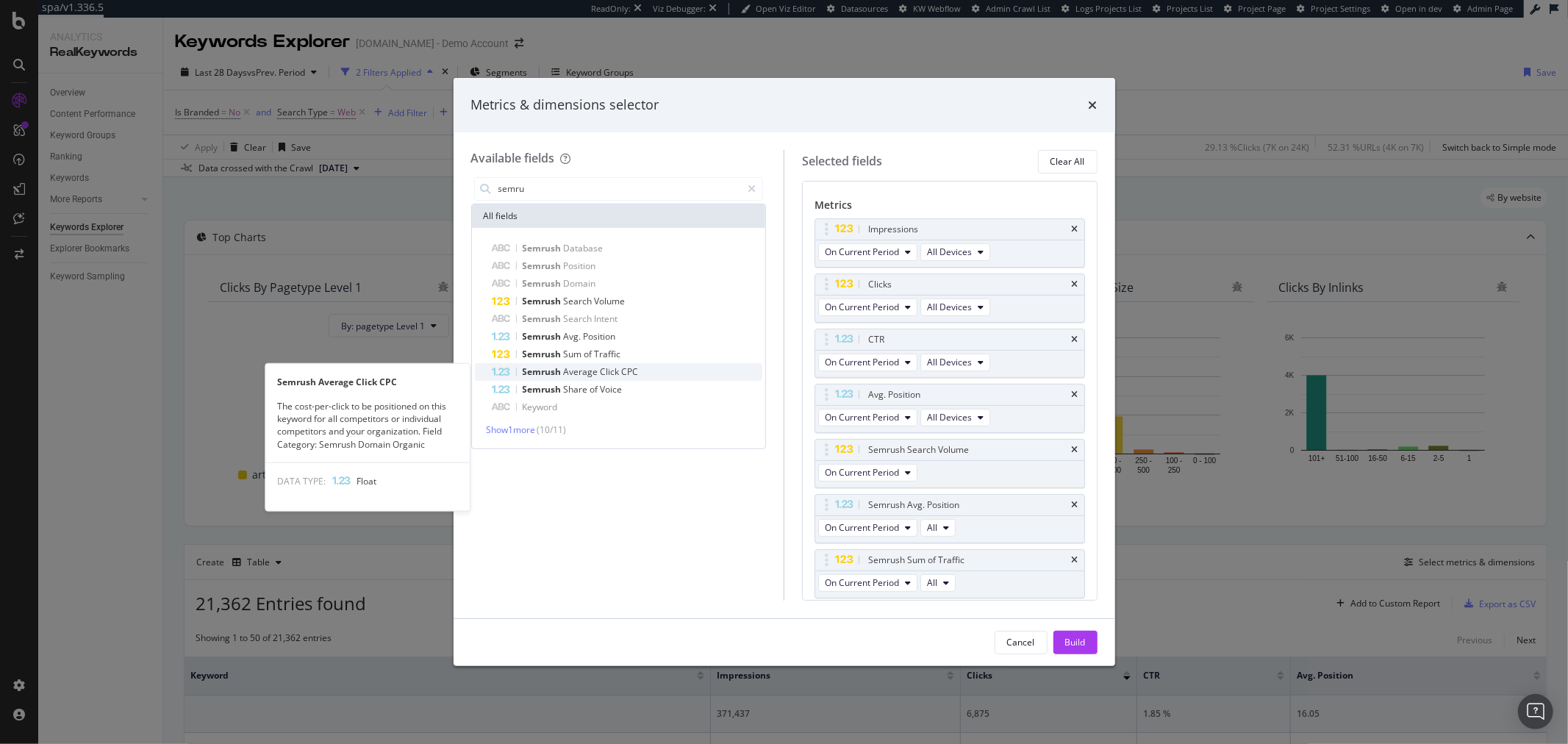
click at [565, 371] on span "Average" at bounding box center [582, 372] width 36 height 12
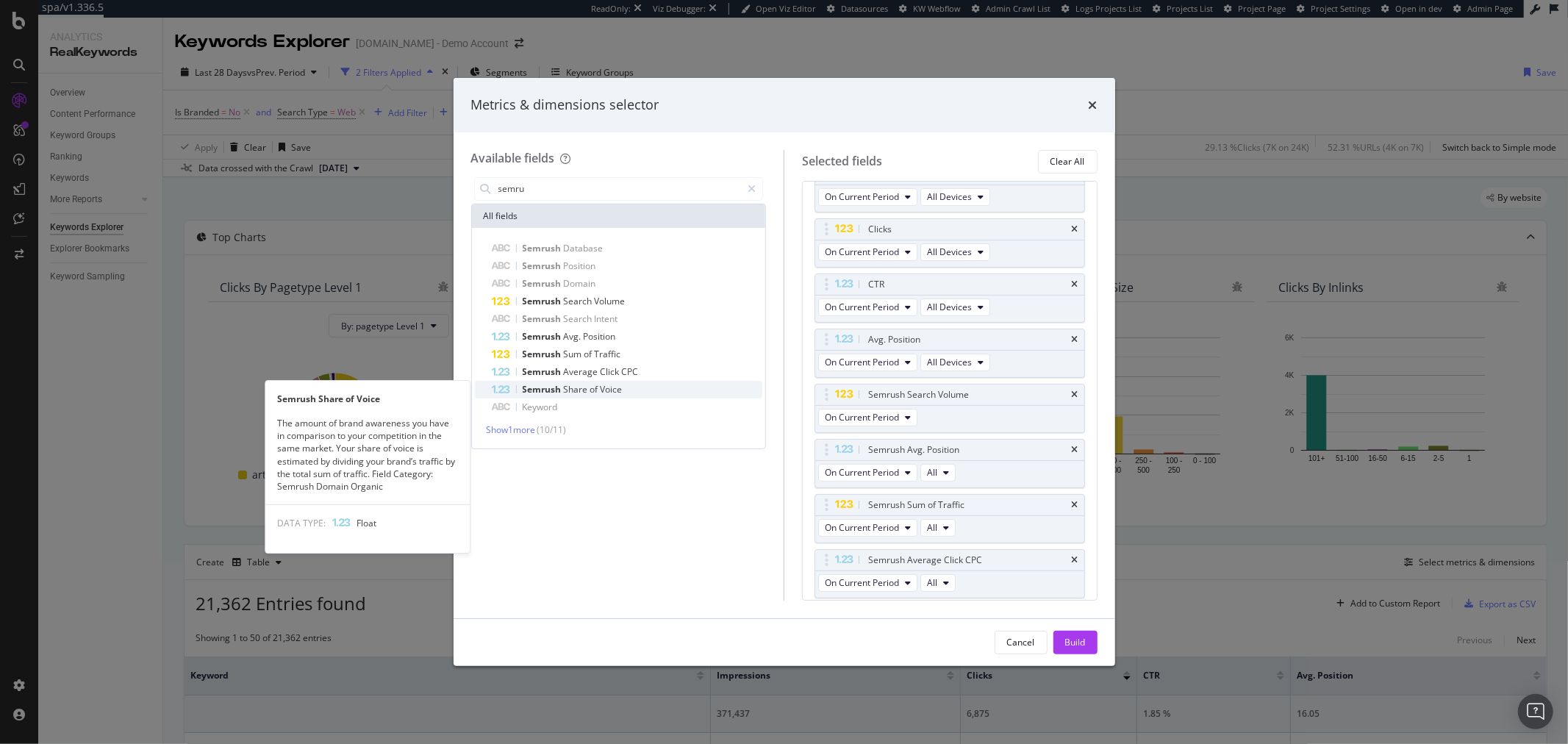
click at [565, 386] on span "Share" at bounding box center [577, 389] width 26 height 12
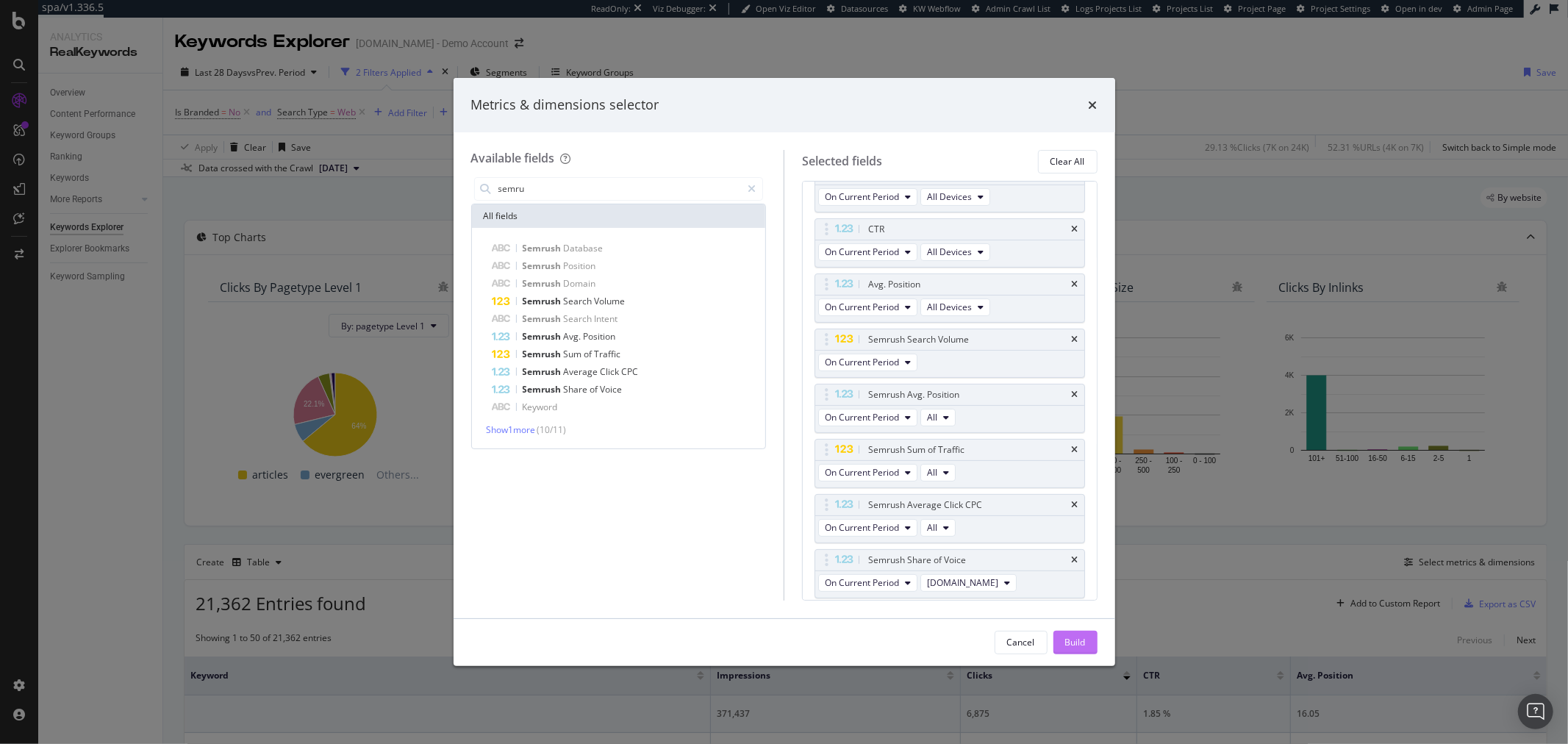
click at [1070, 643] on div "Build" at bounding box center [1075, 642] width 21 height 12
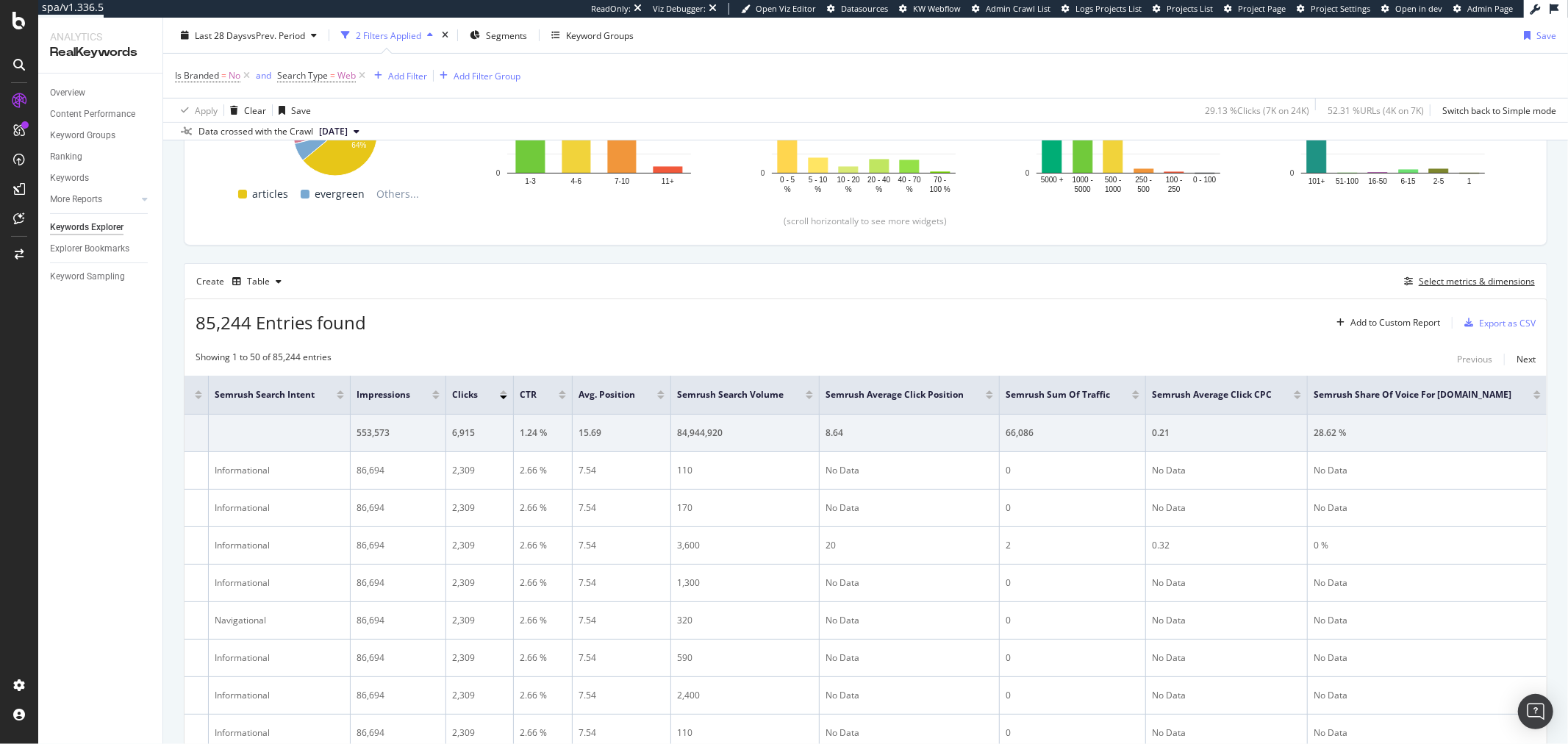
scroll to position [343, 0]
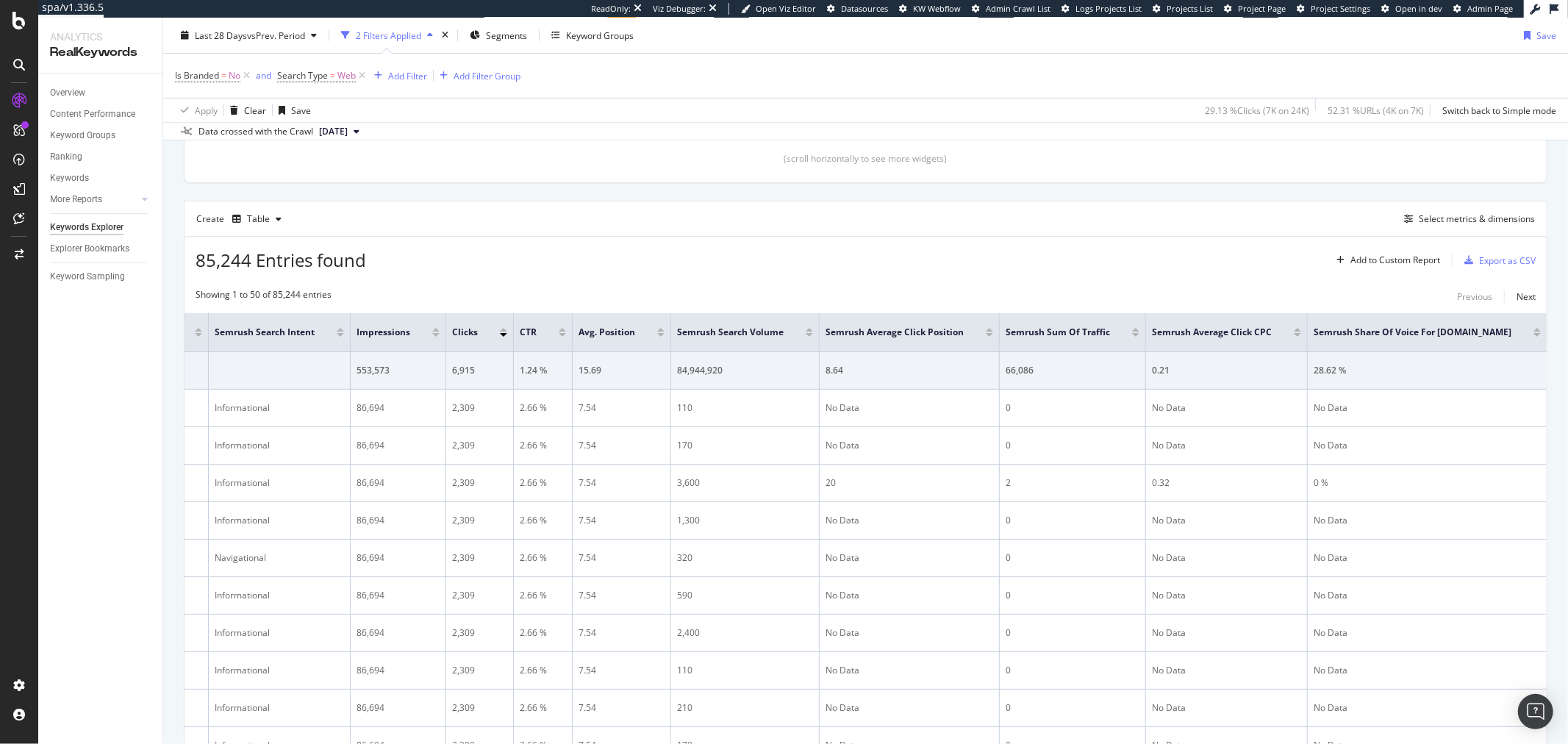
click at [1534, 336] on div at bounding box center [1537, 335] width 7 height 4
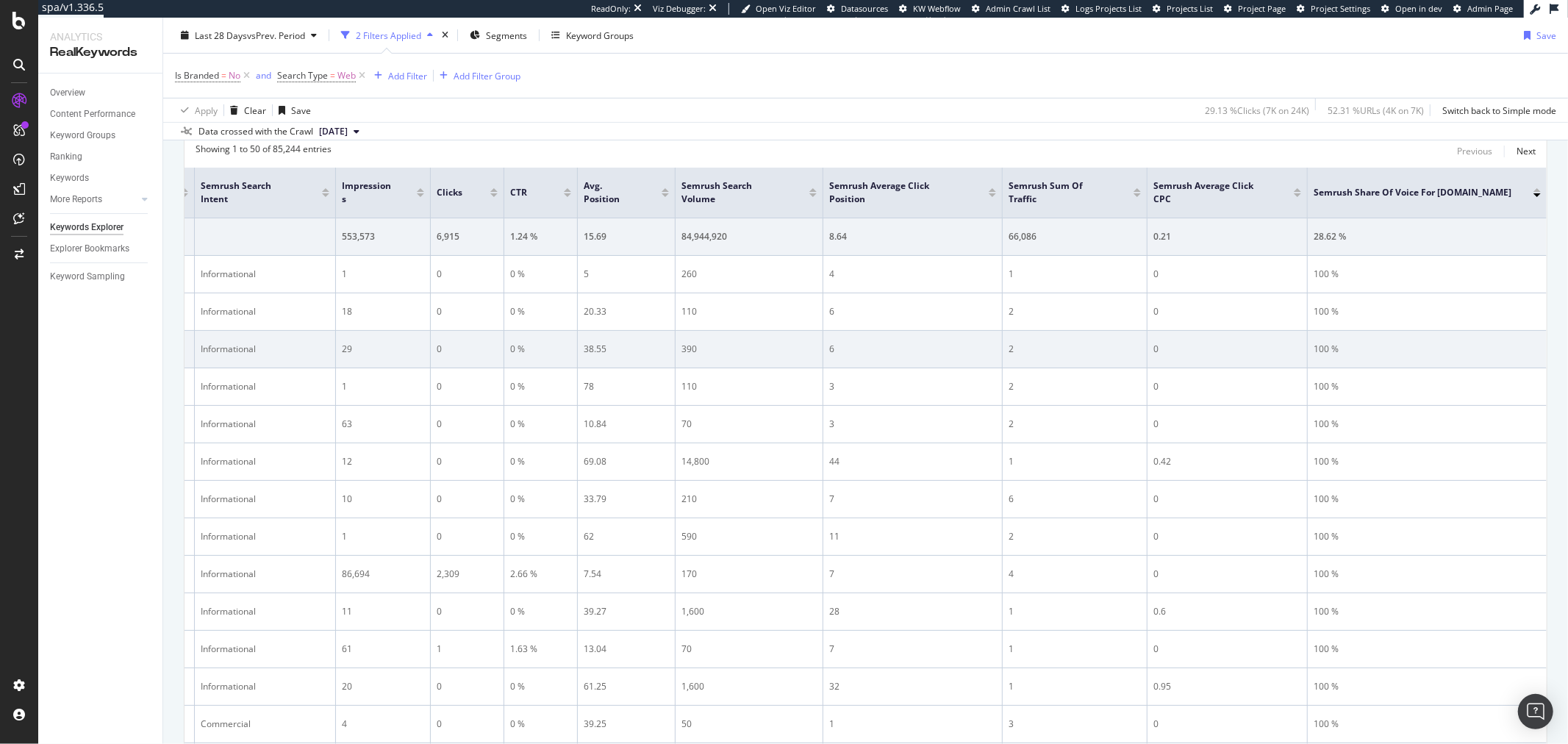
scroll to position [0, 565]
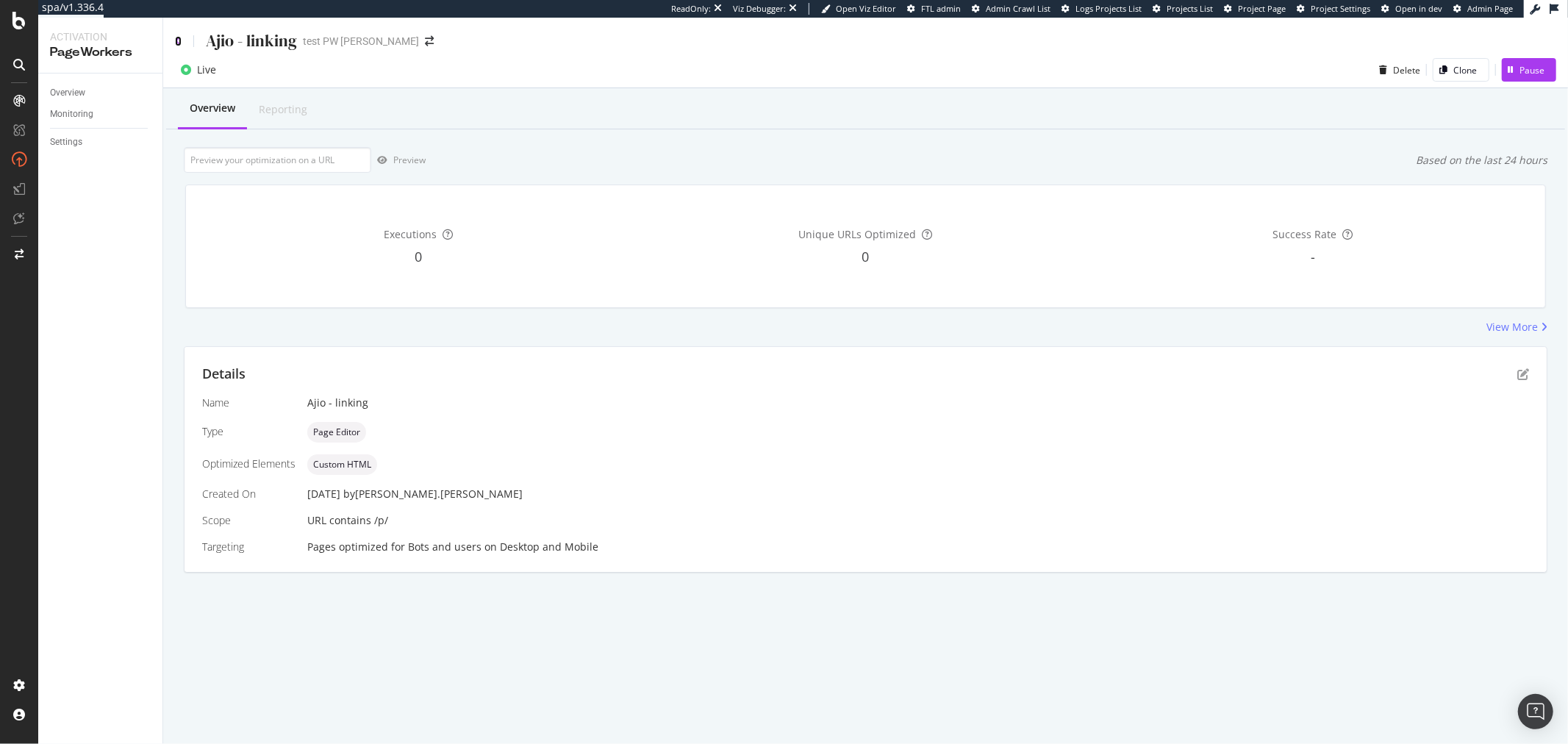
click at [177, 38] on icon at bounding box center [178, 41] width 7 height 10
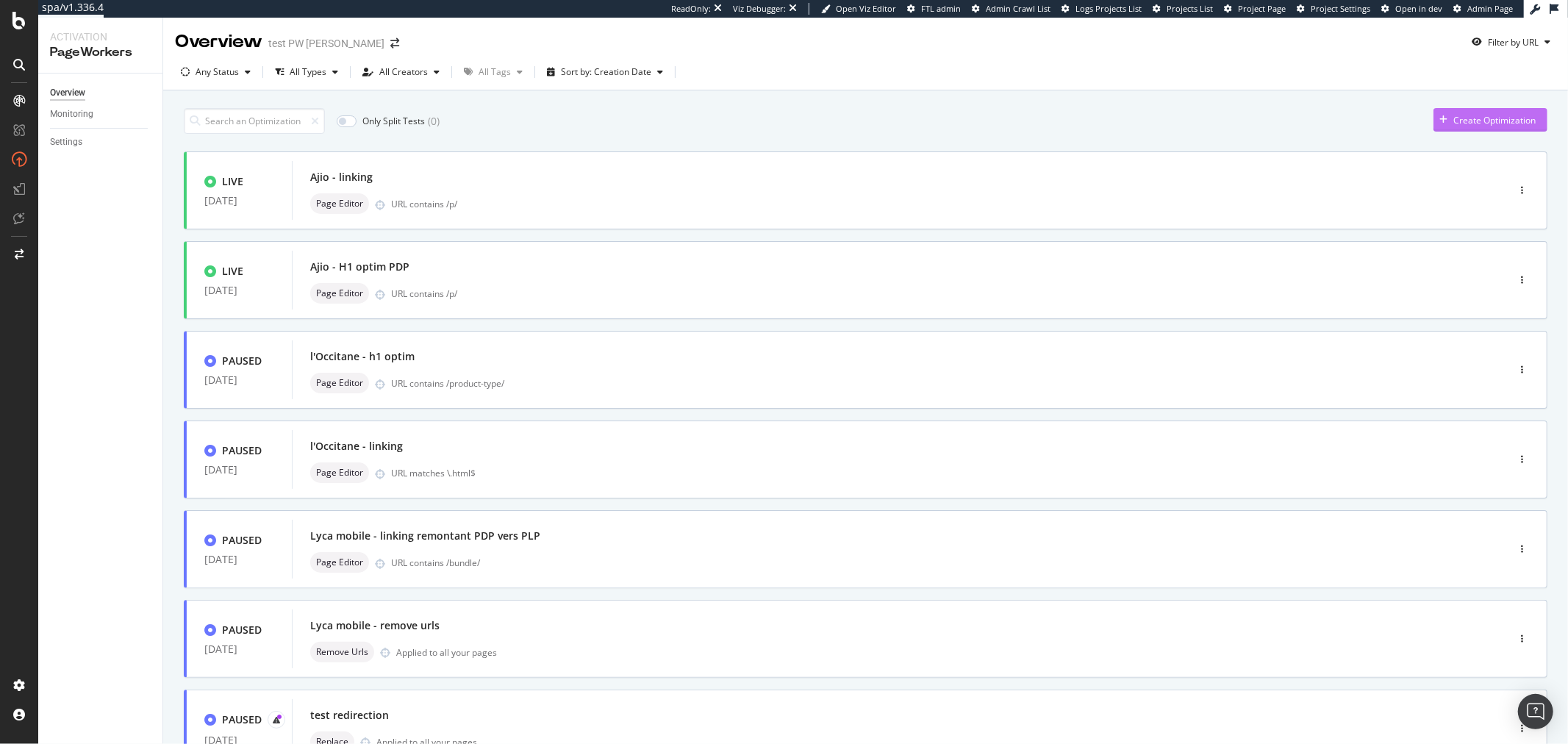
click at [1439, 116] on icon "button" at bounding box center [1443, 119] width 8 height 9
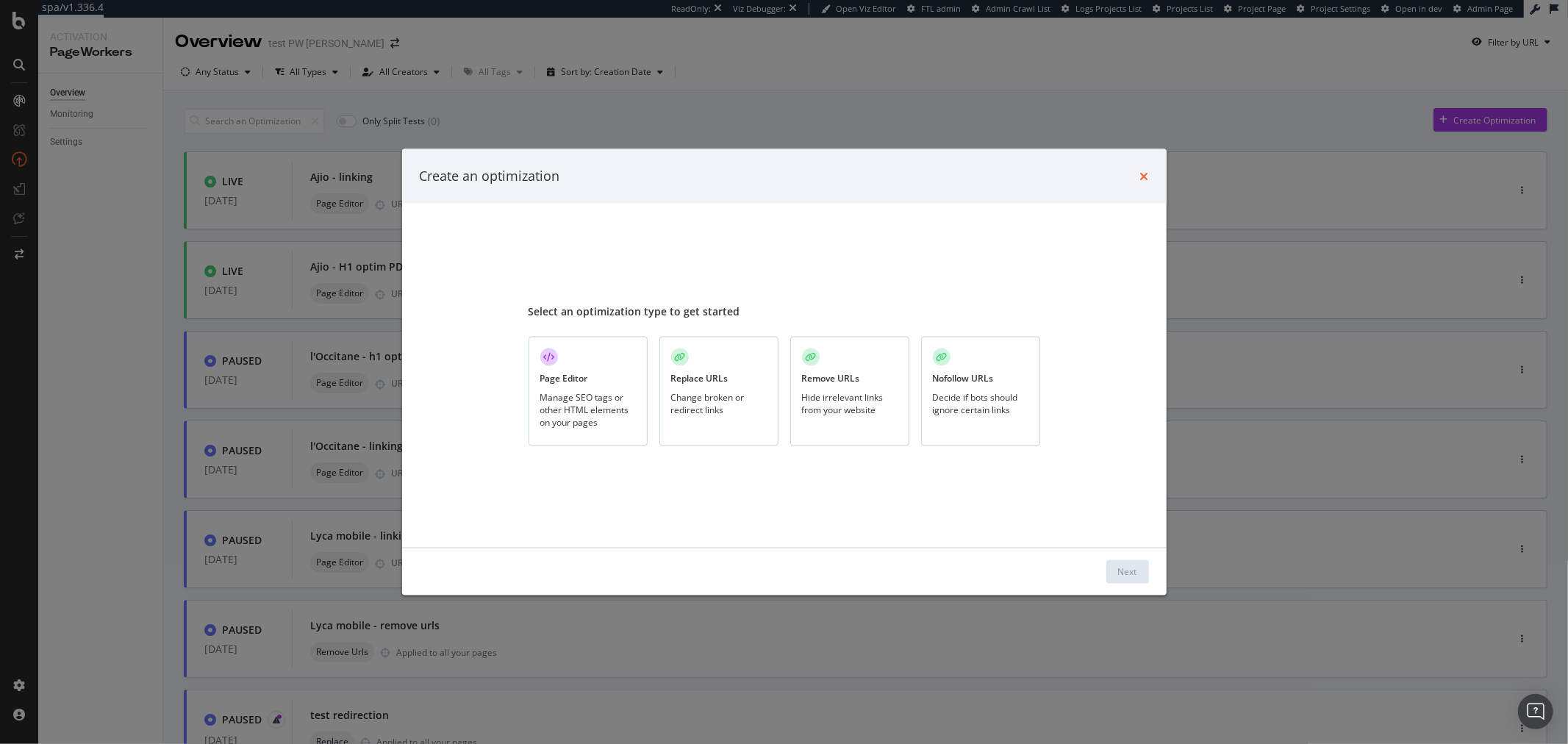
click at [1142, 173] on icon "times" at bounding box center [1144, 175] width 9 height 12
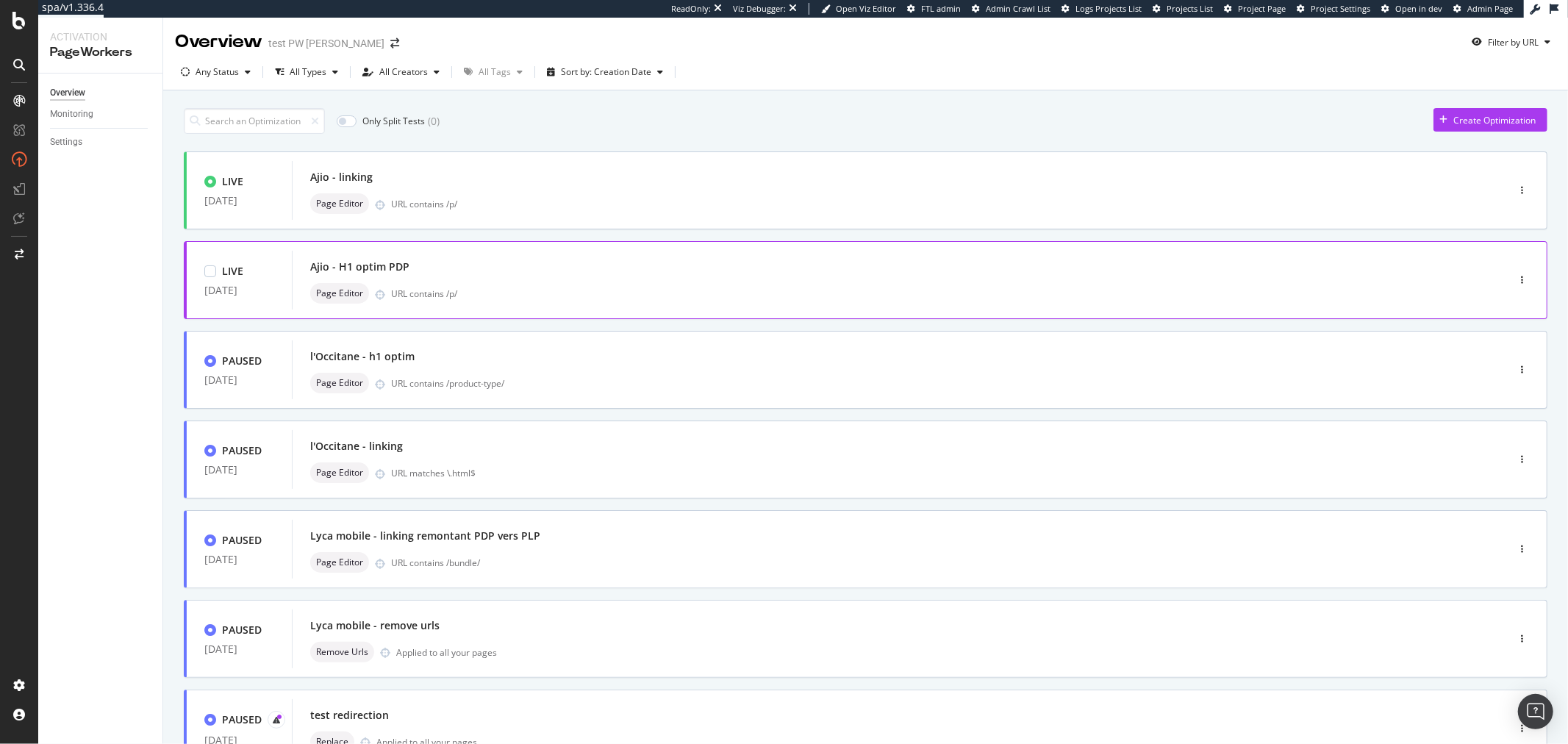
click at [631, 288] on div "URL contains /p/" at bounding box center [918, 294] width 1054 height 12
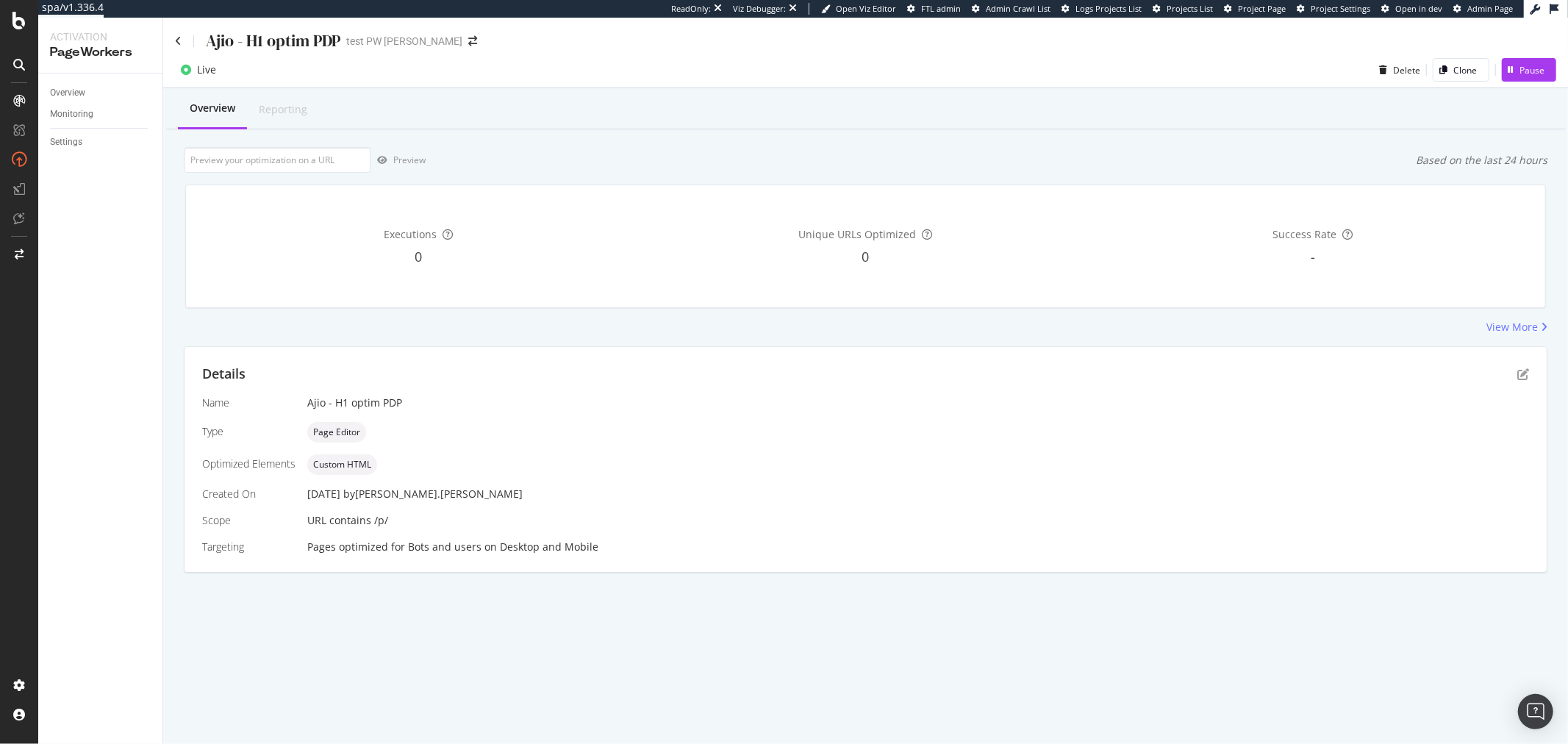
click at [1511, 372] on div "Details" at bounding box center [865, 374] width 1327 height 19
click at [1527, 372] on icon "pen-to-square" at bounding box center [1523, 374] width 12 height 12
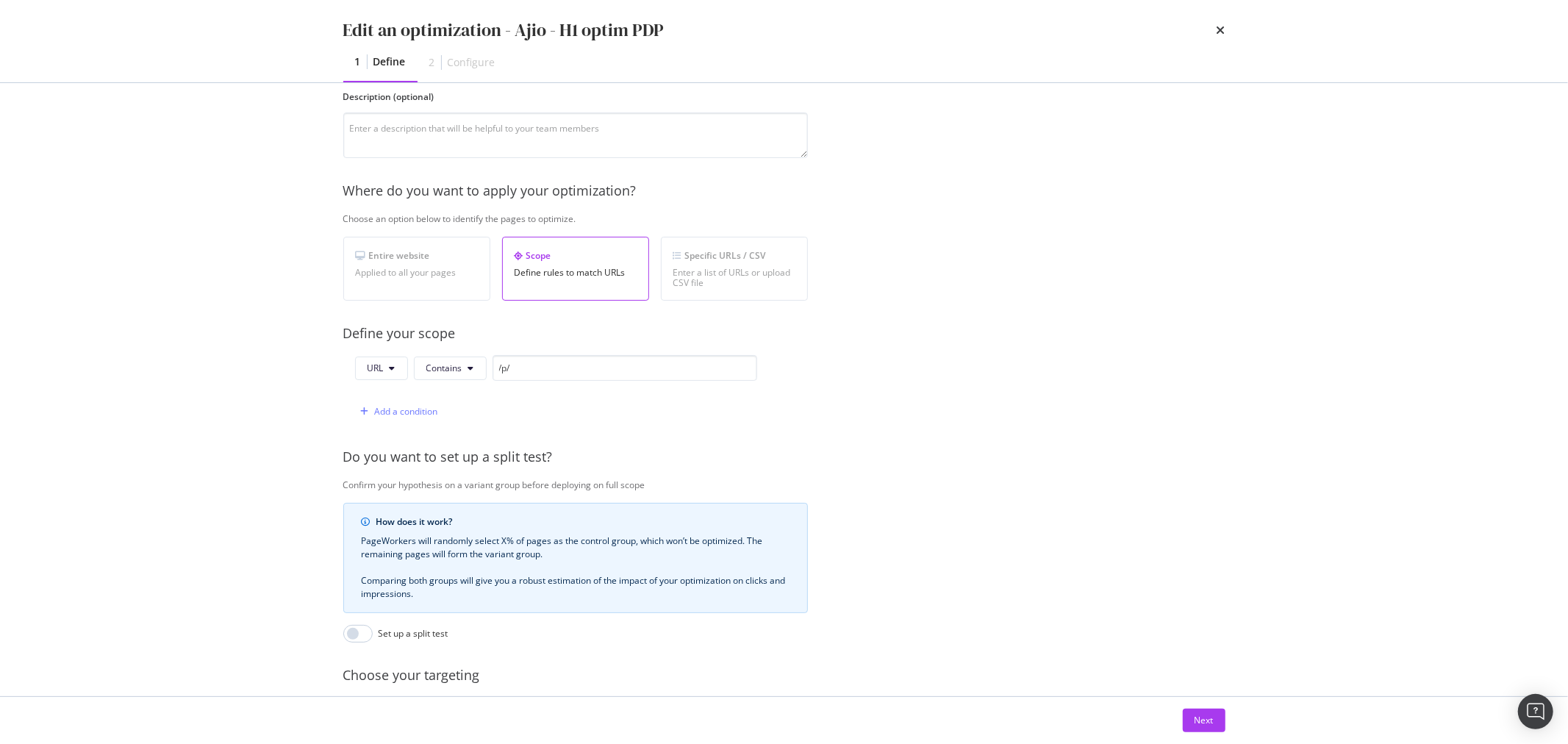
scroll to position [164, 0]
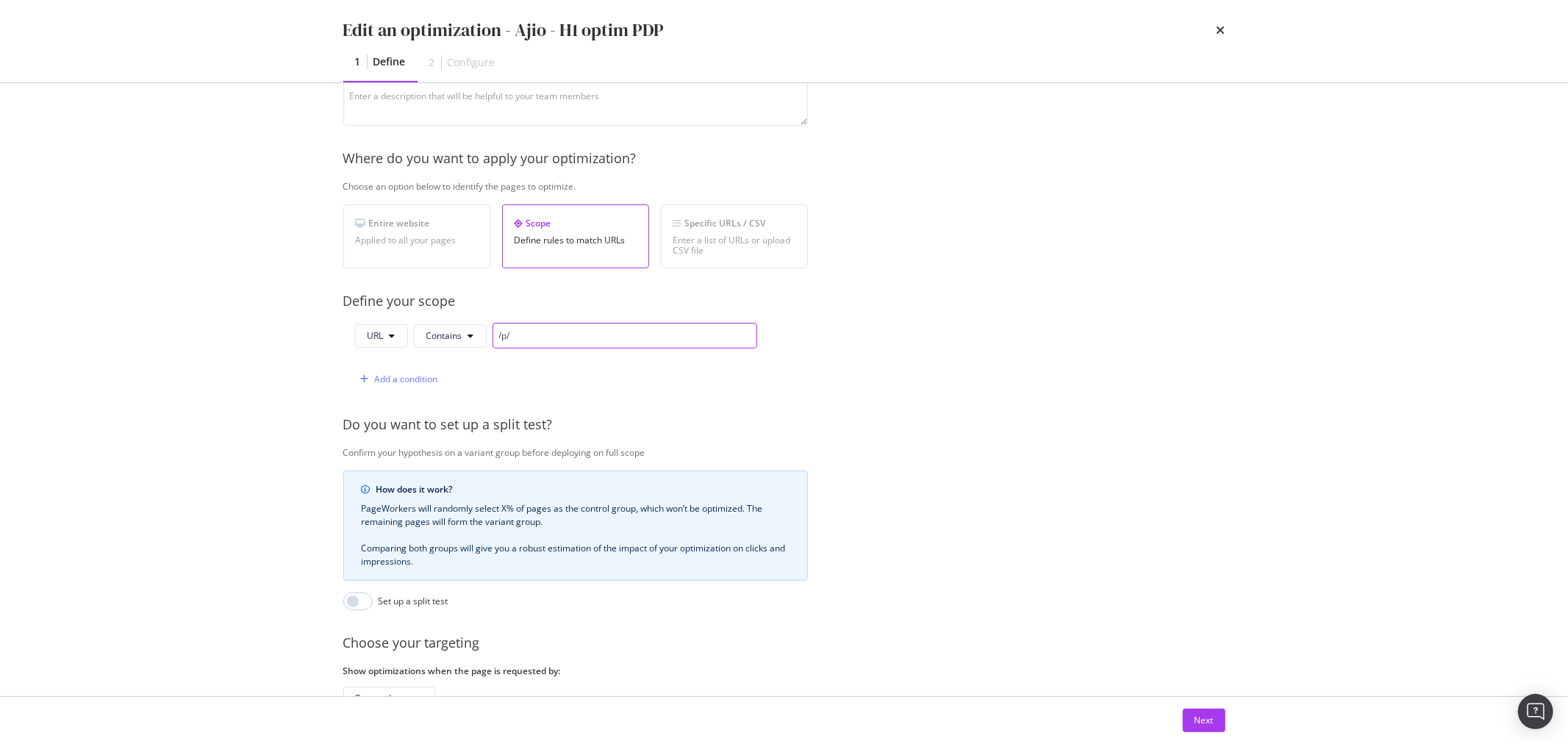
drag, startPoint x: 562, startPoint y: 341, endPoint x: 500, endPoint y: 344, distance: 62.1
click at [500, 344] on input "/p/" at bounding box center [625, 336] width 265 height 26
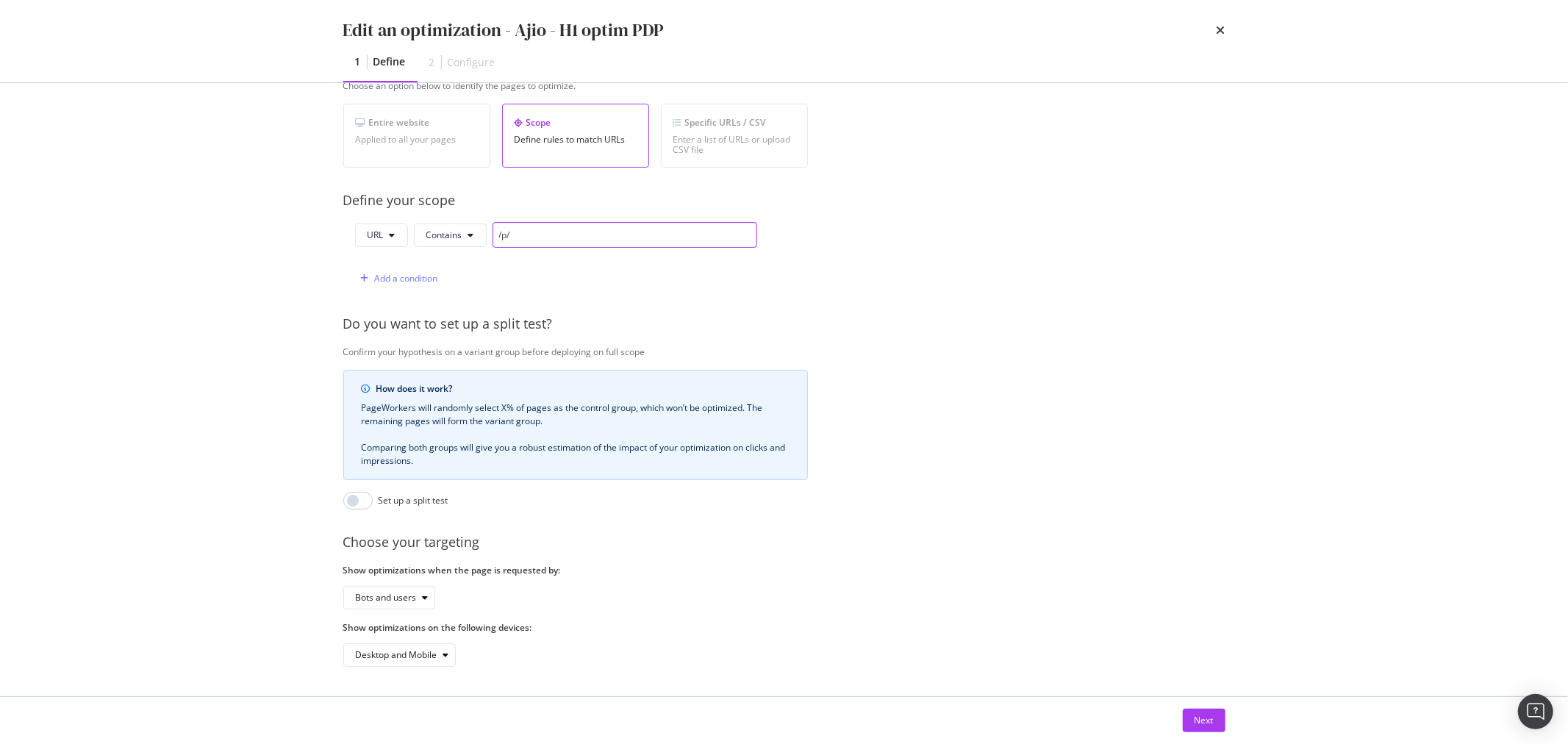
scroll to position [276, 0]
click at [878, 353] on div "Provide a name and description to help identify the change that will be made by…" at bounding box center [784, 270] width 882 height 794
click at [356, 492] on input "modal" at bounding box center [358, 501] width 29 height 18
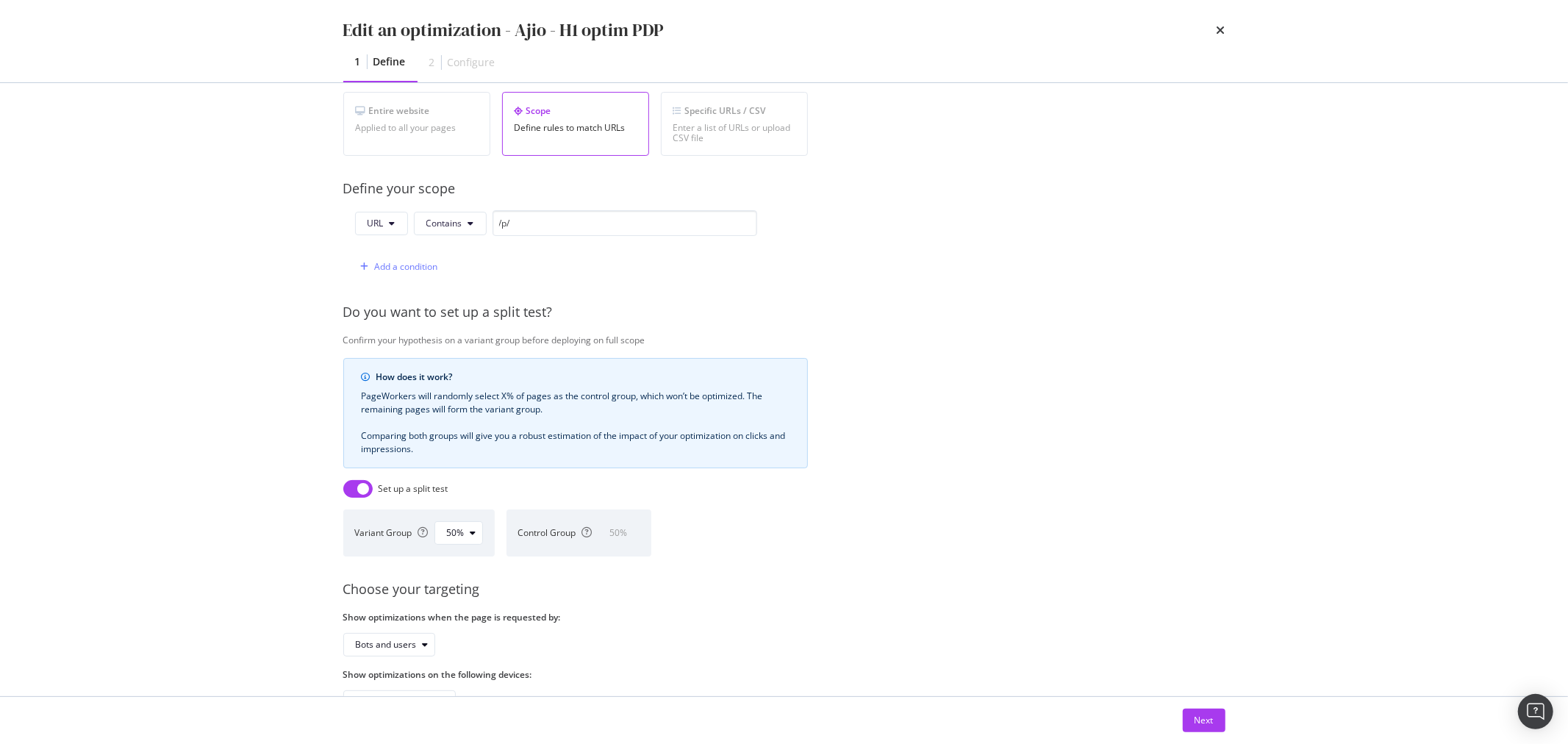
click at [358, 487] on input "modal" at bounding box center [358, 489] width 29 height 18
checkbox input "false"
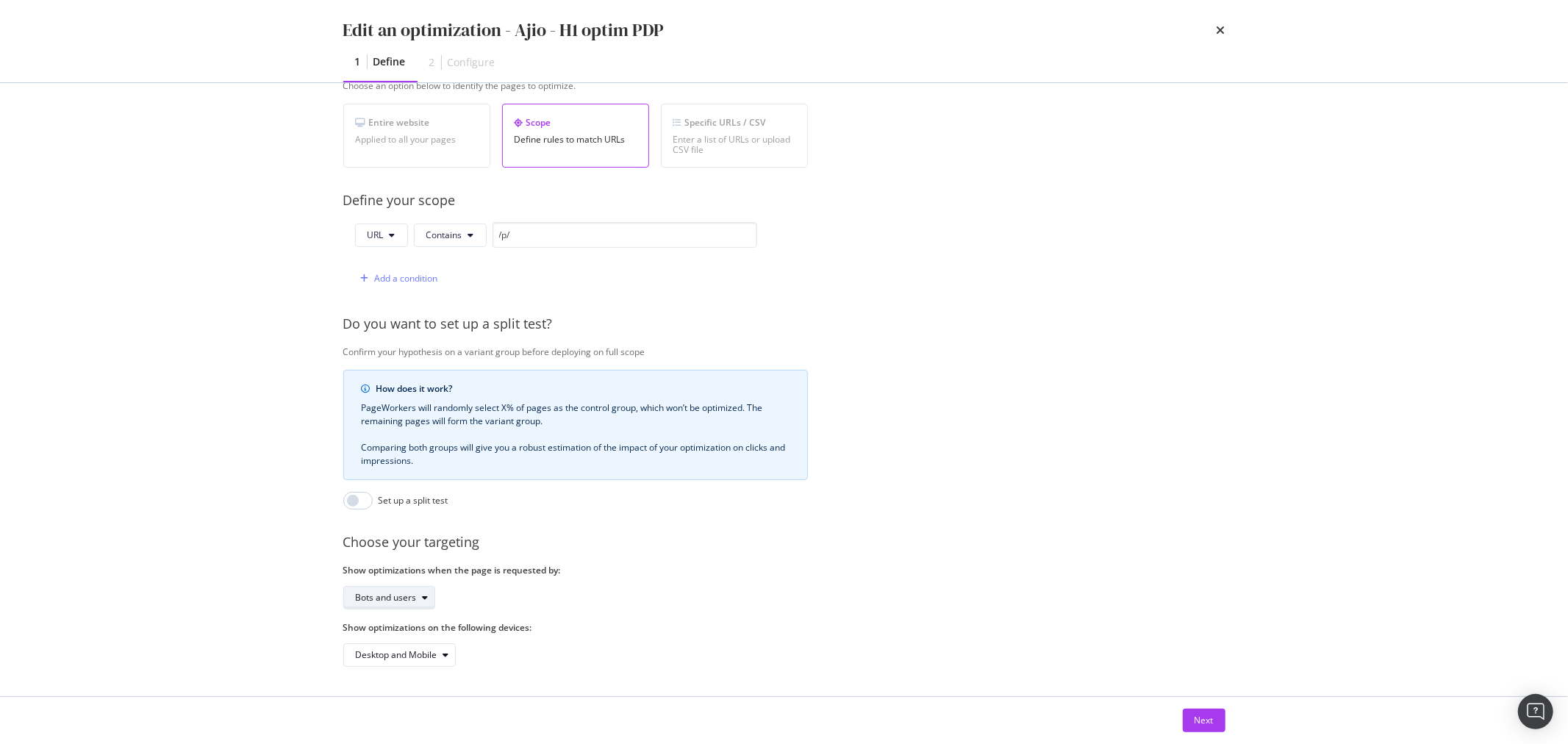
click at [418, 594] on div "modal" at bounding box center [425, 598] width 18 height 9
click at [547, 588] on div "Bots and users" at bounding box center [576, 598] width 465 height 23
click at [439, 651] on div "modal" at bounding box center [446, 655] width 18 height 9
click at [594, 622] on label "Show optimizations on the following devices:" at bounding box center [576, 628] width 465 height 12
click at [1197, 715] on div "Next" at bounding box center [1204, 721] width 19 height 12
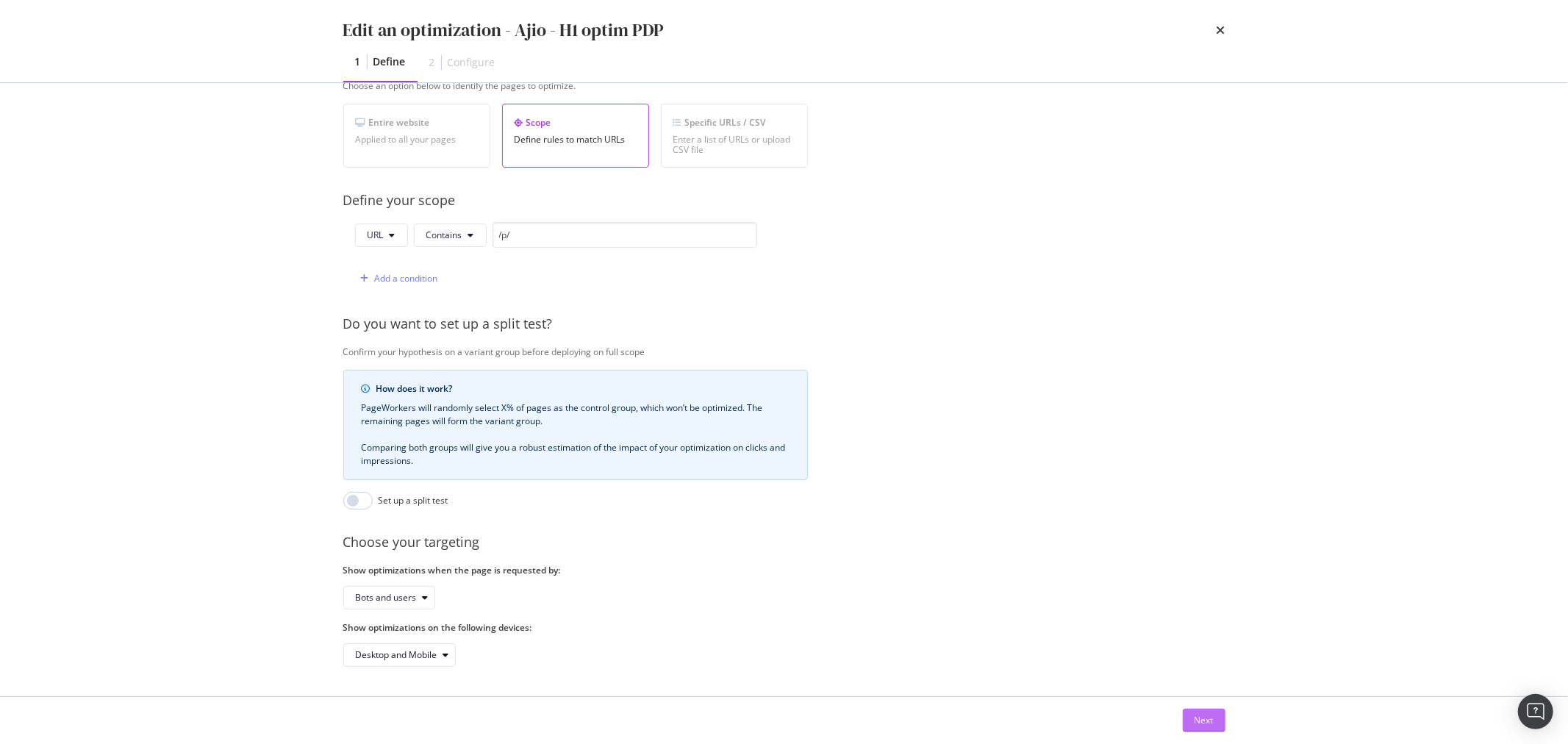
scroll to position [0, 0]
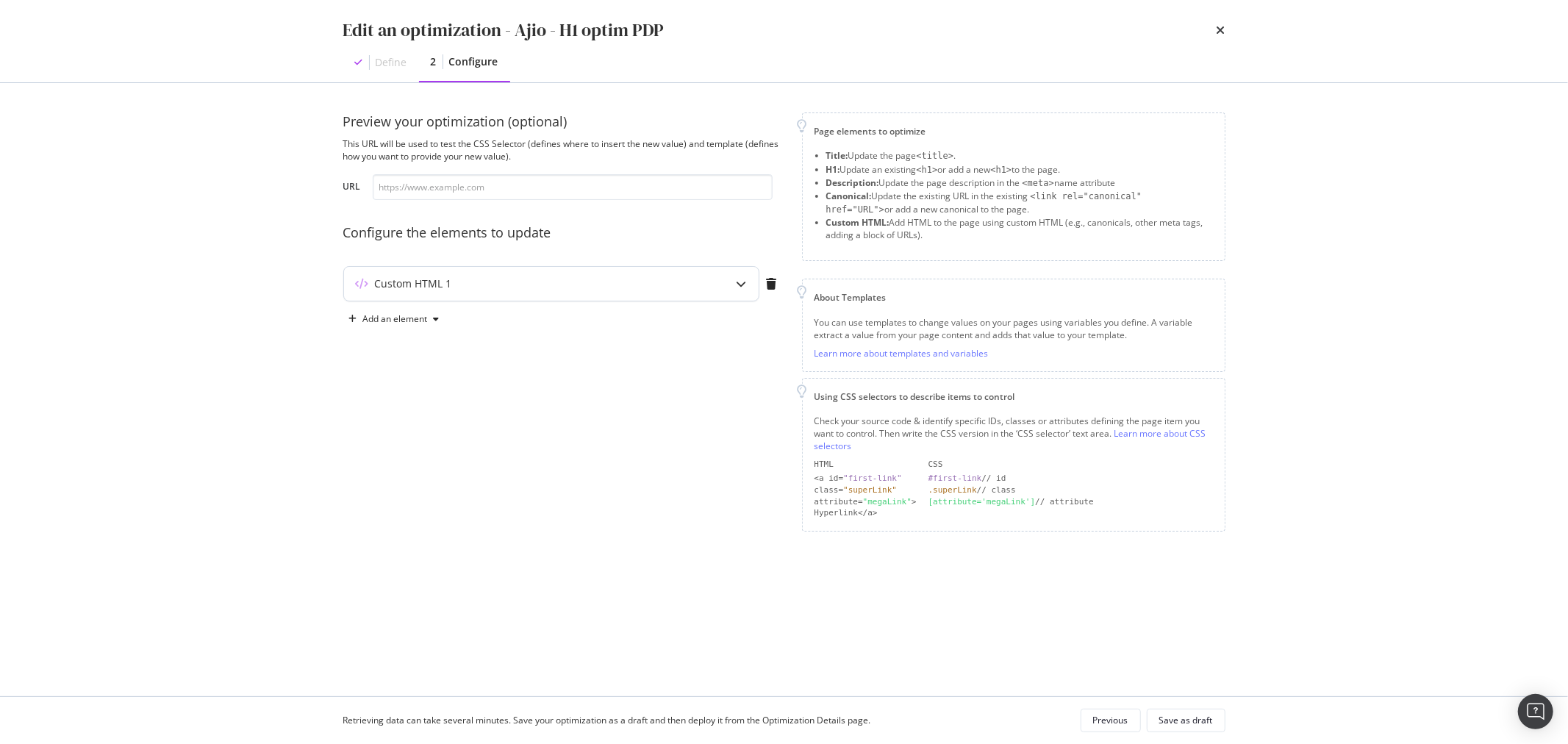
click at [648, 287] on div "Custom HTML 1" at bounding box center [522, 284] width 356 height 15
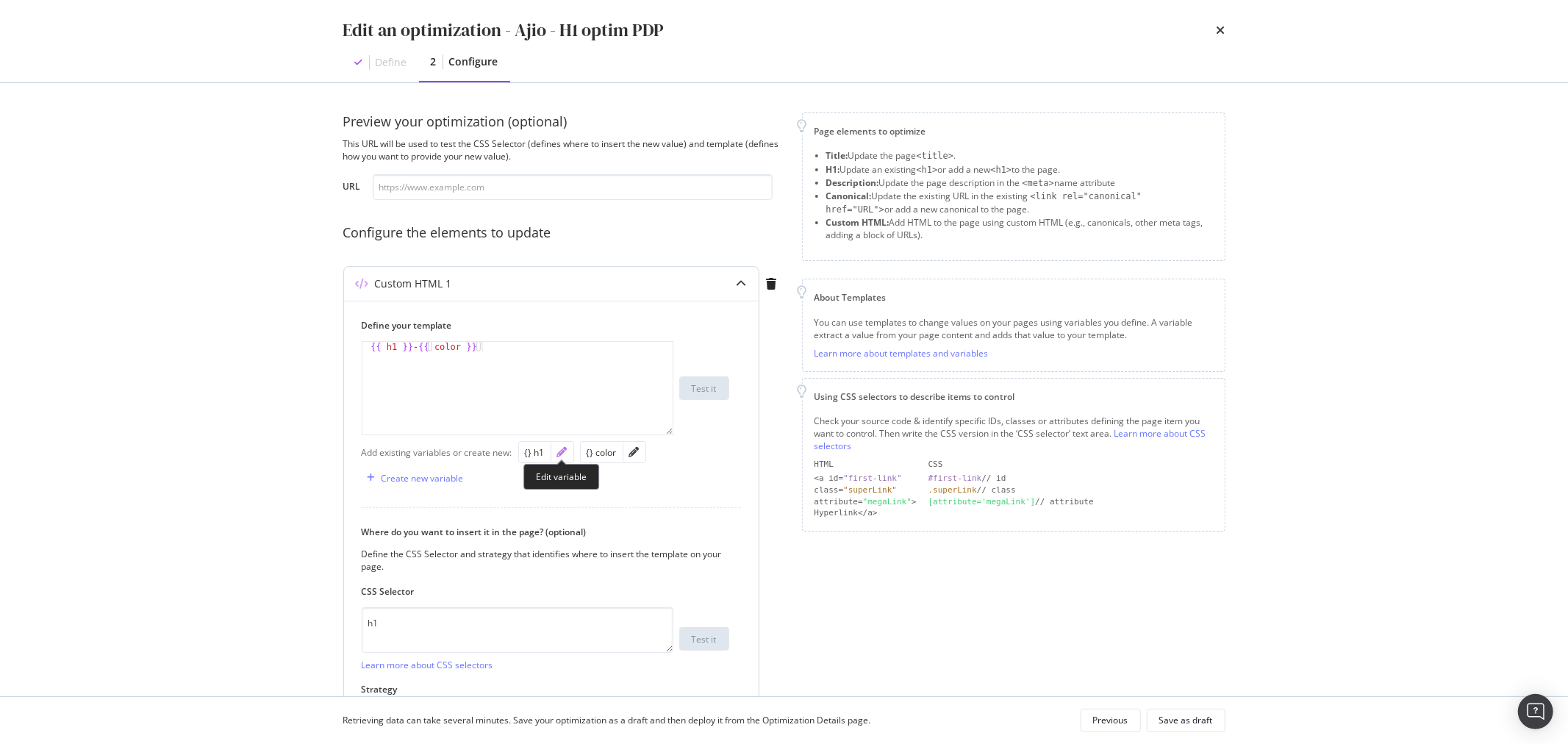
click at [566, 449] on icon "pencil" at bounding box center [562, 452] width 10 height 10
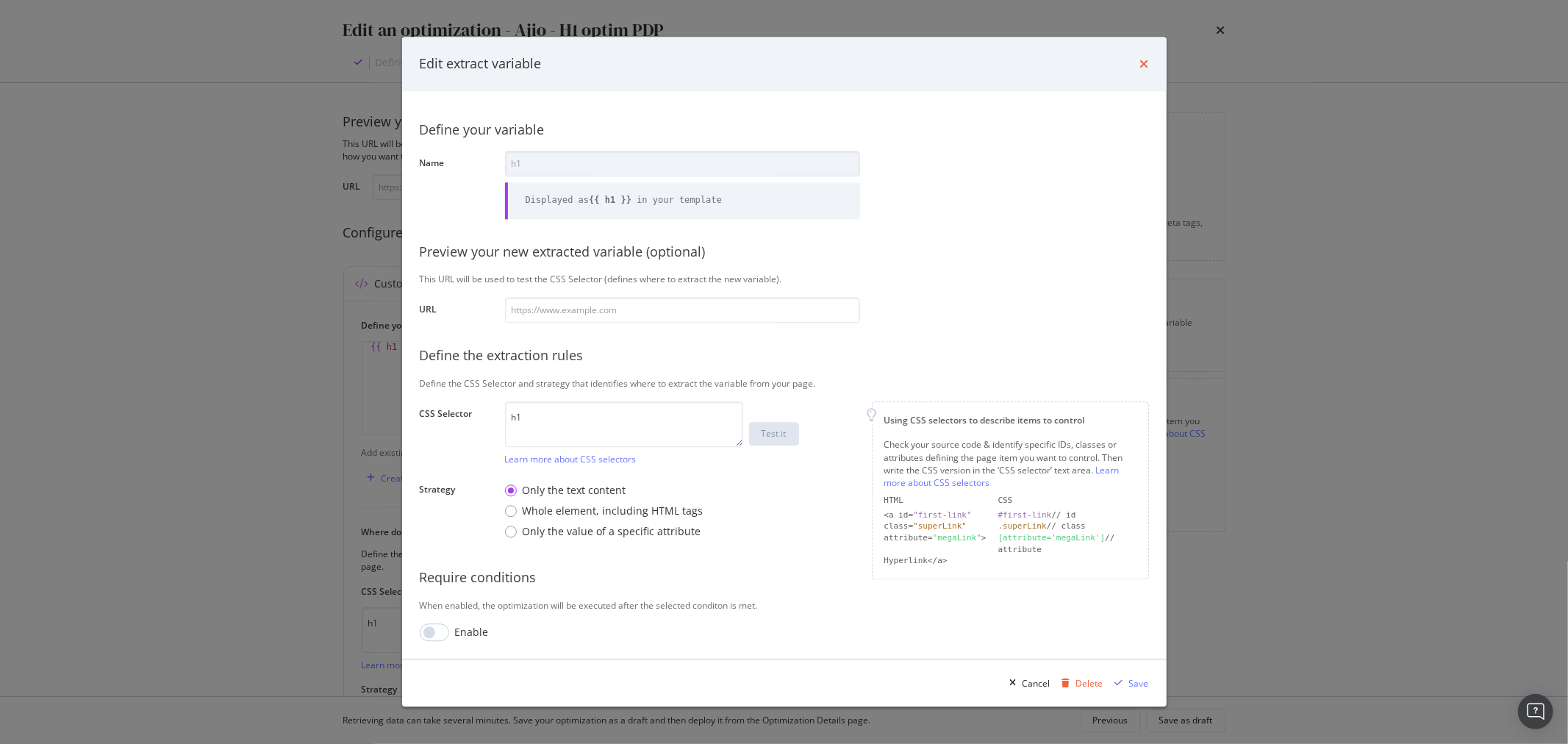
click at [1145, 60] on icon "times" at bounding box center [1144, 64] width 9 height 12
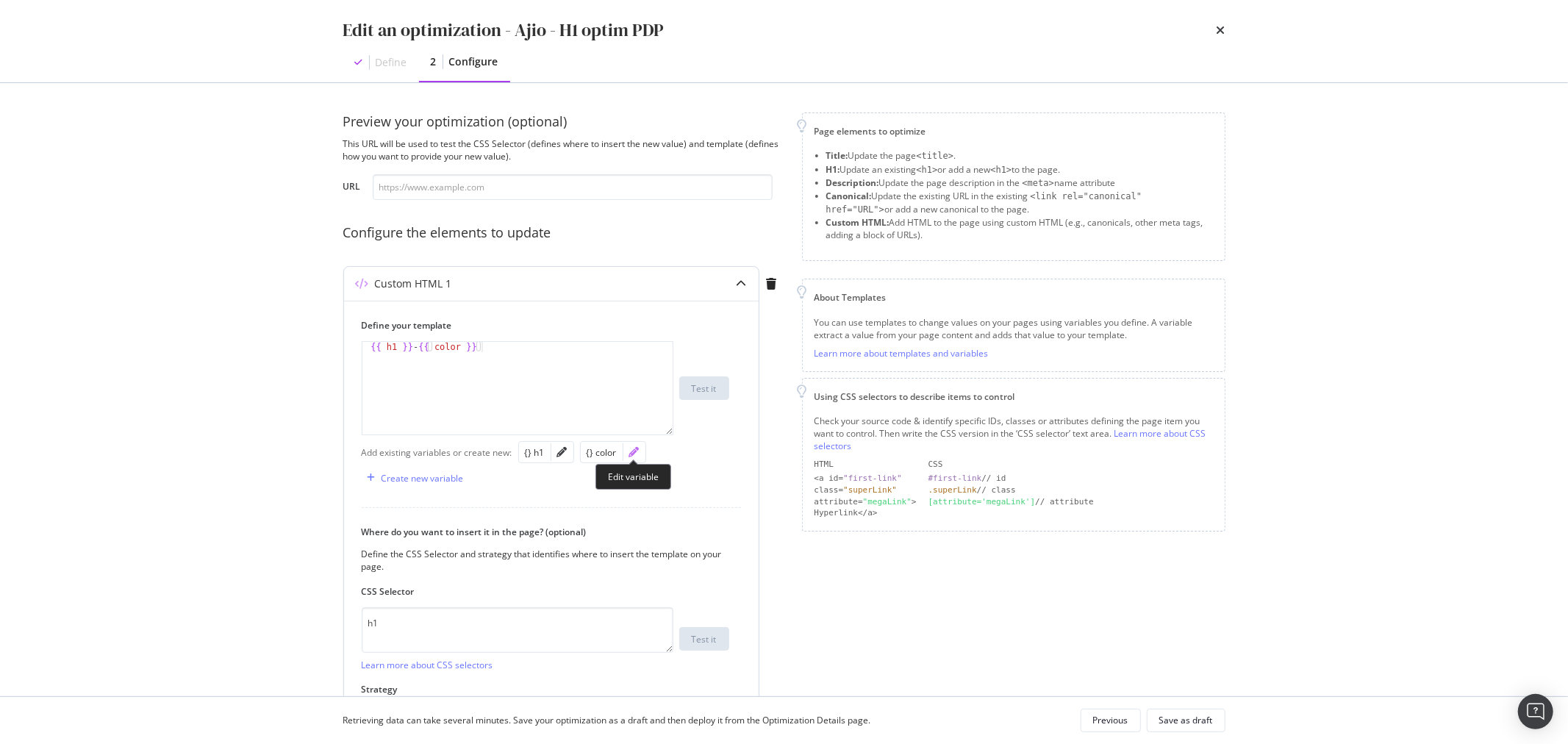
click at [635, 450] on icon "pencil" at bounding box center [634, 452] width 10 height 10
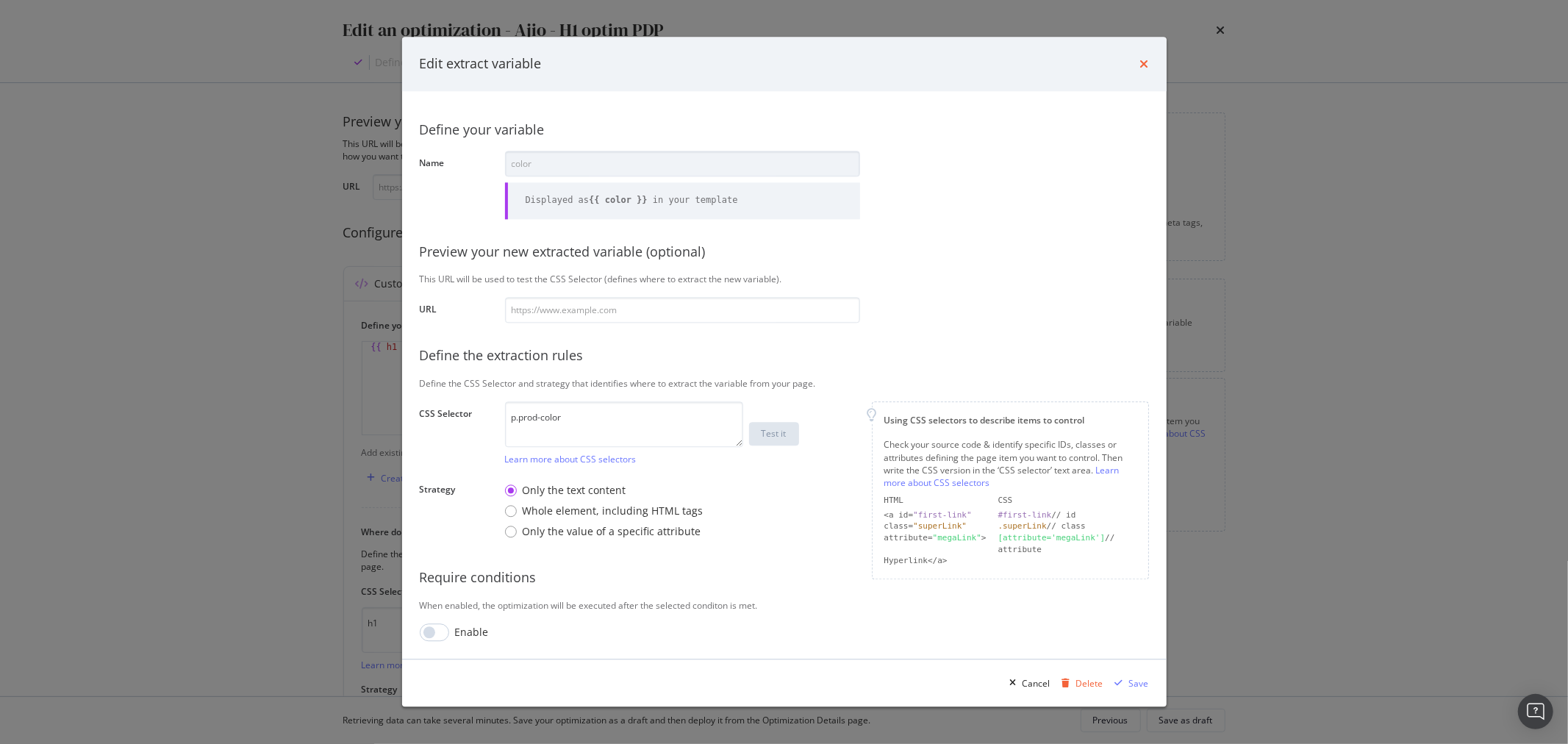
click at [1140, 64] on icon "times" at bounding box center [1144, 64] width 9 height 12
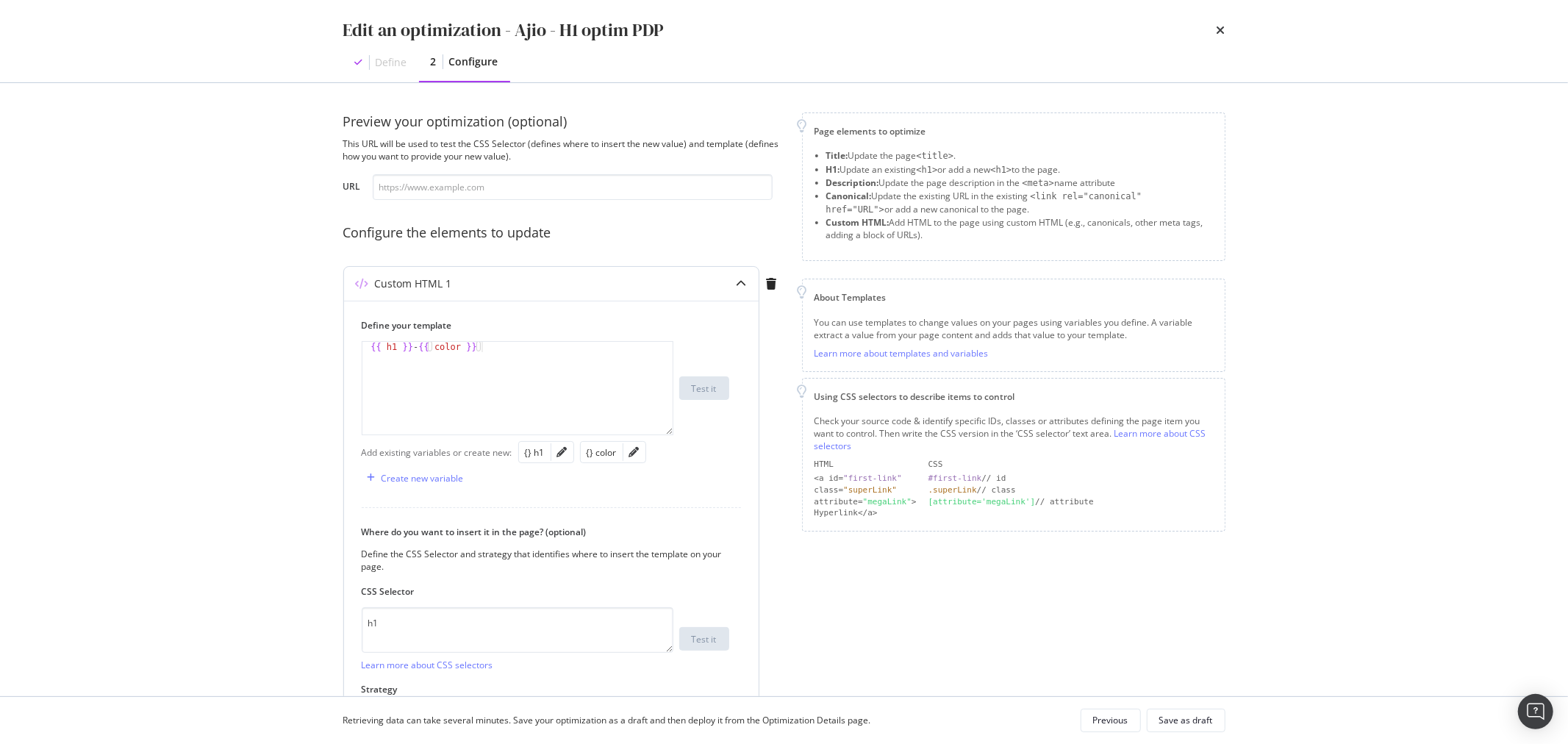
type textarea "{{ h1 }} - {{ color }}"
drag, startPoint x: 552, startPoint y: 351, endPoint x: 333, endPoint y: 353, distance: 219.0
click at [333, 353] on div "Preview your optimization (optional) This URL will be used to test the CSS Sele…" at bounding box center [784, 389] width 941 height 613
click at [384, 352] on div "{{ h1 }} - {{ color }}" at bounding box center [518, 398] width 310 height 113
drag, startPoint x: 411, startPoint y: 346, endPoint x: 421, endPoint y: 346, distance: 10.0
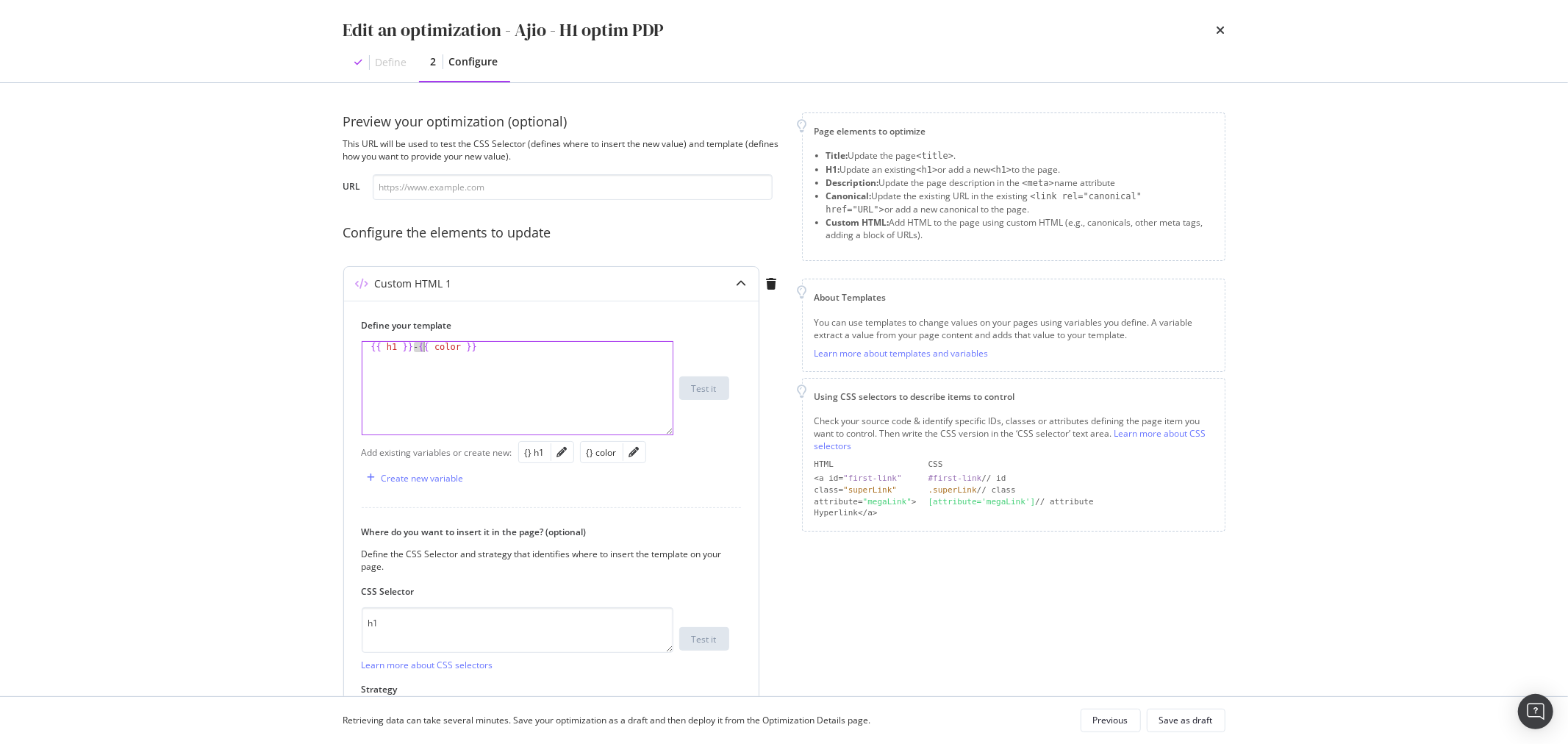
click at [421, 346] on div "{{ h1 }} - {{ color }}" at bounding box center [518, 398] width 310 height 113
click at [457, 344] on div "{{ h1 }} - {{ color }}" at bounding box center [518, 398] width 310 height 113
click at [1216, 24] on div "Edit an optimization - Ajio - H1 optim PDP" at bounding box center [784, 30] width 882 height 25
click at [1222, 25] on icon "times" at bounding box center [1221, 29] width 9 height 12
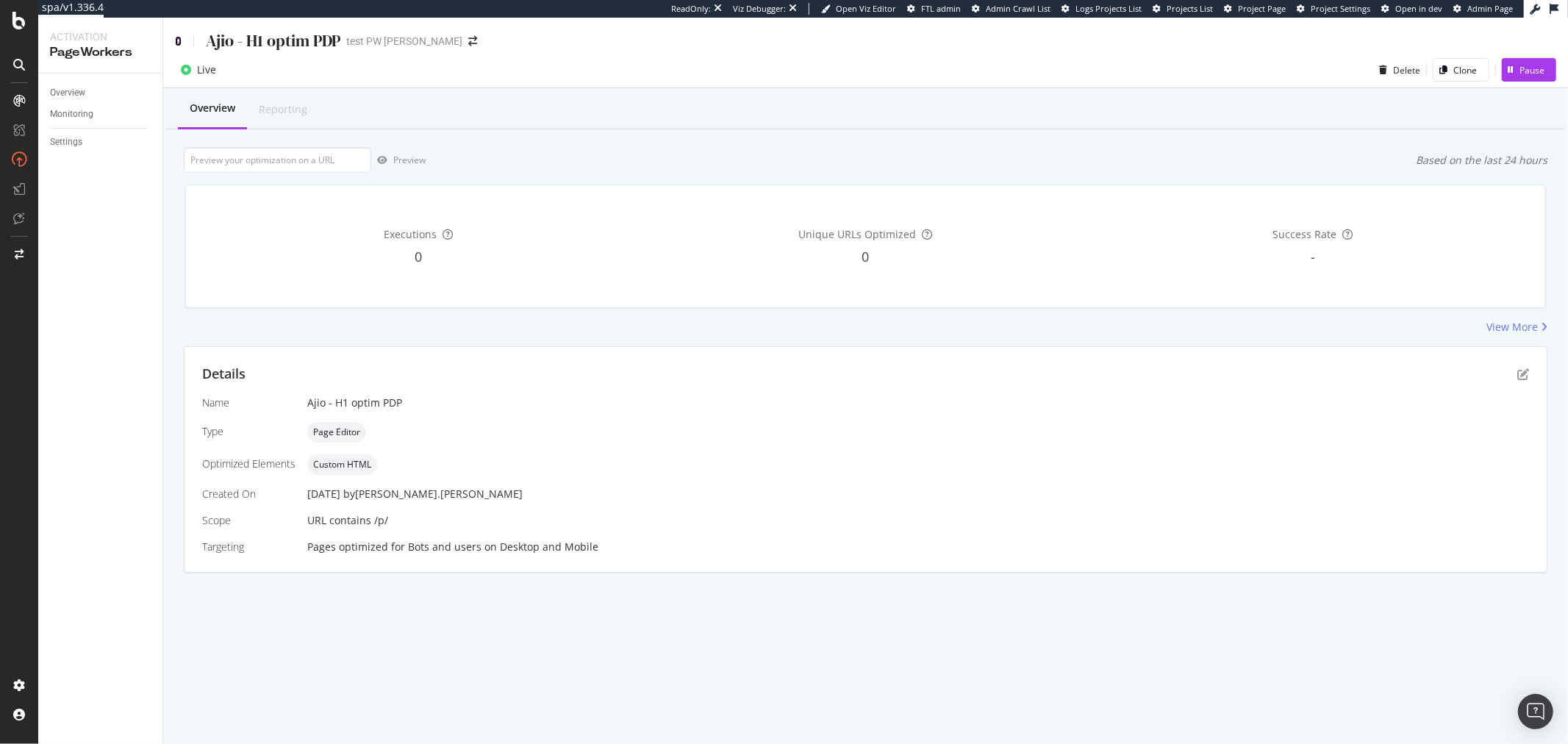
click at [181, 40] on icon at bounding box center [178, 41] width 7 height 10
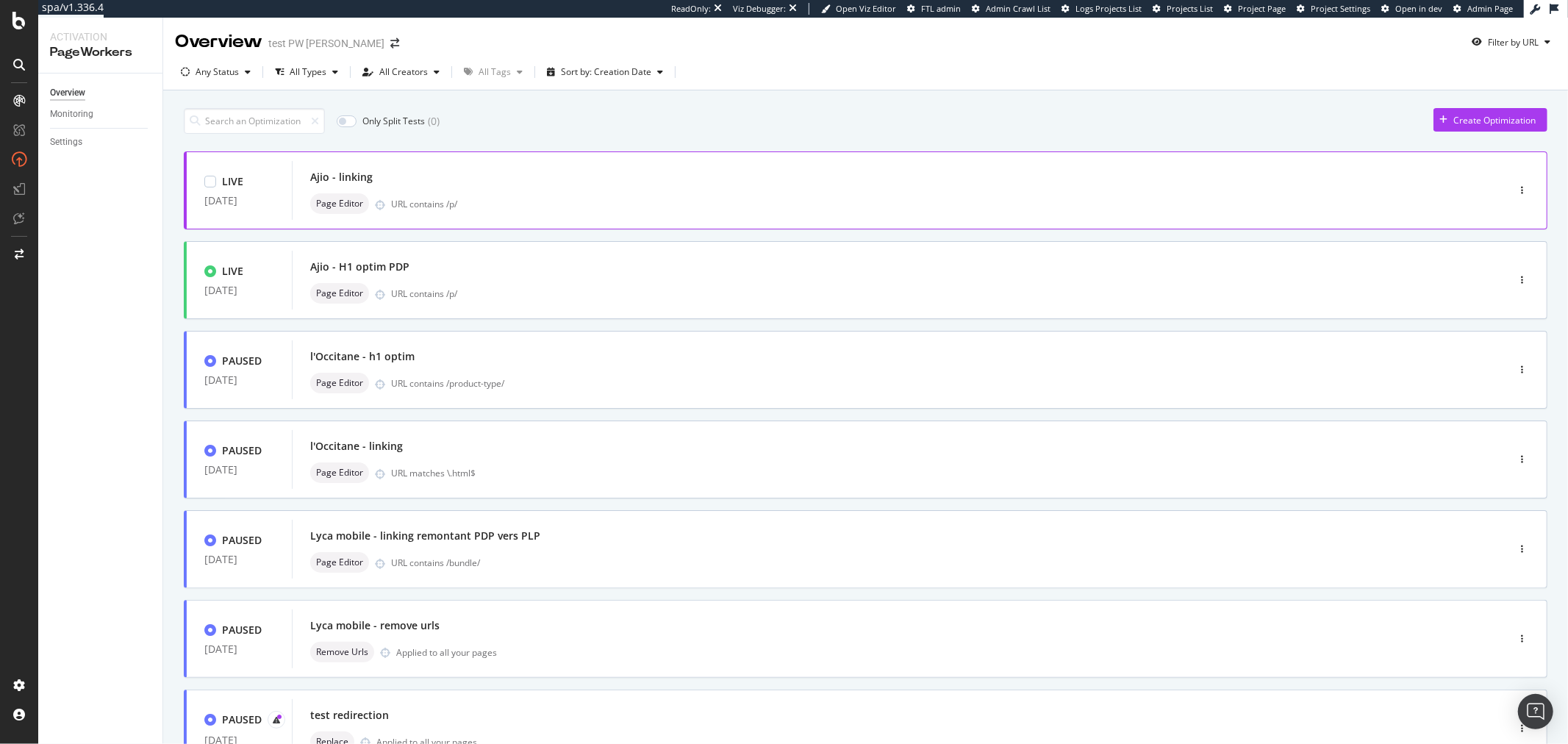
click at [594, 195] on div "Page Editor URL contains /p/" at bounding box center [877, 204] width 1134 height 21
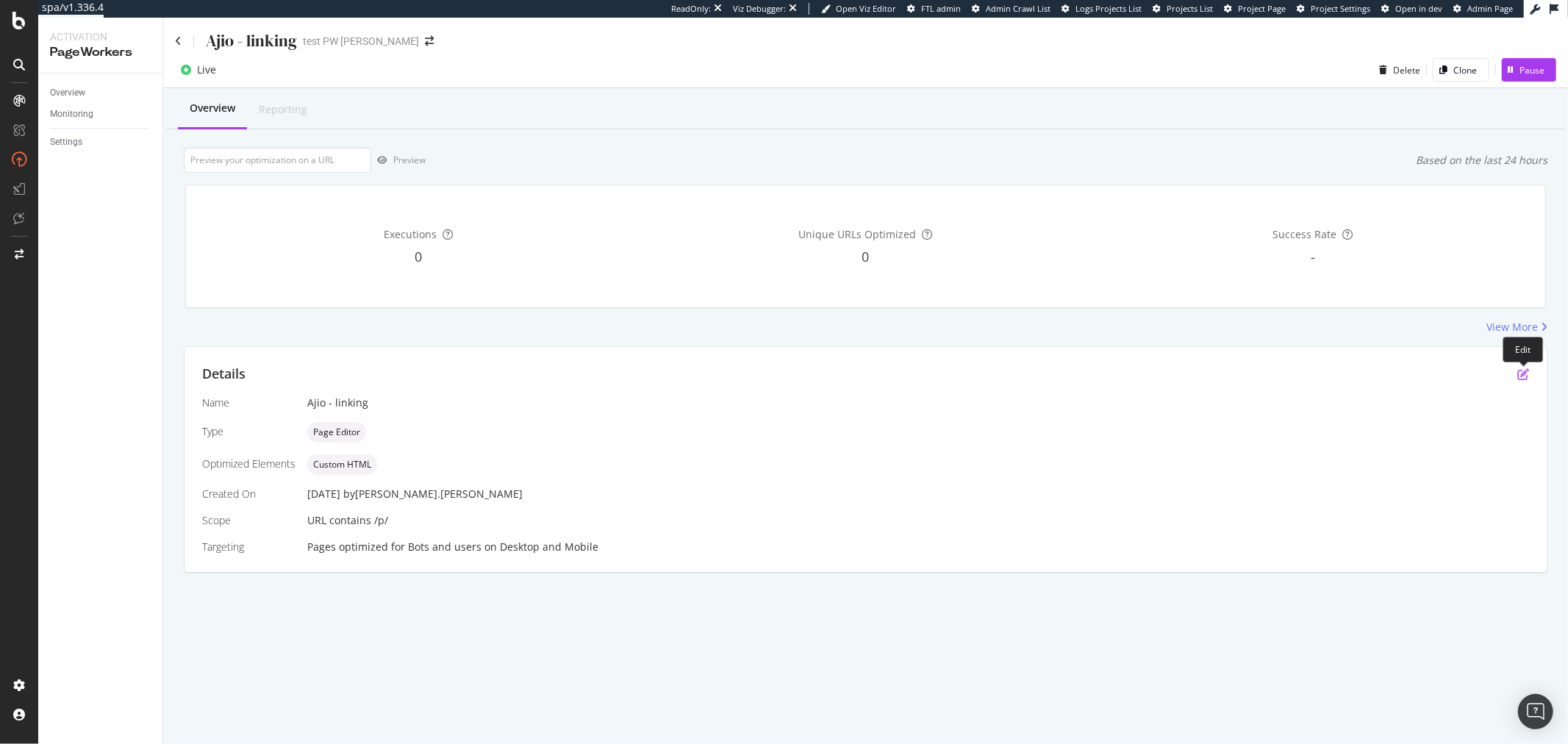
click at [1521, 370] on icon "pen-to-square" at bounding box center [1523, 374] width 12 height 12
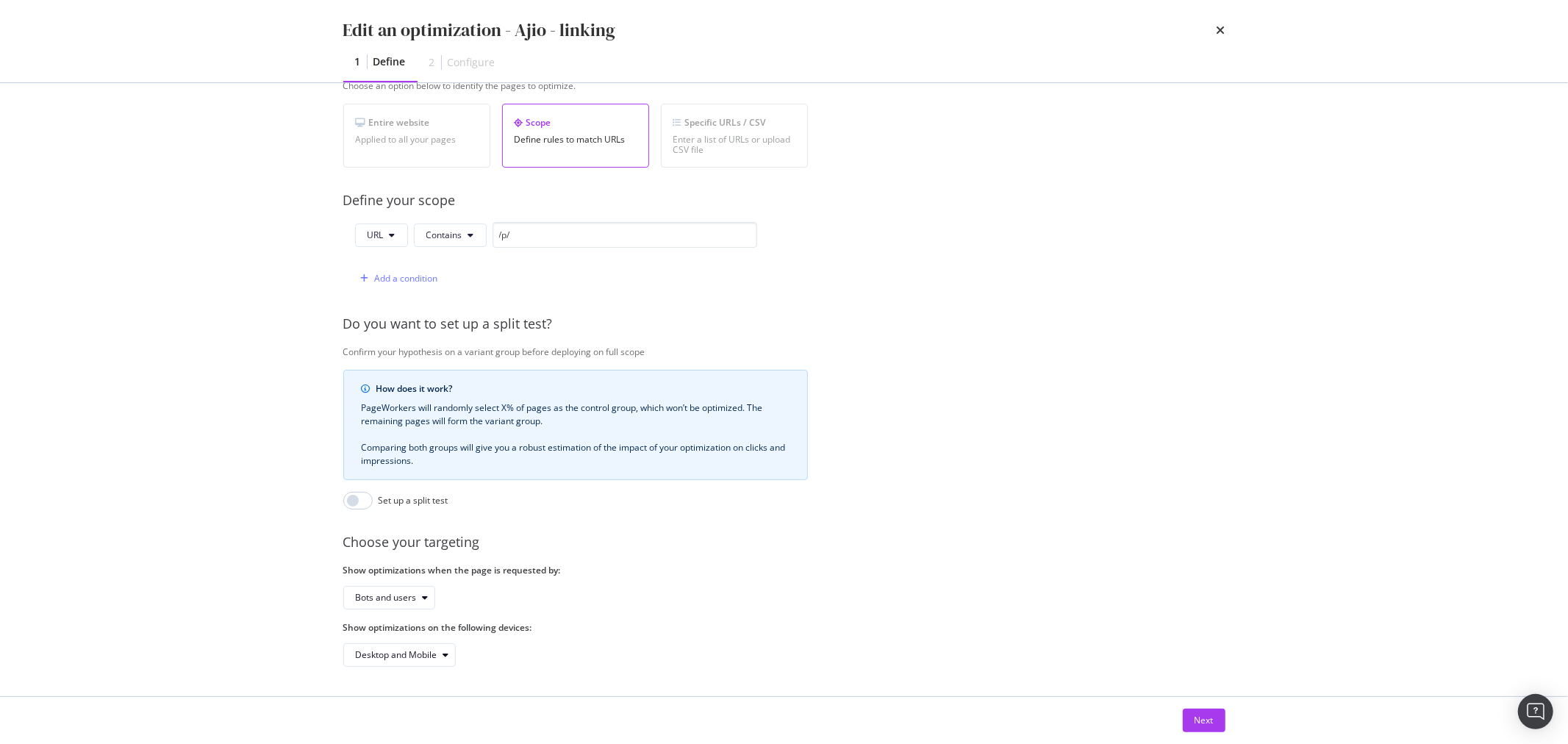
scroll to position [276, 0]
click at [1196, 716] on div "Next" at bounding box center [1204, 721] width 19 height 12
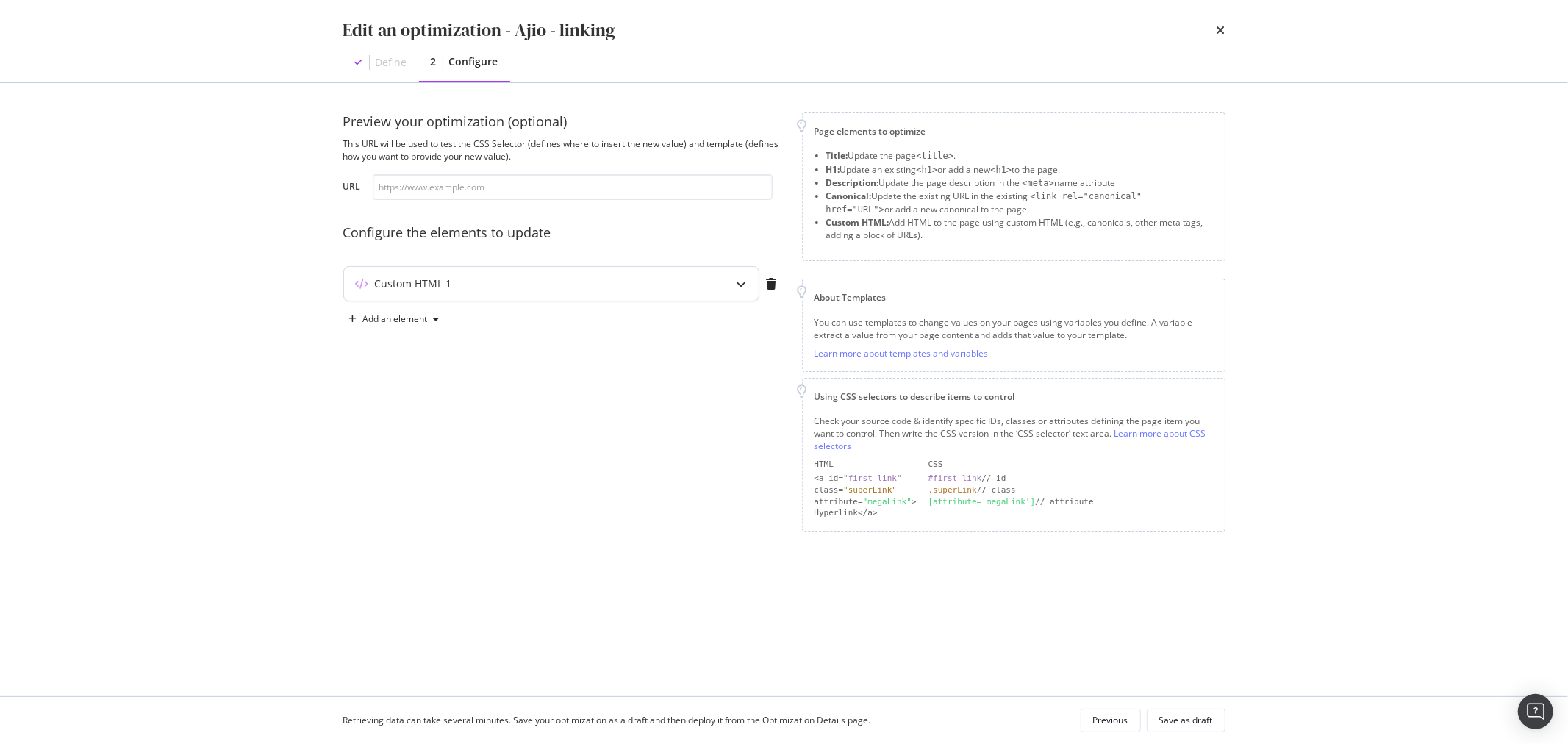
click at [612, 277] on div "Custom HTML 1" at bounding box center [522, 284] width 356 height 15
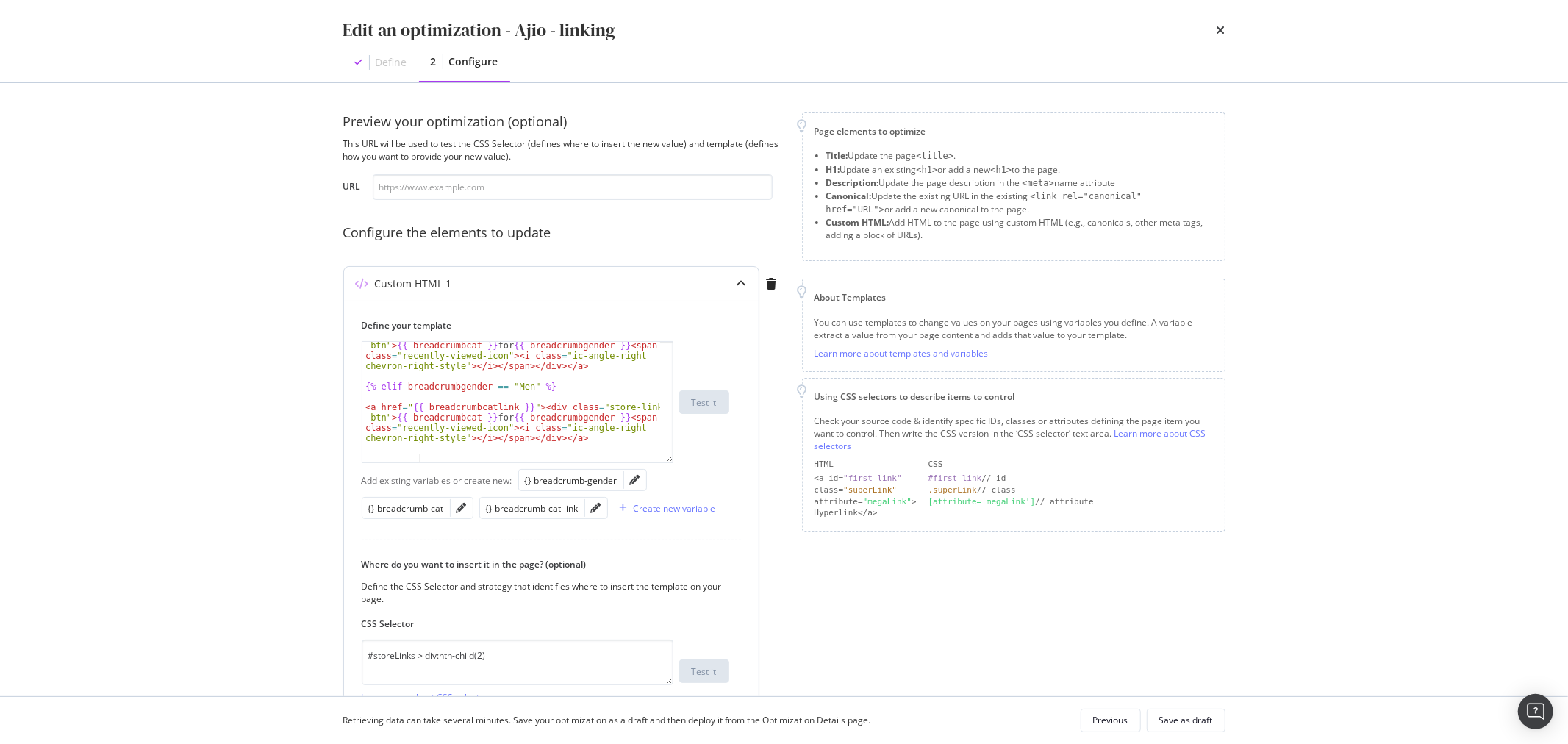
scroll to position [33, 0]
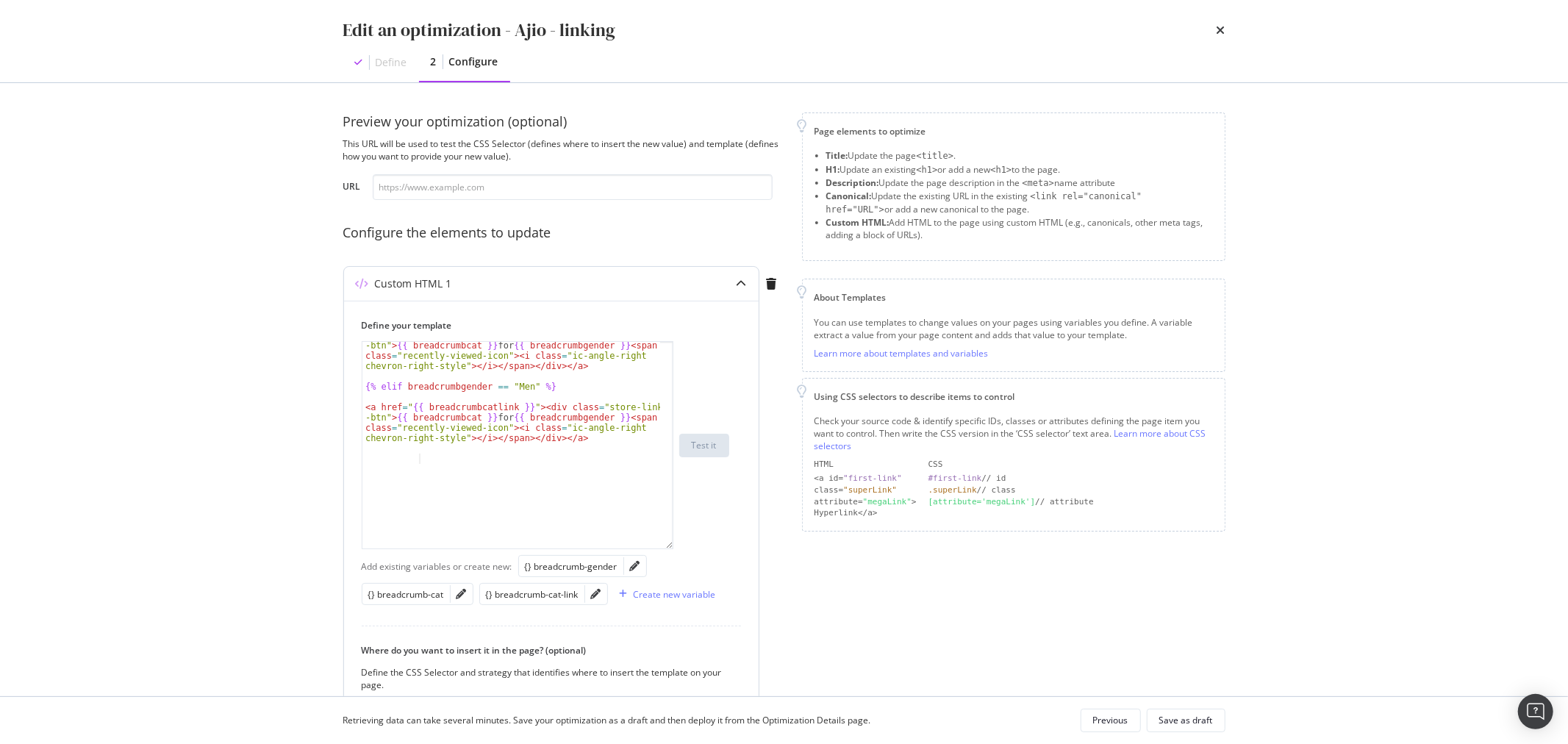
drag, startPoint x: 667, startPoint y: 426, endPoint x: 676, endPoint y: 615, distance: 189.2
click at [675, 549] on div "< a href = " {{ breadcrumbcatlink }} " > < div class = "store-link -btn" > {{ b…" at bounding box center [545, 445] width 368 height 208
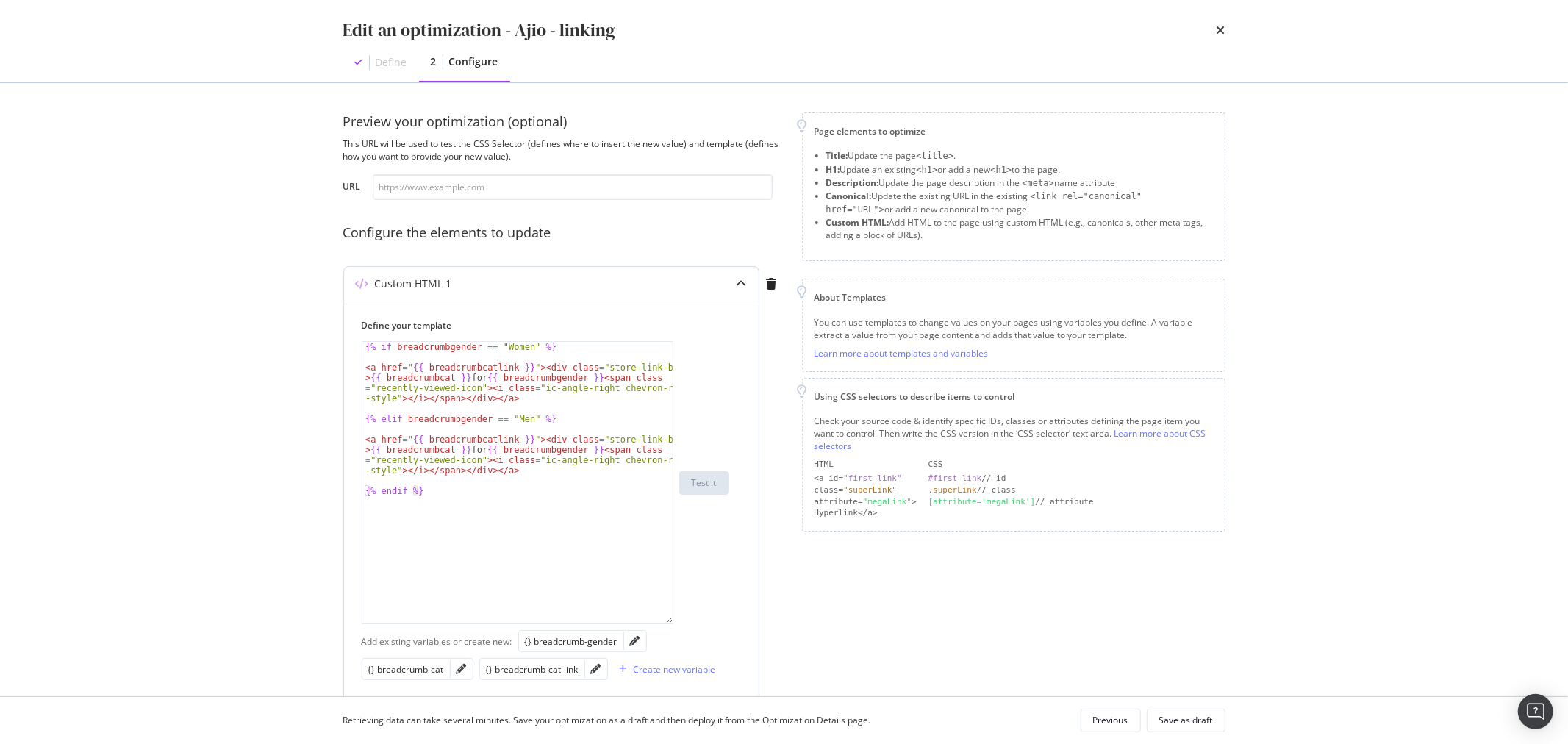
scroll to position [0, 0]
drag, startPoint x: 383, startPoint y: 348, endPoint x: 493, endPoint y: 347, distance: 110.0
click at [493, 347] on div "{% if breadcrumbgender == "Women" %} < a href = " {{ breadcrumbcatlink }} " > <…" at bounding box center [518, 493] width 310 height 302
click at [521, 347] on div "{% if breadcrumbgender == "Women" %} < a href = " {{ breadcrumbcatlink }} " > <…" at bounding box center [518, 493] width 310 height 302
click at [422, 366] on div "{% if breadcrumbgender == "Women" %} < a href = " {{ breadcrumbcatlink }} " > <…" at bounding box center [518, 493] width 310 height 302
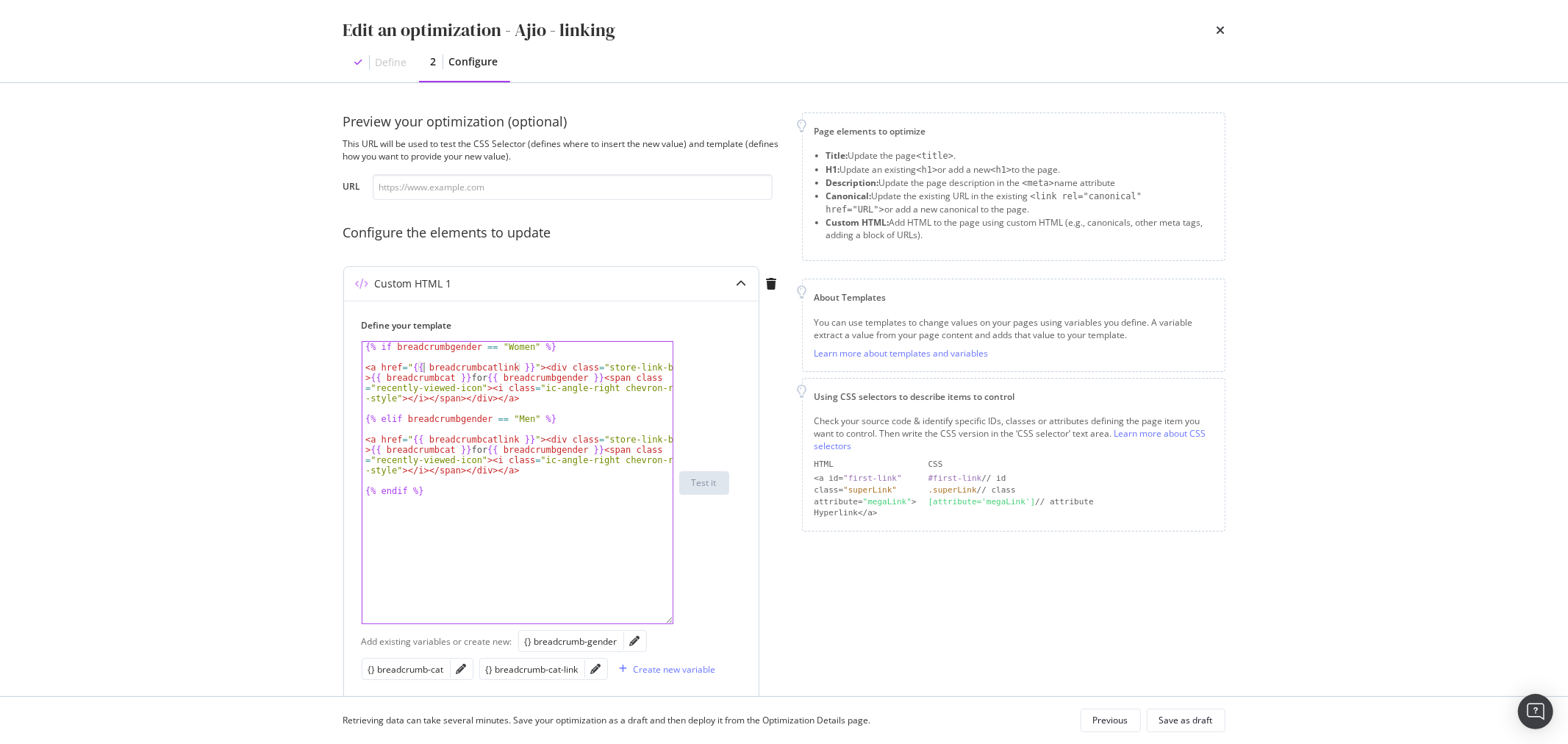
click at [537, 398] on div "{% if breadcrumbgender == "Women" %} < a href = " {{ breadcrumbcatlink }} " > <…" at bounding box center [518, 493] width 310 height 302
click at [486, 423] on div "{% if breadcrumbgender == "Women" %} < a href = " {{ breadcrumbcatlink }} " > <…" at bounding box center [518, 493] width 310 height 302
type textarea "{% elif breadcrumbgender == "Men" %}"
click at [530, 415] on div "{% if breadcrumbgender == "Women" %} < a href = " {{ breadcrumbcatlink }} " > <…" at bounding box center [518, 493] width 310 height 302
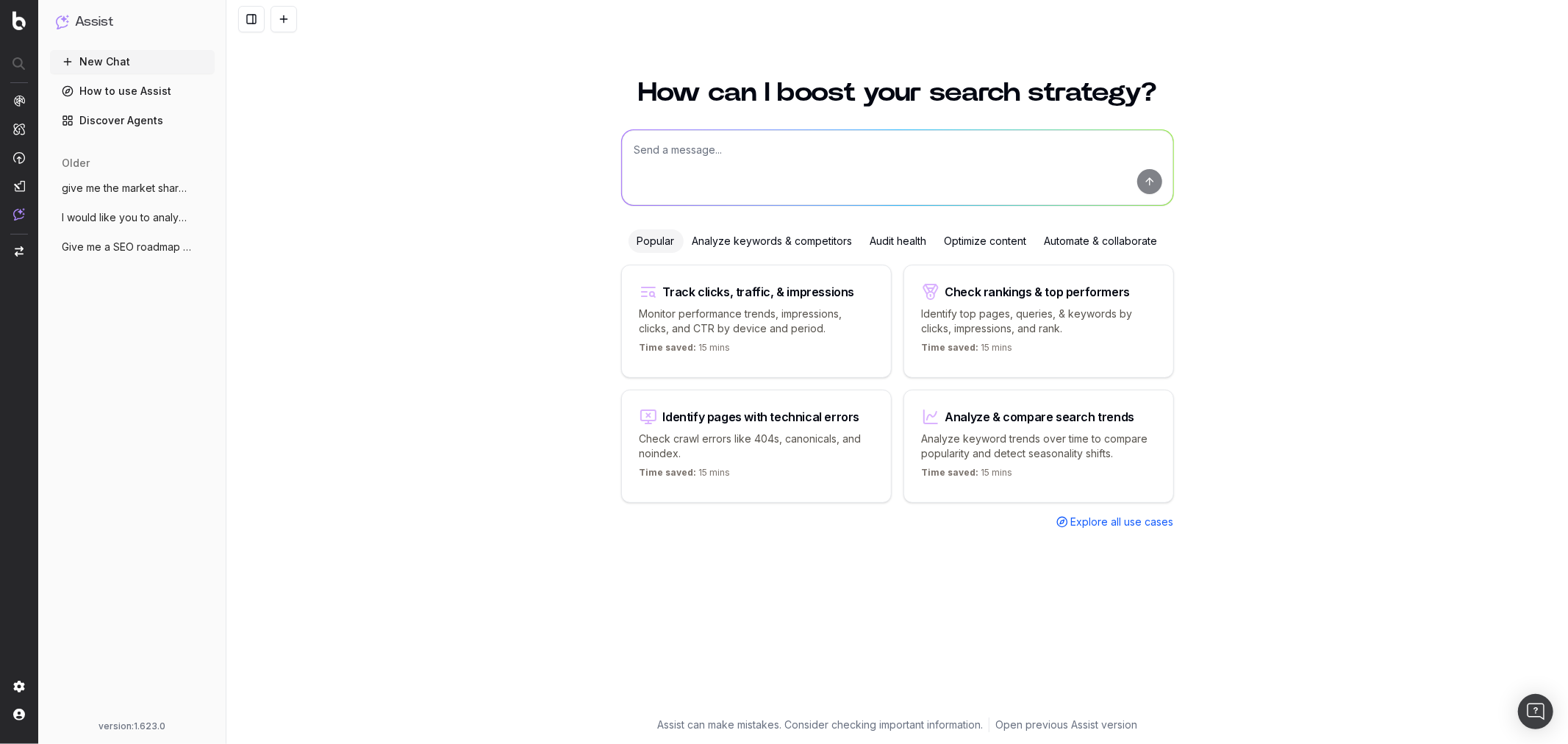
click at [128, 191] on span "give me the market share of voice on "bi" at bounding box center [126, 188] width 129 height 15
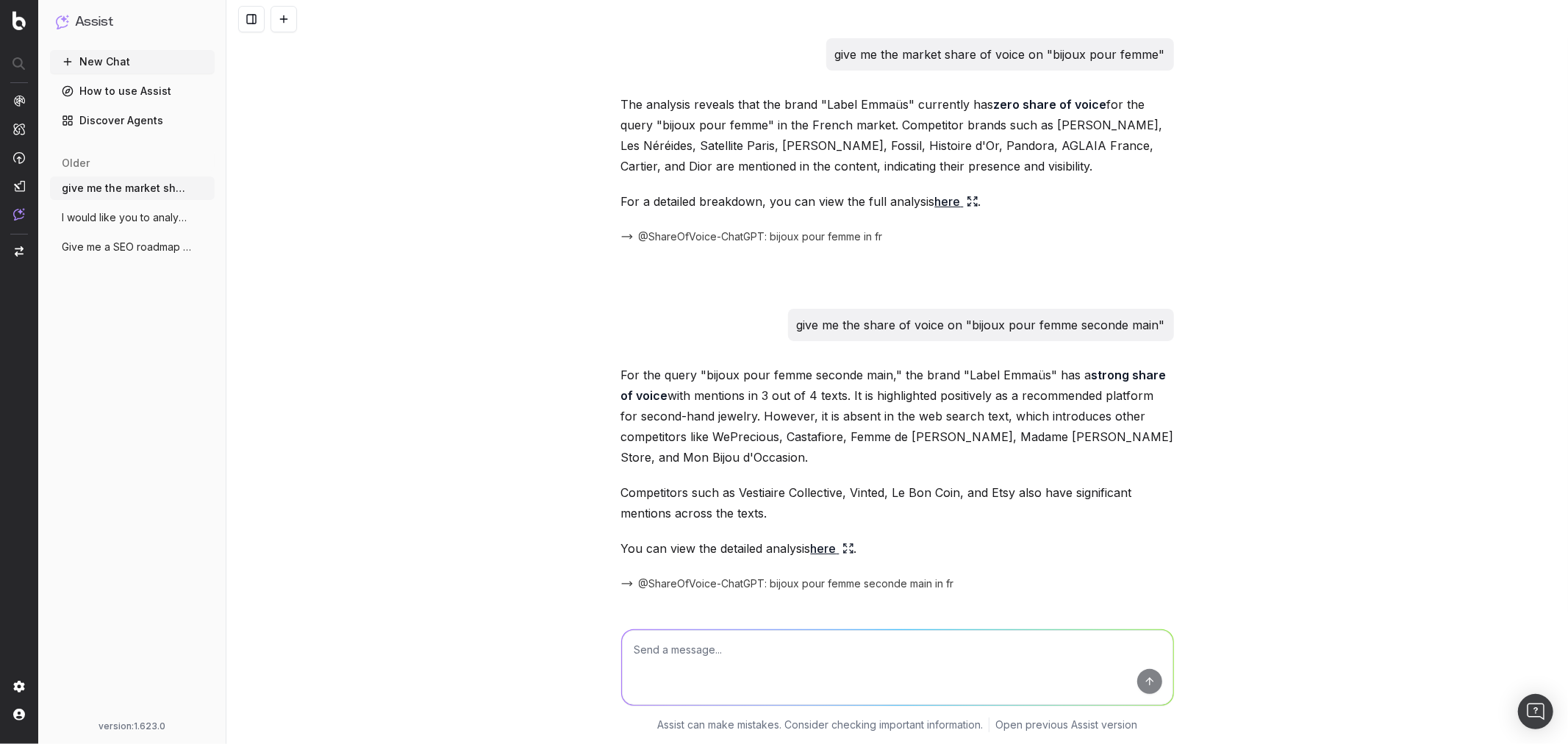
scroll to position [343, 0]
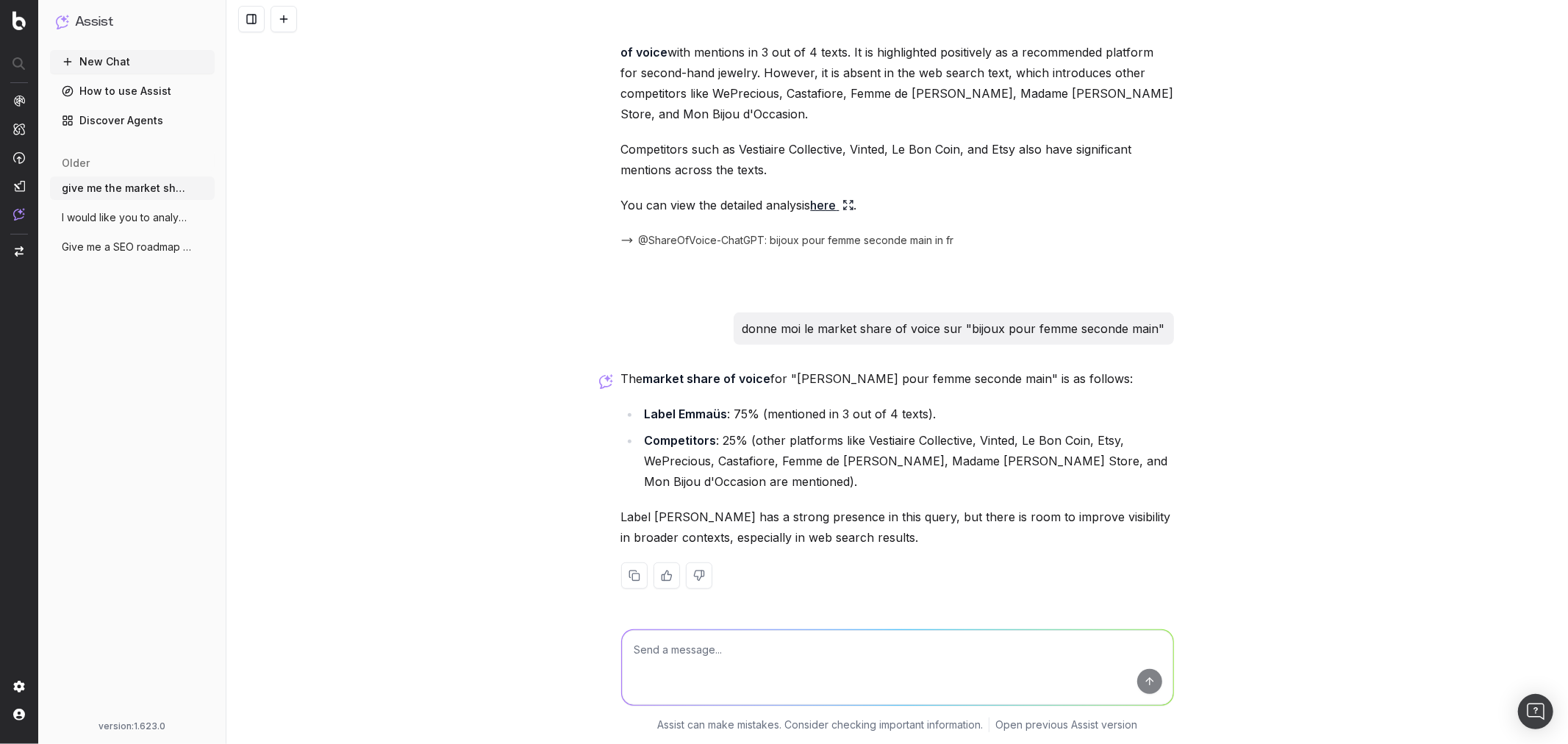
click at [127, 210] on span "I would like you to analyze the content" at bounding box center [126, 217] width 129 height 15
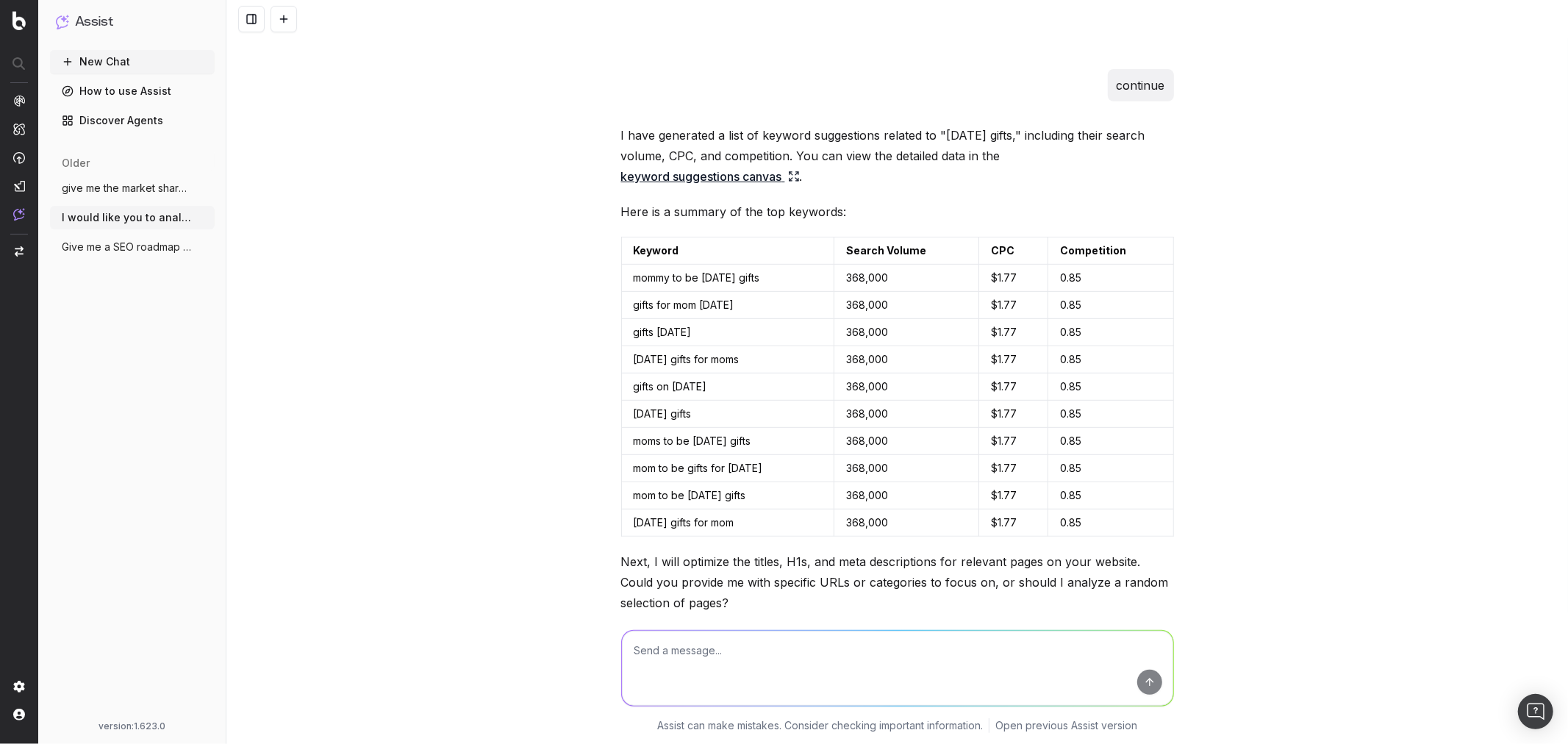
scroll to position [571, 0]
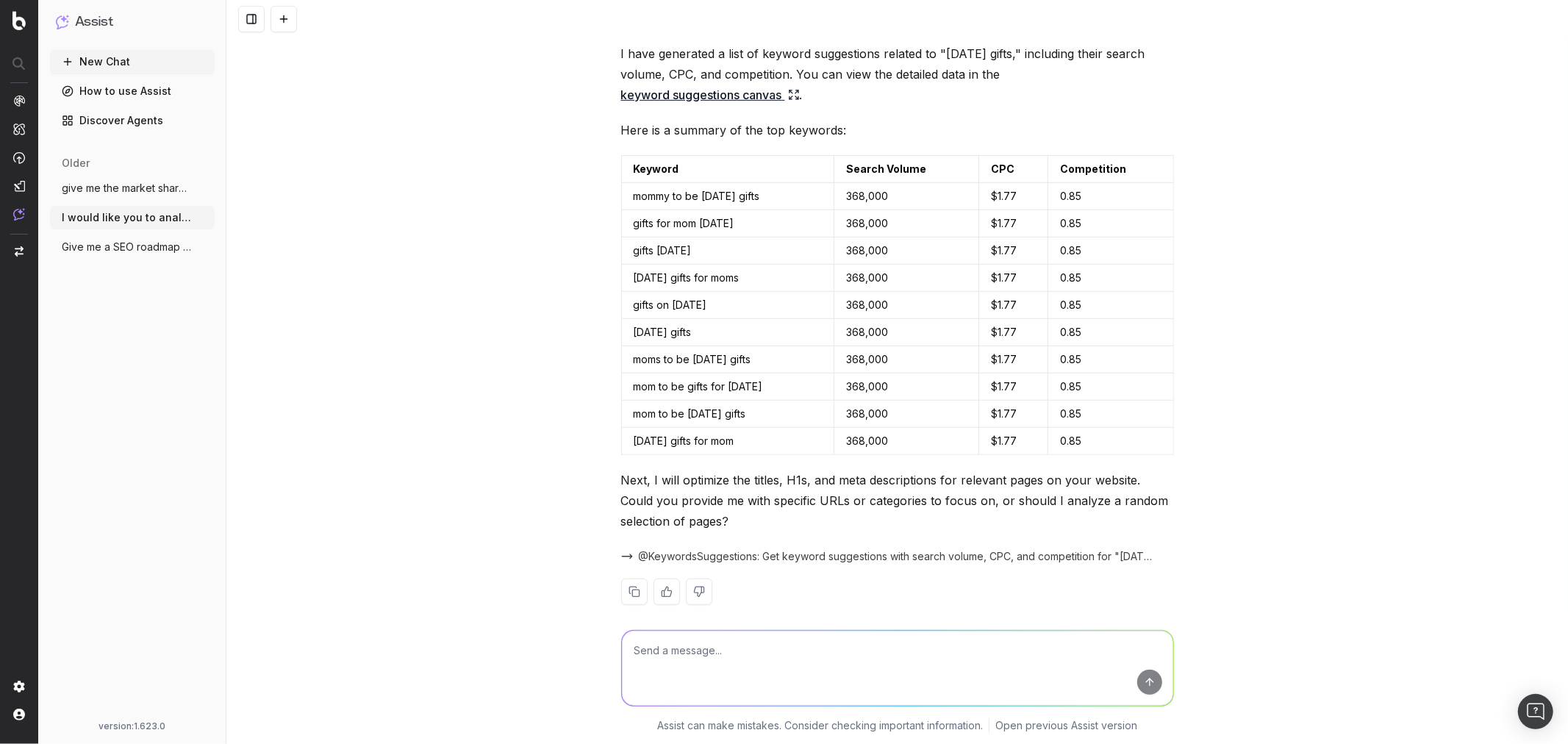
click at [929, 550] on span "@KeywordsSuggestions: Get keyword suggestions with search volume, CPC, and comp…" at bounding box center [898, 556] width 518 height 15
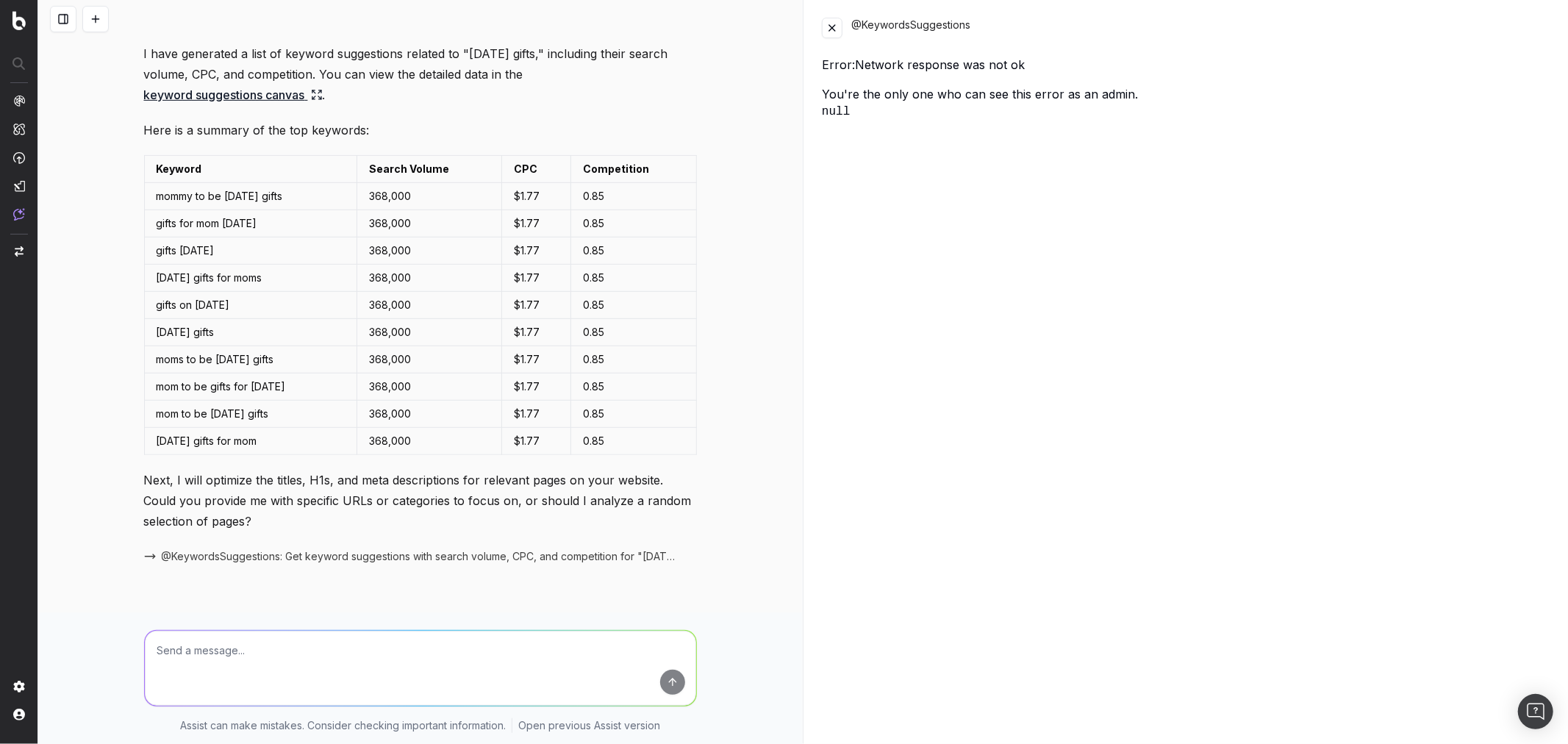
click at [830, 32] on button at bounding box center [832, 28] width 21 height 21
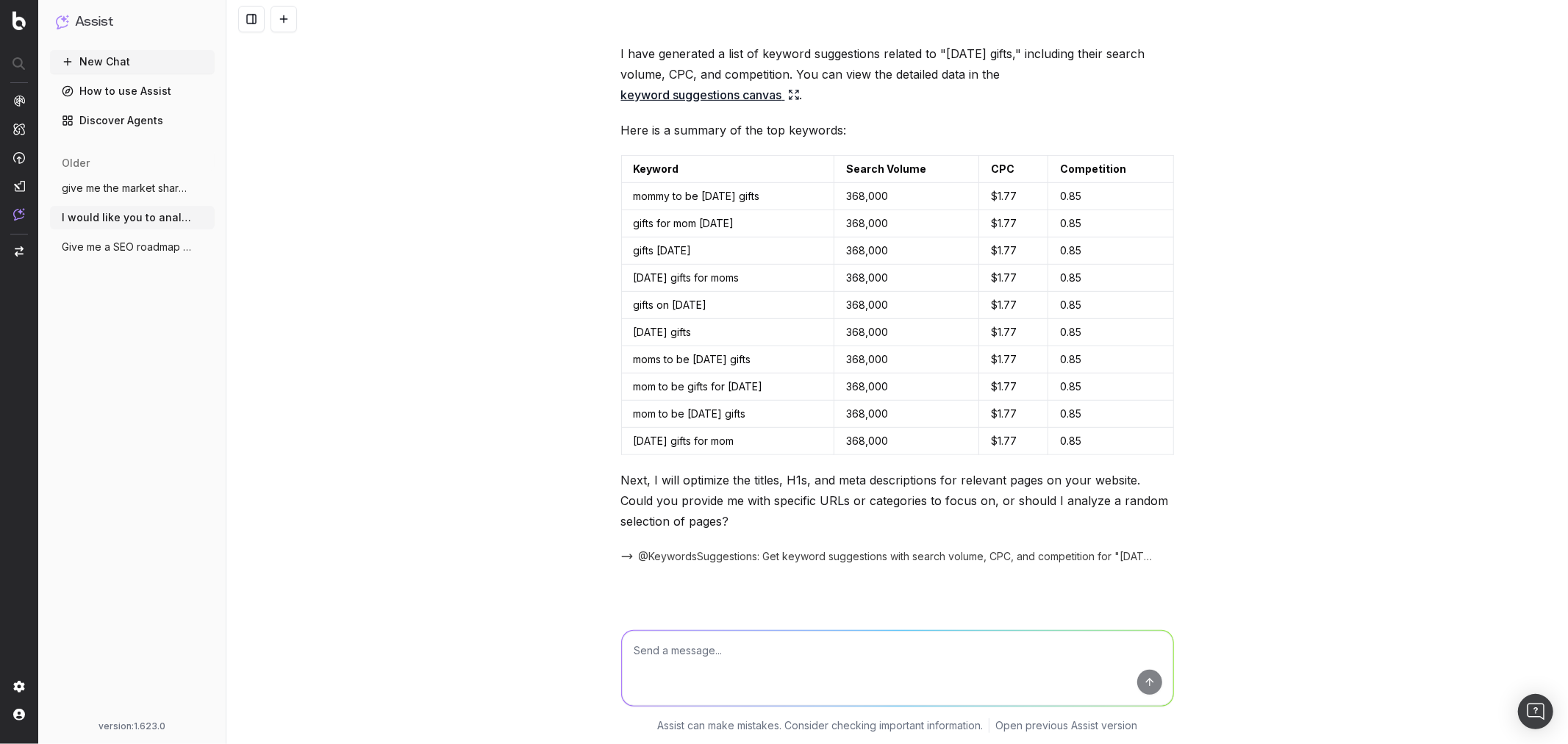
click at [1408, 362] on div "I would like you to analyze the content of my website and give me keywords idea…" at bounding box center [897, 372] width 1342 height 744
